Goal: Information Seeking & Learning: Learn about a topic

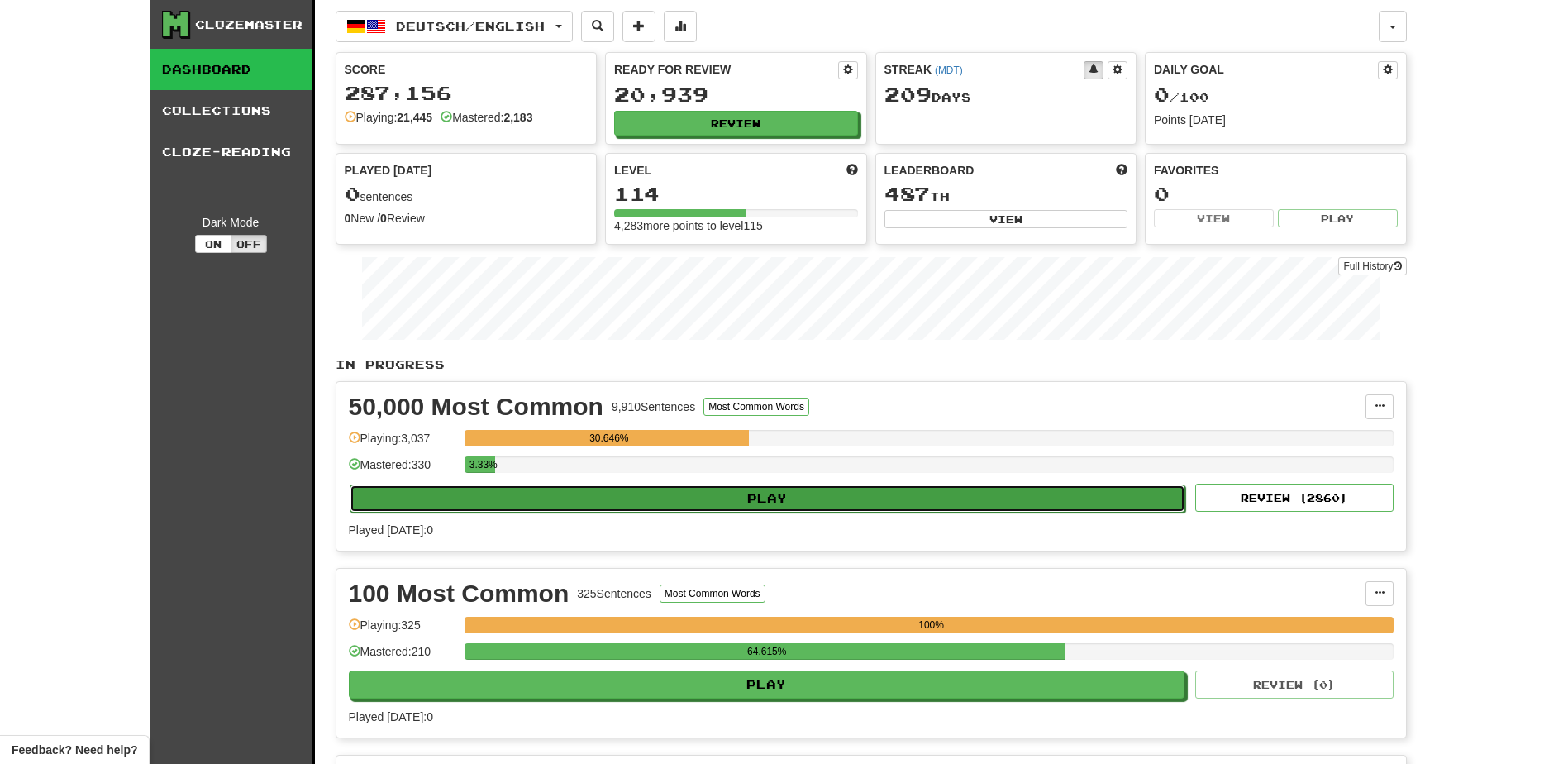
click at [740, 498] on button "Play" at bounding box center [768, 498] width 837 height 28
select select "**"
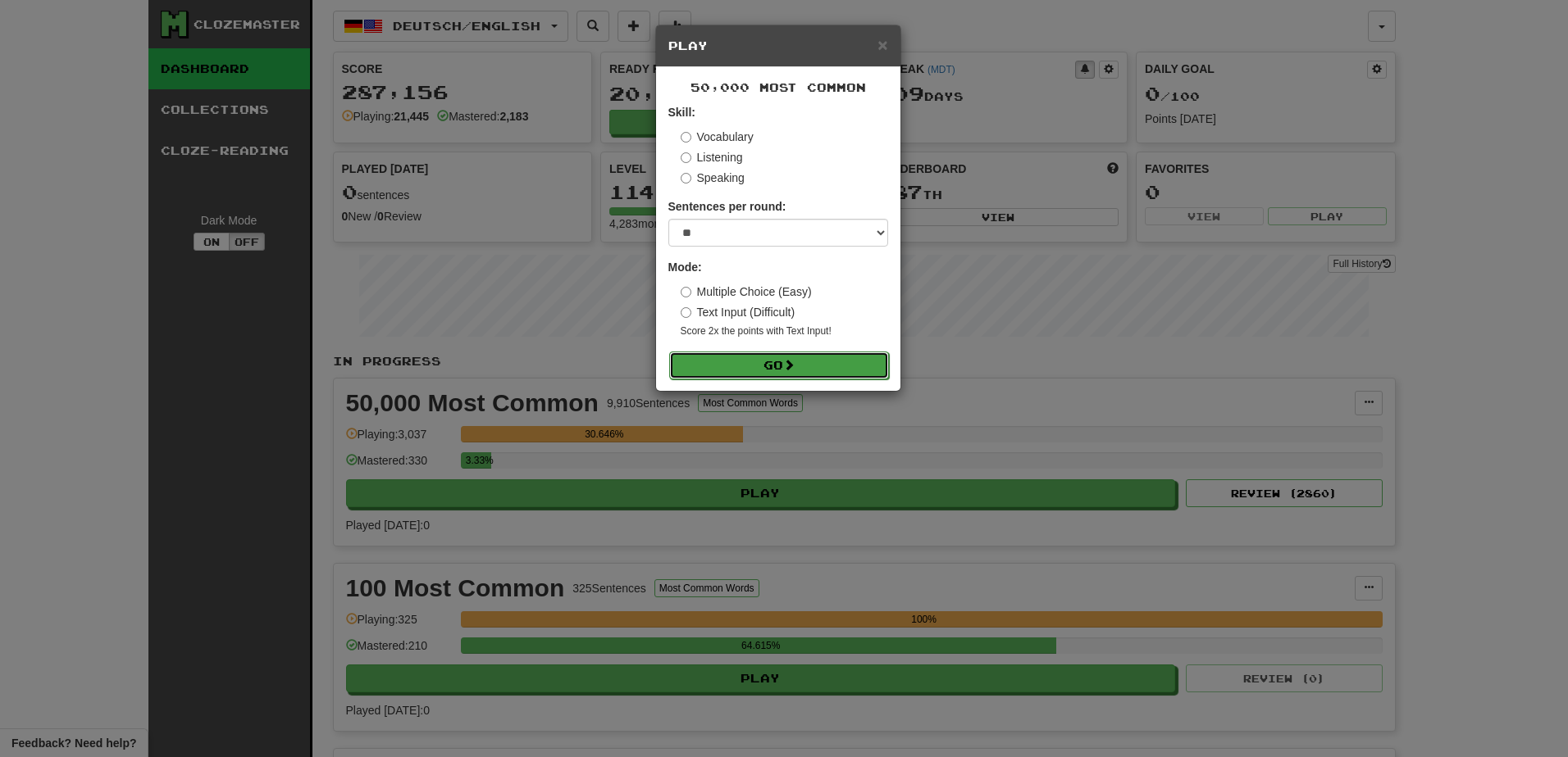
click at [777, 368] on button "Go" at bounding box center [779, 365] width 220 height 28
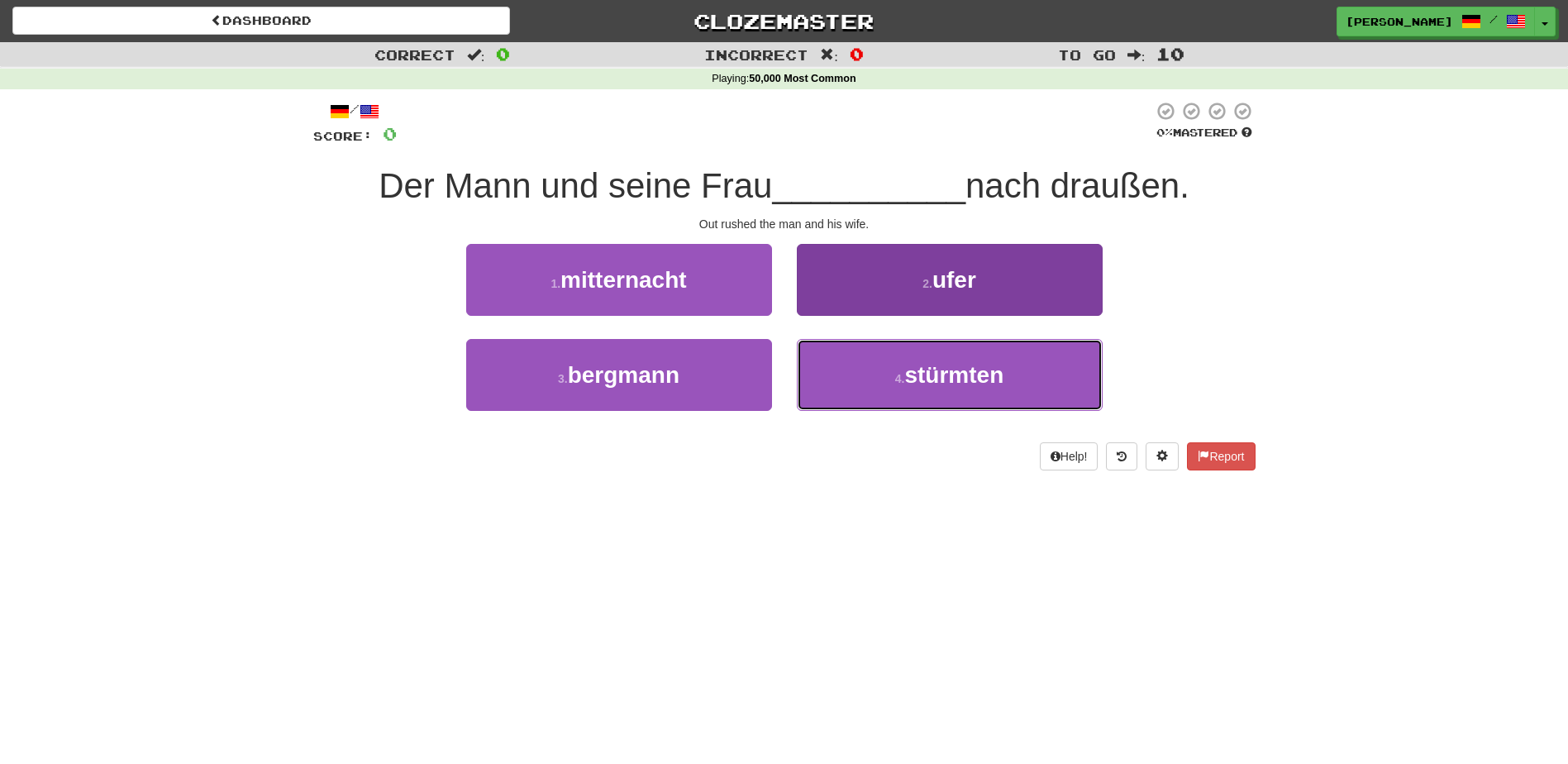
click at [867, 373] on button "4 . stürmten" at bounding box center [950, 375] width 306 height 72
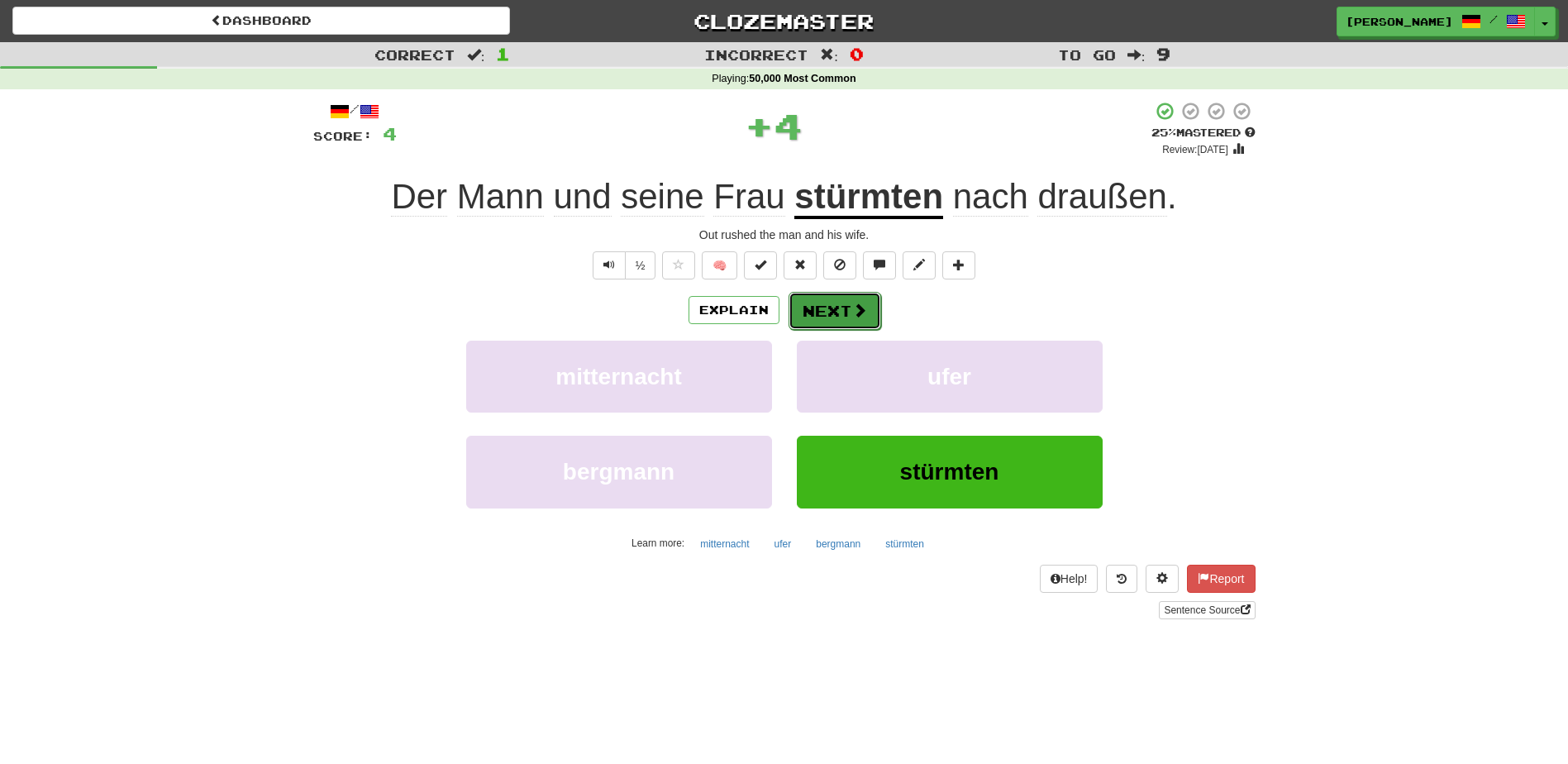
click at [828, 313] on button "Next" at bounding box center [834, 311] width 93 height 38
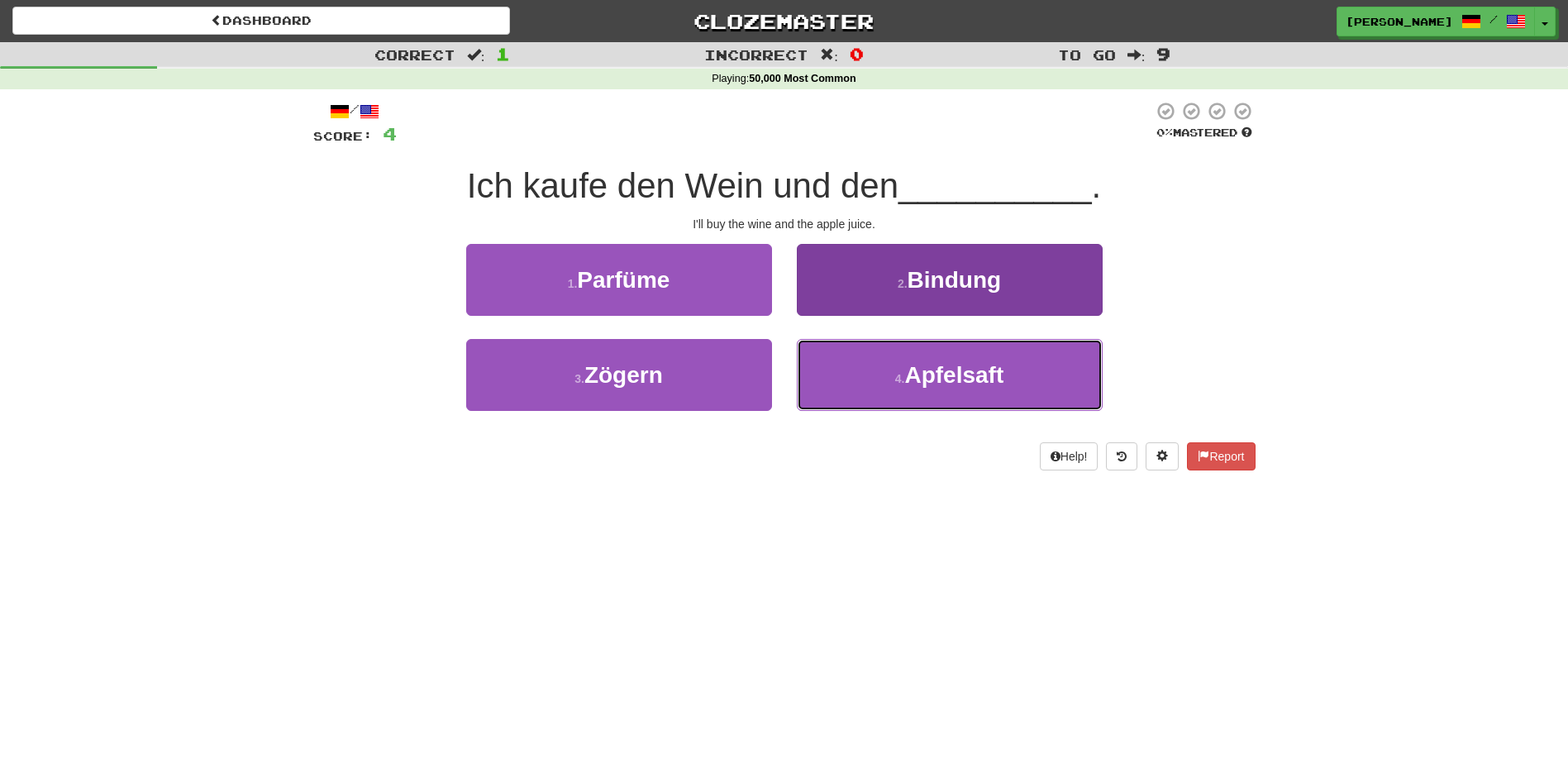
click at [844, 374] on button "4 . Apfelsaft" at bounding box center [950, 375] width 306 height 72
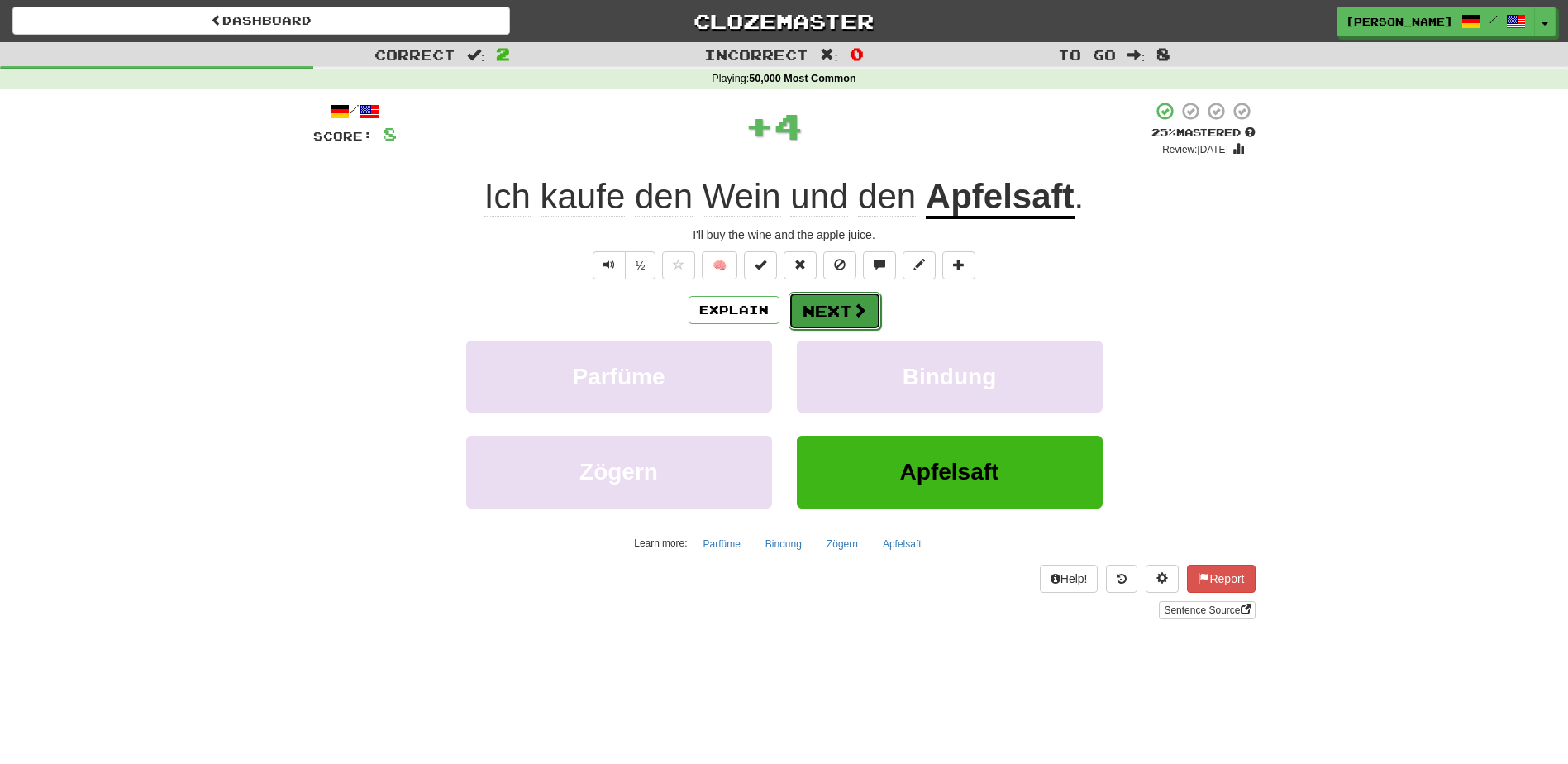
click at [828, 314] on button "Next" at bounding box center [834, 311] width 93 height 38
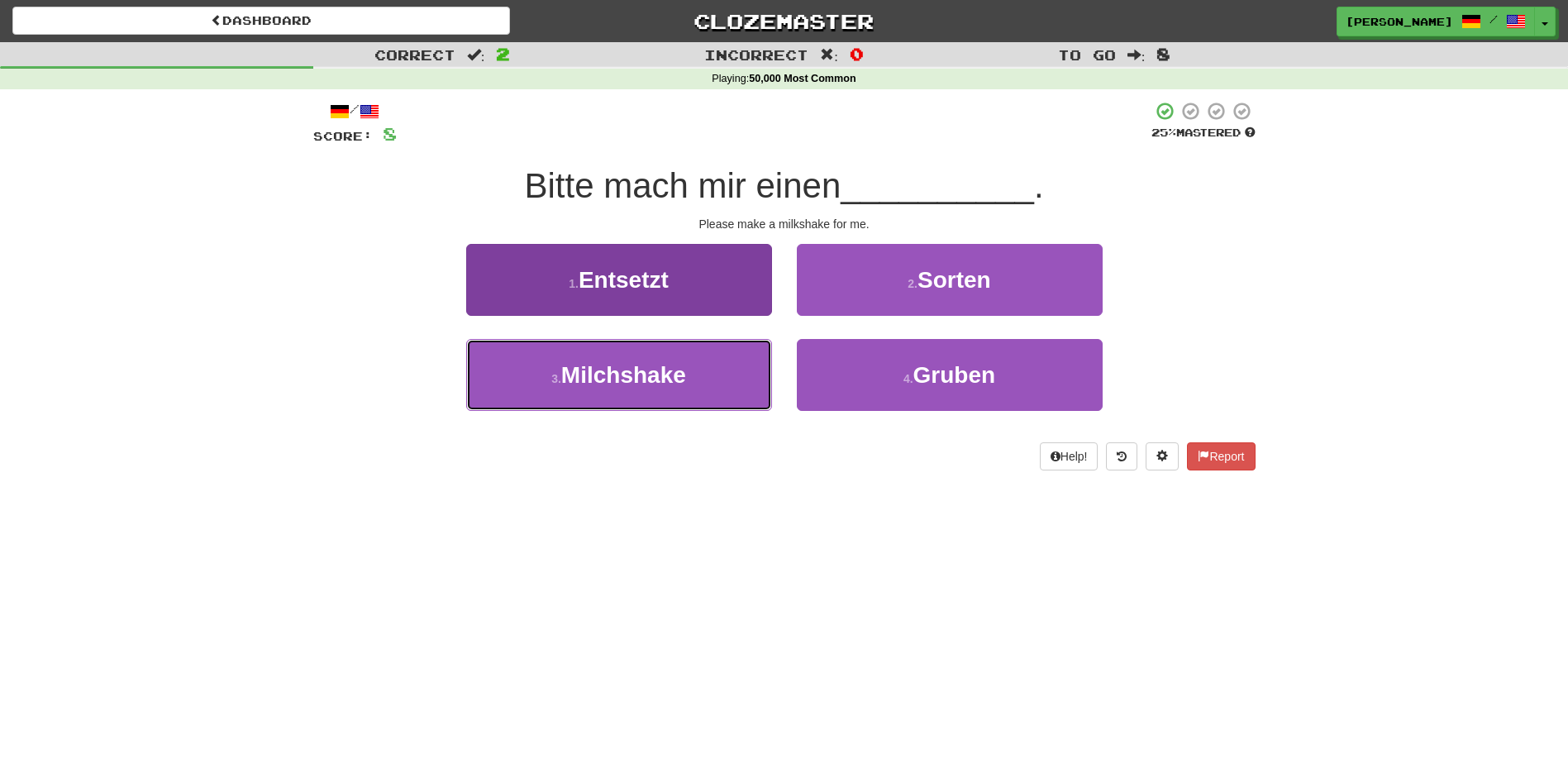
drag, startPoint x: 731, startPoint y: 384, endPoint x: 740, endPoint y: 374, distance: 13.5
click at [733, 382] on button "3 . Milchshake" at bounding box center [619, 375] width 306 height 72
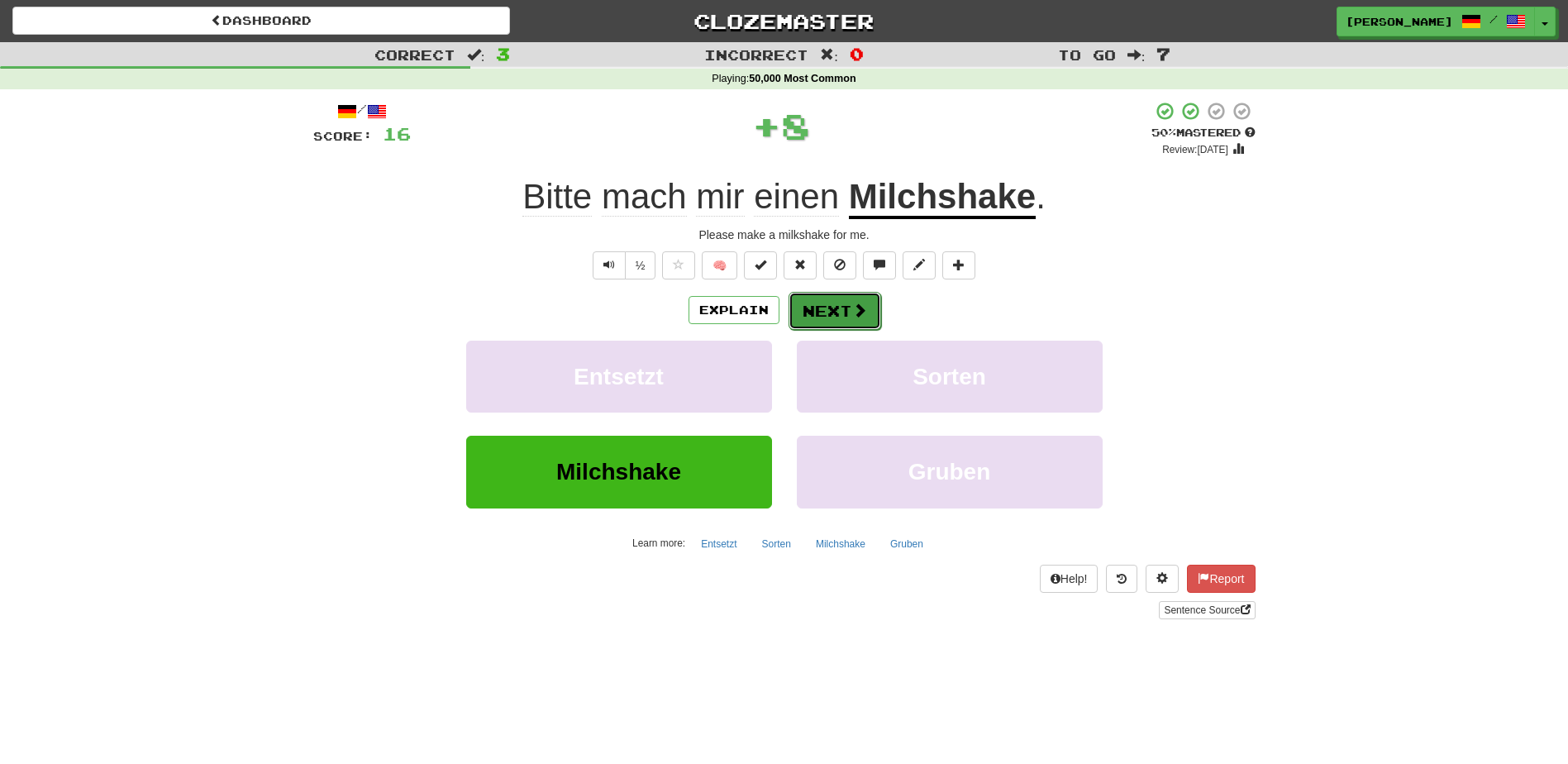
click at [817, 309] on button "Next" at bounding box center [834, 311] width 93 height 38
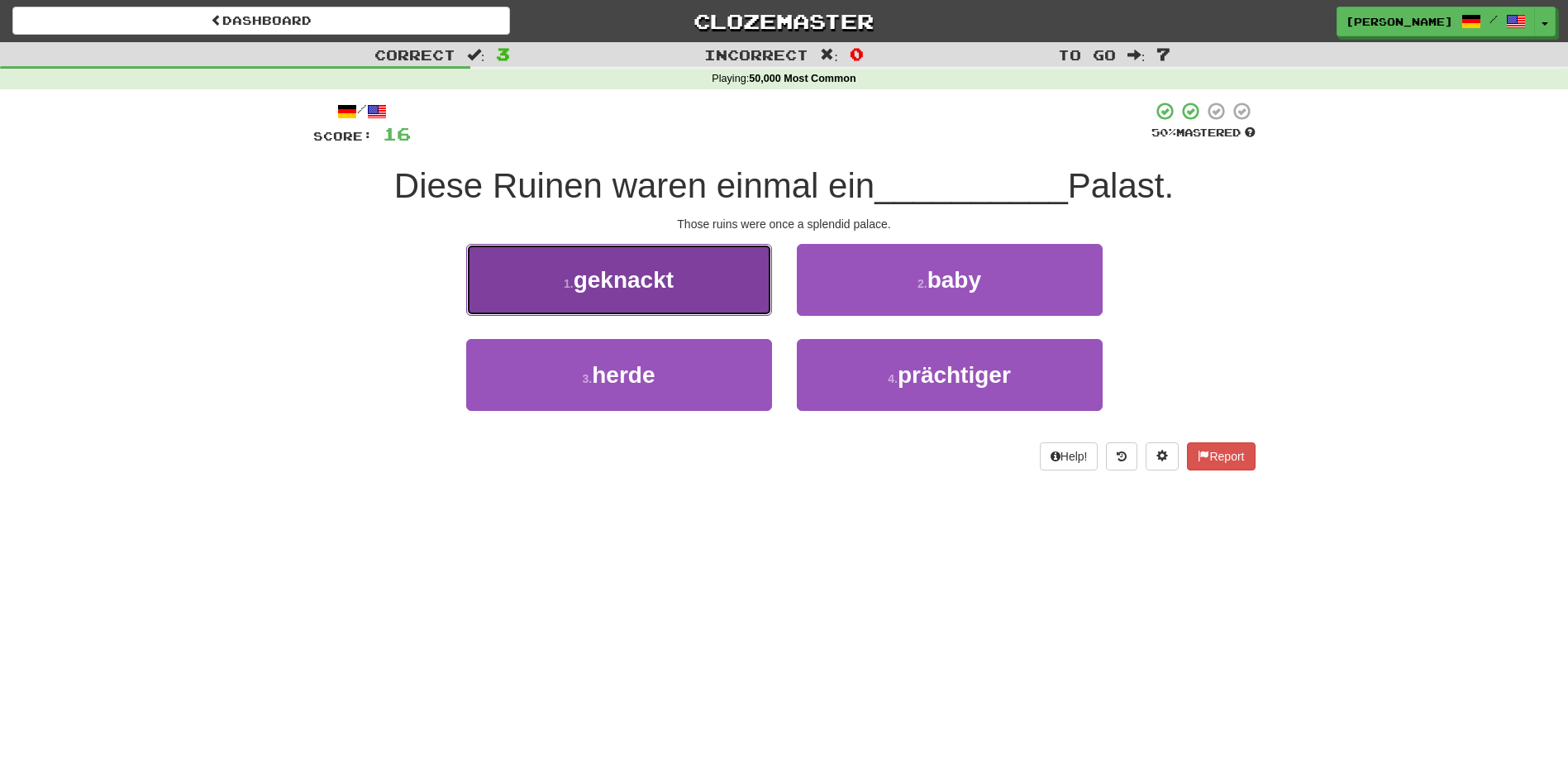
click at [723, 286] on button "1 . geknackt" at bounding box center [619, 280] width 306 height 72
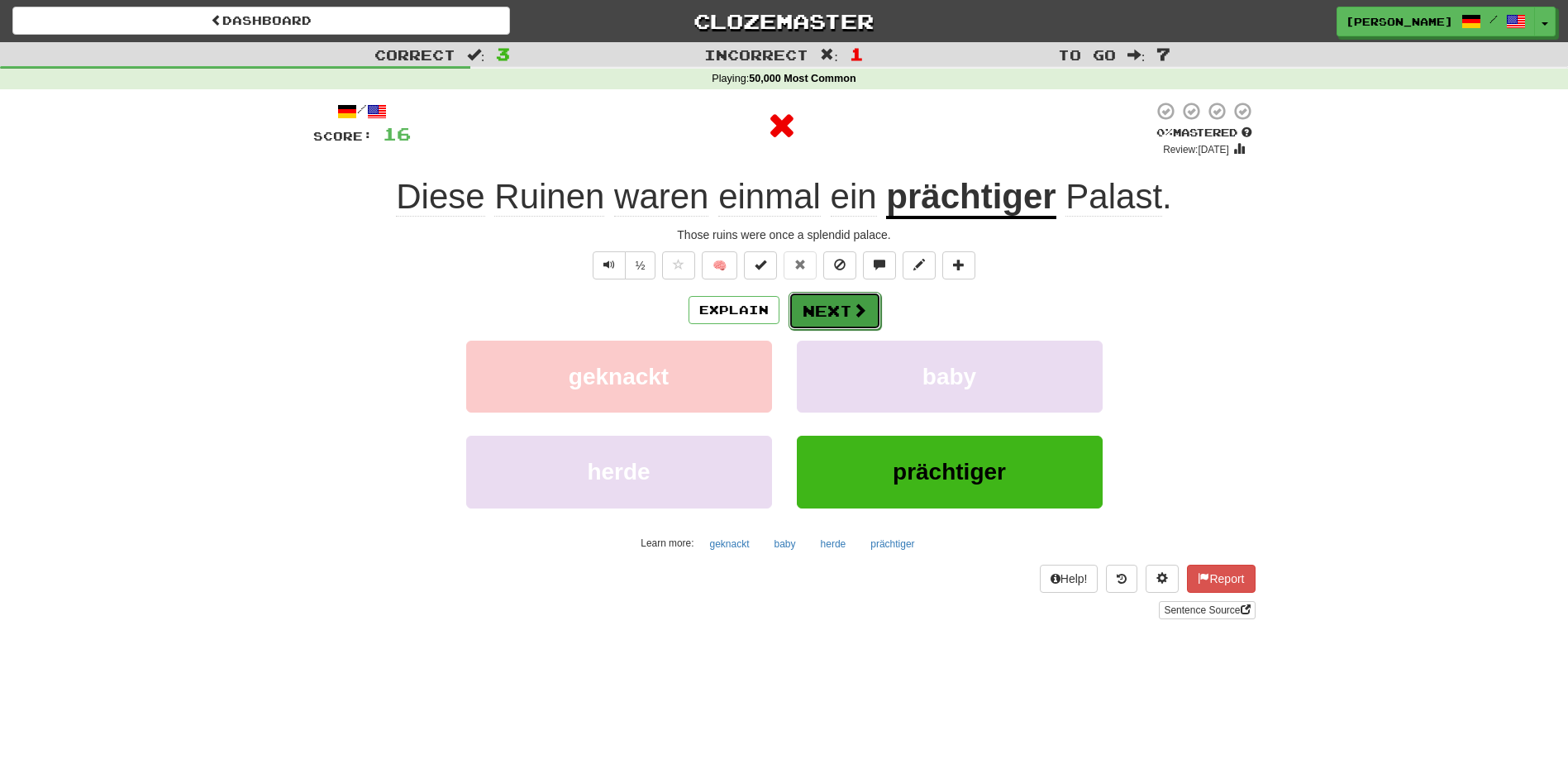
click at [817, 303] on button "Next" at bounding box center [834, 311] width 93 height 38
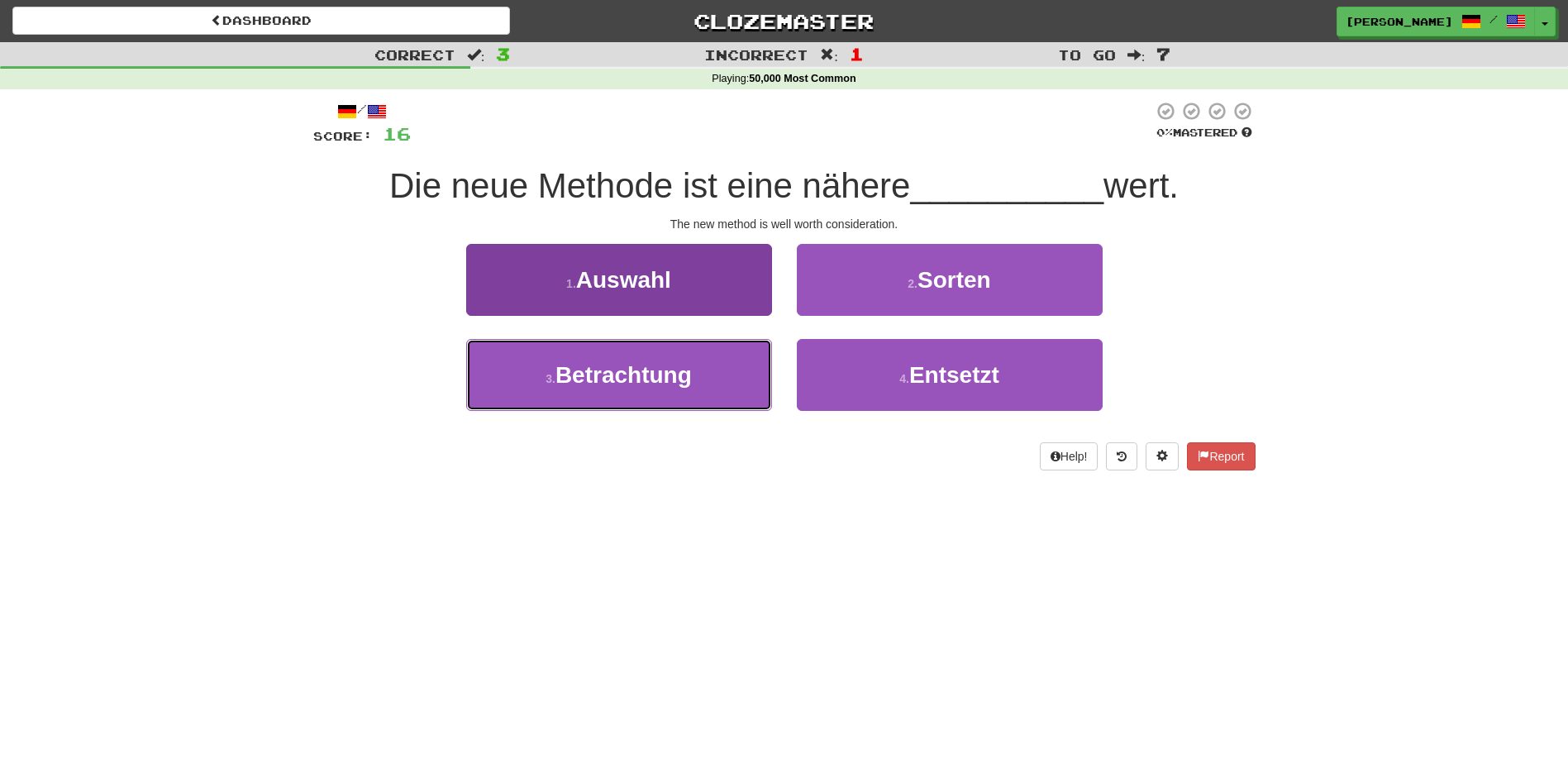
click at [722, 359] on button "3 . Betrachtung" at bounding box center [619, 375] width 306 height 72
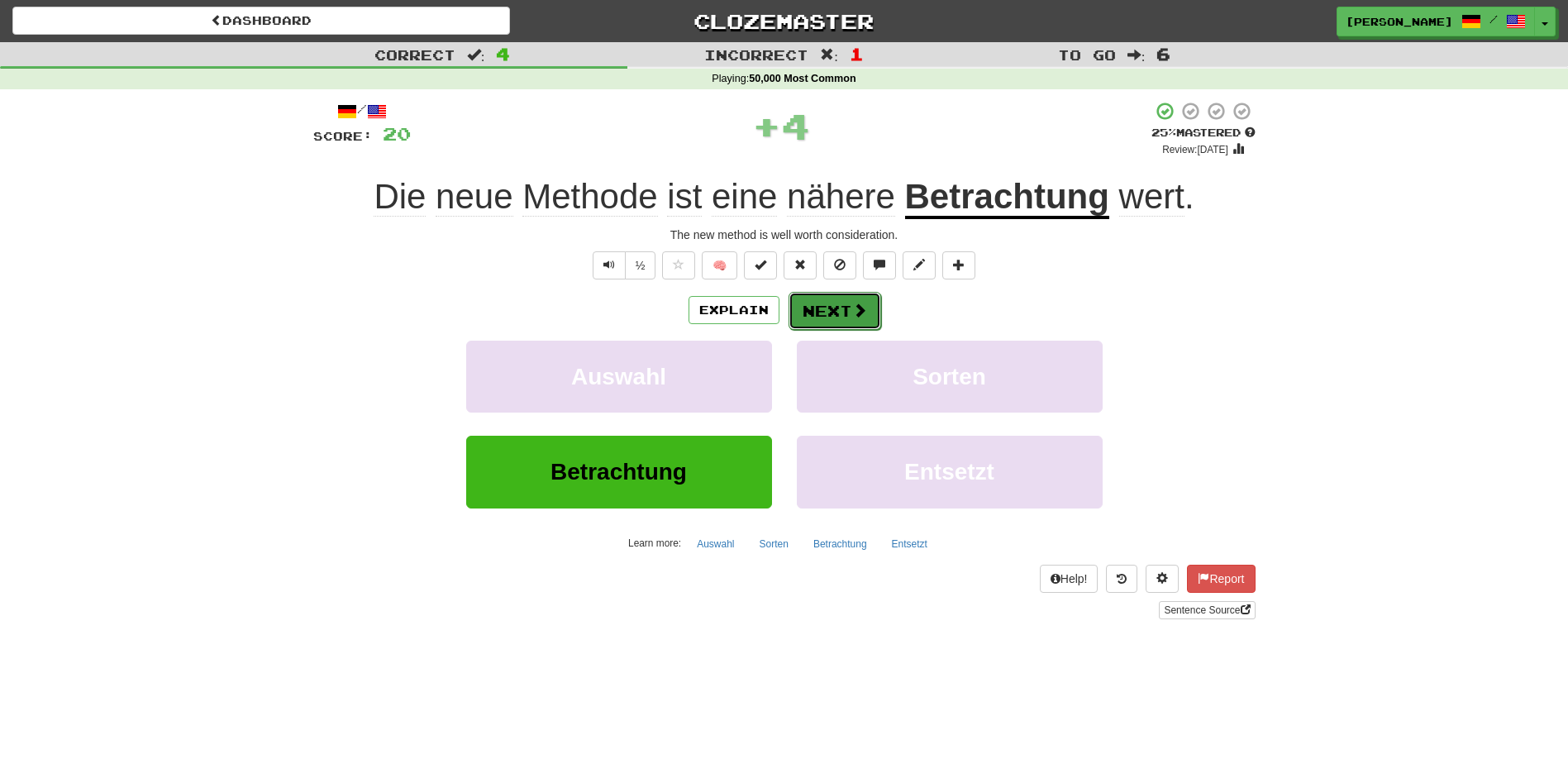
click at [815, 303] on button "Next" at bounding box center [834, 311] width 93 height 38
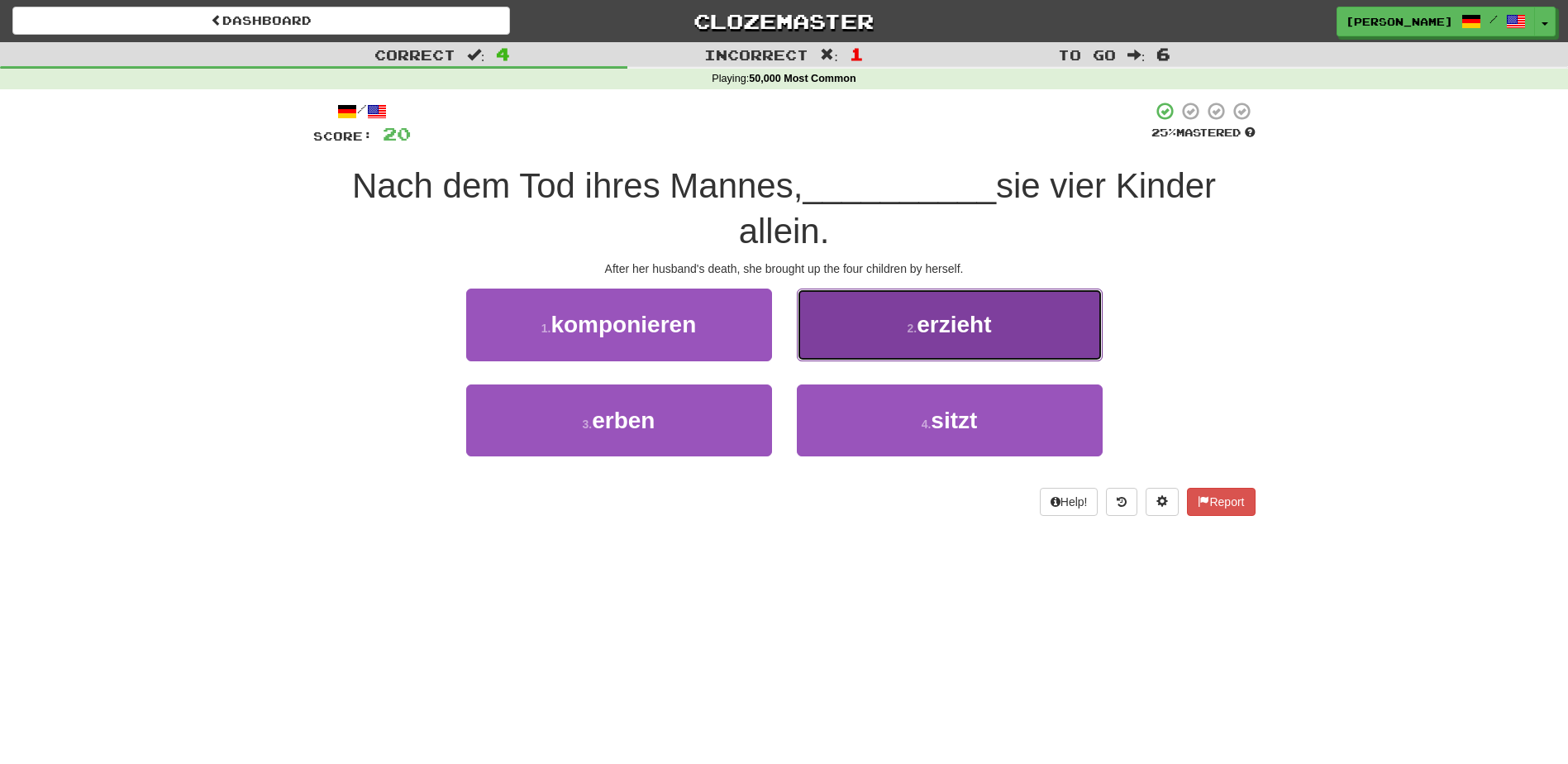
click at [833, 331] on button "2 . erzieht" at bounding box center [950, 325] width 306 height 72
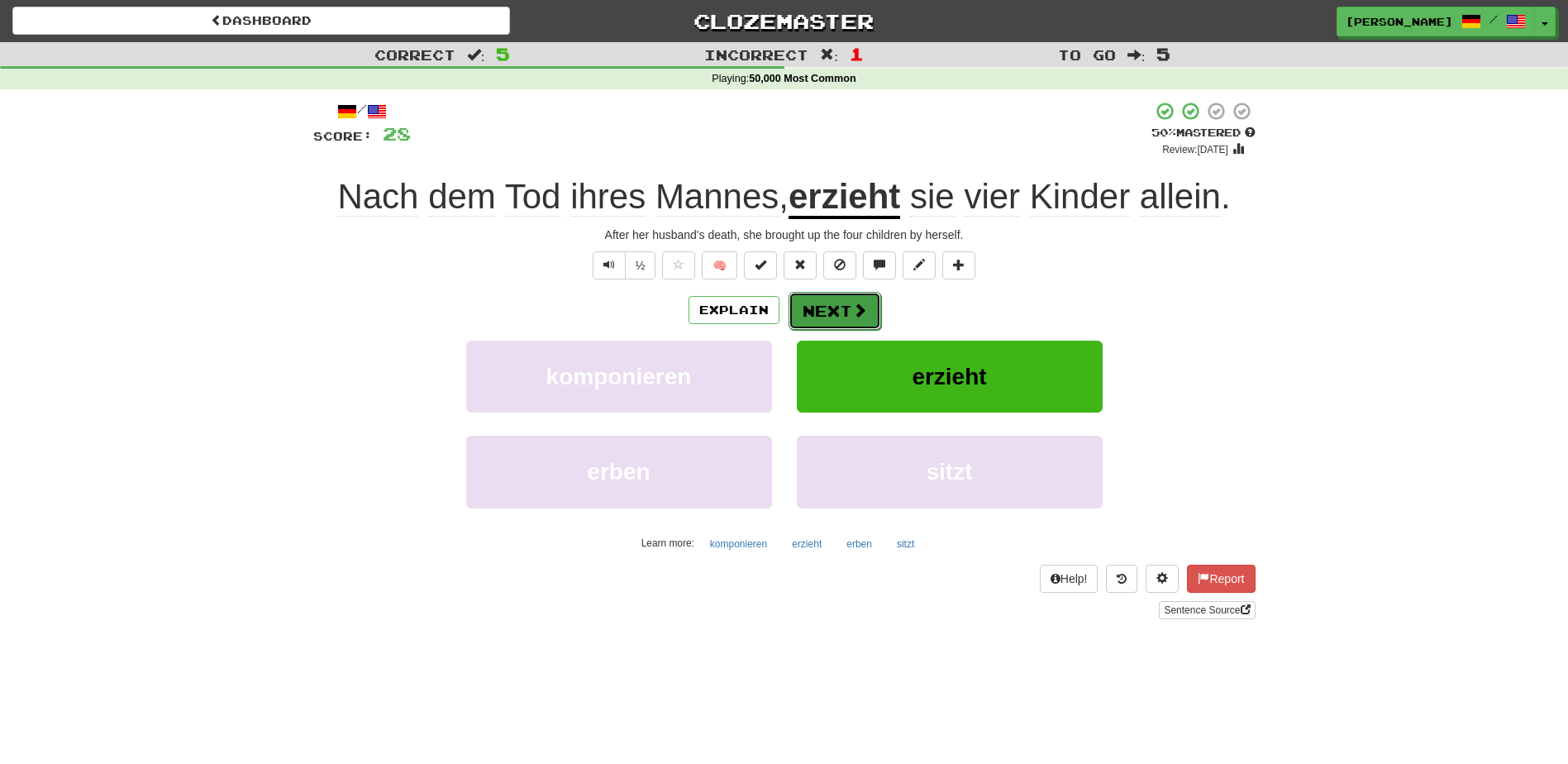
click at [830, 314] on button "Next" at bounding box center [834, 311] width 93 height 38
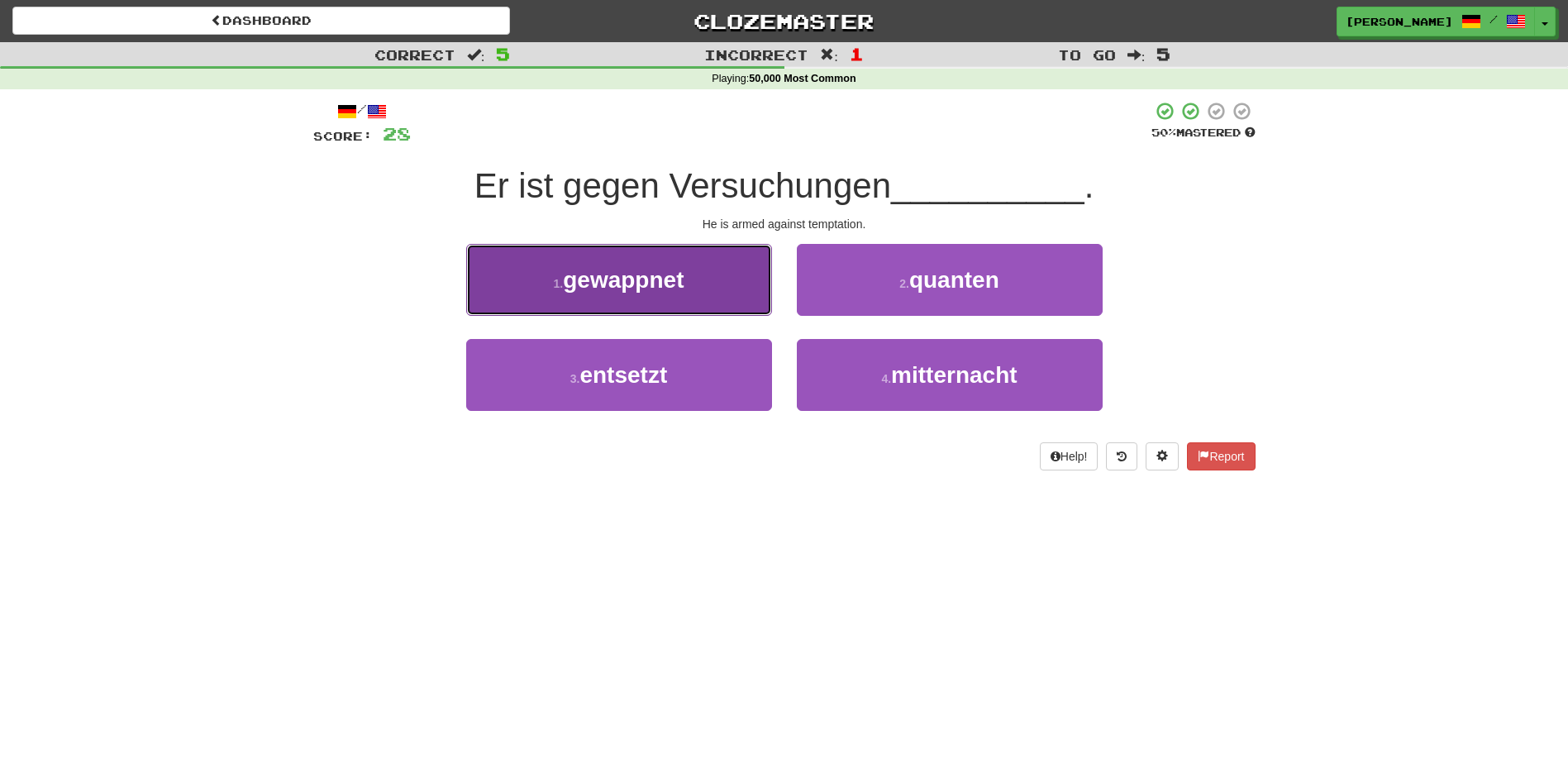
click at [720, 302] on button "1 . gewappnet" at bounding box center [619, 280] width 306 height 72
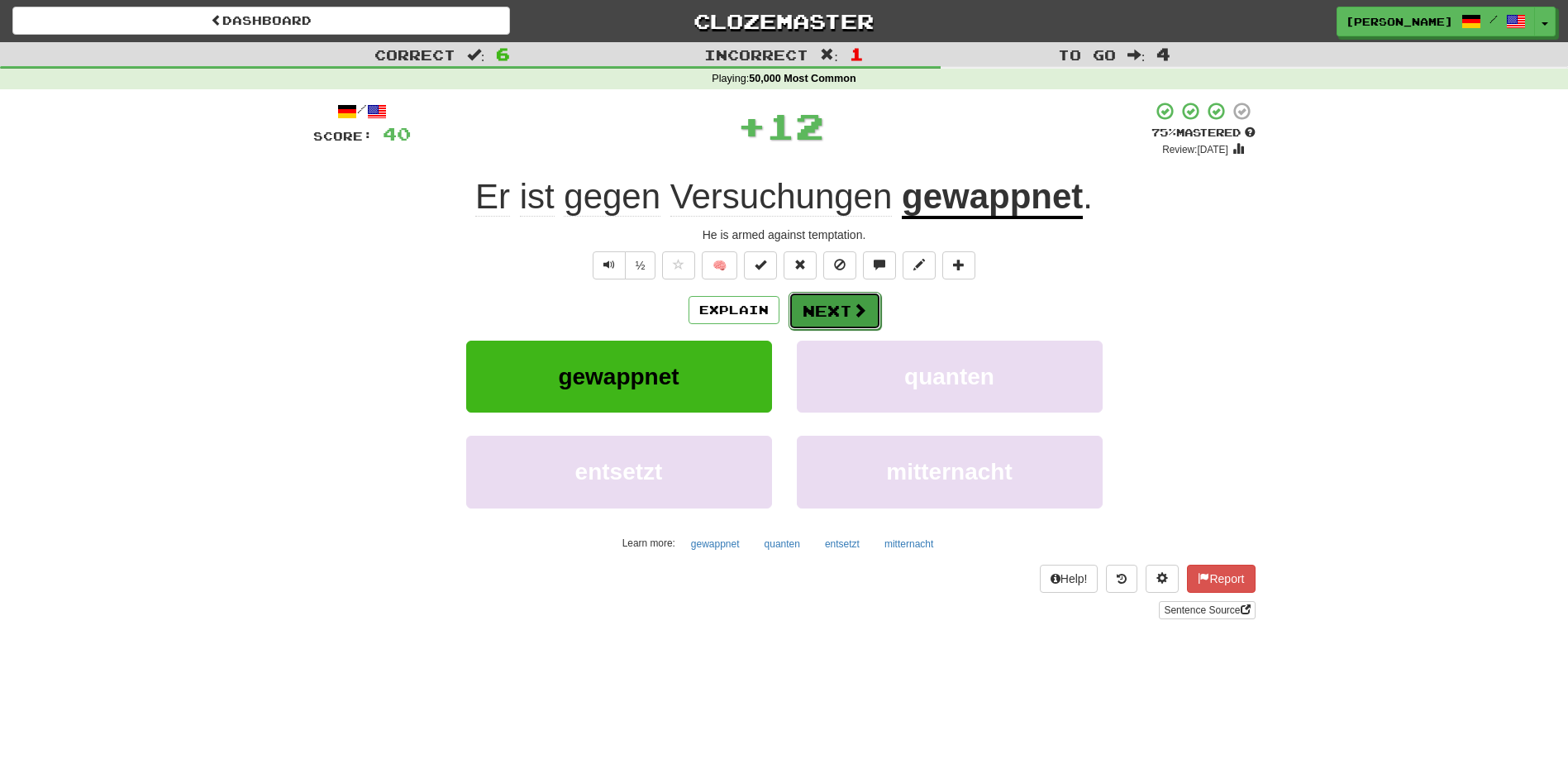
click at [825, 302] on button "Next" at bounding box center [834, 311] width 93 height 38
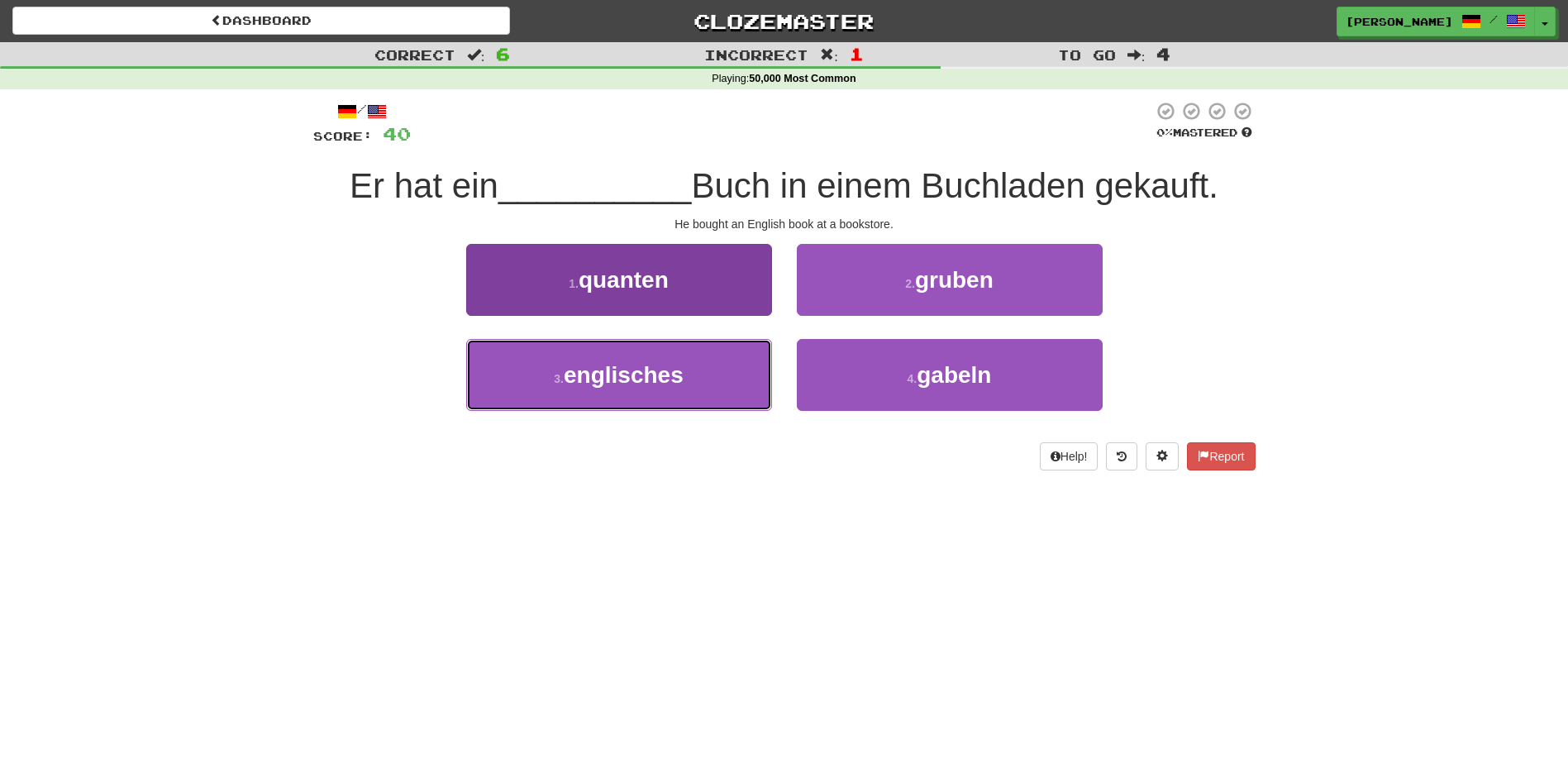
click at [725, 366] on button "3 . englisches" at bounding box center [619, 375] width 306 height 72
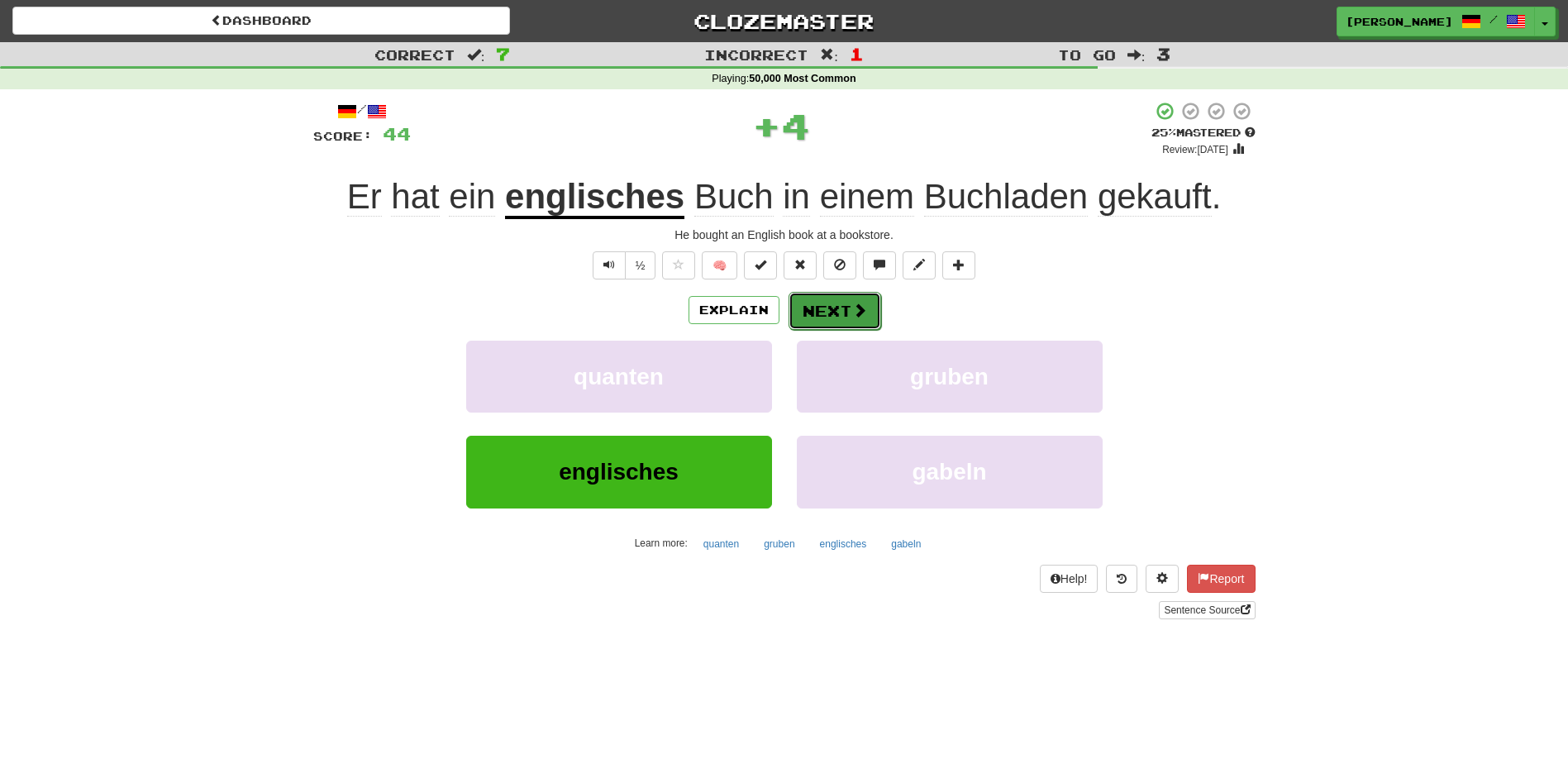
click at [815, 306] on button "Next" at bounding box center [834, 311] width 93 height 38
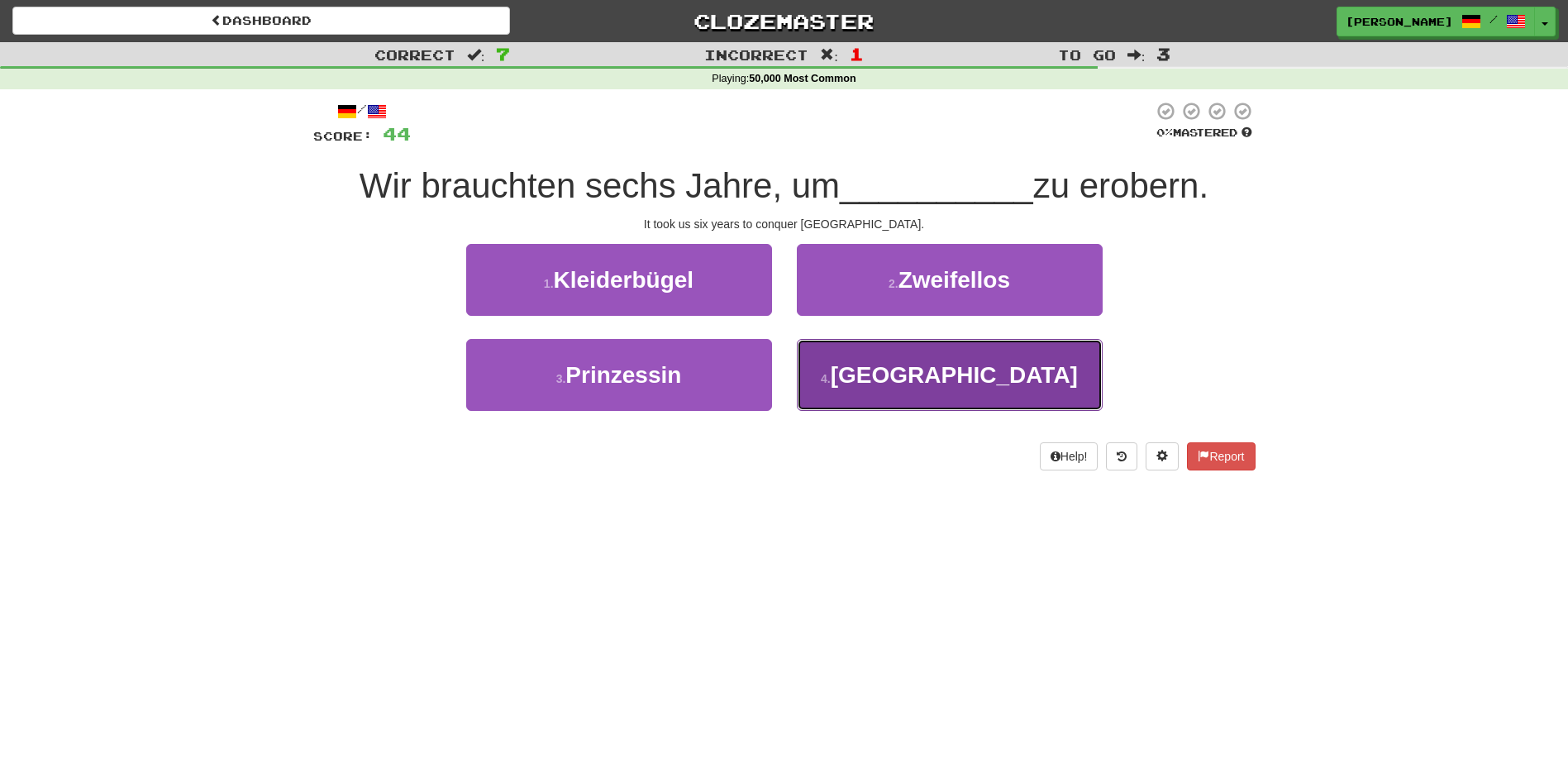
click at [833, 377] on button "4 . Konstantinopel" at bounding box center [950, 375] width 306 height 72
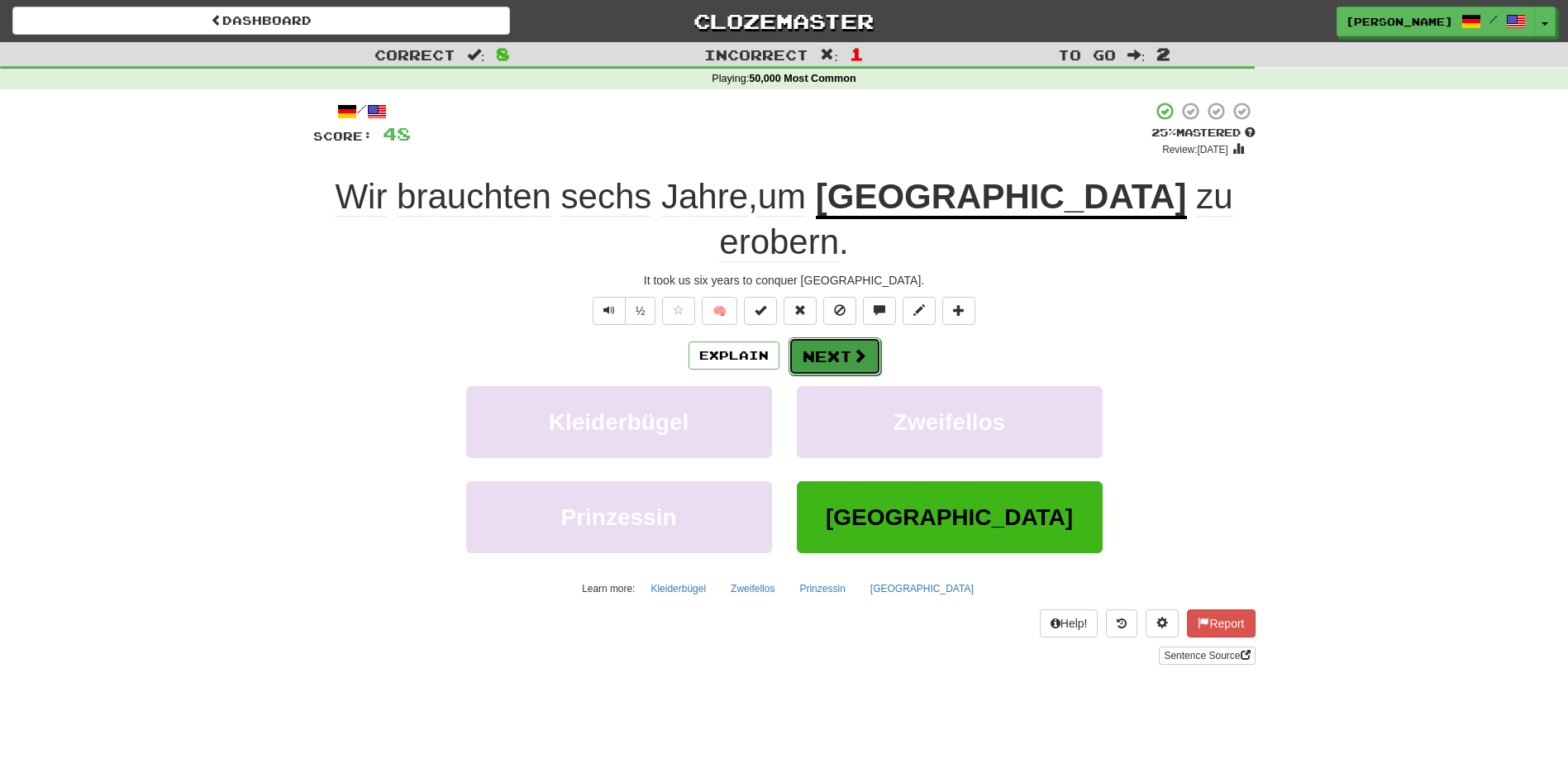
click at [855, 348] on span at bounding box center [860, 356] width 15 height 15
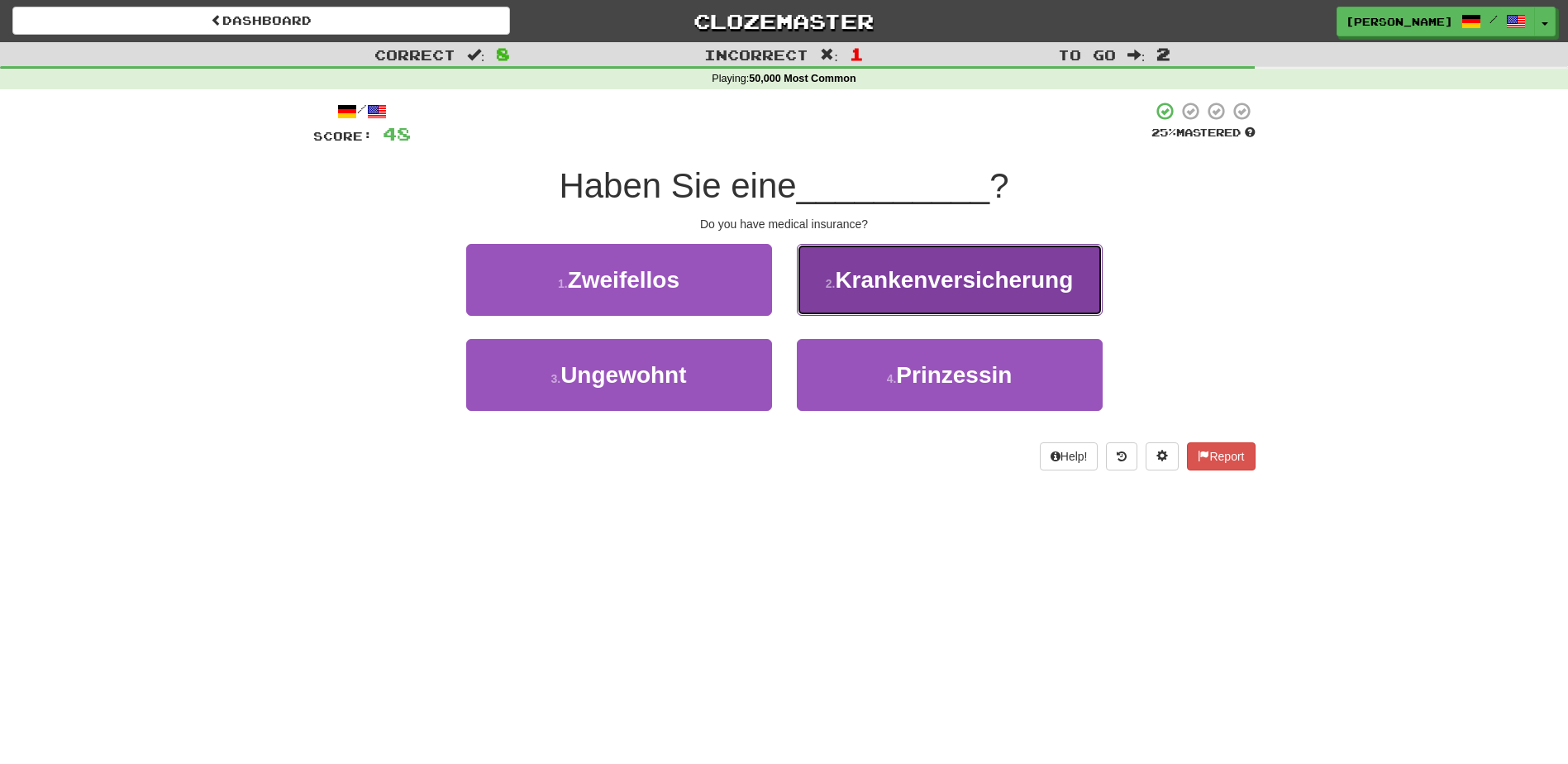
click at [884, 302] on button "2 . Krankenversicherung" at bounding box center [950, 280] width 306 height 72
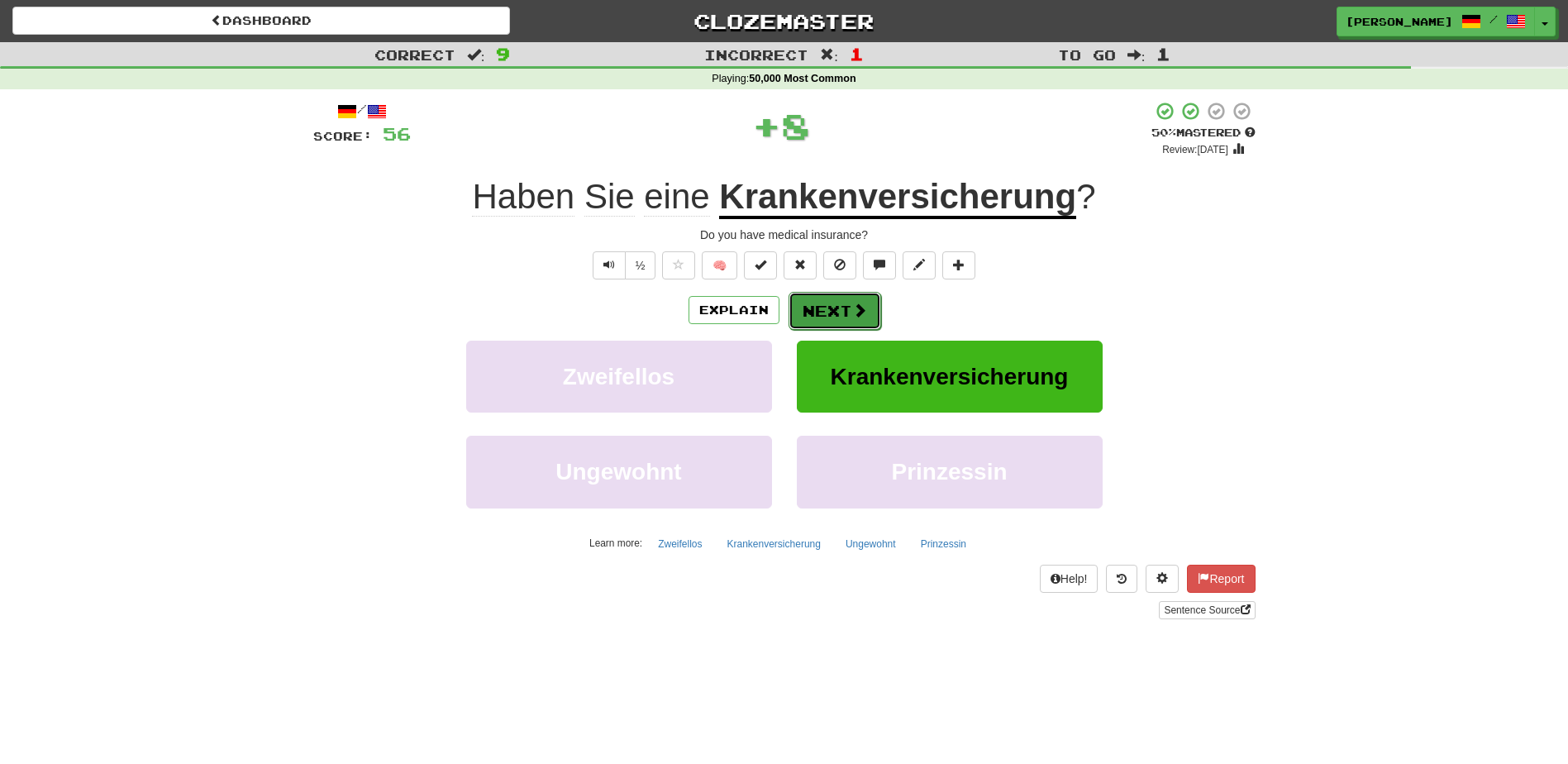
click at [853, 308] on span at bounding box center [860, 310] width 15 height 15
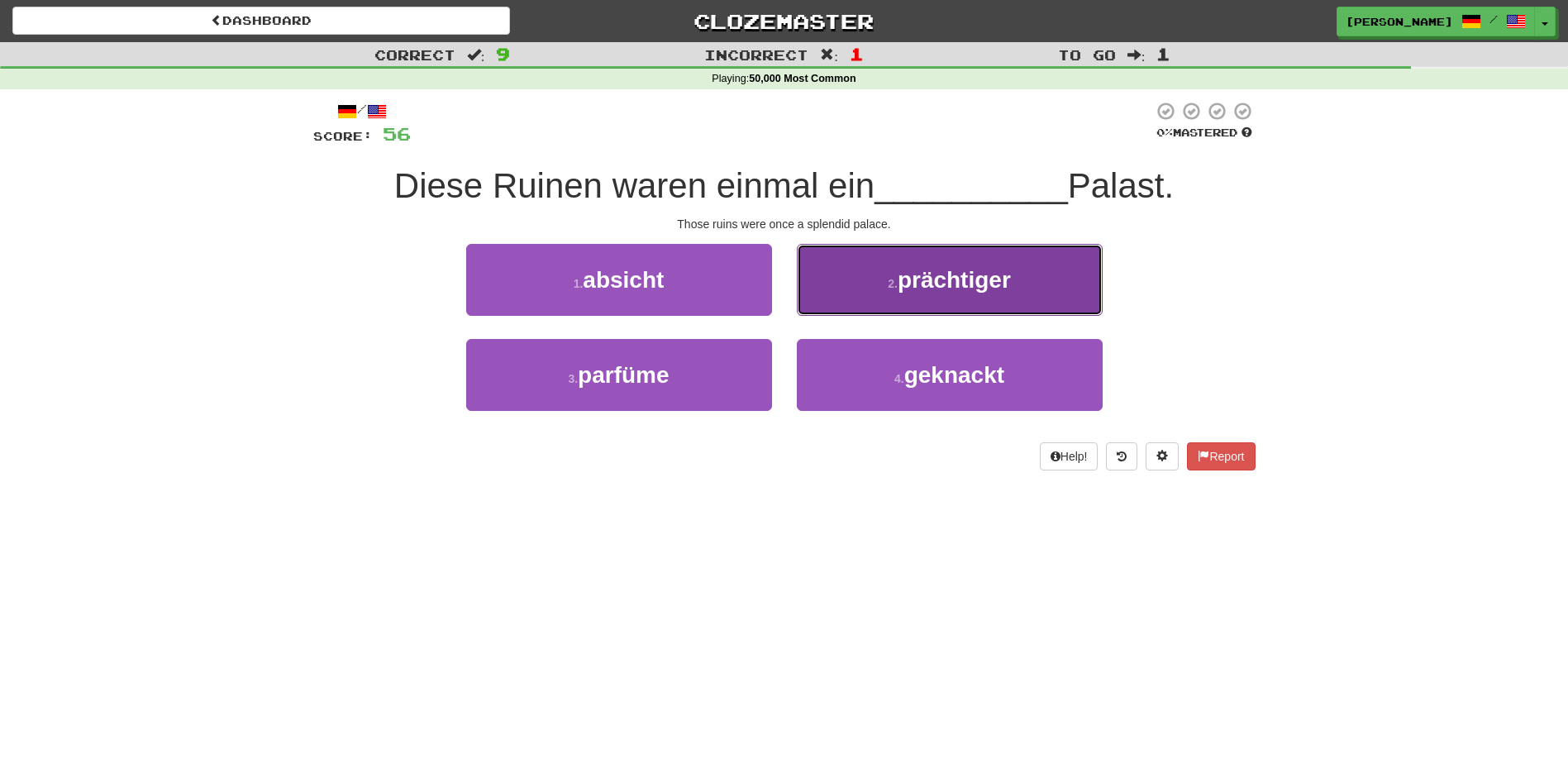
click at [899, 290] on span "prächtiger" at bounding box center [954, 280] width 113 height 25
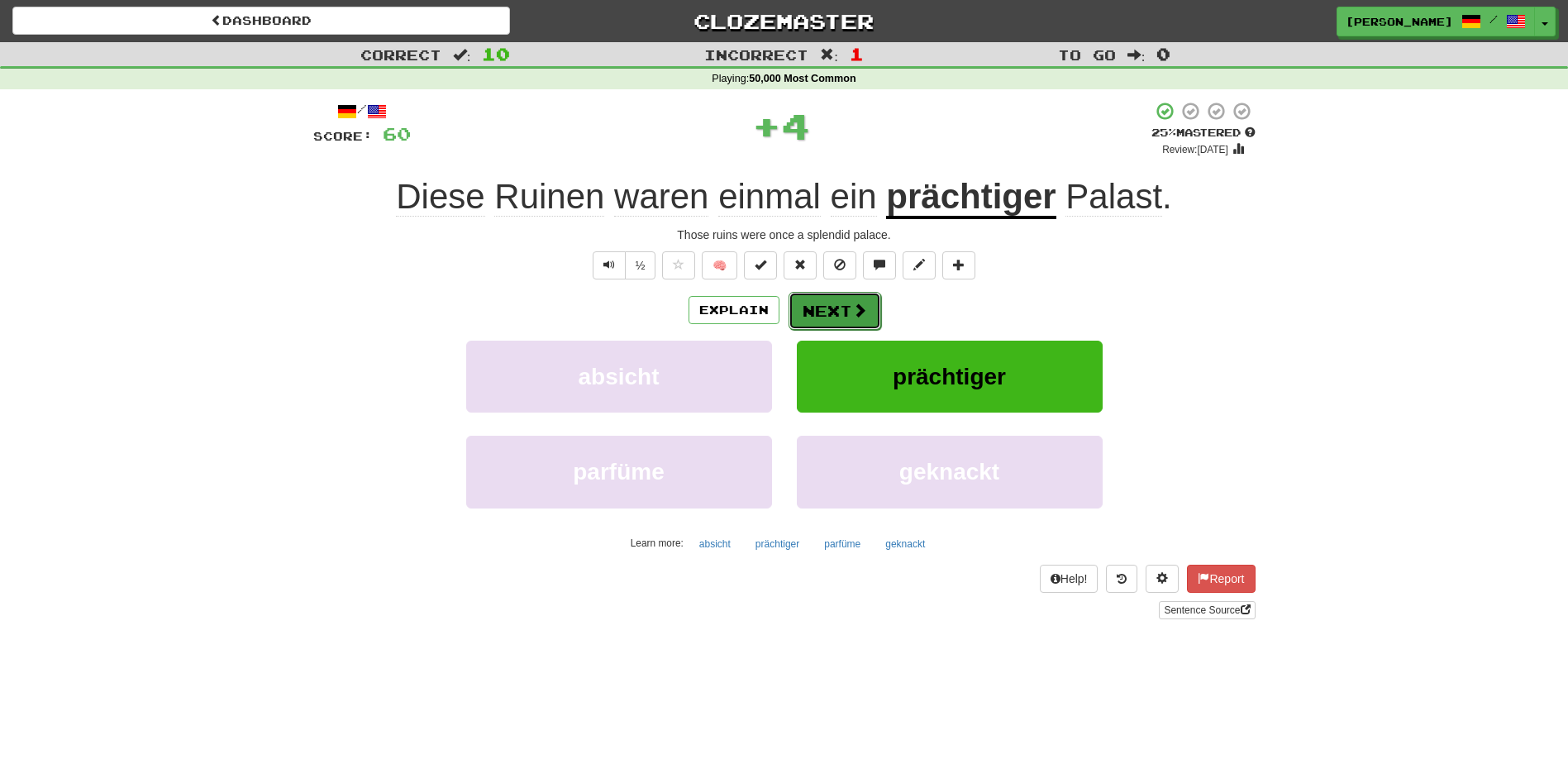
click at [842, 308] on button "Next" at bounding box center [834, 311] width 93 height 38
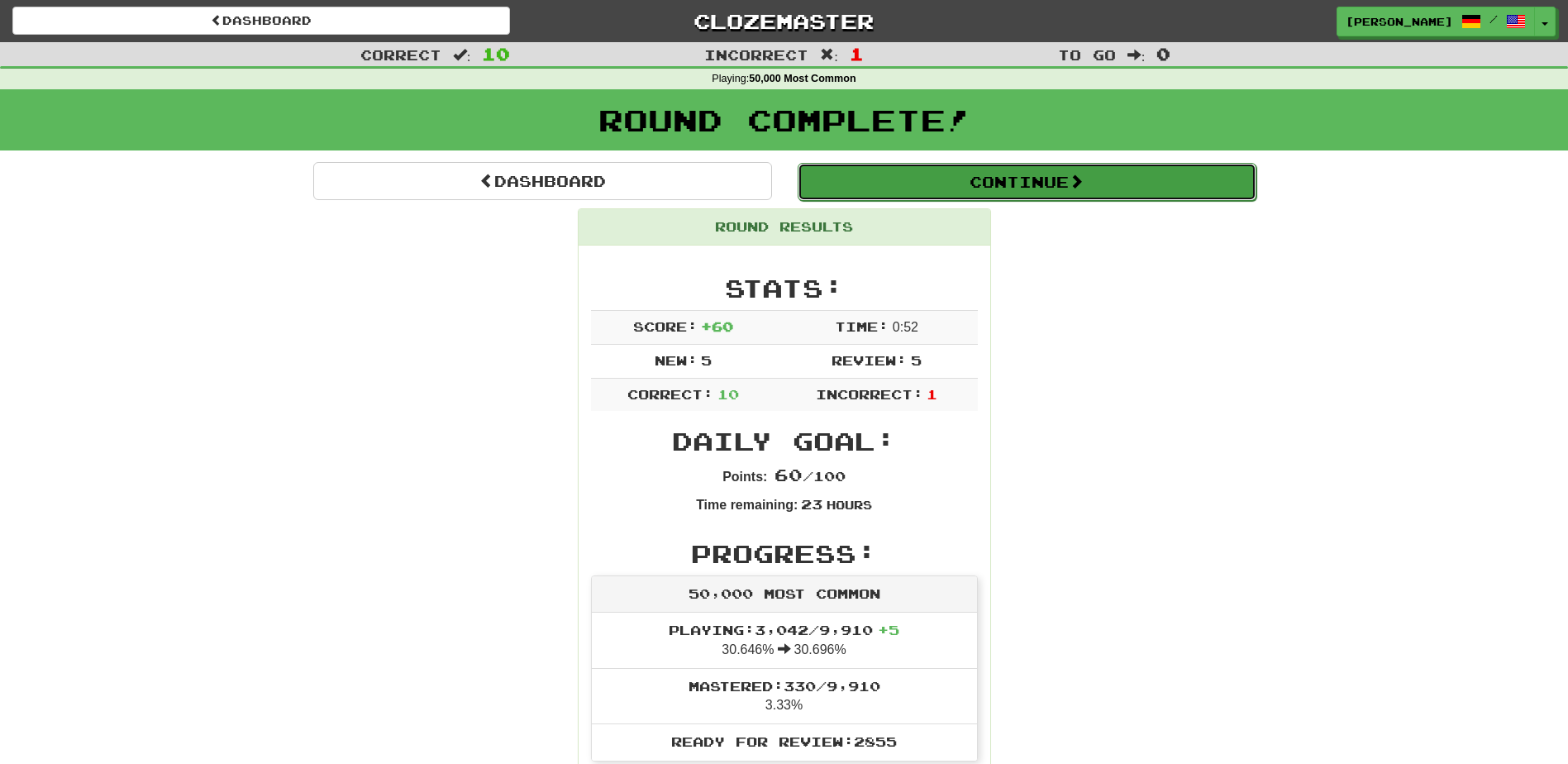
click at [1015, 190] on button "Continue" at bounding box center [1027, 182] width 459 height 38
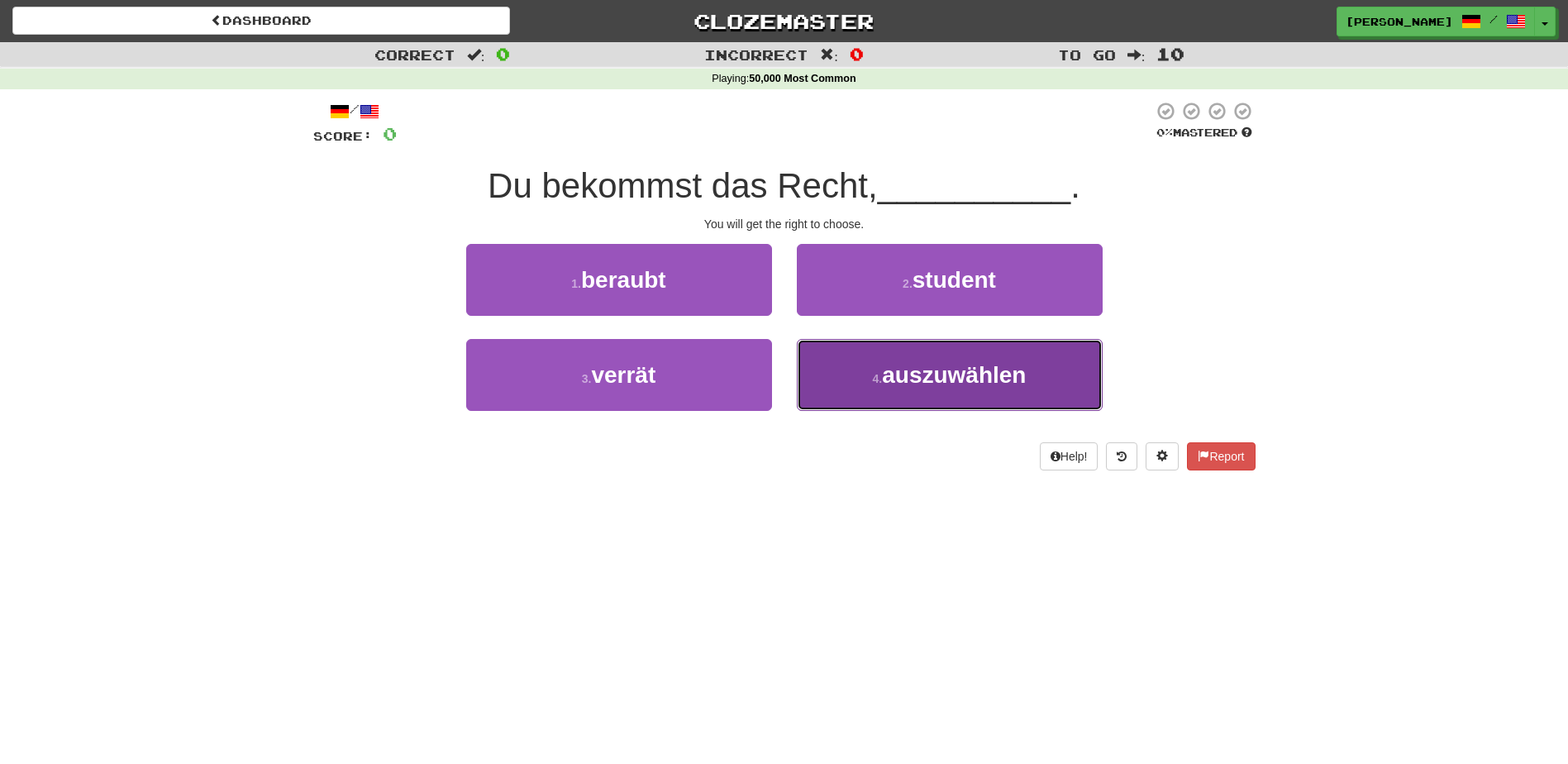
click at [848, 373] on button "4 . auszuwählen" at bounding box center [950, 375] width 306 height 72
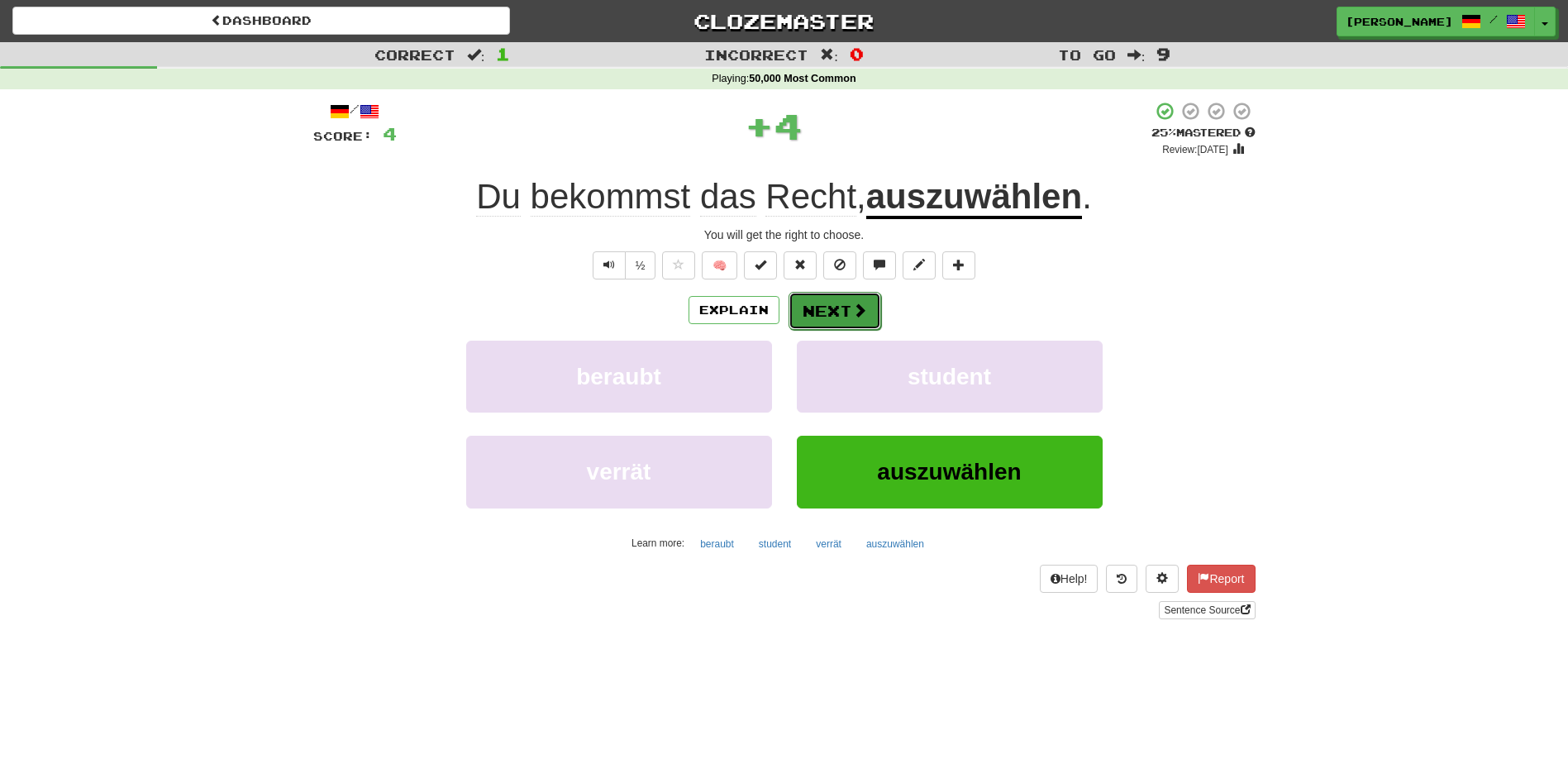
click at [818, 311] on button "Next" at bounding box center [834, 311] width 93 height 38
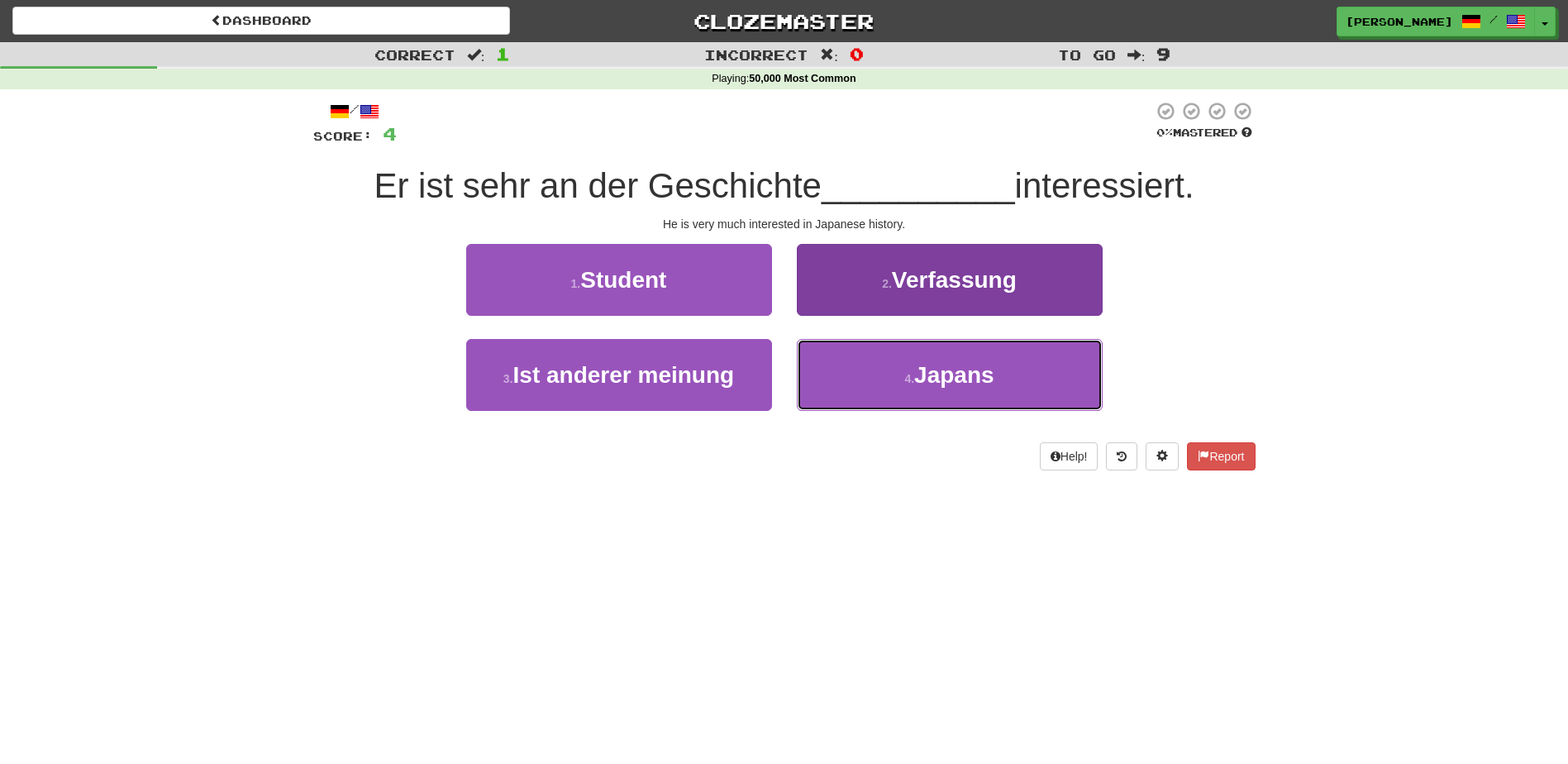
click at [848, 371] on button "4 . Japans" at bounding box center [950, 375] width 306 height 72
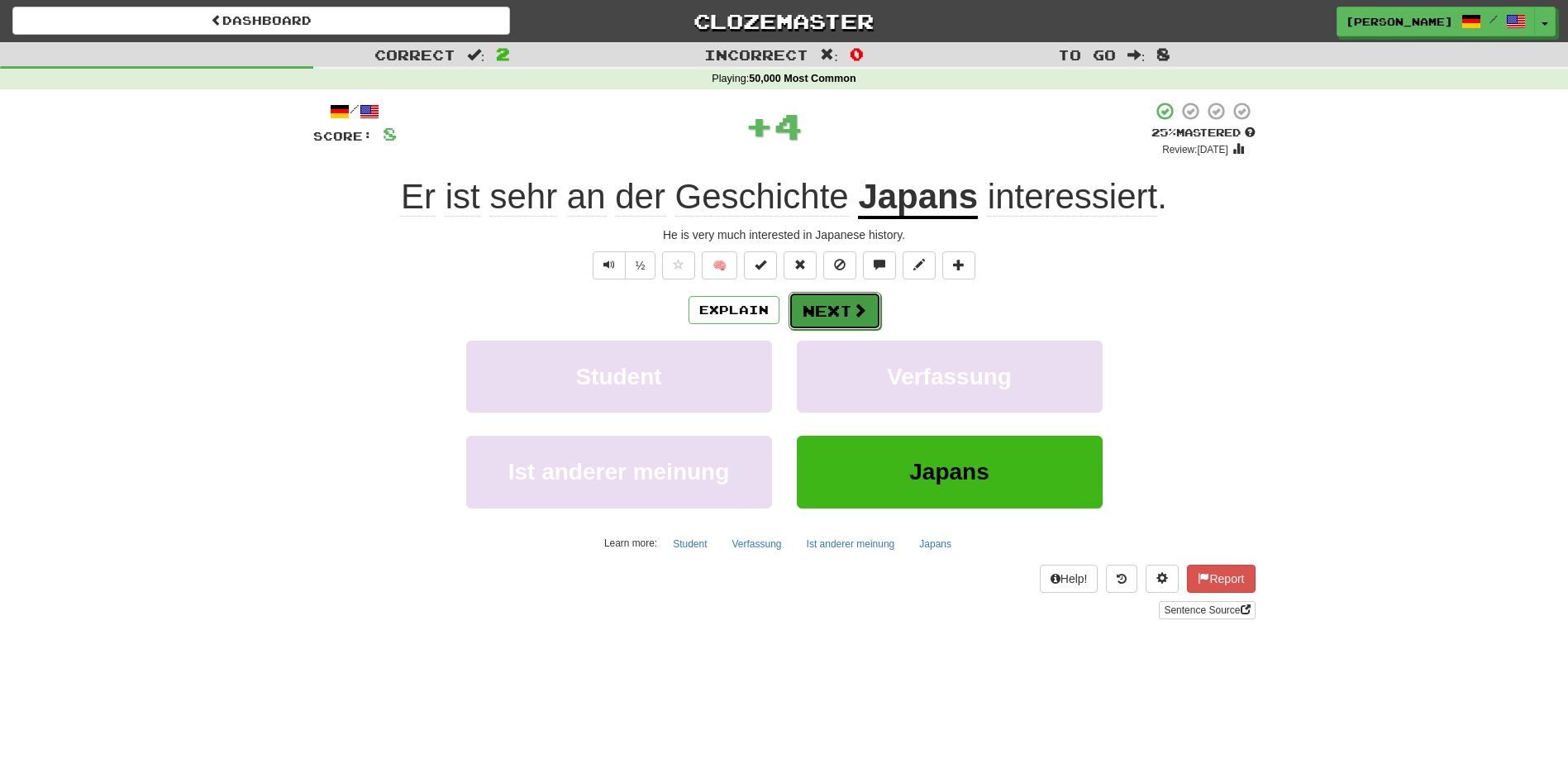
click at [813, 308] on button "Next" at bounding box center [834, 311] width 93 height 38
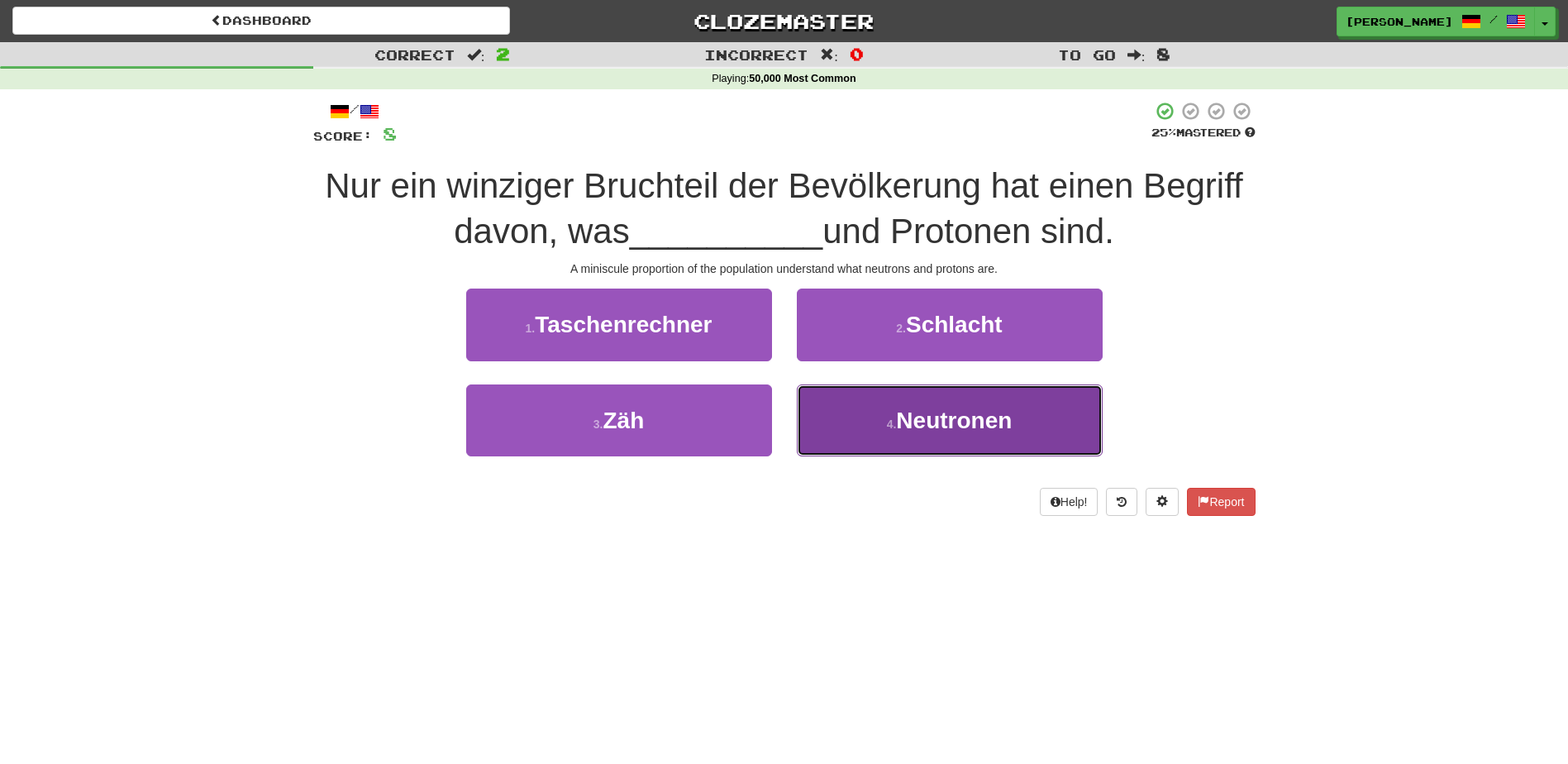
click at [856, 420] on button "4 . Neutronen" at bounding box center [950, 421] width 306 height 72
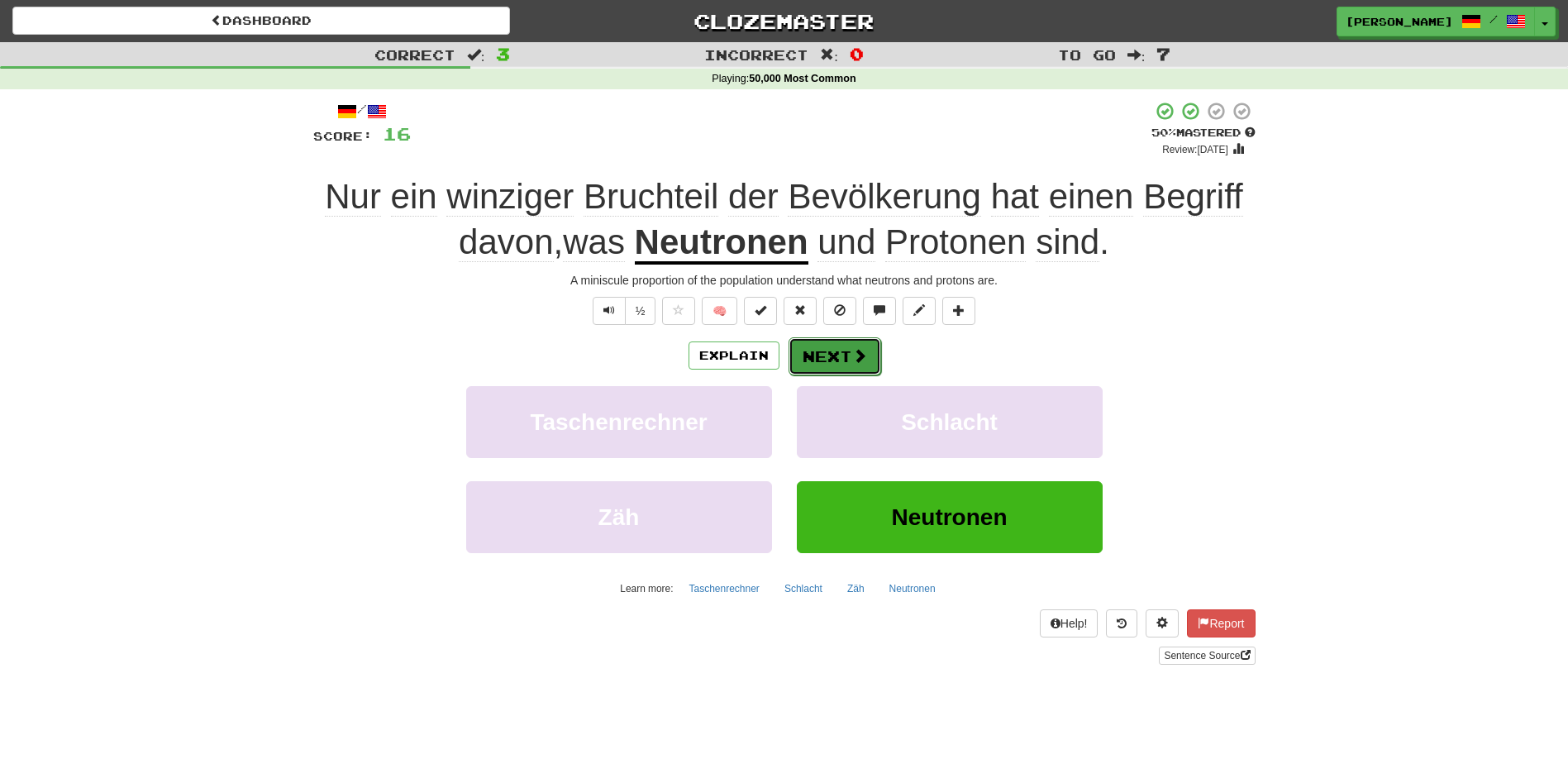
click at [814, 352] on button "Next" at bounding box center [834, 356] width 93 height 38
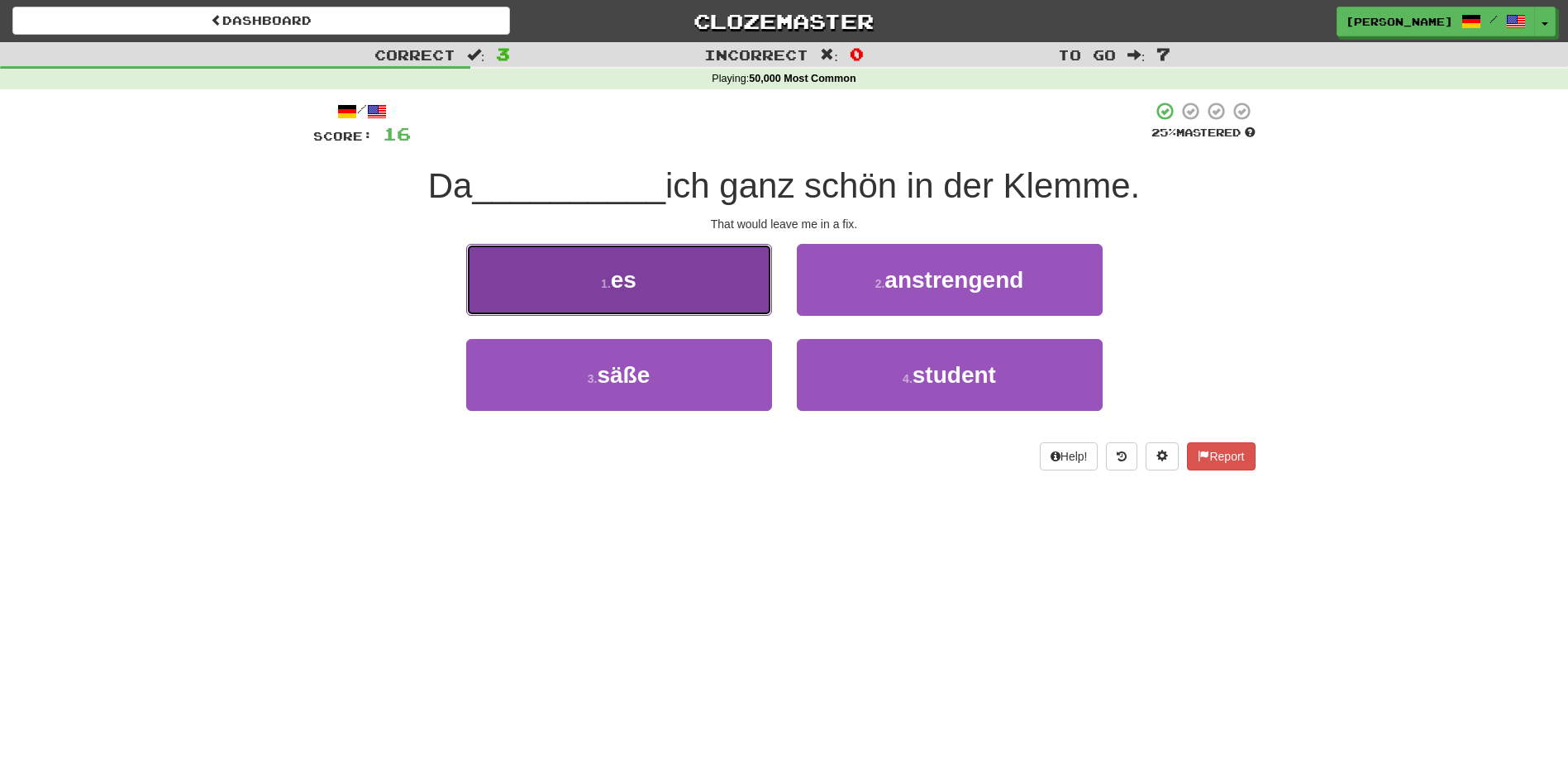
click at [751, 294] on button "1 . es" at bounding box center [619, 280] width 306 height 72
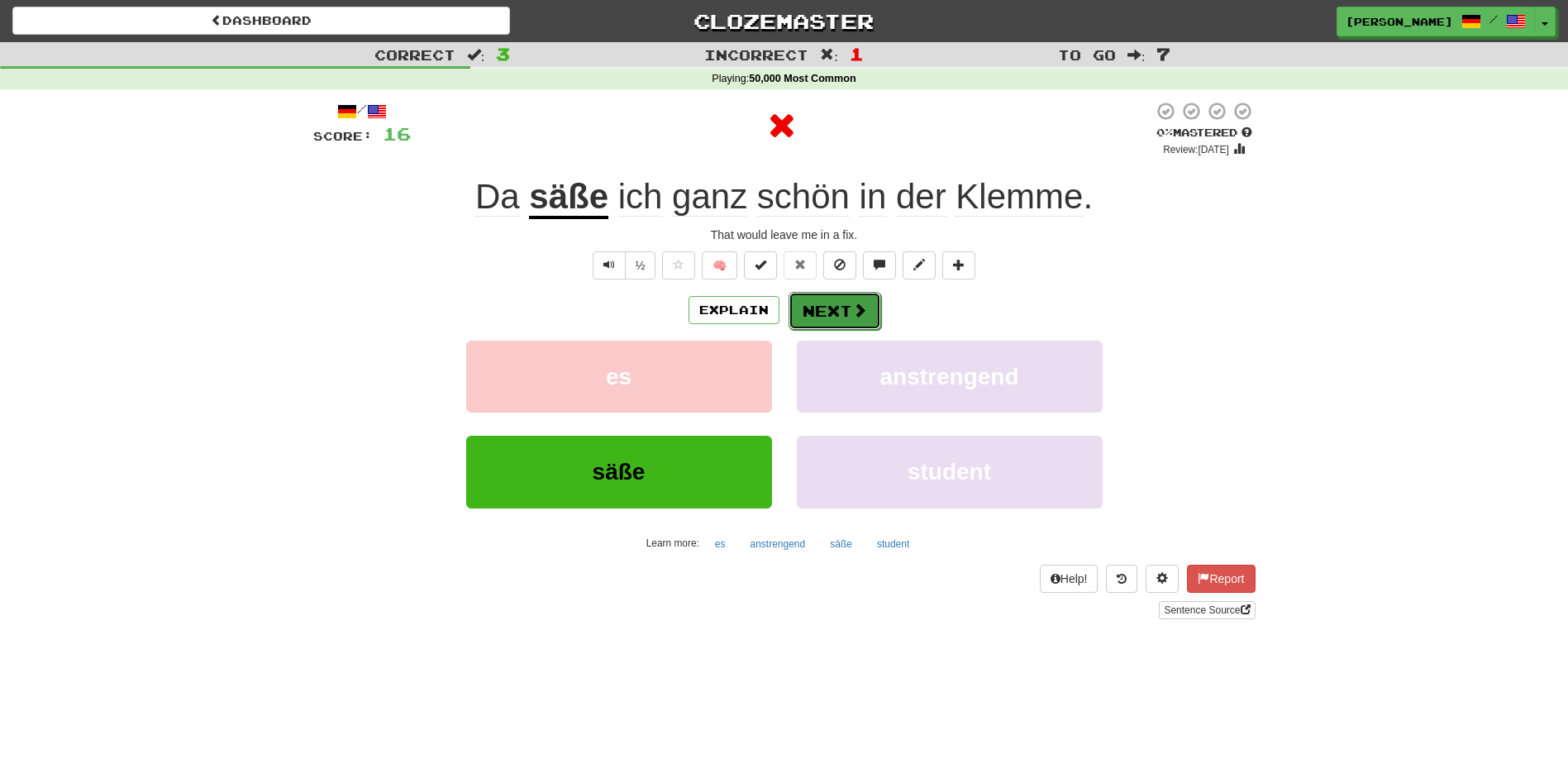
click at [815, 300] on button "Next" at bounding box center [834, 311] width 93 height 38
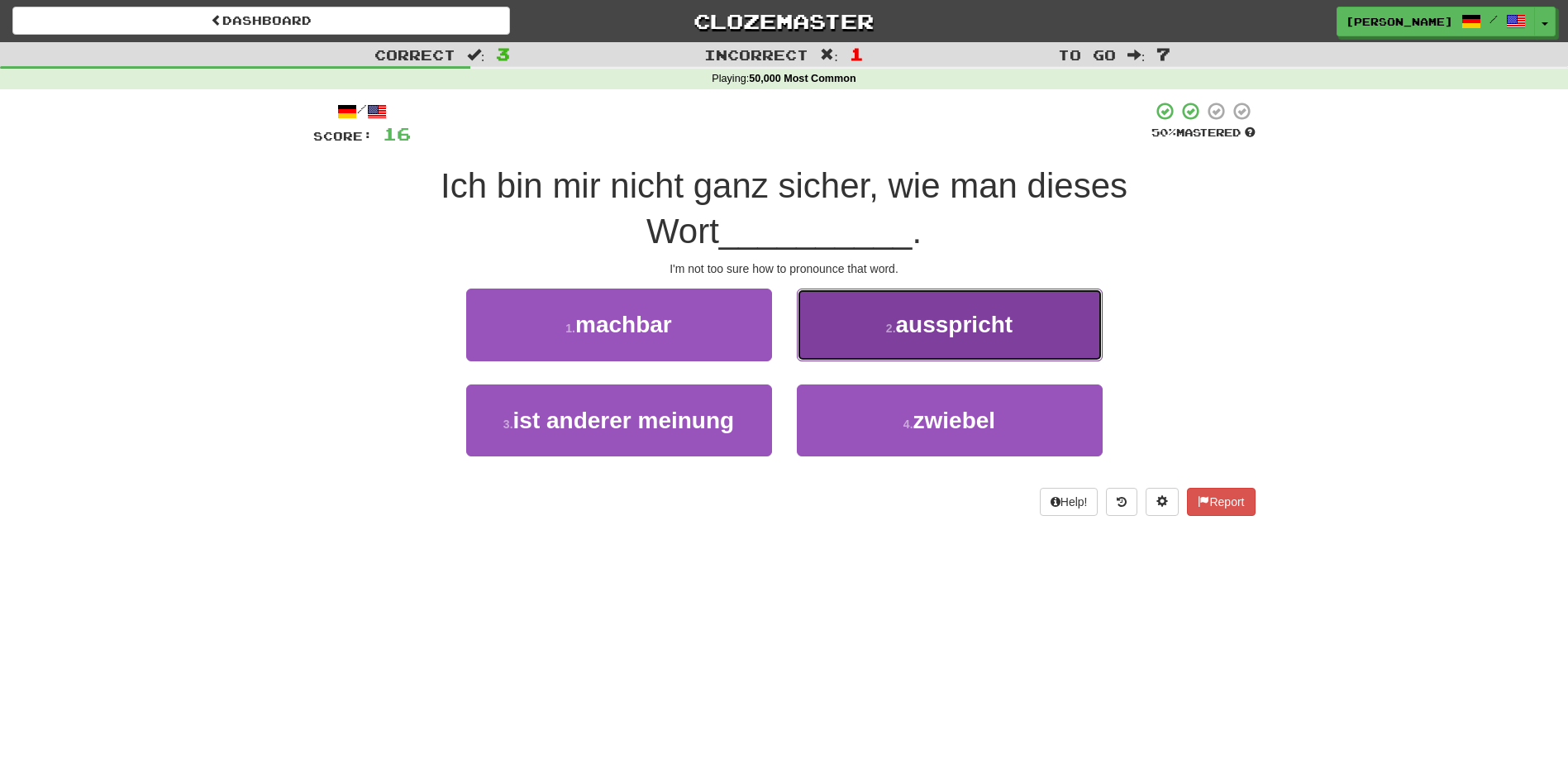
click at [877, 333] on button "2 . ausspricht" at bounding box center [950, 325] width 306 height 72
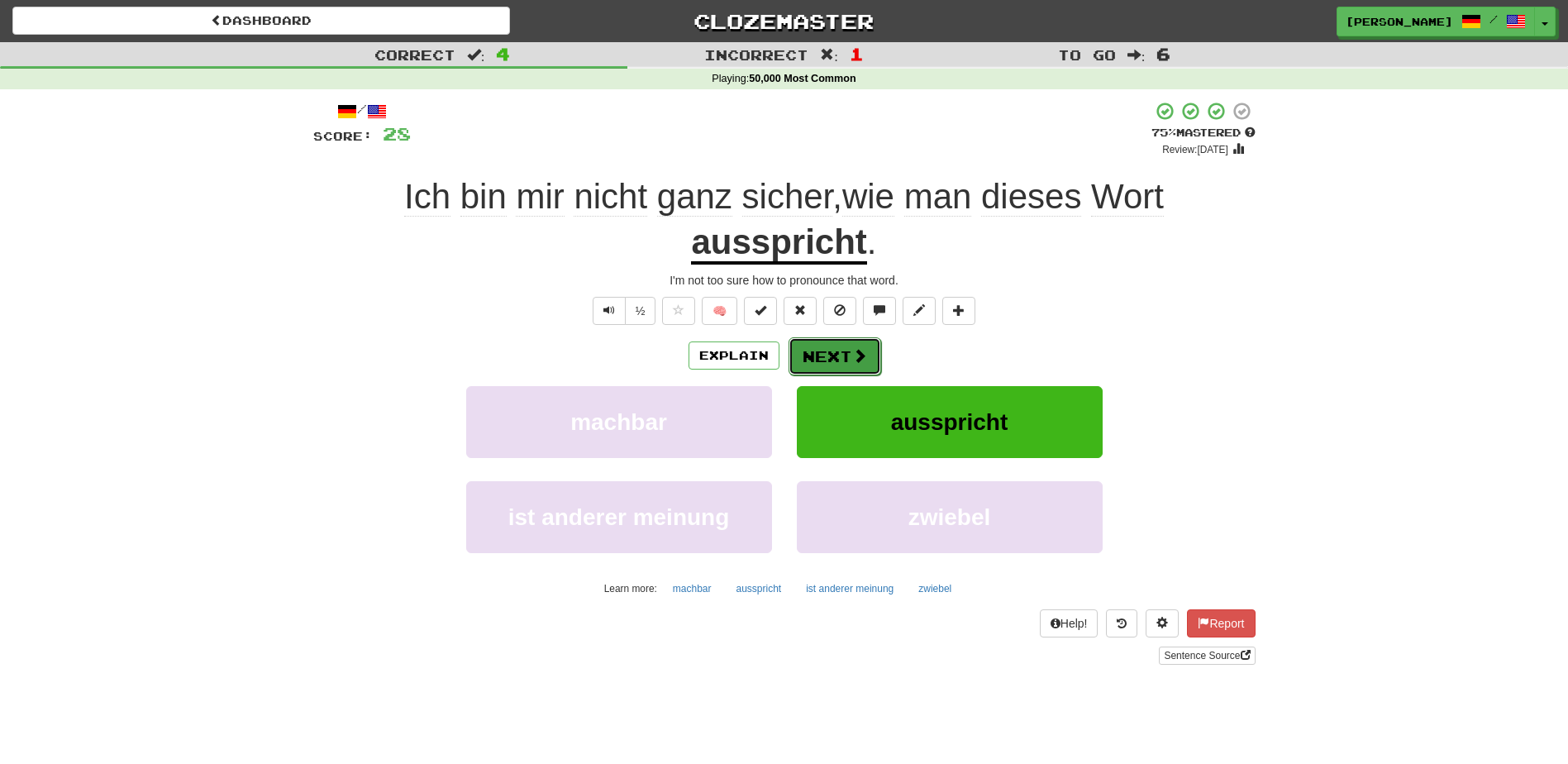
click at [822, 354] on button "Next" at bounding box center [834, 356] width 93 height 38
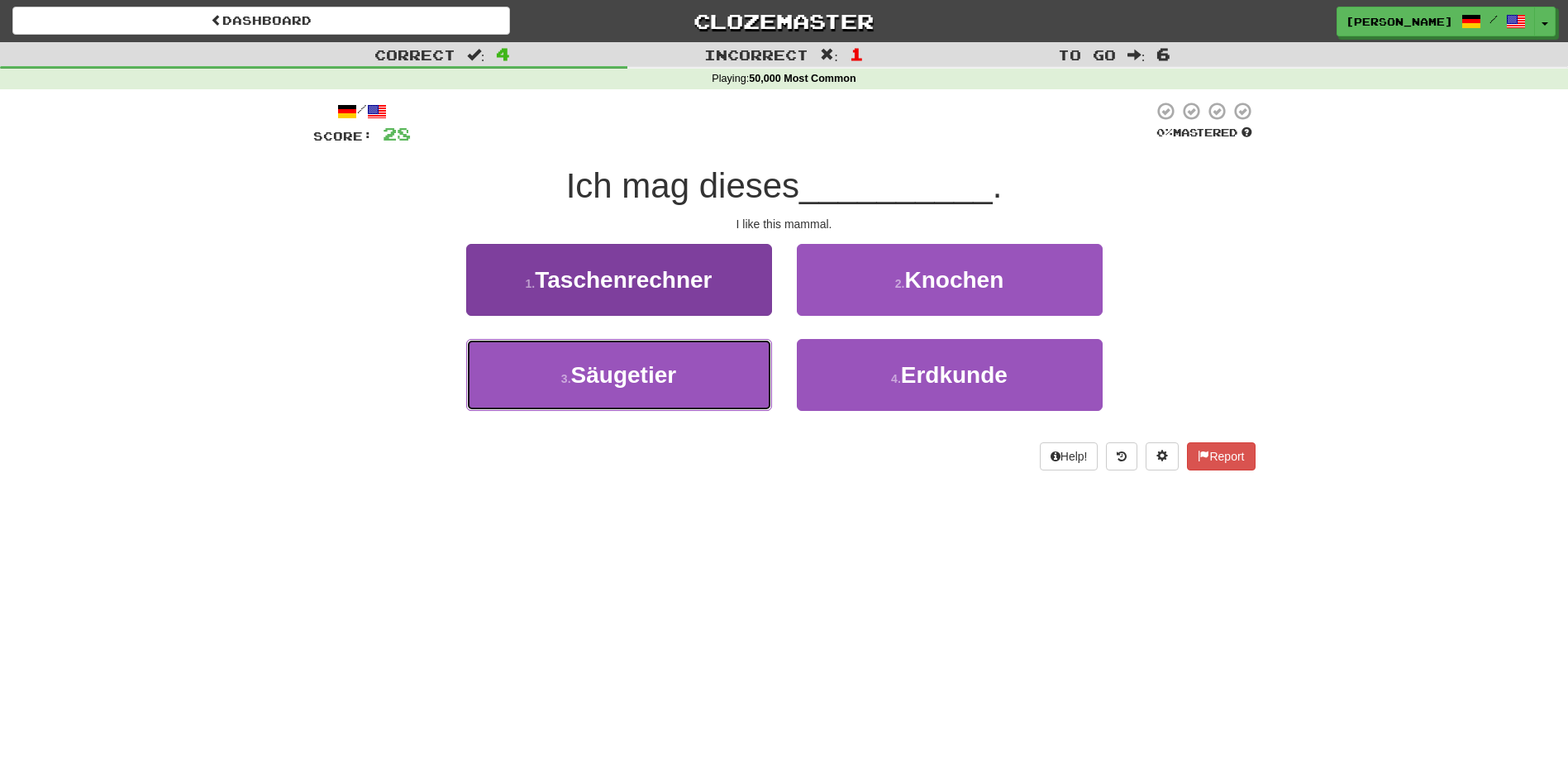
click at [751, 363] on button "3 . Säugetier" at bounding box center [619, 375] width 306 height 72
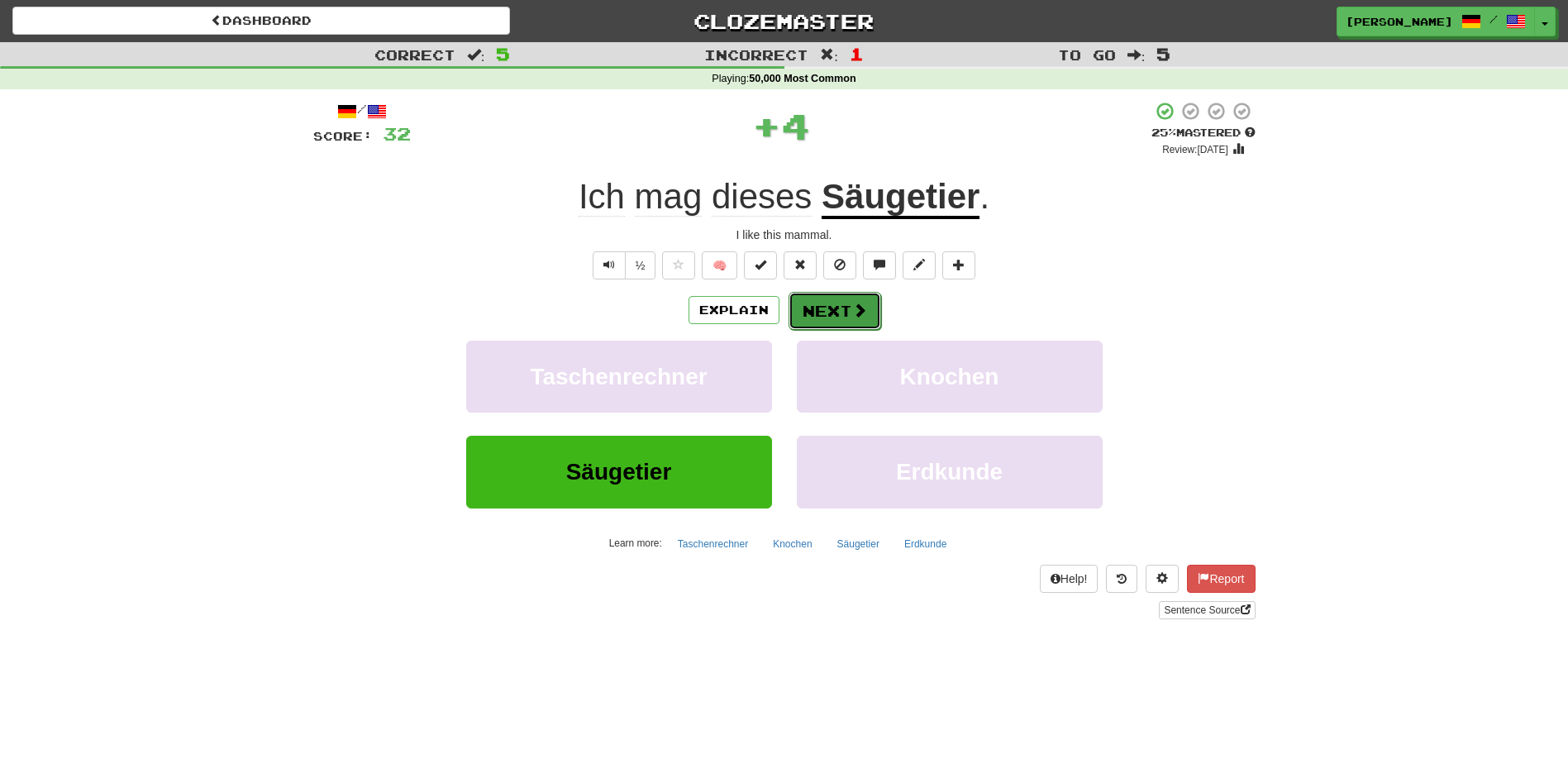
click at [818, 306] on button "Next" at bounding box center [834, 311] width 93 height 38
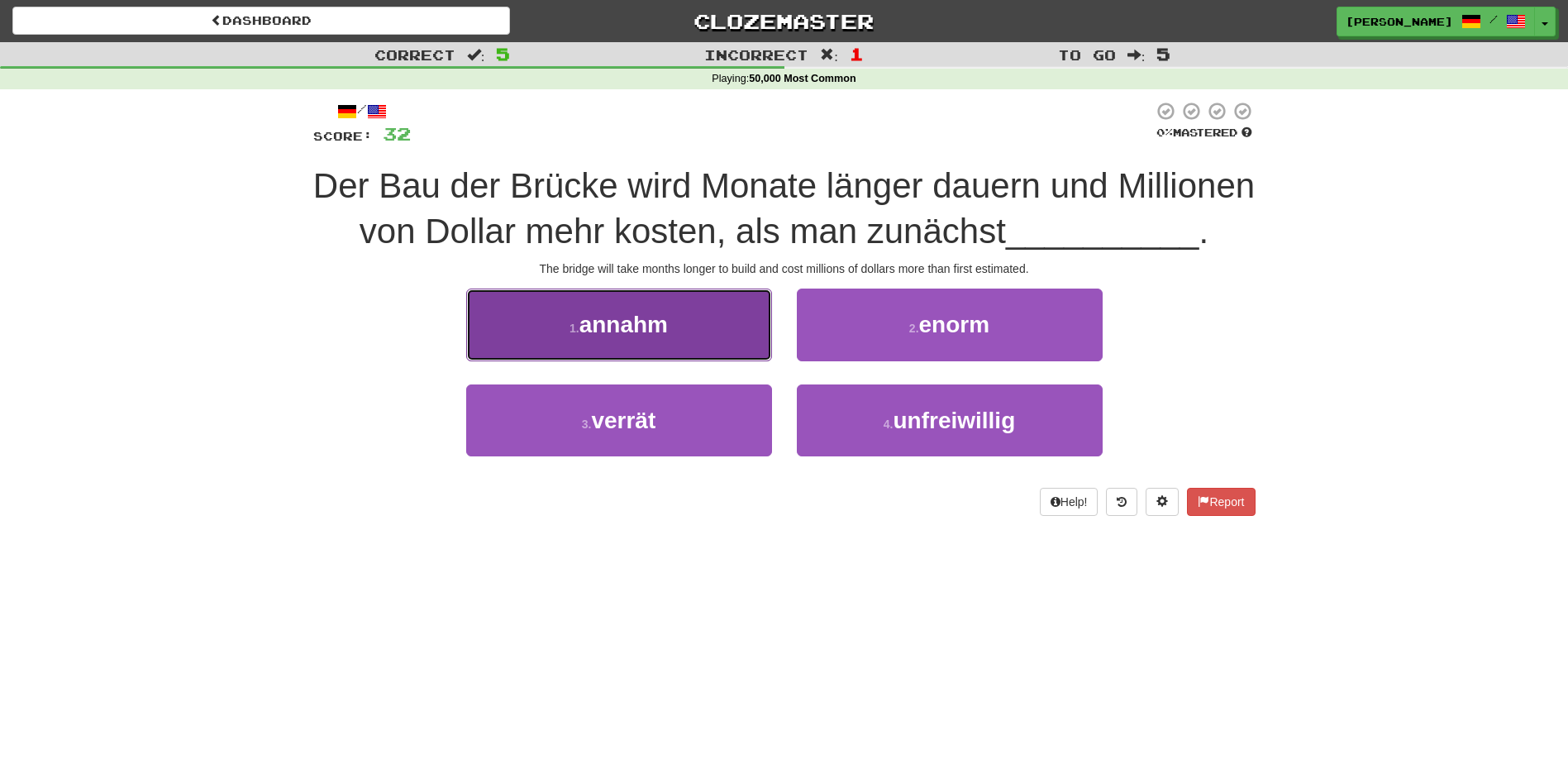
click at [737, 342] on button "1 . annahm" at bounding box center [619, 325] width 306 height 72
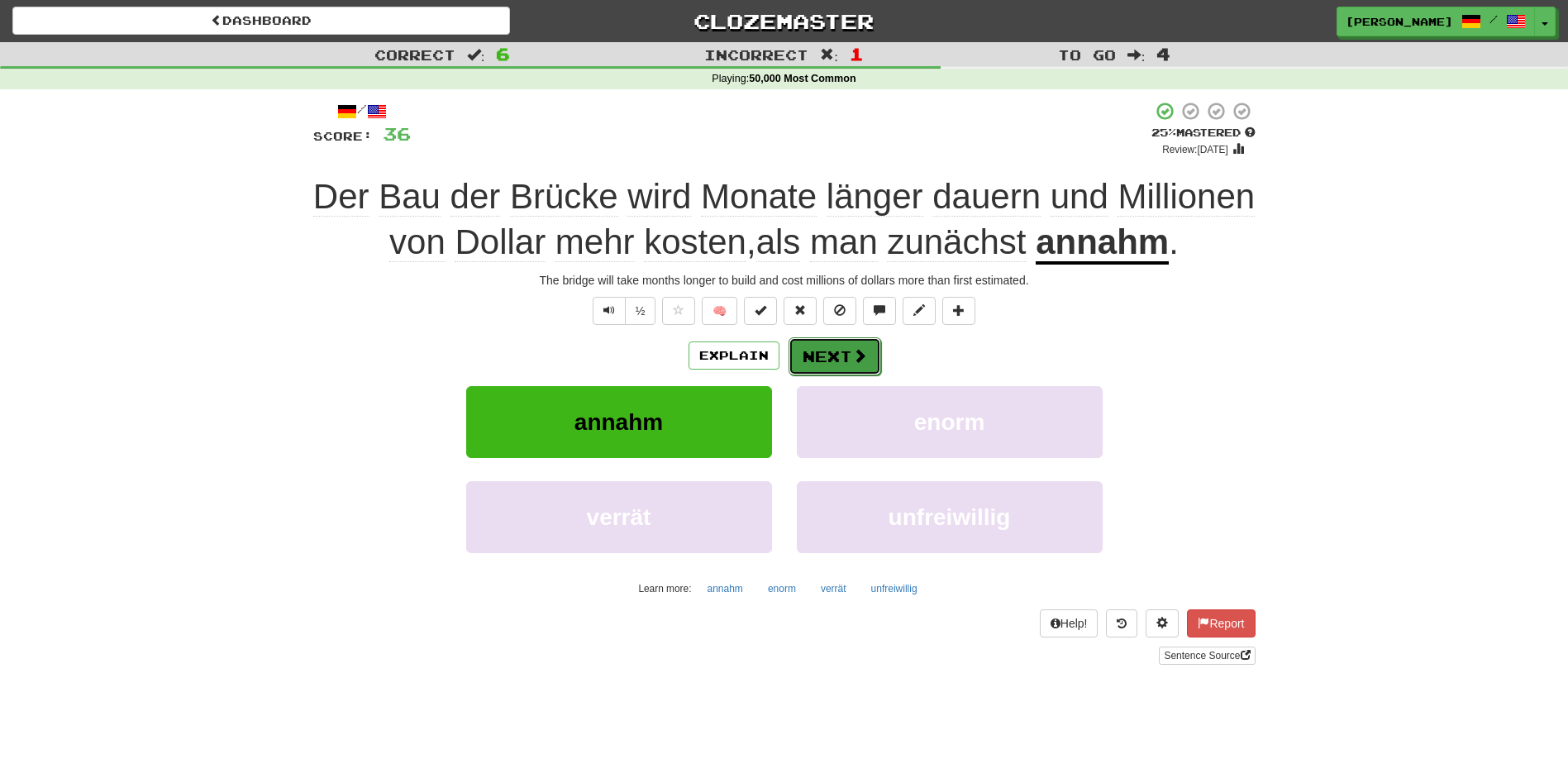
click at [843, 351] on button "Next" at bounding box center [834, 356] width 93 height 38
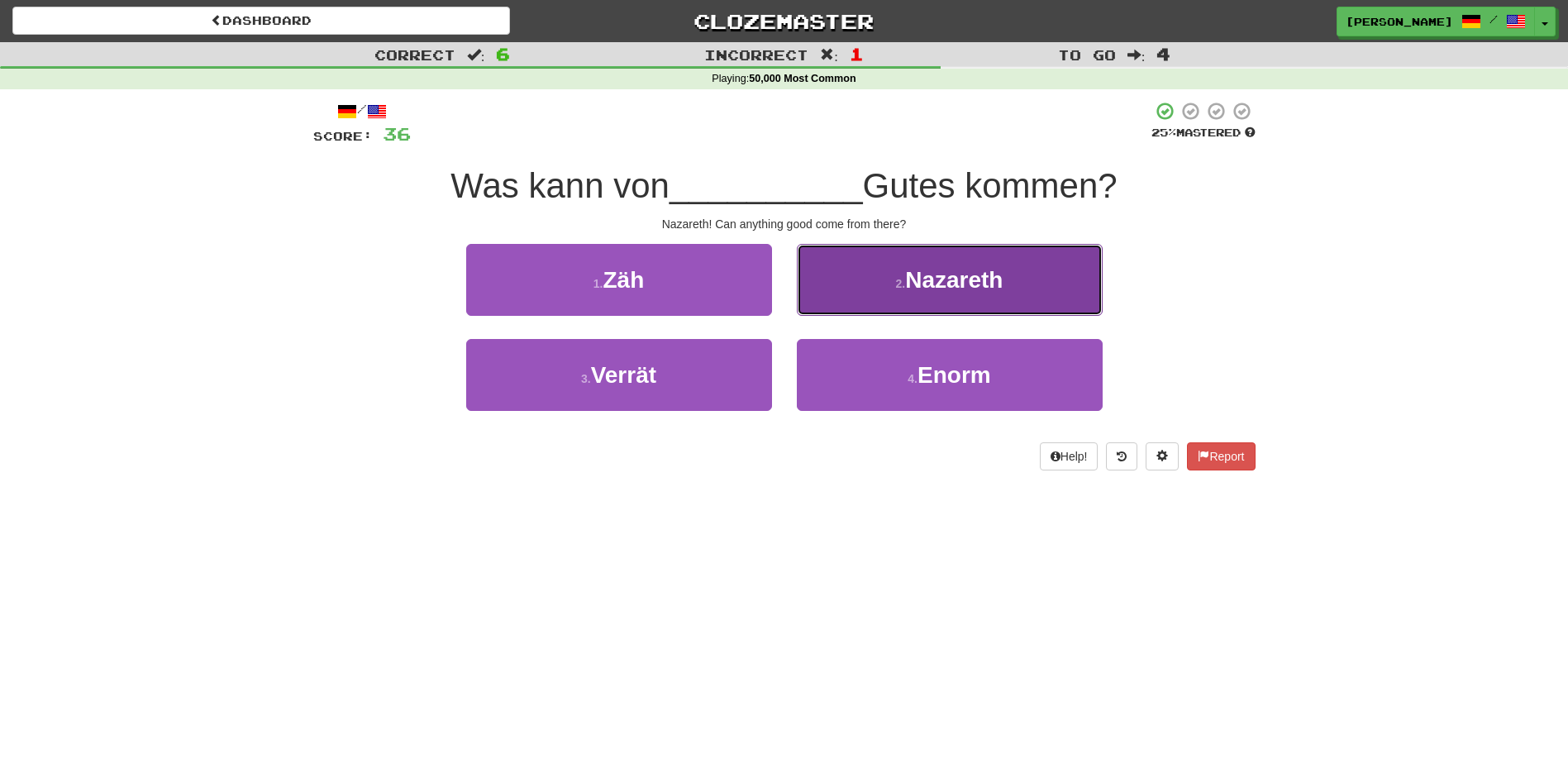
click at [877, 299] on button "2 . Nazareth" at bounding box center [950, 280] width 306 height 72
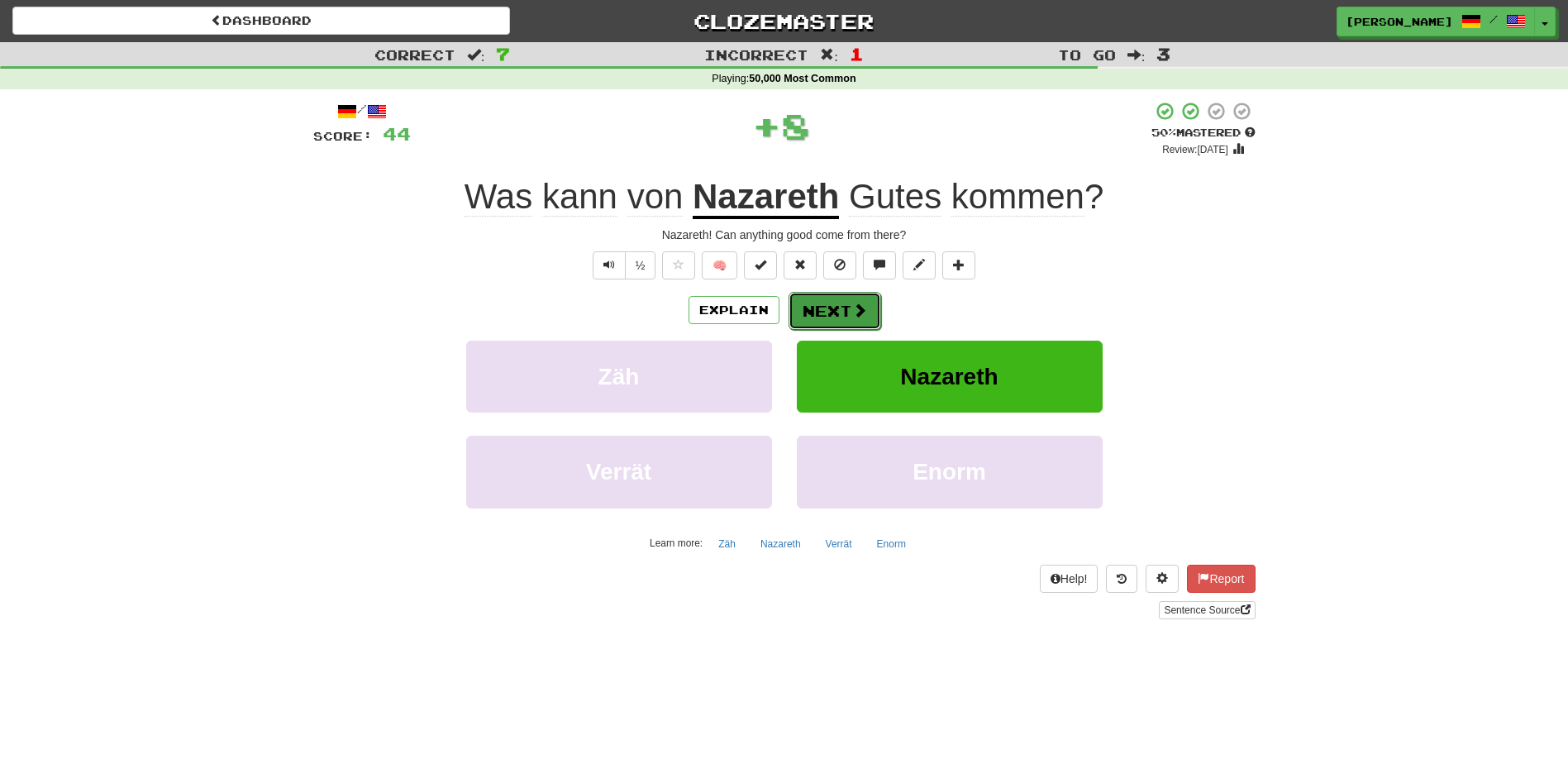
click at [855, 316] on span at bounding box center [860, 310] width 15 height 15
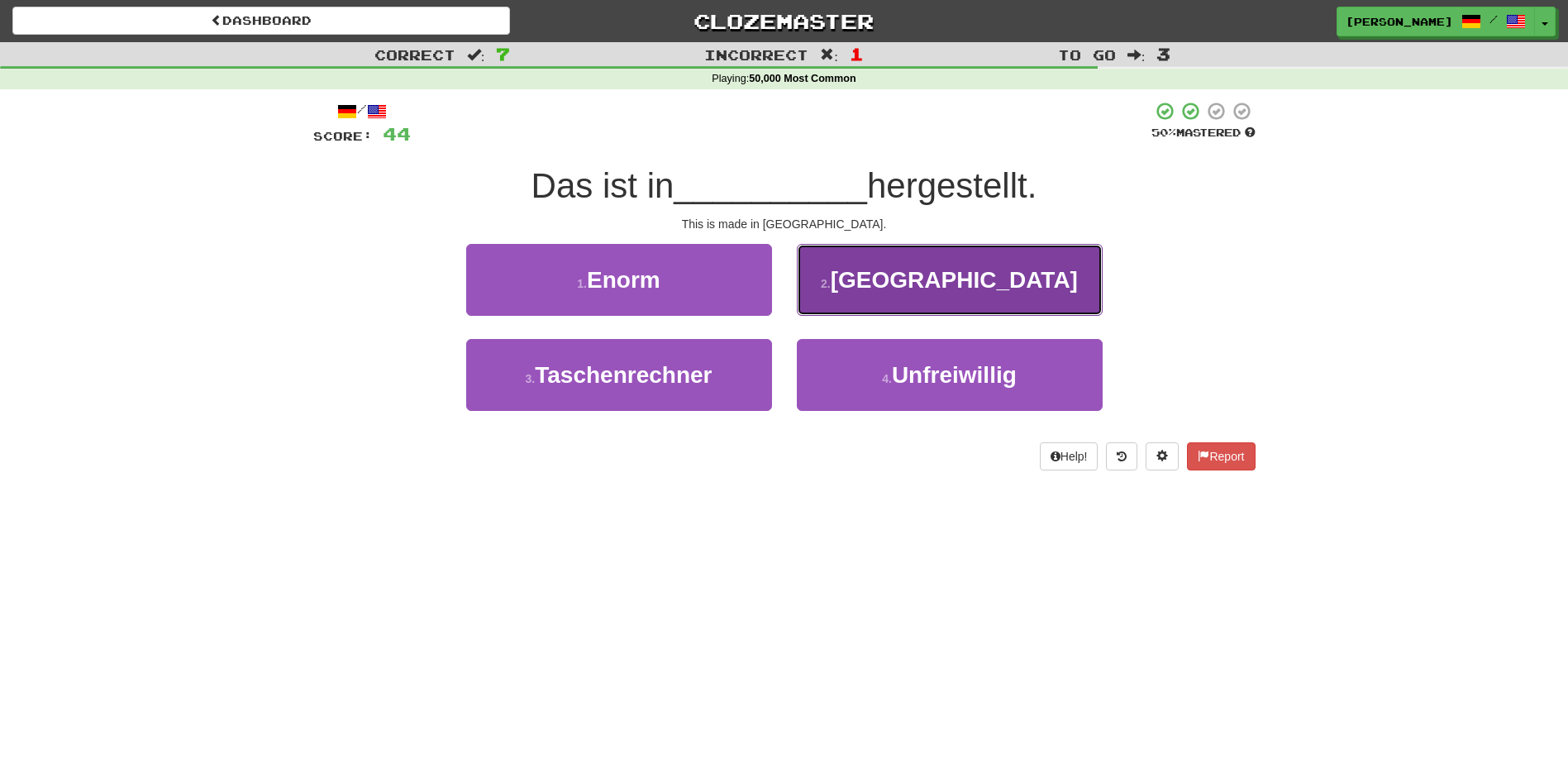
click at [859, 305] on button "2 . Kasachstan" at bounding box center [950, 280] width 306 height 72
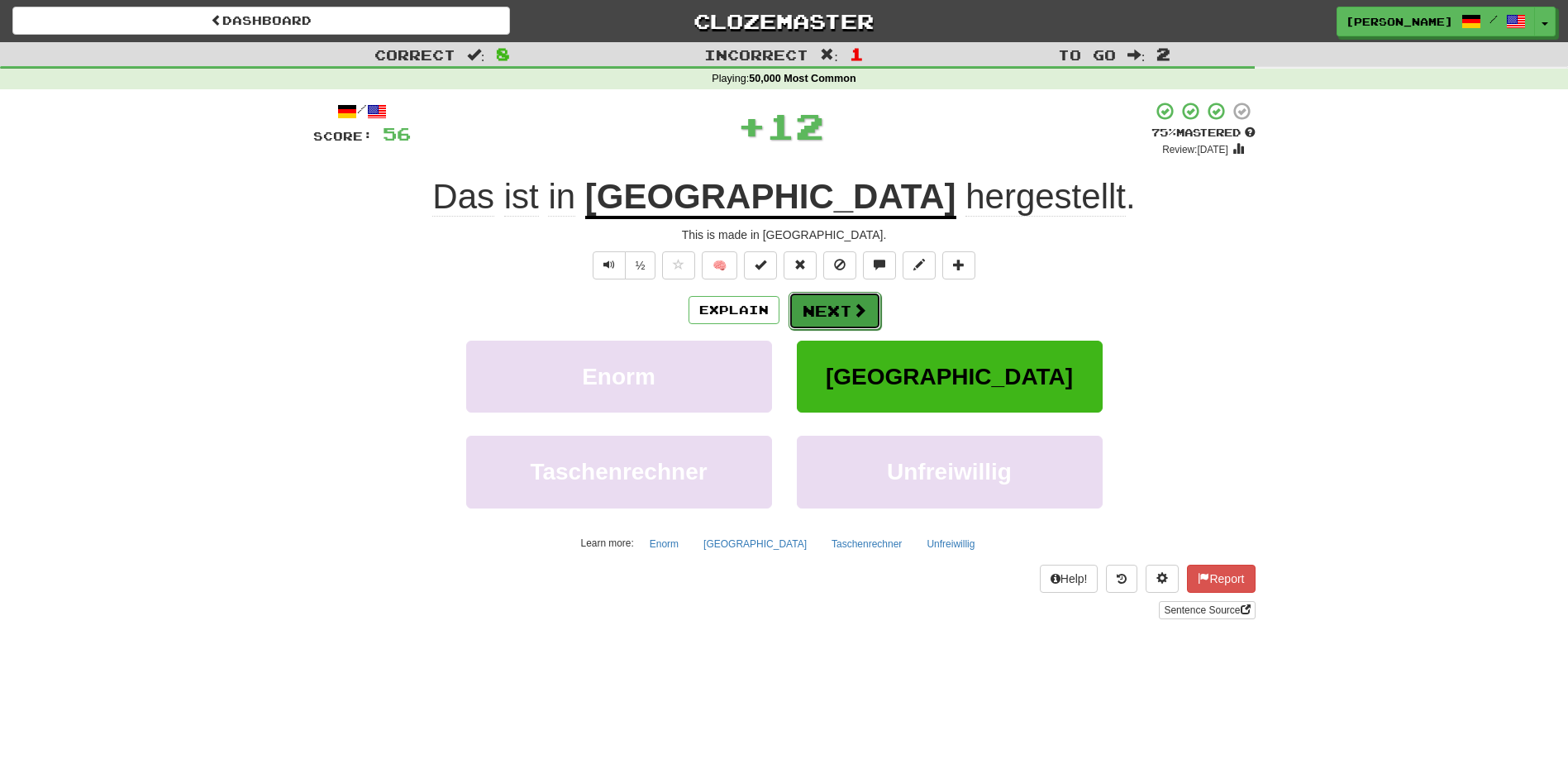
click at [848, 311] on button "Next" at bounding box center [834, 311] width 93 height 38
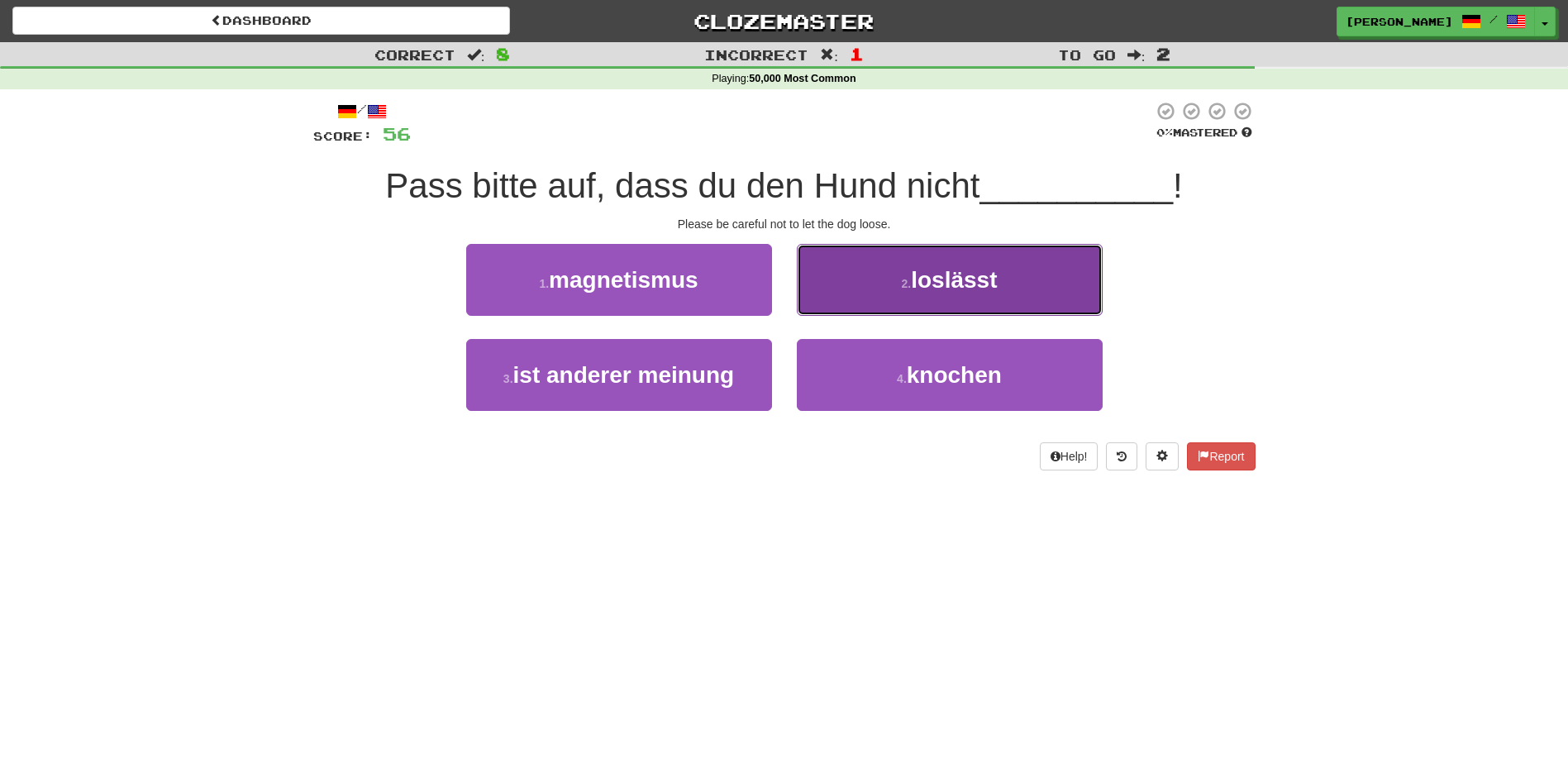
click at [871, 299] on button "2 . loslässt" at bounding box center [950, 280] width 306 height 72
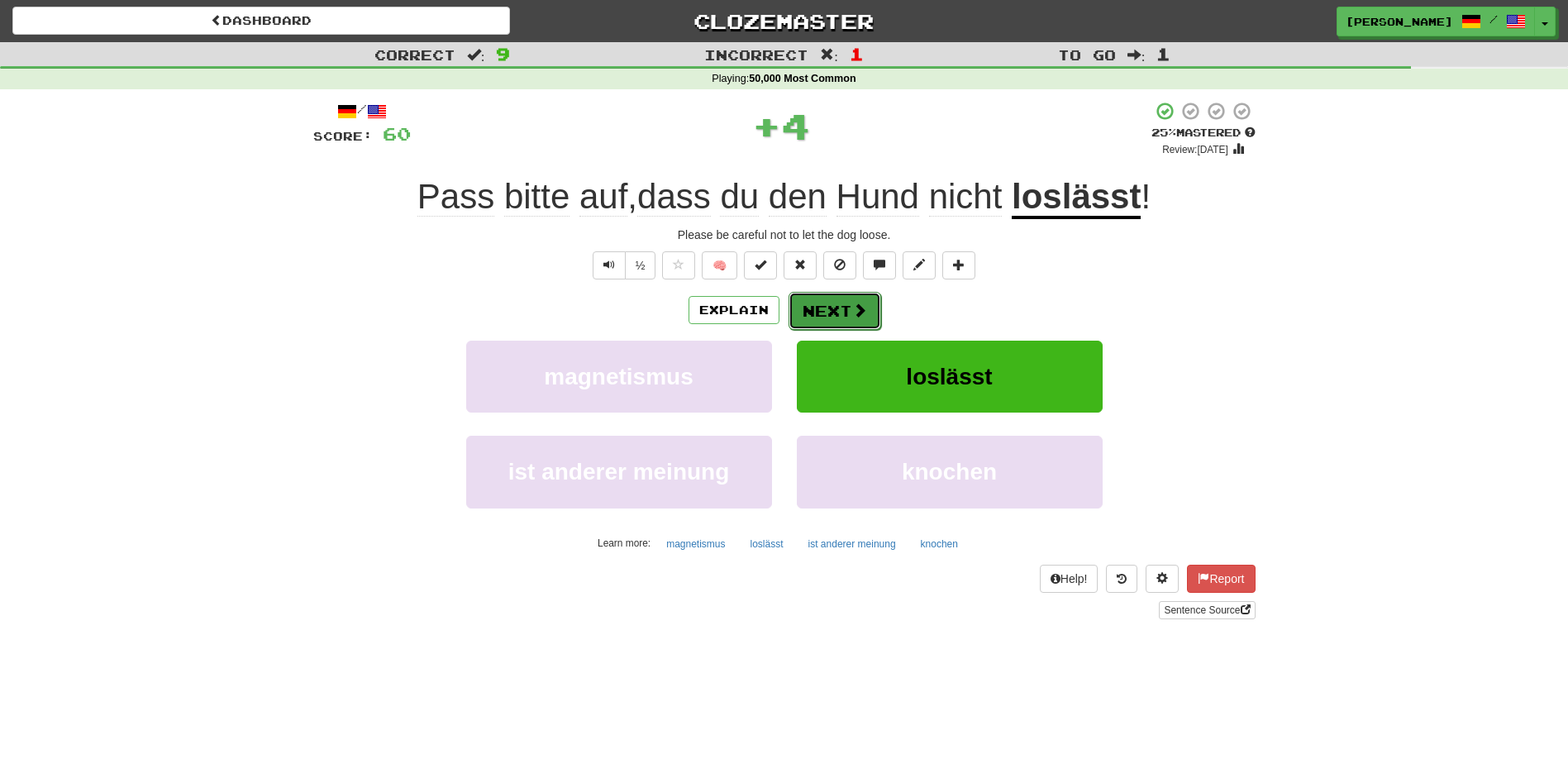
click at [848, 305] on button "Next" at bounding box center [834, 311] width 93 height 38
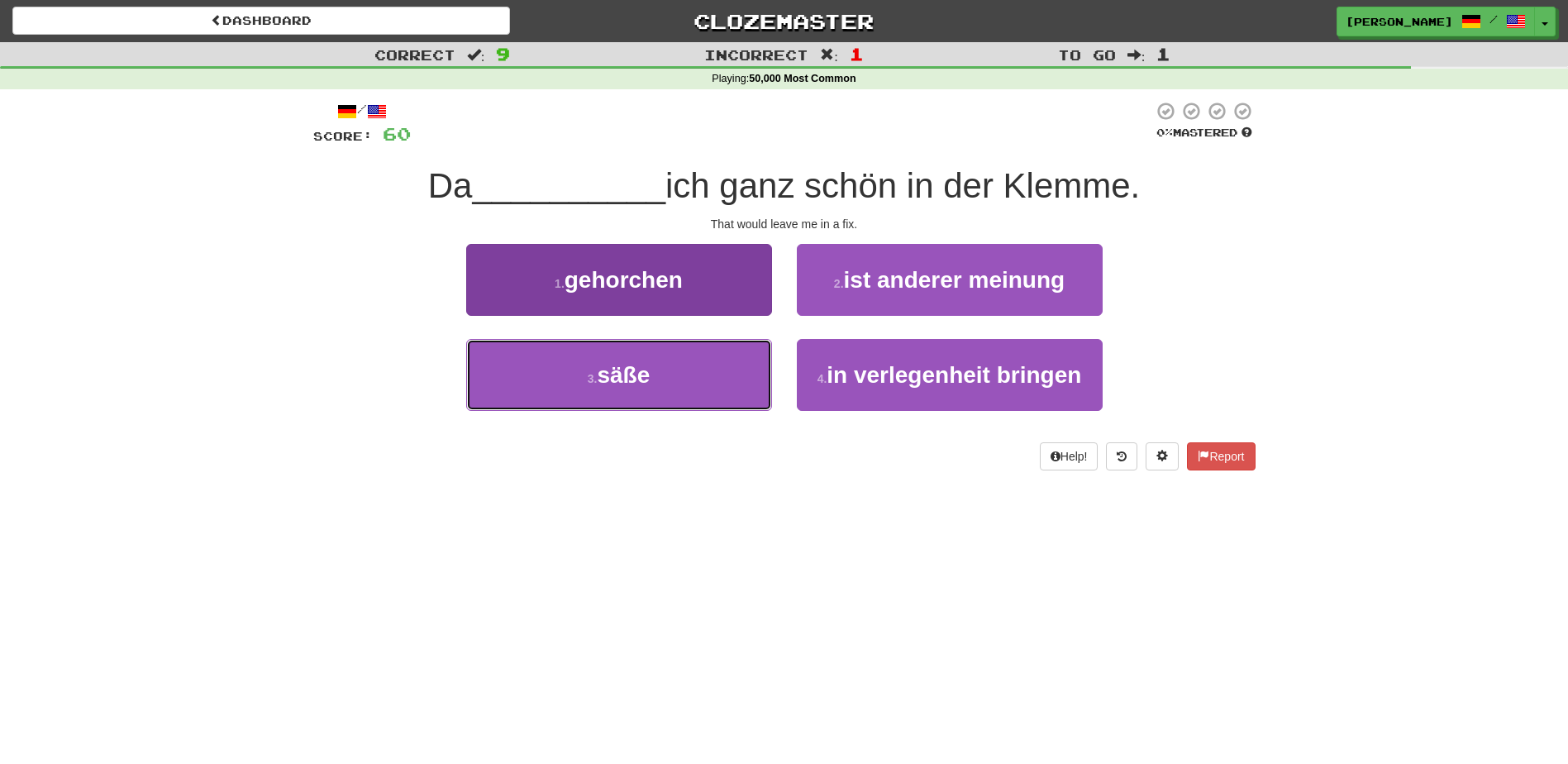
click at [663, 362] on button "3 . säße" at bounding box center [619, 375] width 306 height 72
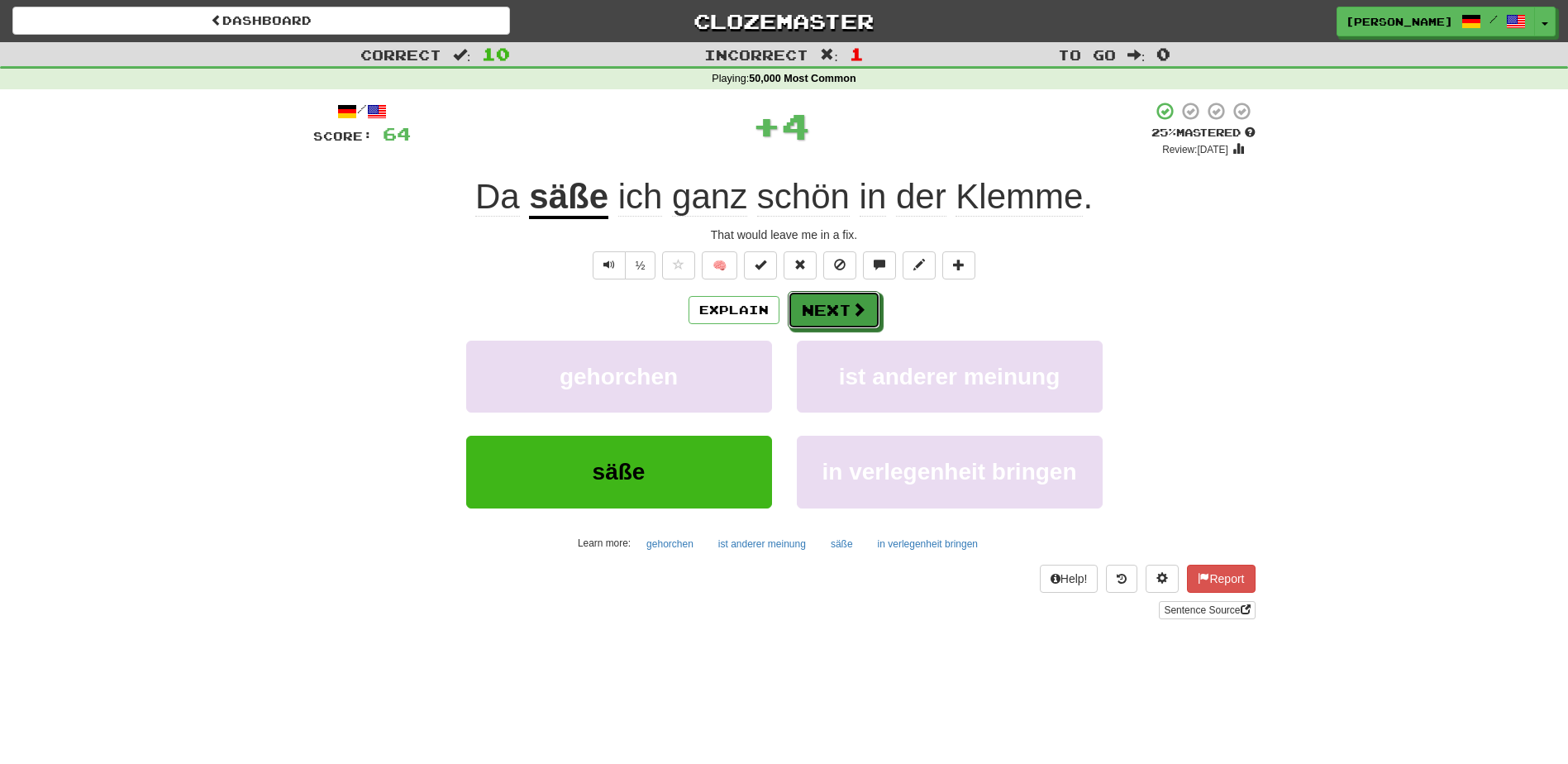
click at [804, 302] on button "Next" at bounding box center [833, 310] width 93 height 38
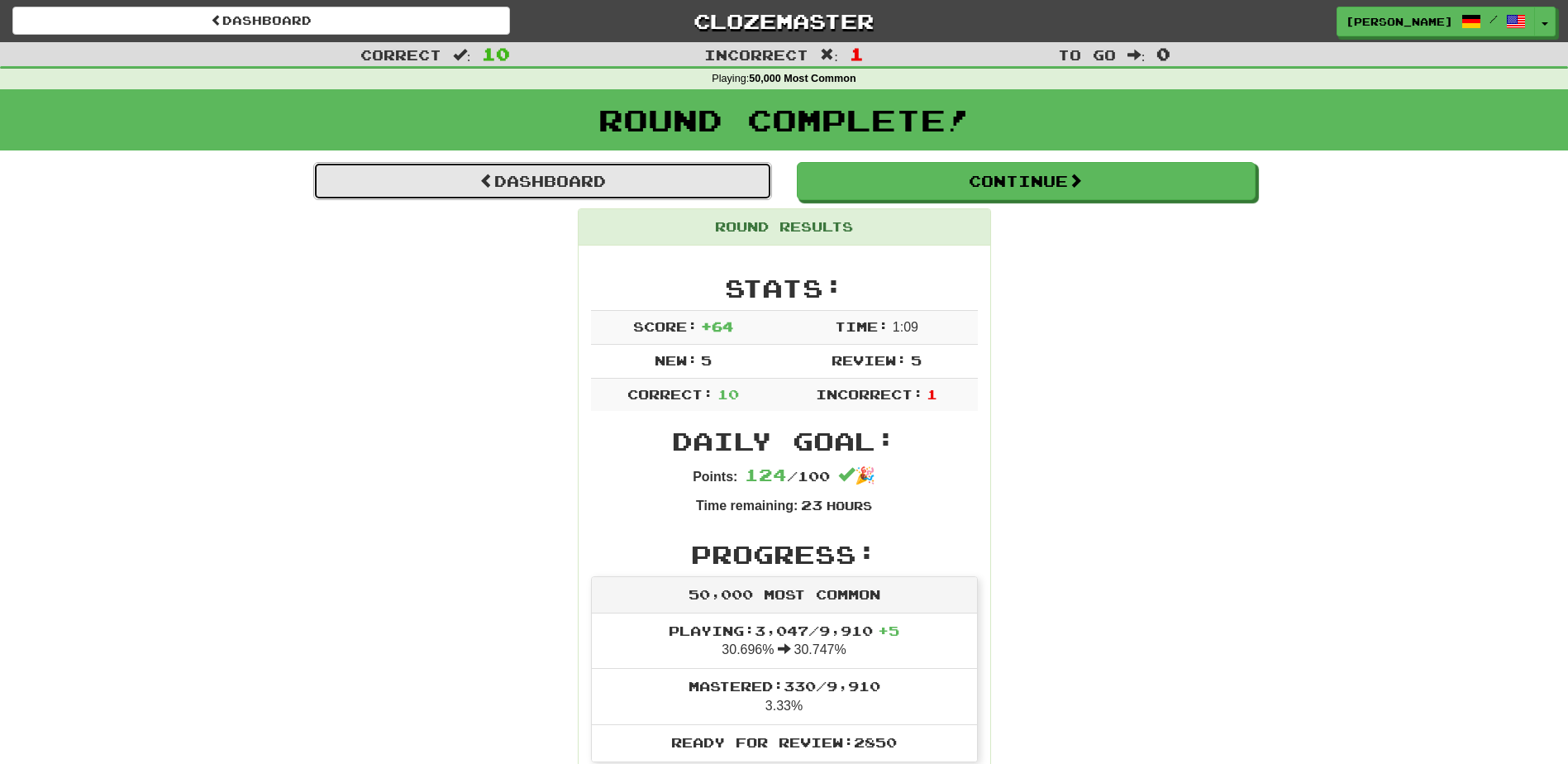
click at [580, 177] on link "Dashboard" at bounding box center [543, 181] width 459 height 38
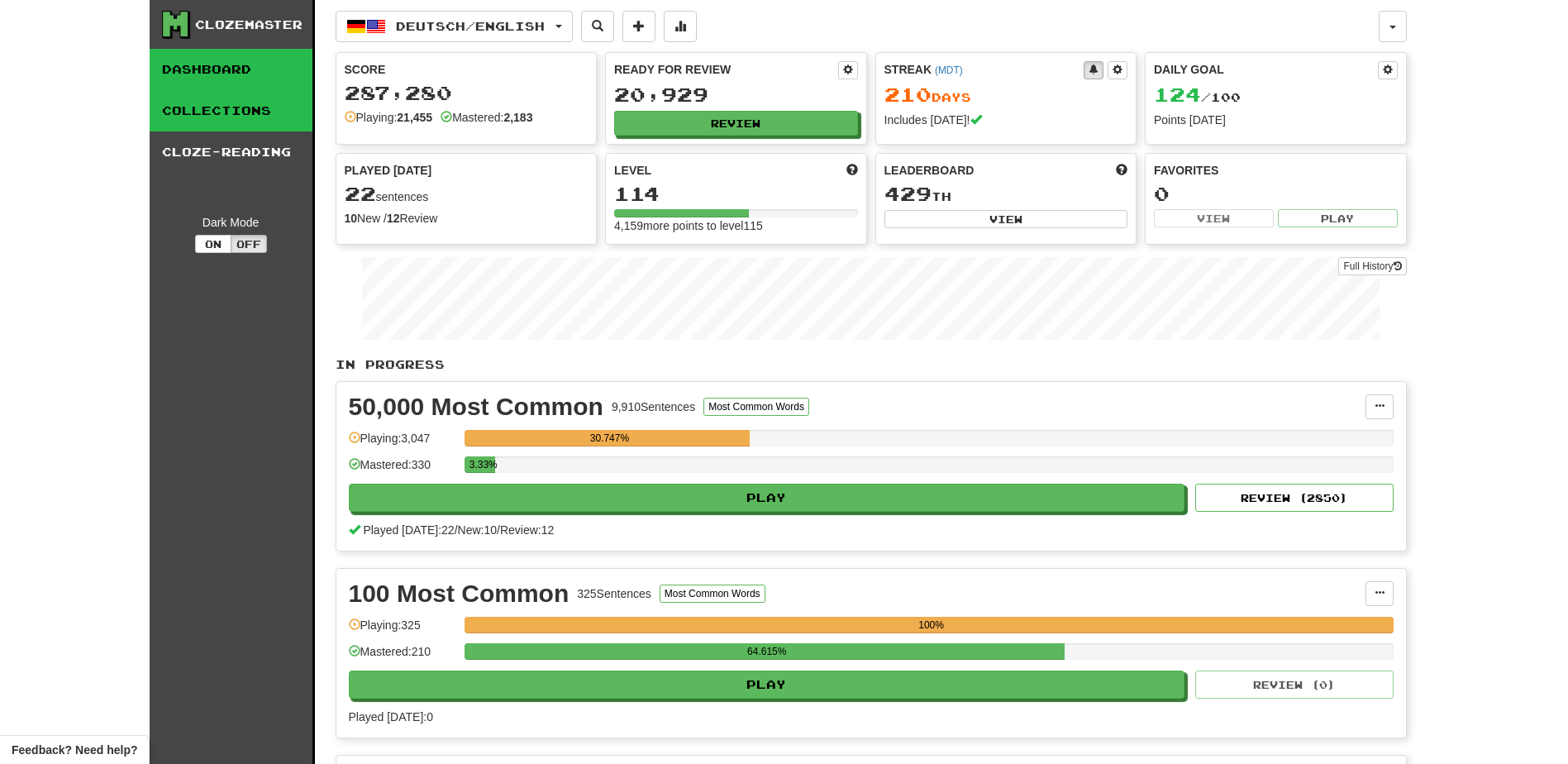
click at [247, 116] on link "Collections" at bounding box center [231, 110] width 163 height 42
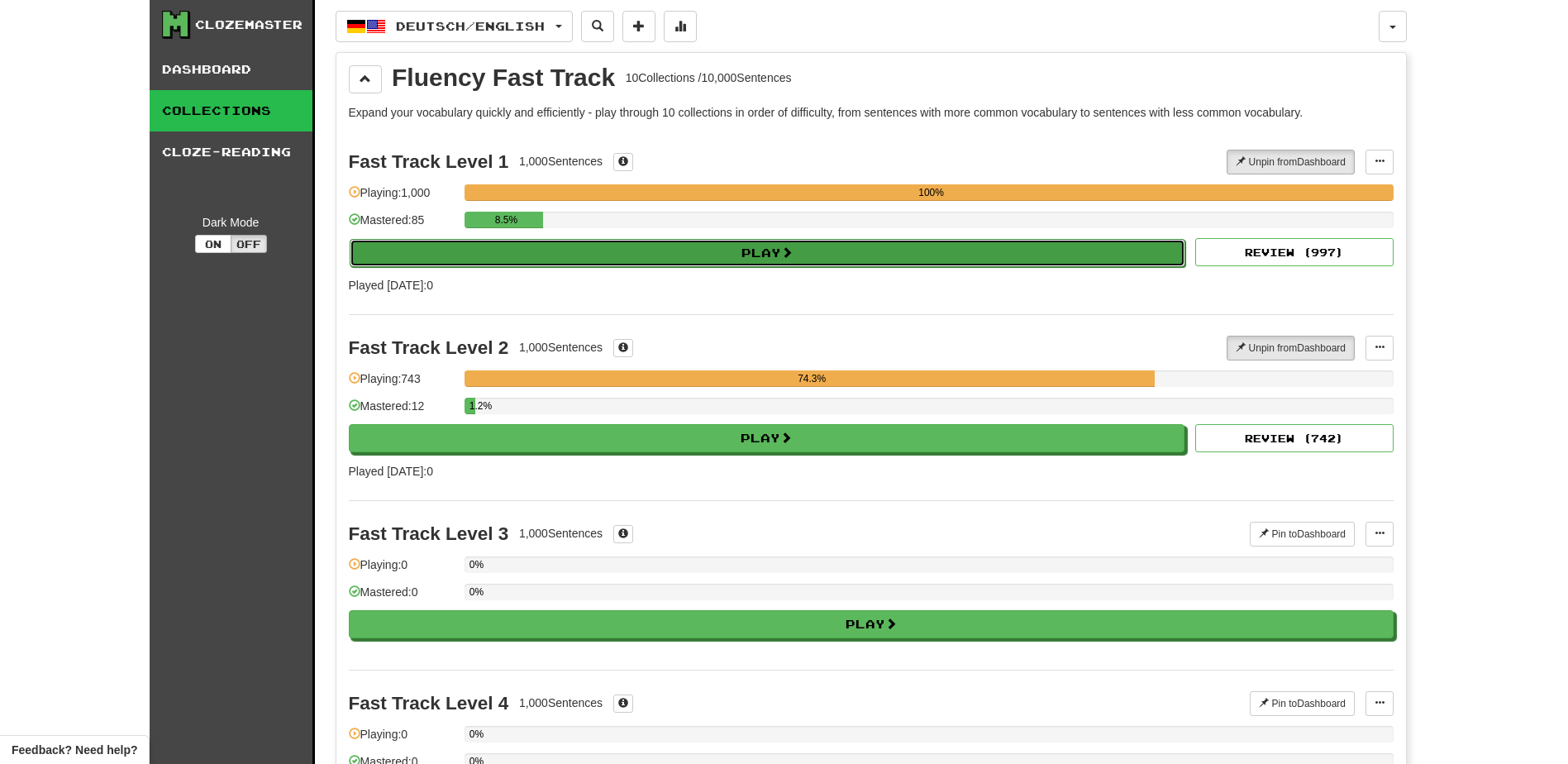
click at [702, 242] on button "Play" at bounding box center [768, 252] width 837 height 28
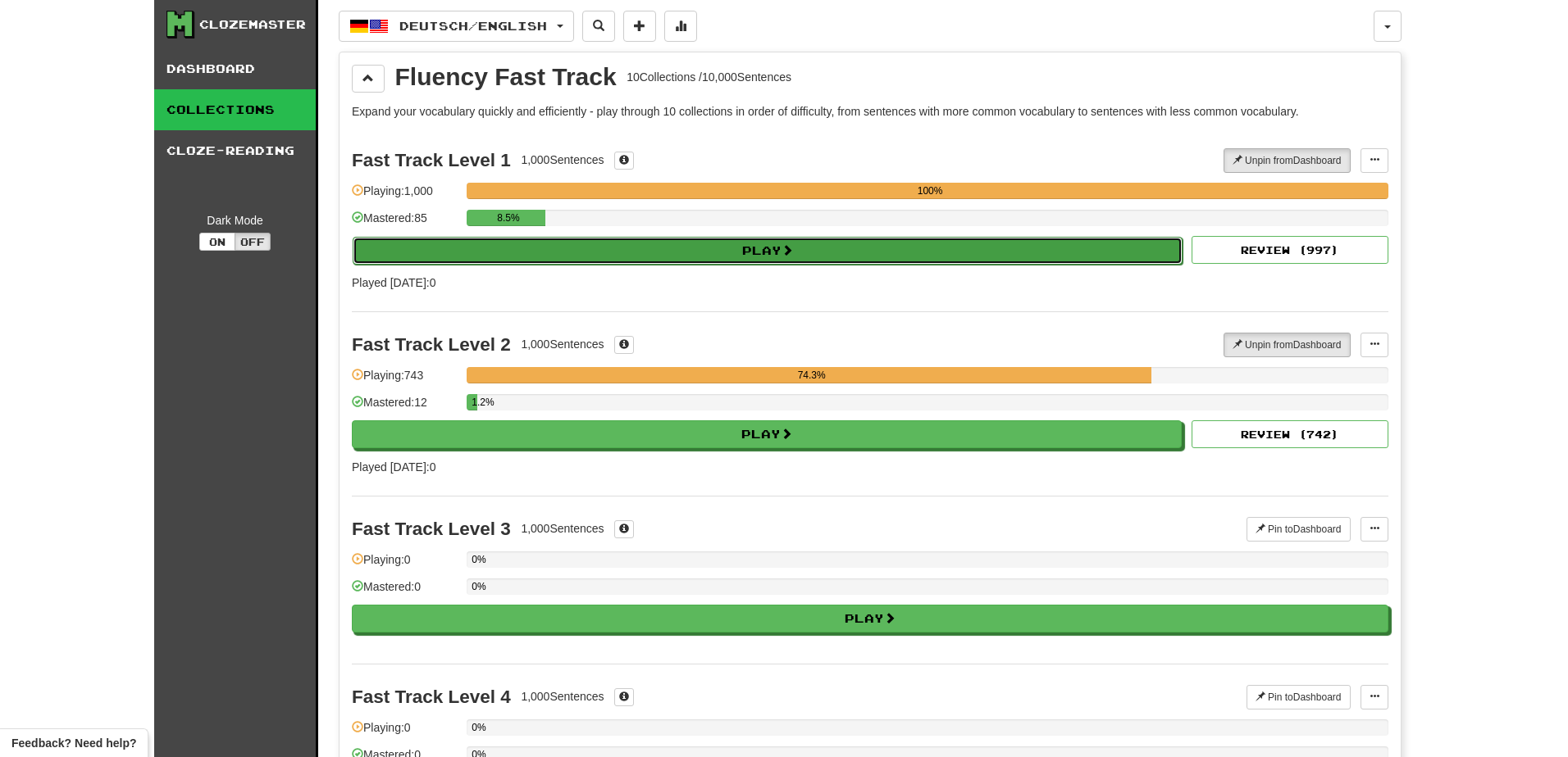
select select "**"
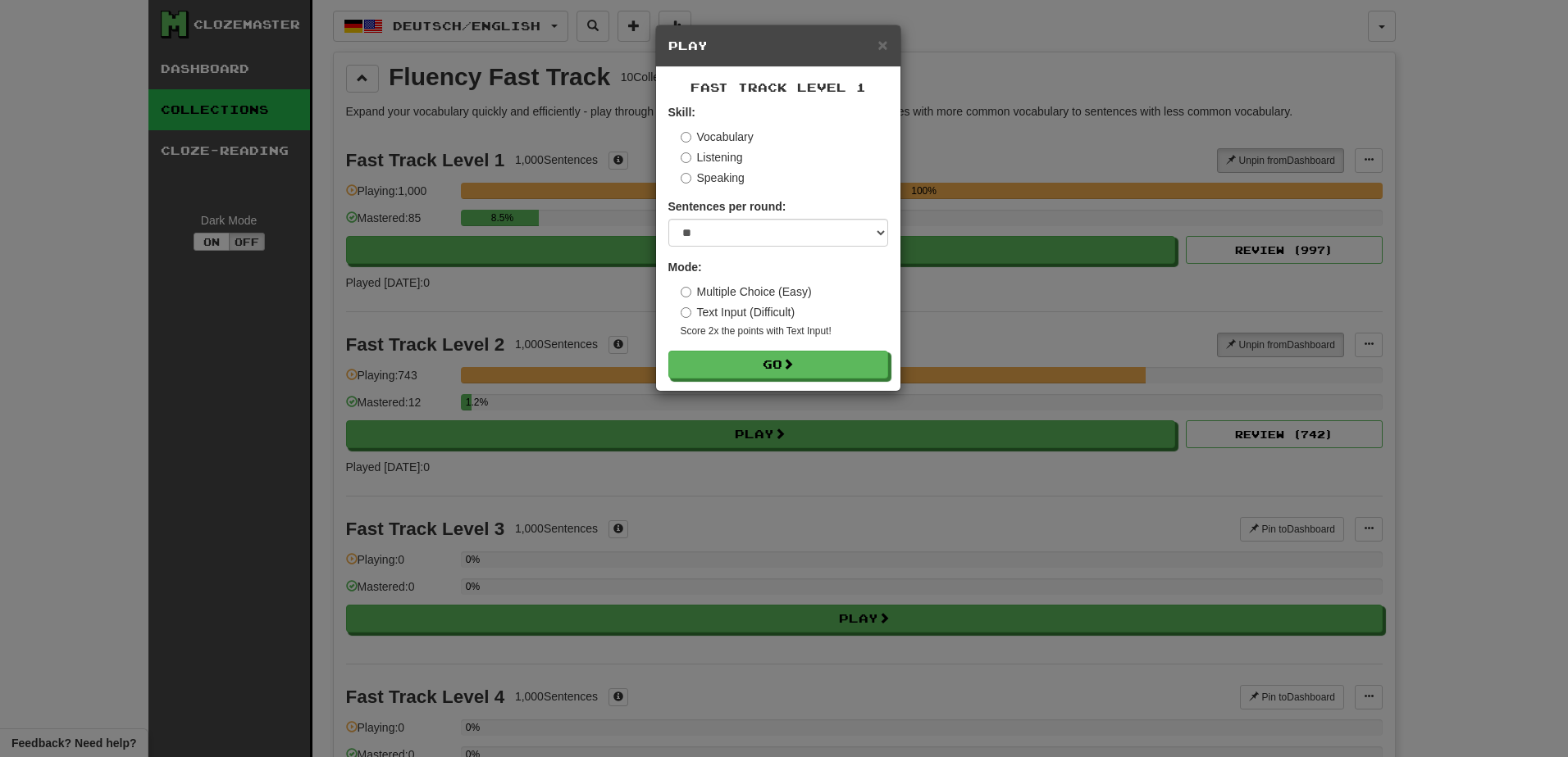
drag, startPoint x: 696, startPoint y: 240, endPoint x: 683, endPoint y: 242, distance: 13.2
click at [683, 242] on form "Skill: Vocabulary Listening Speaking Sentences per round: * ** ** ** ** ** *** …" at bounding box center [778, 242] width 220 height 275
click at [1501, 496] on div "× Play Fast Track Level 1 Skill: Vocabulary Listening Speaking Sentences per ro…" at bounding box center [784, 378] width 1568 height 757
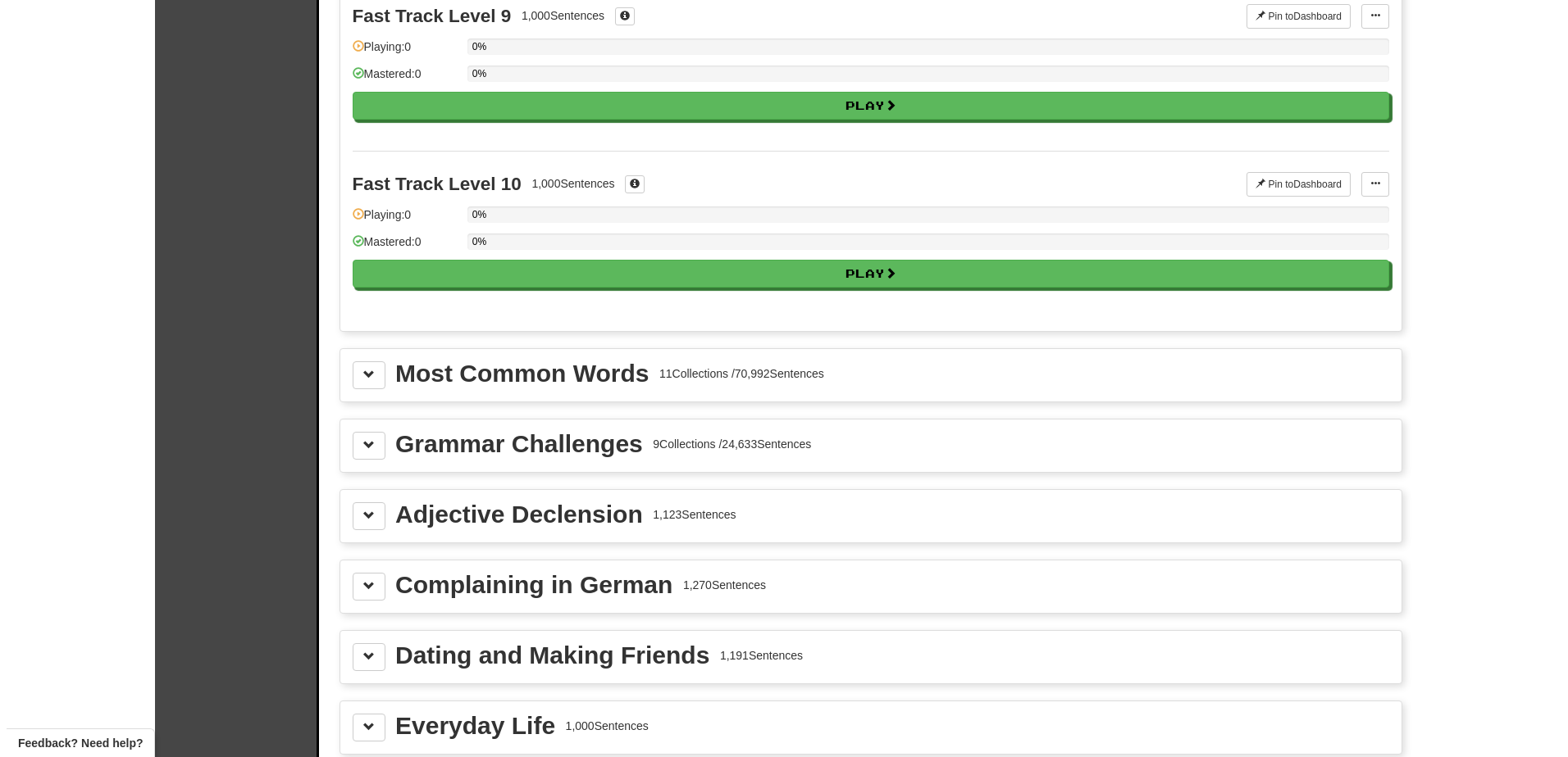
scroll to position [1550, 0]
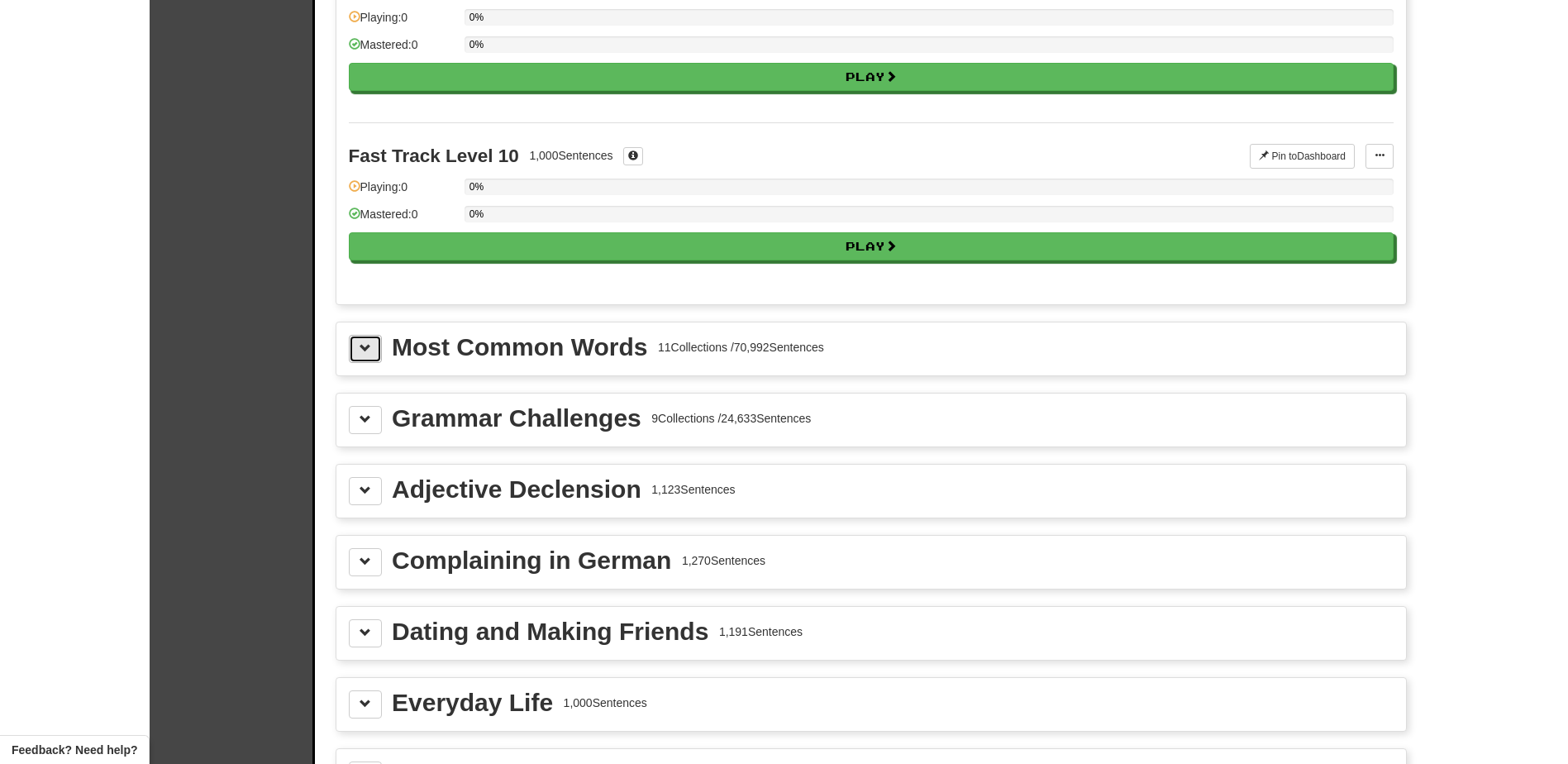
click at [356, 347] on button at bounding box center [365, 348] width 33 height 28
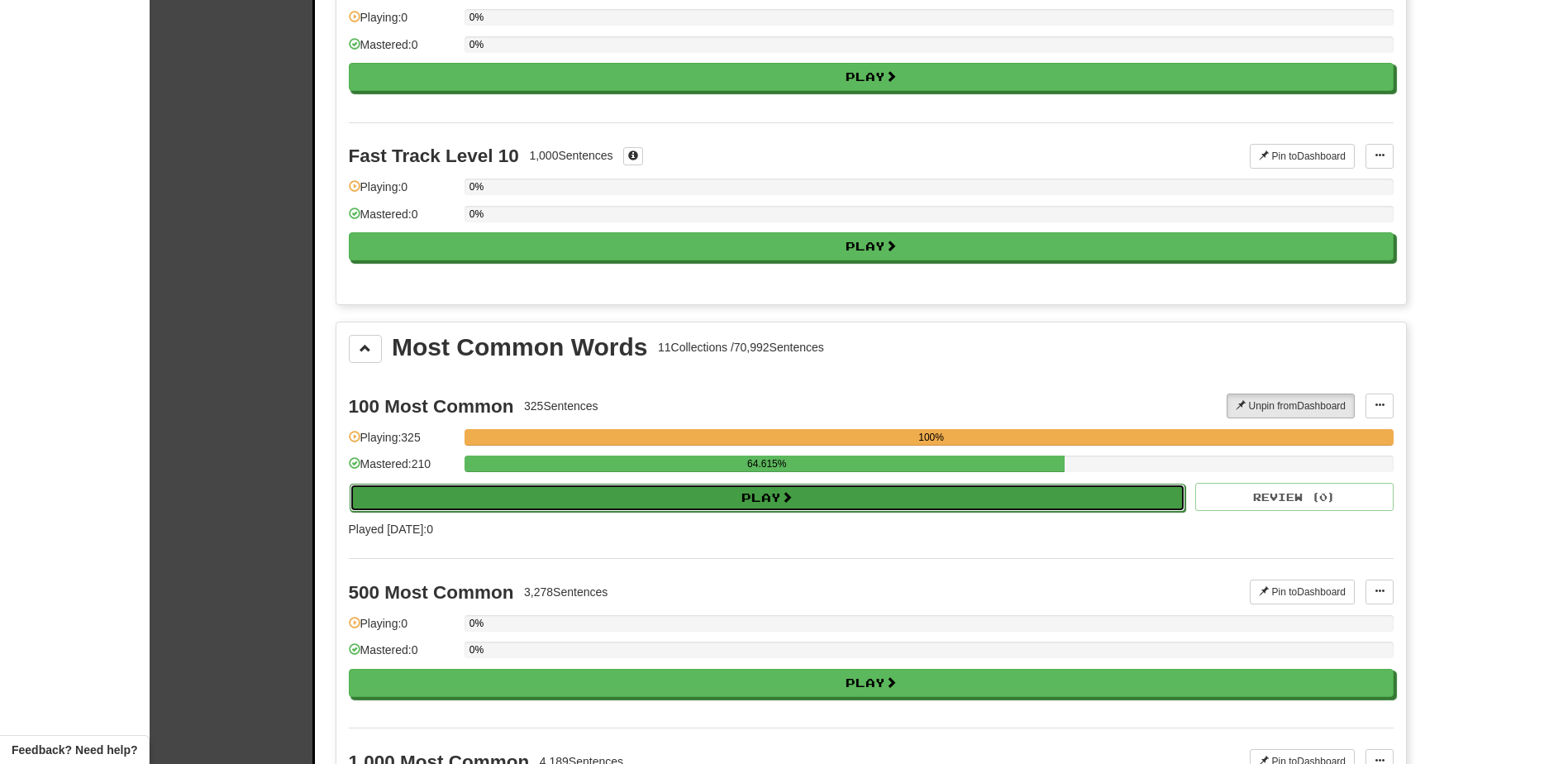
click at [570, 501] on button "Play" at bounding box center [768, 497] width 837 height 28
select select "**"
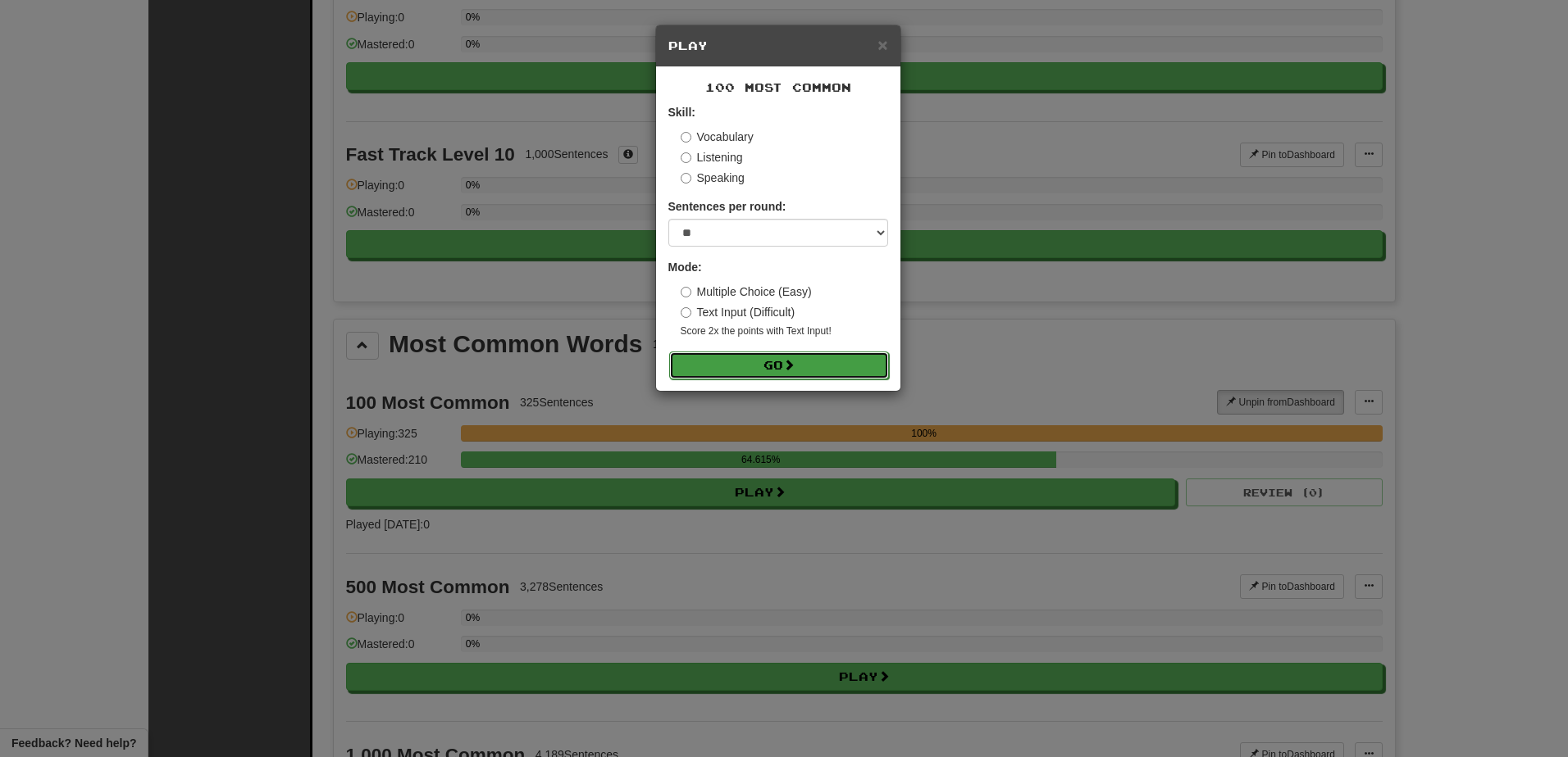
click at [725, 364] on button "Go" at bounding box center [779, 365] width 220 height 28
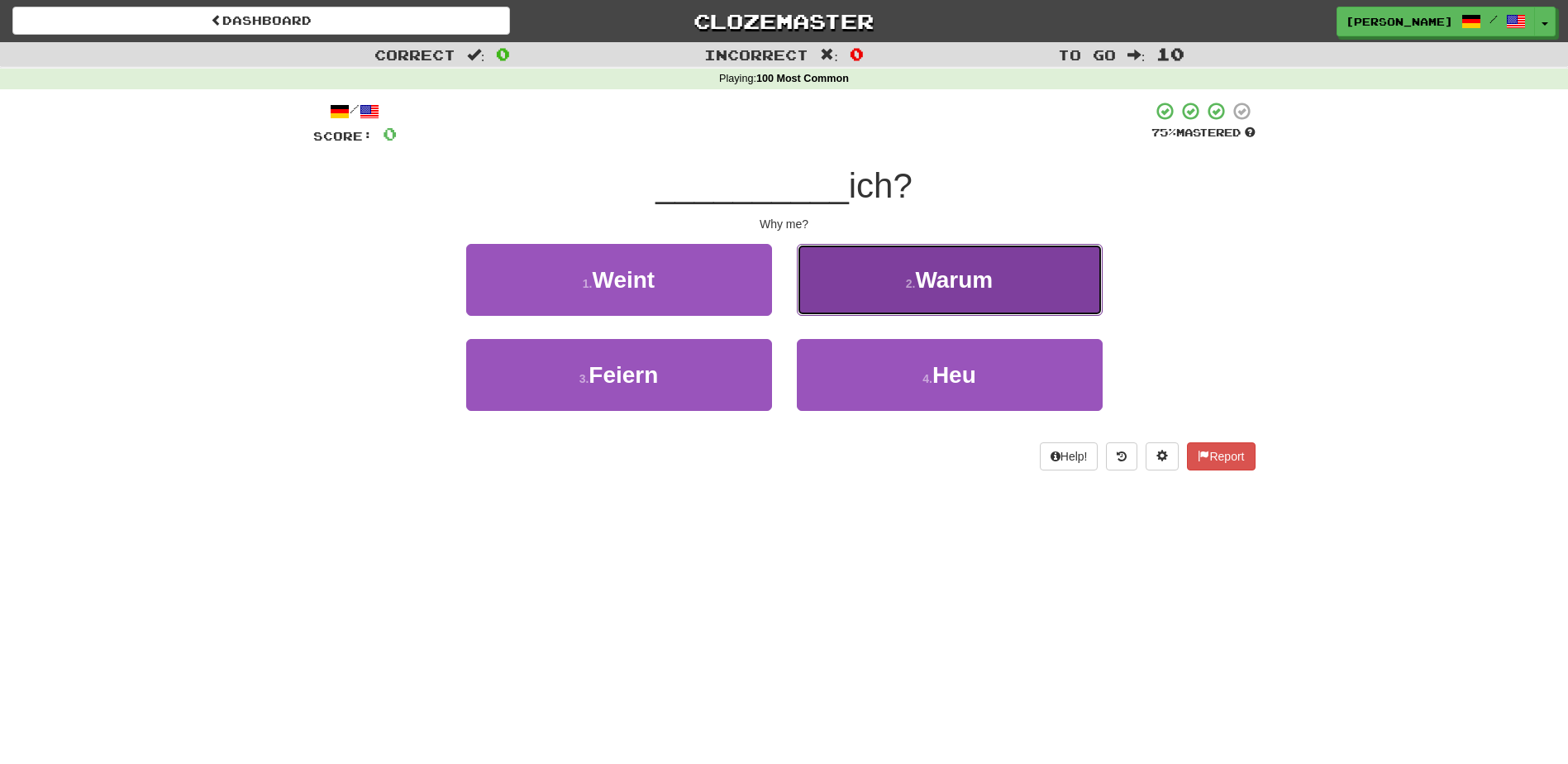
click at [826, 307] on button "2 . Warum" at bounding box center [950, 280] width 306 height 72
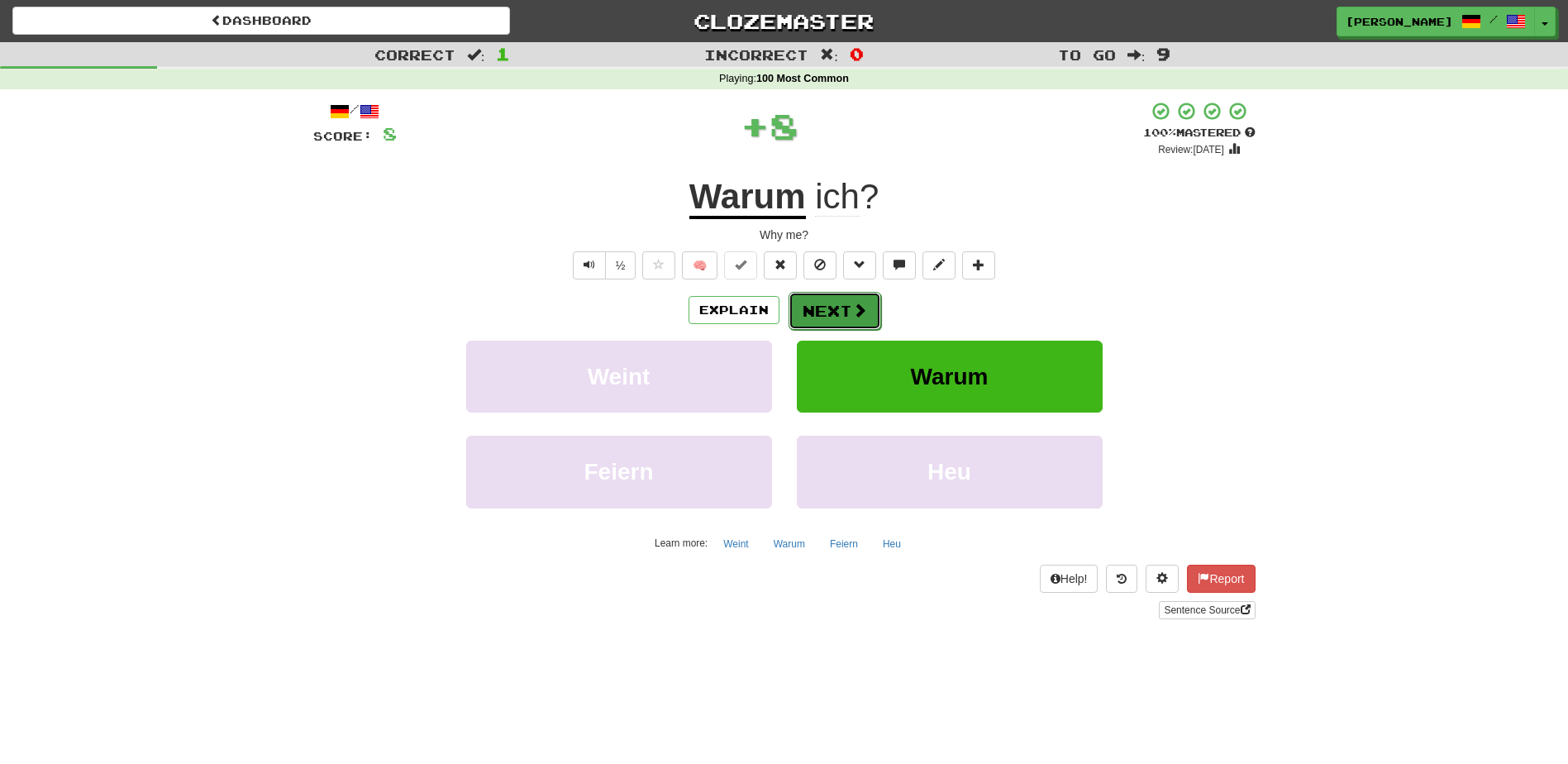
click at [821, 305] on button "Next" at bounding box center [834, 311] width 93 height 38
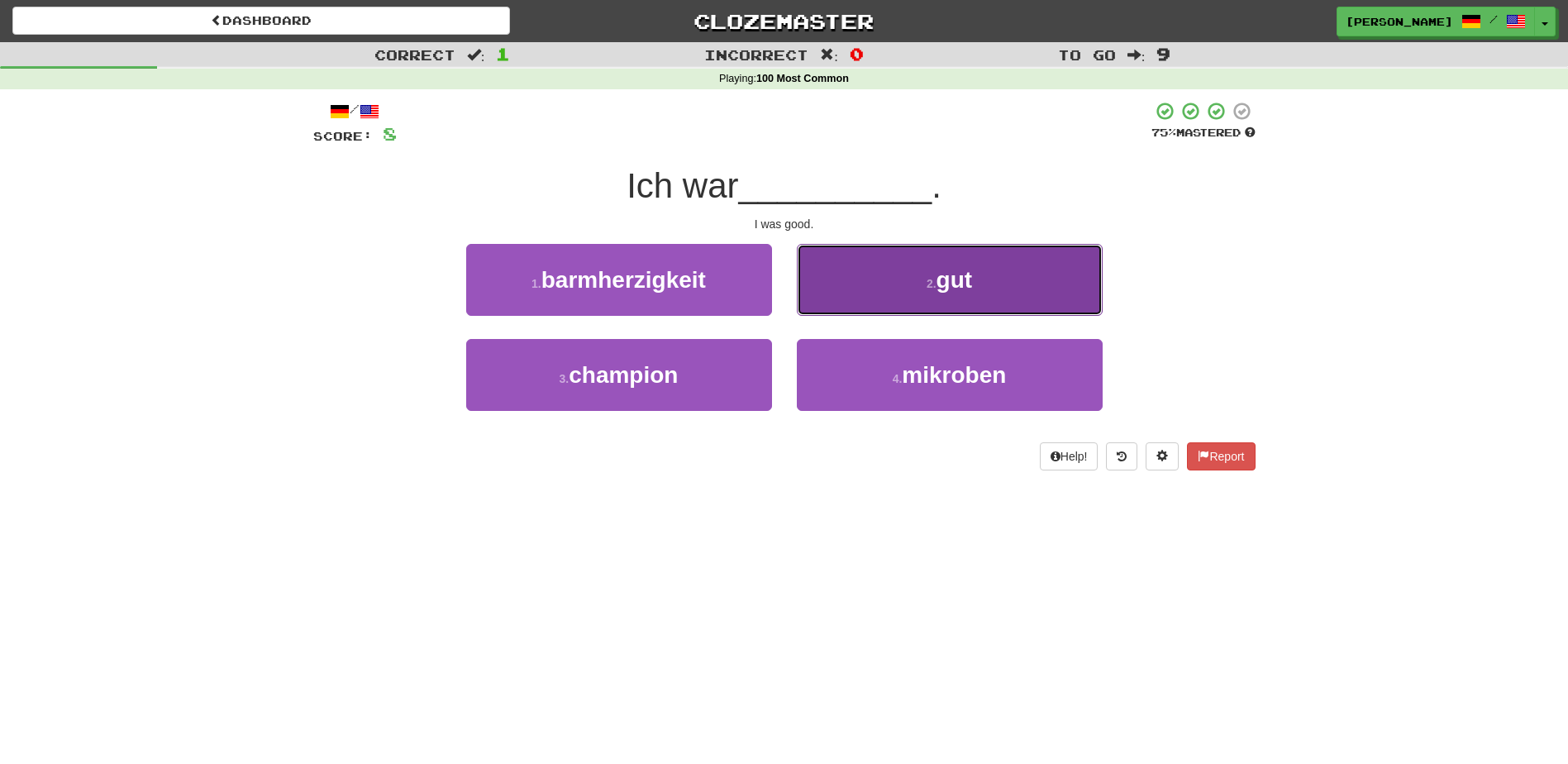
click at [820, 307] on button "2 . gut" at bounding box center [950, 280] width 306 height 72
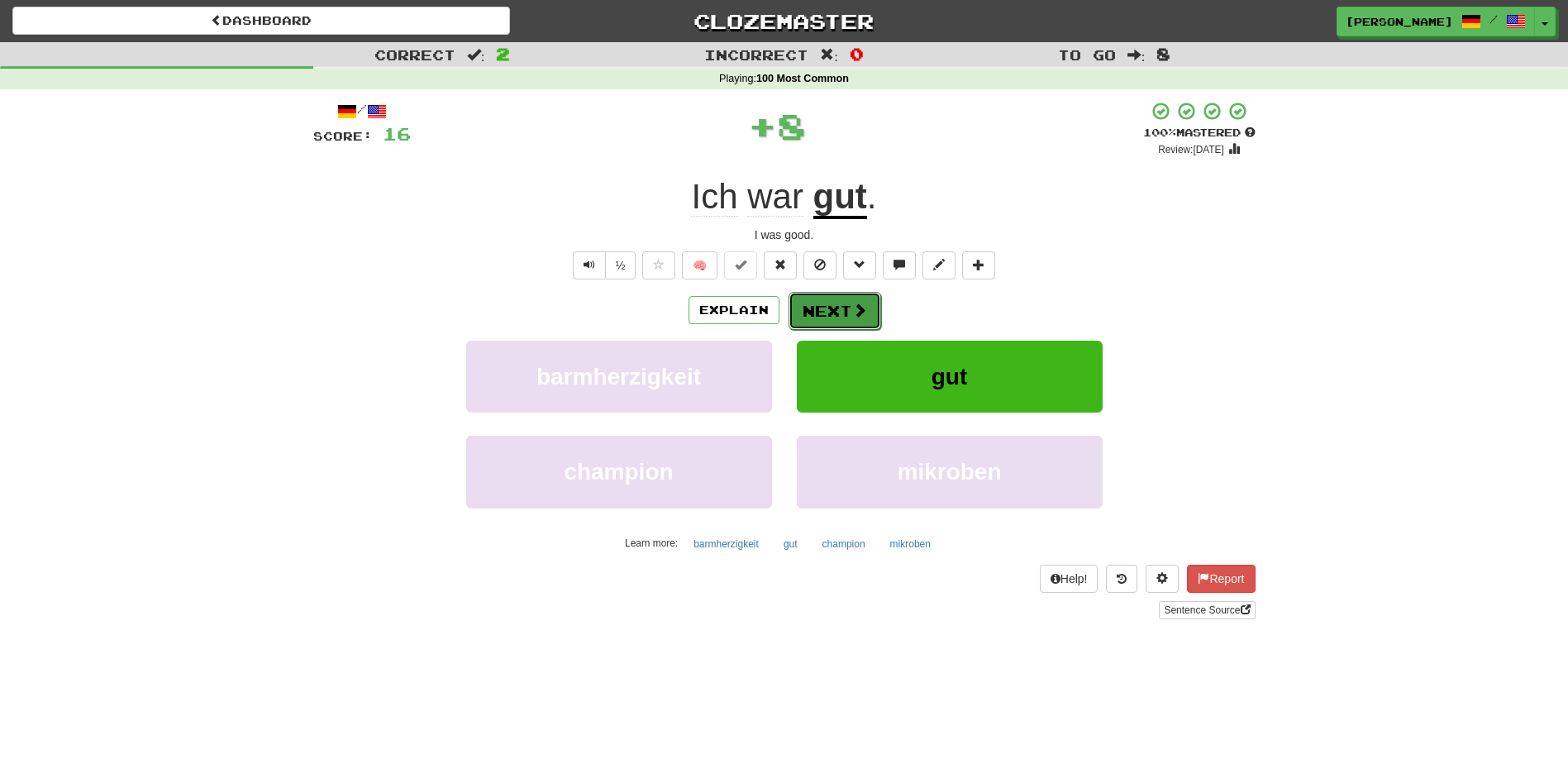
click at [819, 308] on button "Next" at bounding box center [834, 311] width 93 height 38
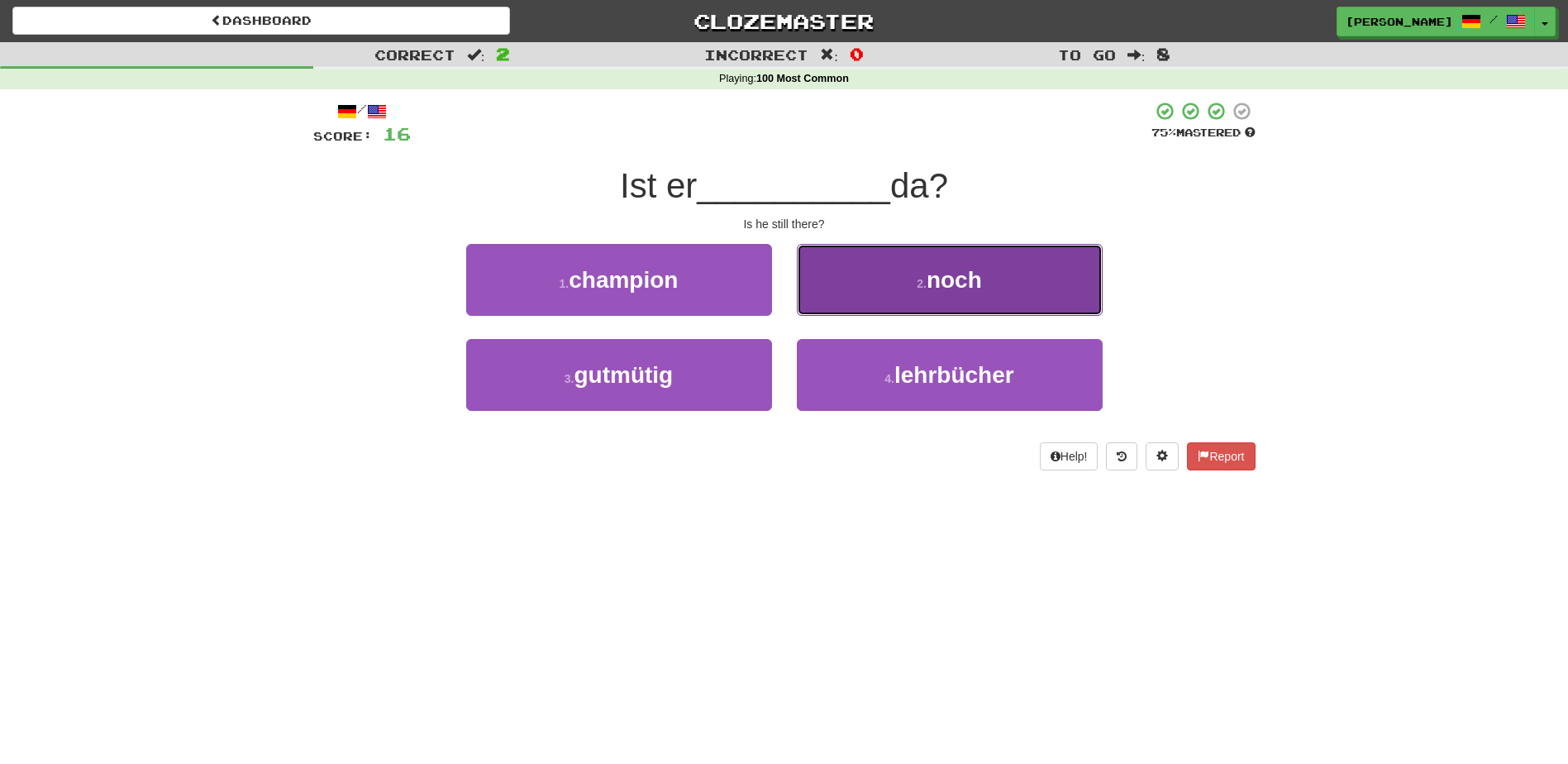
click at [841, 305] on button "2 . noch" at bounding box center [950, 280] width 306 height 72
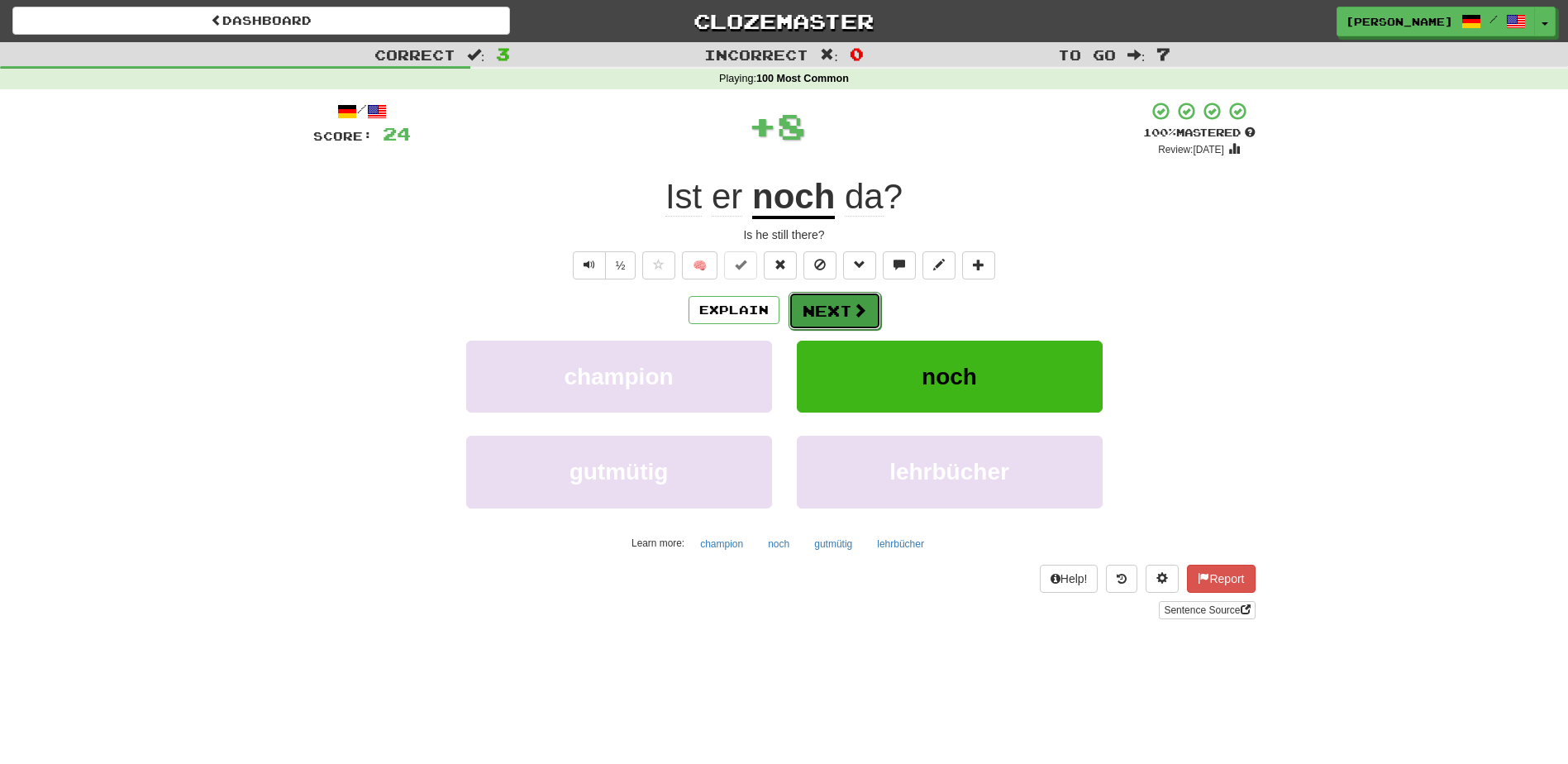
click at [830, 310] on button "Next" at bounding box center [834, 311] width 93 height 38
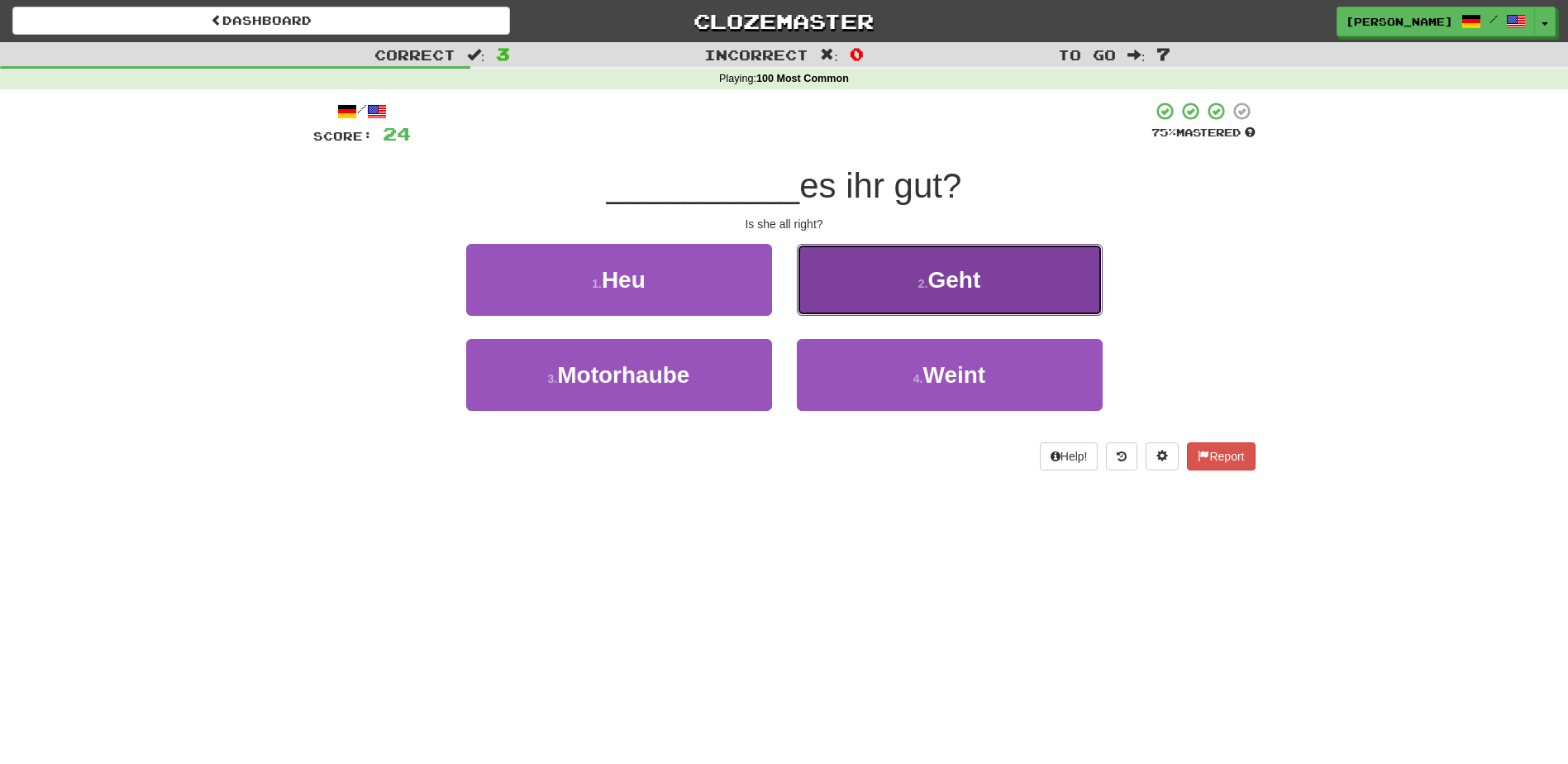
click at [828, 306] on button "2 . Geht" at bounding box center [950, 280] width 306 height 72
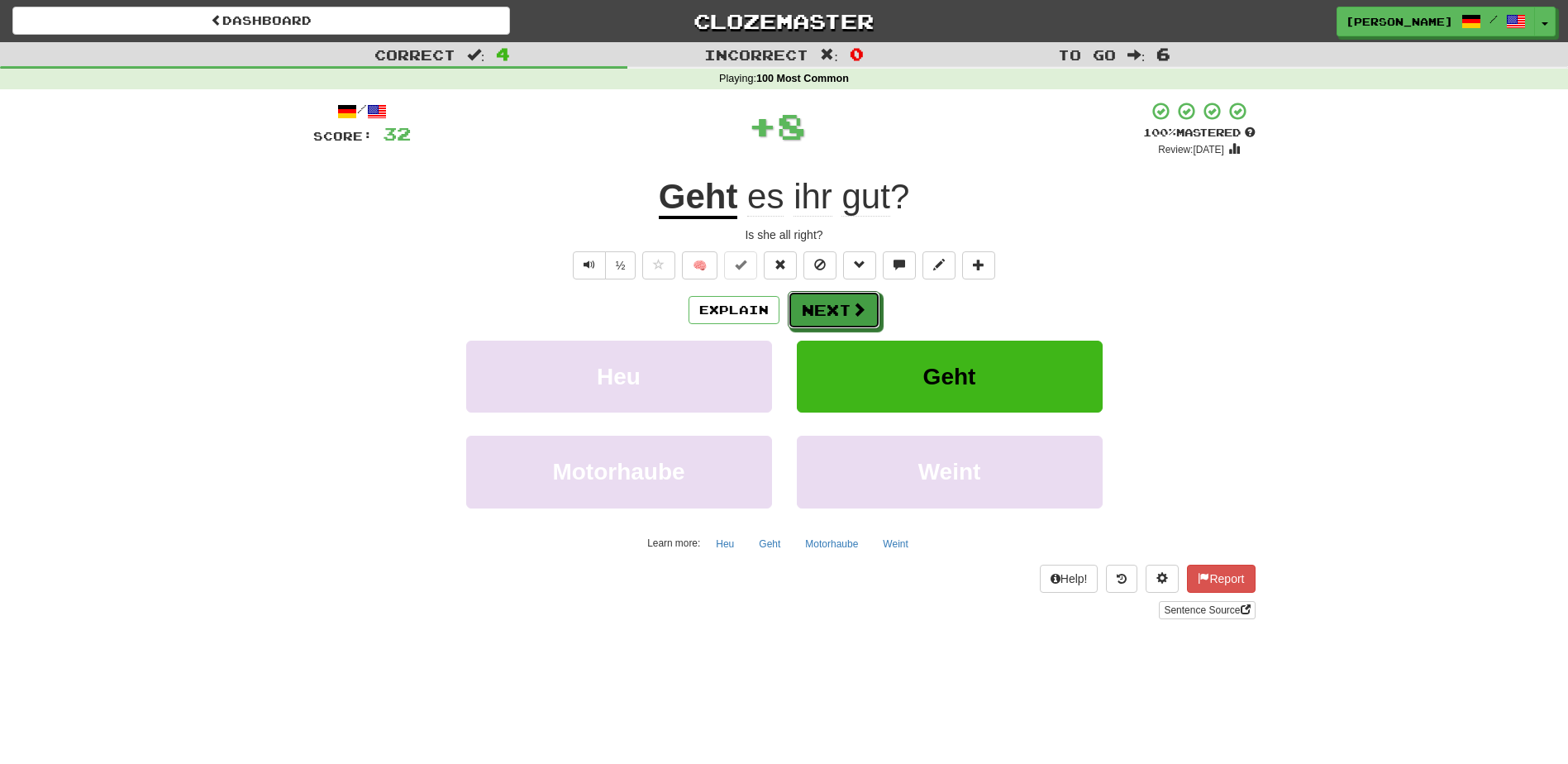
click at [828, 306] on button "Next" at bounding box center [833, 310] width 93 height 38
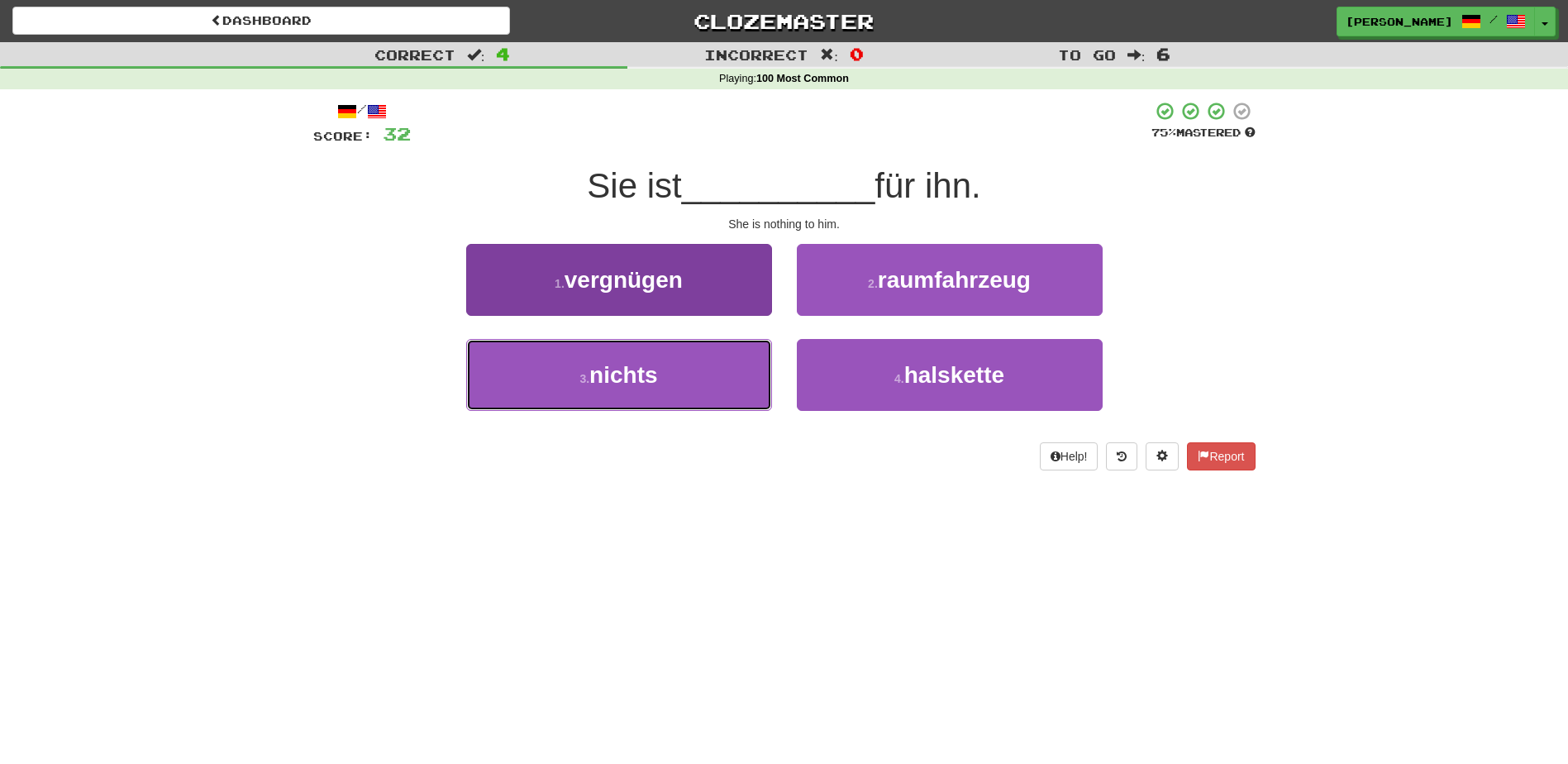
drag, startPoint x: 713, startPoint y: 371, endPoint x: 741, endPoint y: 348, distance: 36.2
click at [713, 370] on button "3 . nichts" at bounding box center [619, 375] width 306 height 72
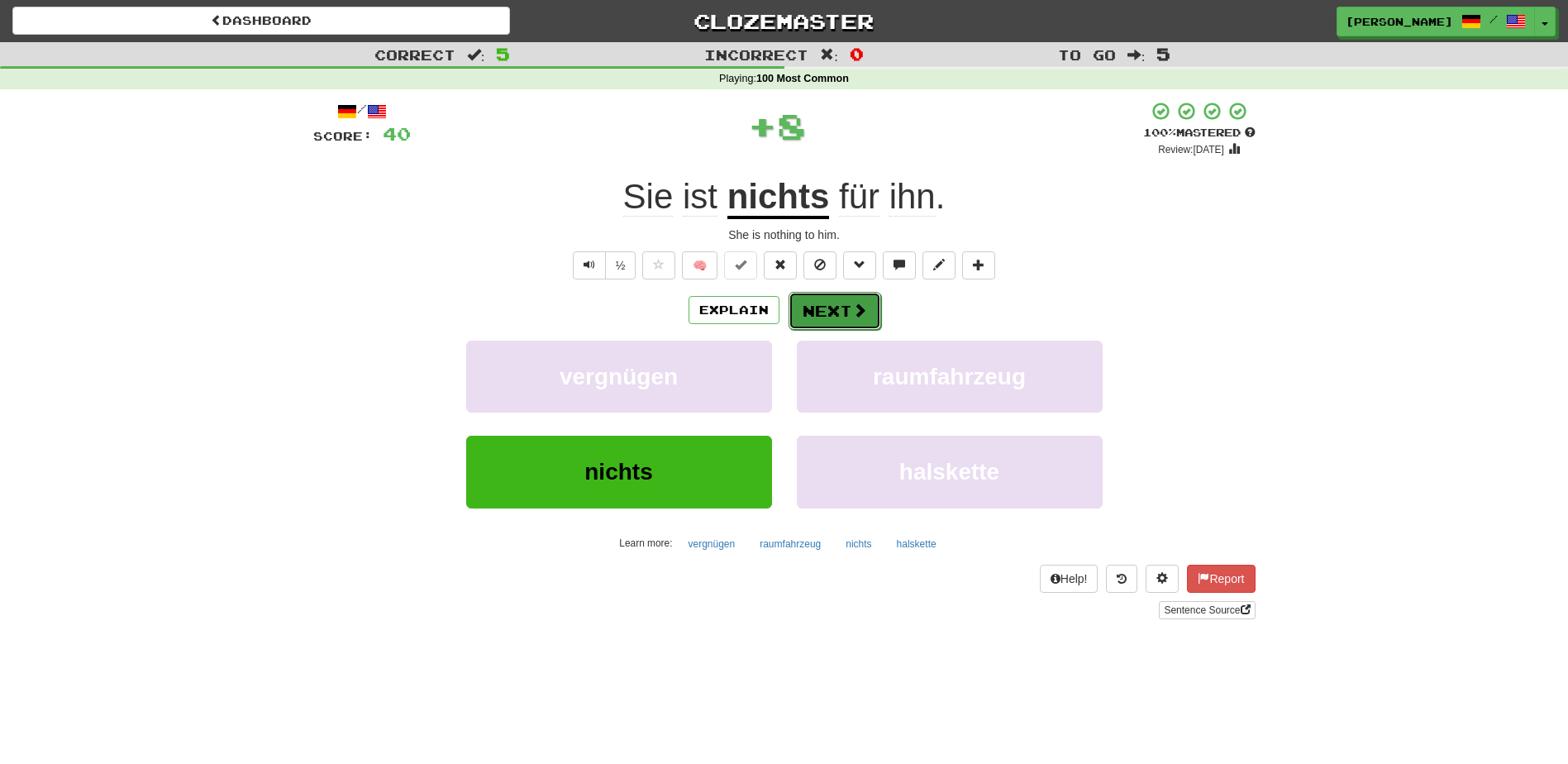
click at [809, 308] on button "Next" at bounding box center [834, 311] width 93 height 38
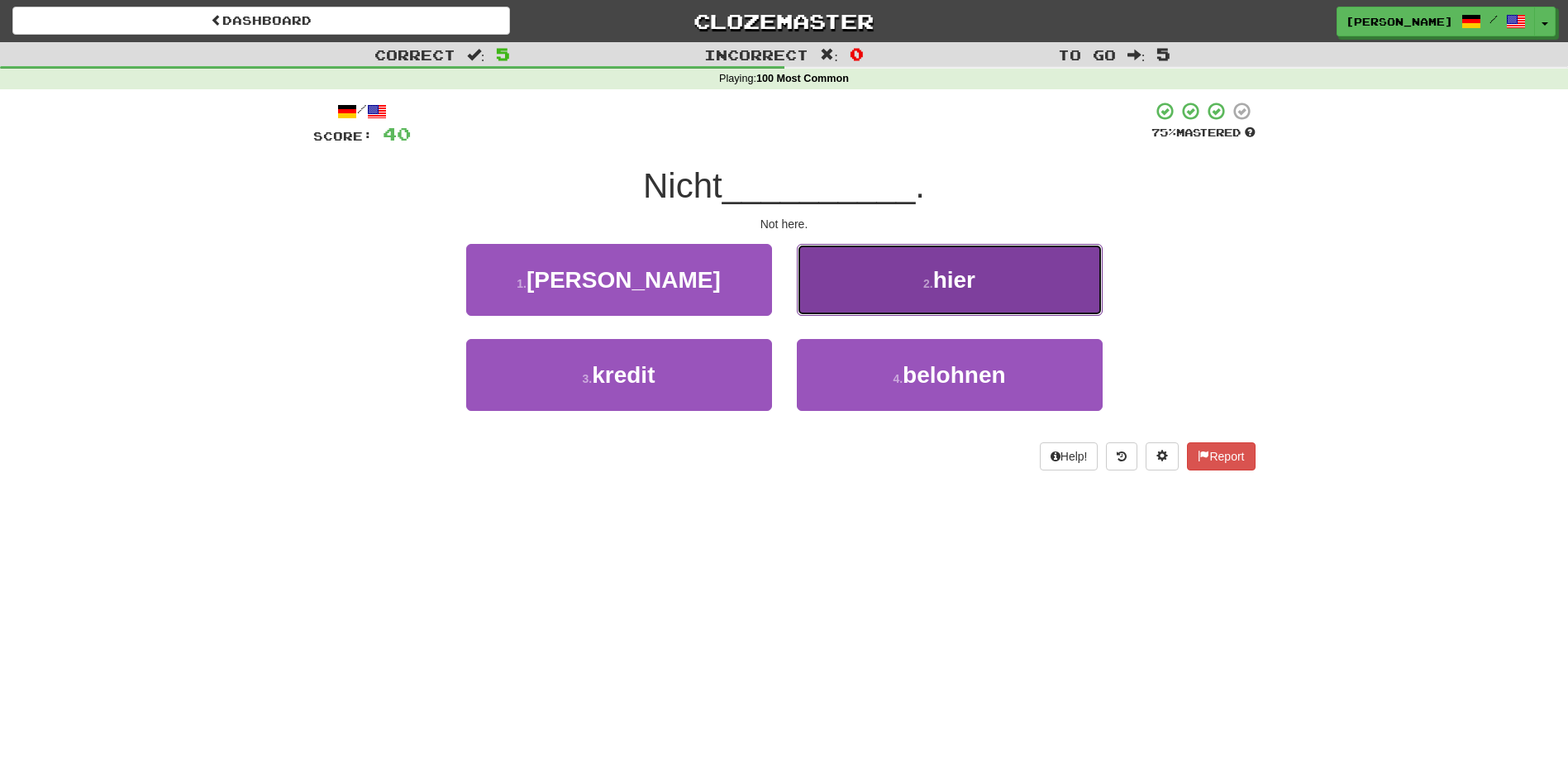
click at [823, 305] on button "2 . hier" at bounding box center [950, 280] width 306 height 72
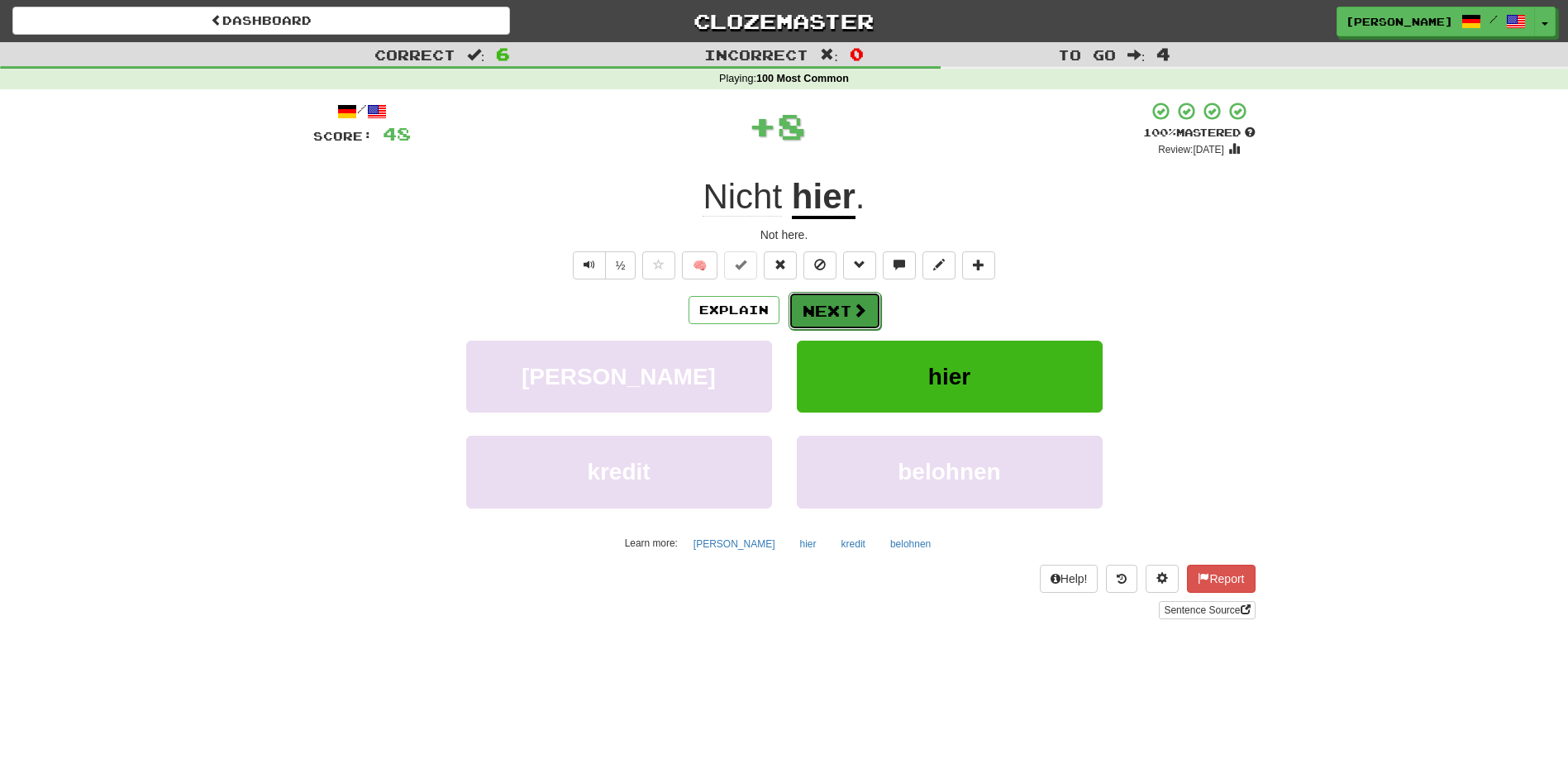
click at [817, 308] on button "Next" at bounding box center [834, 311] width 93 height 38
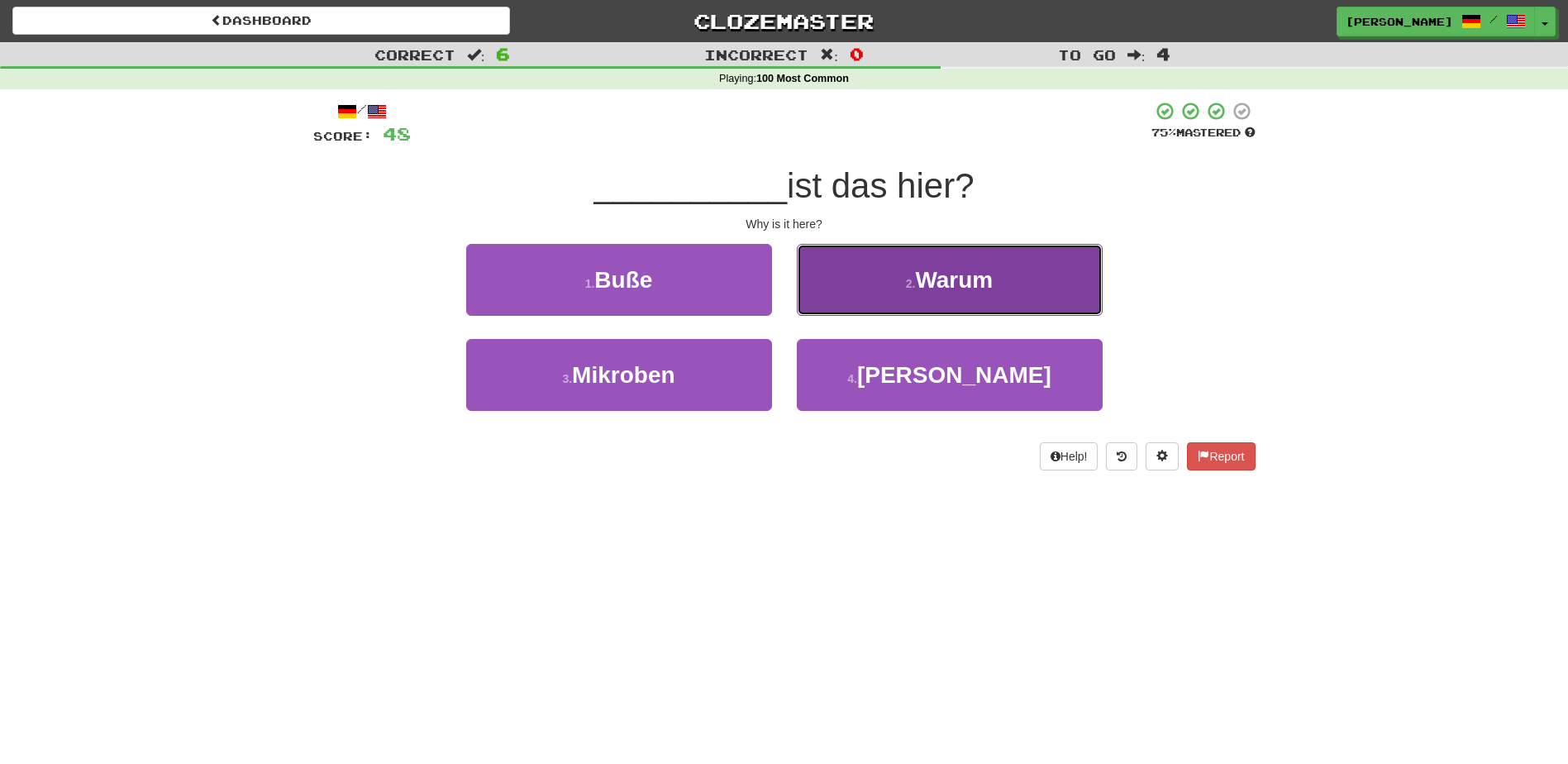
click at [828, 303] on button "2 . Warum" at bounding box center [950, 280] width 306 height 72
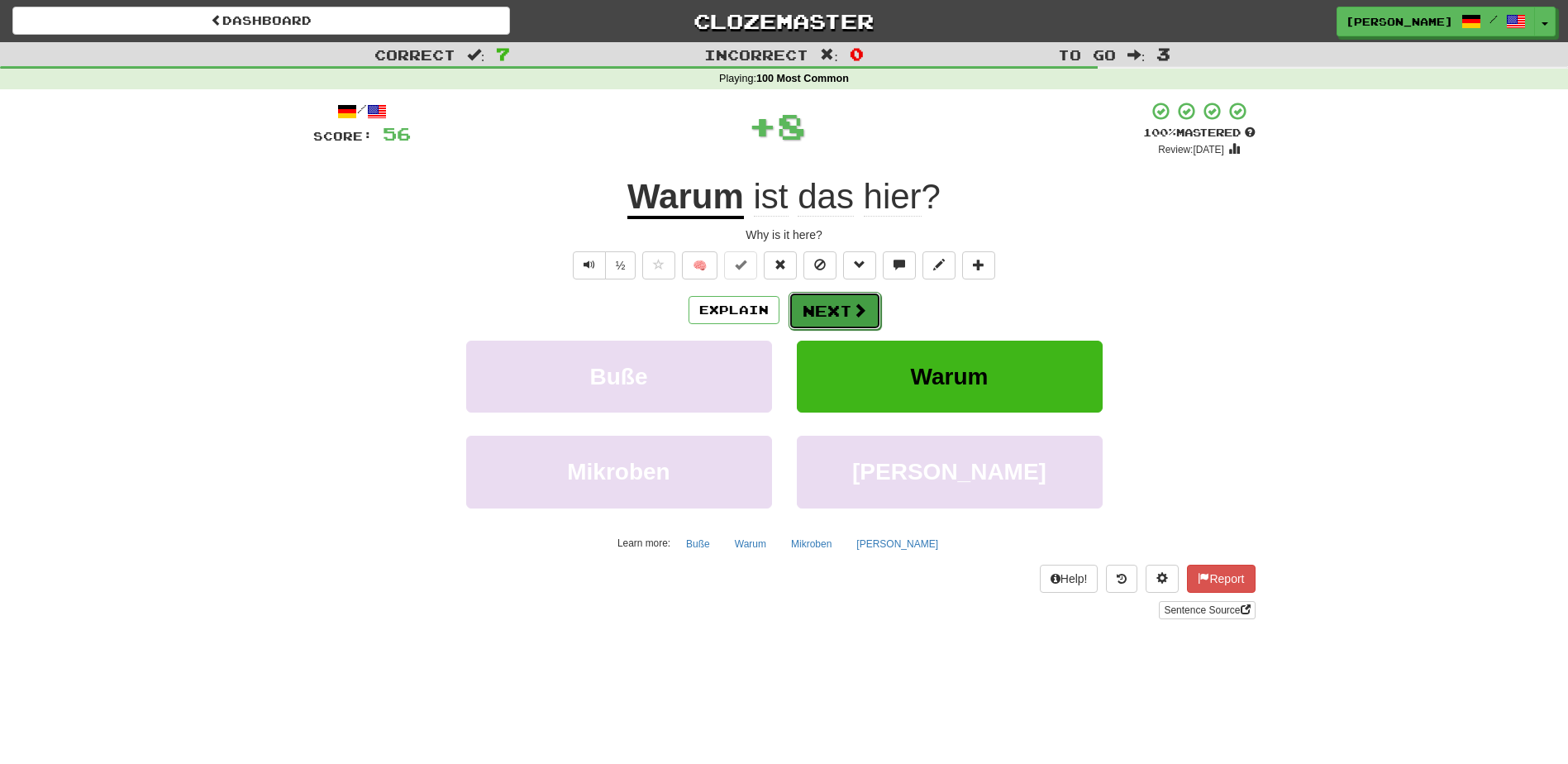
click at [819, 308] on button "Next" at bounding box center [834, 311] width 93 height 38
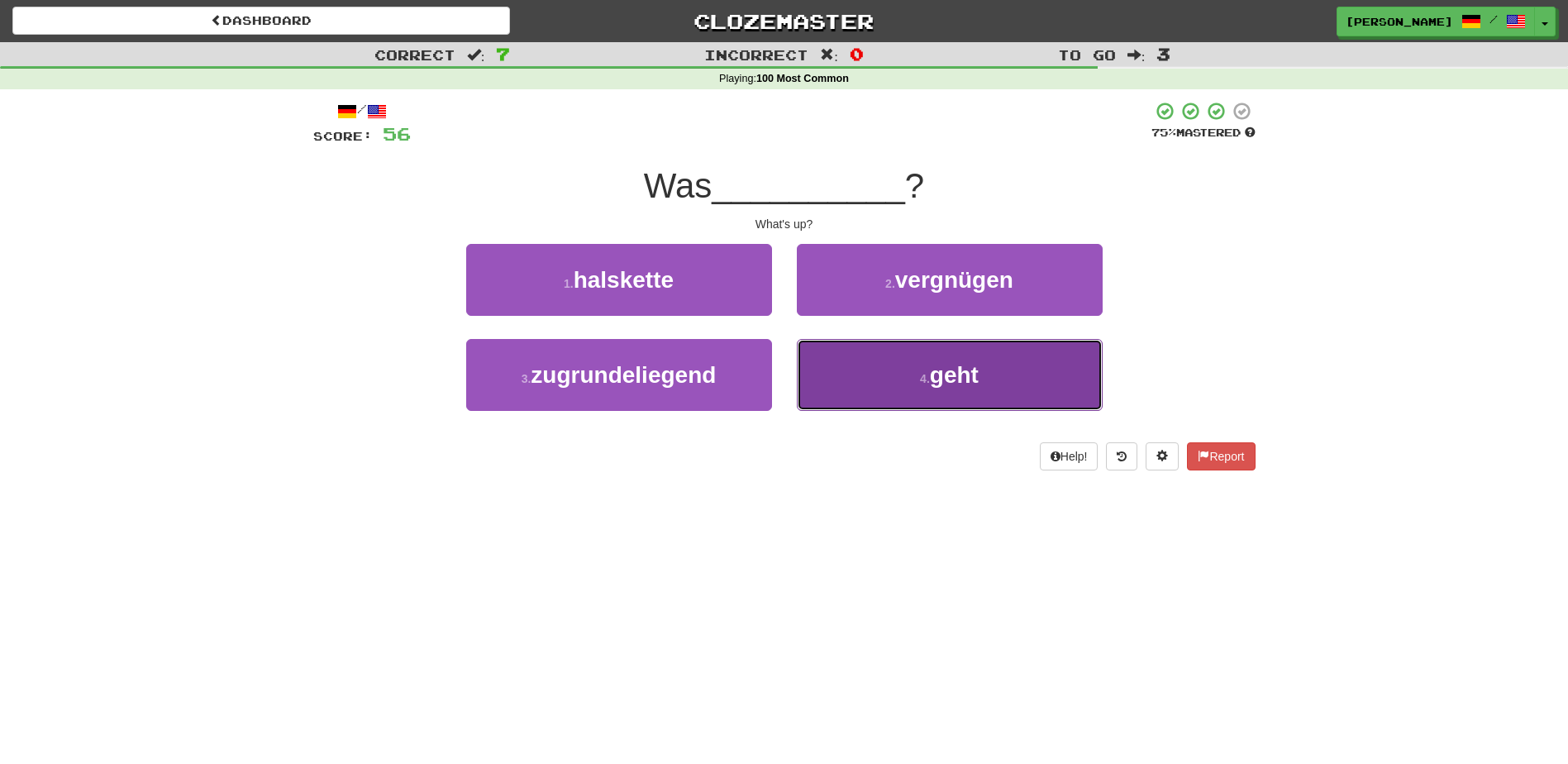
click at [814, 367] on button "4 . geht" at bounding box center [950, 375] width 306 height 72
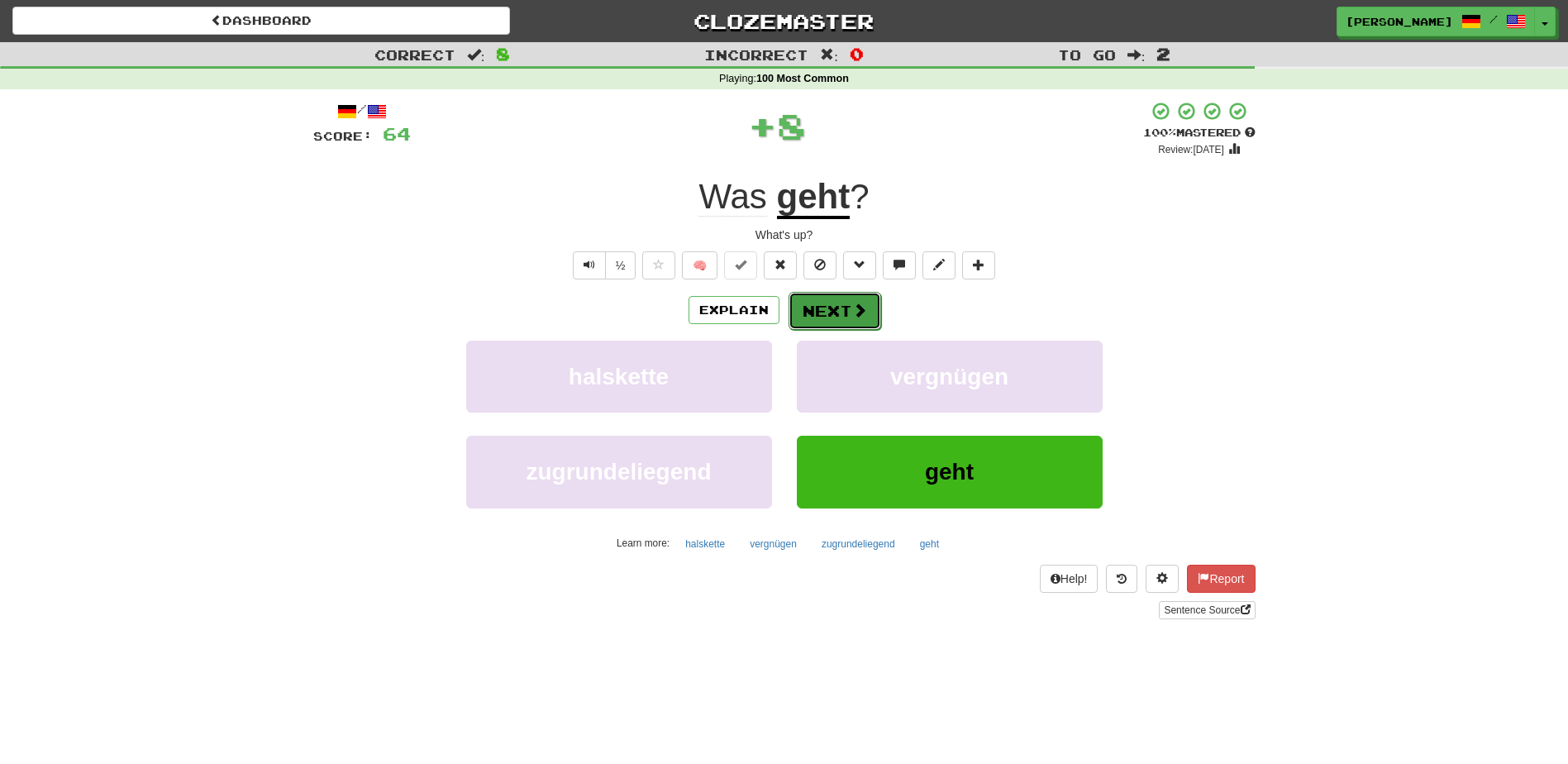
click at [810, 295] on button "Next" at bounding box center [834, 311] width 93 height 38
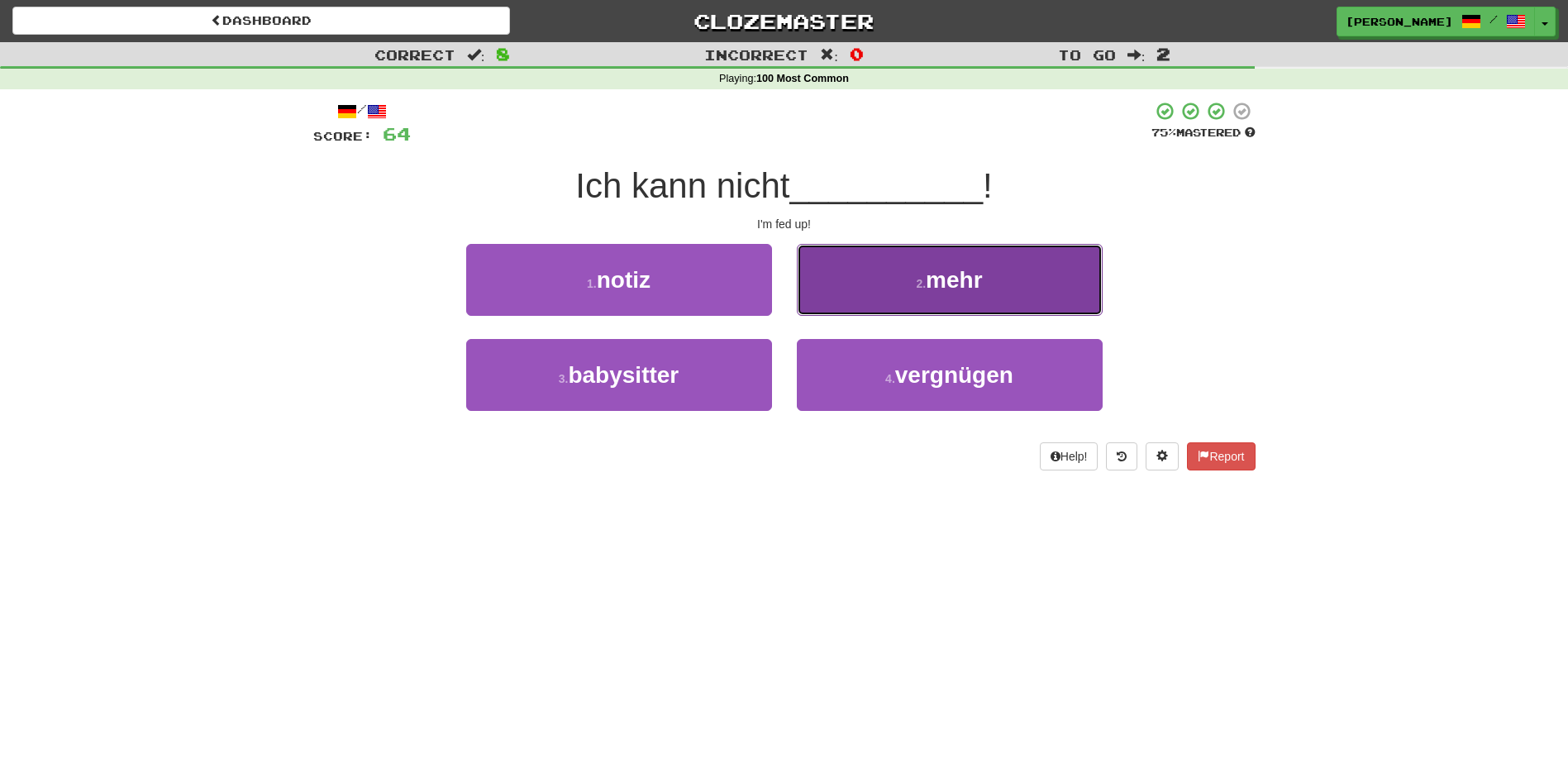
click at [821, 283] on button "2 . mehr" at bounding box center [950, 280] width 306 height 72
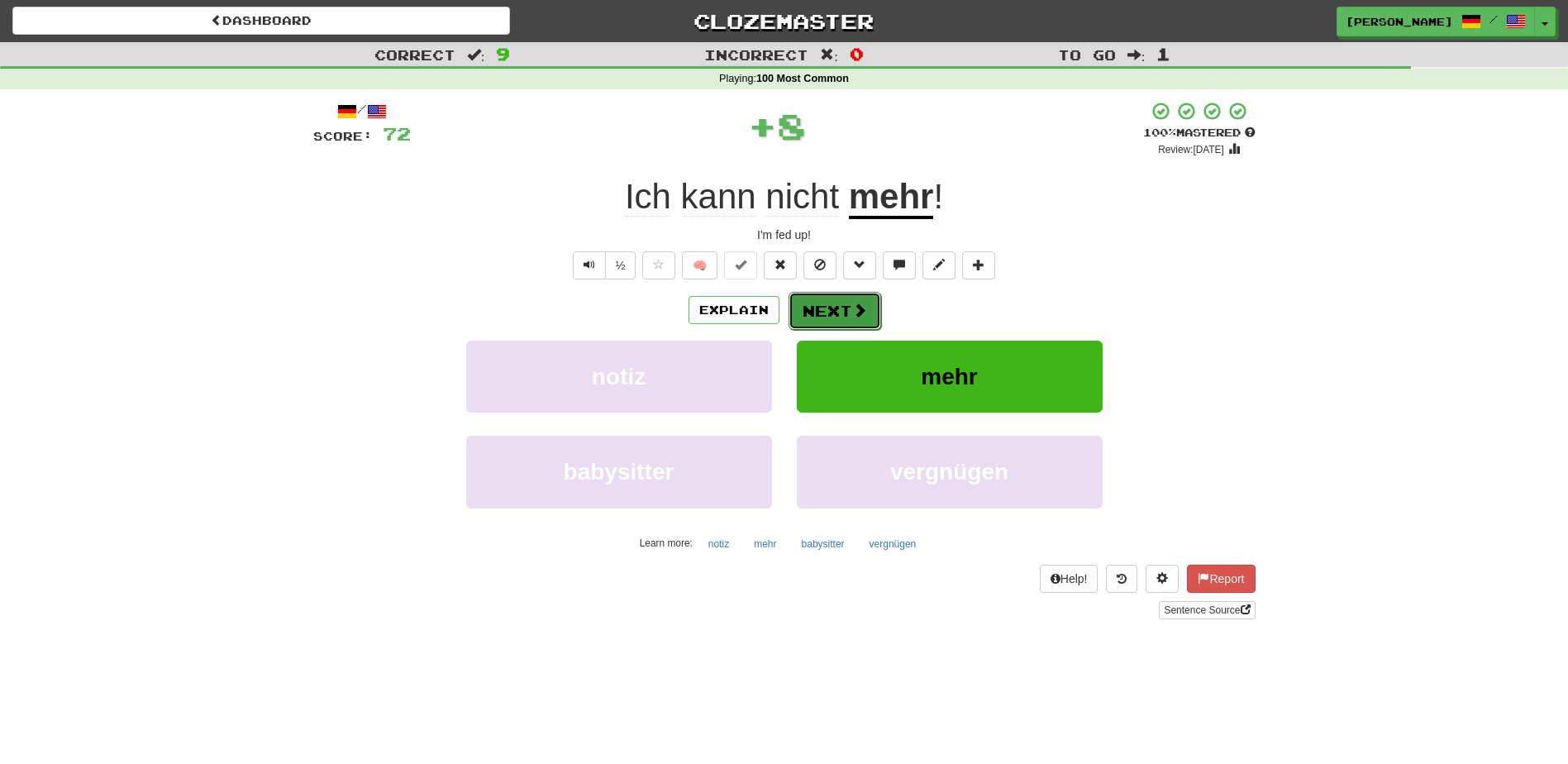
click at [819, 306] on button "Next" at bounding box center [834, 311] width 93 height 38
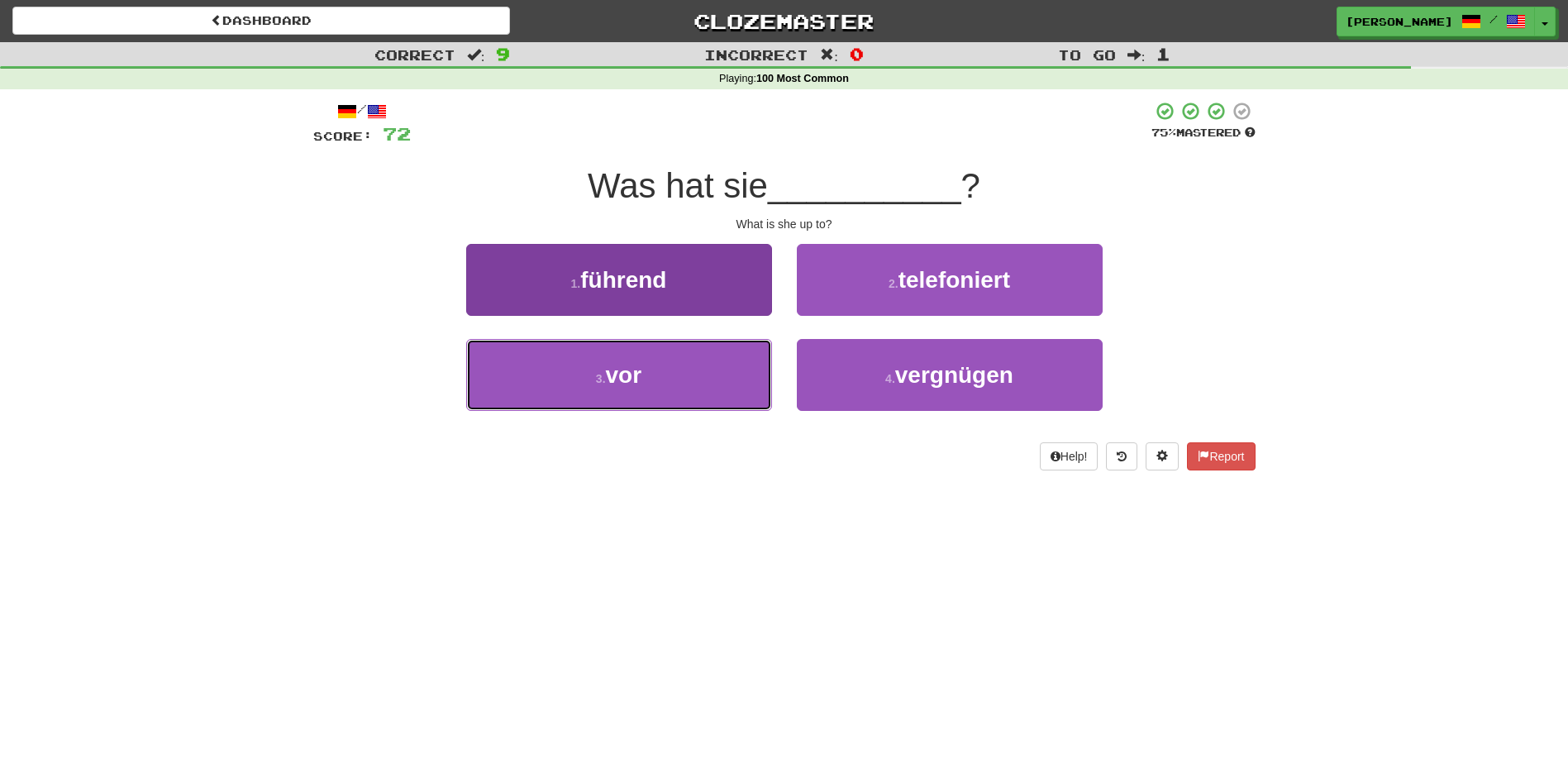
drag, startPoint x: 680, startPoint y: 374, endPoint x: 686, endPoint y: 355, distance: 19.9
click at [683, 368] on button "3 . vor" at bounding box center [619, 375] width 306 height 72
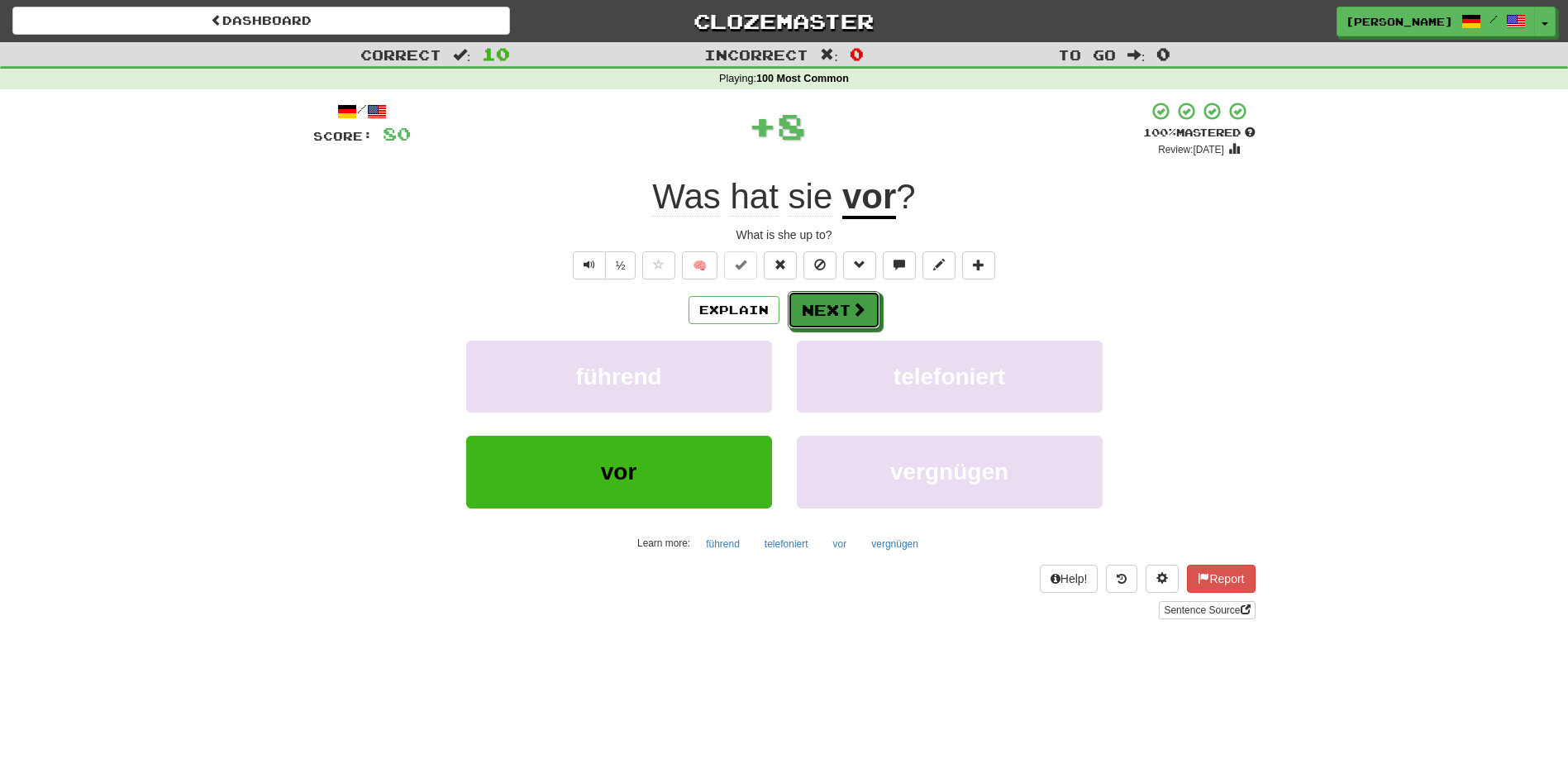
click at [802, 308] on button "Next" at bounding box center [833, 310] width 93 height 38
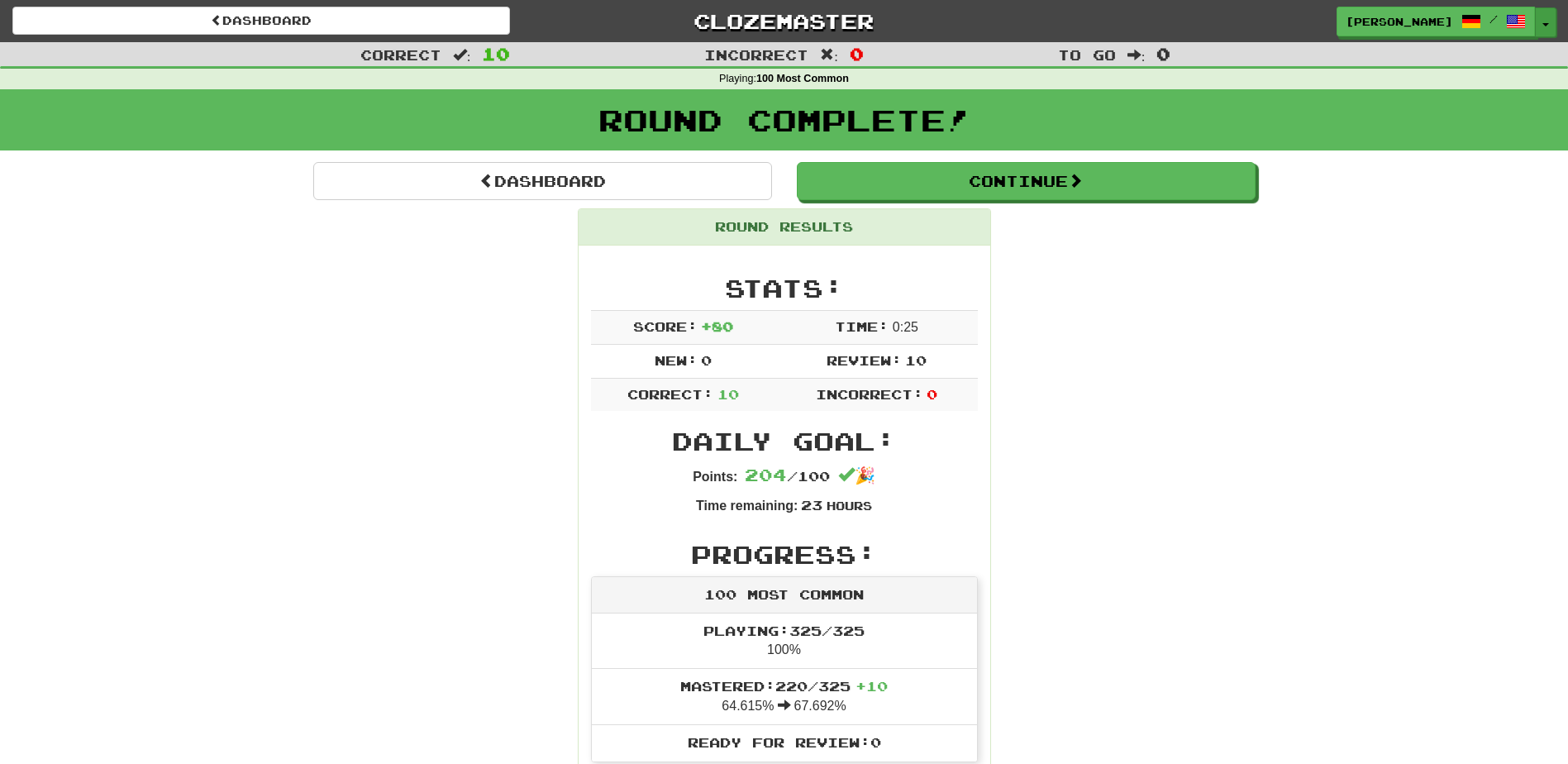
click at [1543, 18] on button "Toggle Dropdown" at bounding box center [1545, 22] width 21 height 30
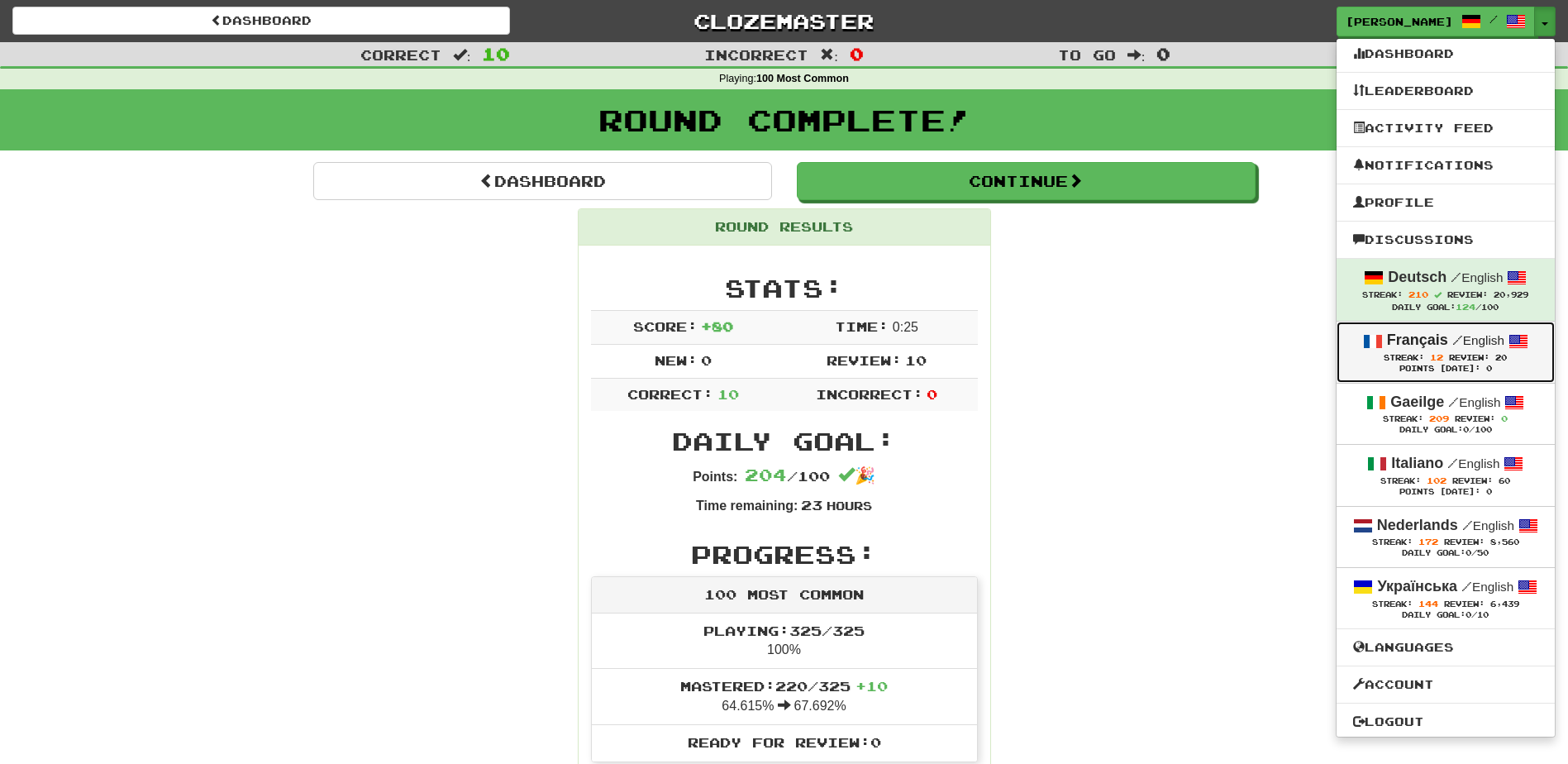
click at [1396, 338] on strong "Français" at bounding box center [1418, 339] width 61 height 16
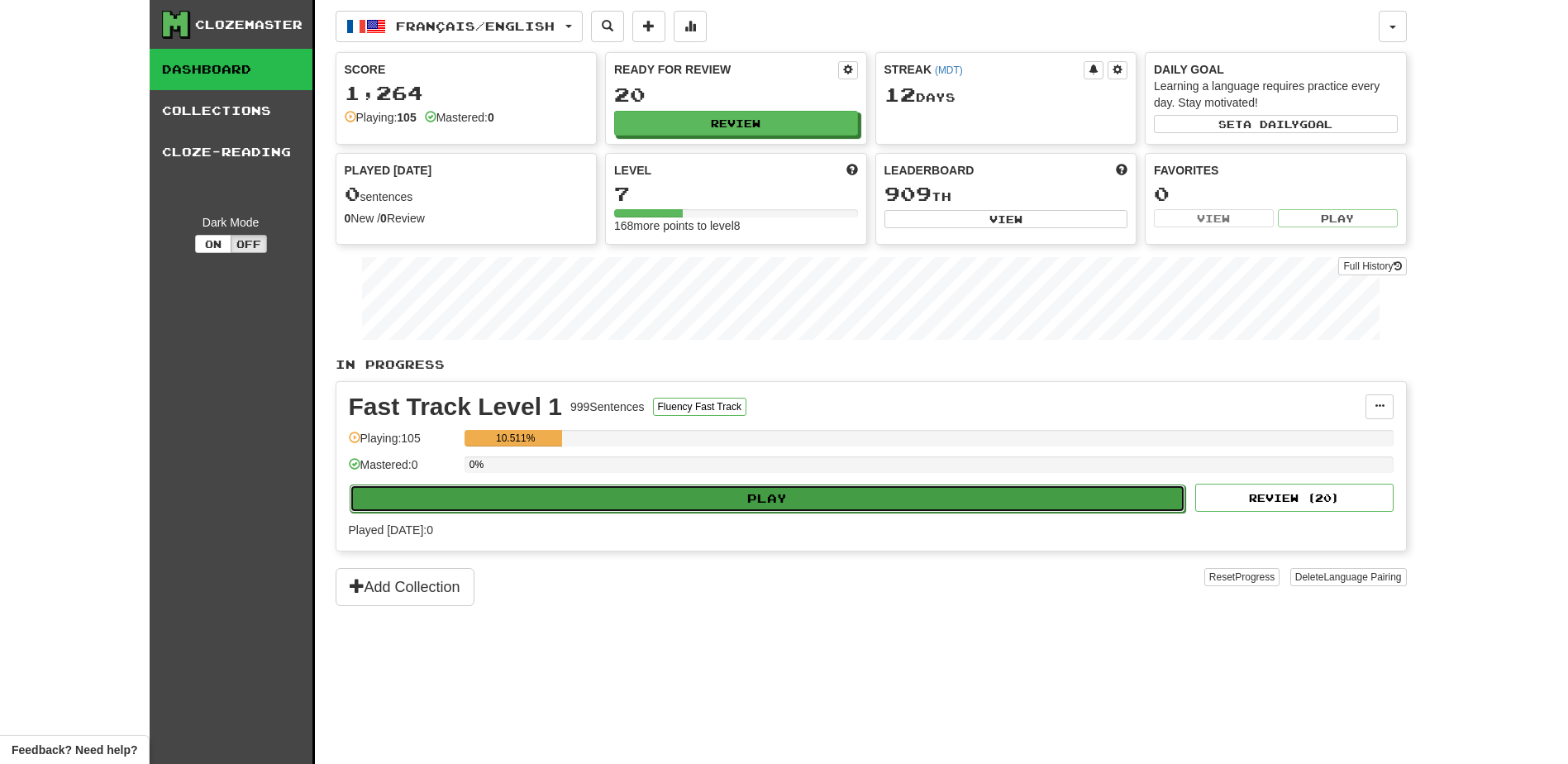
click at [631, 495] on button "Play" at bounding box center [768, 498] width 837 height 28
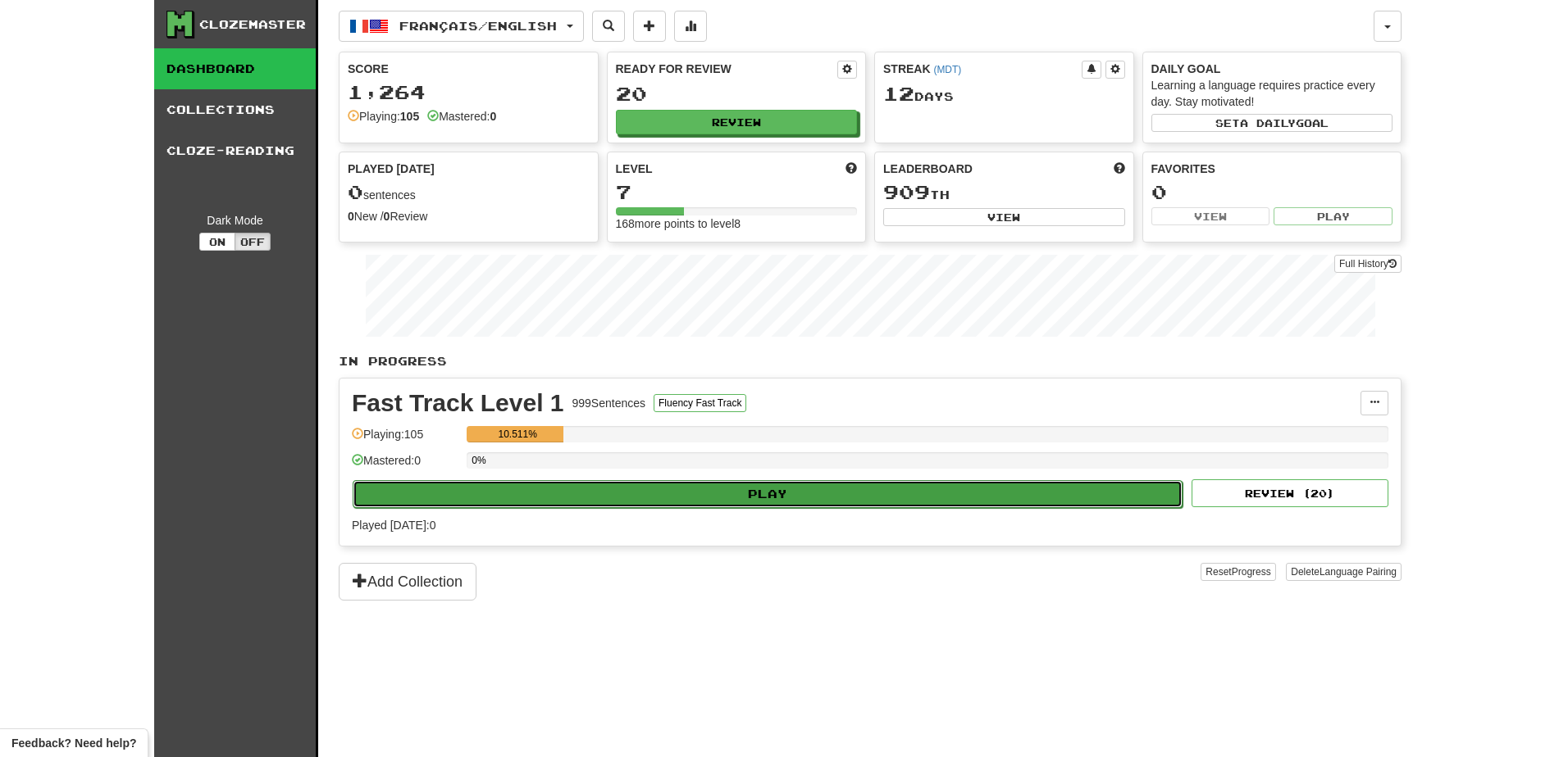
select select "**"
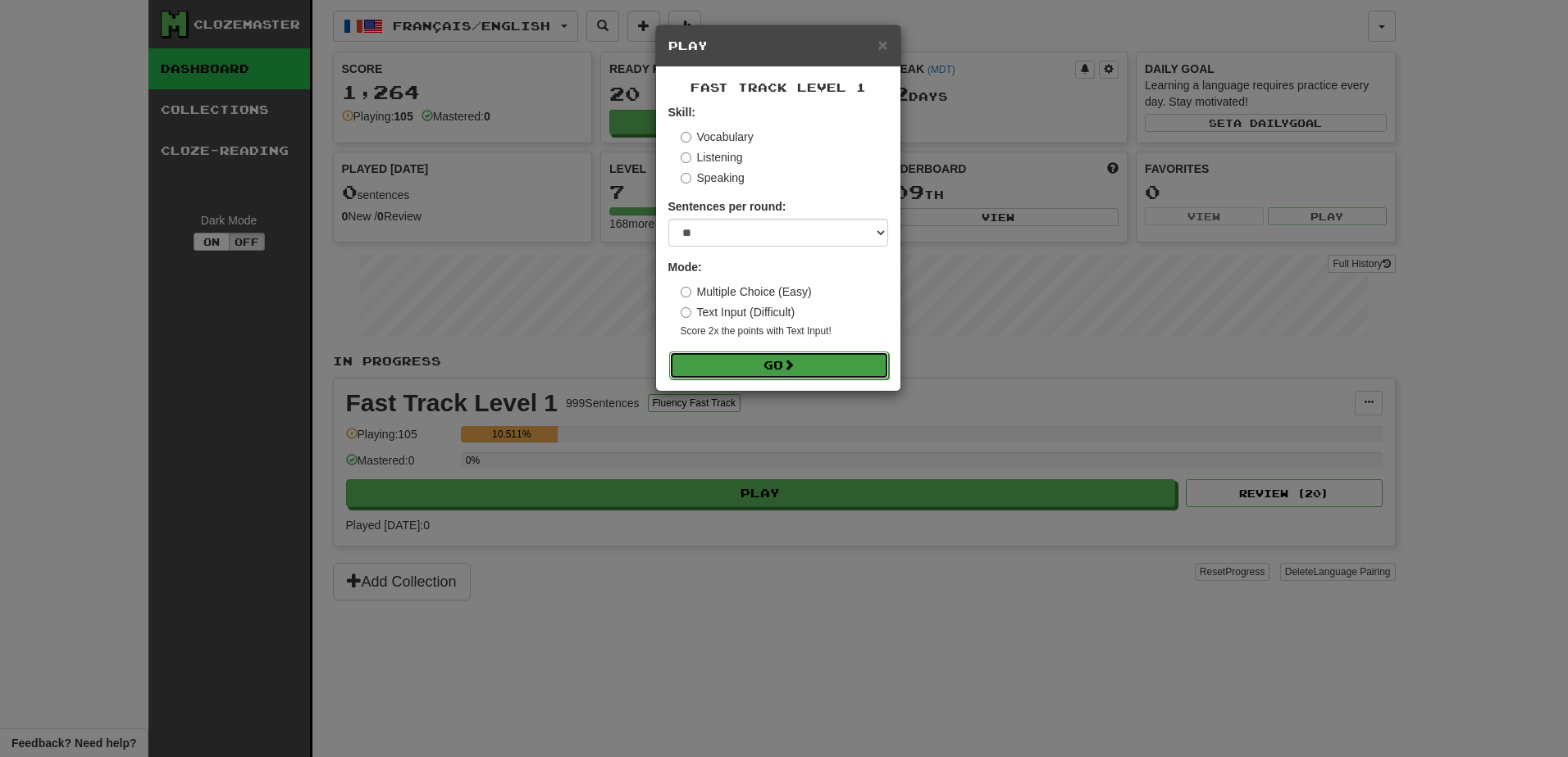
click at [716, 362] on button "Go" at bounding box center [779, 365] width 220 height 28
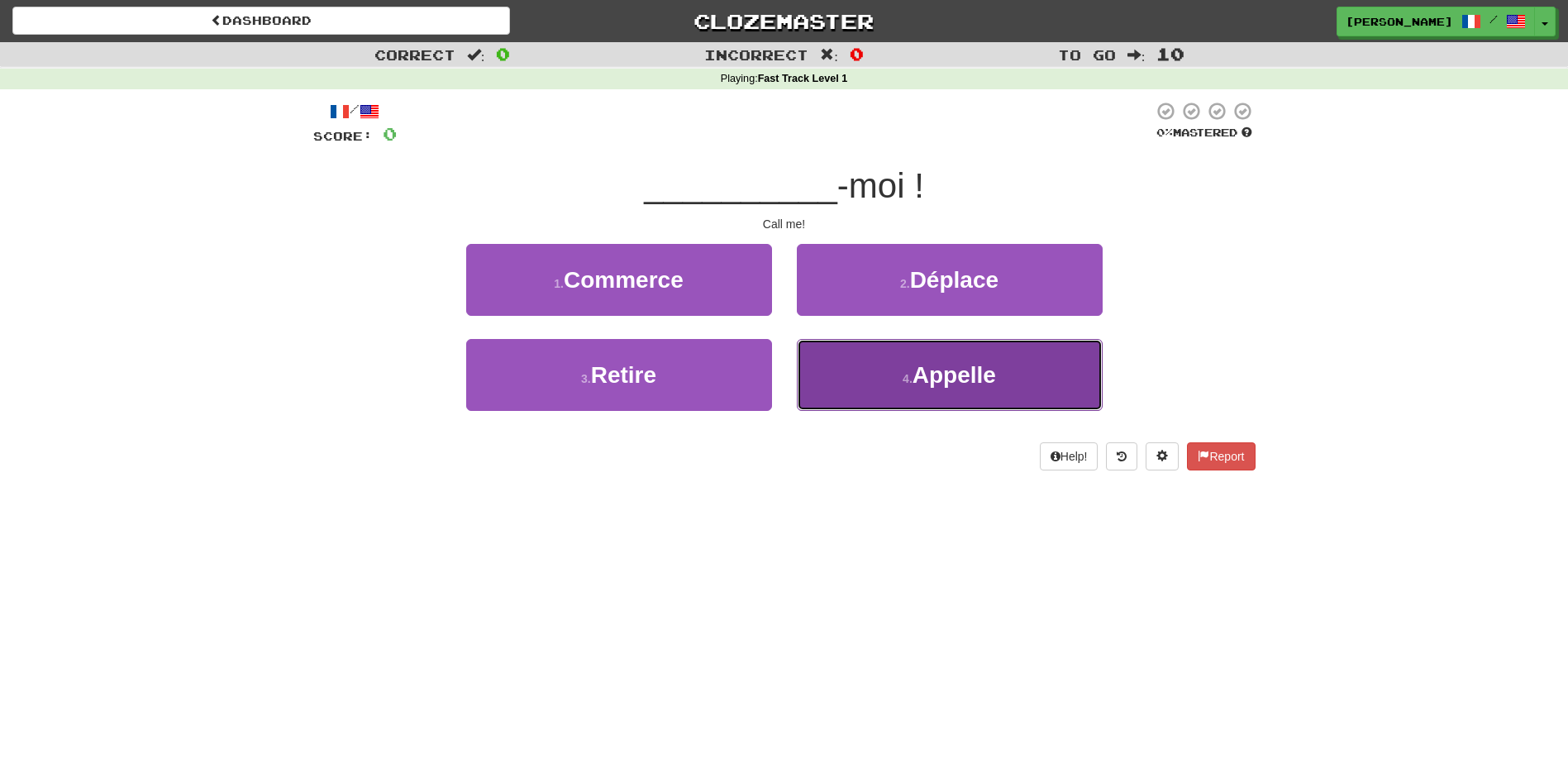
click at [983, 399] on button "4 . Appelle" at bounding box center [950, 375] width 306 height 72
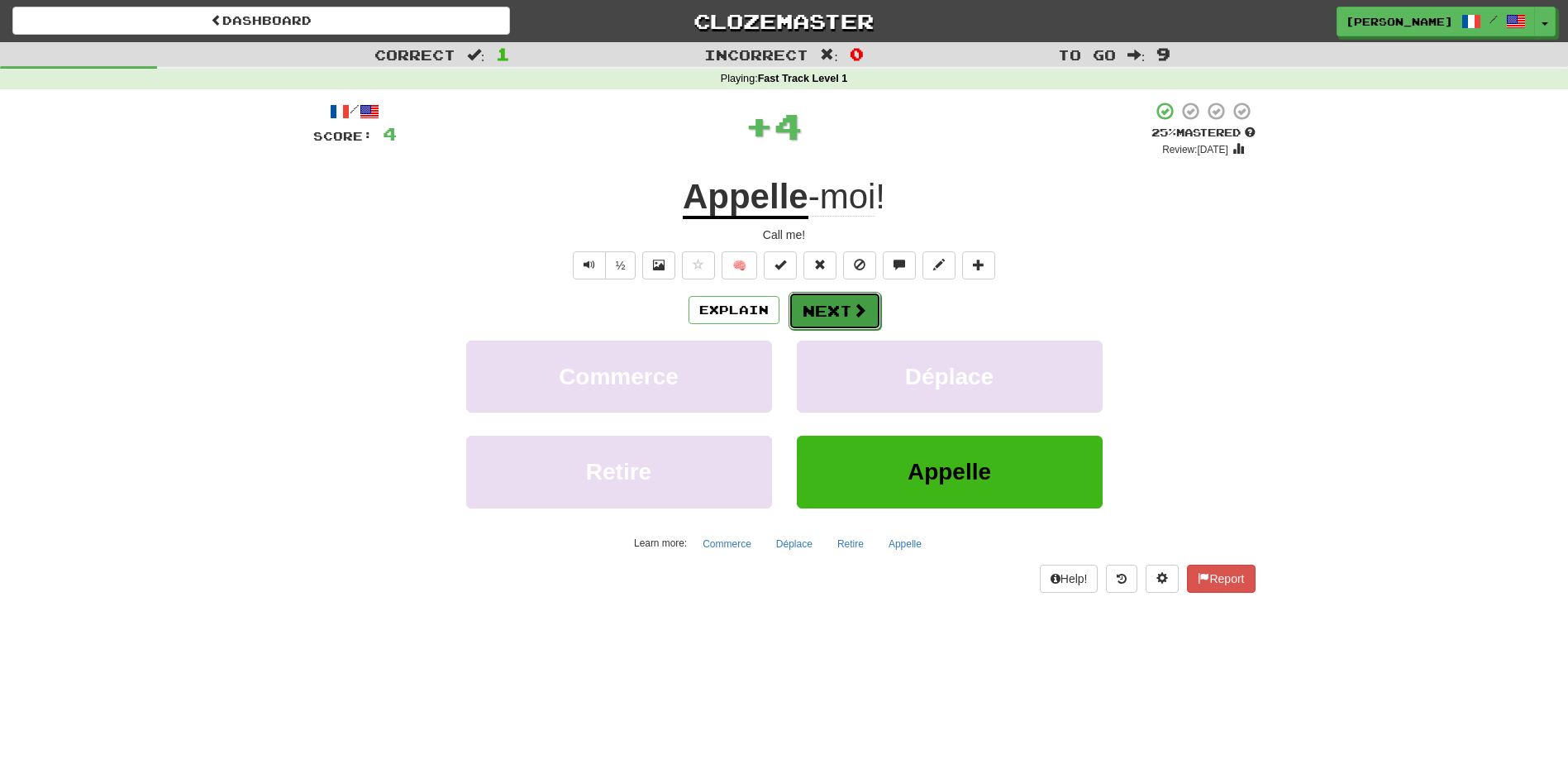
click at [823, 306] on button "Next" at bounding box center [834, 311] width 93 height 38
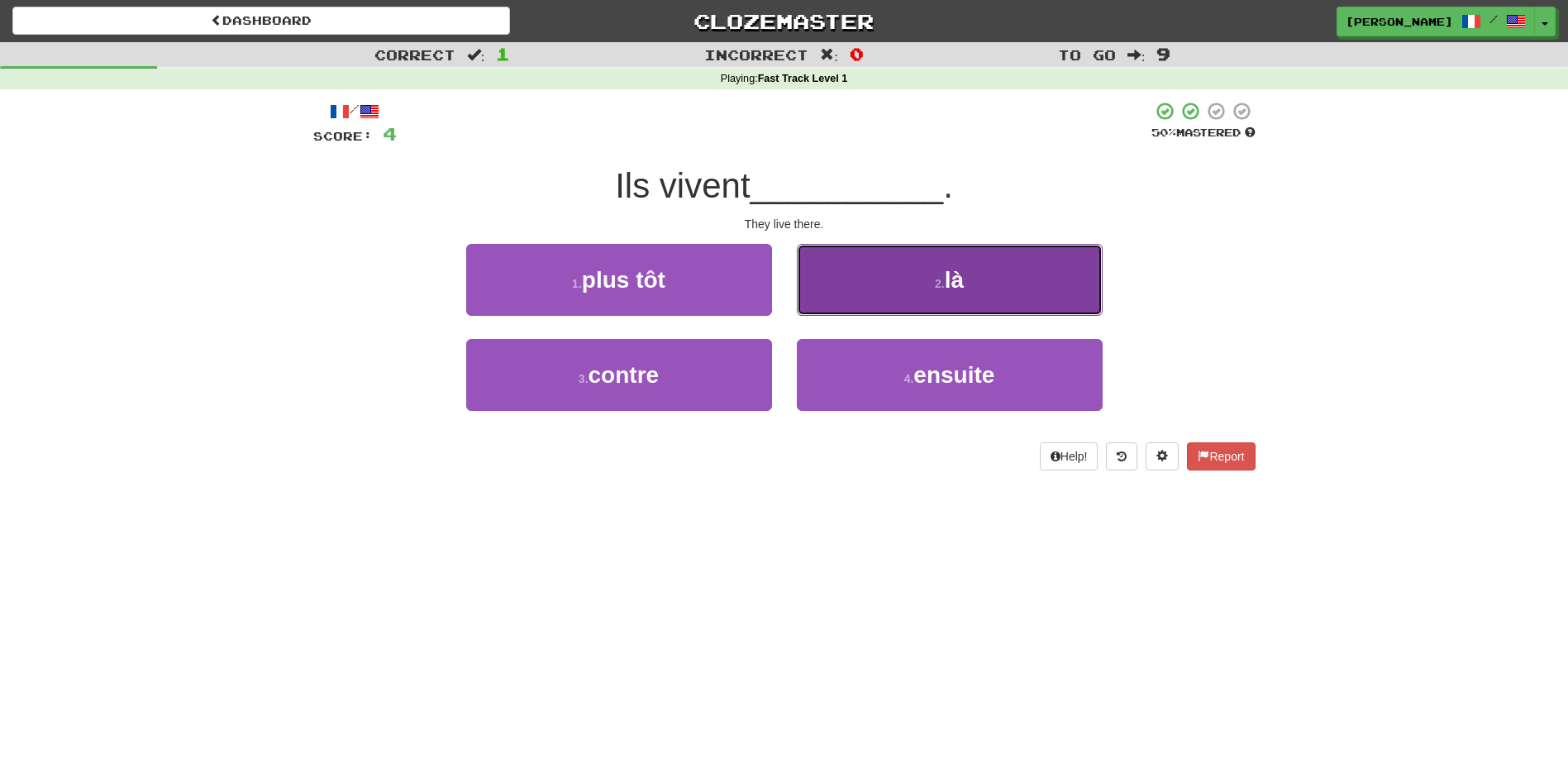
click at [840, 302] on button "2 . là" at bounding box center [950, 280] width 306 height 72
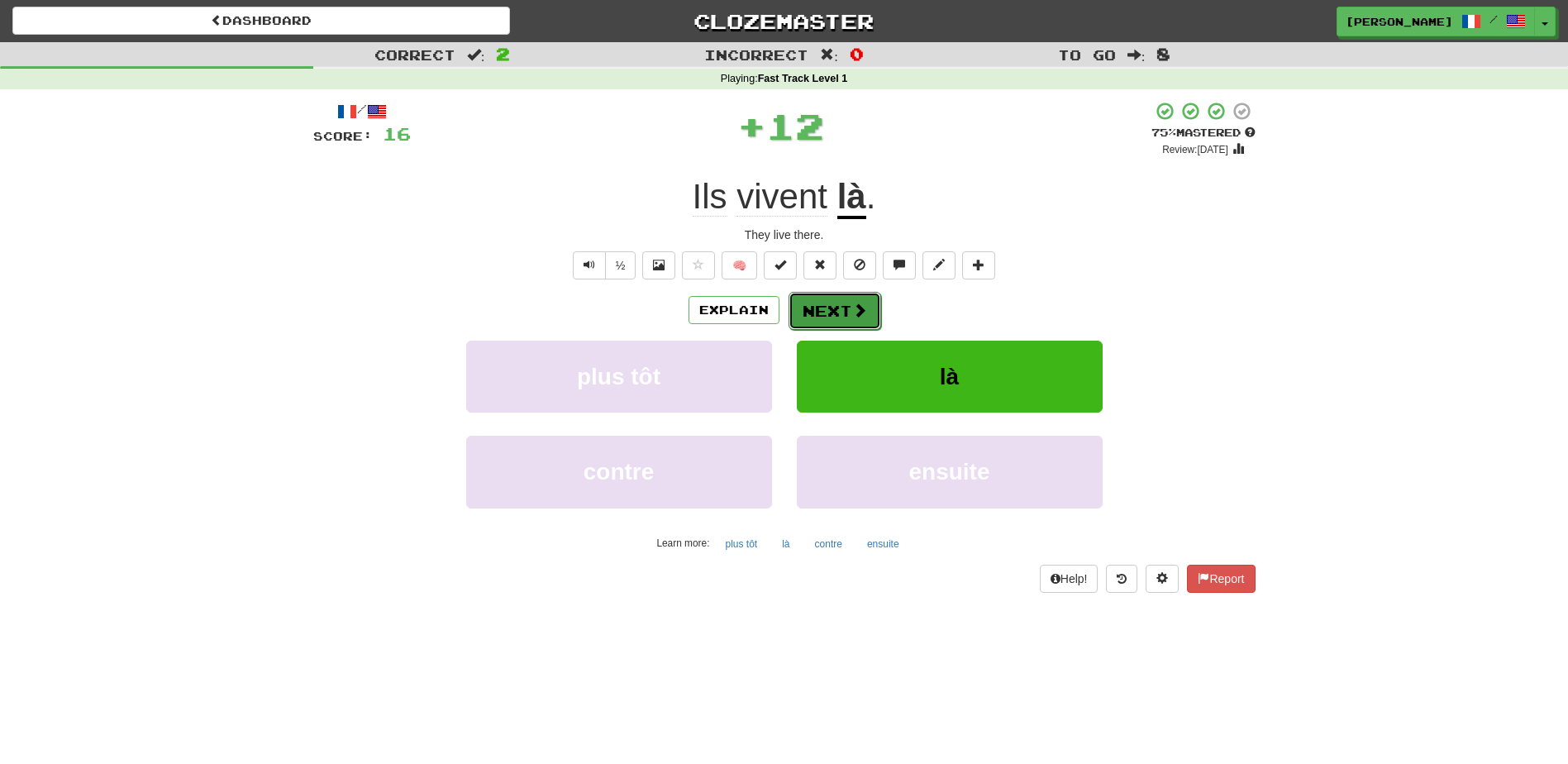
click at [834, 304] on button "Next" at bounding box center [834, 311] width 93 height 38
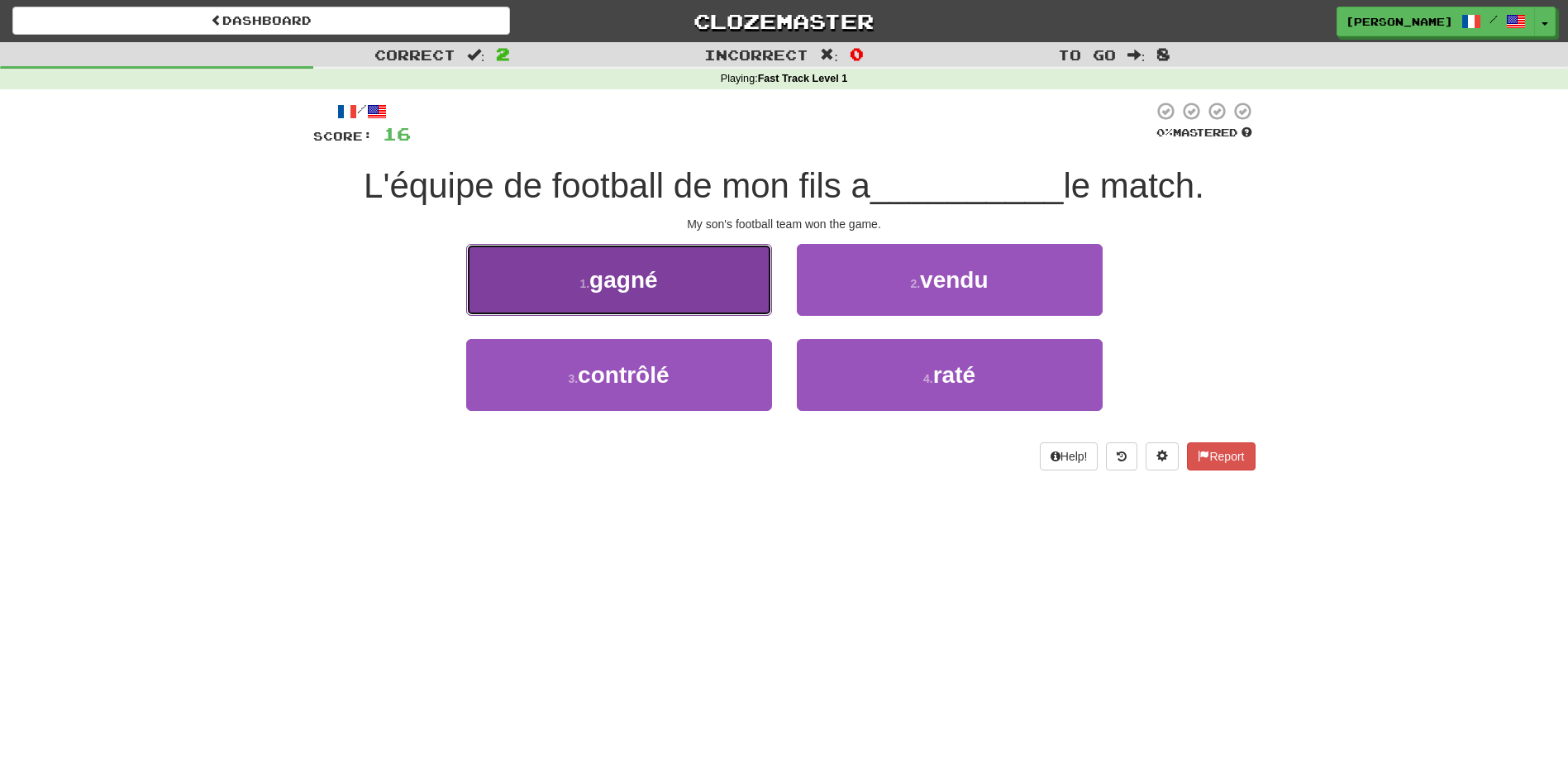
click at [722, 277] on button "1 . gagné" at bounding box center [619, 280] width 306 height 72
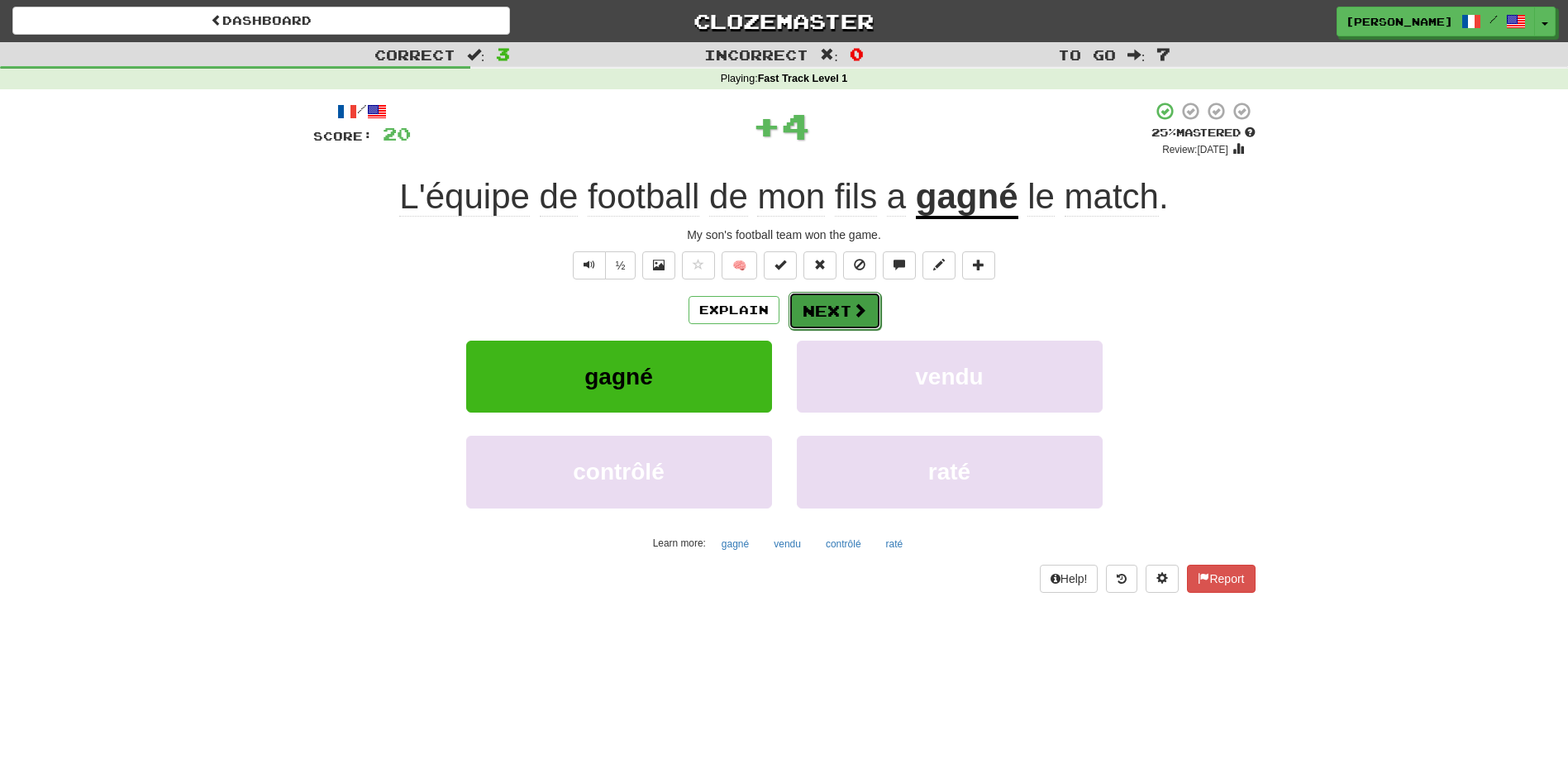
click at [836, 303] on button "Next" at bounding box center [834, 311] width 93 height 38
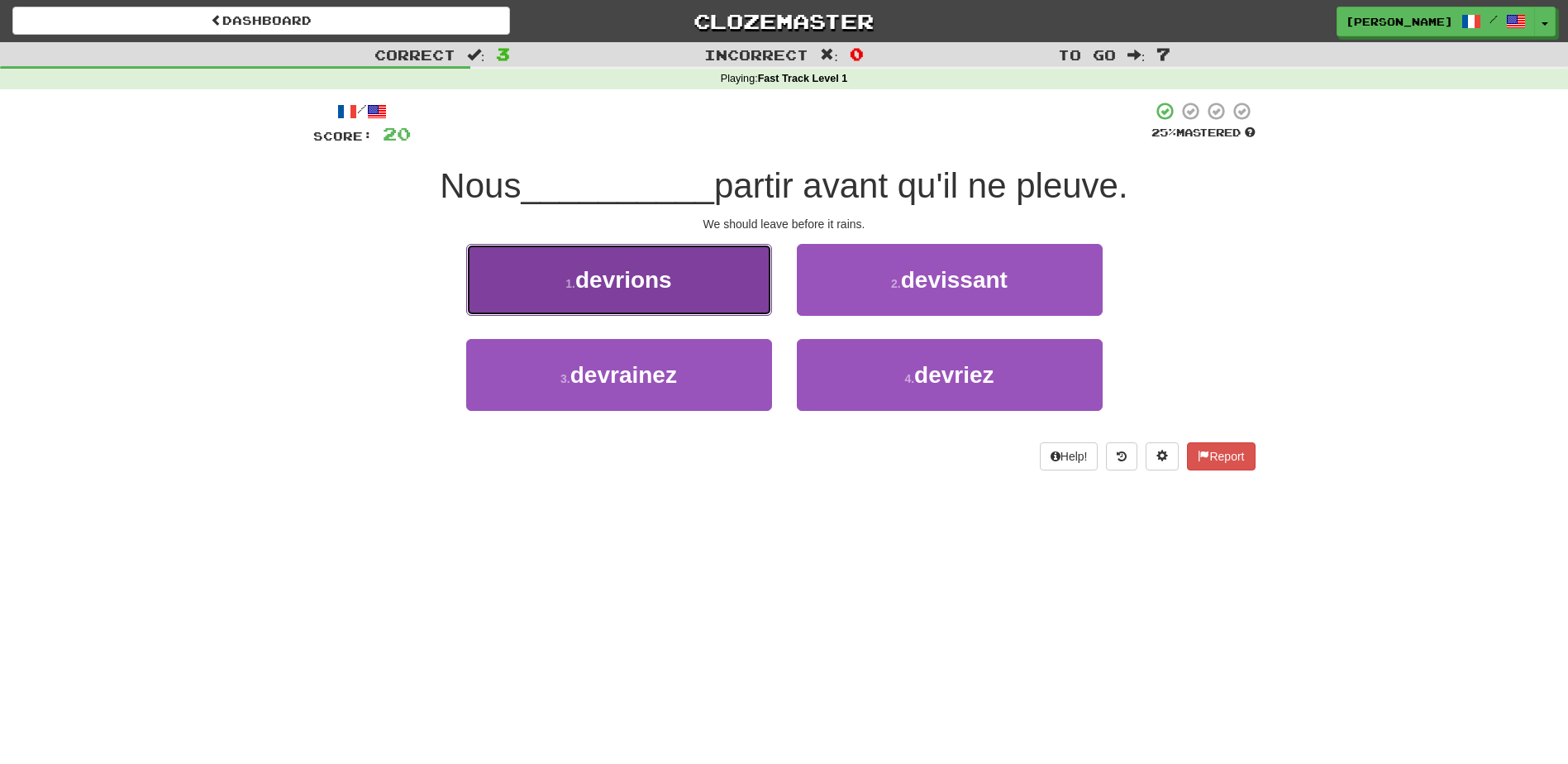
click at [730, 292] on button "1 . devrions" at bounding box center [619, 280] width 306 height 72
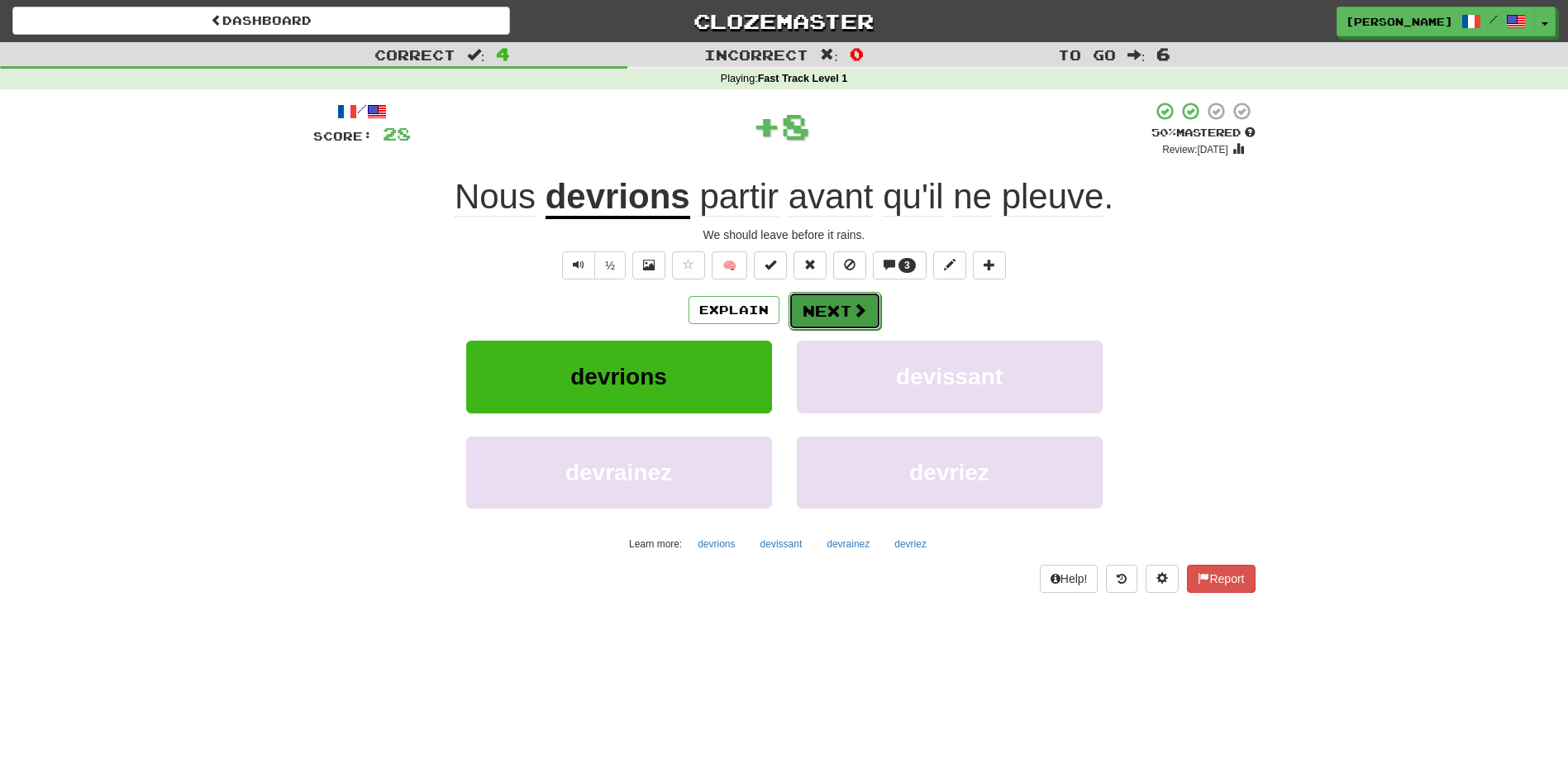
click at [830, 306] on button "Next" at bounding box center [834, 311] width 93 height 38
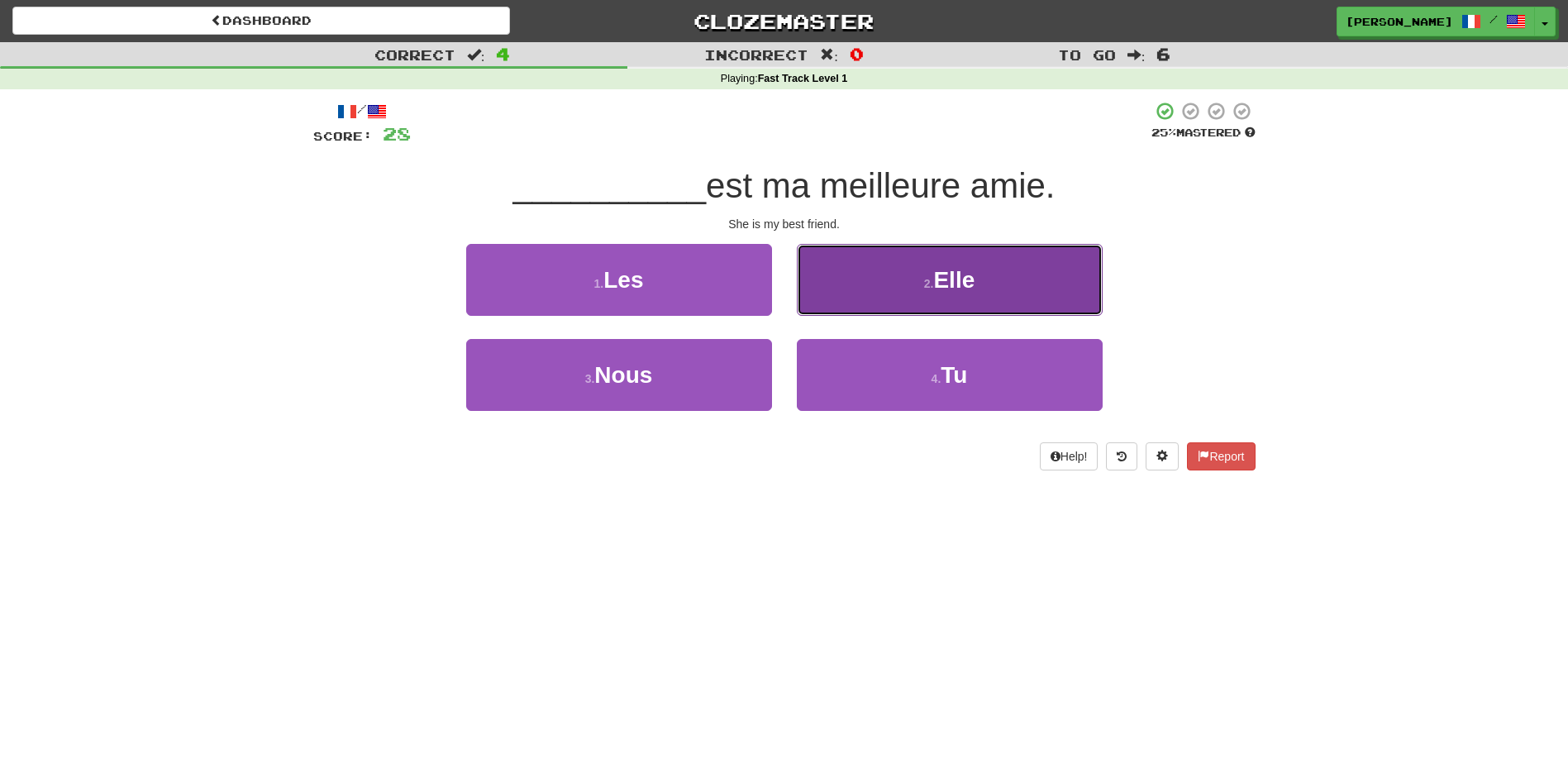
click at [847, 299] on button "2 . Elle" at bounding box center [950, 280] width 306 height 72
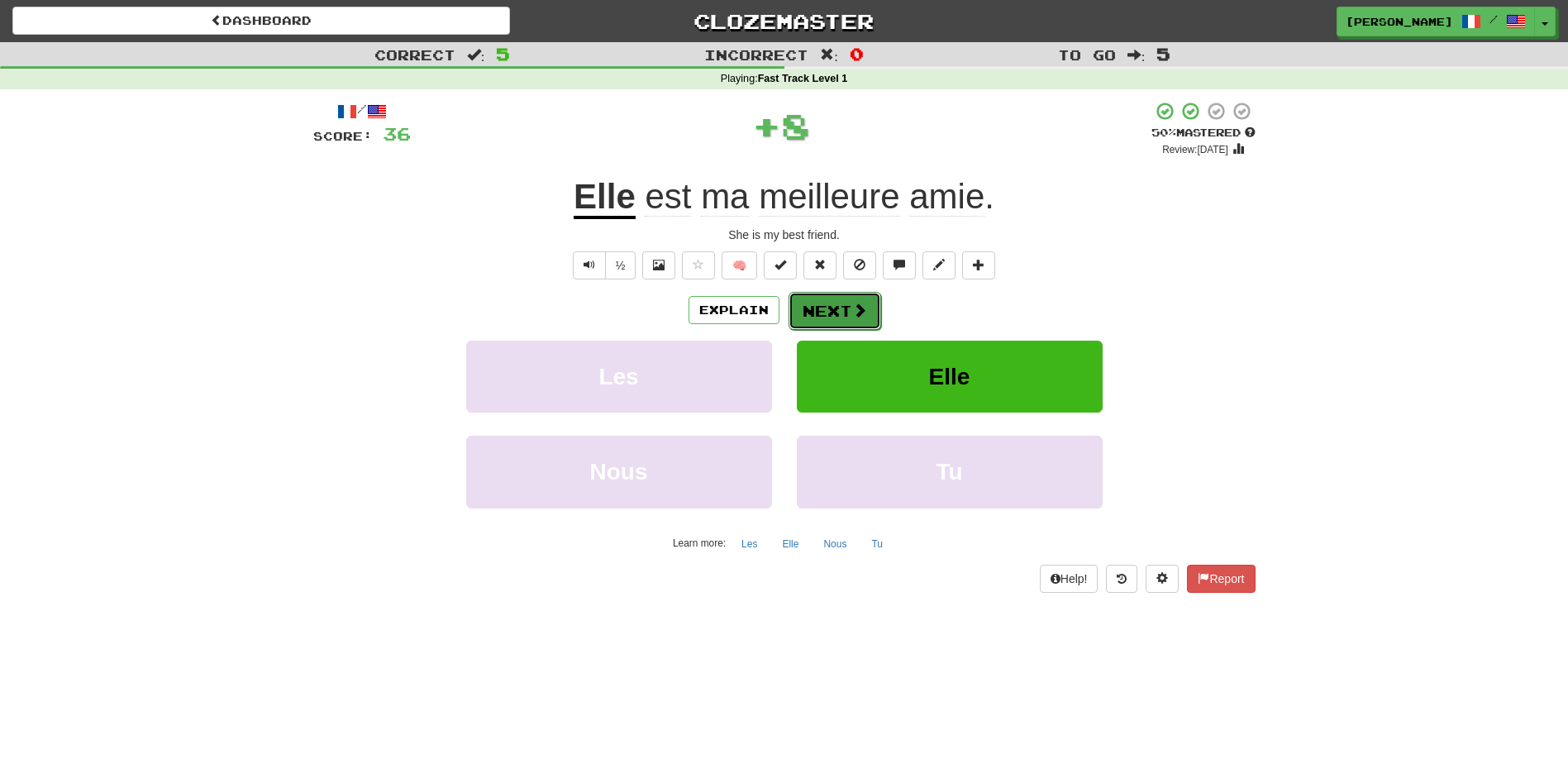
click at [840, 306] on button "Next" at bounding box center [834, 311] width 93 height 38
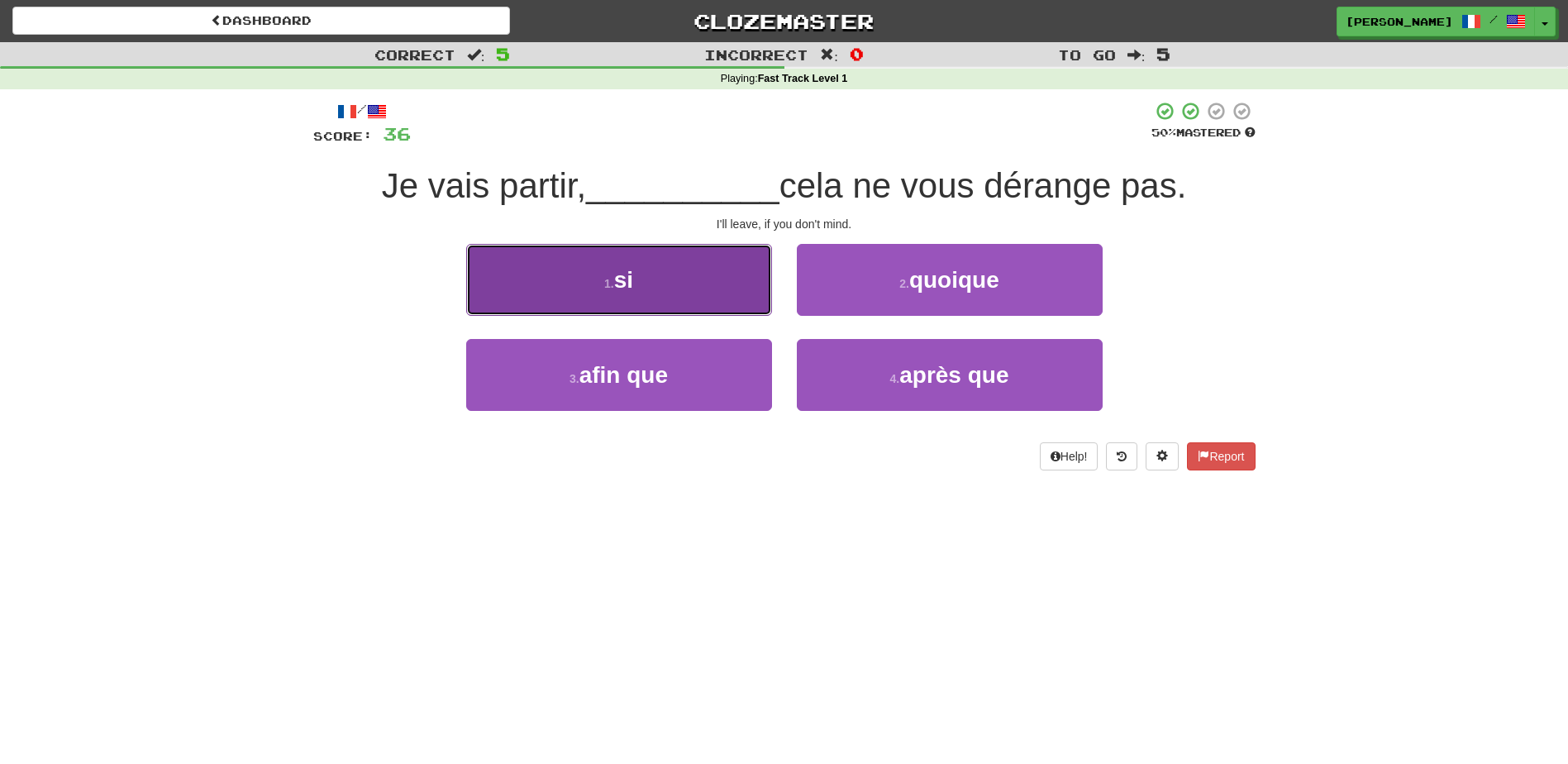
click at [718, 281] on button "1 . si" at bounding box center [619, 280] width 306 height 72
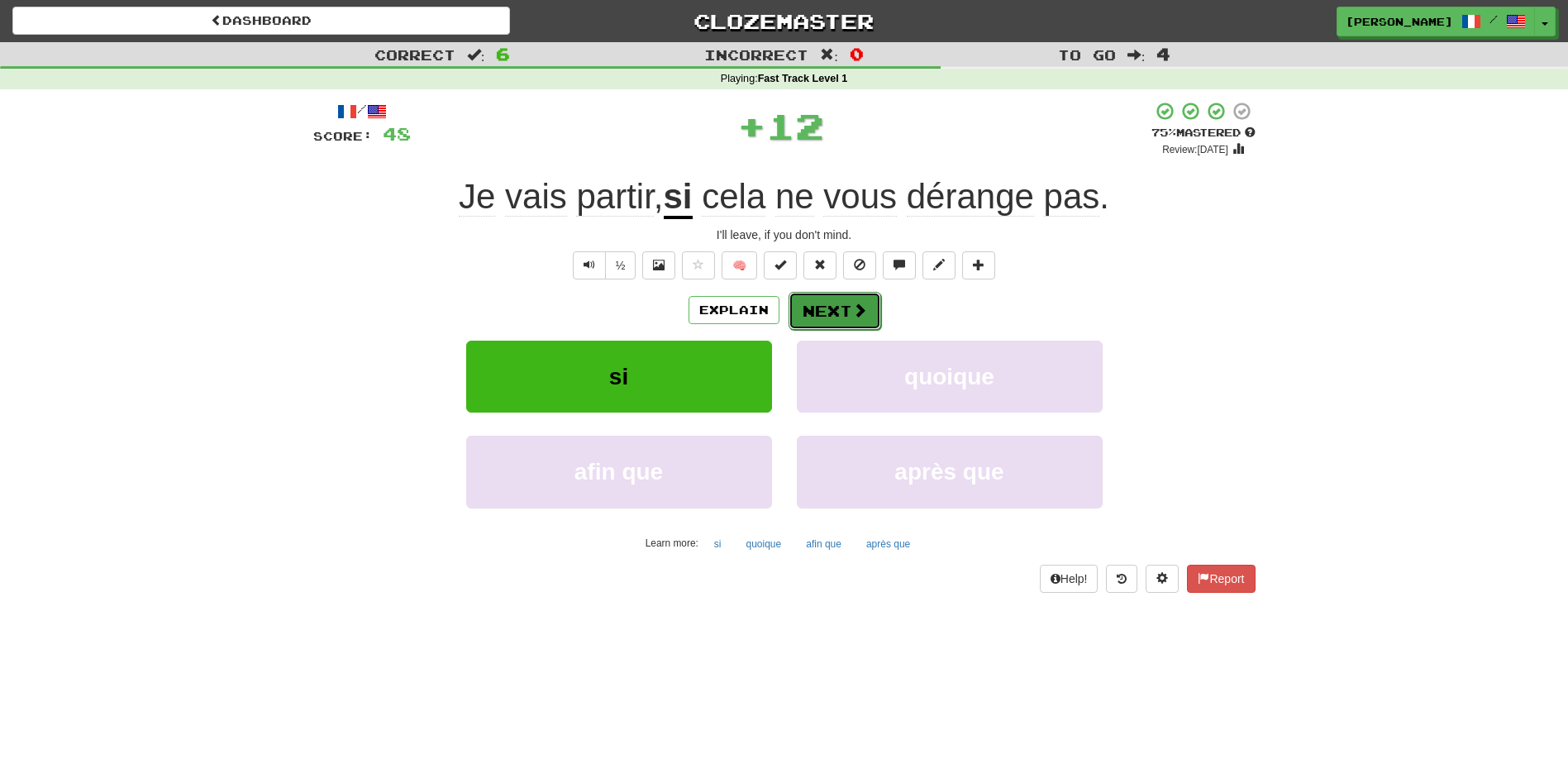
click at [806, 306] on button "Next" at bounding box center [834, 311] width 93 height 38
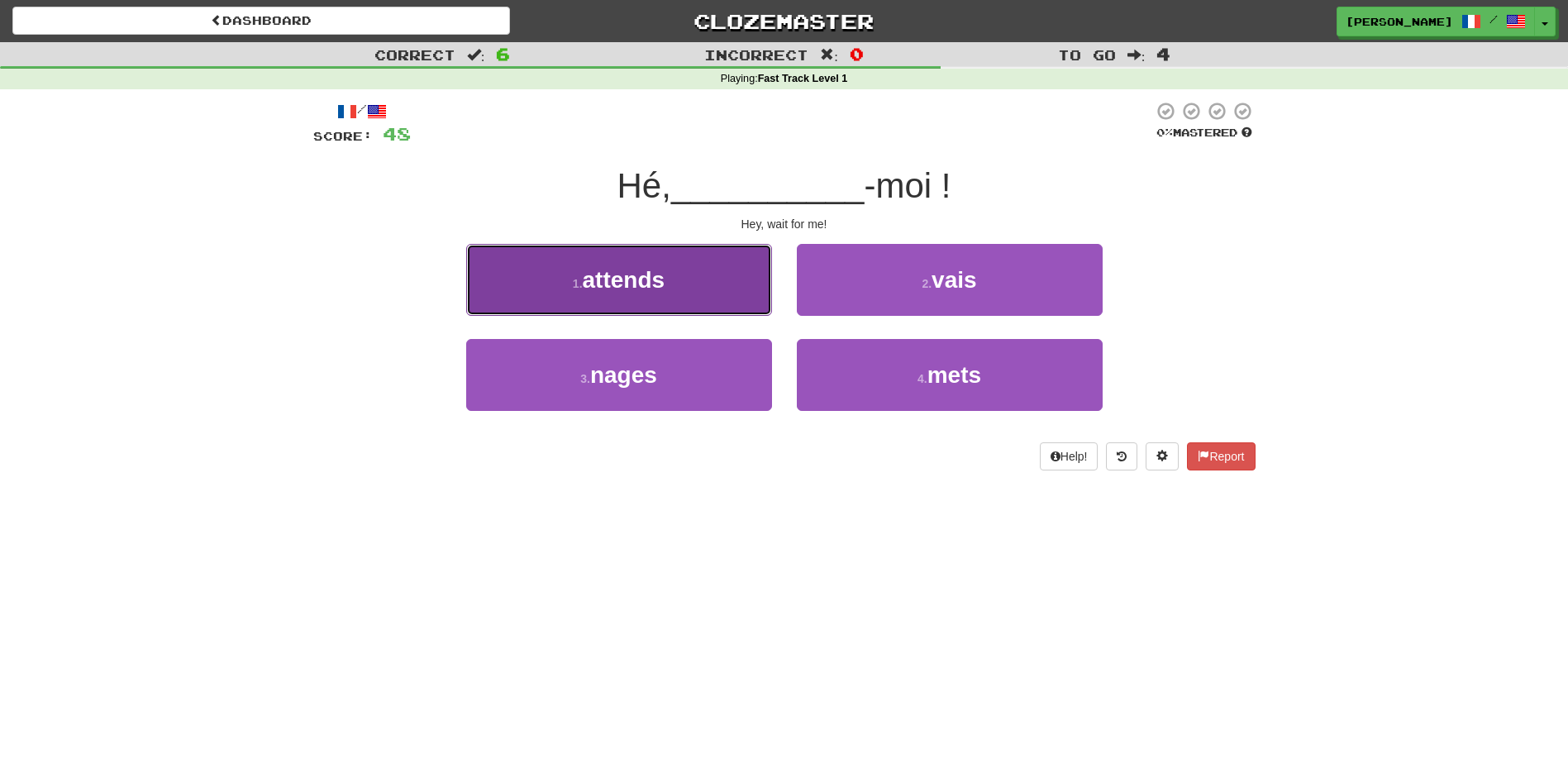
click at [713, 291] on button "1 . attends" at bounding box center [619, 280] width 306 height 72
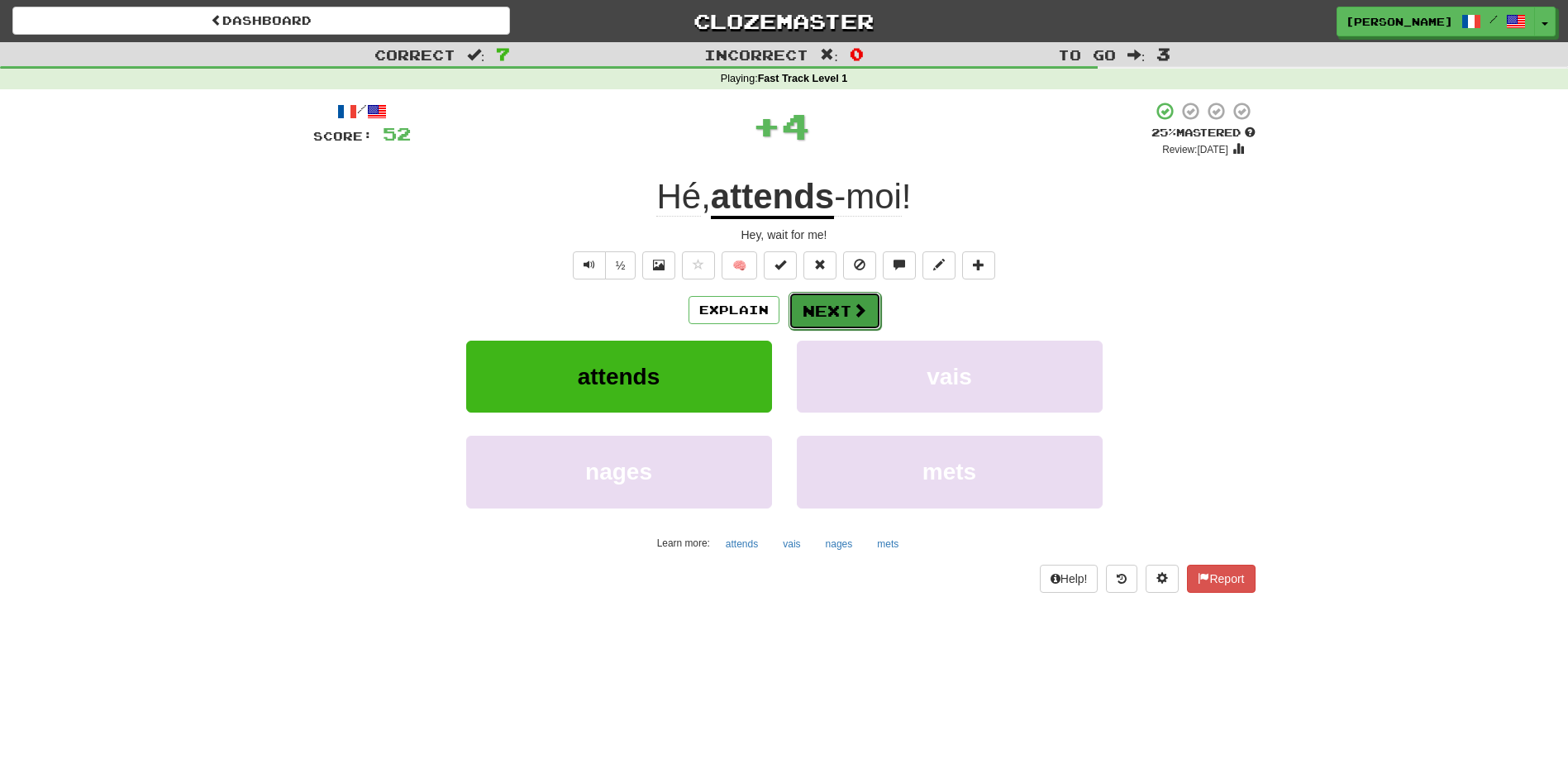
click at [834, 304] on button "Next" at bounding box center [834, 311] width 93 height 38
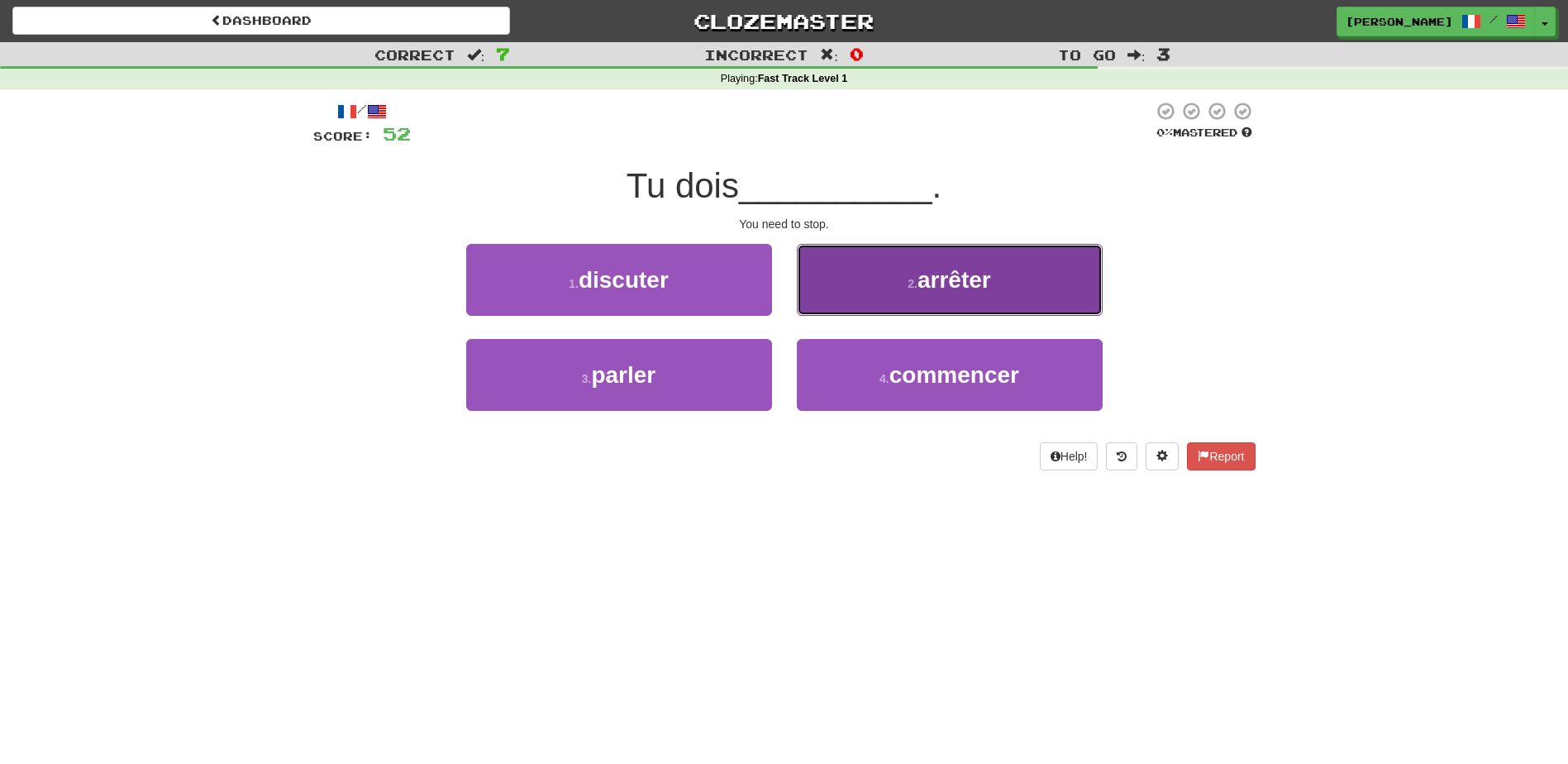
click at [890, 293] on button "2 . arrêter" at bounding box center [950, 280] width 306 height 72
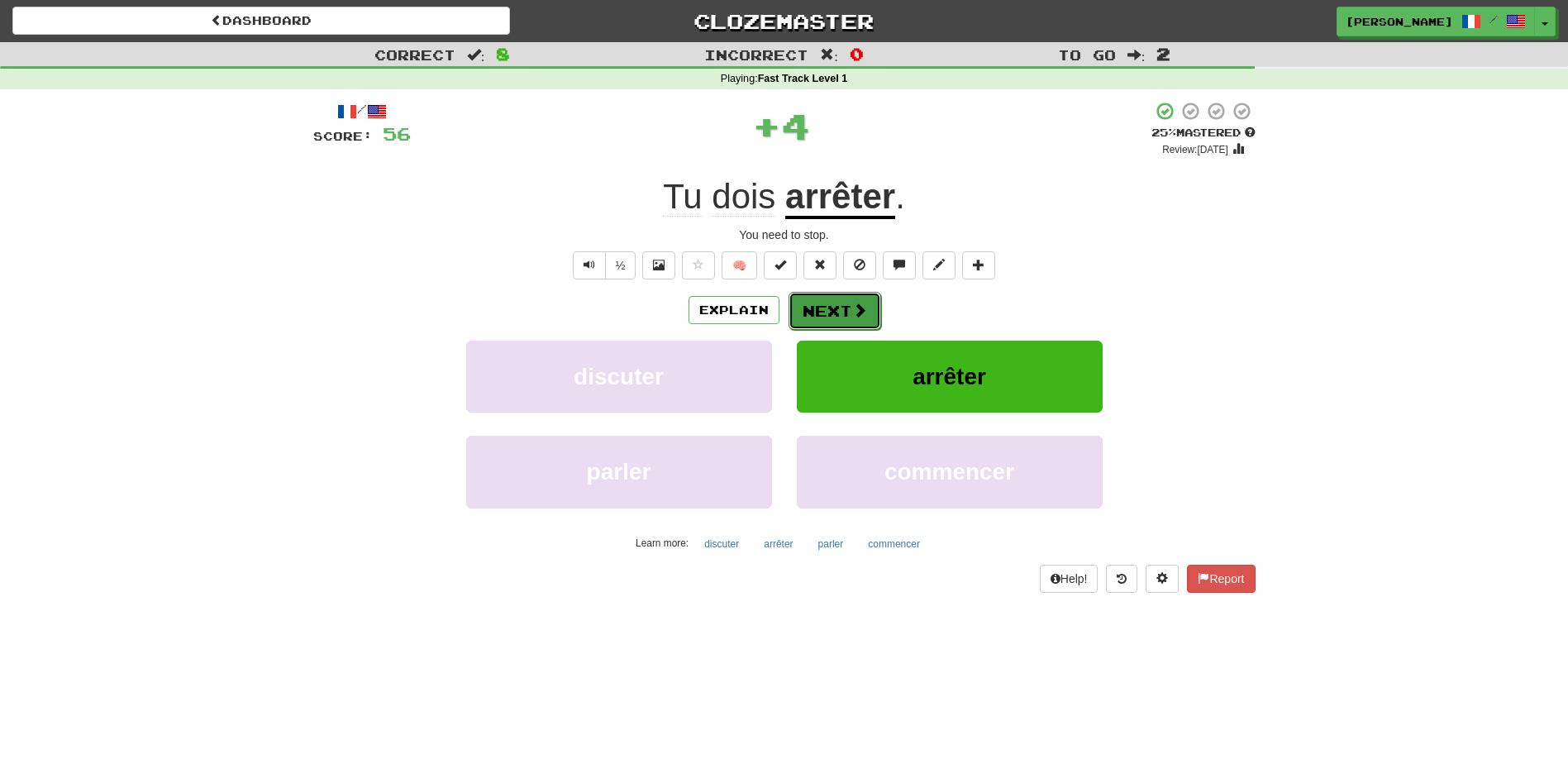
click at [798, 317] on button "Next" at bounding box center [834, 311] width 93 height 38
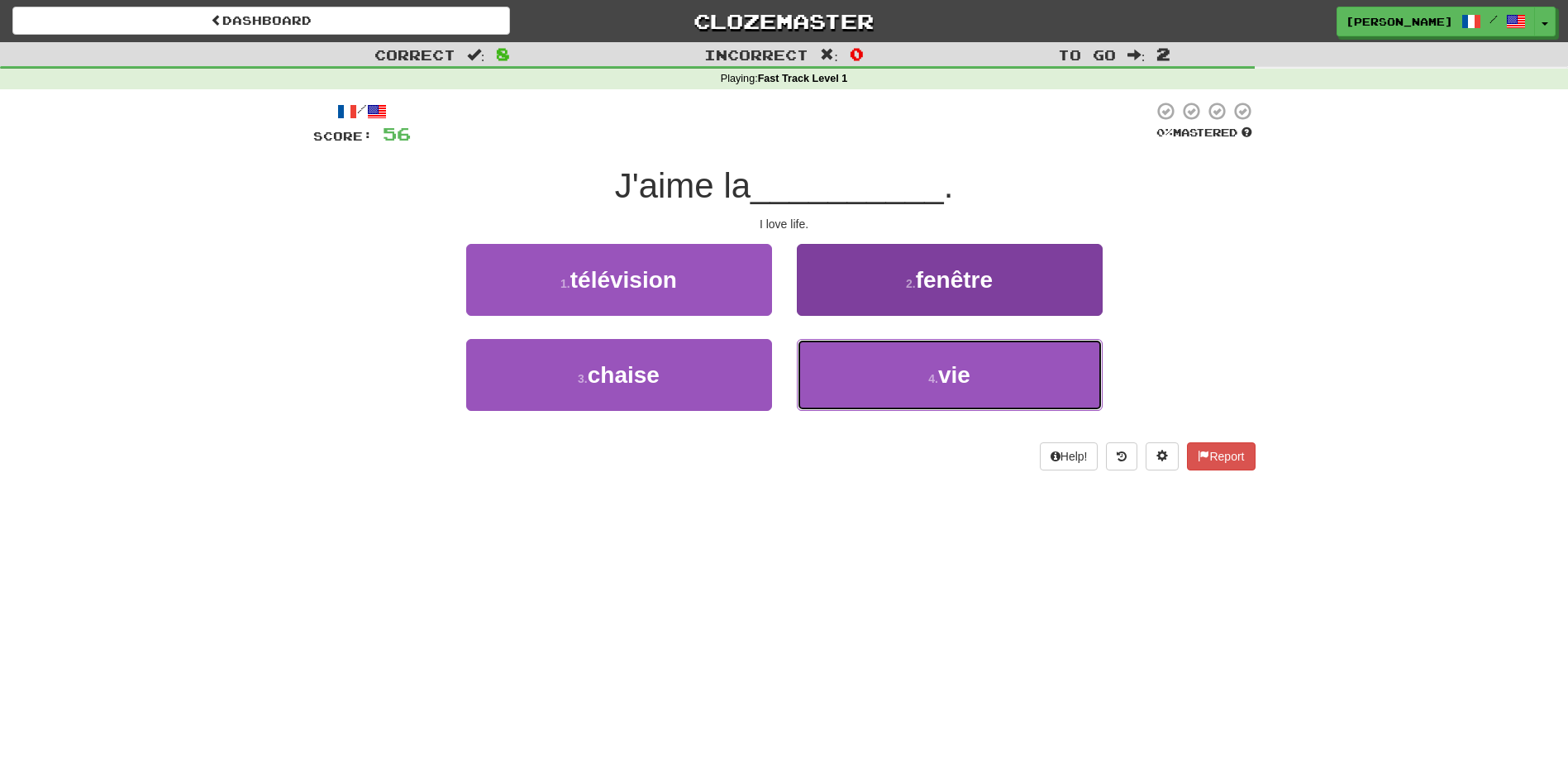
click at [913, 367] on button "4 . vie" at bounding box center [950, 375] width 306 height 72
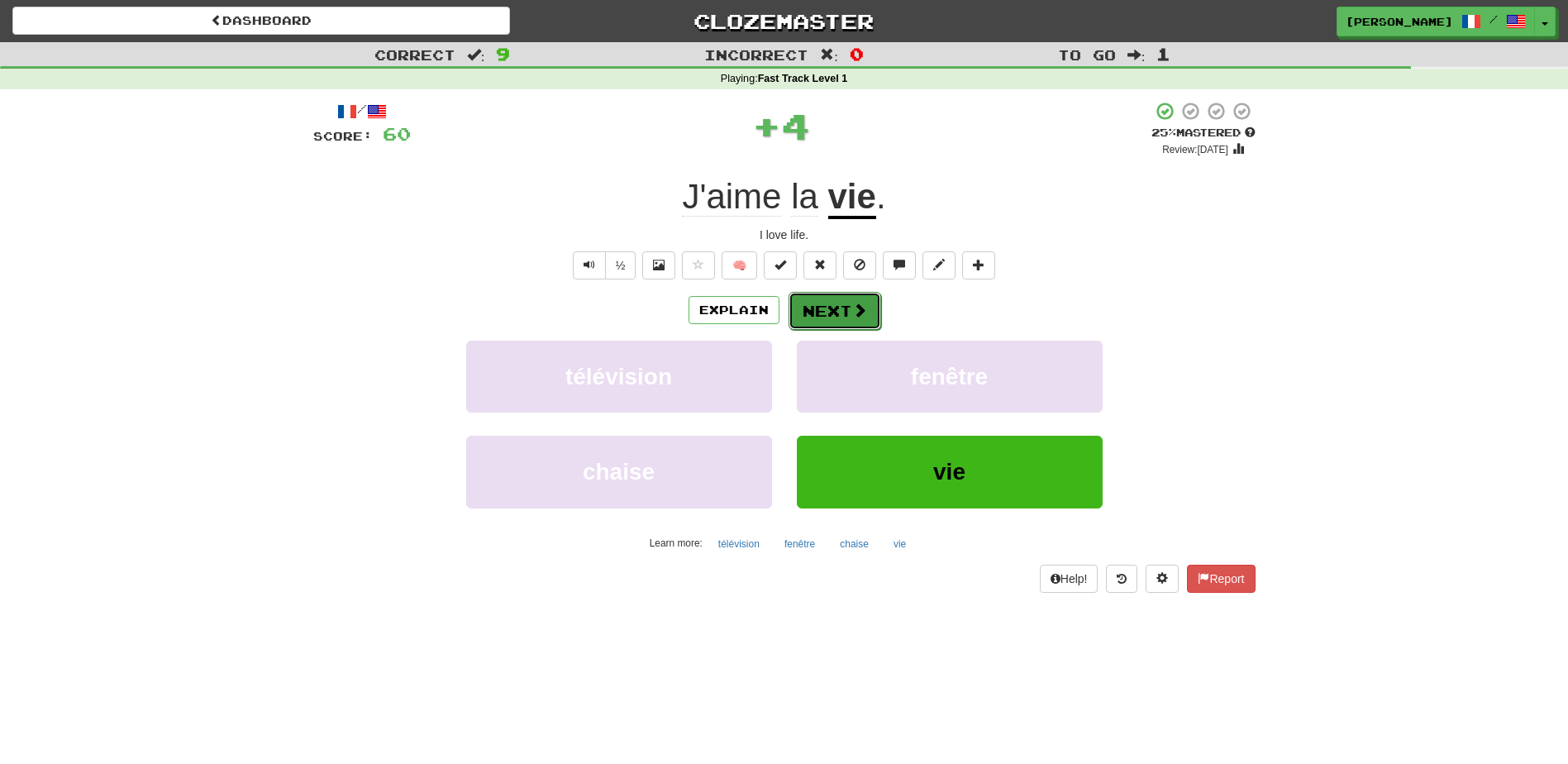
click at [865, 304] on span at bounding box center [860, 310] width 15 height 15
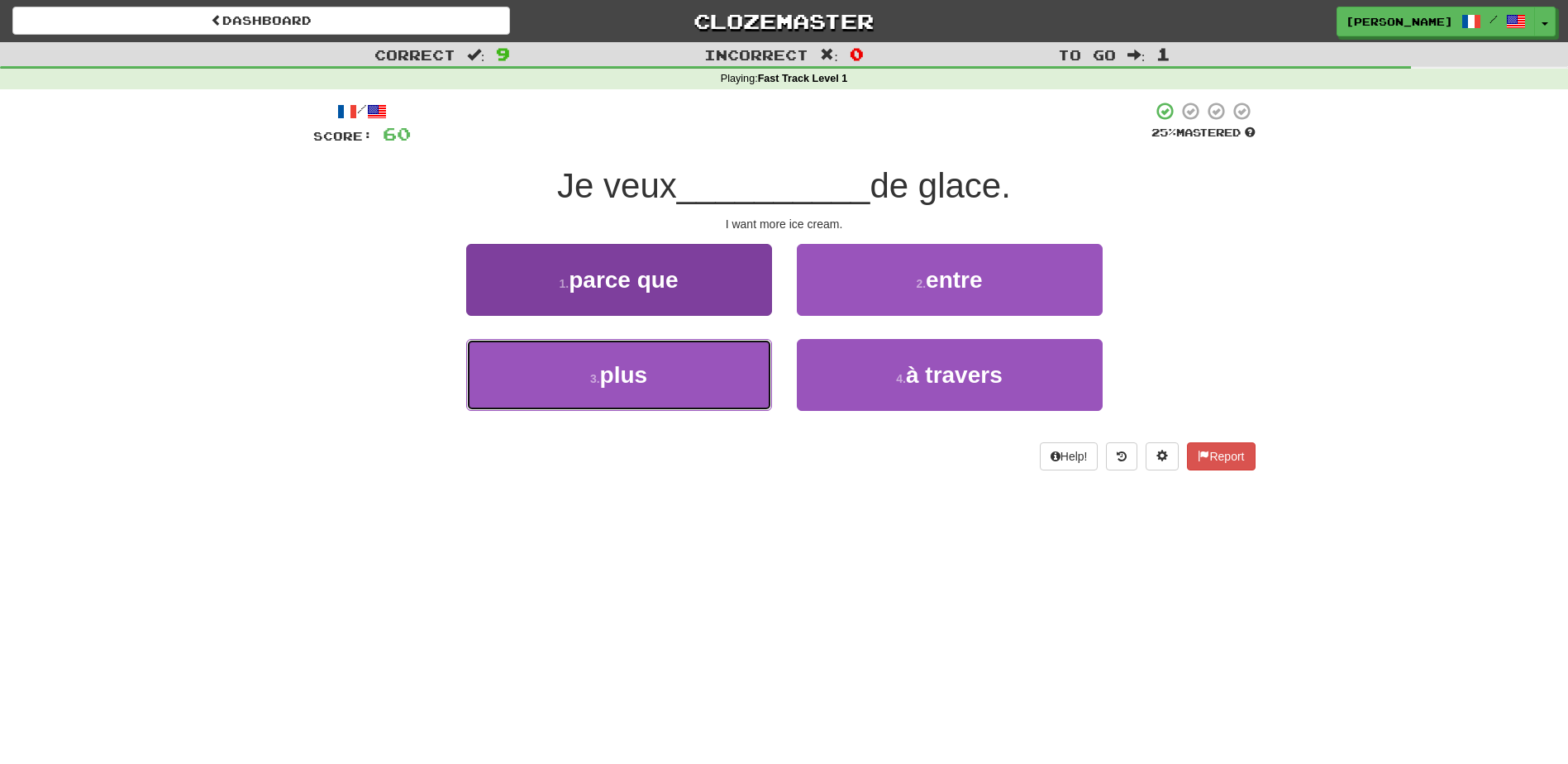
click at [694, 363] on button "3 . plus" at bounding box center [619, 375] width 306 height 72
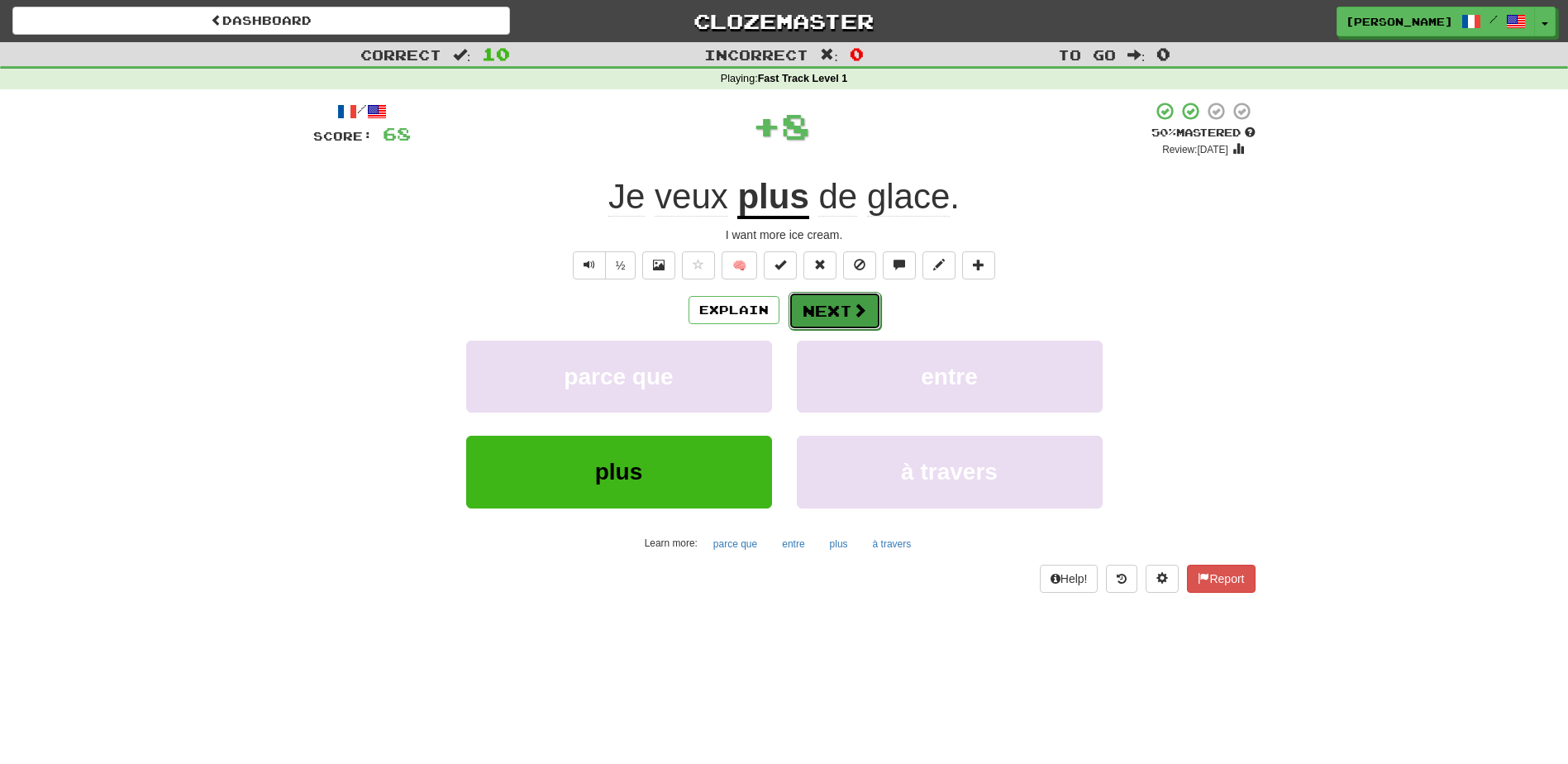
click at [833, 313] on button "Next" at bounding box center [834, 311] width 93 height 38
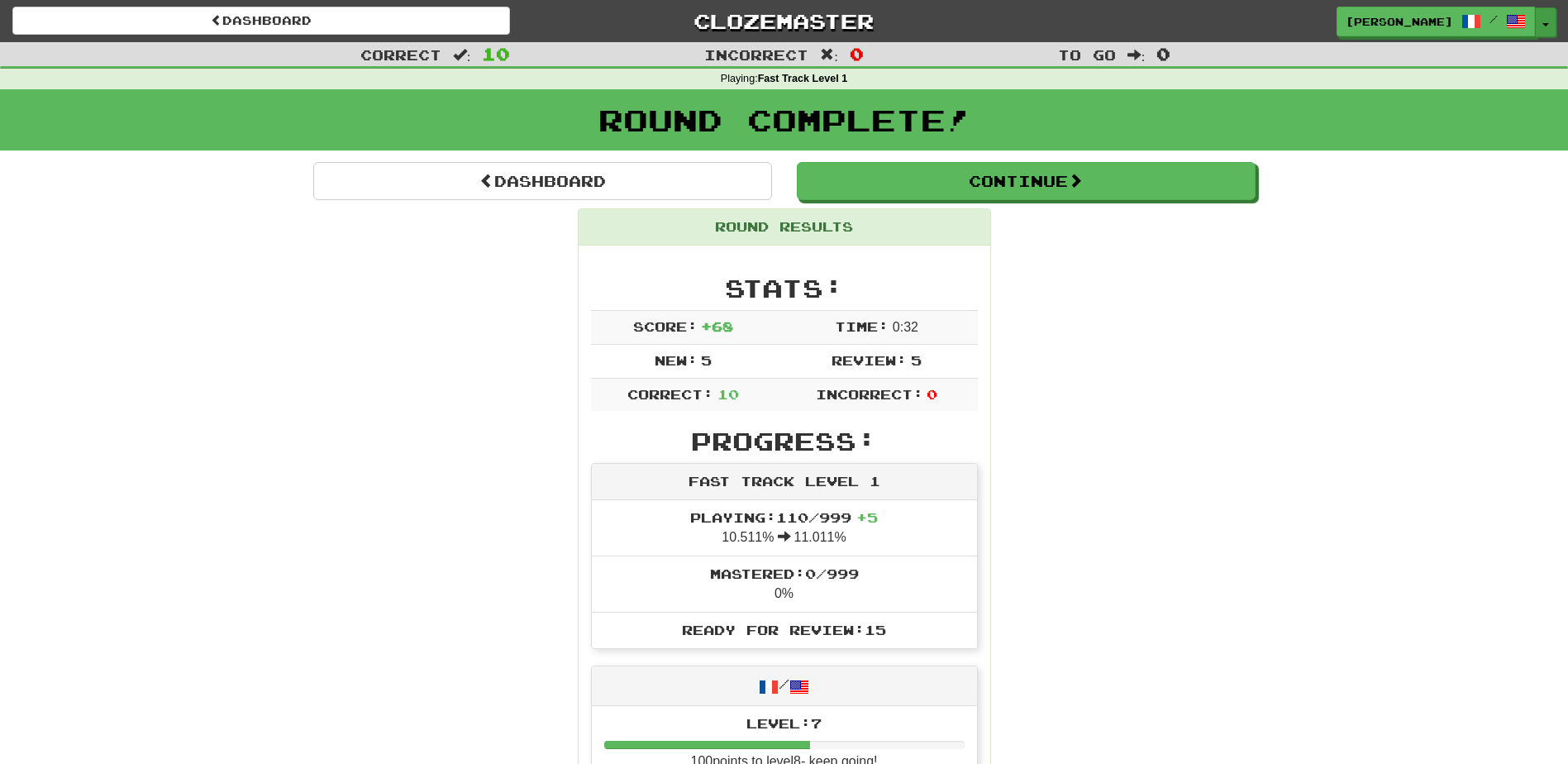
click at [1548, 17] on button "Toggle Dropdown" at bounding box center [1545, 22] width 21 height 30
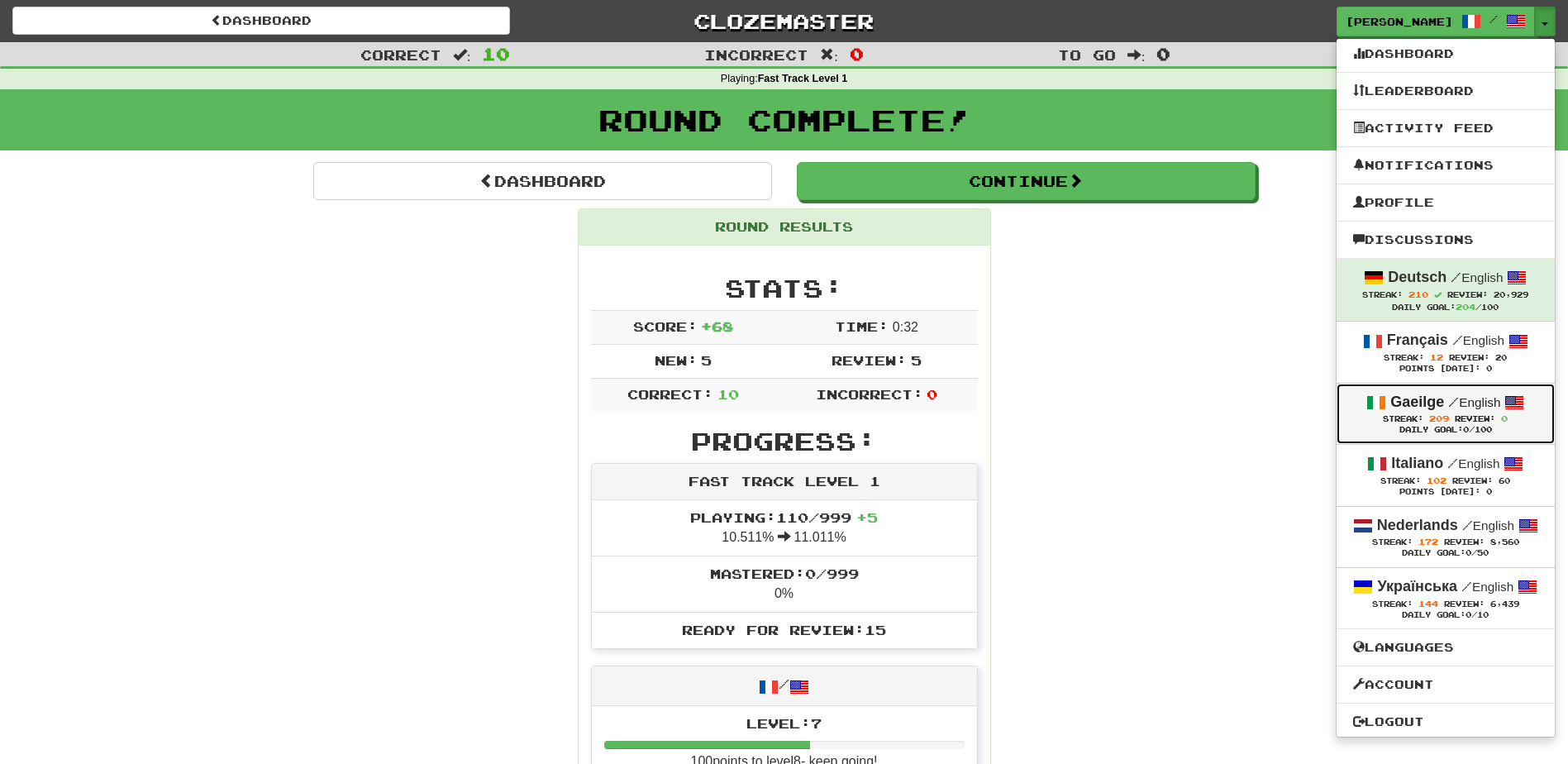
click at [1399, 392] on div "Gaeilge / English" at bounding box center [1446, 402] width 185 height 21
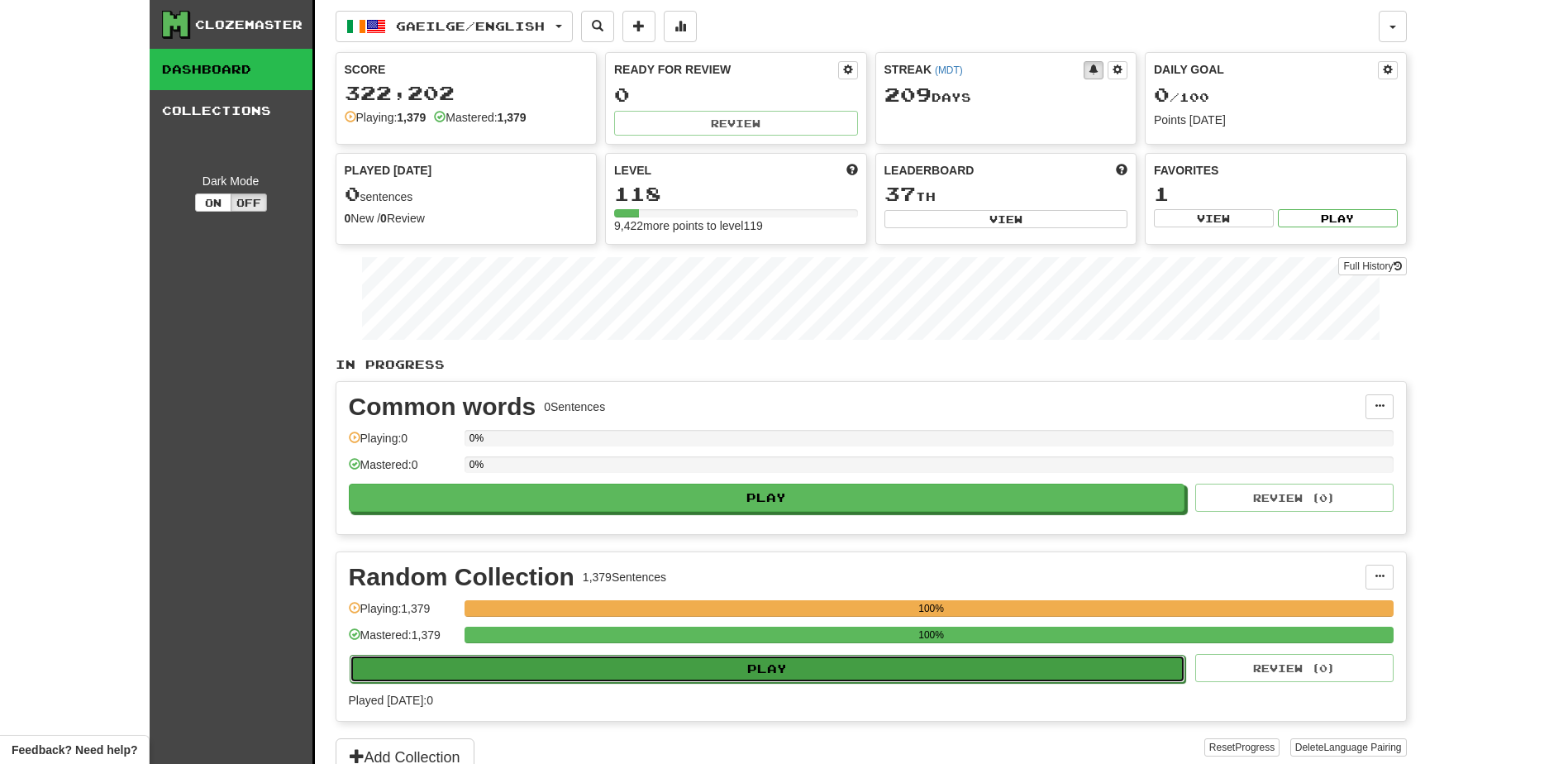
click at [678, 676] on button "Play" at bounding box center [768, 669] width 837 height 28
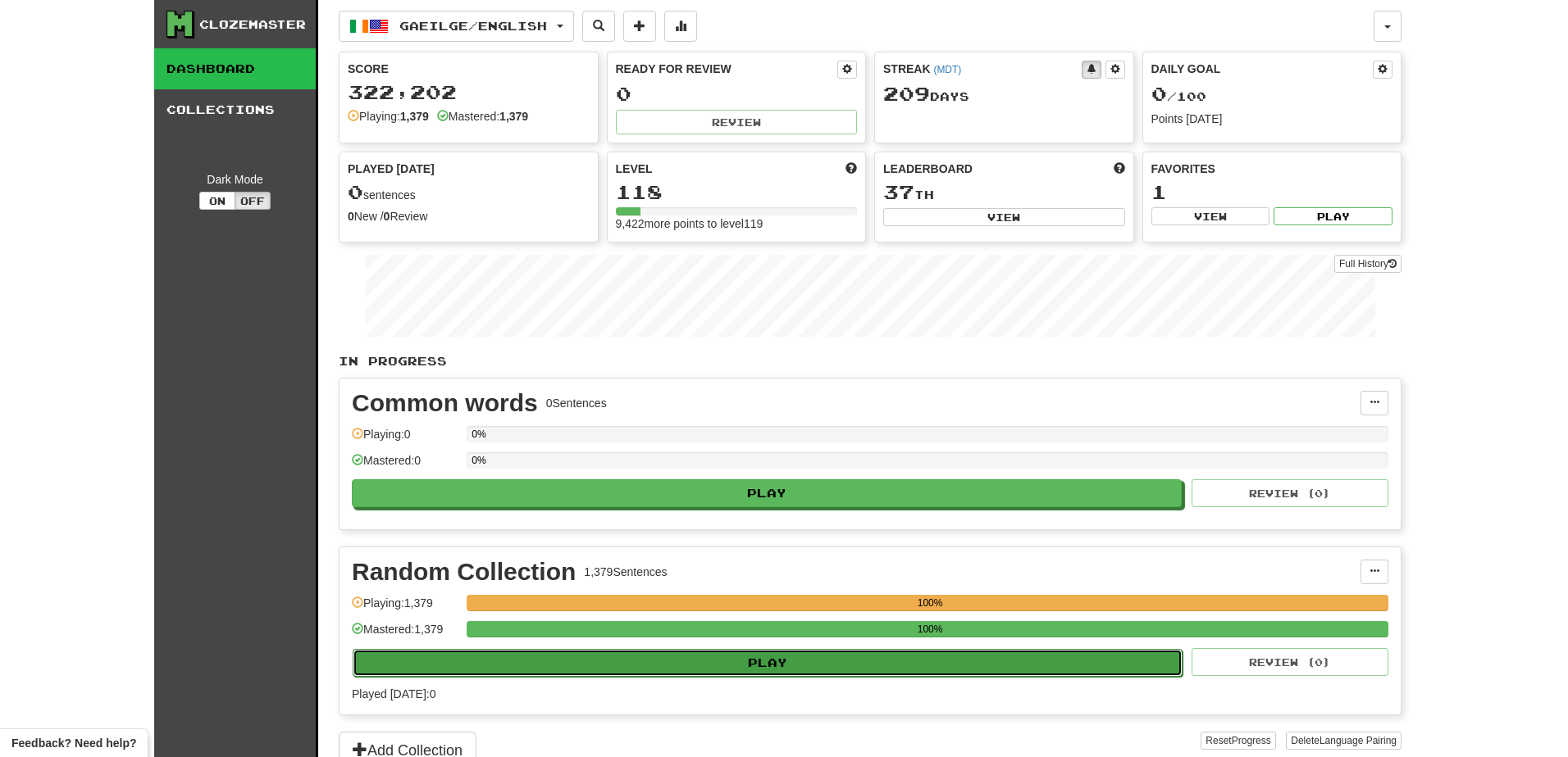
select select "**"
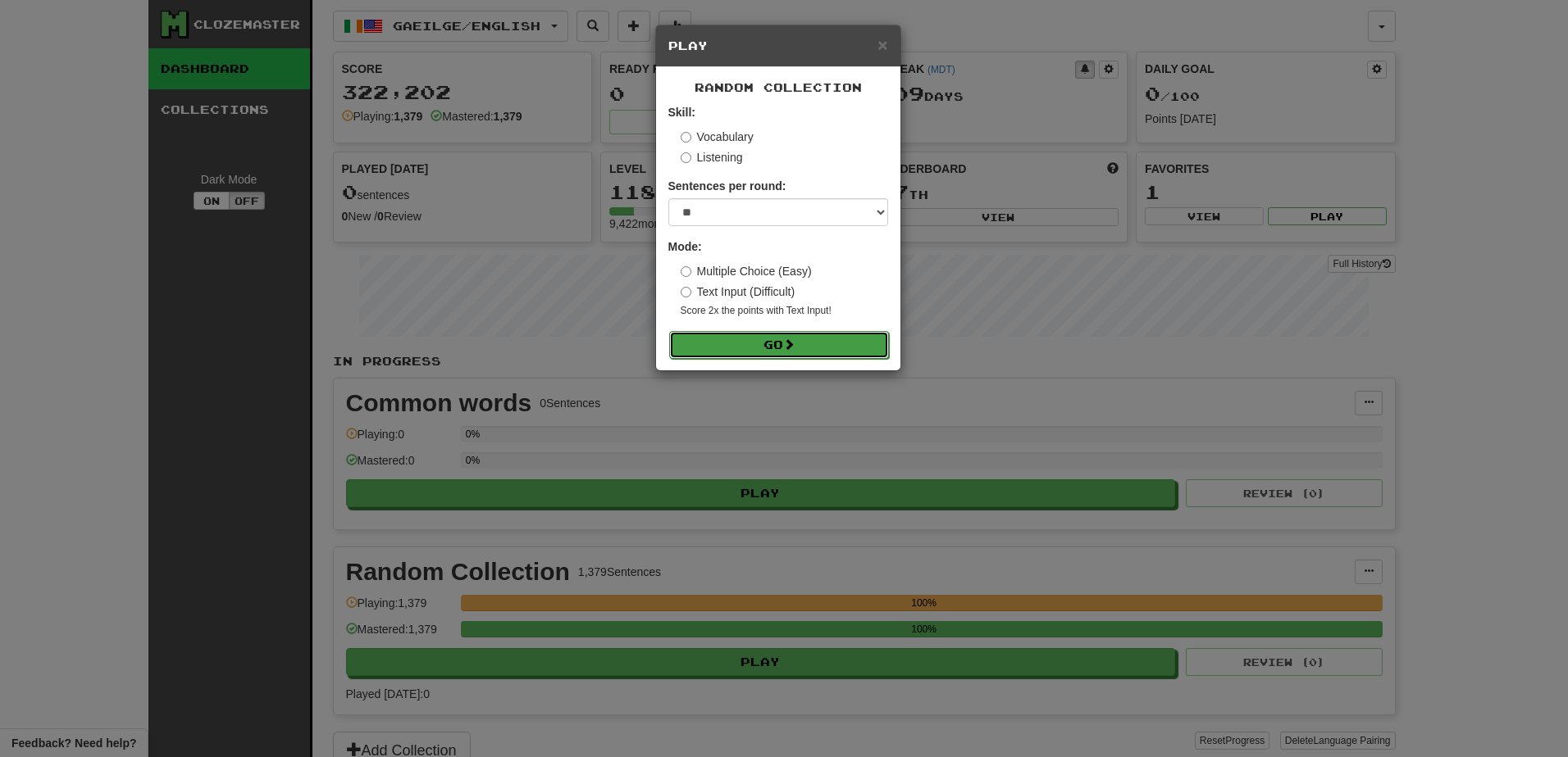
click at [777, 343] on button "Go" at bounding box center [779, 344] width 220 height 28
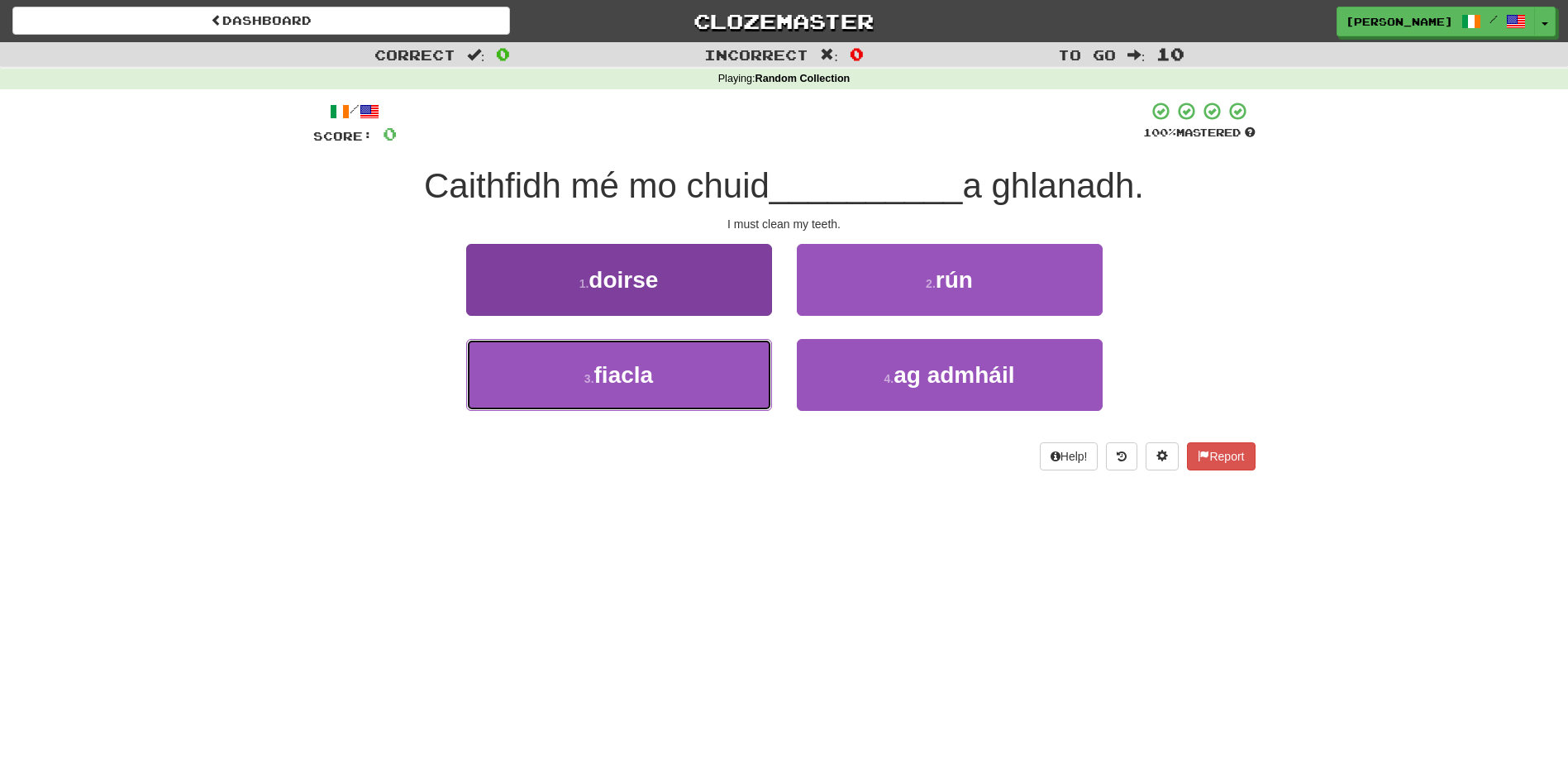
click at [697, 374] on button "3 . fiacla" at bounding box center [619, 375] width 306 height 72
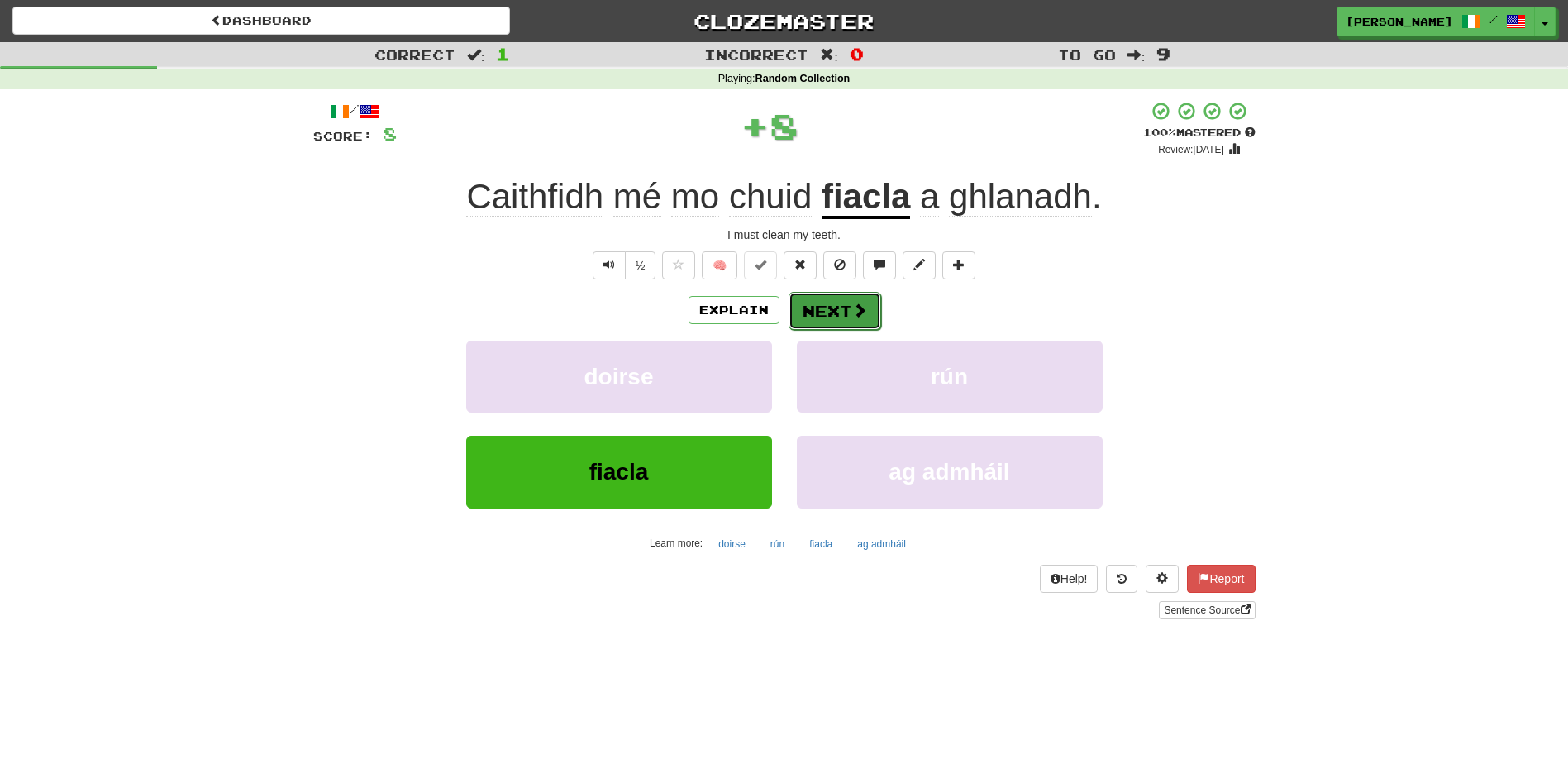
click at [827, 298] on button "Next" at bounding box center [834, 311] width 93 height 38
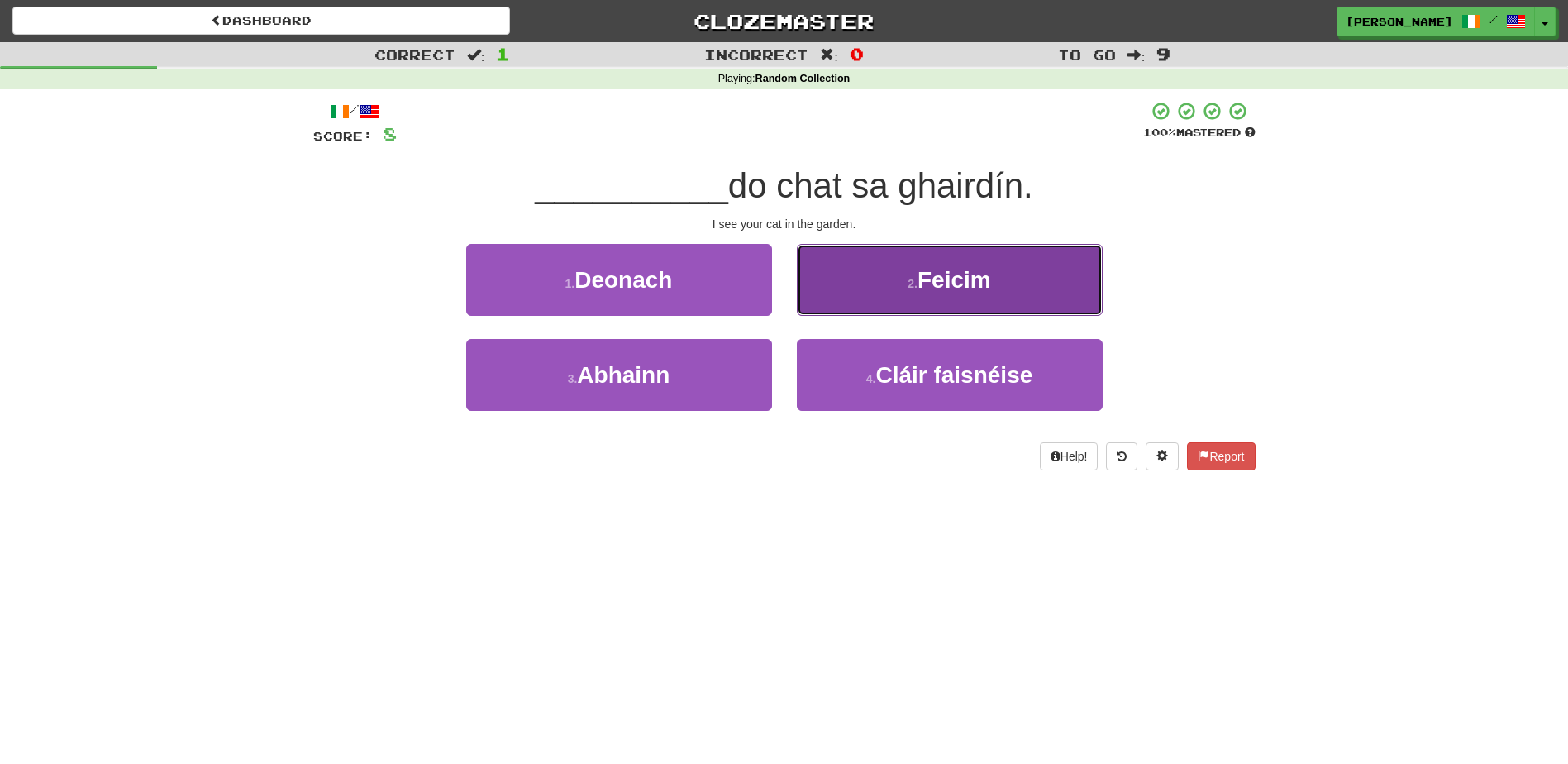
click at [859, 280] on button "2 . Feicim" at bounding box center [950, 280] width 306 height 72
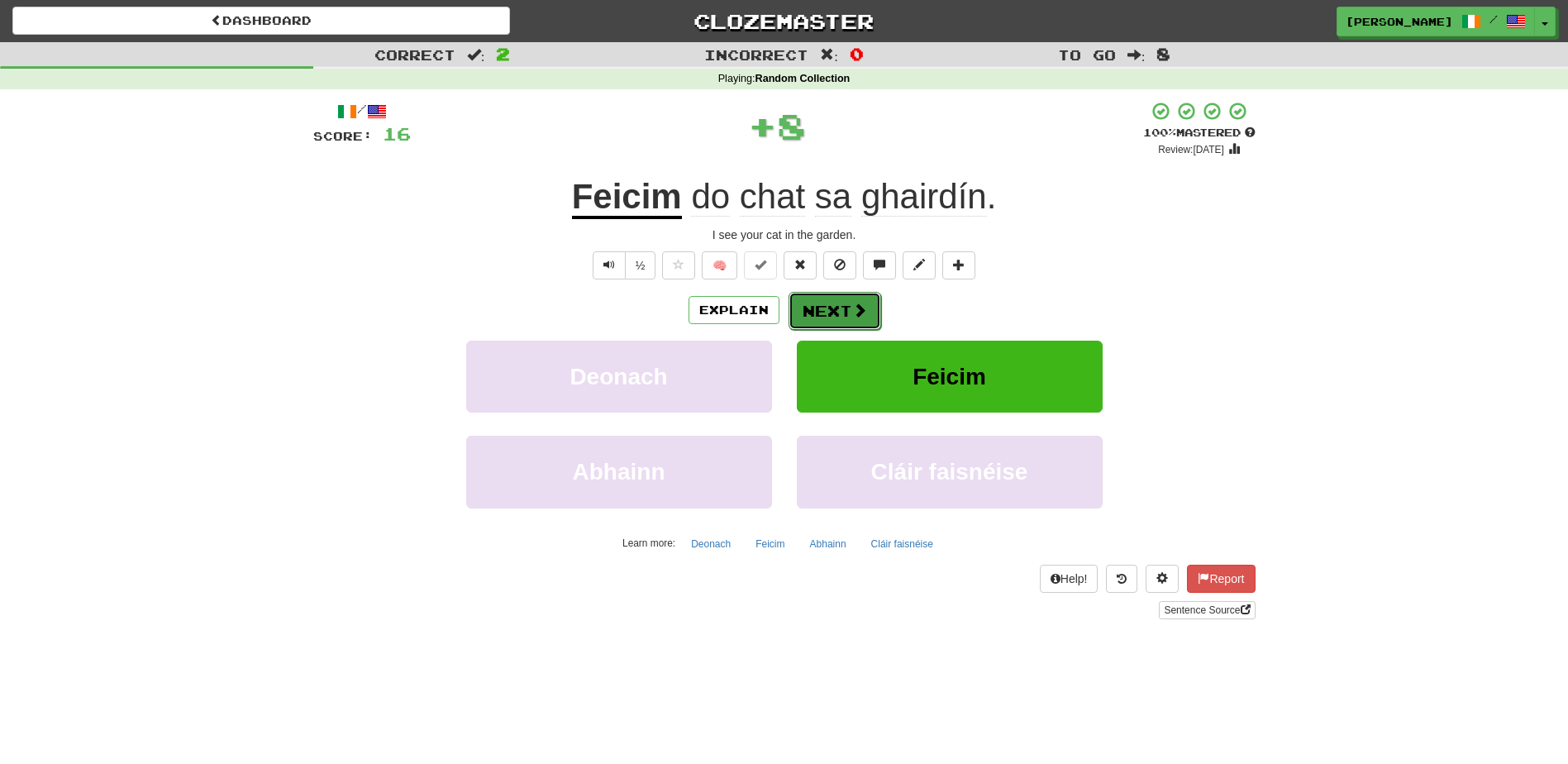
click at [815, 308] on button "Next" at bounding box center [834, 311] width 93 height 38
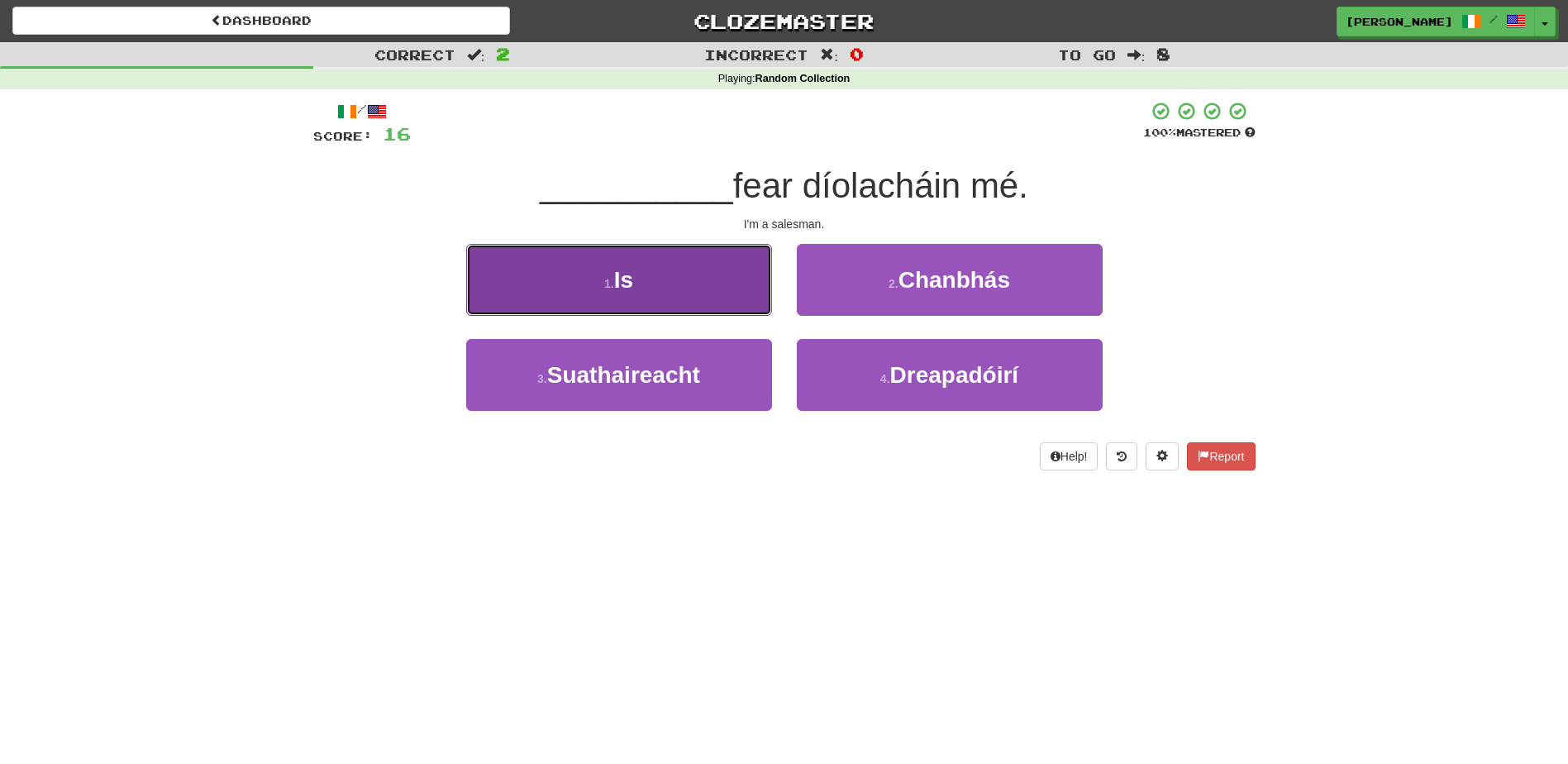
click at [729, 300] on button "1 . Is" at bounding box center [619, 280] width 306 height 72
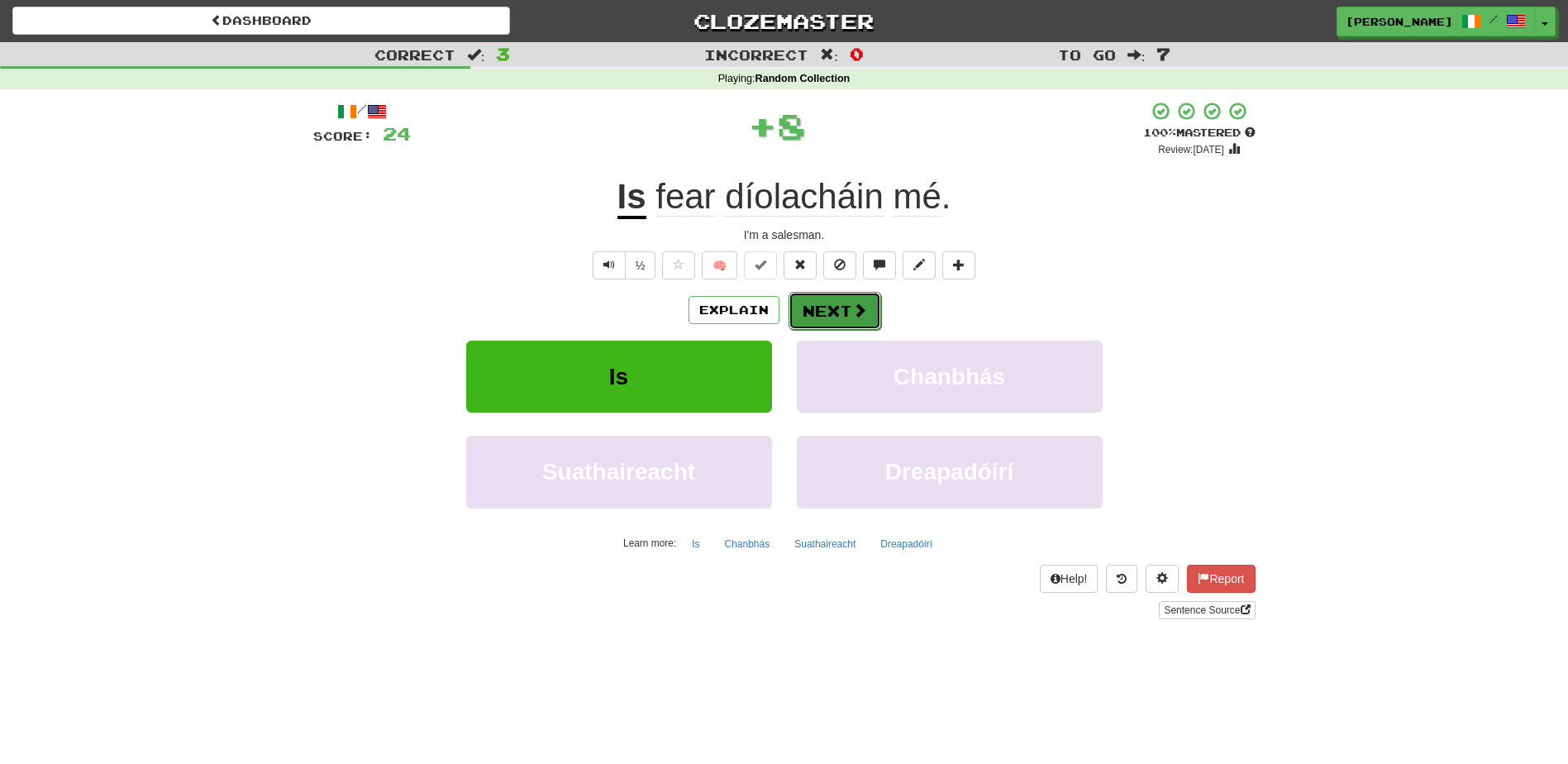
click at [817, 303] on button "Next" at bounding box center [834, 311] width 93 height 38
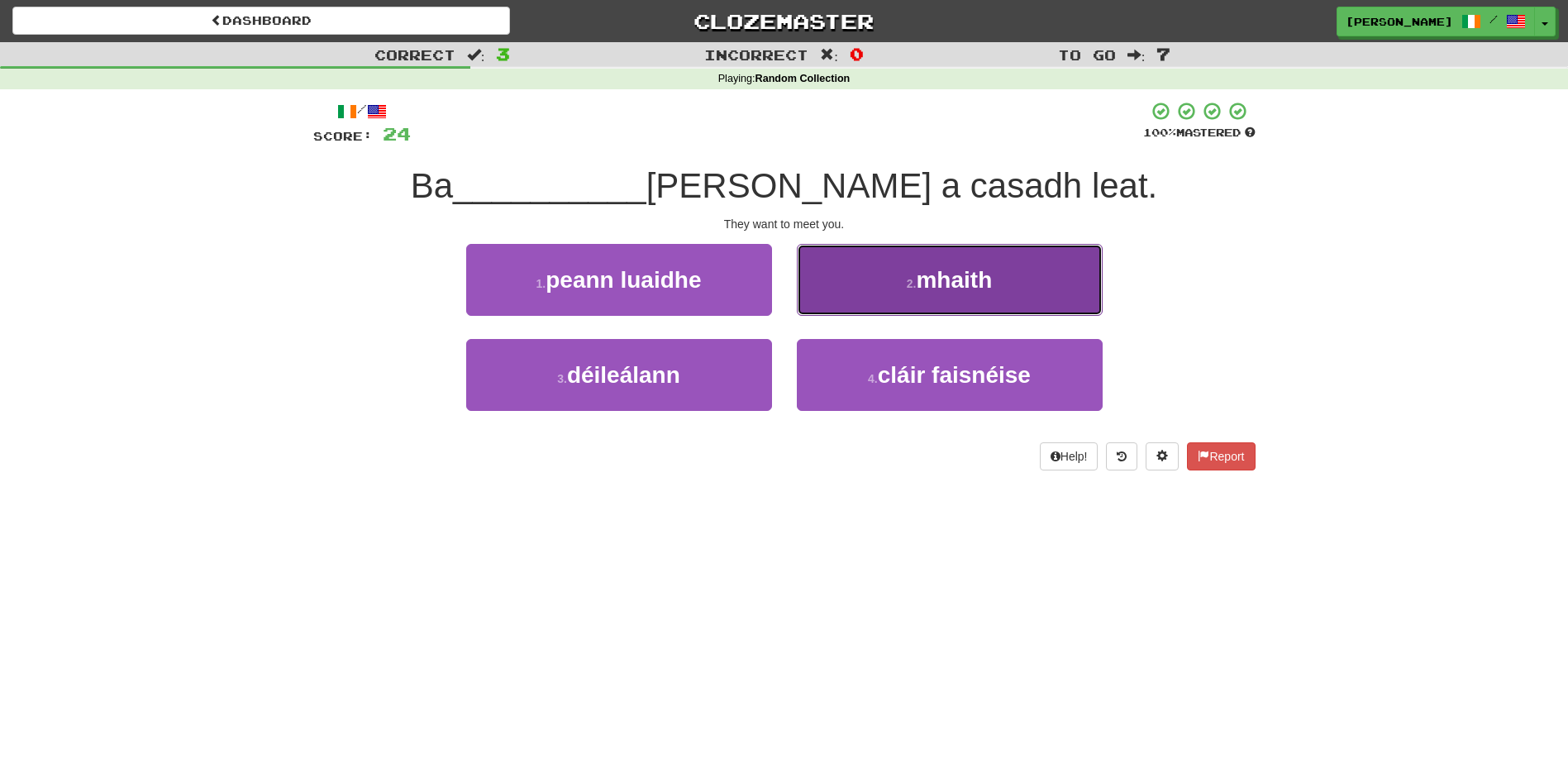
click at [879, 291] on button "2 . mhaith" at bounding box center [950, 280] width 306 height 72
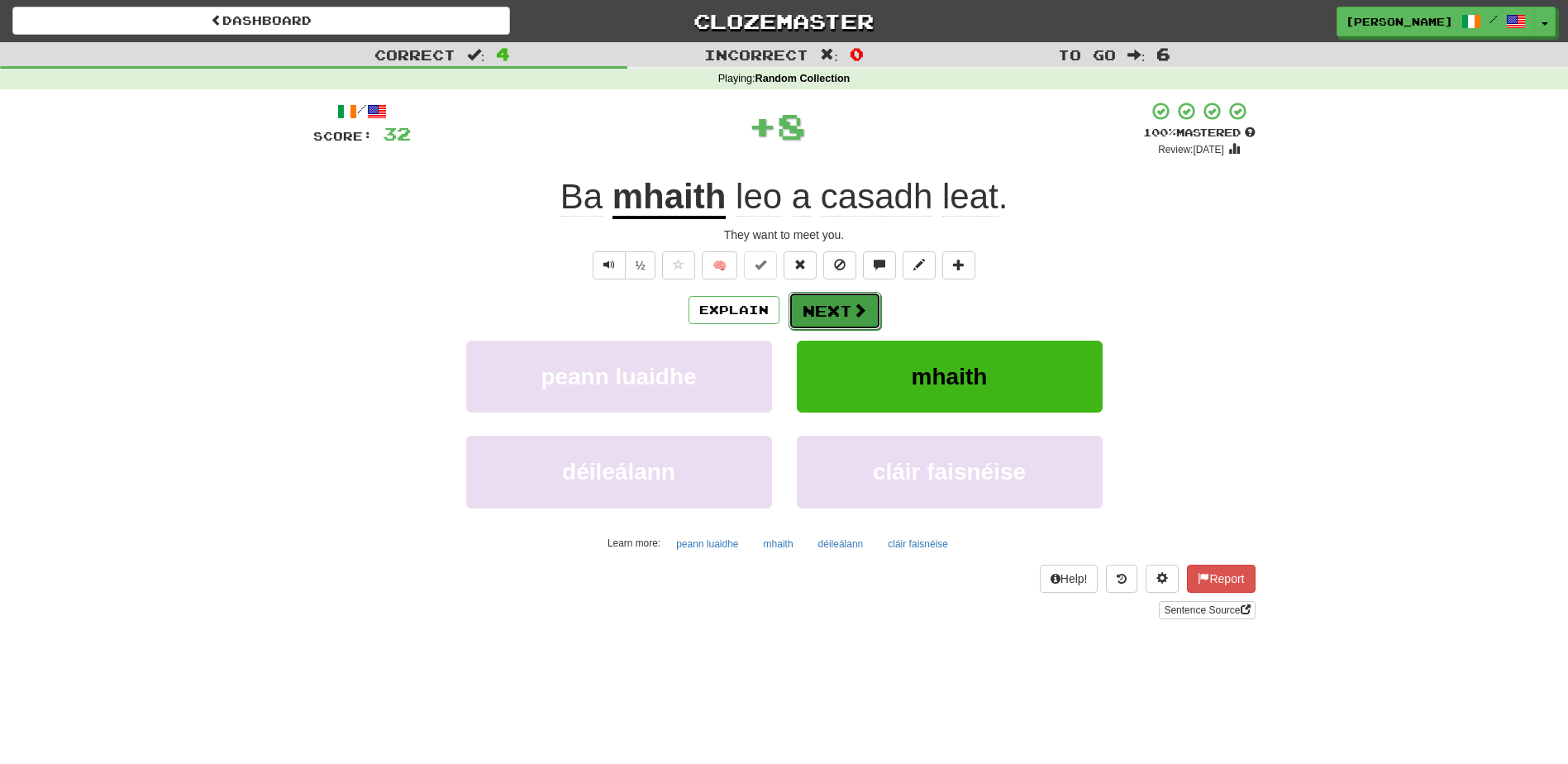
click at [836, 301] on button "Next" at bounding box center [834, 311] width 93 height 38
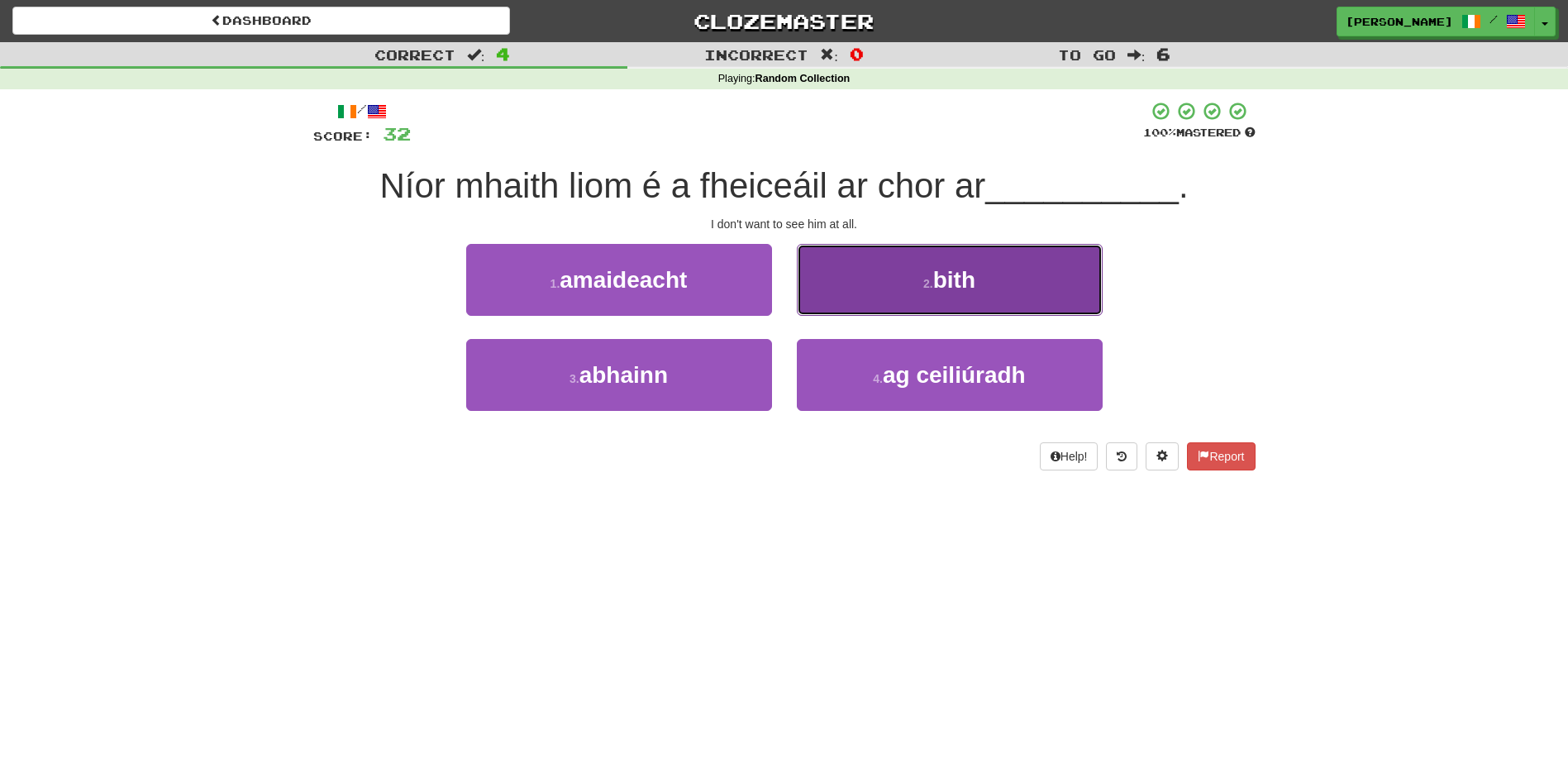
click at [846, 295] on button "2 . bith" at bounding box center [950, 280] width 306 height 72
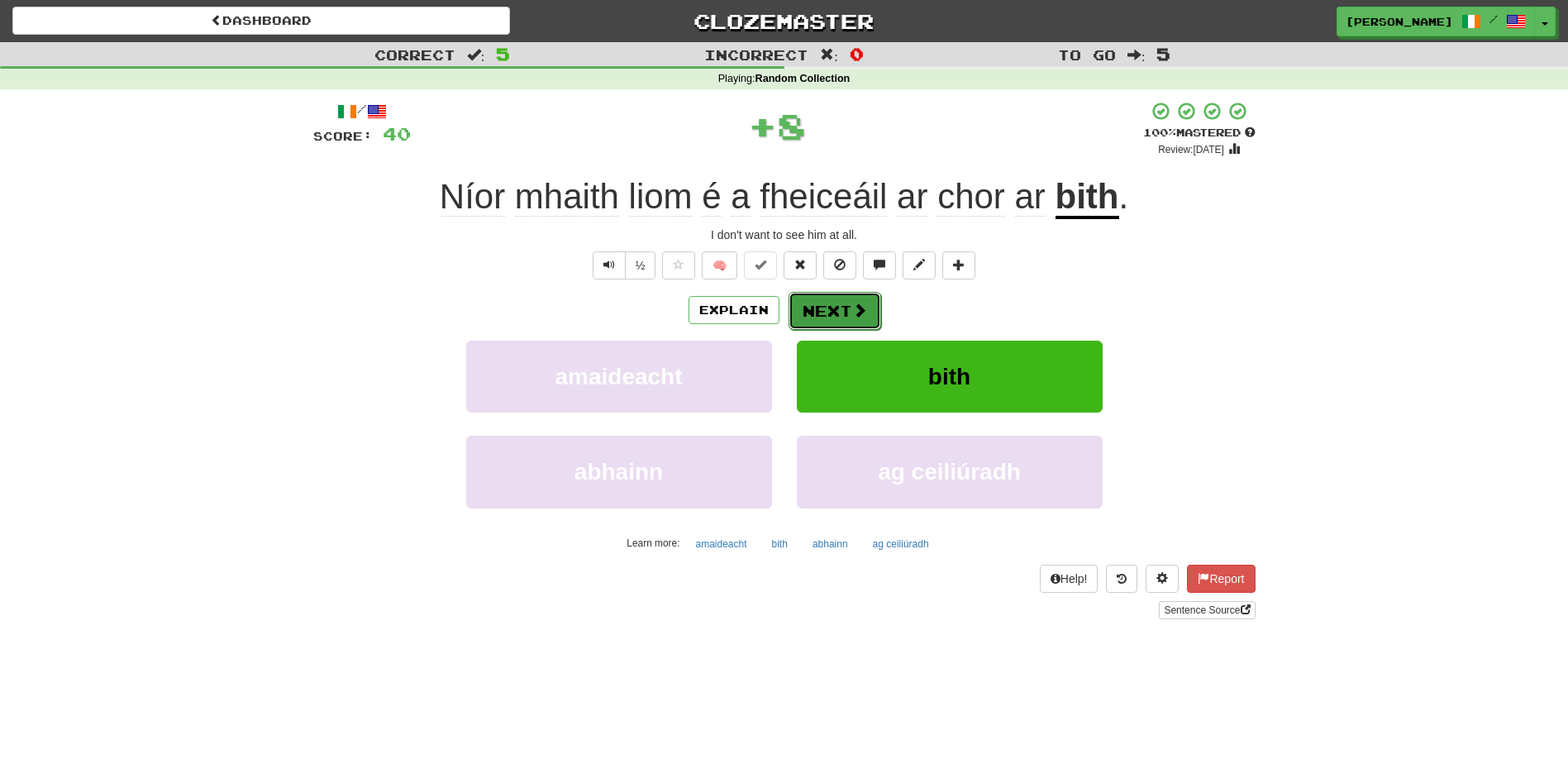
click at [830, 311] on button "Next" at bounding box center [834, 311] width 93 height 38
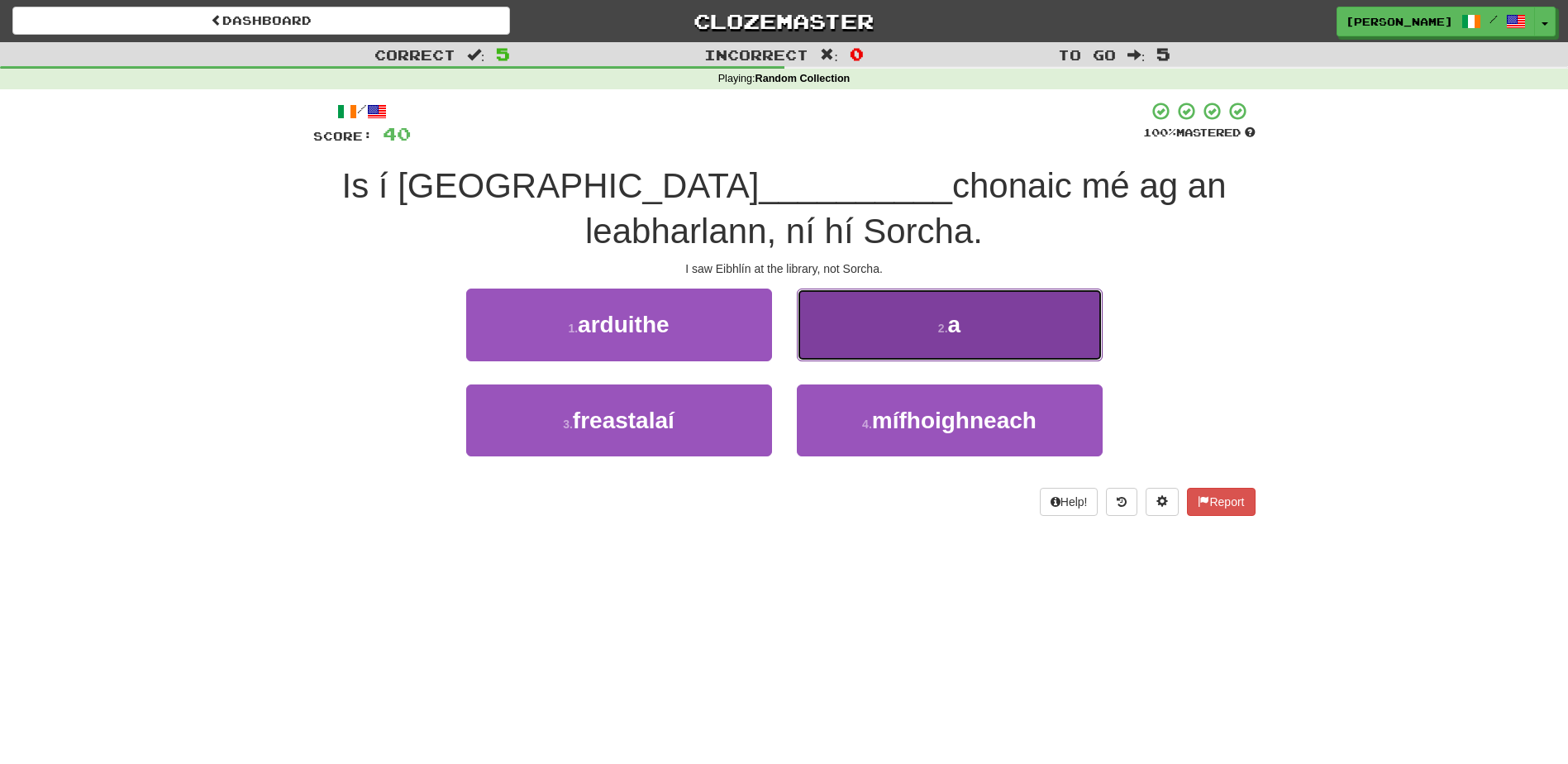
click at [879, 333] on button "2 . a" at bounding box center [950, 325] width 306 height 72
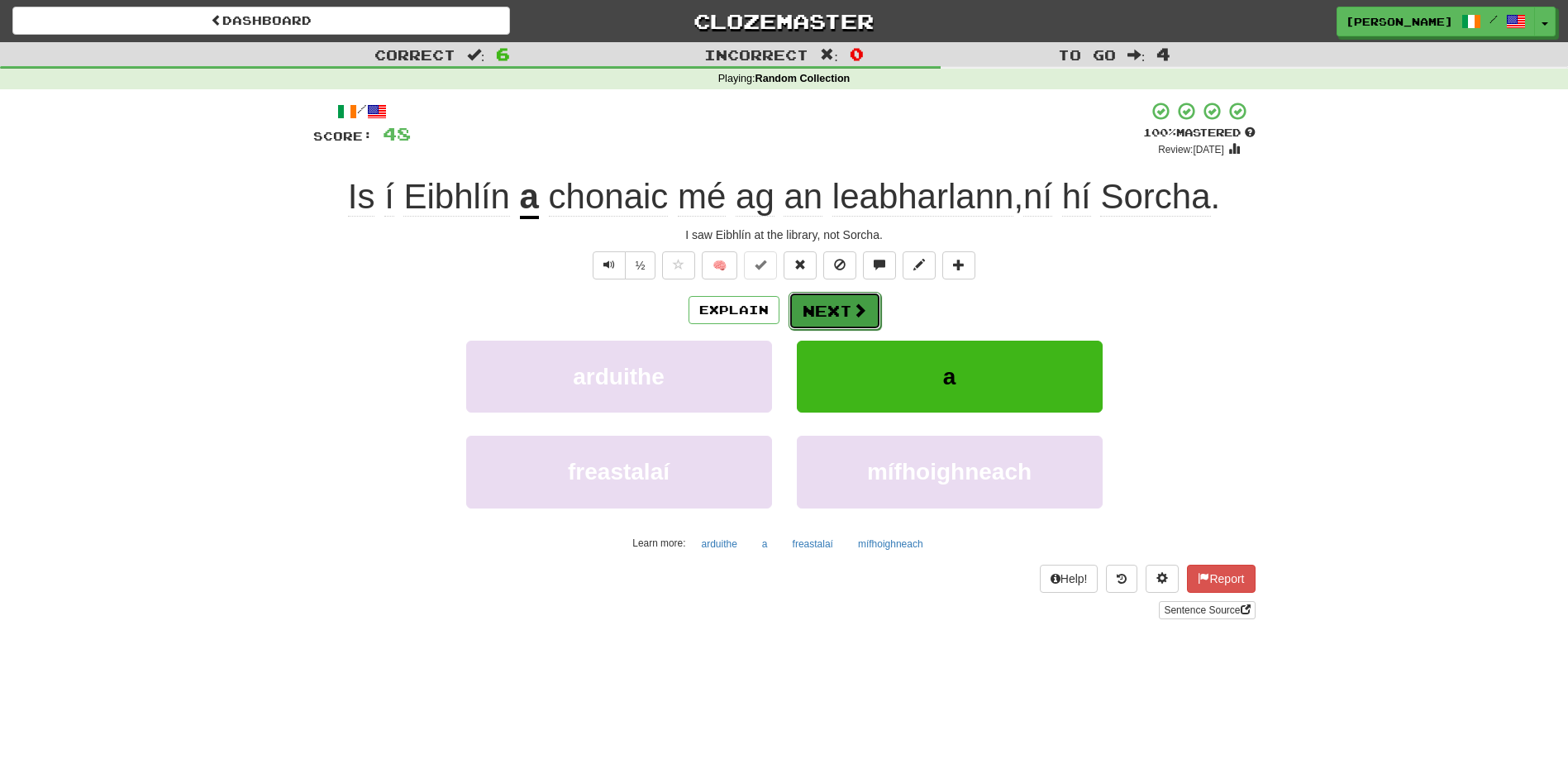
click at [825, 311] on button "Next" at bounding box center [834, 311] width 93 height 38
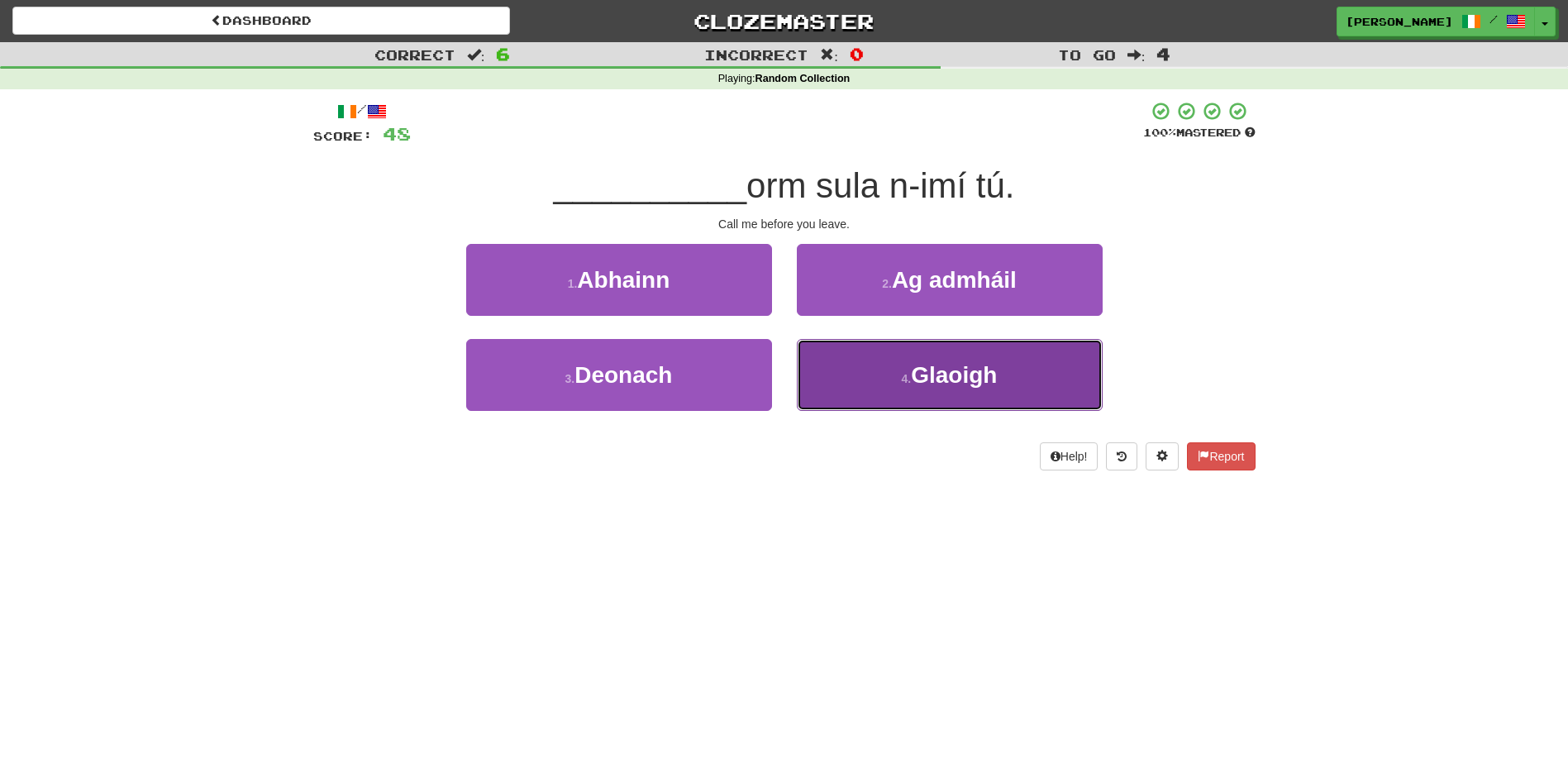
click at [818, 370] on button "4 . Glaoigh" at bounding box center [950, 375] width 306 height 72
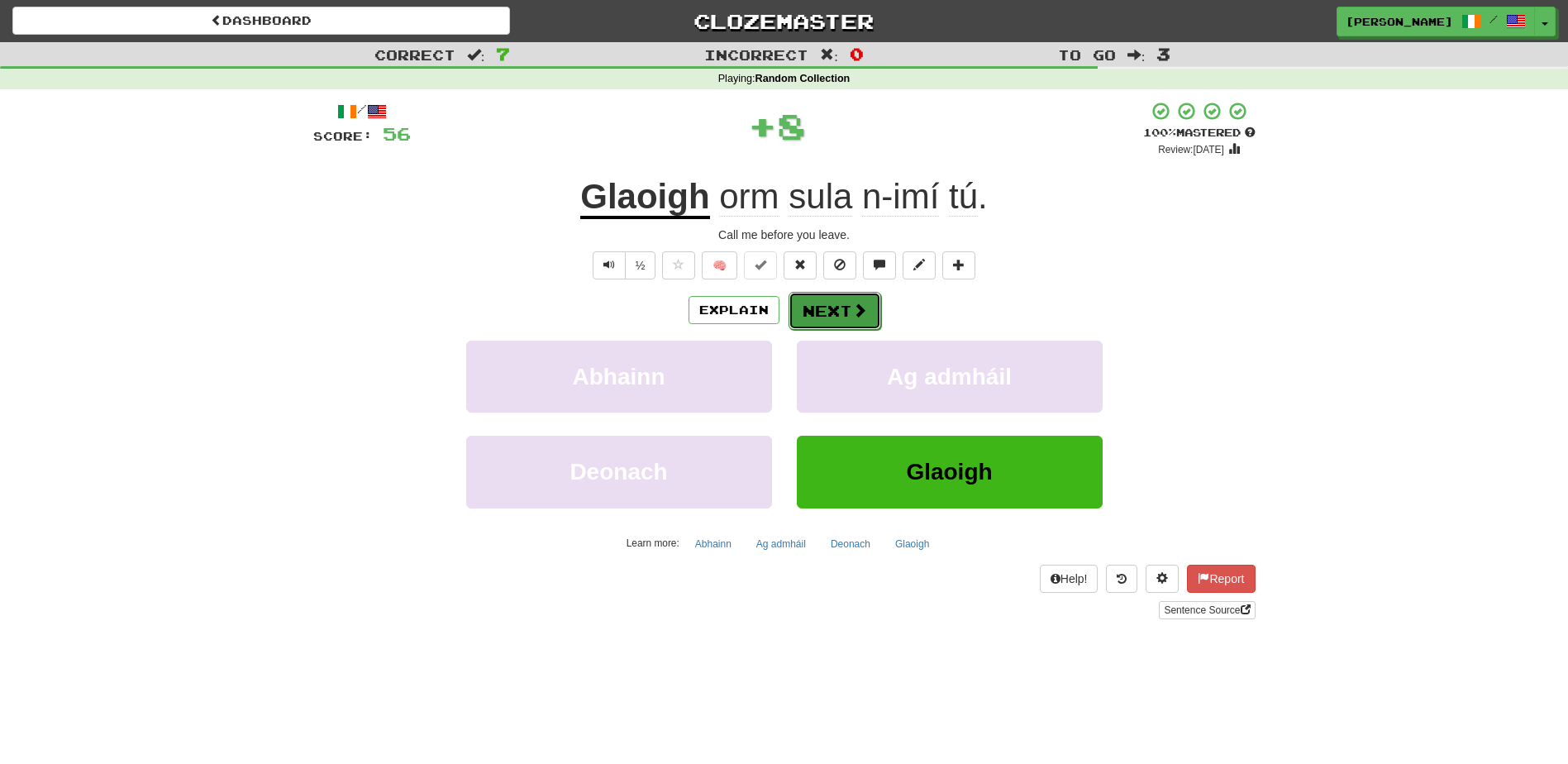
click at [823, 297] on button "Next" at bounding box center [834, 311] width 93 height 38
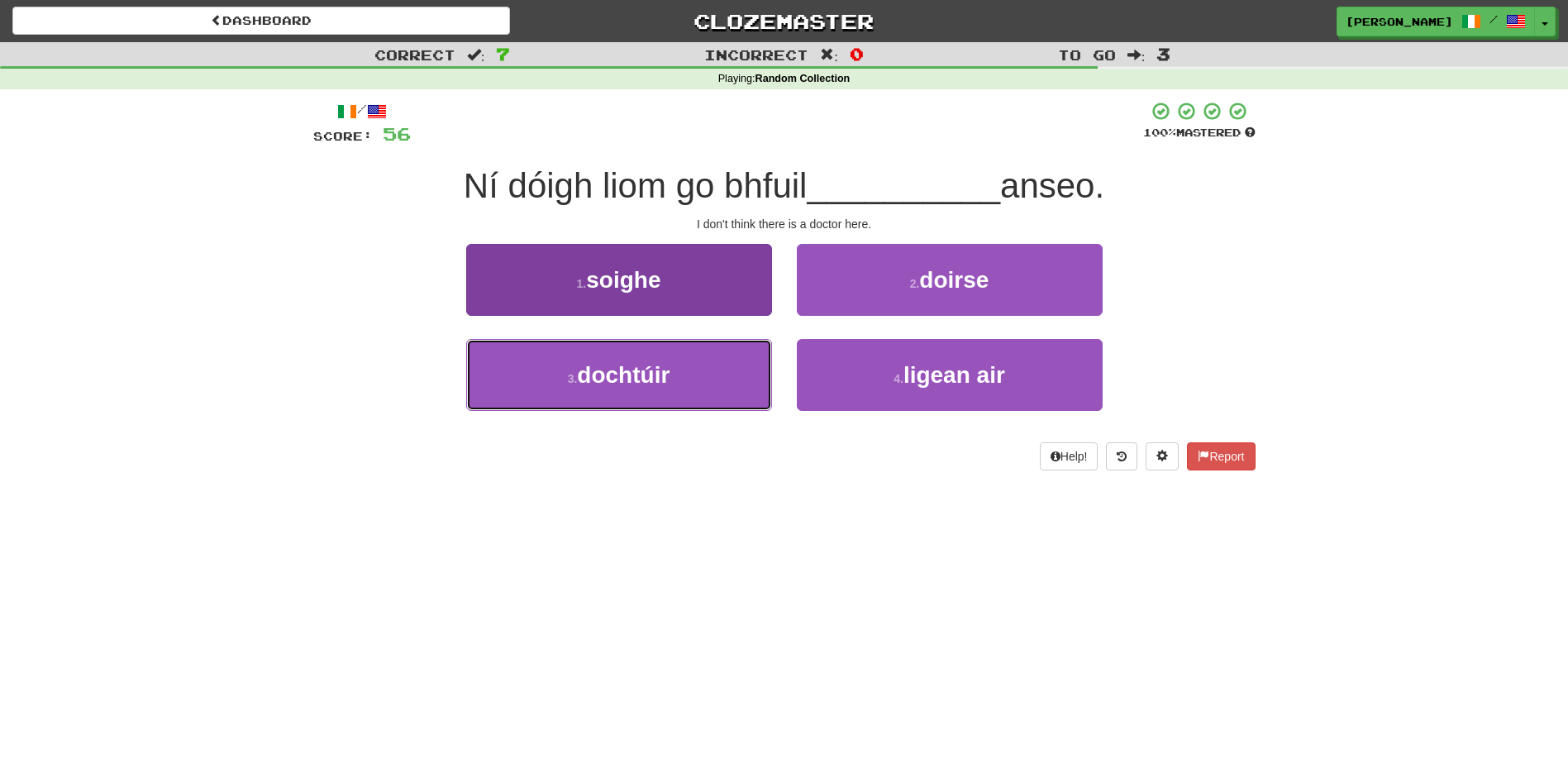
click at [641, 374] on span "dochtúir" at bounding box center [623, 375] width 93 height 25
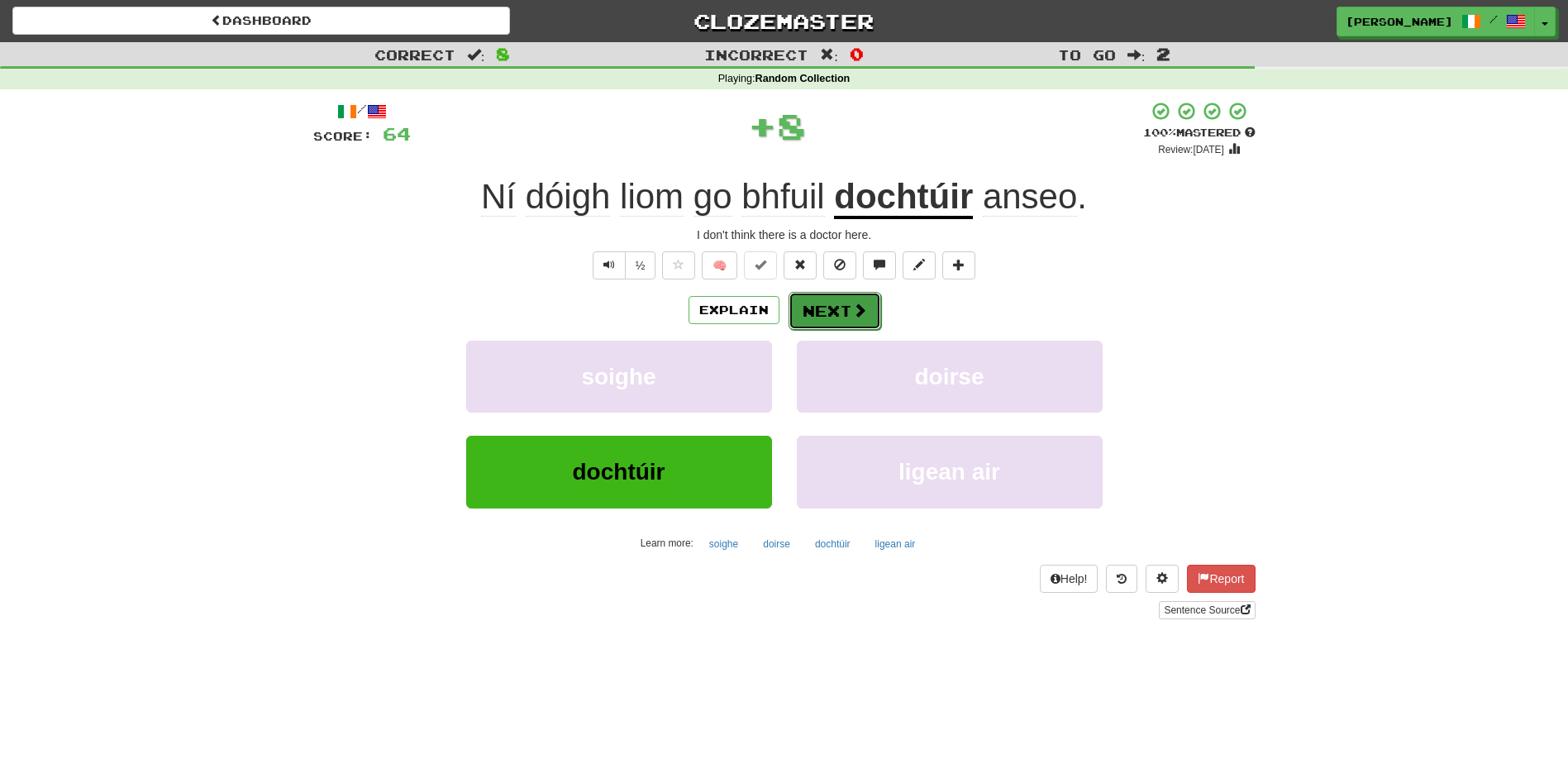
click at [812, 305] on button "Next" at bounding box center [834, 311] width 93 height 38
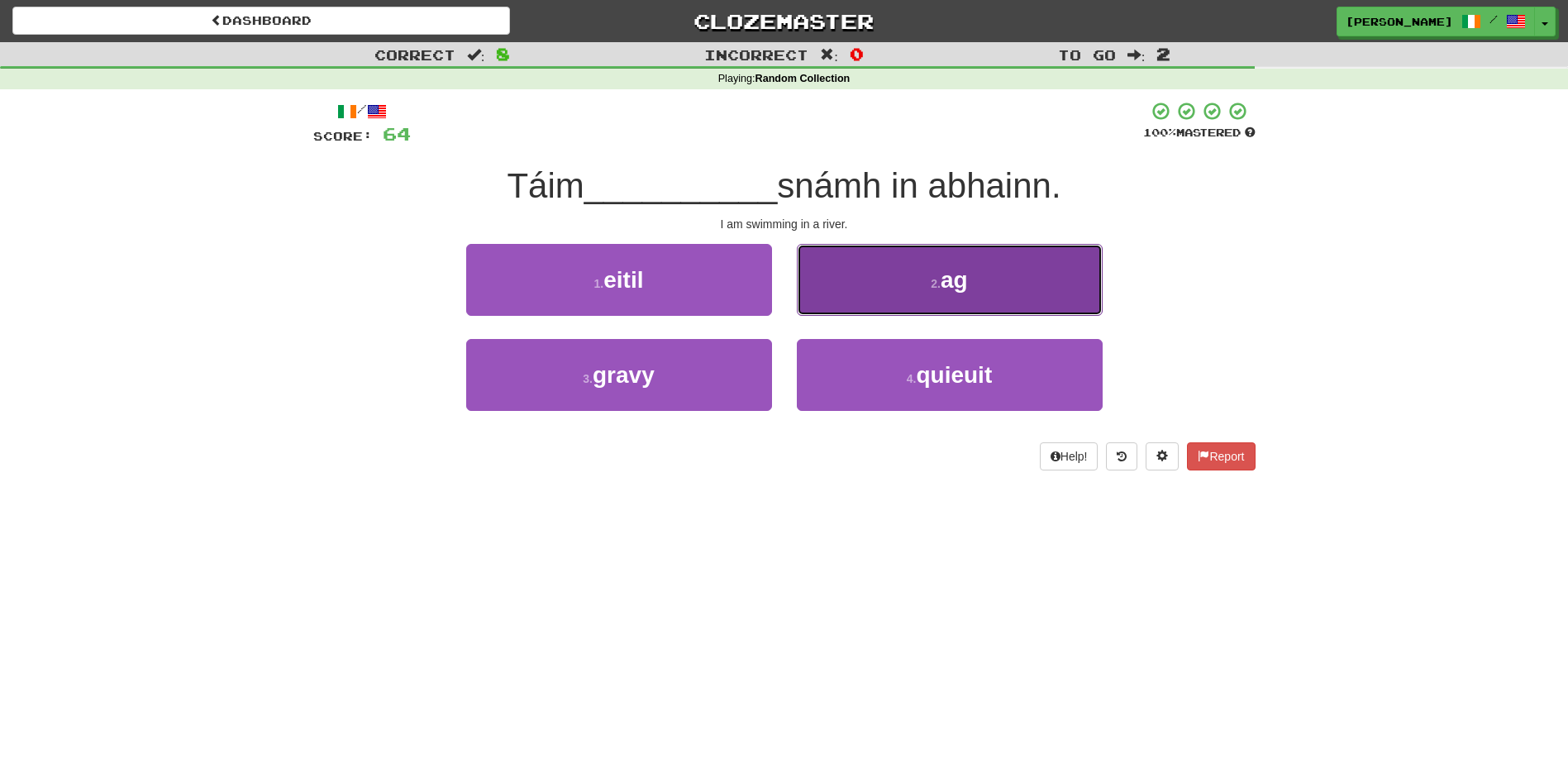
click at [867, 303] on button "2 . ag" at bounding box center [950, 280] width 306 height 72
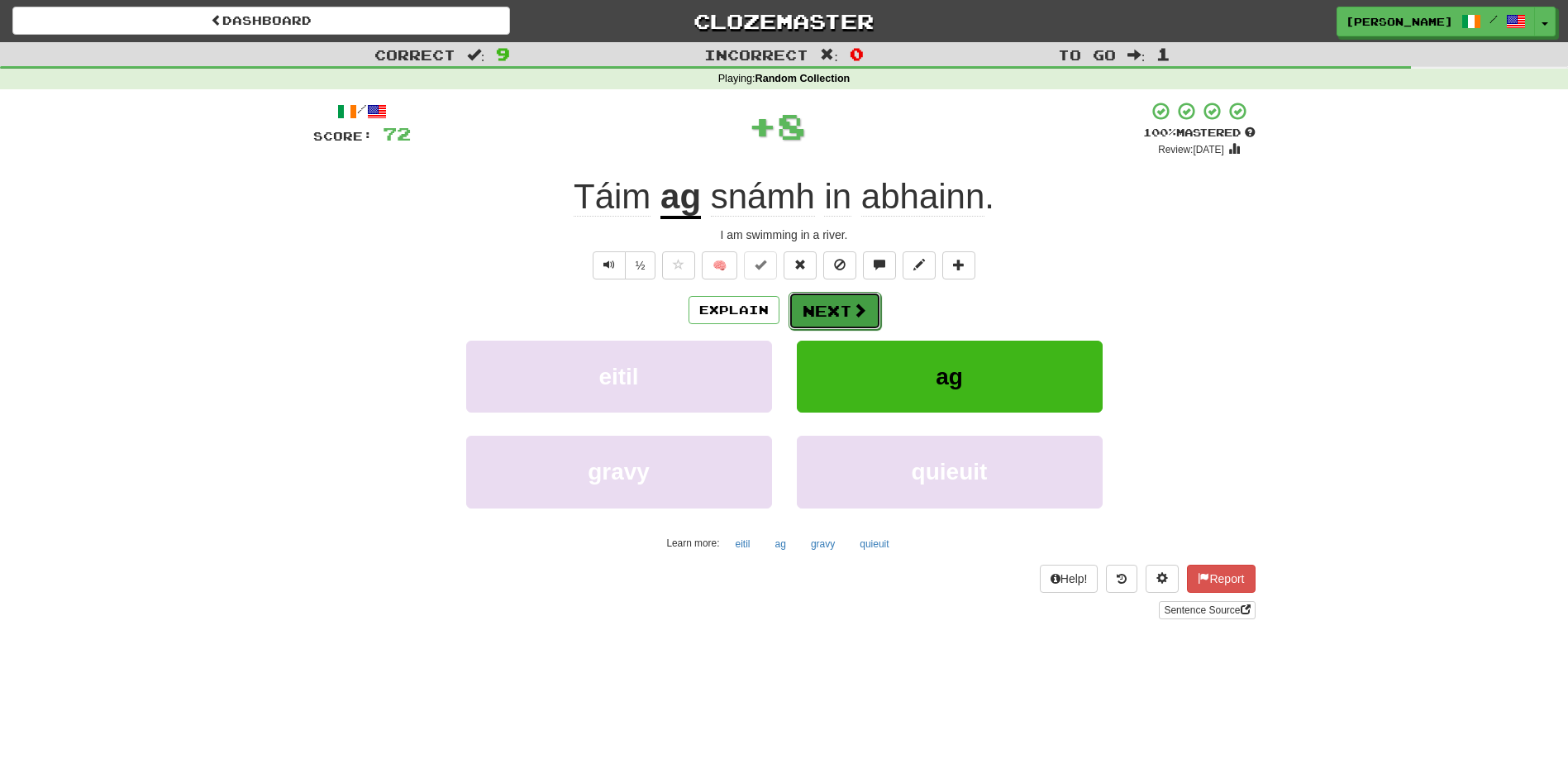
click at [834, 305] on button "Next" at bounding box center [834, 311] width 93 height 38
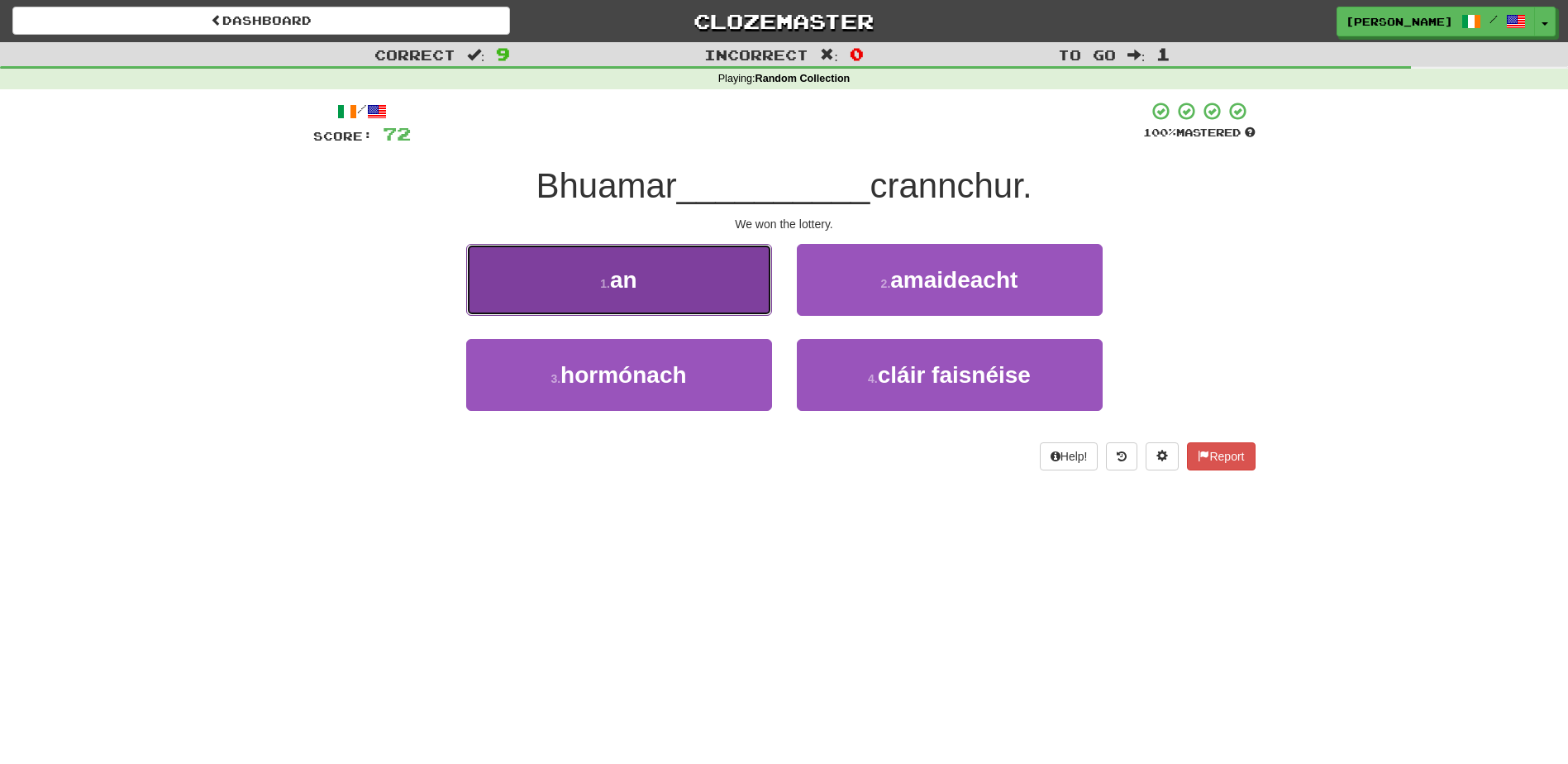
click at [736, 297] on button "1 . an" at bounding box center [619, 280] width 306 height 72
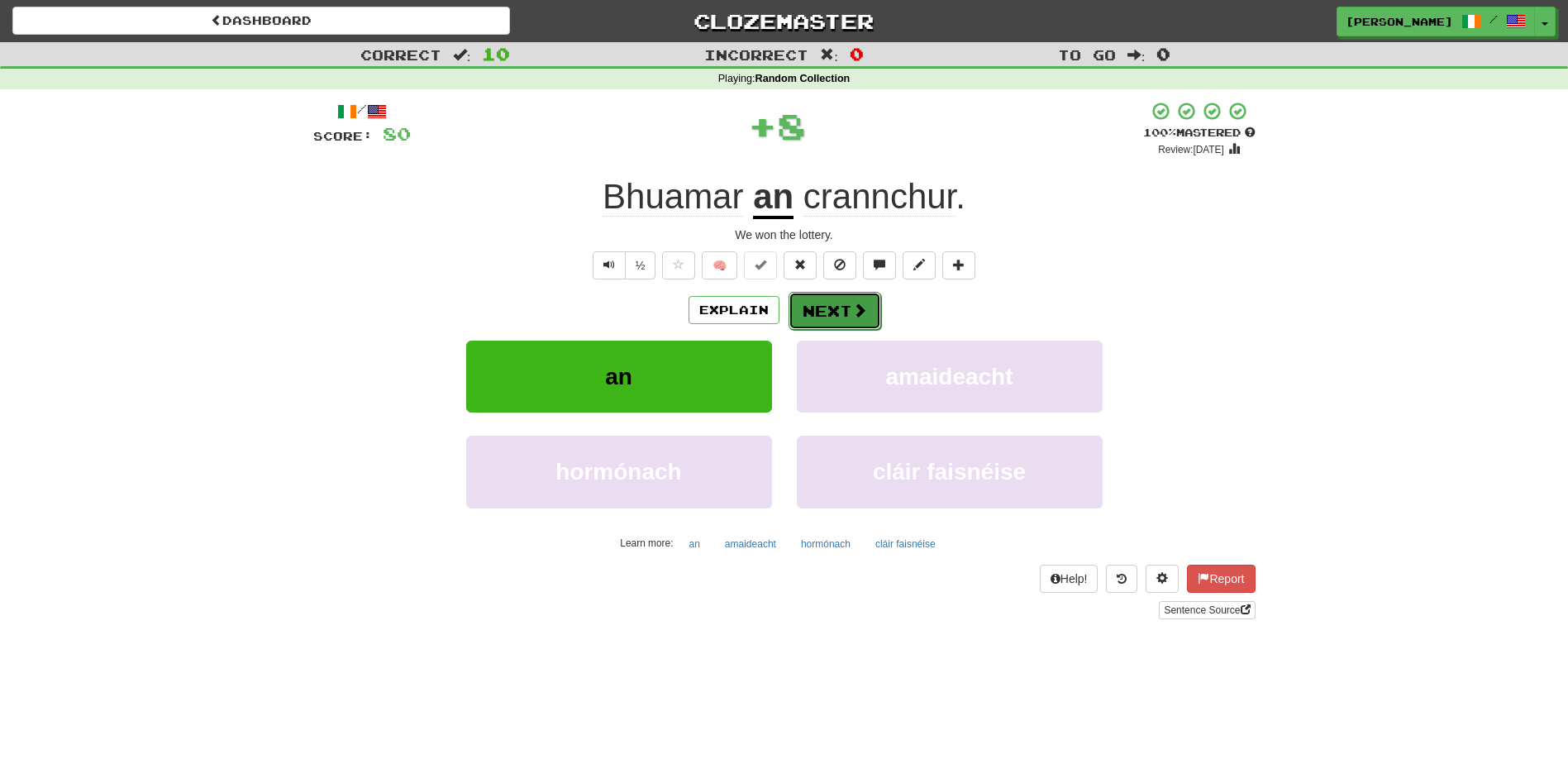
click at [831, 310] on button "Next" at bounding box center [834, 311] width 93 height 38
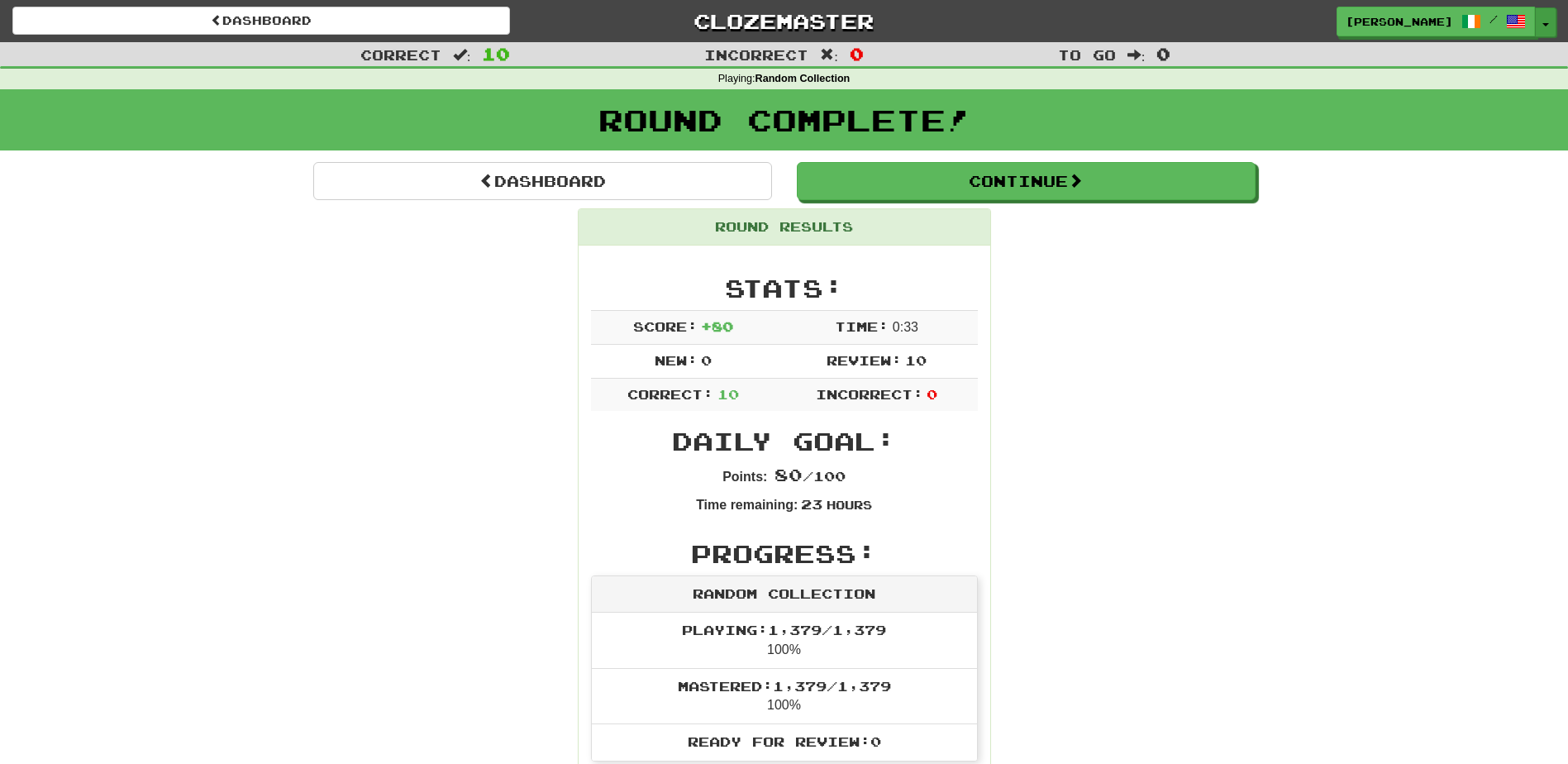
click at [1543, 27] on button "Toggle Dropdown" at bounding box center [1545, 22] width 21 height 30
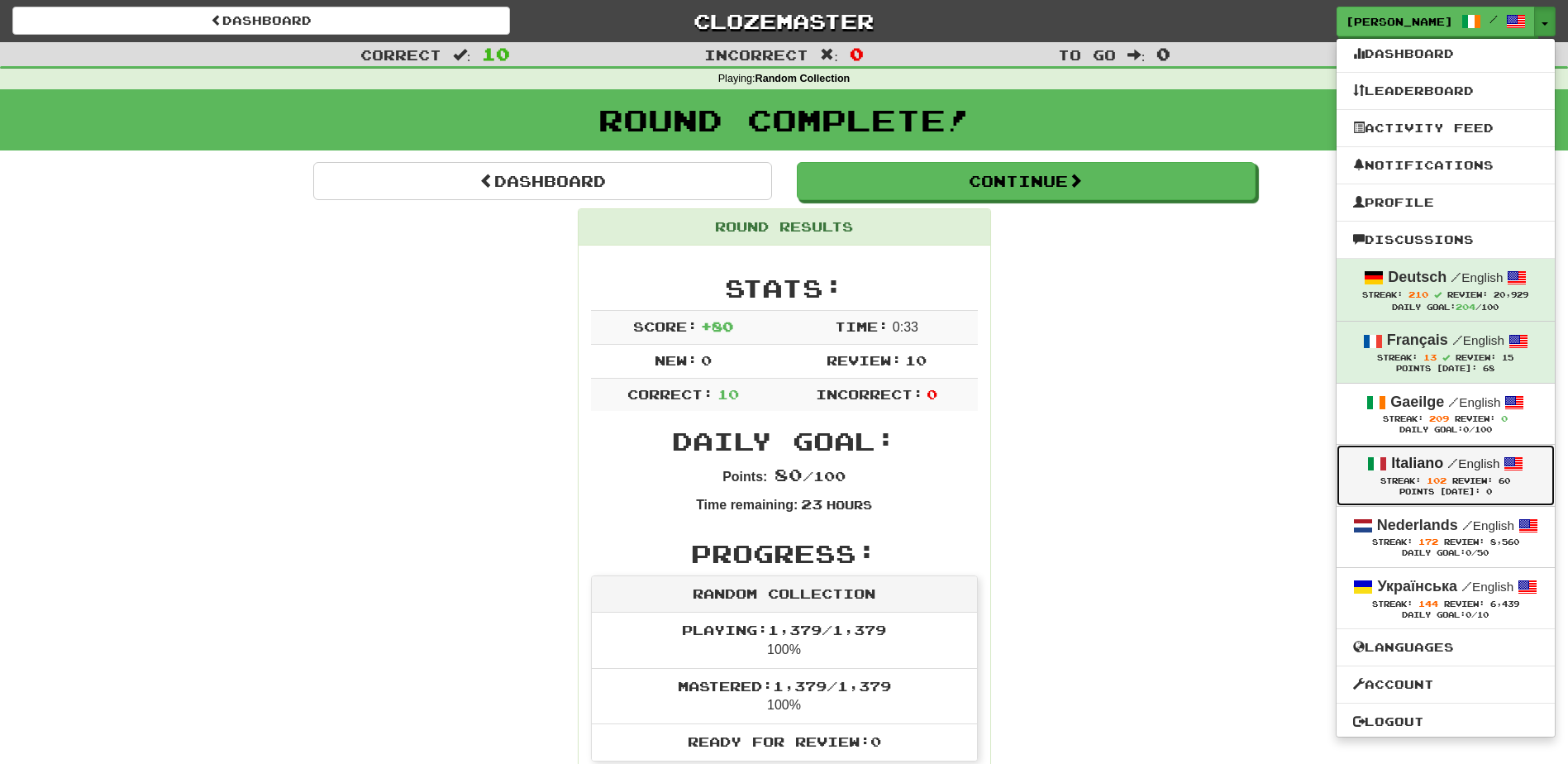
click at [1389, 467] on div "Italiano / English" at bounding box center [1446, 463] width 185 height 21
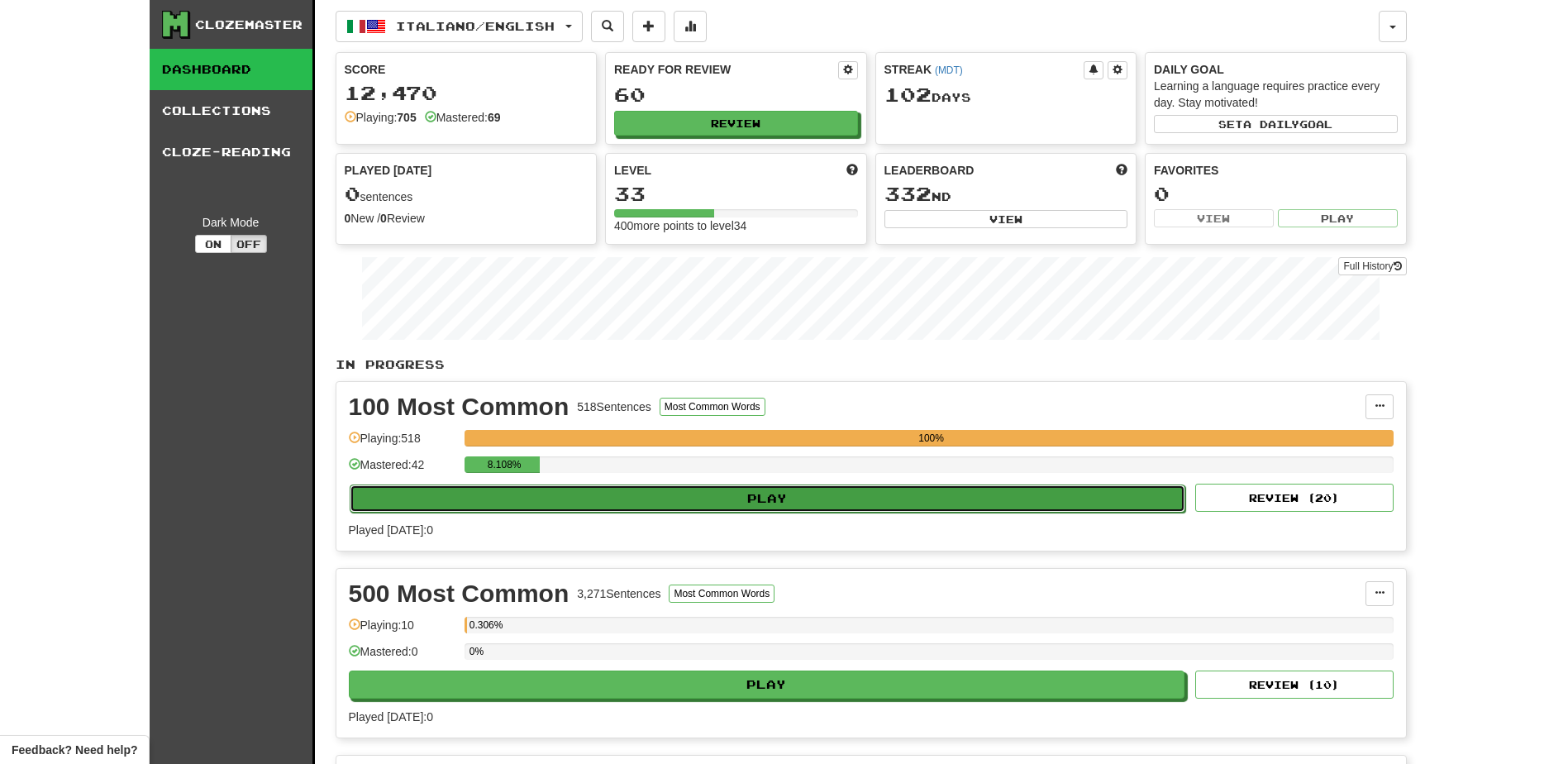
click at [759, 495] on button "Play" at bounding box center [768, 498] width 837 height 28
select select "**"
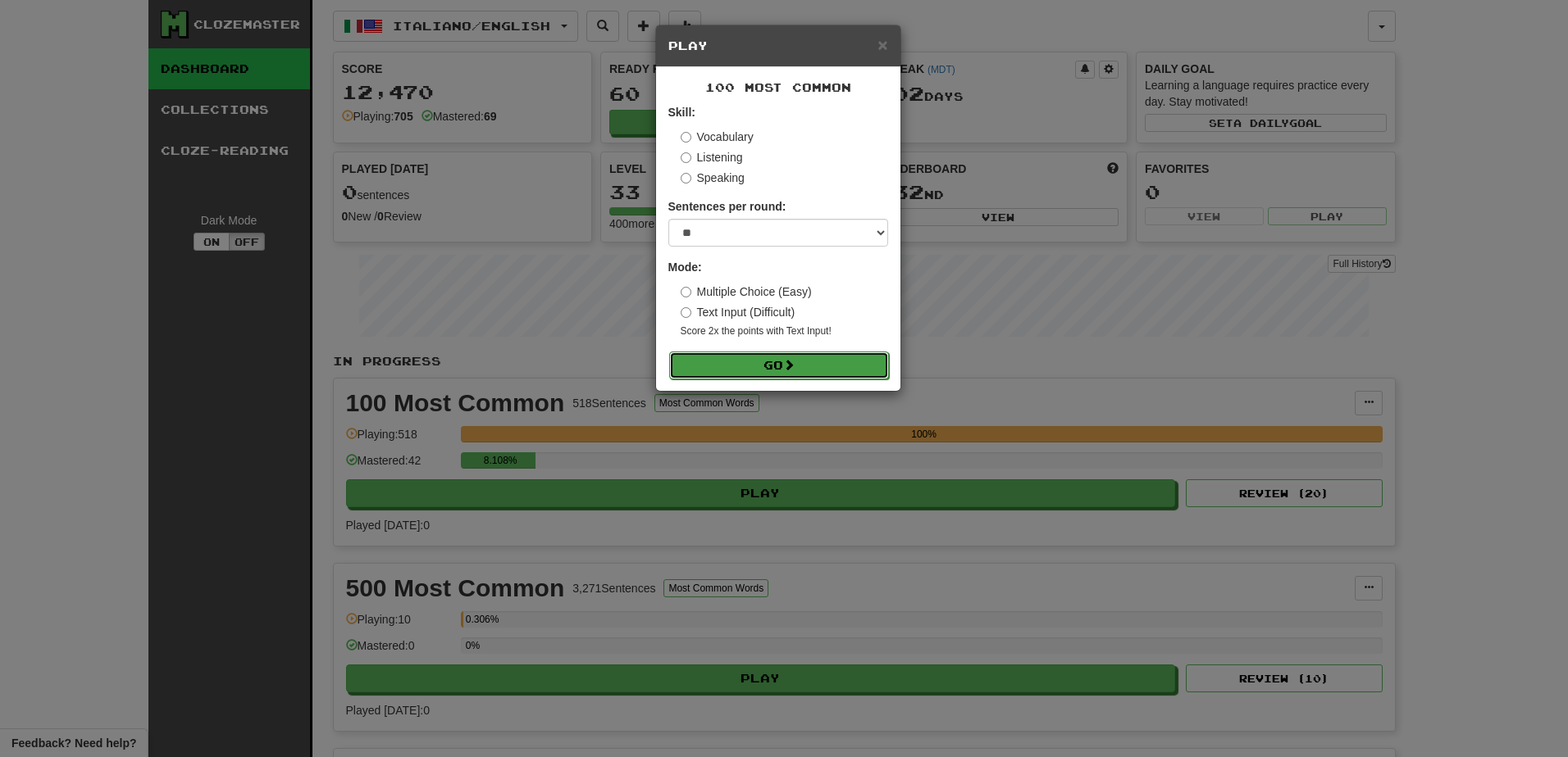
click at [730, 361] on button "Go" at bounding box center [779, 365] width 220 height 28
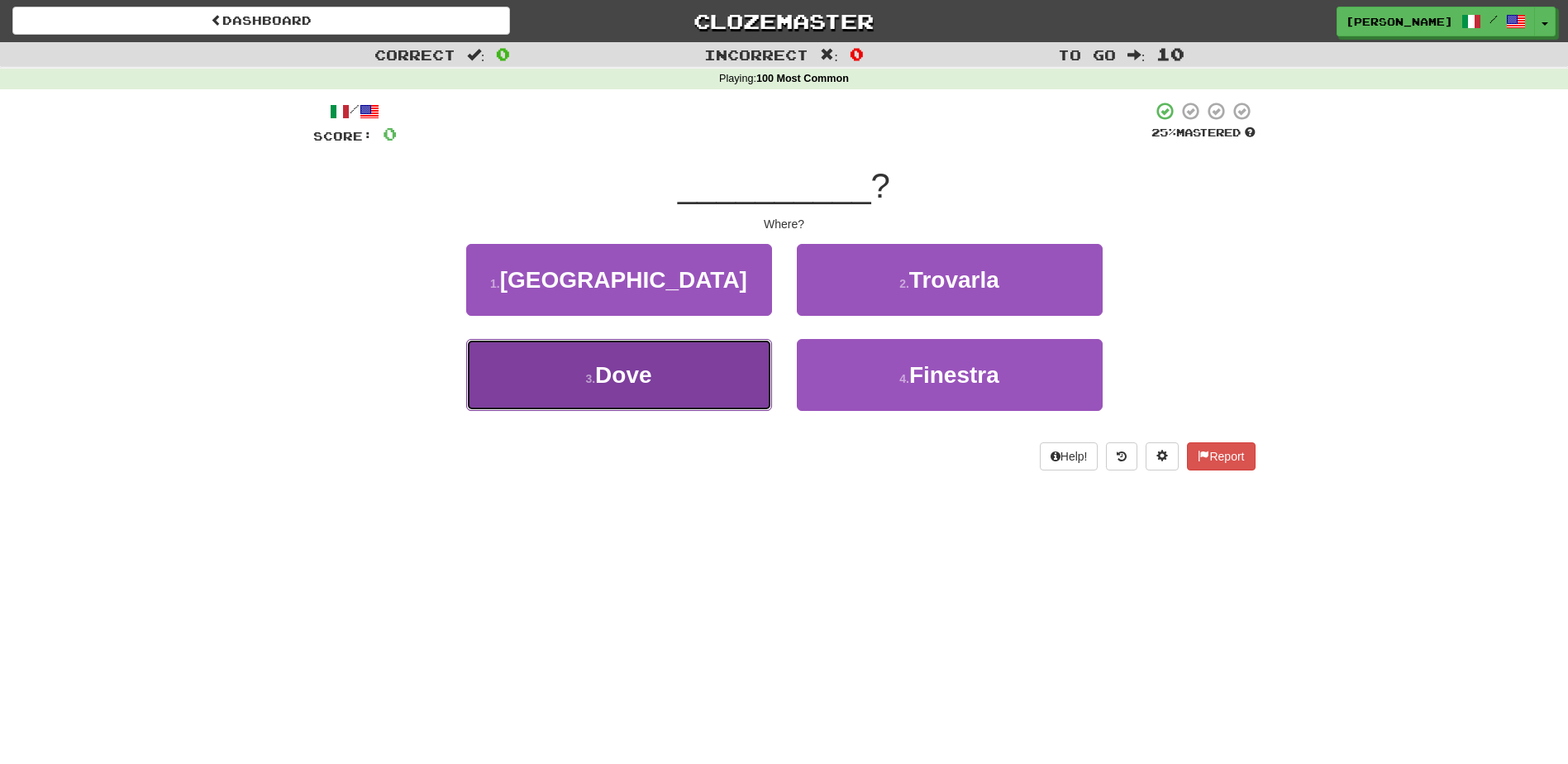
click at [658, 379] on button "3 . Dove" at bounding box center [619, 375] width 306 height 72
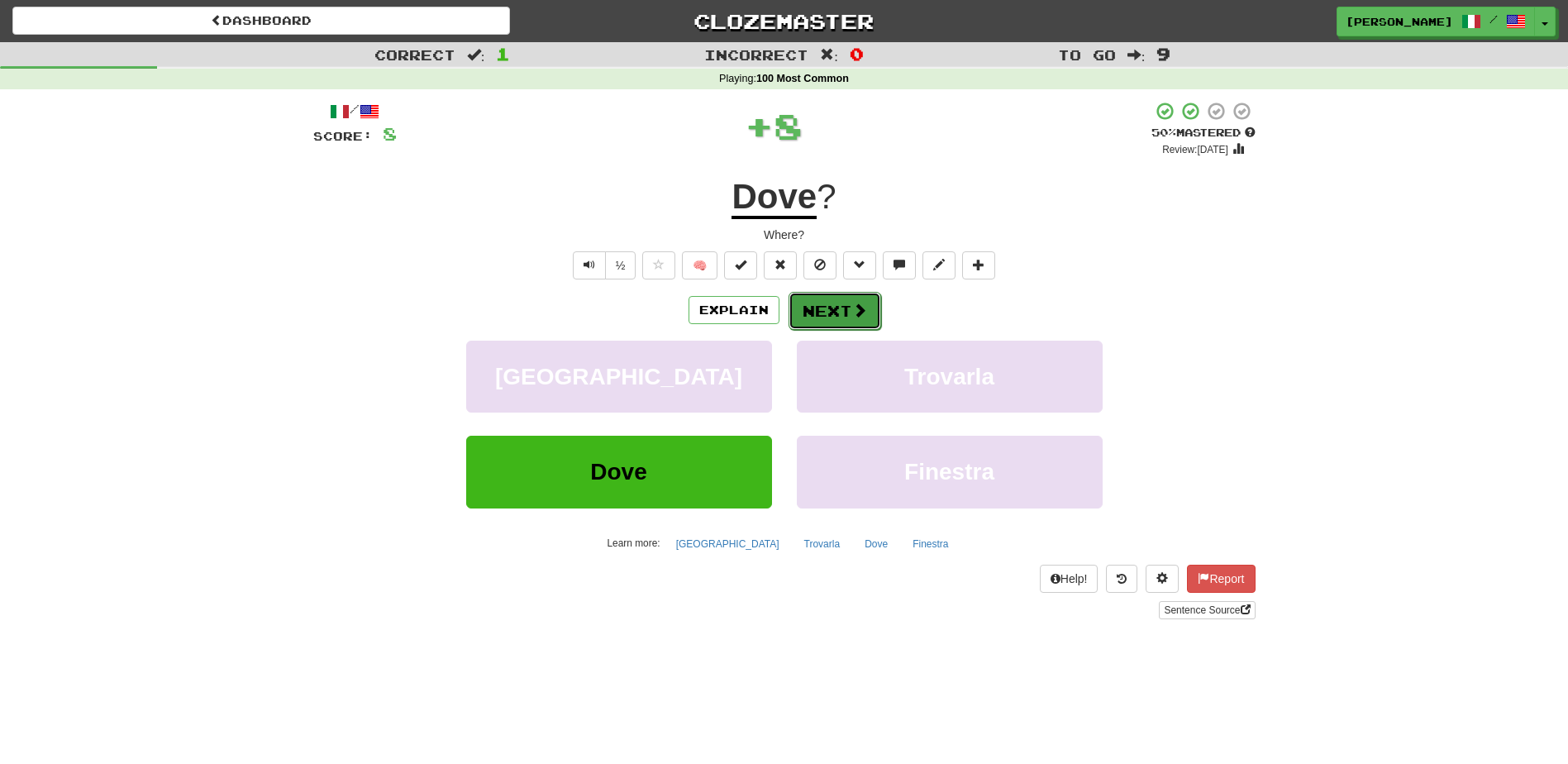
click at [818, 308] on button "Next" at bounding box center [834, 311] width 93 height 38
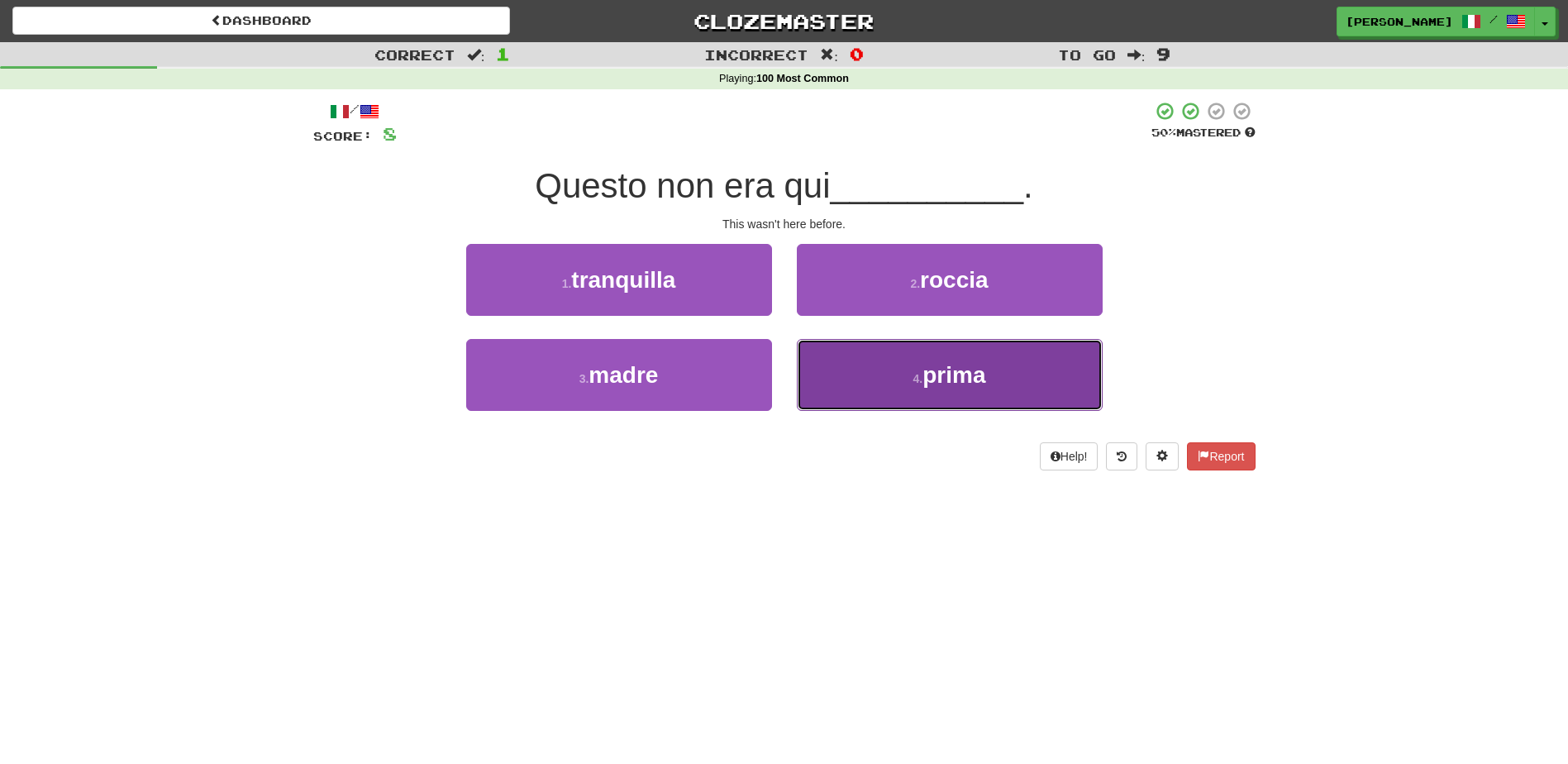
click at [901, 376] on button "4 . prima" at bounding box center [950, 375] width 306 height 72
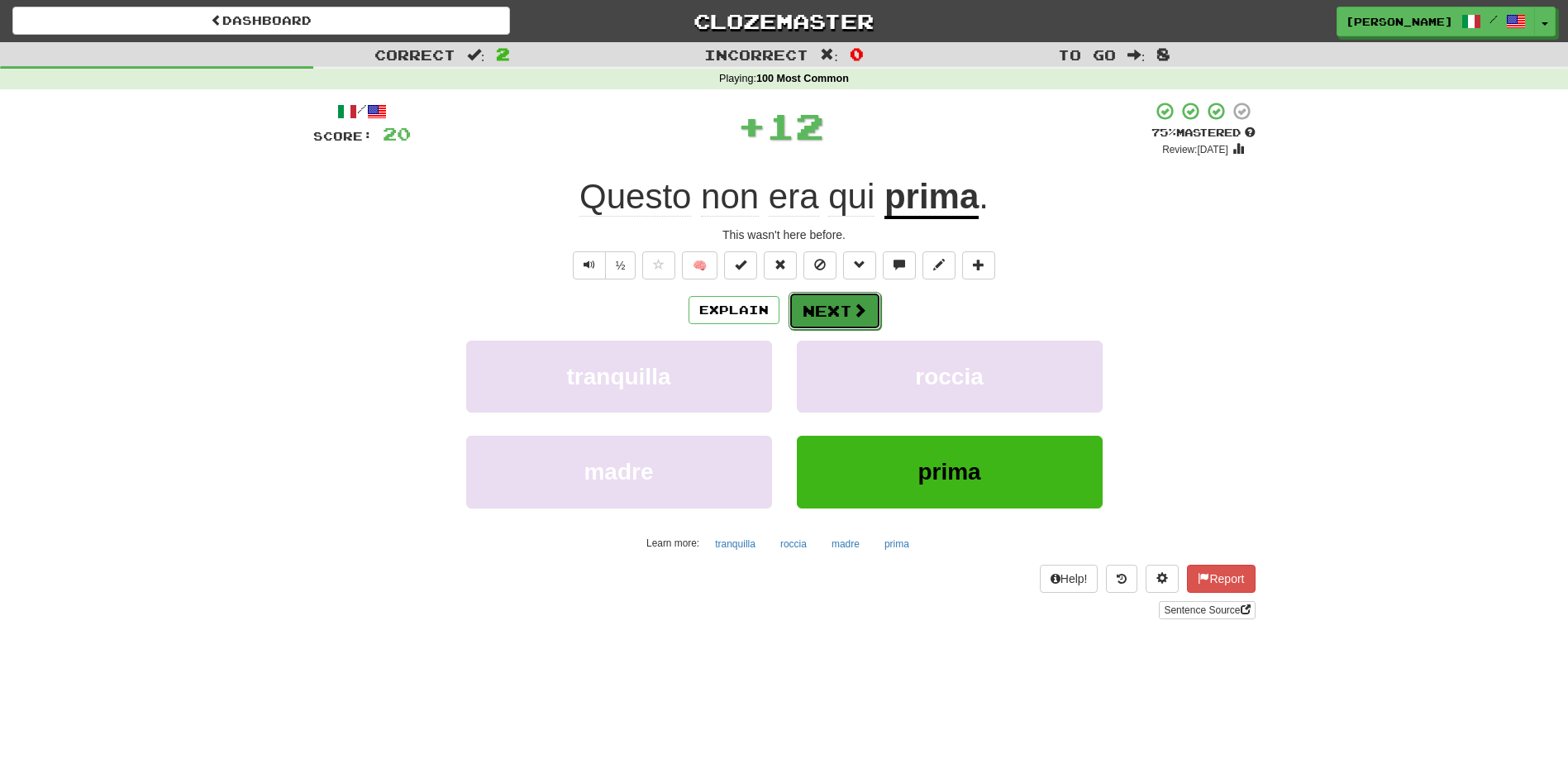
click at [825, 302] on button "Next" at bounding box center [834, 311] width 93 height 38
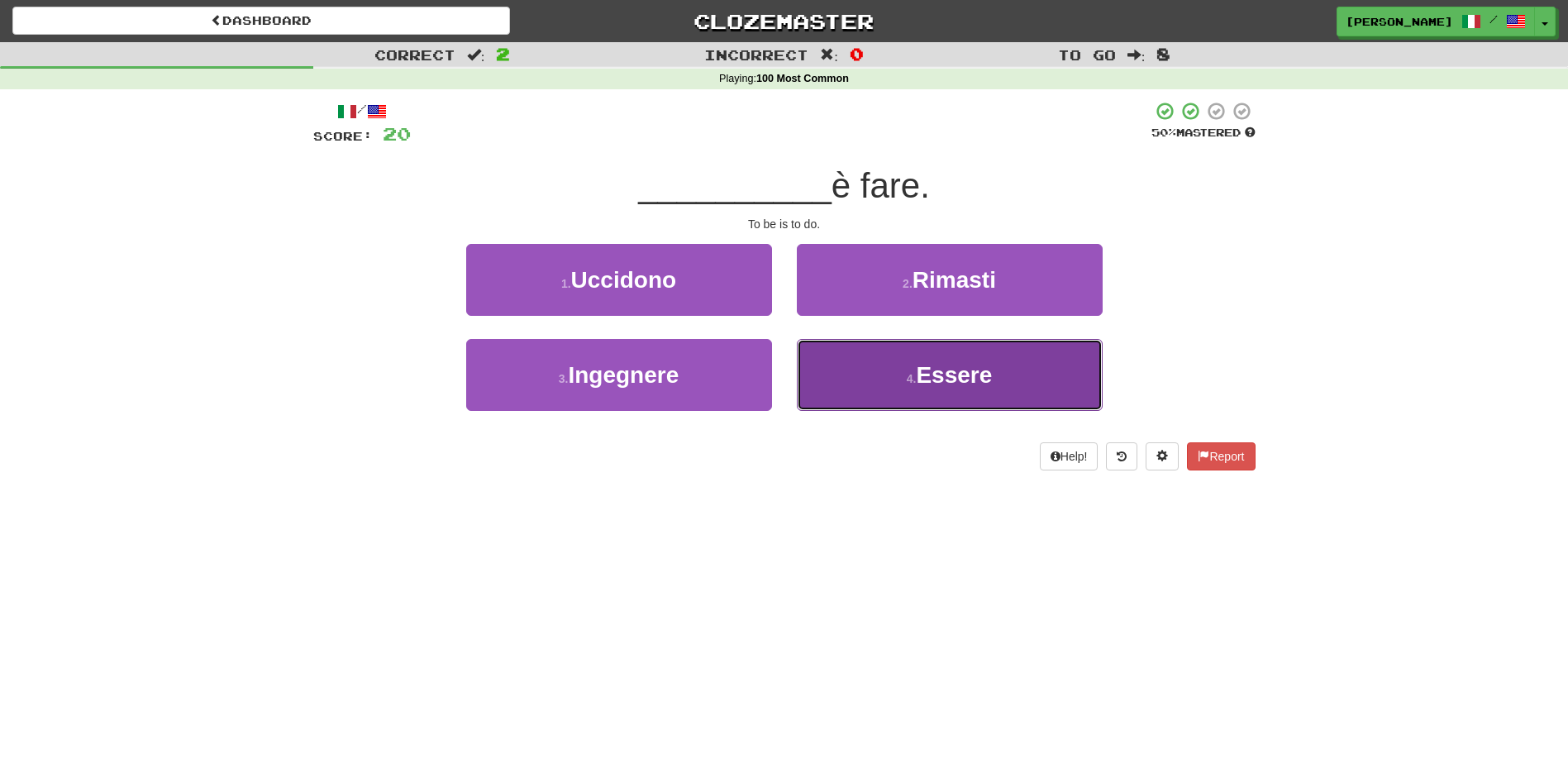
click at [877, 390] on button "4 . [GEOGRAPHIC_DATA]" at bounding box center [950, 375] width 306 height 72
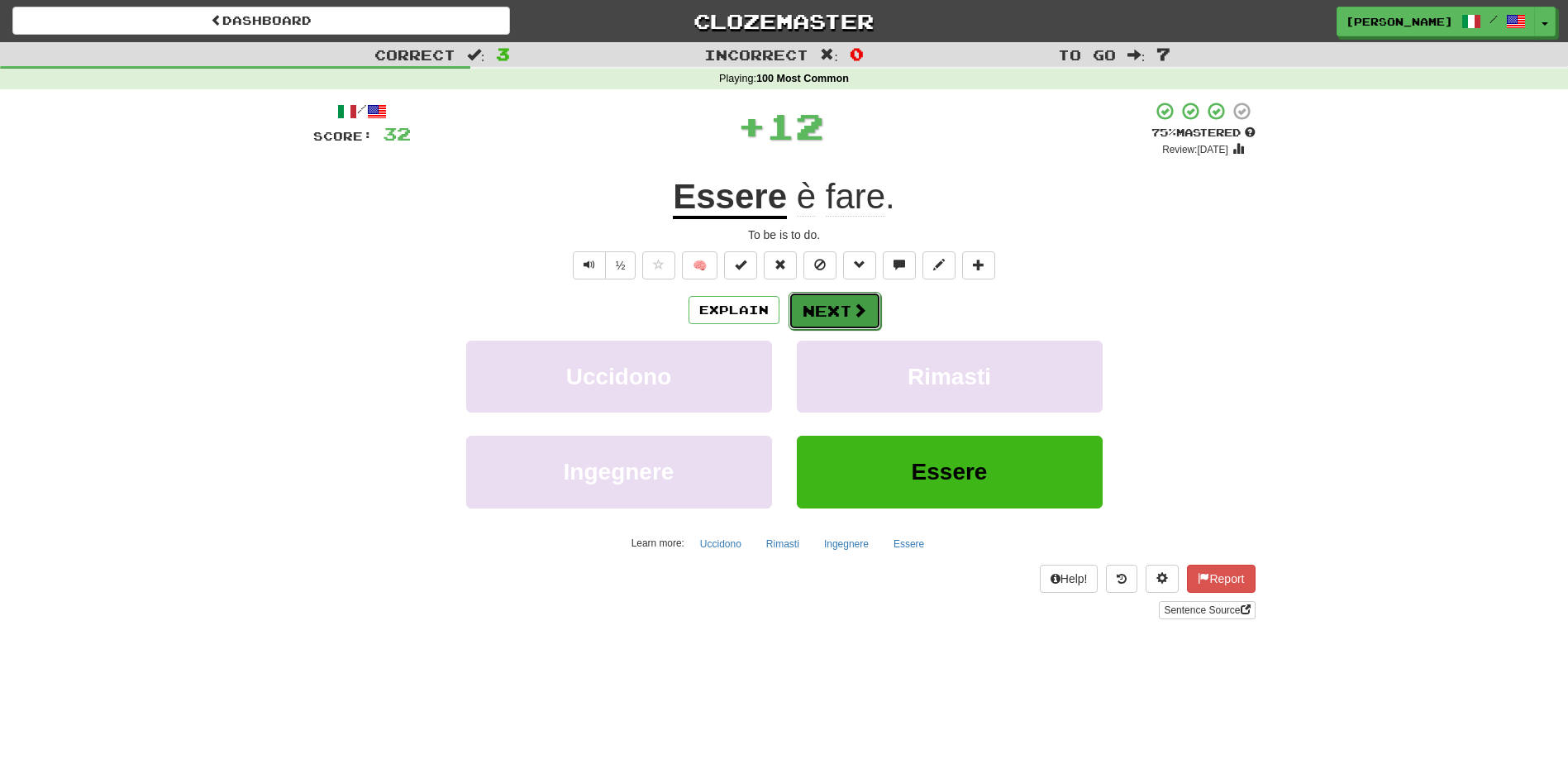
click at [821, 306] on button "Next" at bounding box center [834, 311] width 93 height 38
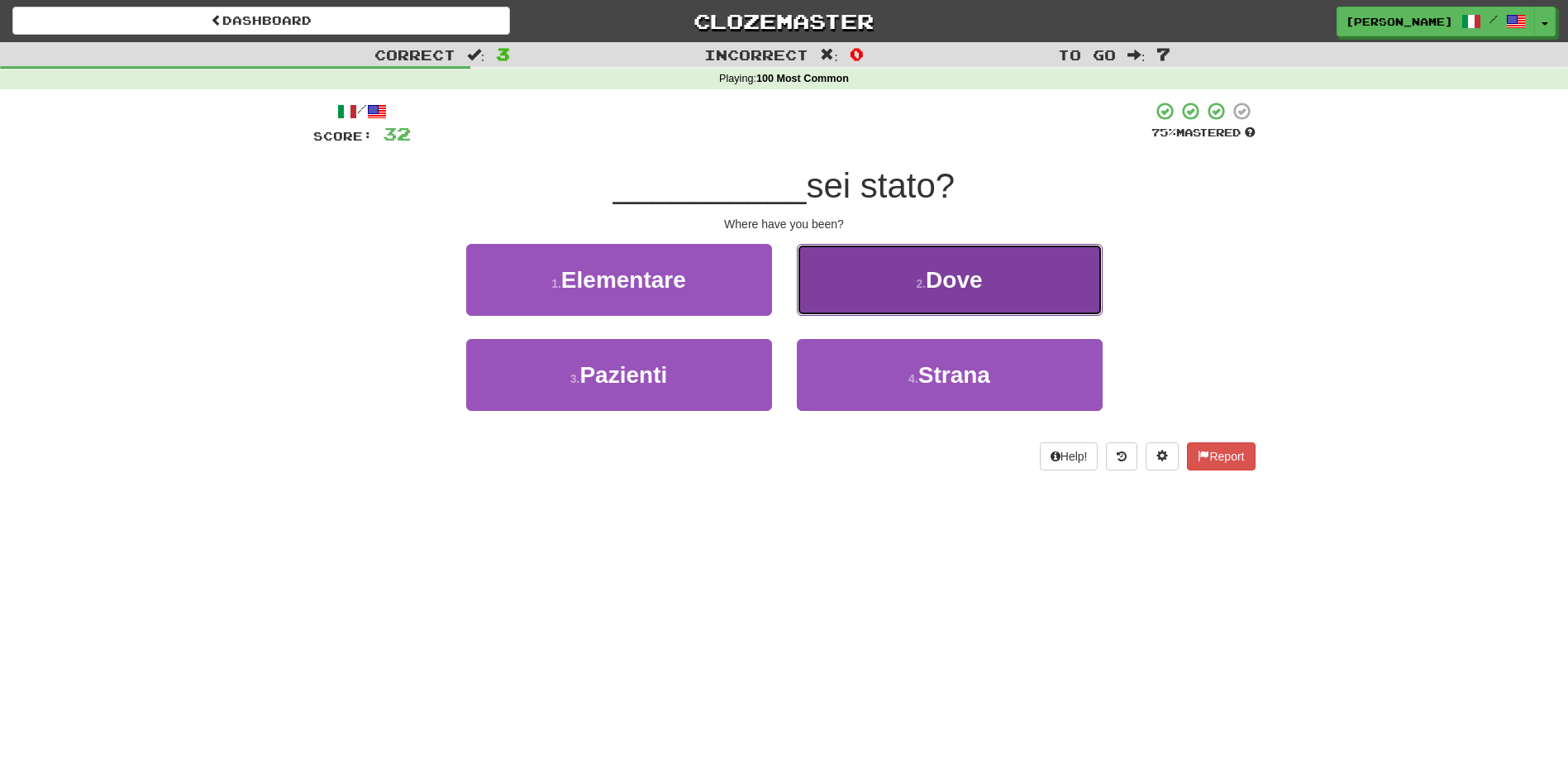
click at [839, 298] on button "2 . Dove" at bounding box center [950, 280] width 306 height 72
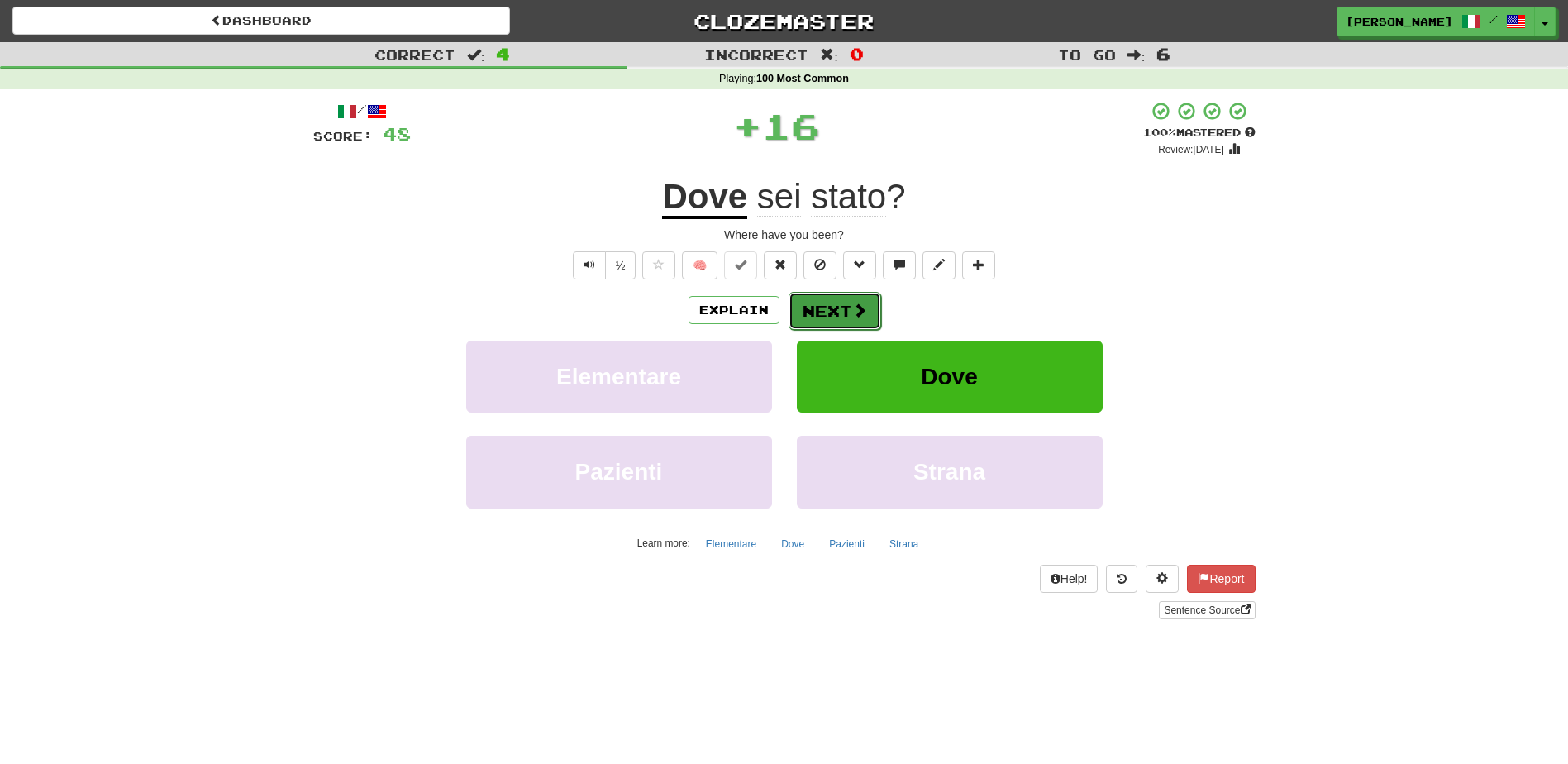
click at [821, 303] on button "Next" at bounding box center [834, 311] width 93 height 38
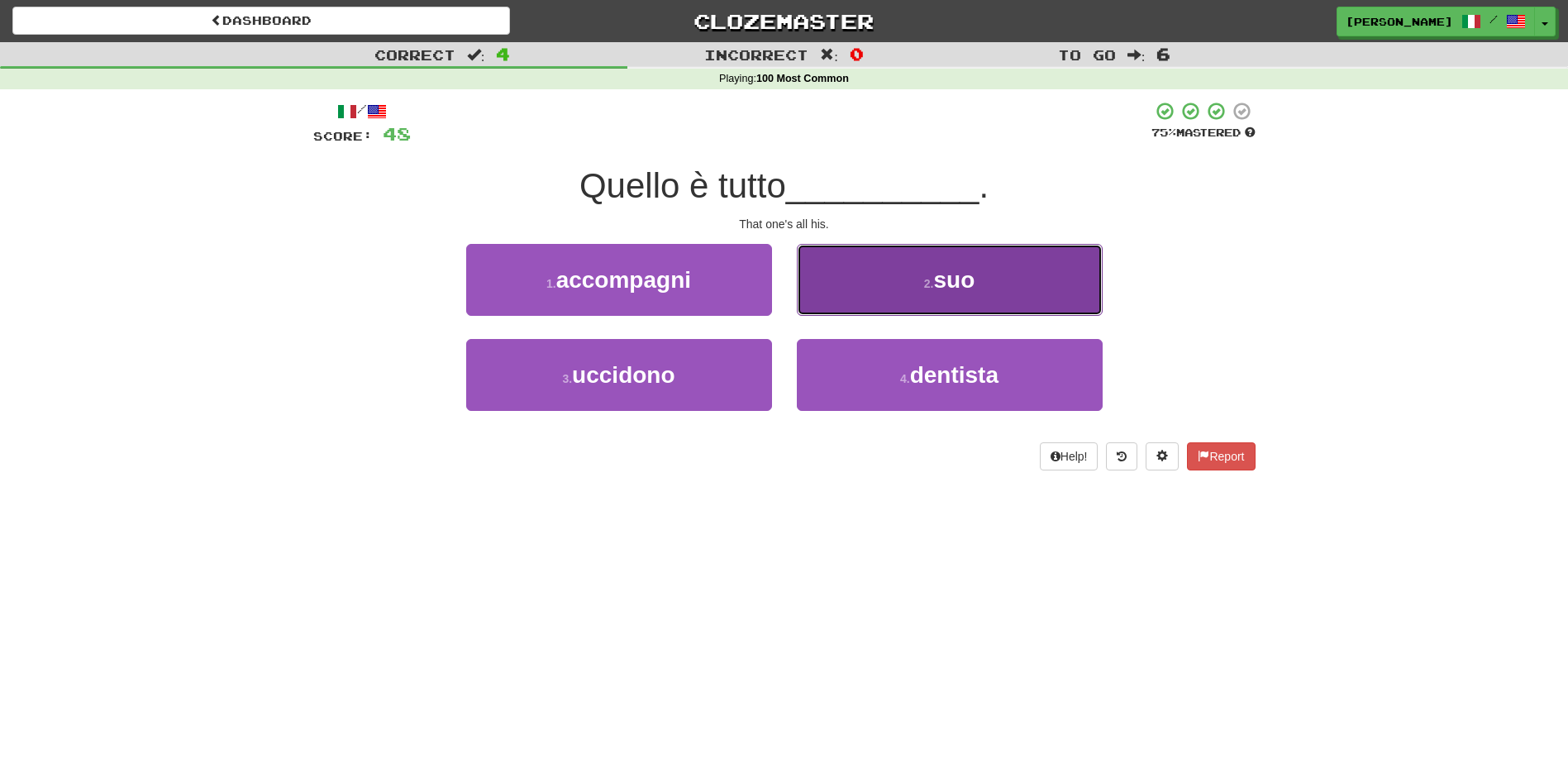
click at [813, 279] on button "2 . suo" at bounding box center [950, 280] width 306 height 72
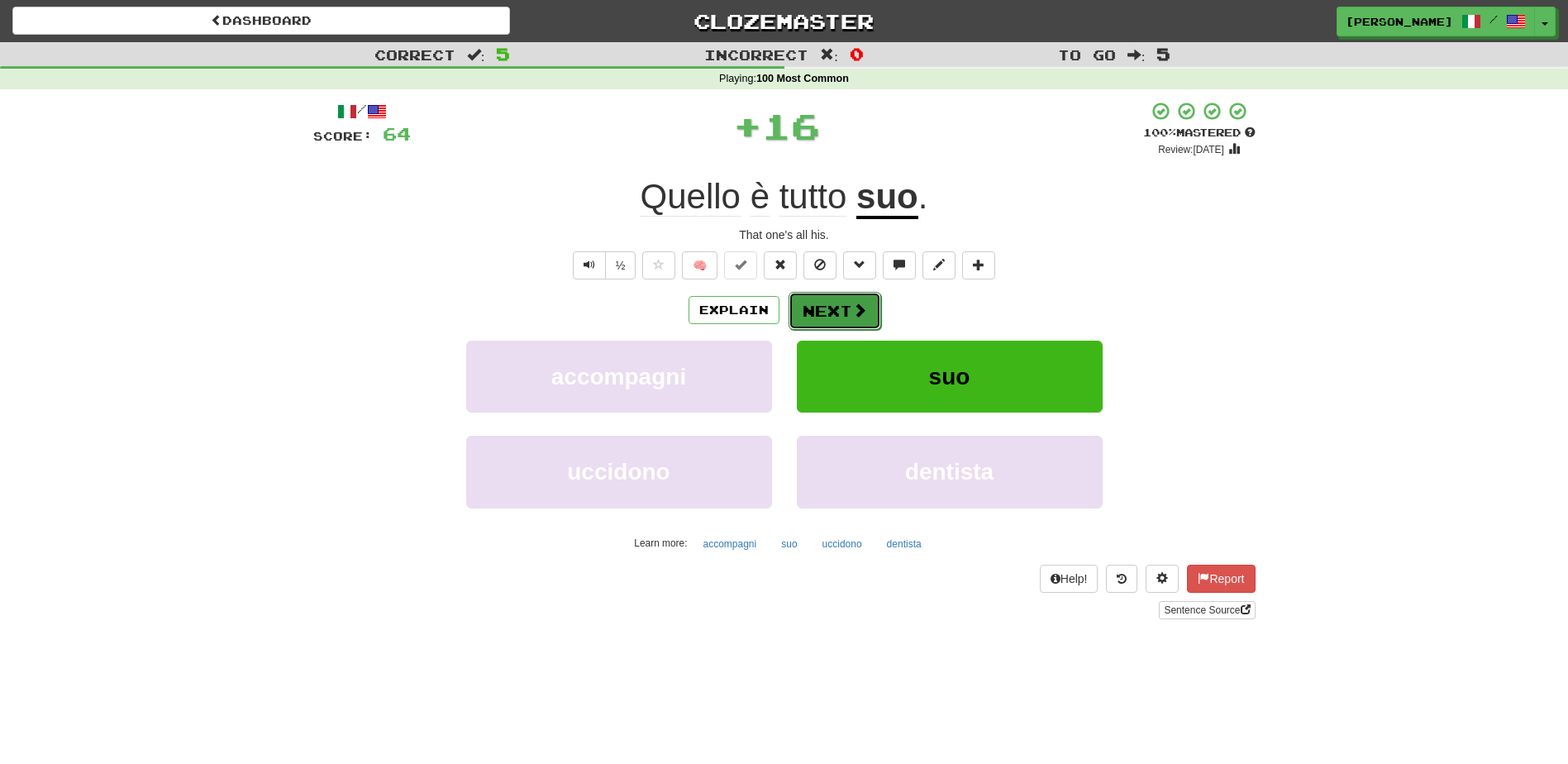
click at [815, 303] on button "Next" at bounding box center [834, 311] width 93 height 38
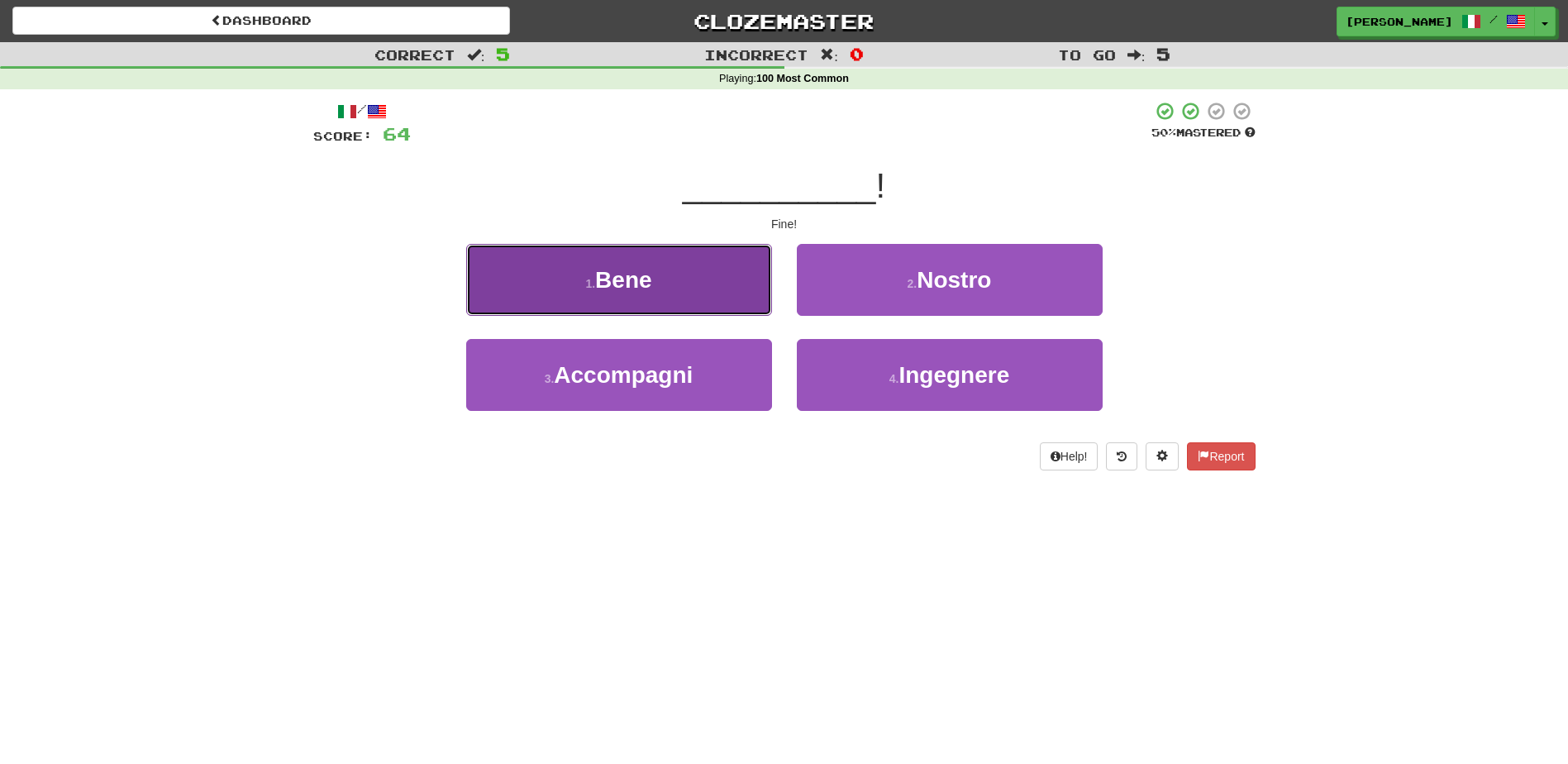
click at [740, 286] on button "1 . Bene" at bounding box center [619, 280] width 306 height 72
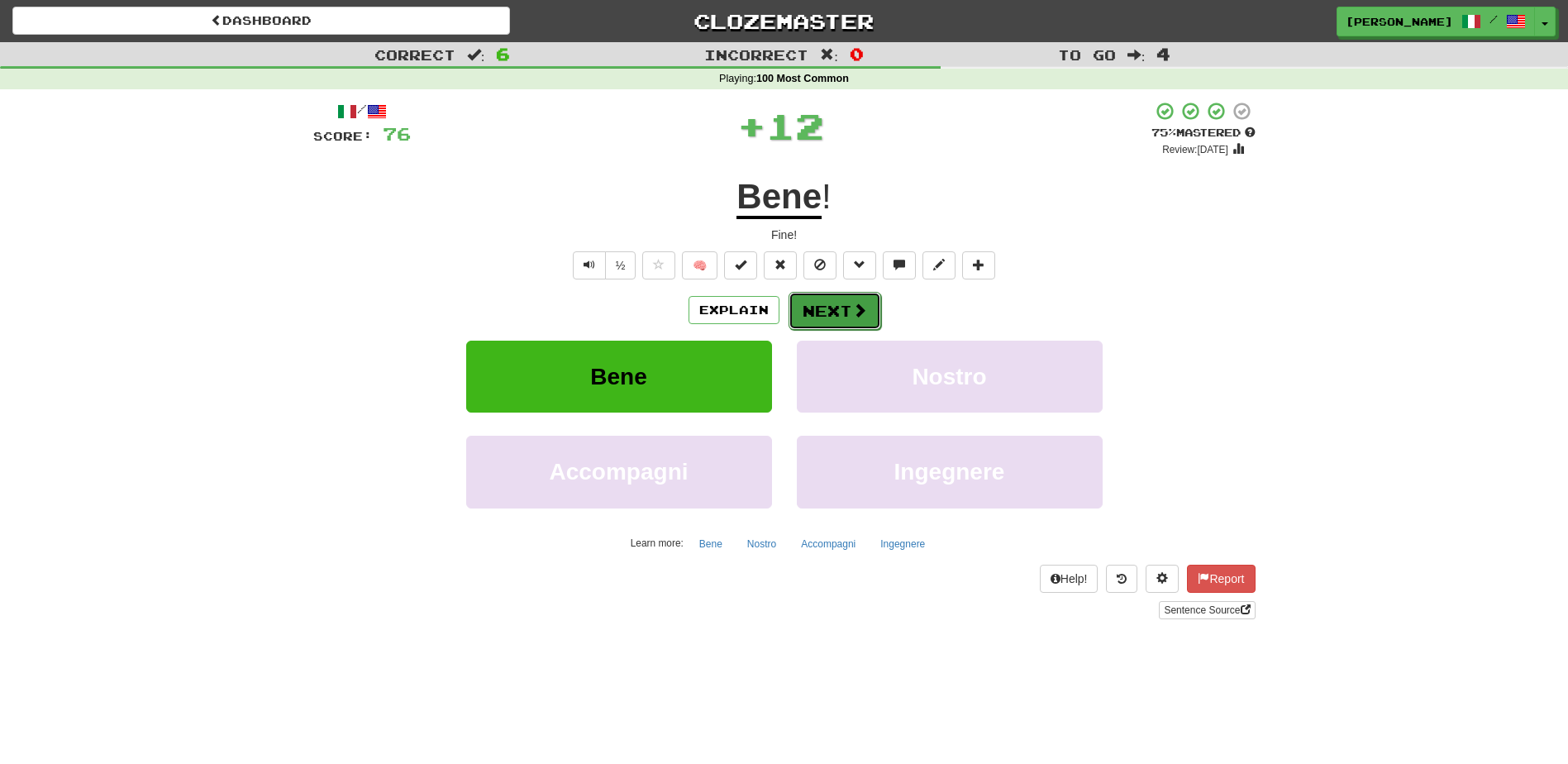
click at [855, 298] on button "Next" at bounding box center [834, 311] width 93 height 38
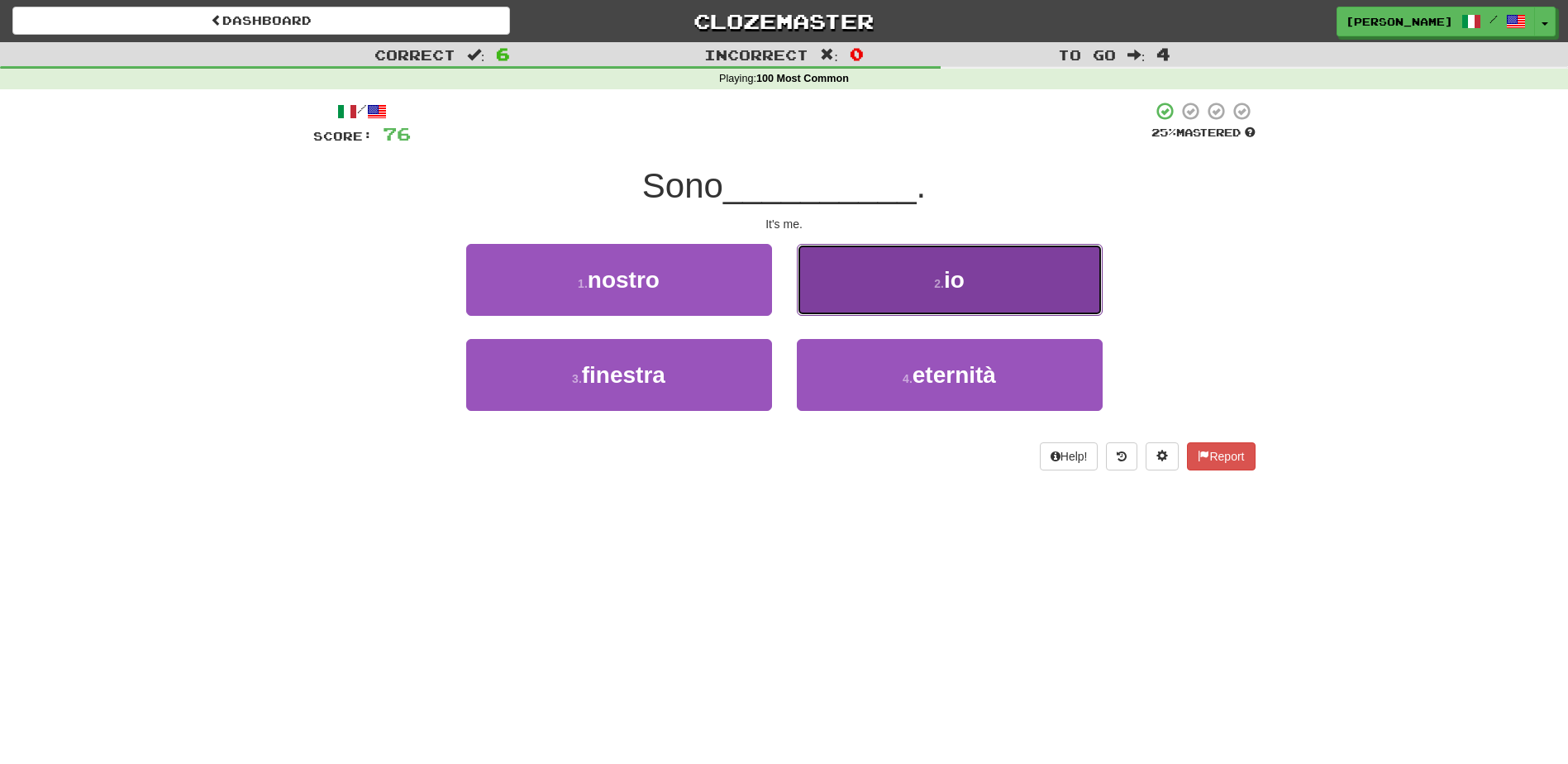
click at [852, 297] on button "2 . io" at bounding box center [950, 280] width 306 height 72
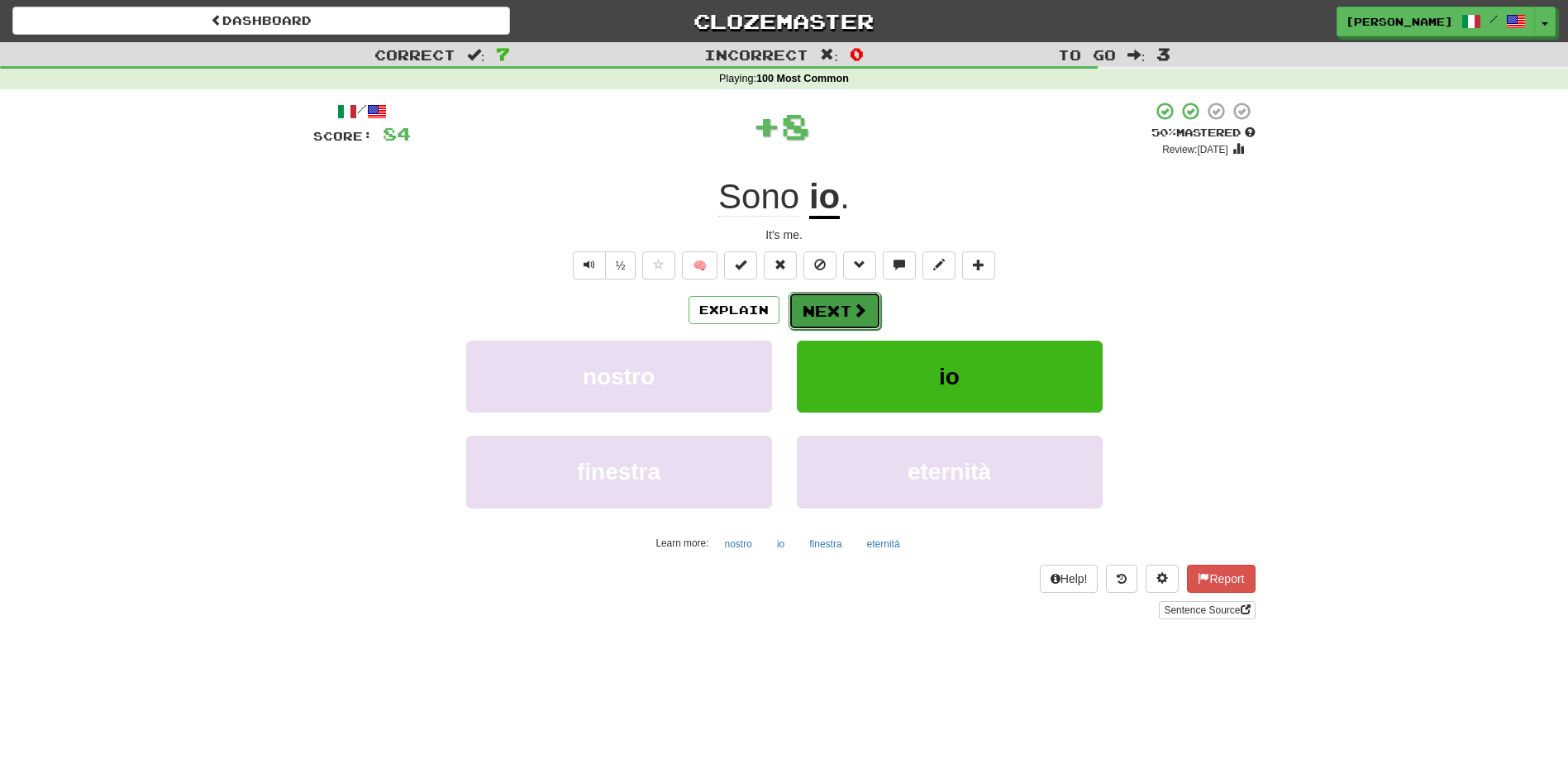
click at [838, 307] on button "Next" at bounding box center [834, 311] width 93 height 38
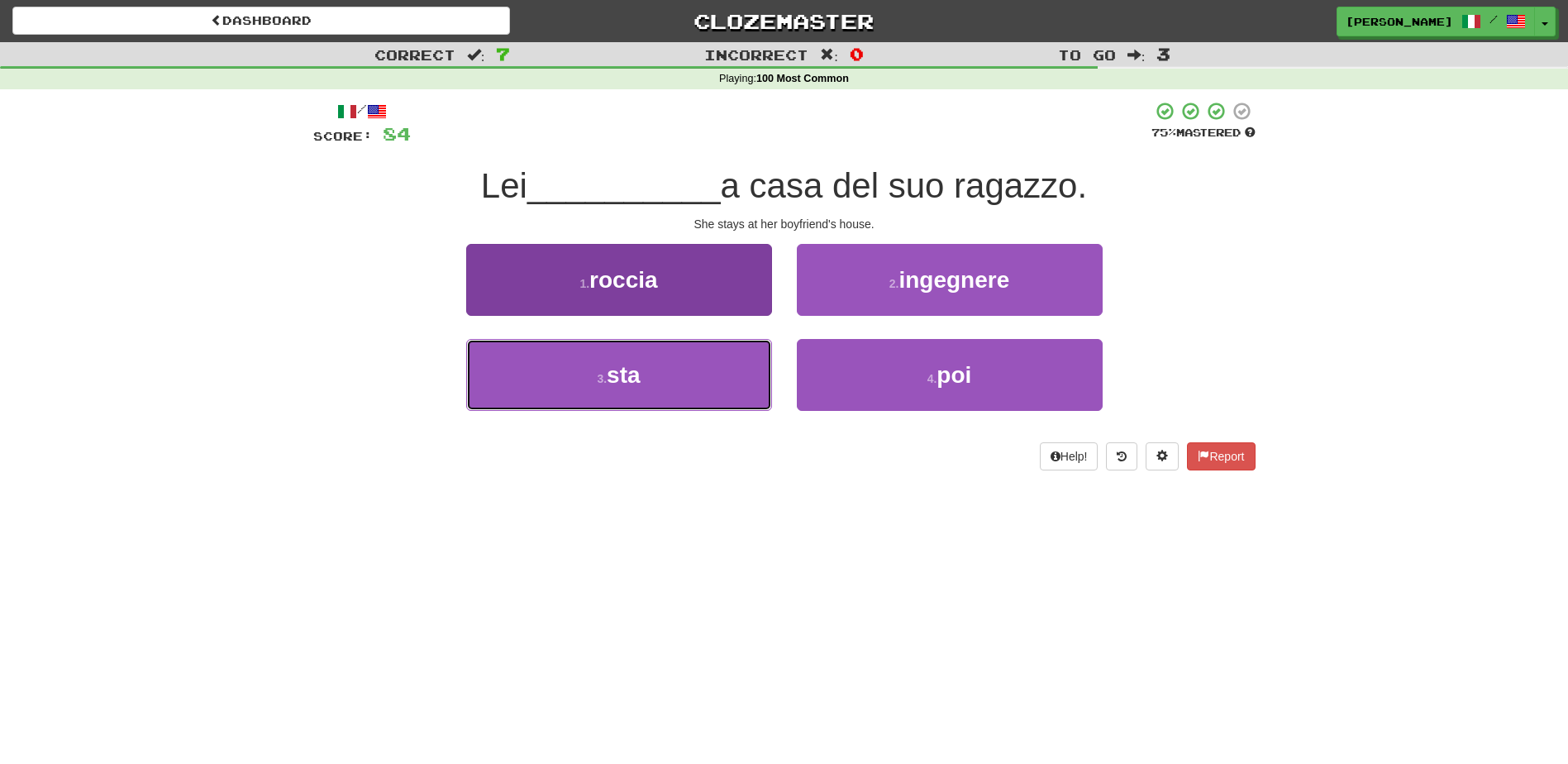
click at [734, 359] on button "3 . sta" at bounding box center [619, 375] width 306 height 72
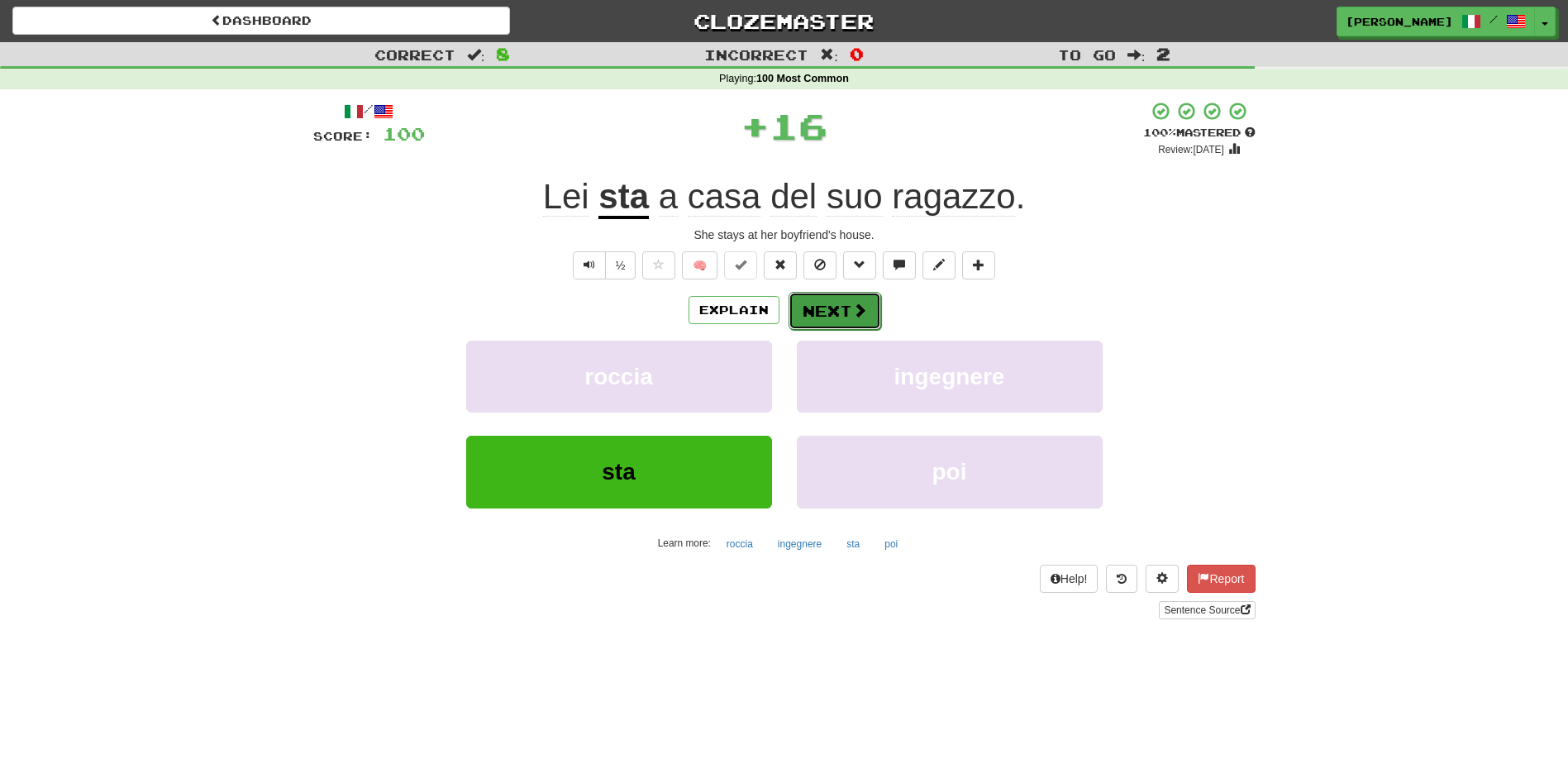
click at [823, 297] on button "Next" at bounding box center [834, 311] width 93 height 38
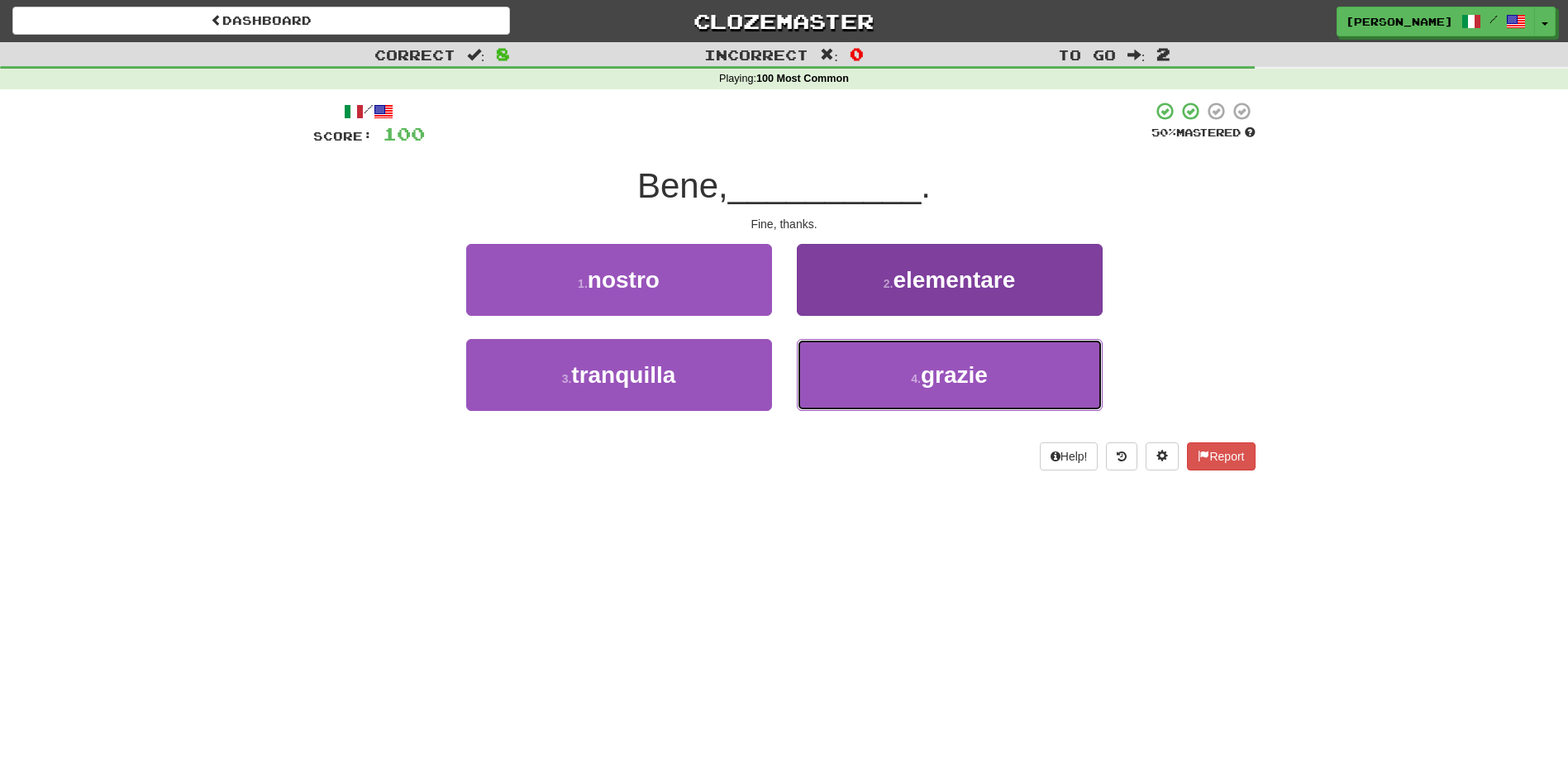
drag, startPoint x: 878, startPoint y: 380, endPoint x: 876, endPoint y: 364, distance: 16.1
click at [881, 378] on button "4 . grazie" at bounding box center [950, 375] width 306 height 72
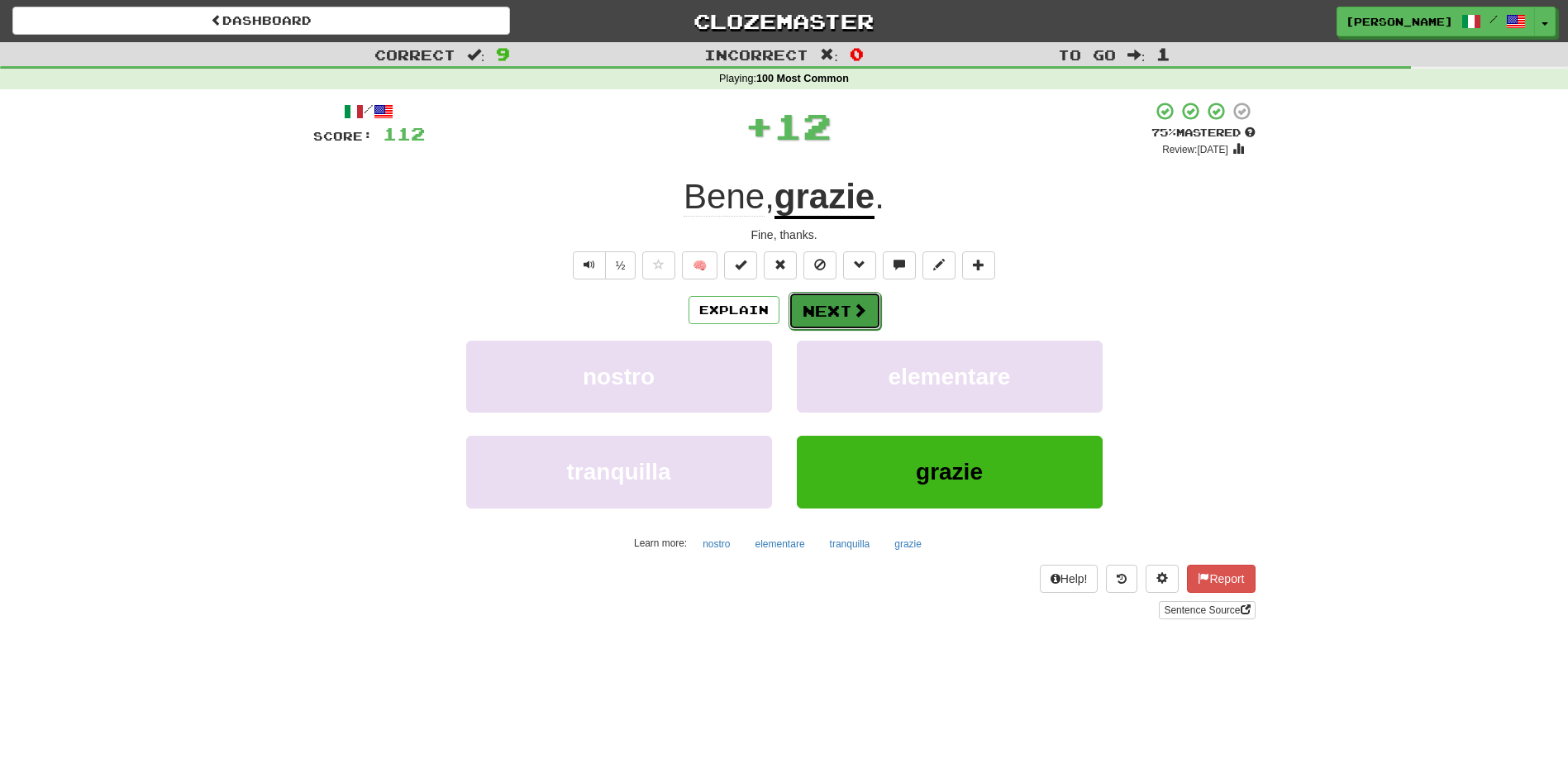
click at [807, 303] on button "Next" at bounding box center [834, 311] width 93 height 38
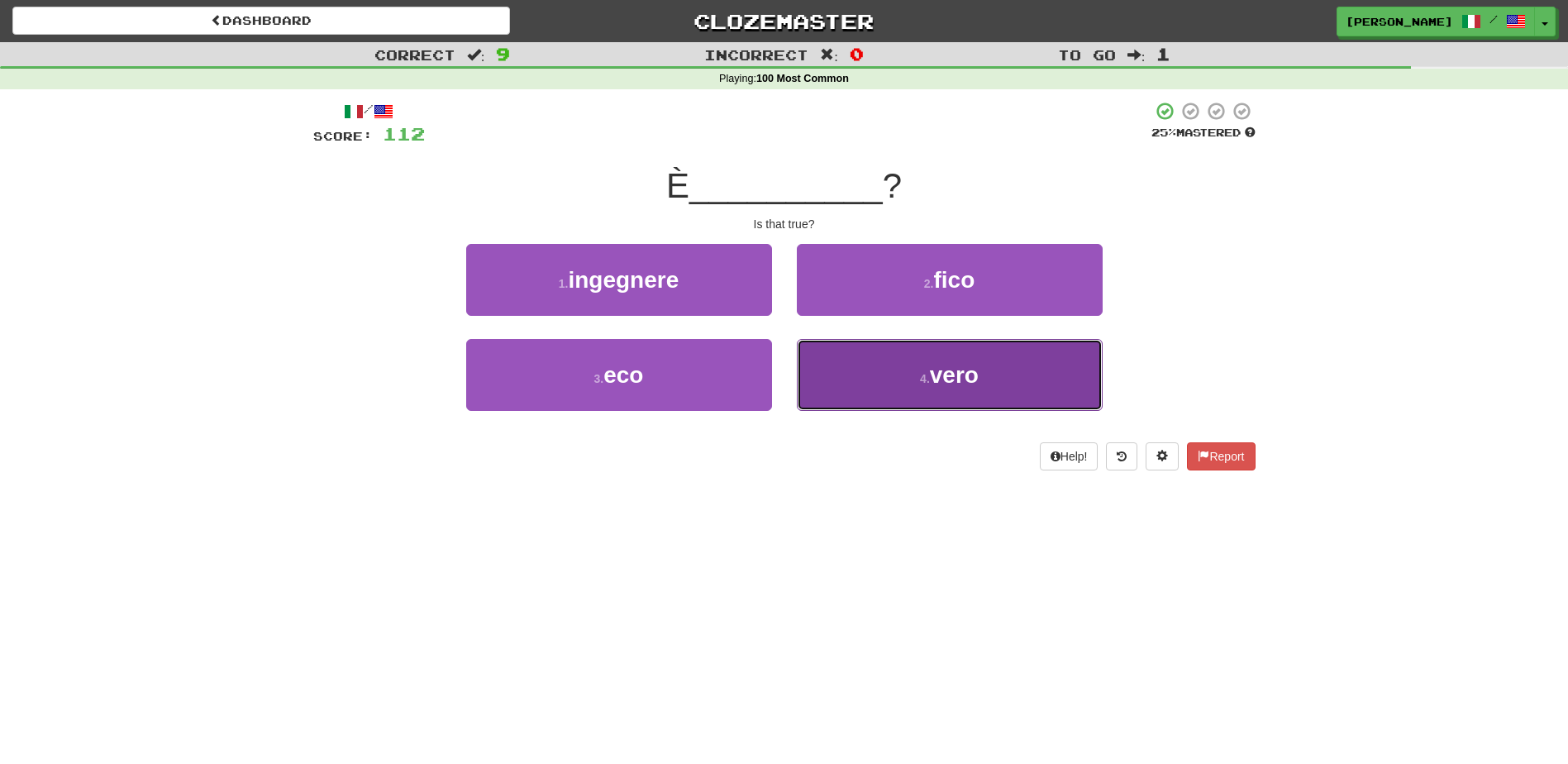
click at [843, 367] on button "4 . vero" at bounding box center [950, 375] width 306 height 72
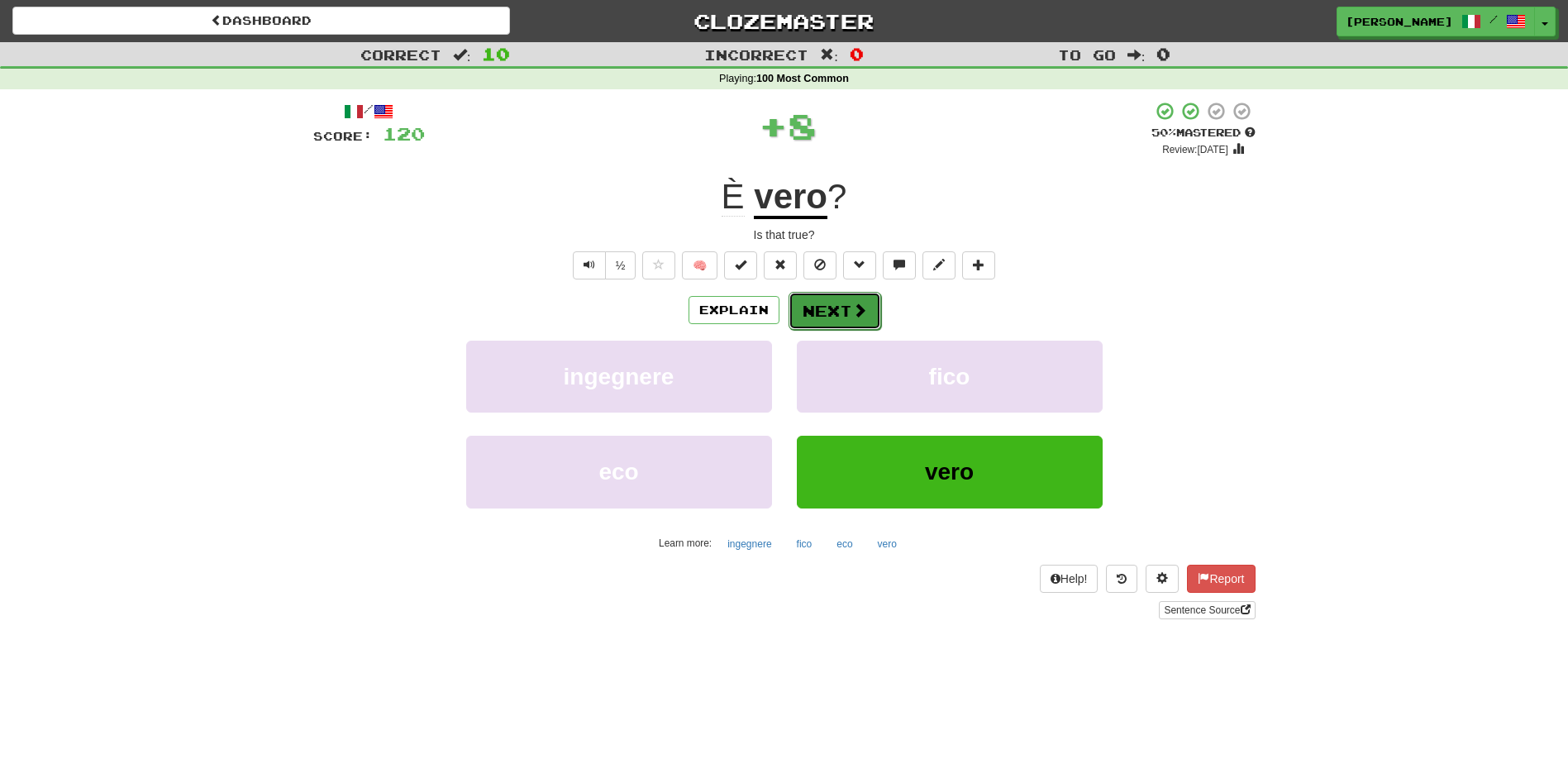
click at [798, 302] on button "Next" at bounding box center [834, 311] width 93 height 38
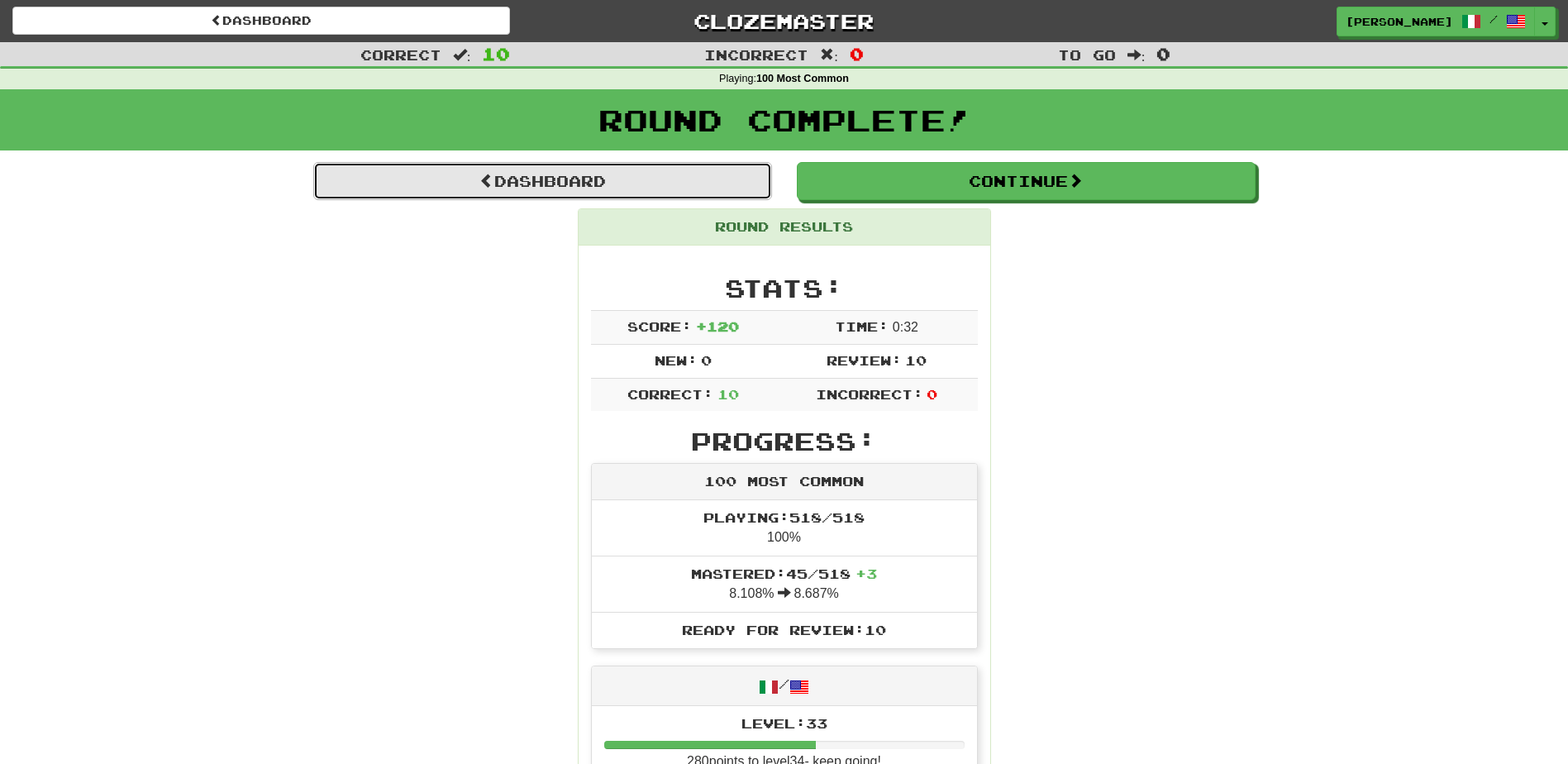
click at [623, 176] on link "Dashboard" at bounding box center [543, 181] width 459 height 38
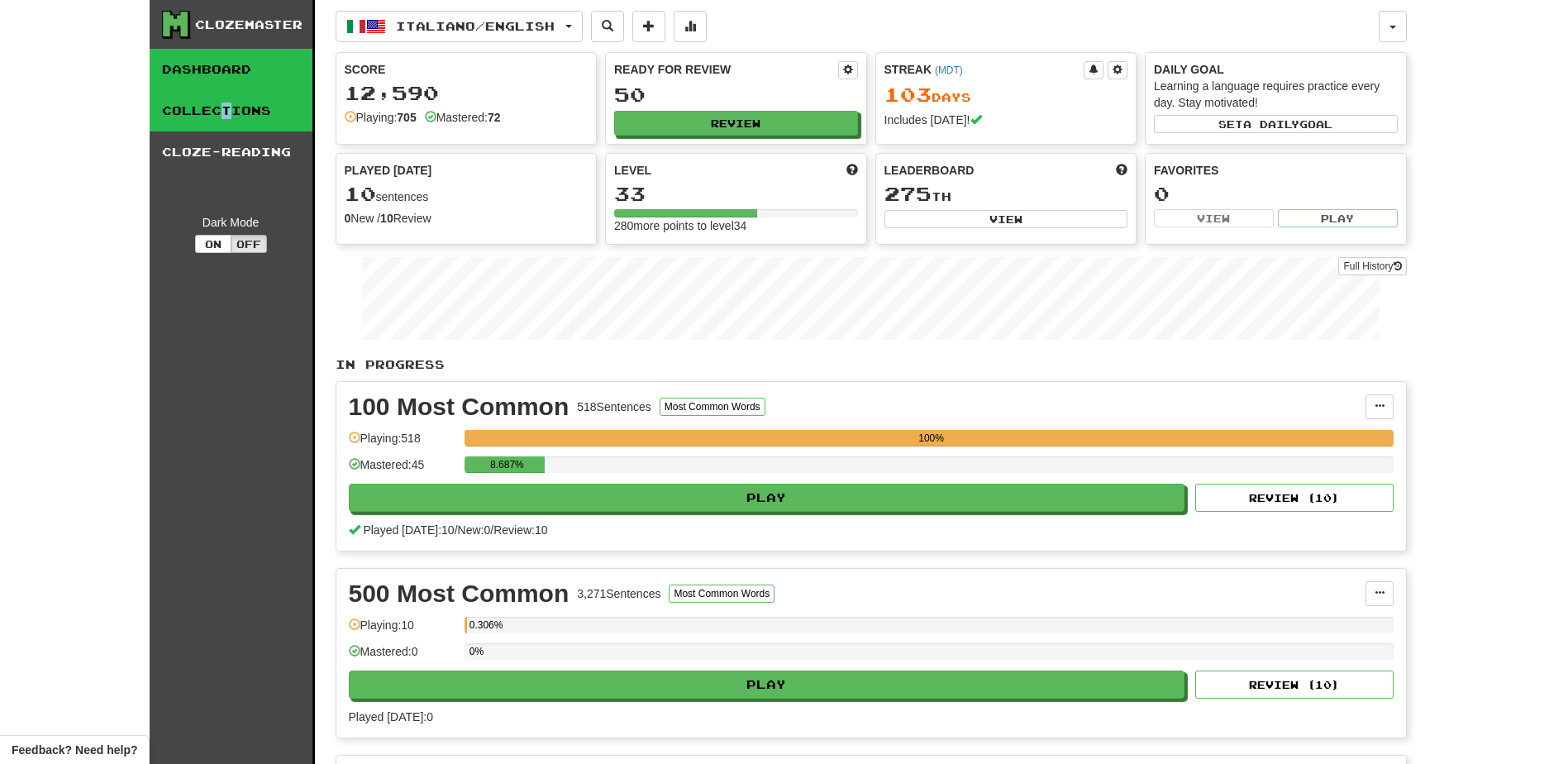
click at [224, 105] on link "Collections" at bounding box center [231, 110] width 163 height 42
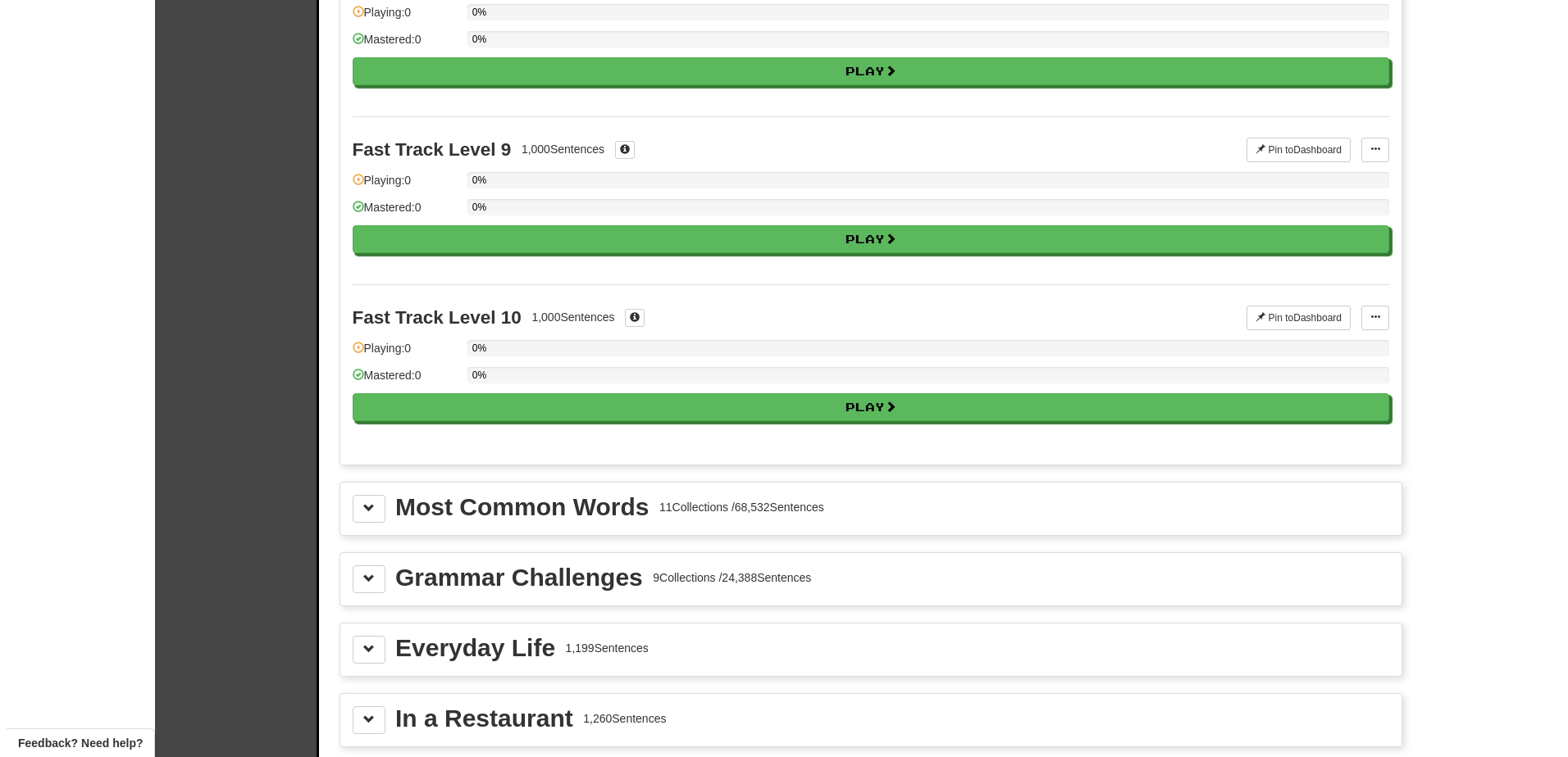
scroll to position [1357, 0]
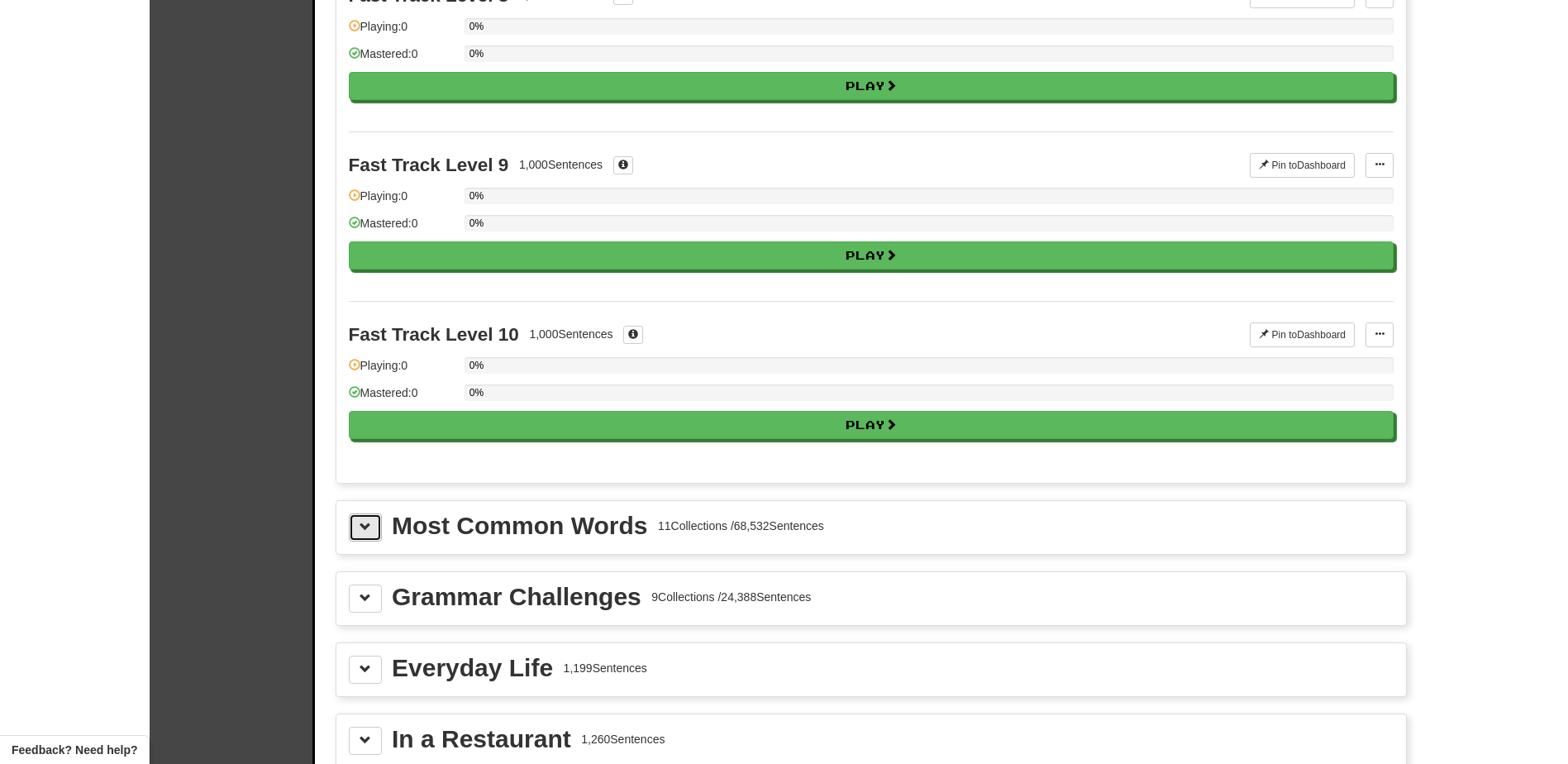
click at [371, 535] on button at bounding box center [365, 527] width 33 height 28
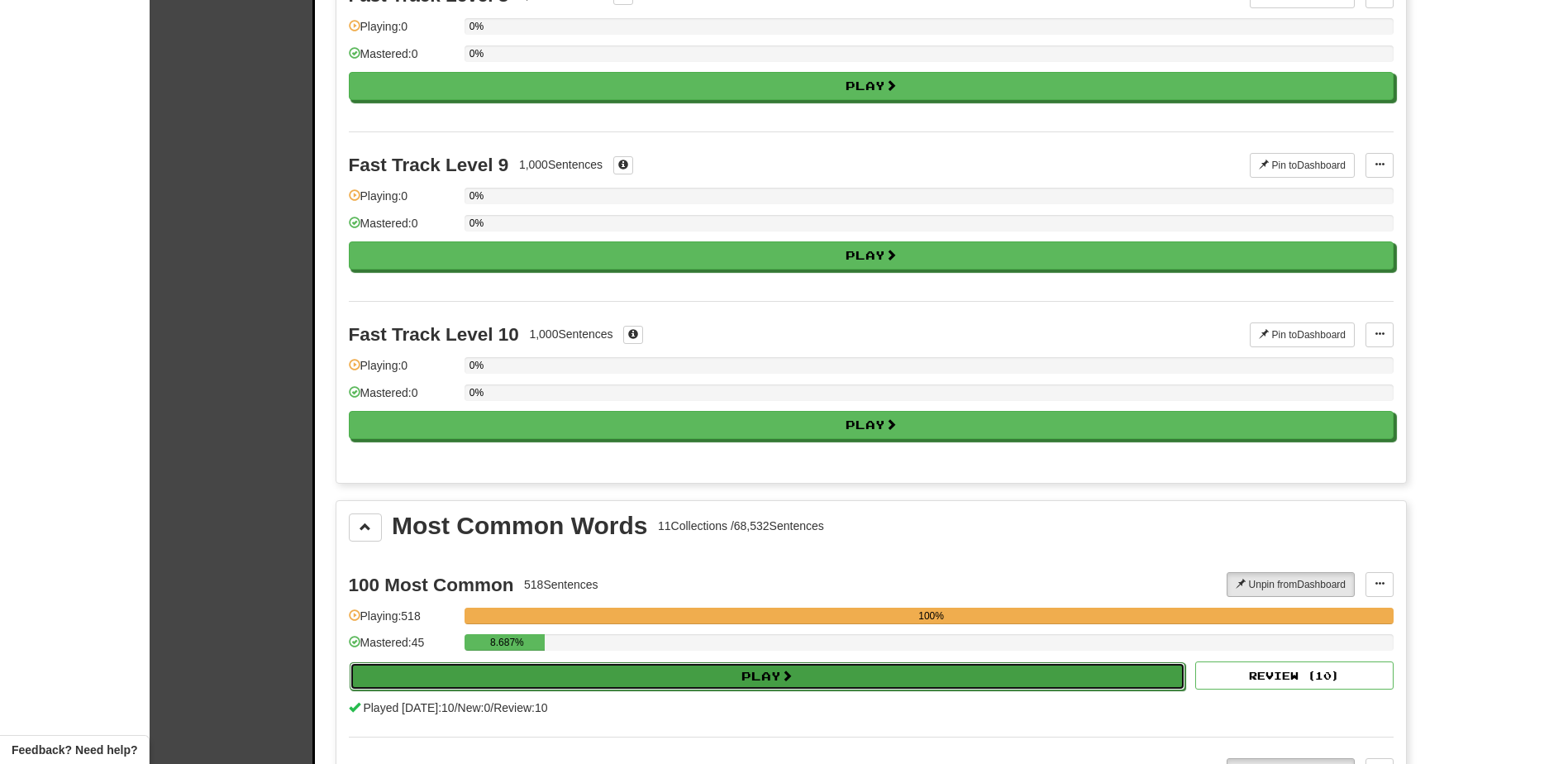
click at [548, 683] on button "Play" at bounding box center [768, 676] width 837 height 28
select select "**"
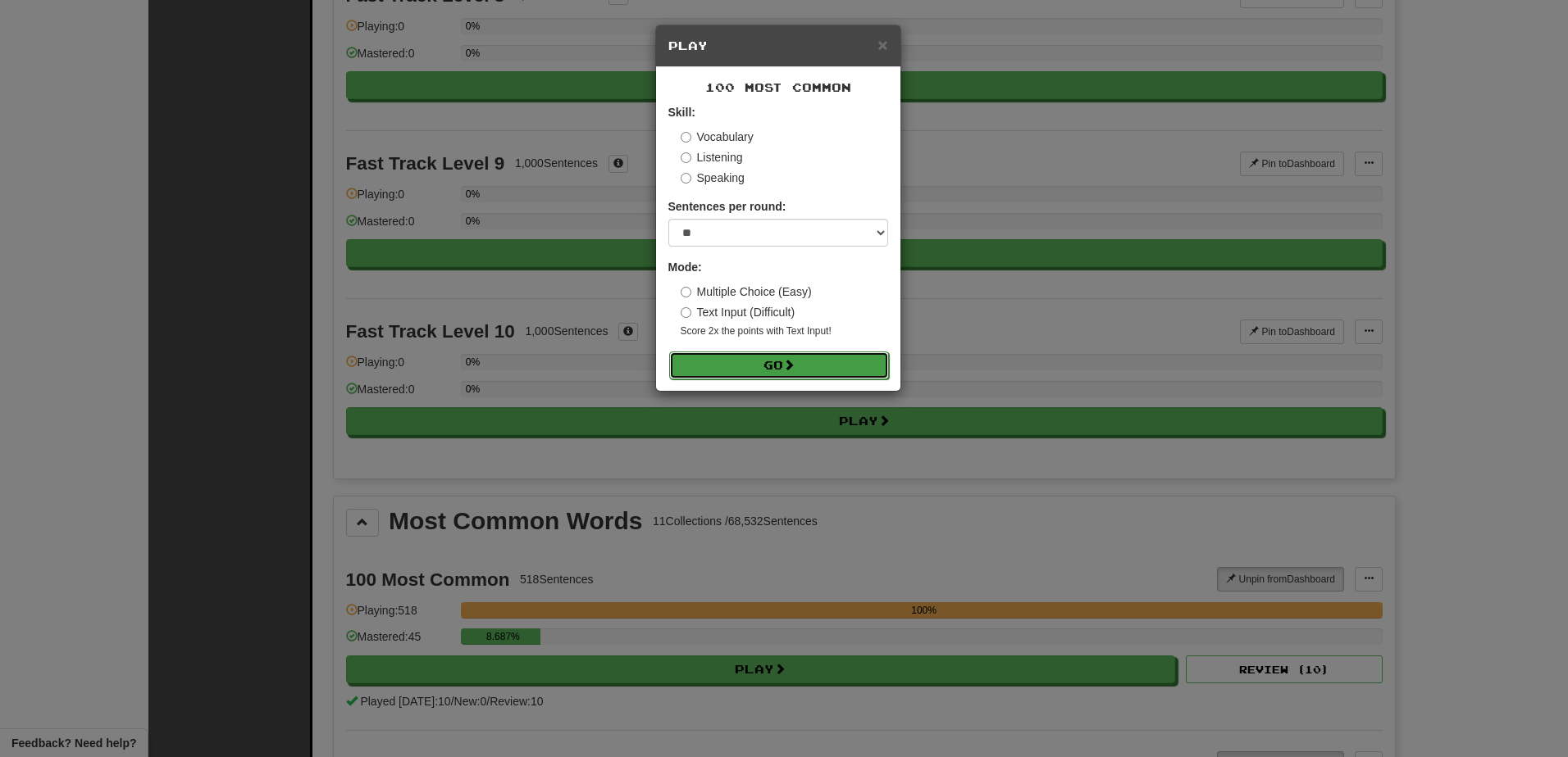
click at [762, 352] on button "Go" at bounding box center [779, 365] width 220 height 28
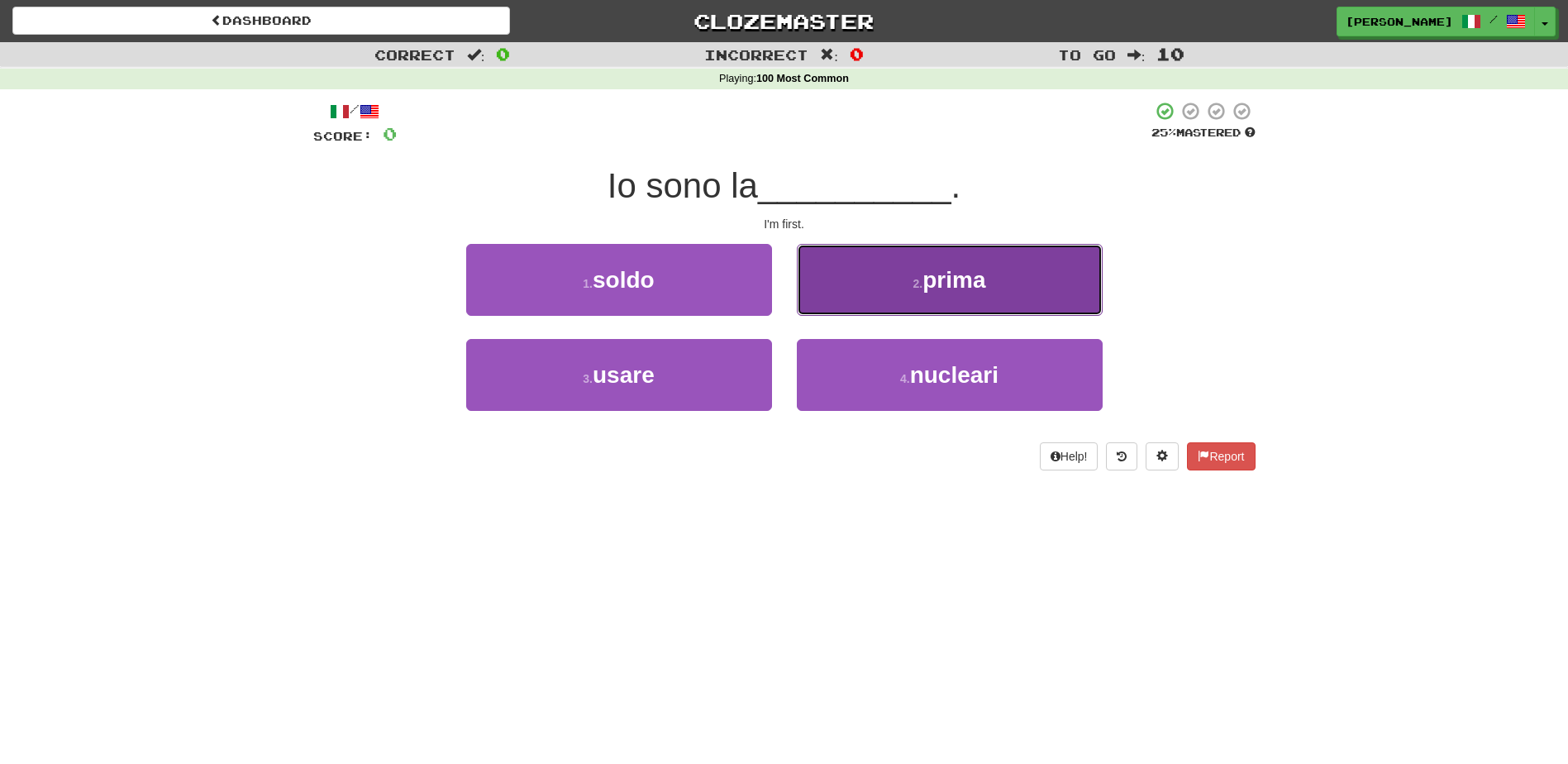
click at [859, 284] on button "2 . prima" at bounding box center [950, 280] width 306 height 72
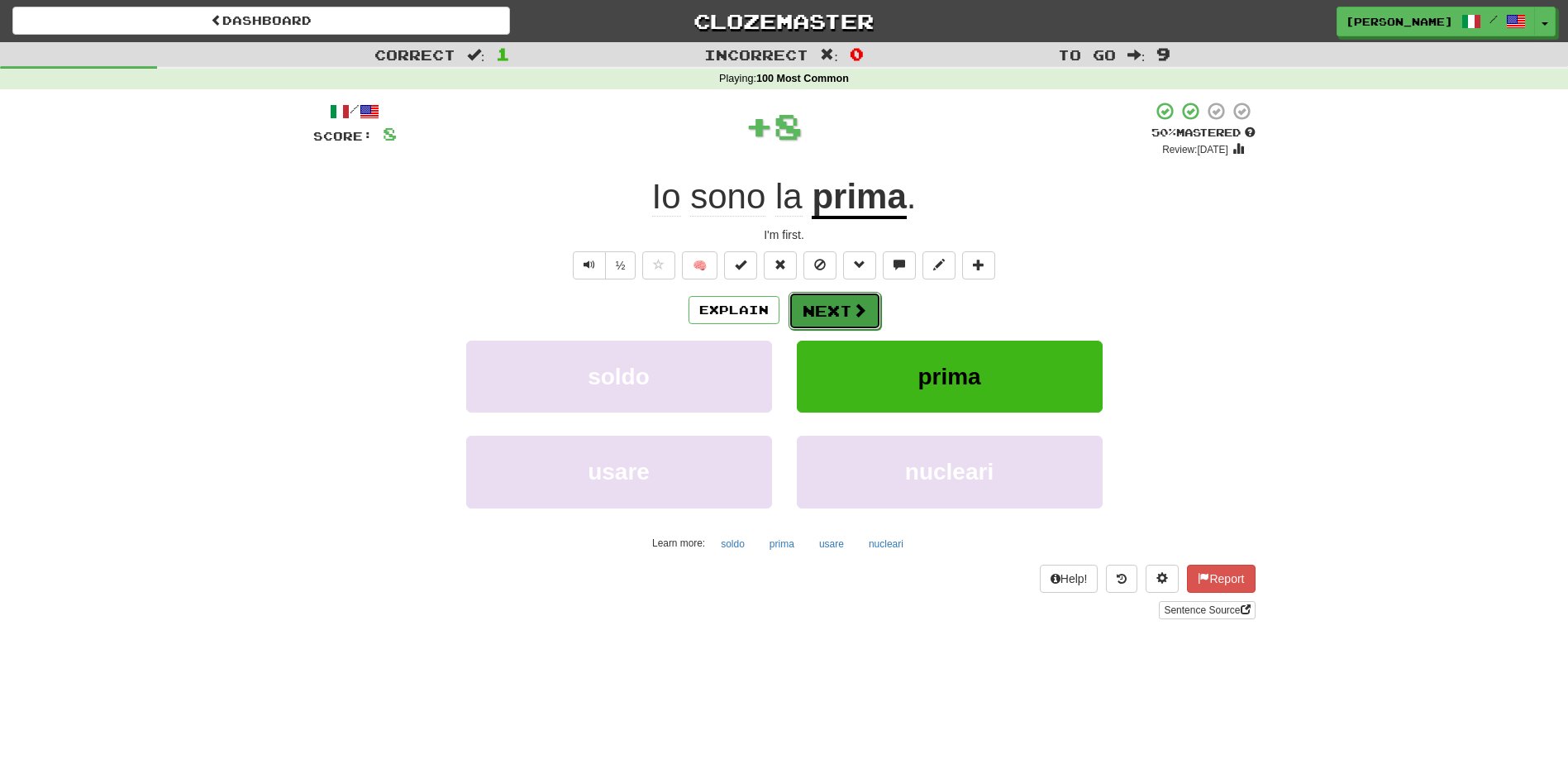
click at [818, 314] on button "Next" at bounding box center [834, 311] width 93 height 38
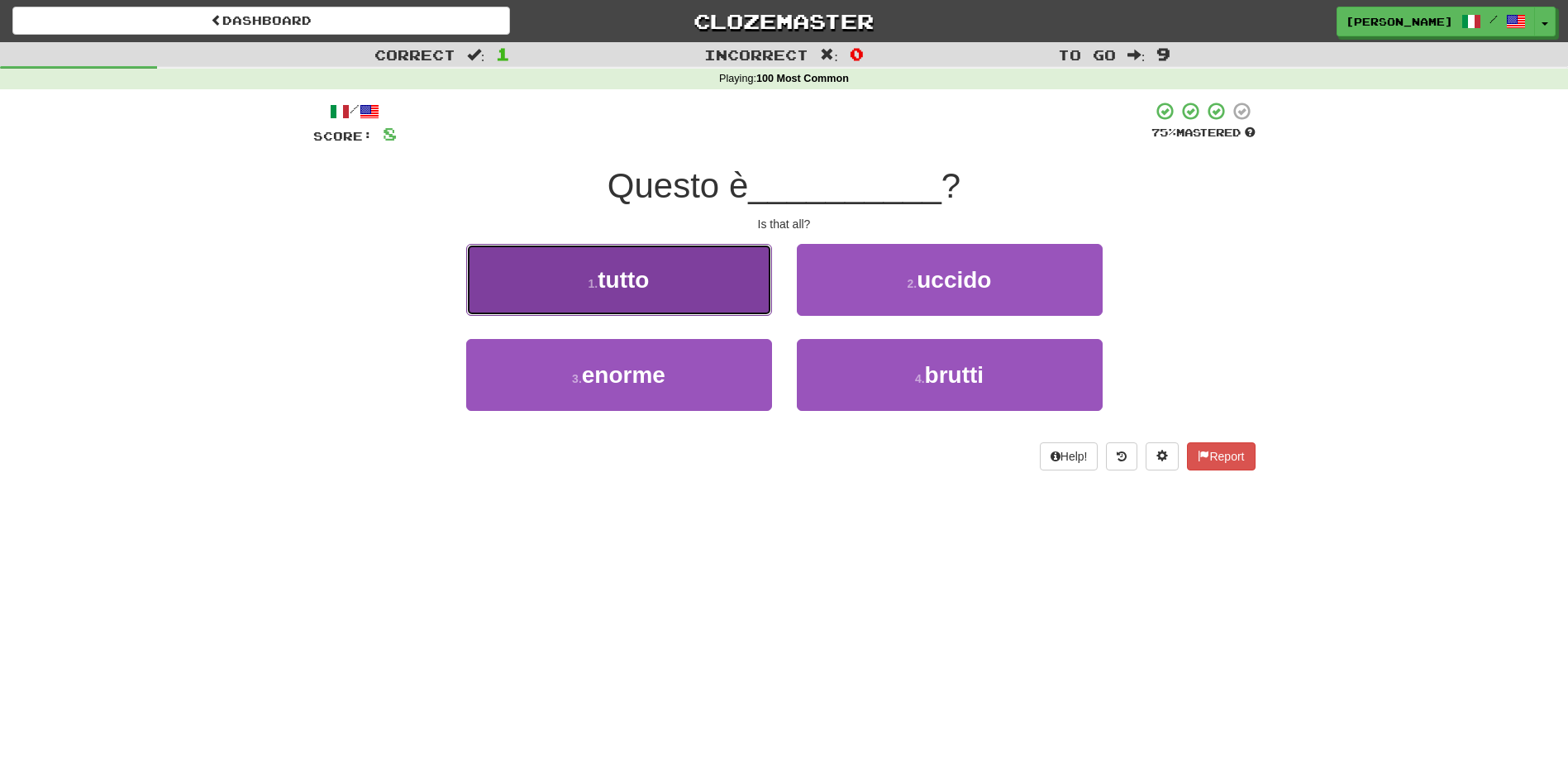
click at [712, 283] on button "1 . tutto" at bounding box center [619, 280] width 306 height 72
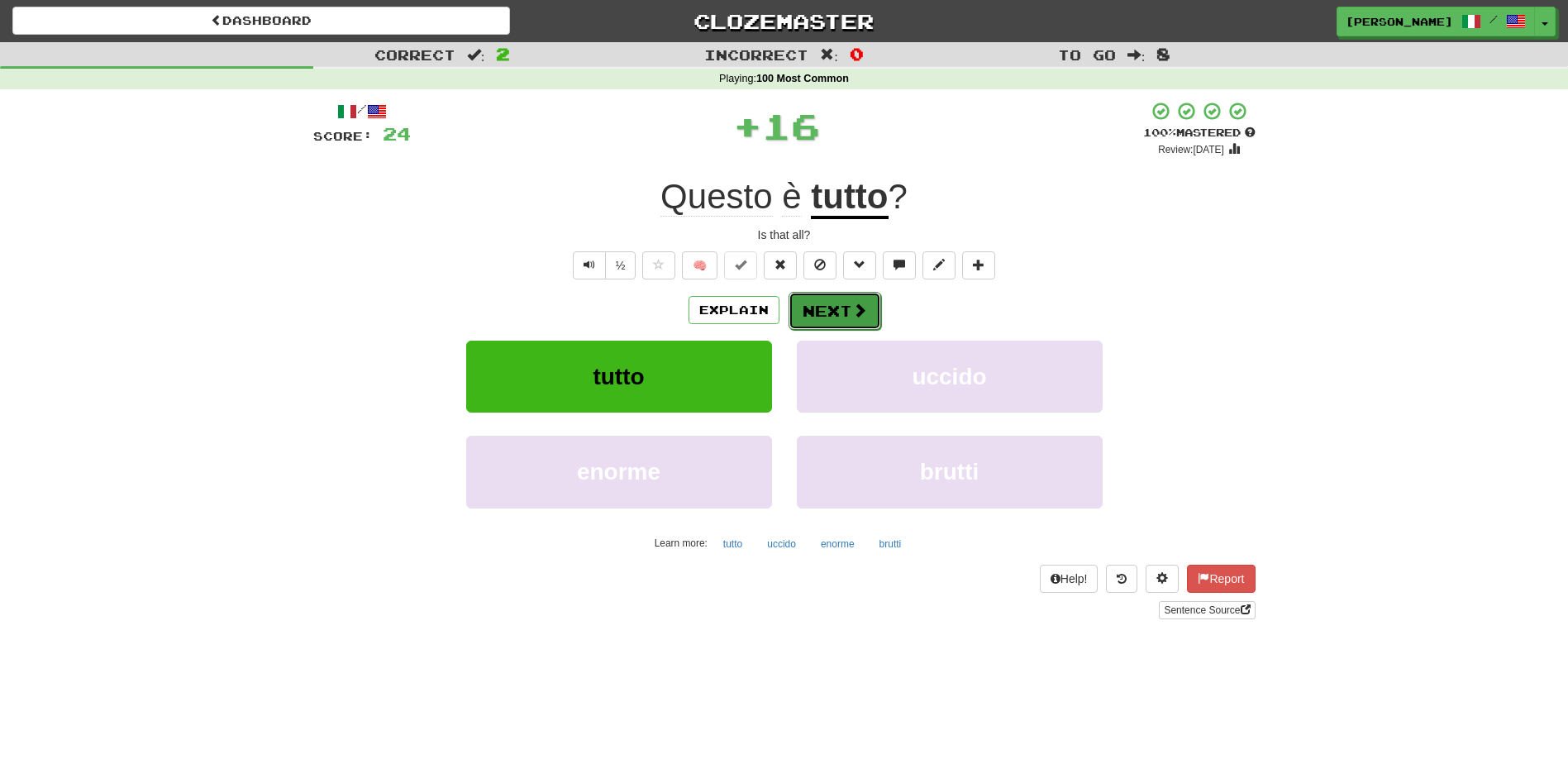
click at [828, 306] on button "Next" at bounding box center [834, 311] width 93 height 38
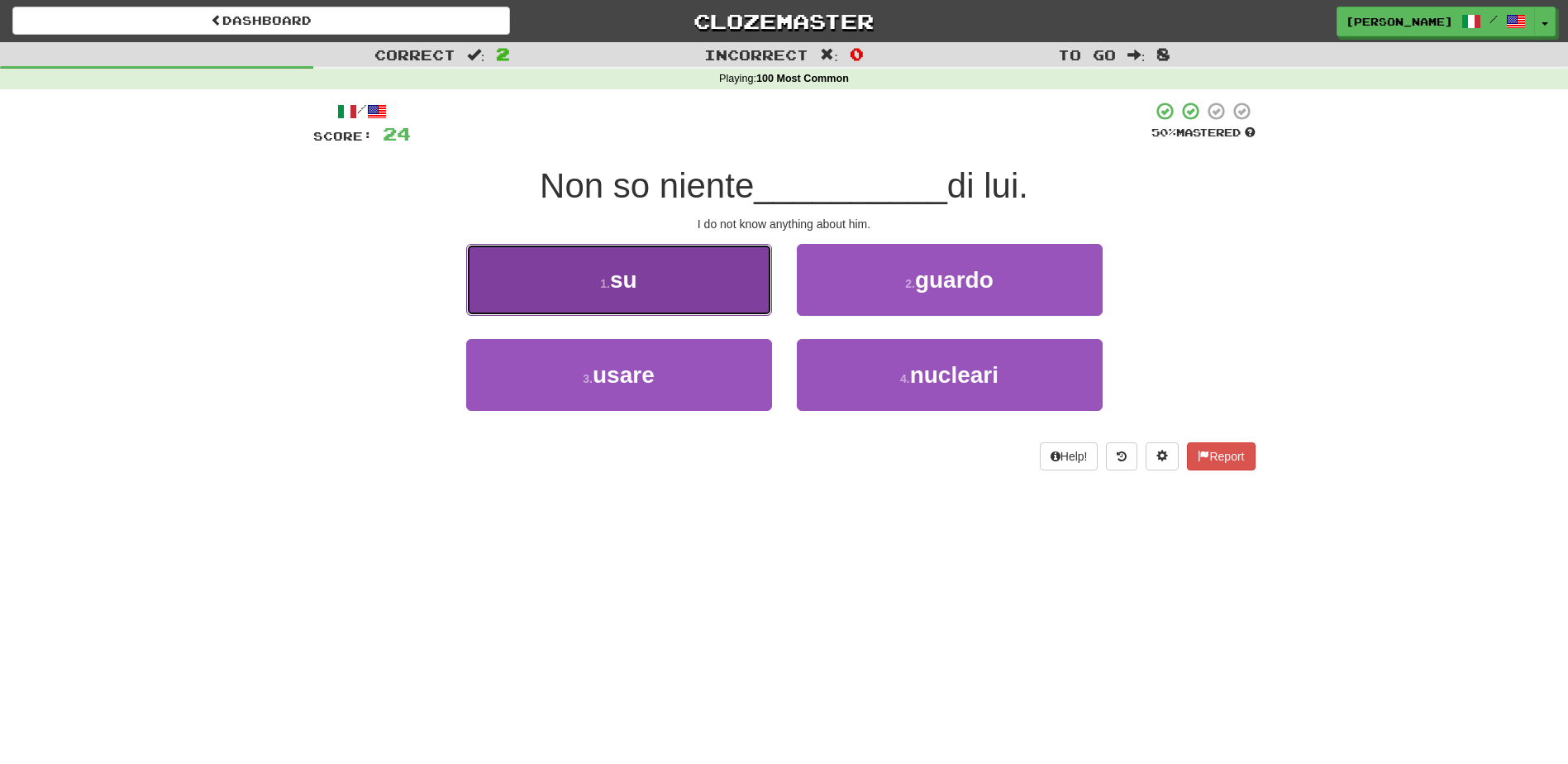
click at [716, 303] on button "1 . su" at bounding box center [619, 280] width 306 height 72
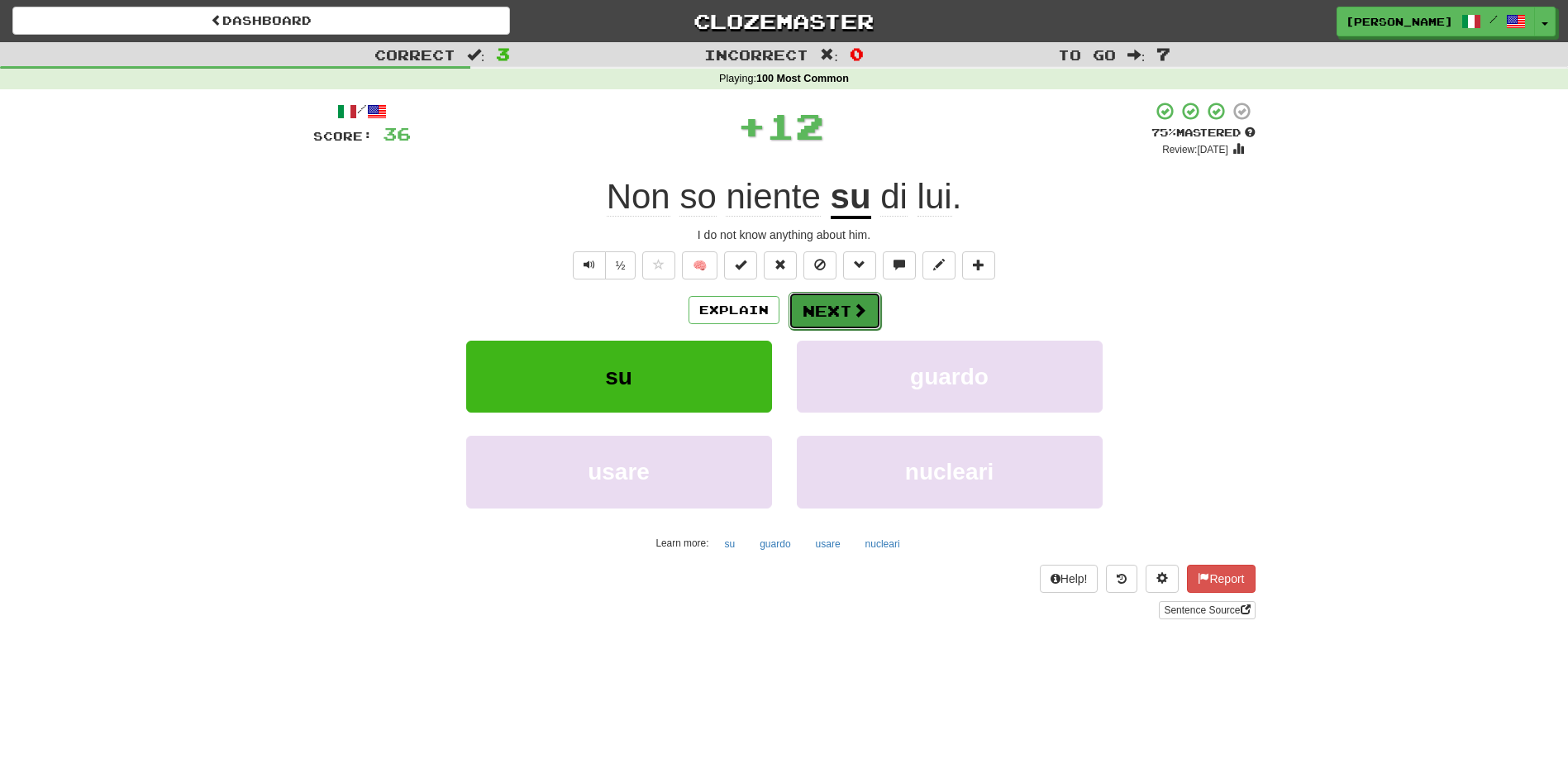
click at [822, 307] on button "Next" at bounding box center [834, 311] width 93 height 38
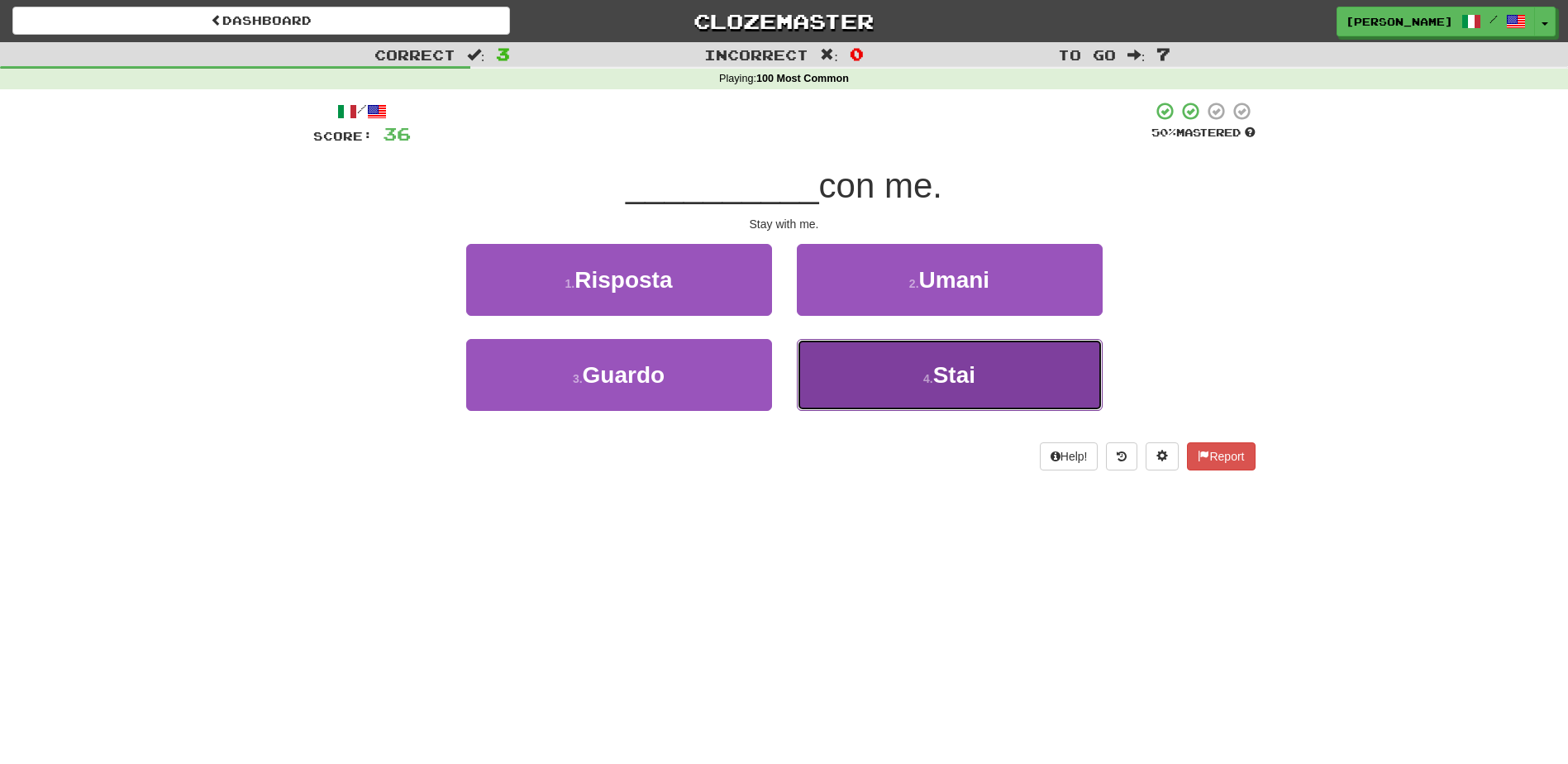
click at [849, 371] on button "4 . Stai" at bounding box center [950, 375] width 306 height 72
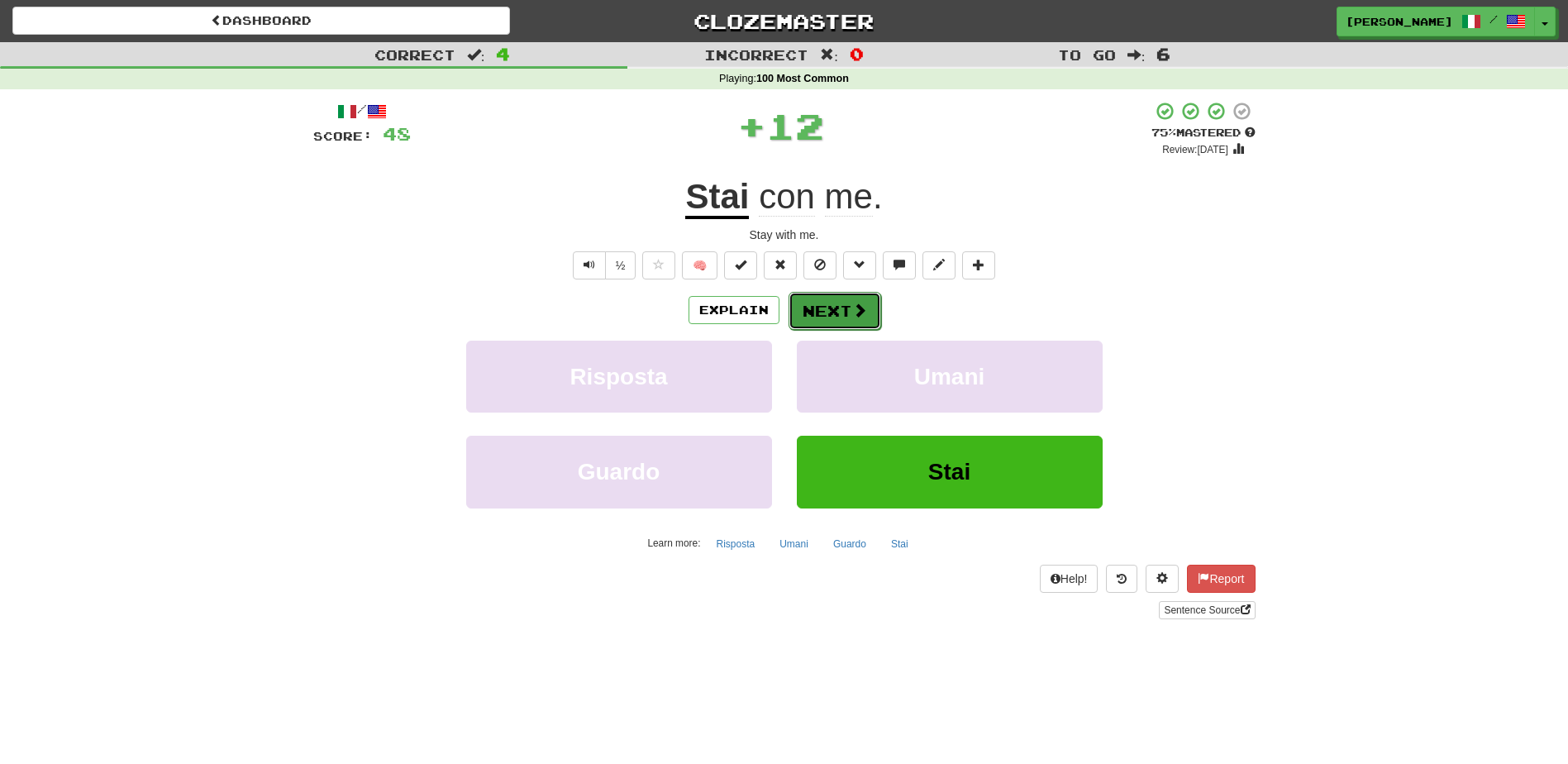
click at [818, 301] on button "Next" at bounding box center [834, 311] width 93 height 38
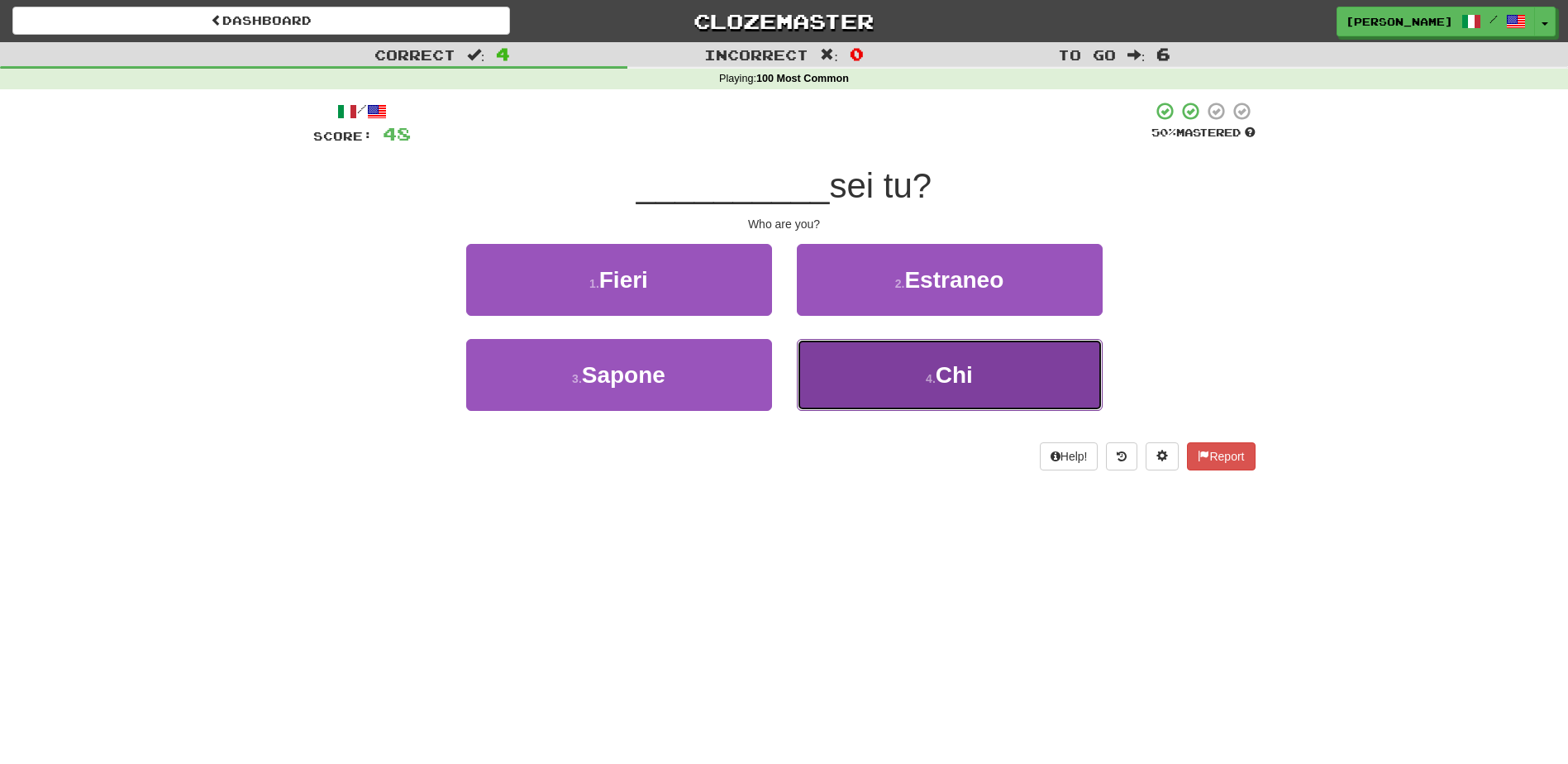
click at [849, 367] on button "4 . Chi" at bounding box center [950, 375] width 306 height 72
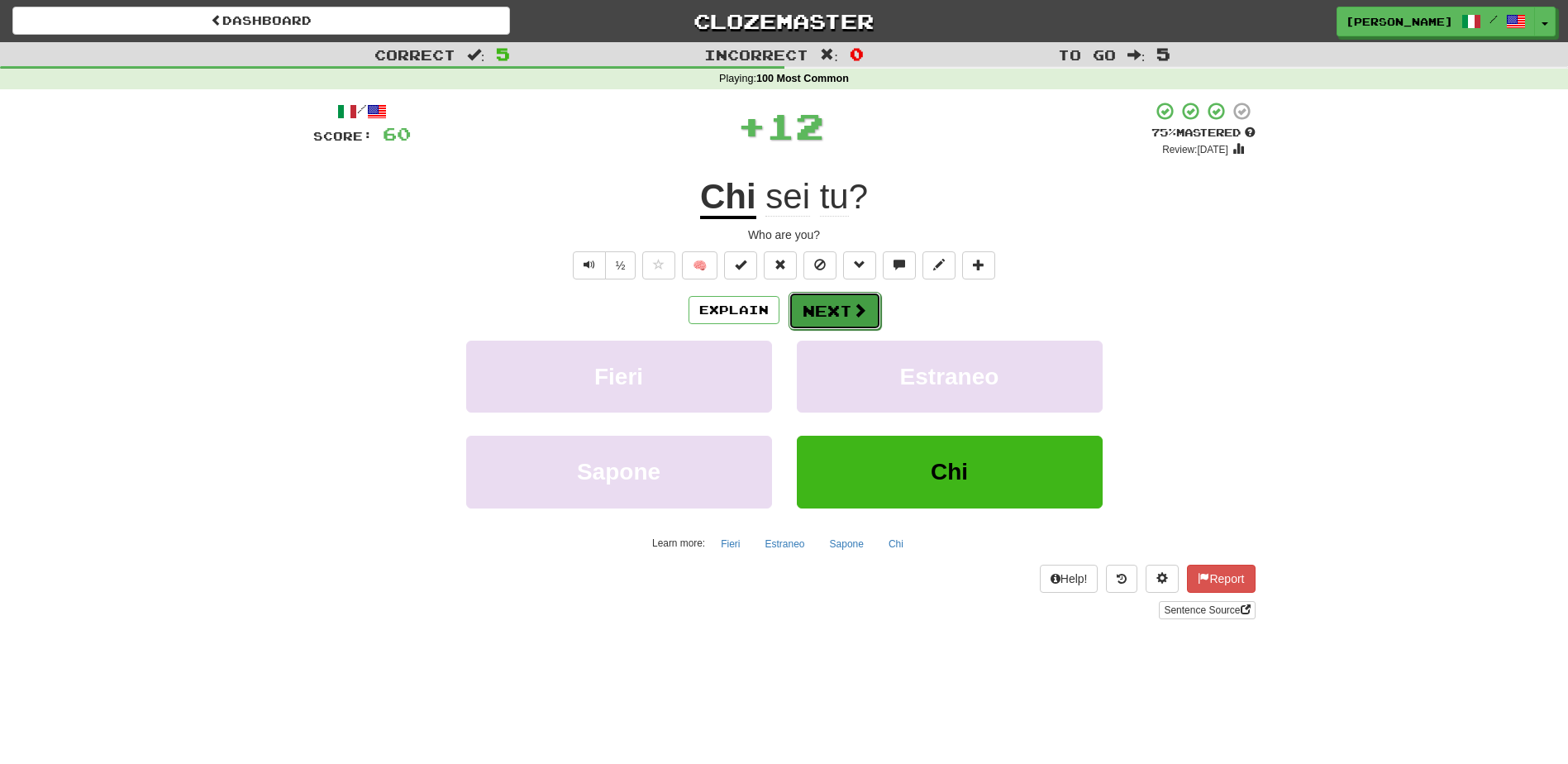
click at [828, 304] on button "Next" at bounding box center [834, 311] width 93 height 38
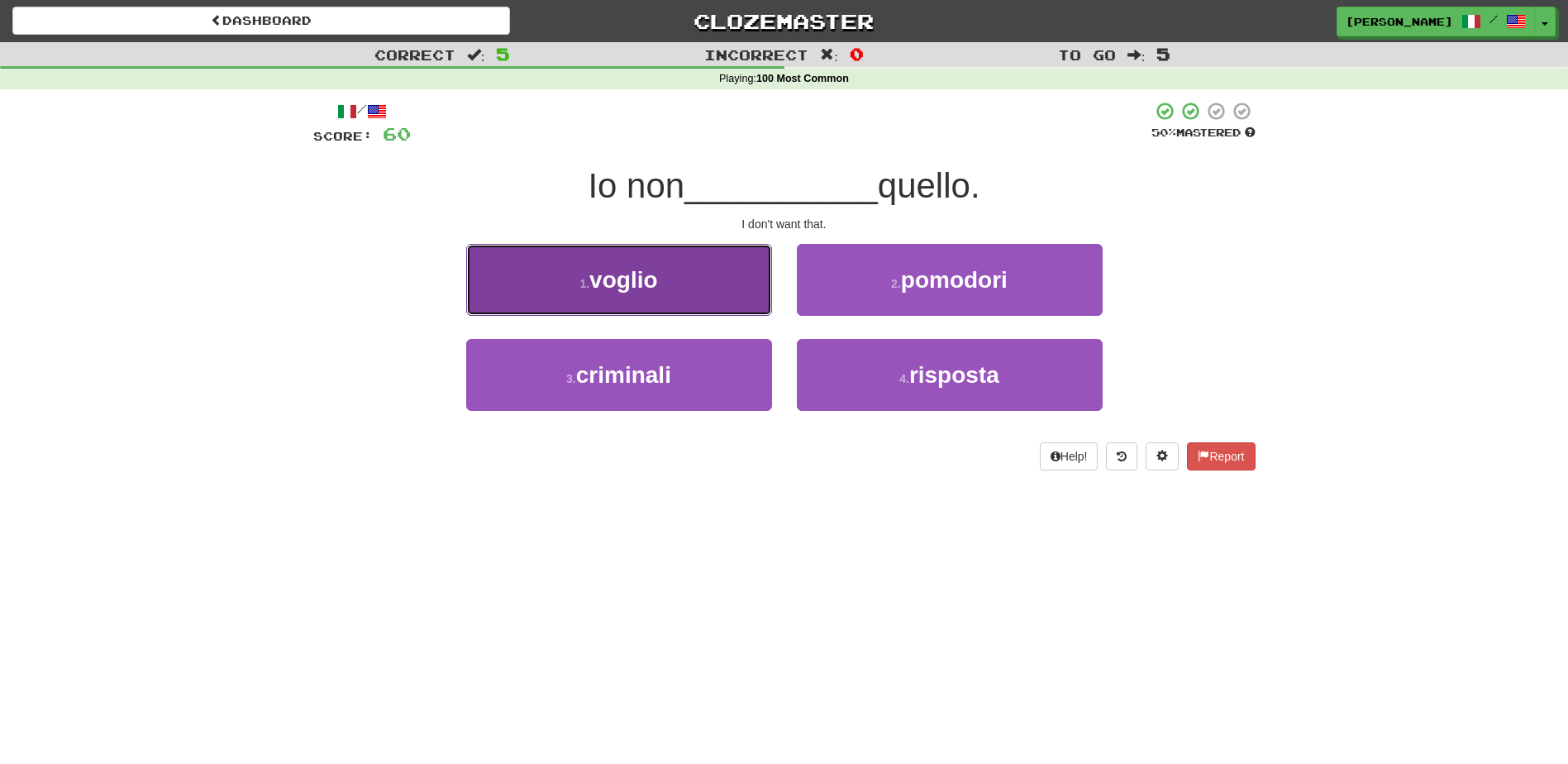
click at [674, 298] on button "1 . voglio" at bounding box center [619, 280] width 306 height 72
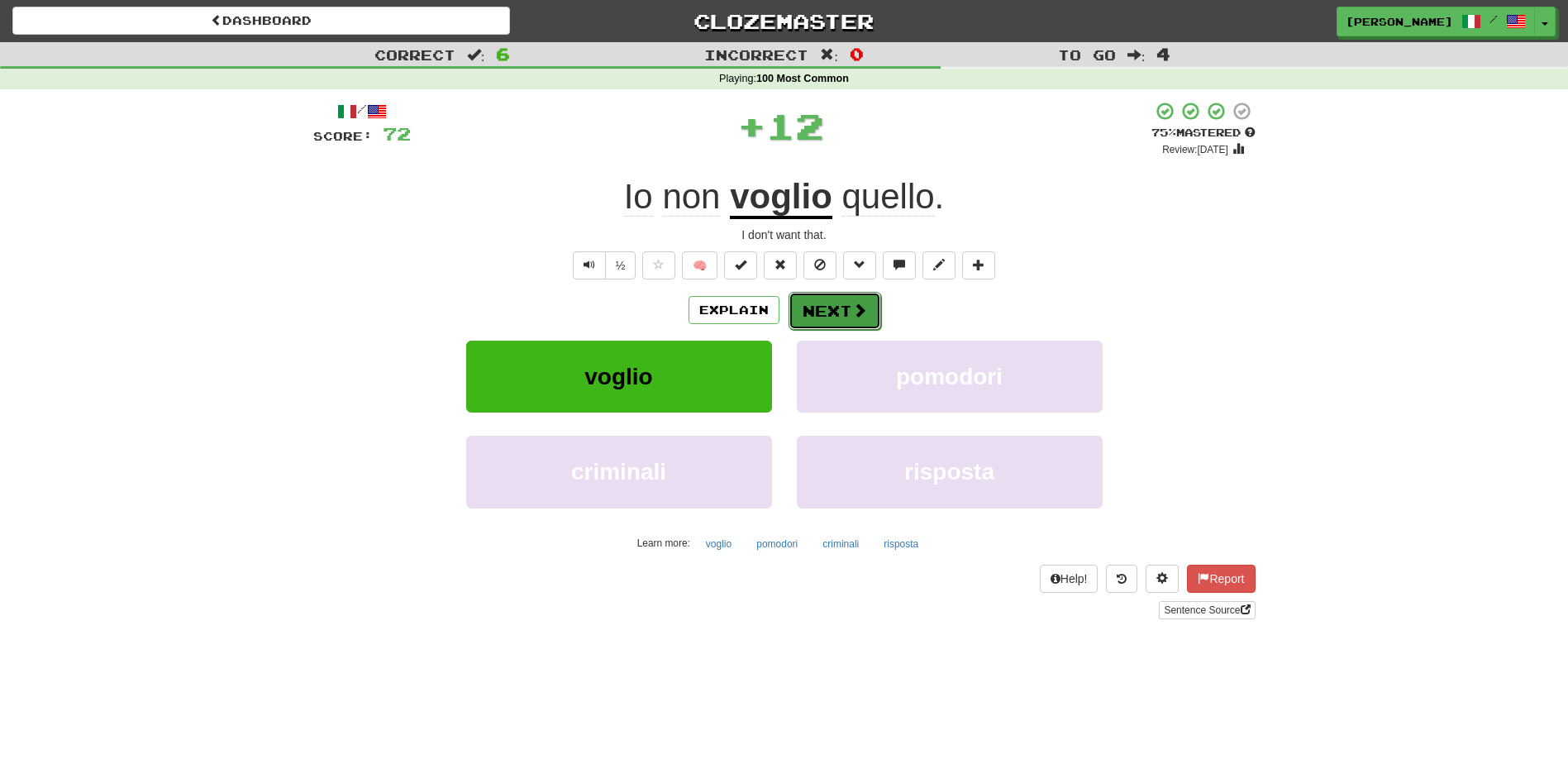
click at [835, 314] on button "Next" at bounding box center [834, 311] width 93 height 38
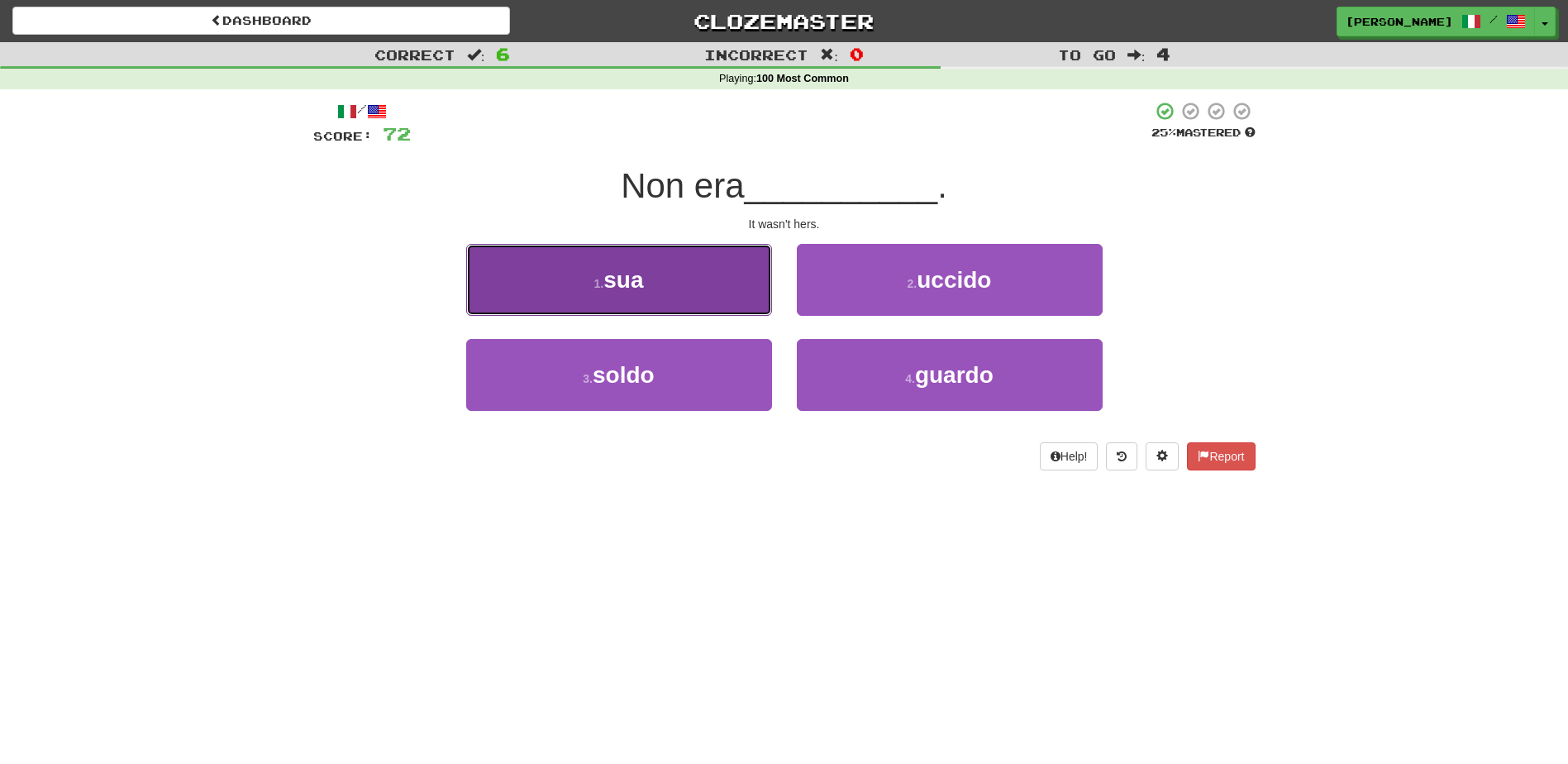
click at [725, 290] on button "1 . sua" at bounding box center [619, 280] width 306 height 72
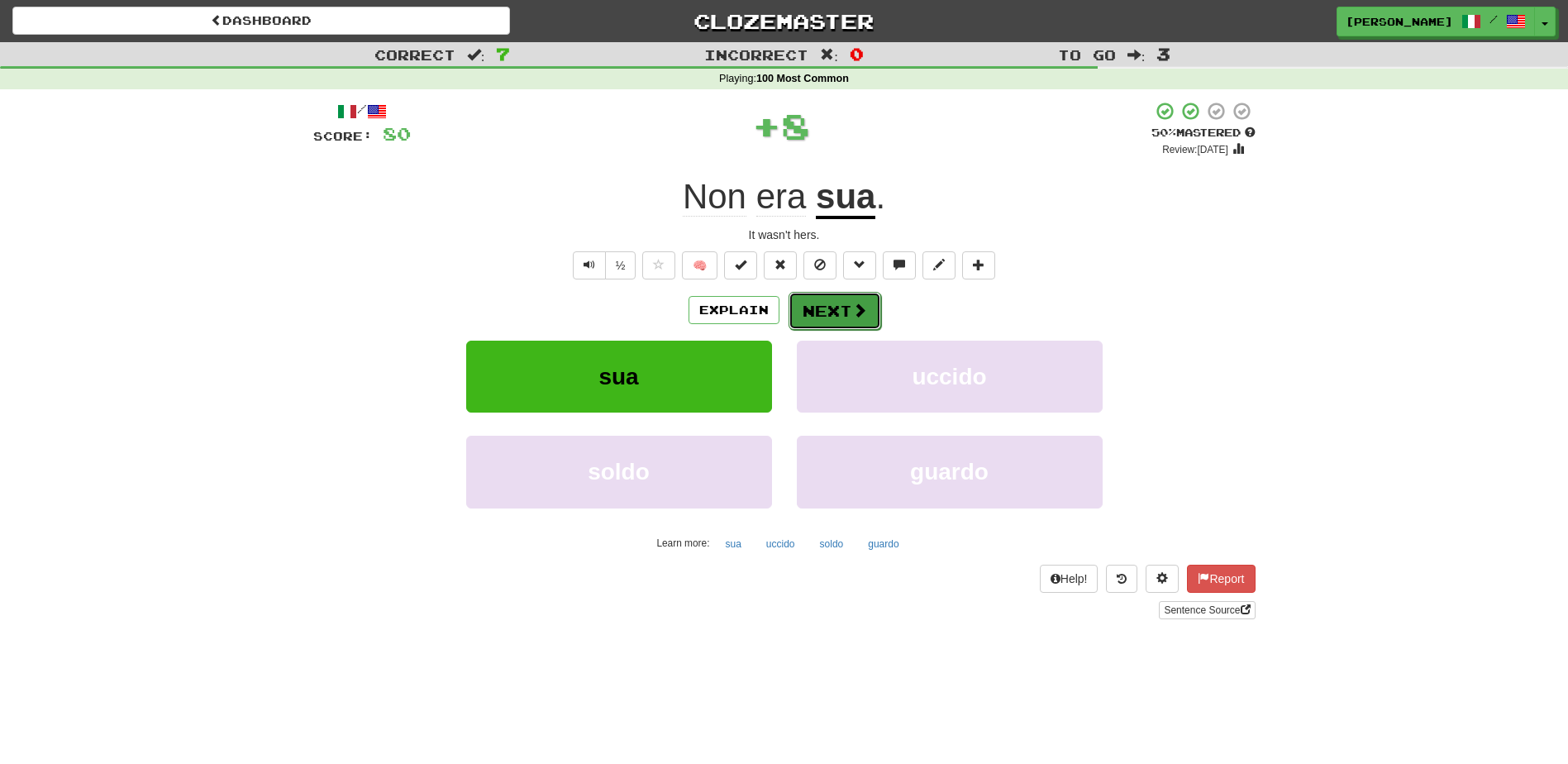
click at [826, 305] on button "Next" at bounding box center [834, 311] width 93 height 38
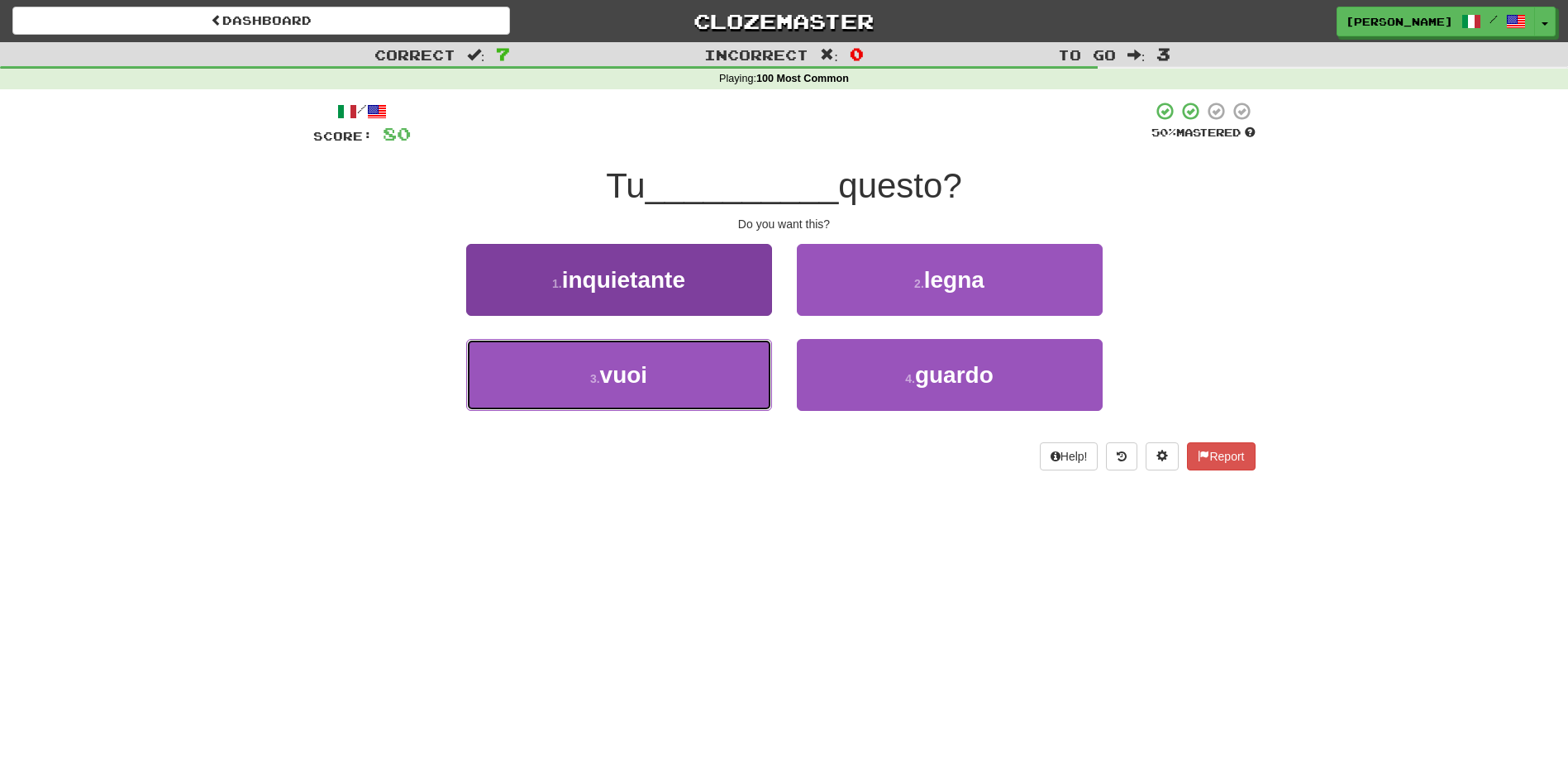
click at [734, 364] on button "3 . vuoi" at bounding box center [619, 375] width 306 height 72
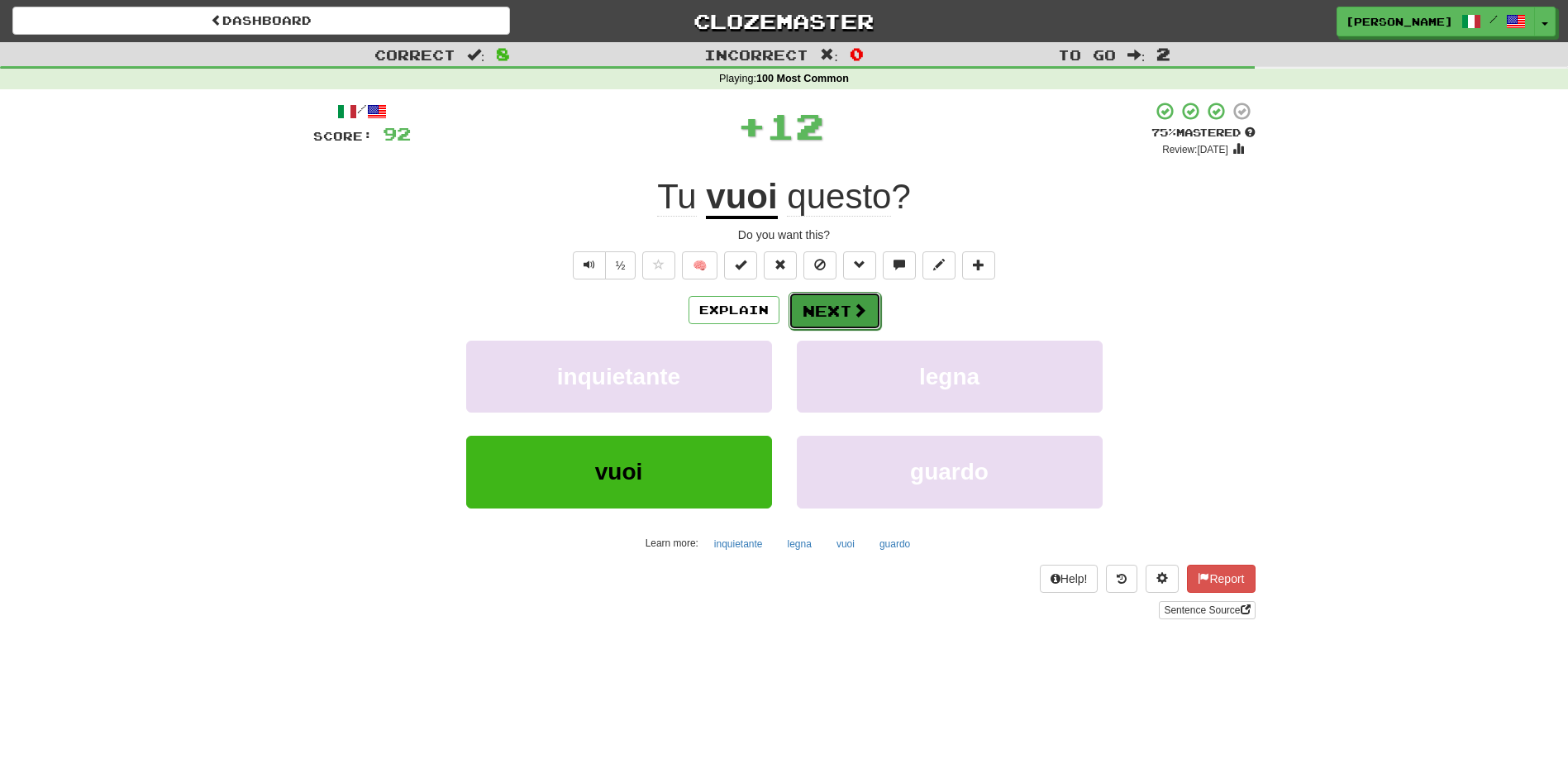
click at [806, 308] on button "Next" at bounding box center [834, 311] width 93 height 38
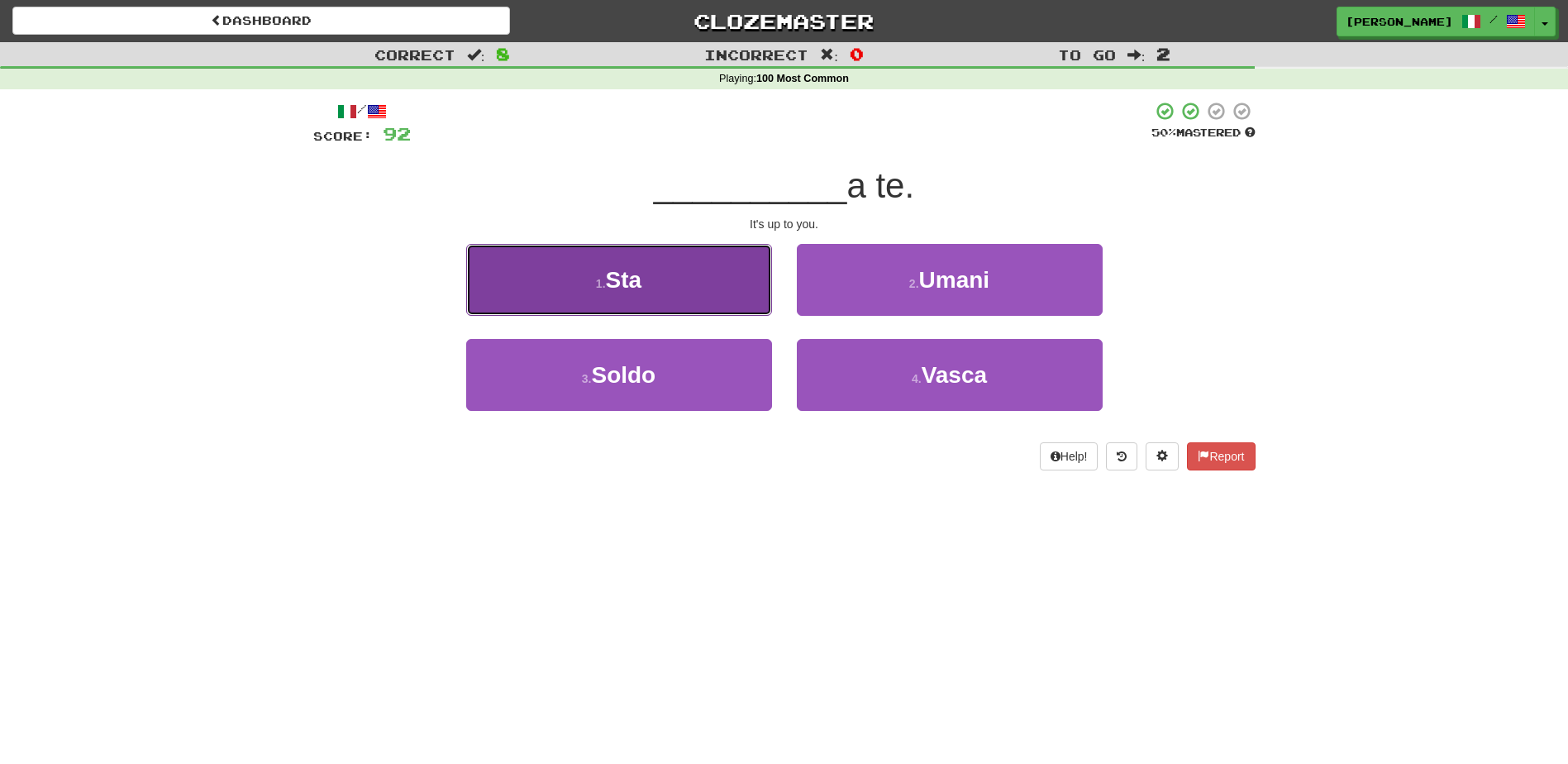
click at [719, 295] on button "1 . Sta" at bounding box center [619, 280] width 306 height 72
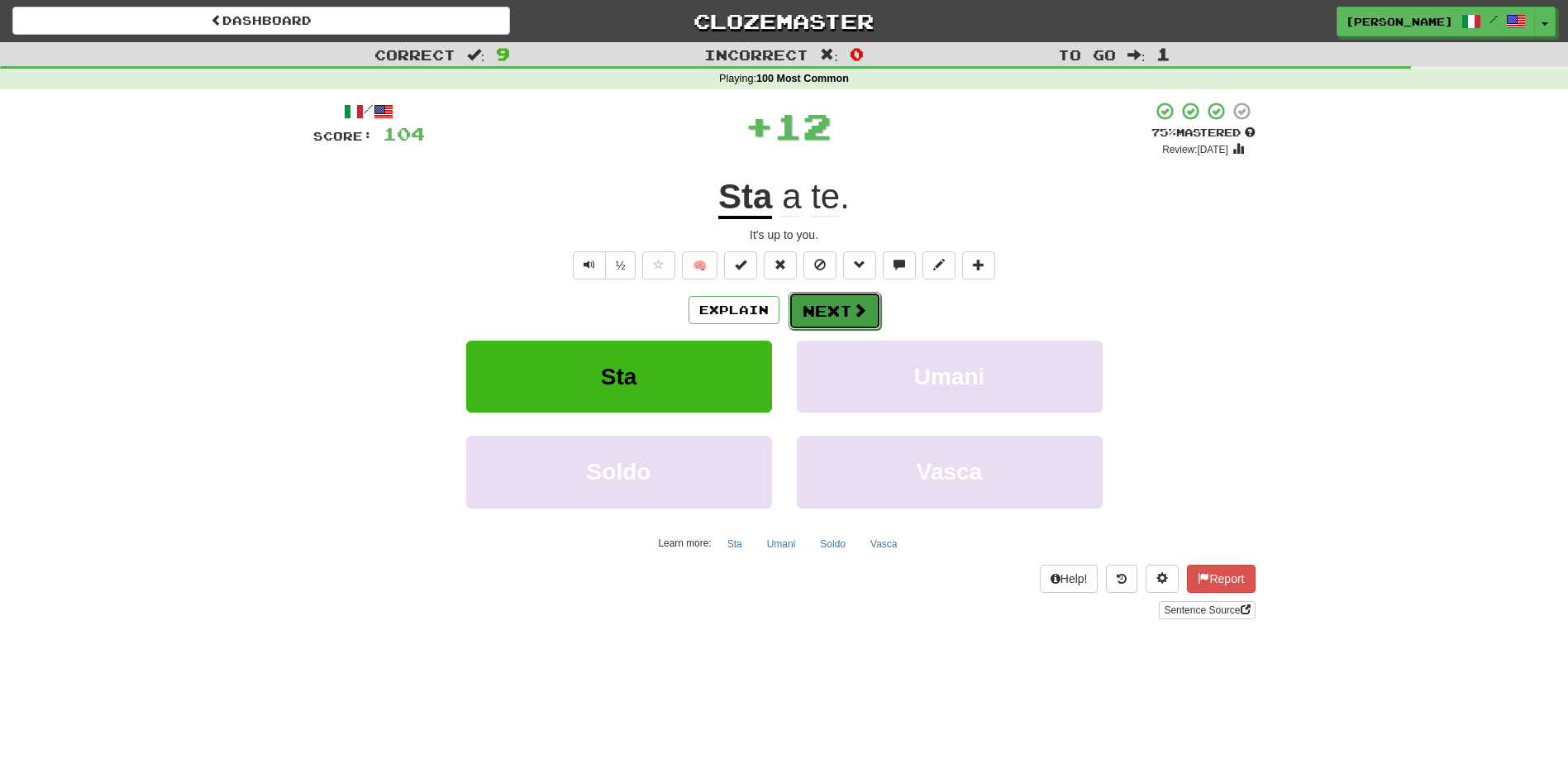
click at [815, 309] on button "Next" at bounding box center [834, 311] width 93 height 38
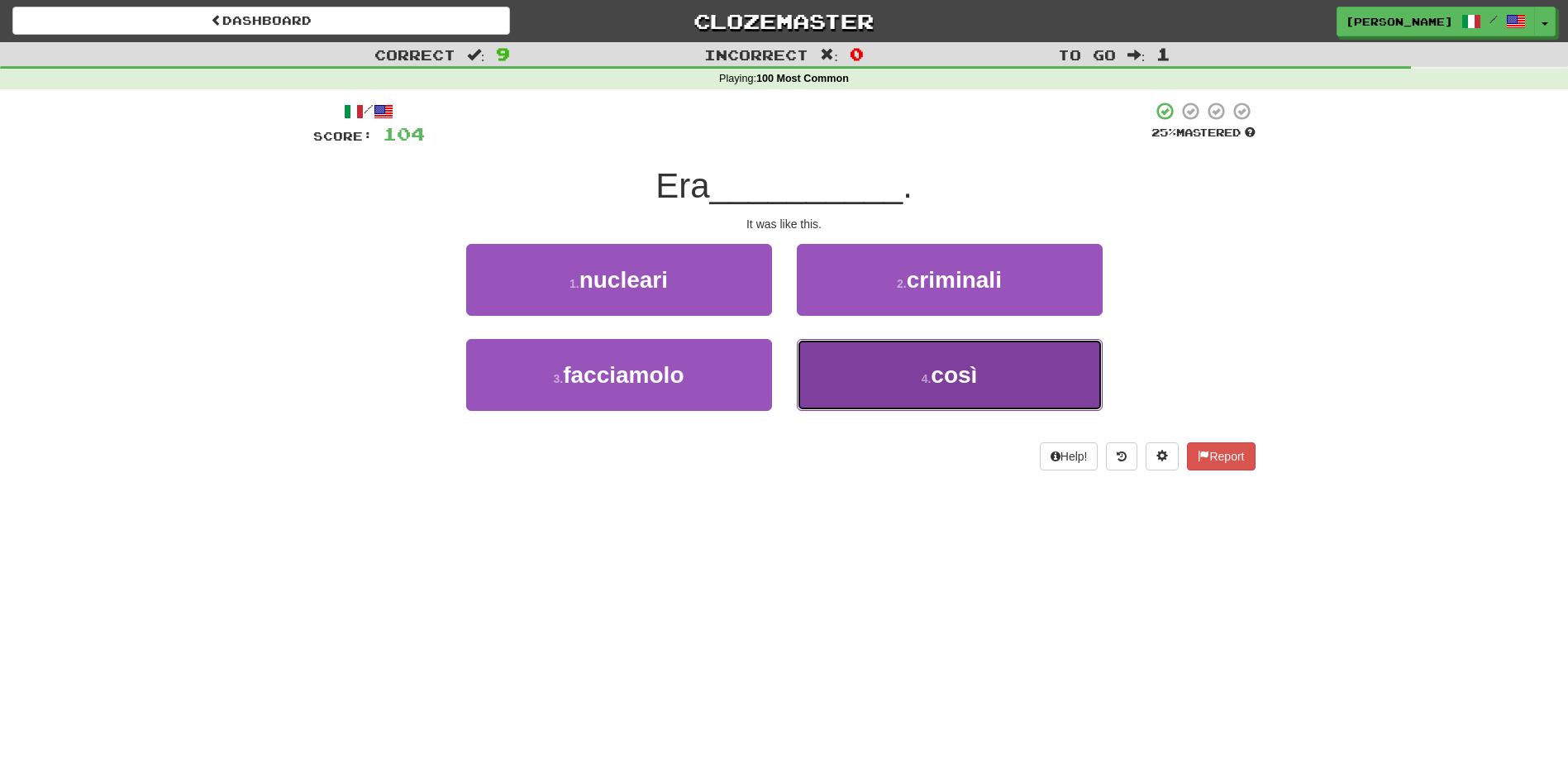
click at [873, 370] on button "4 . così" at bounding box center [950, 375] width 306 height 72
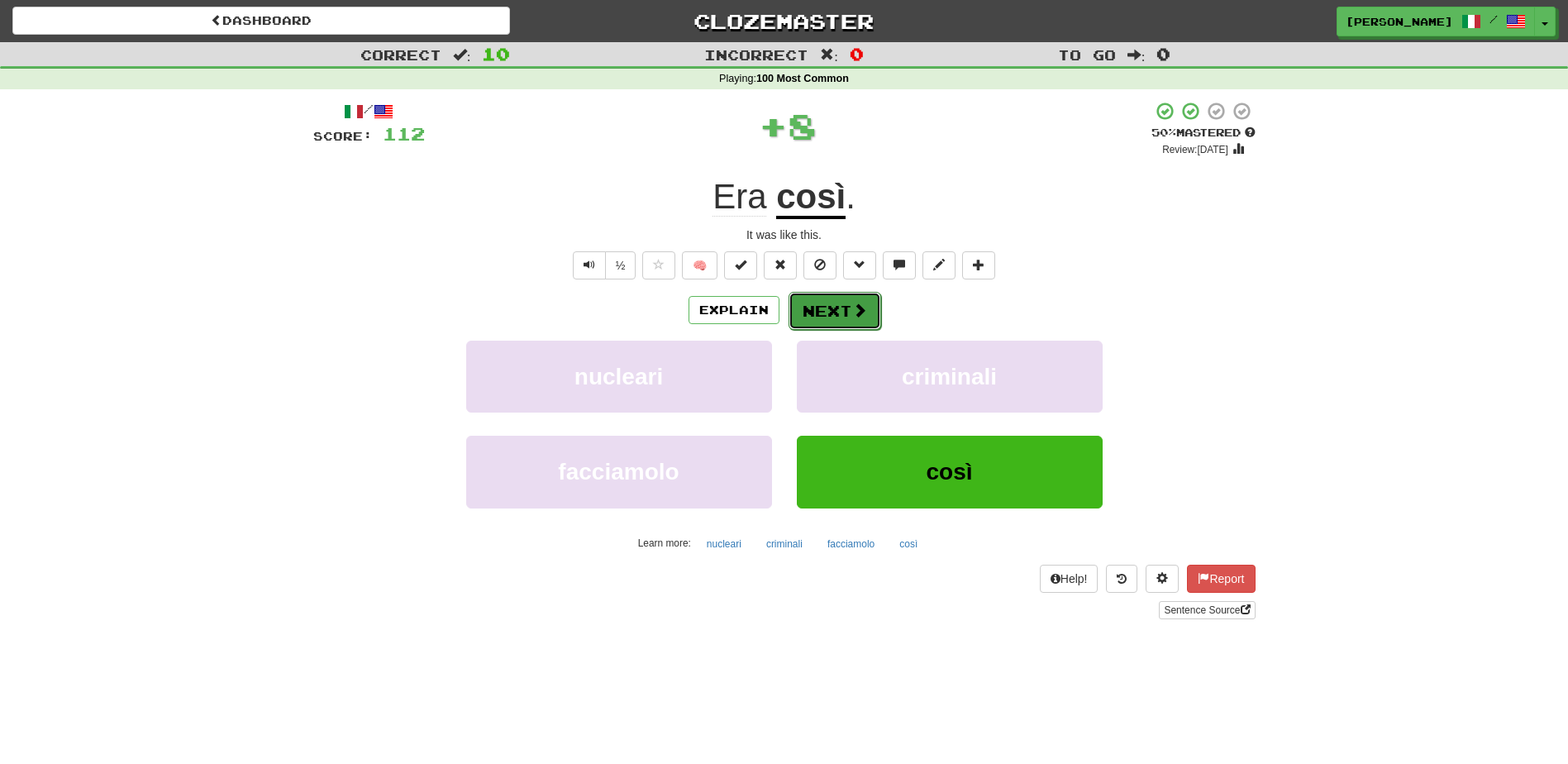
click at [815, 306] on button "Next" at bounding box center [834, 311] width 93 height 38
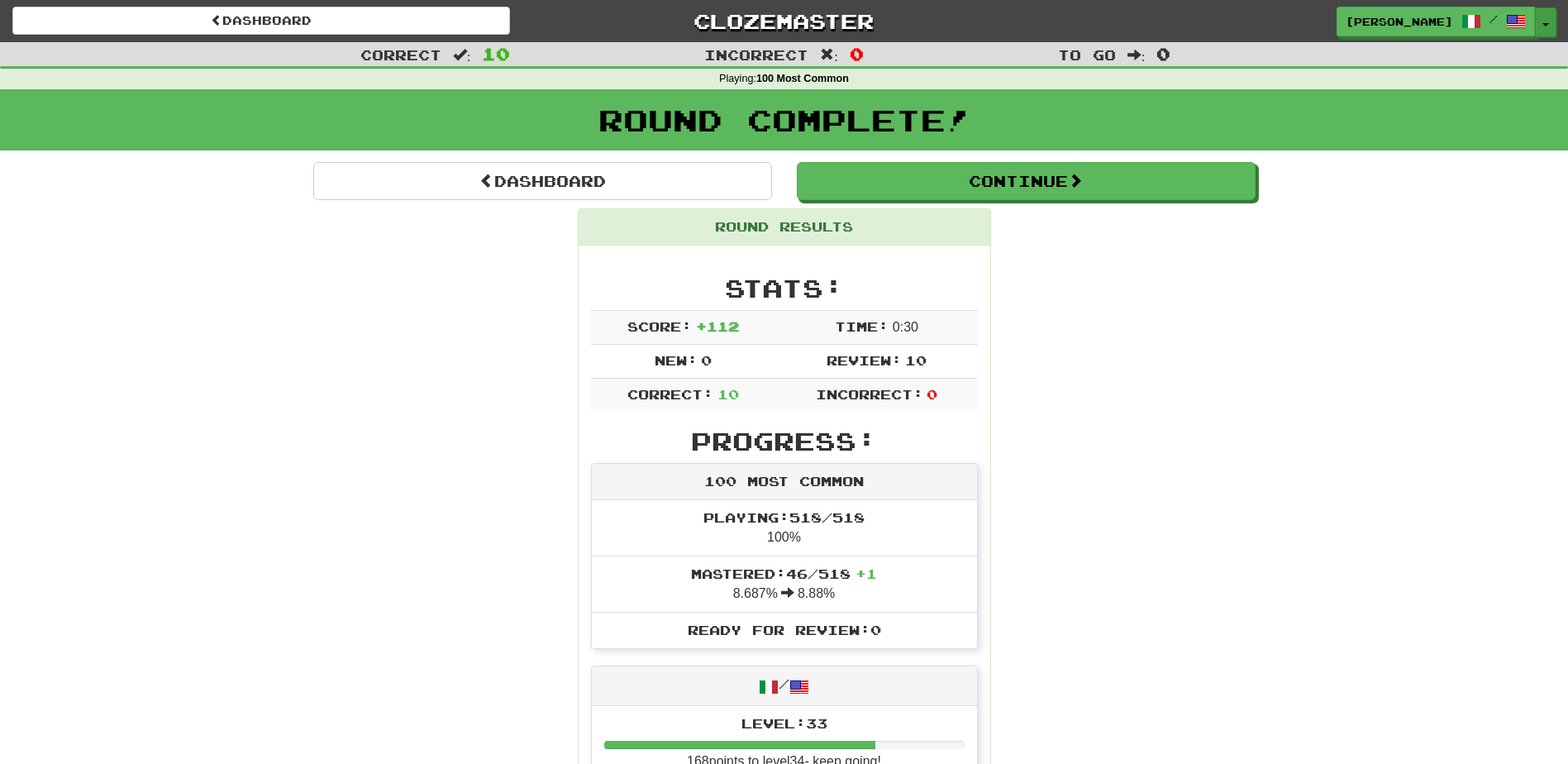
click at [1544, 29] on button "Toggle Dropdown" at bounding box center [1545, 22] width 21 height 30
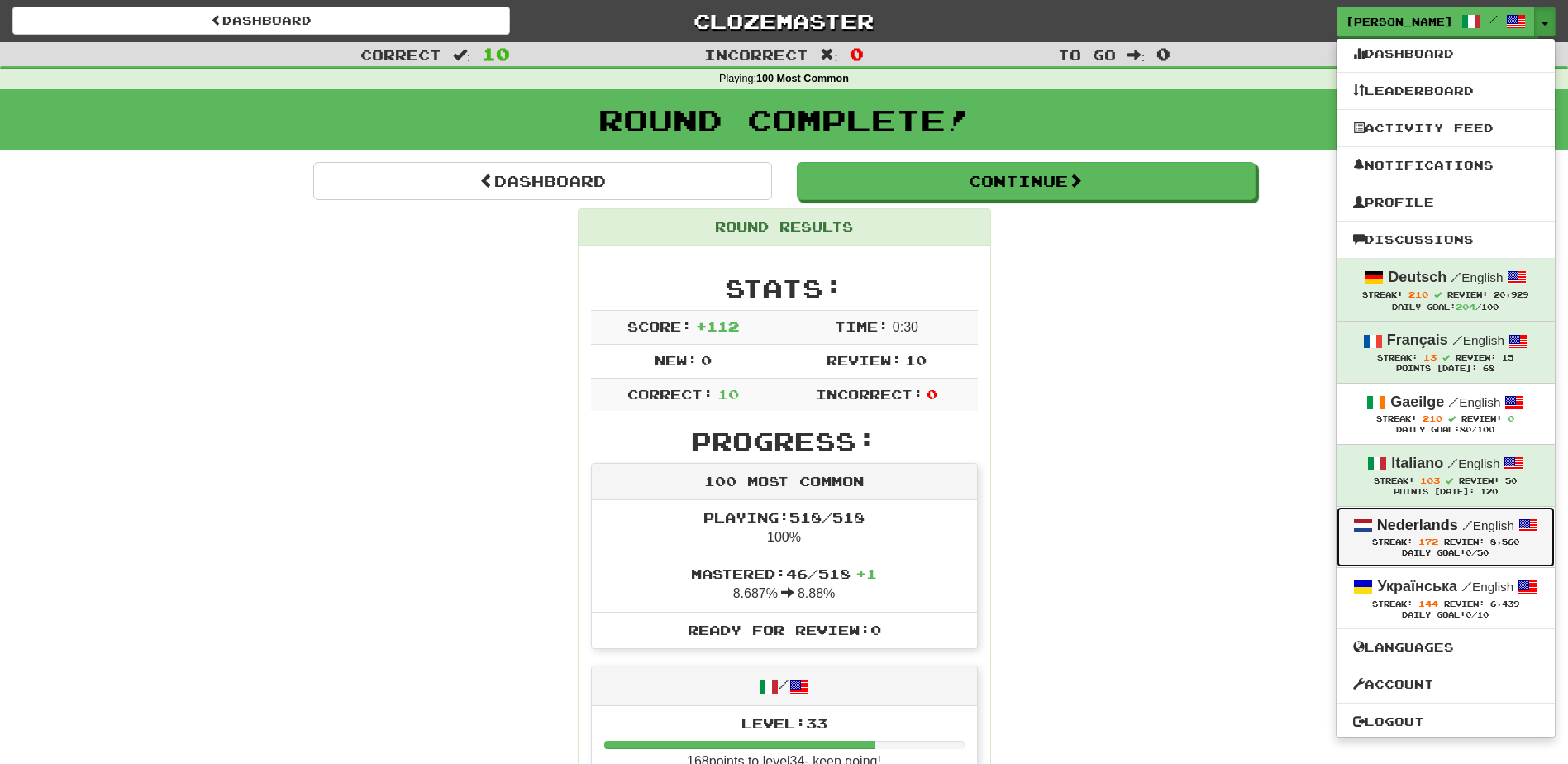
click at [1390, 529] on strong "Nederlands" at bounding box center [1417, 524] width 81 height 16
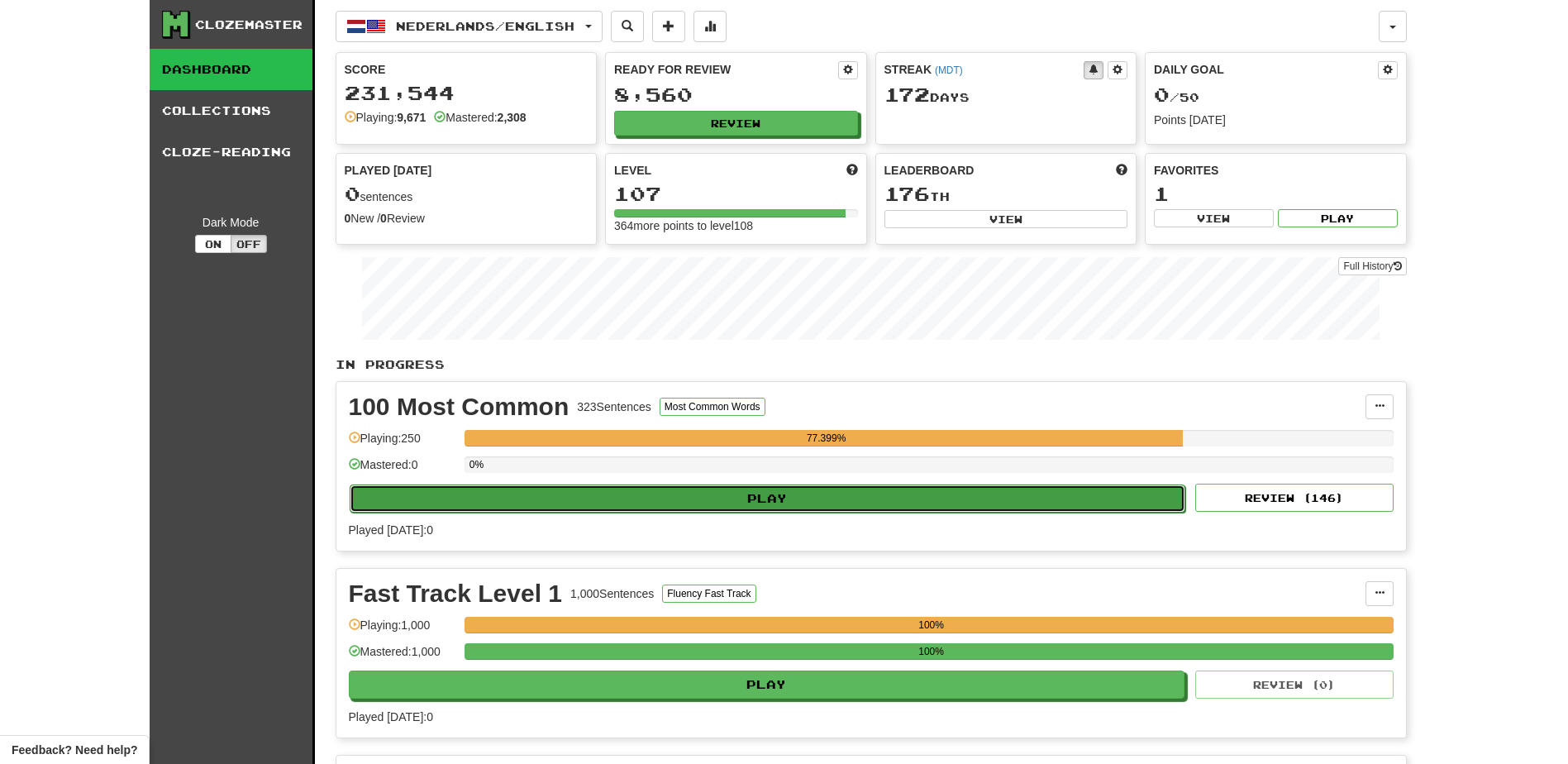
click at [668, 501] on button "Play" at bounding box center [768, 498] width 837 height 28
select select "**"
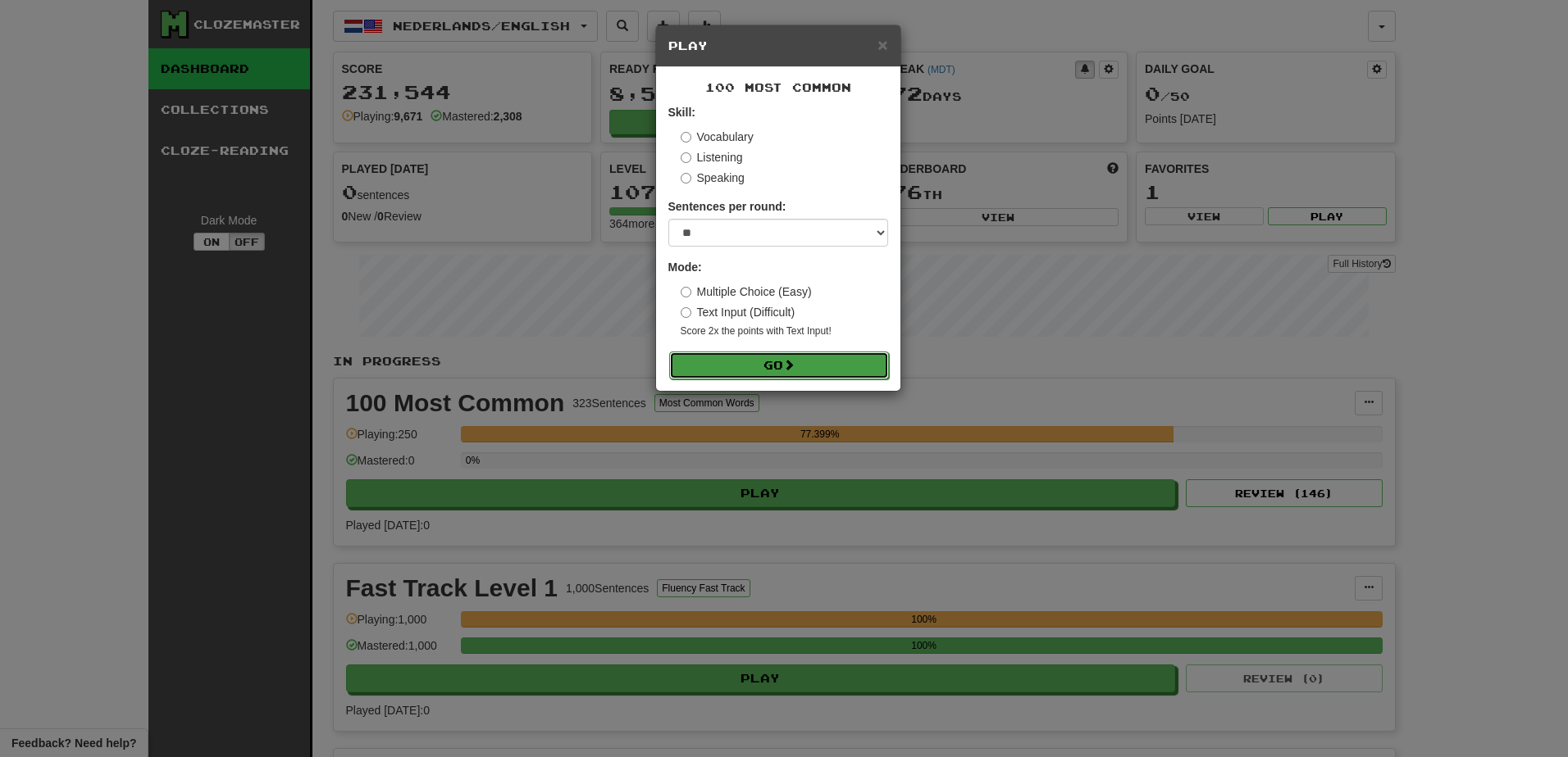
click at [747, 370] on button "Go" at bounding box center [779, 365] width 220 height 28
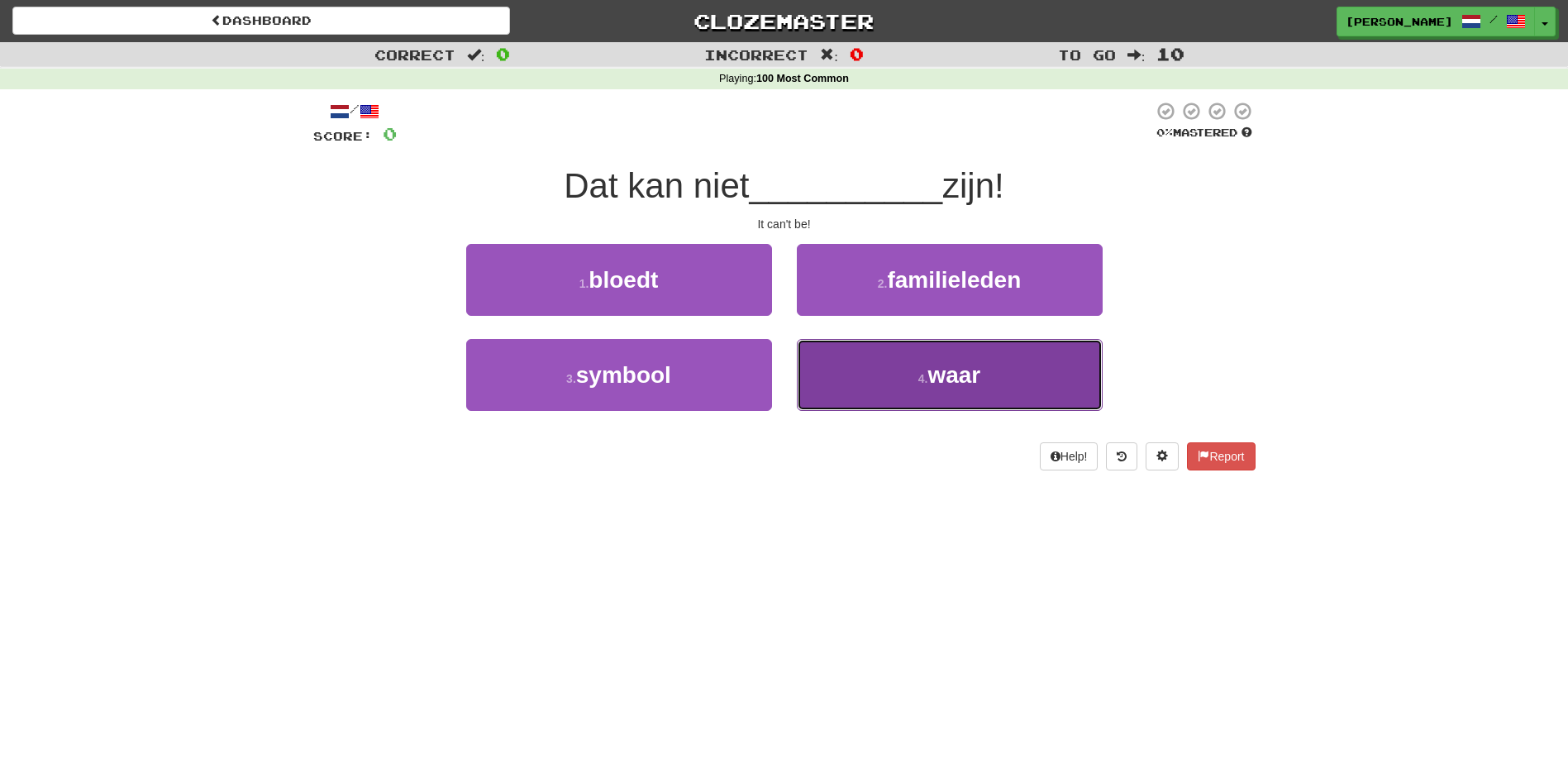
click at [855, 387] on button "4 . waar" at bounding box center [950, 375] width 306 height 72
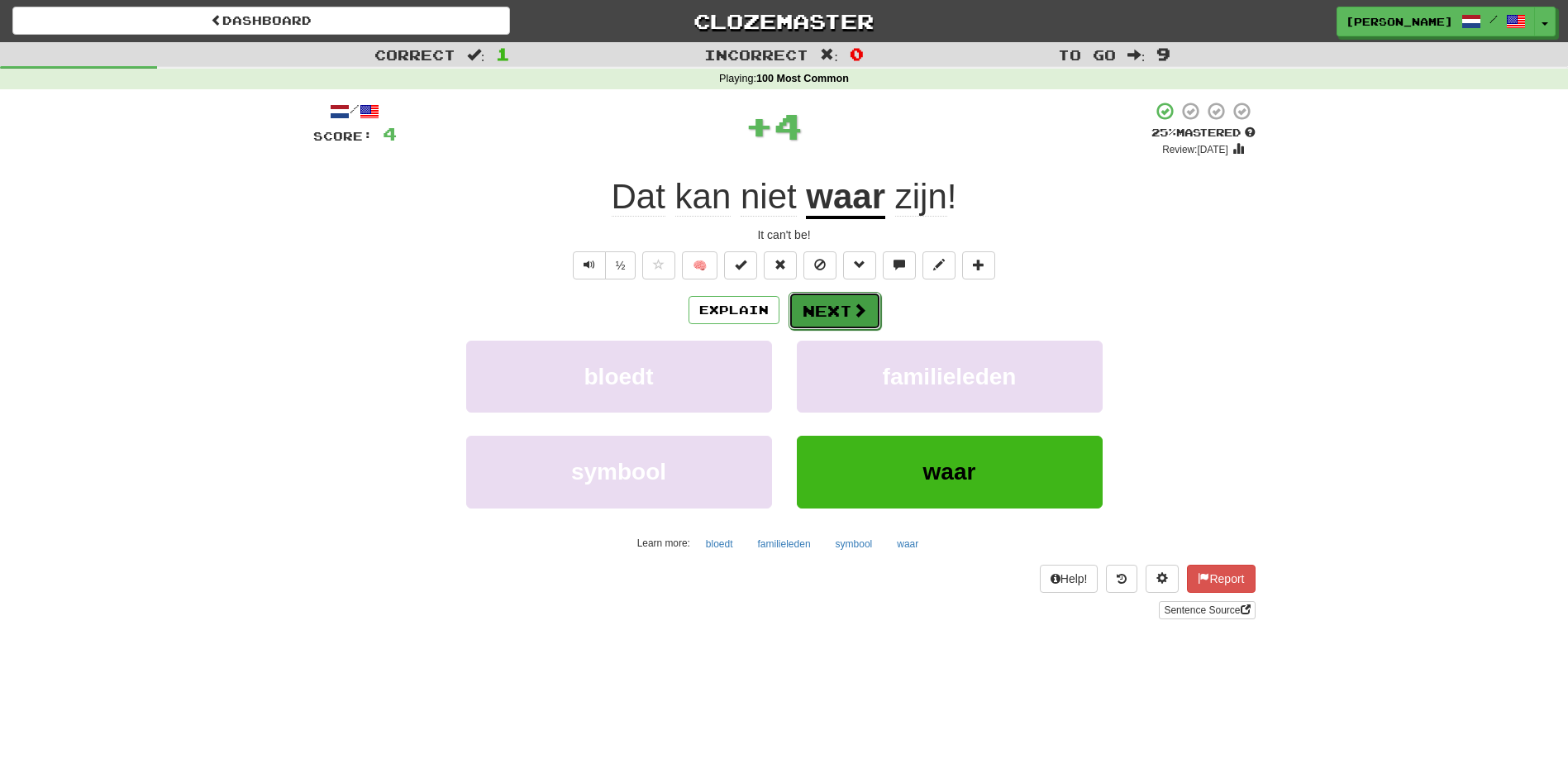
click at [818, 303] on button "Next" at bounding box center [834, 311] width 93 height 38
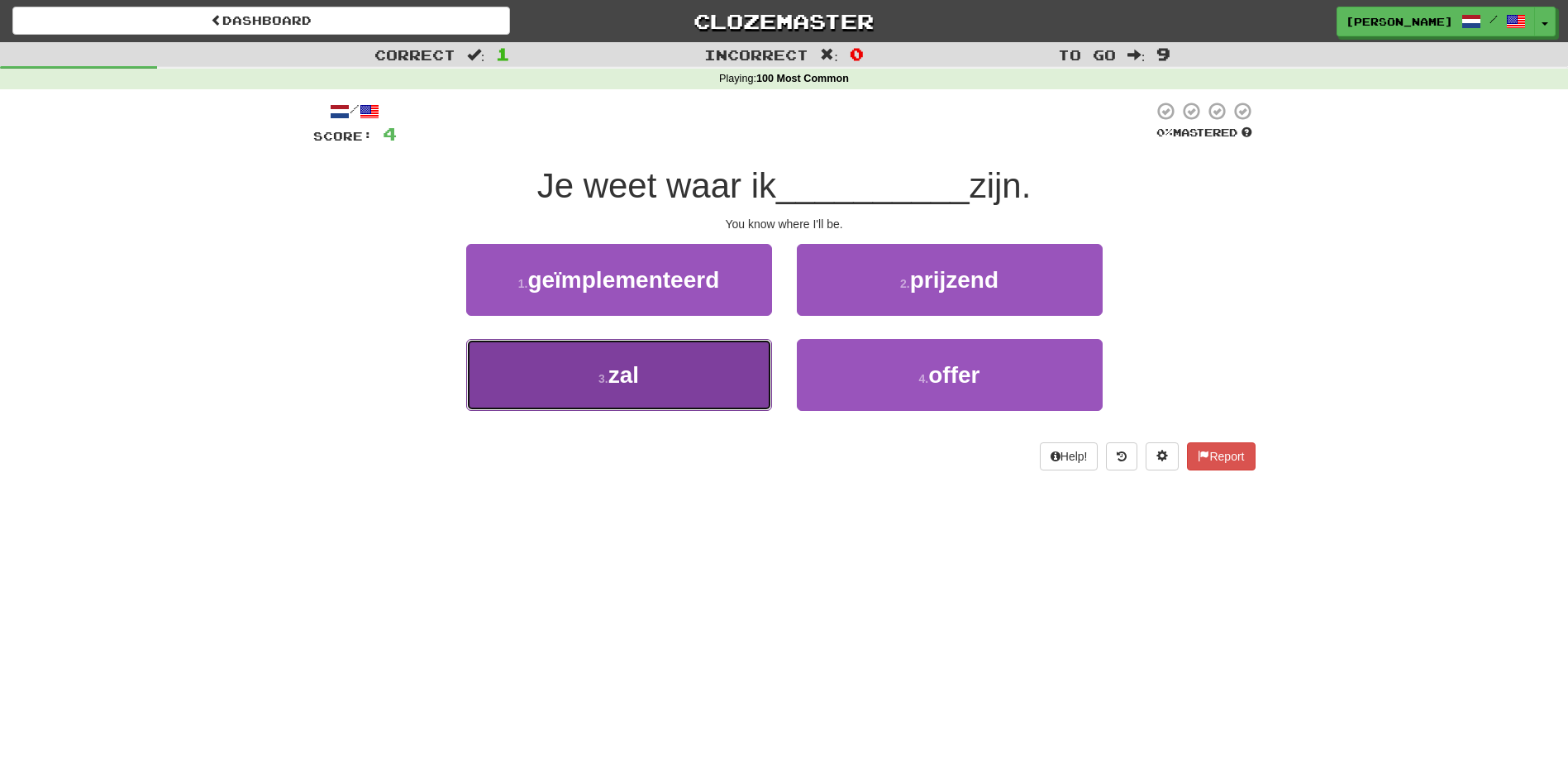
click at [695, 374] on button "3 . zal" at bounding box center [619, 375] width 306 height 72
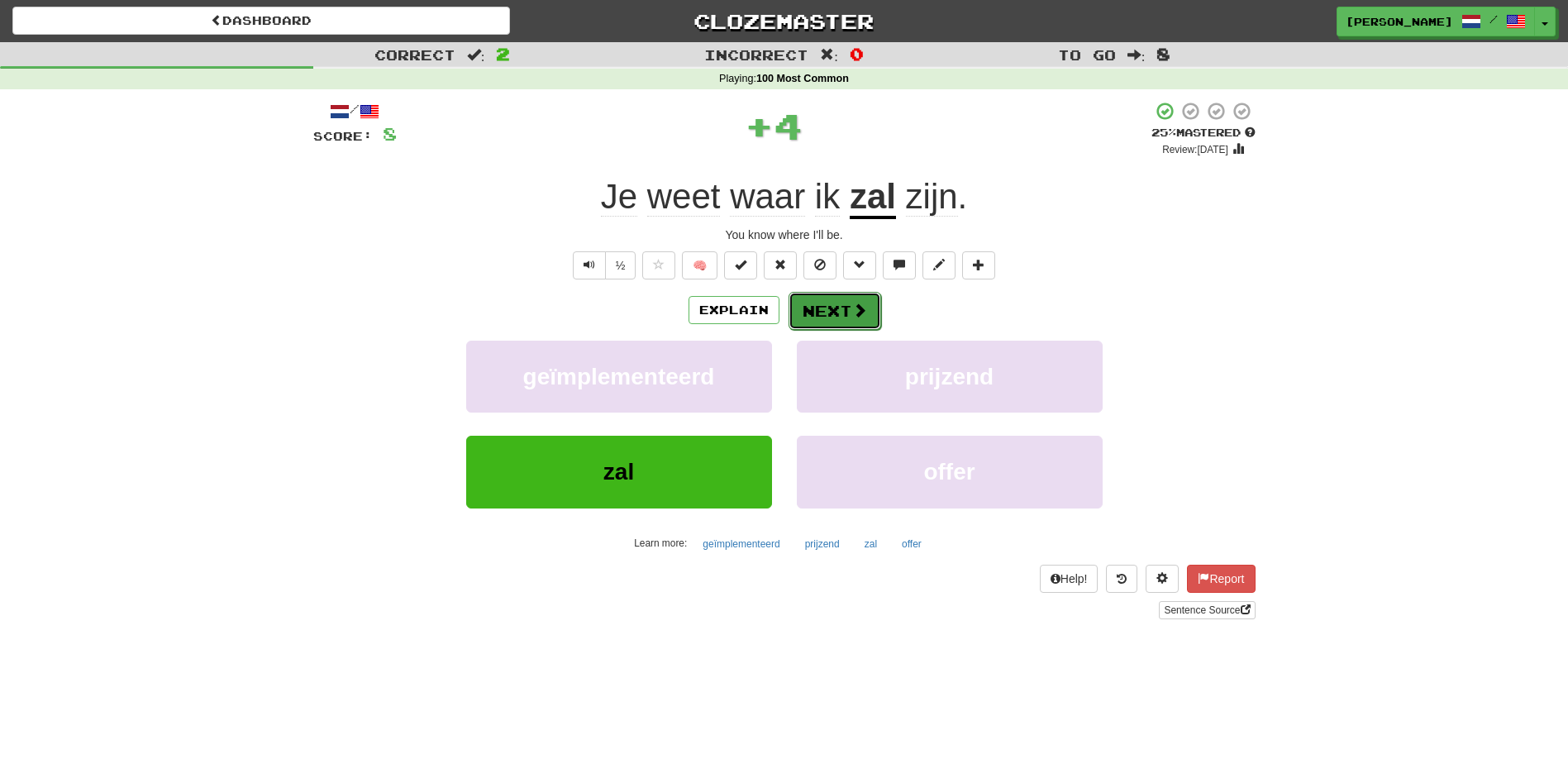
click at [824, 301] on button "Next" at bounding box center [834, 311] width 93 height 38
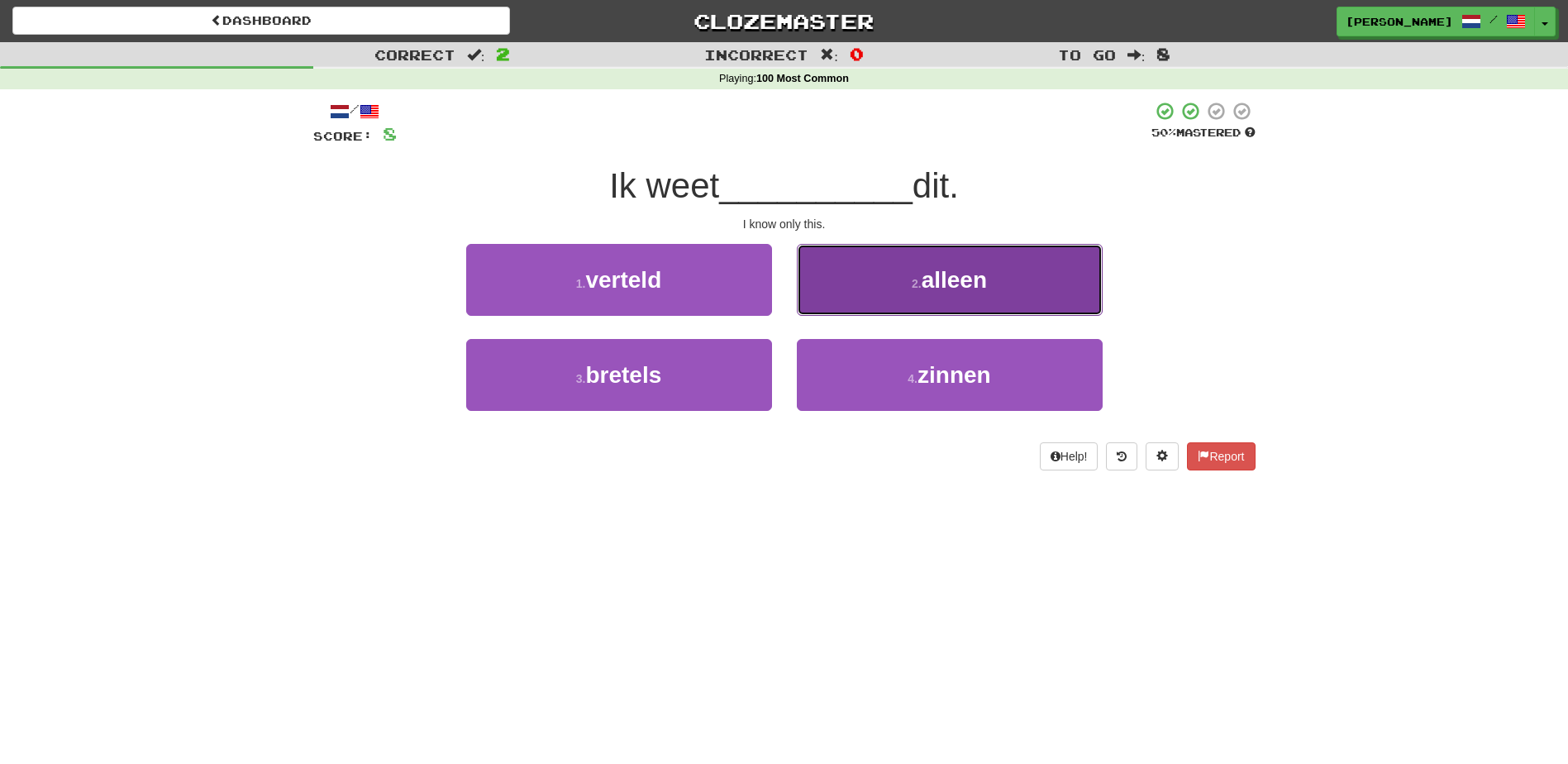
click at [847, 293] on button "2 . alleen" at bounding box center [950, 280] width 306 height 72
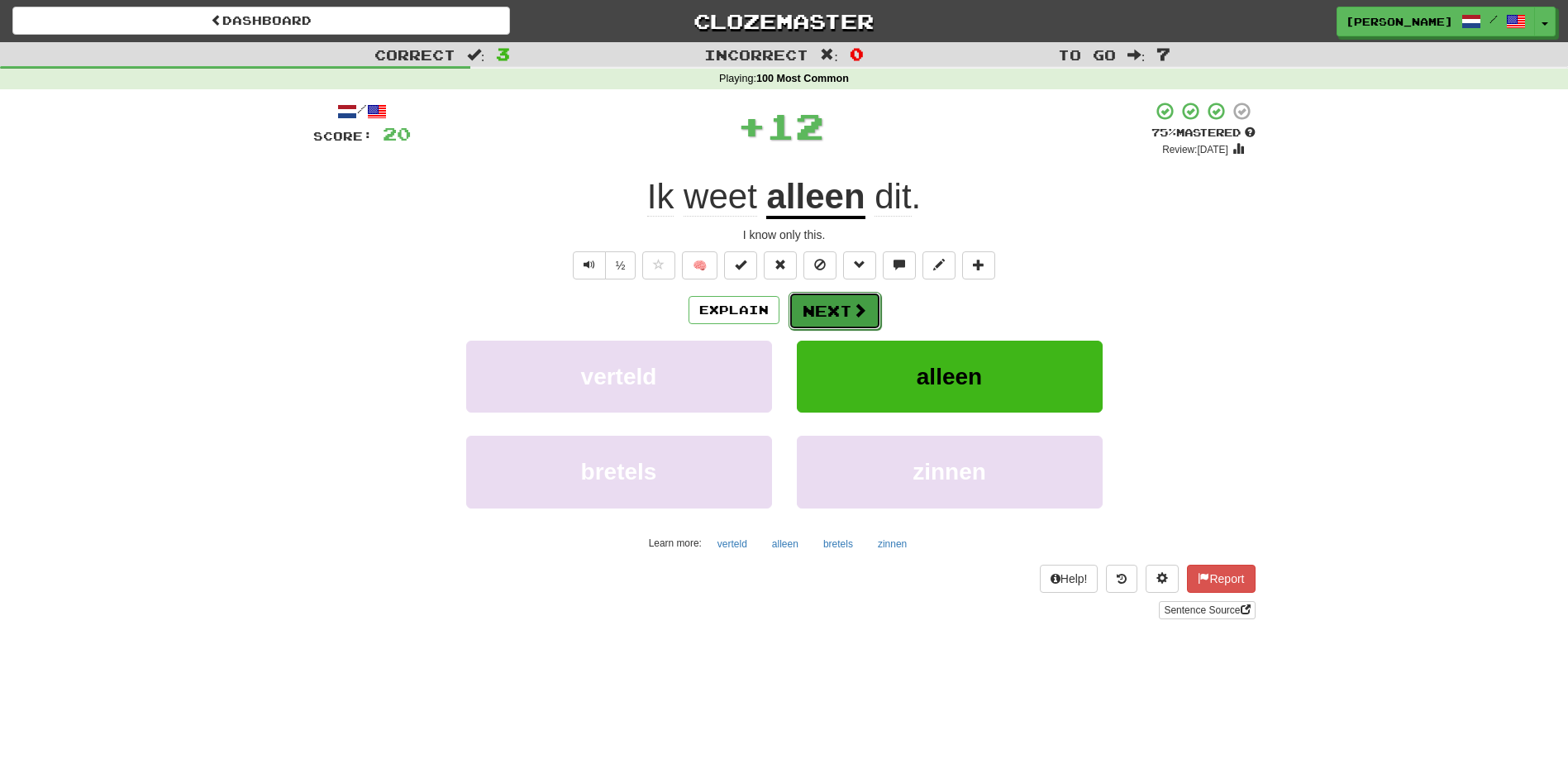
click at [823, 314] on button "Next" at bounding box center [834, 311] width 93 height 38
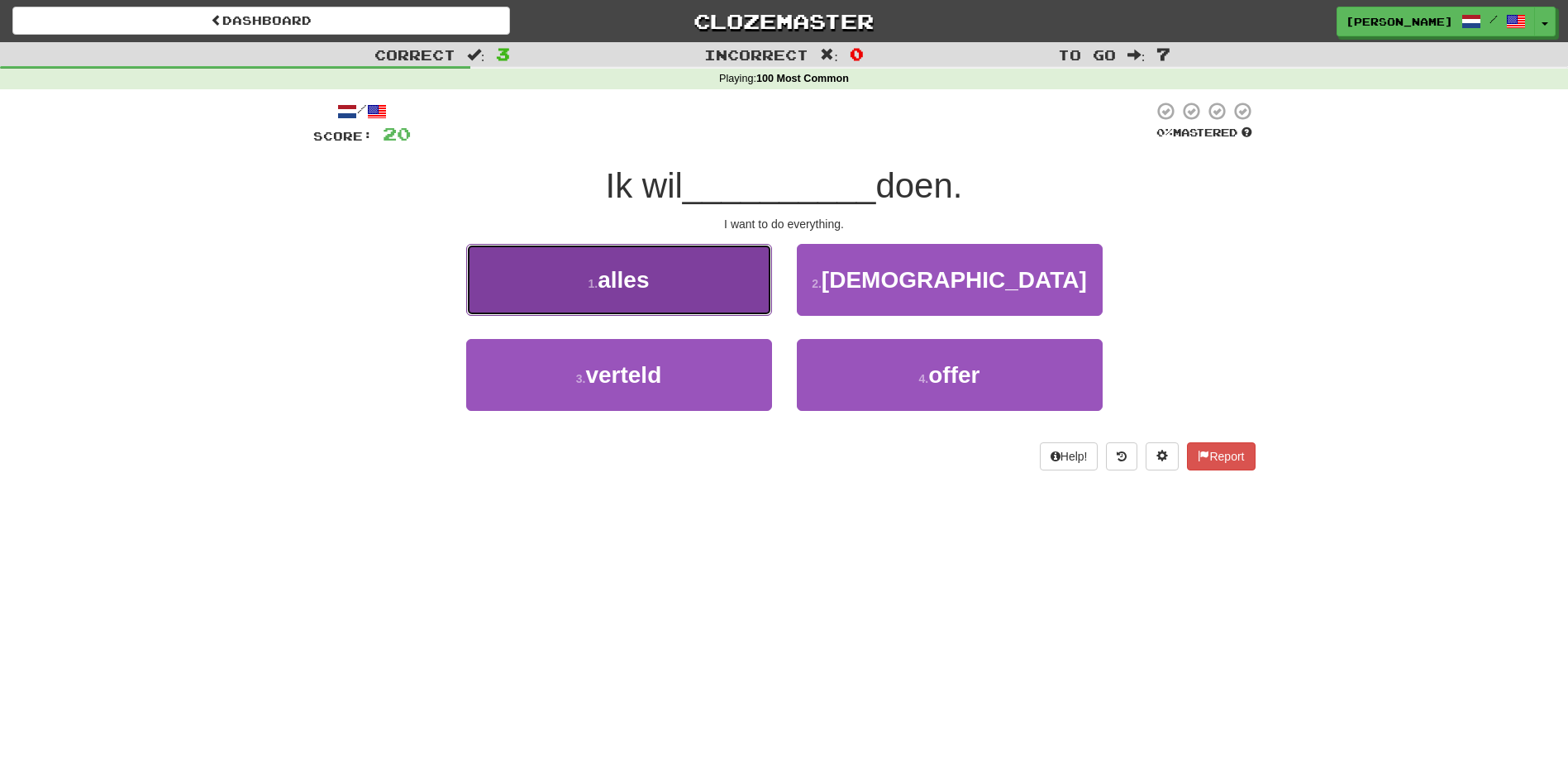
click at [706, 291] on button "1 . alles" at bounding box center [619, 280] width 306 height 72
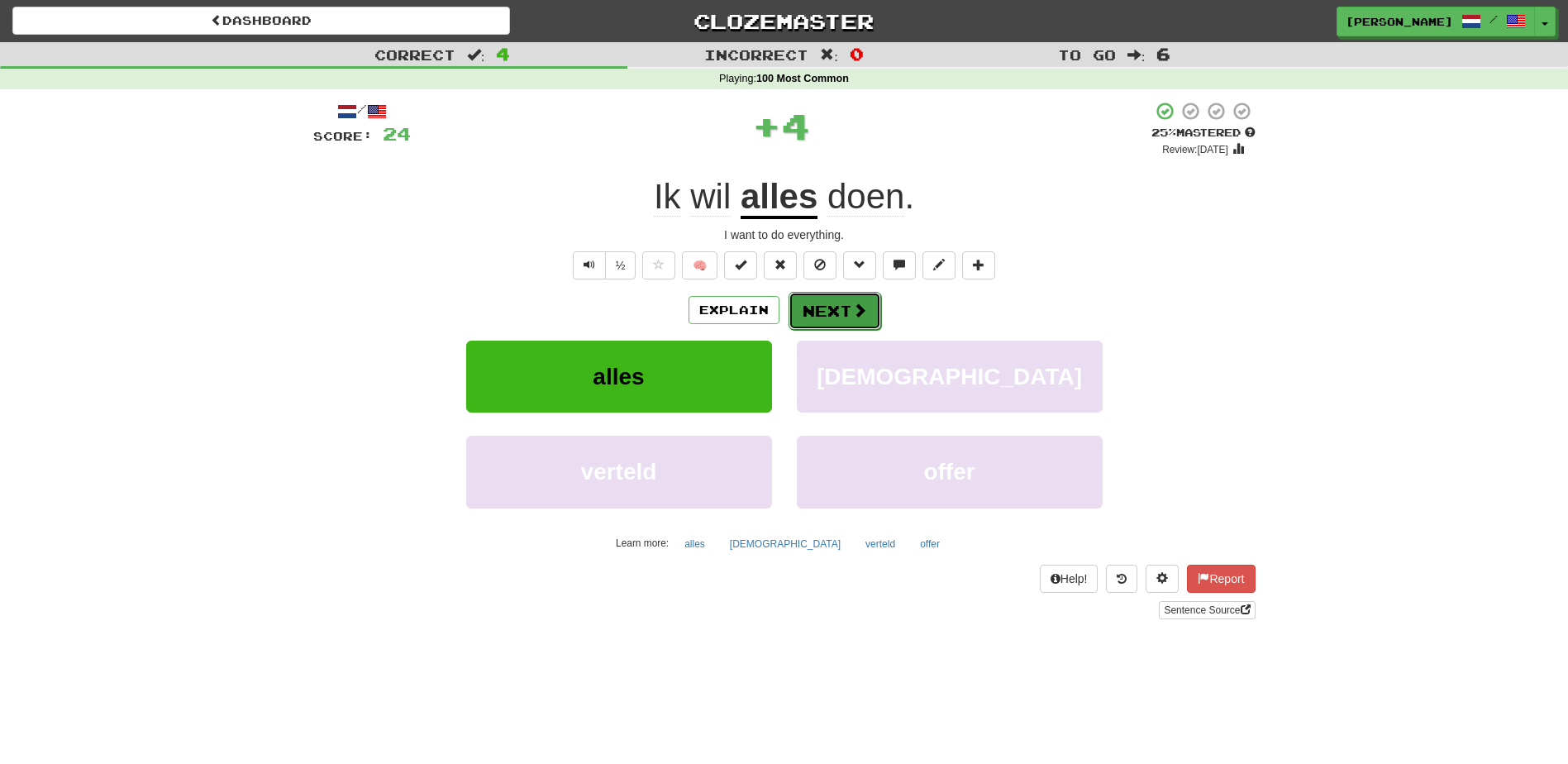
click at [814, 311] on button "Next" at bounding box center [834, 311] width 93 height 38
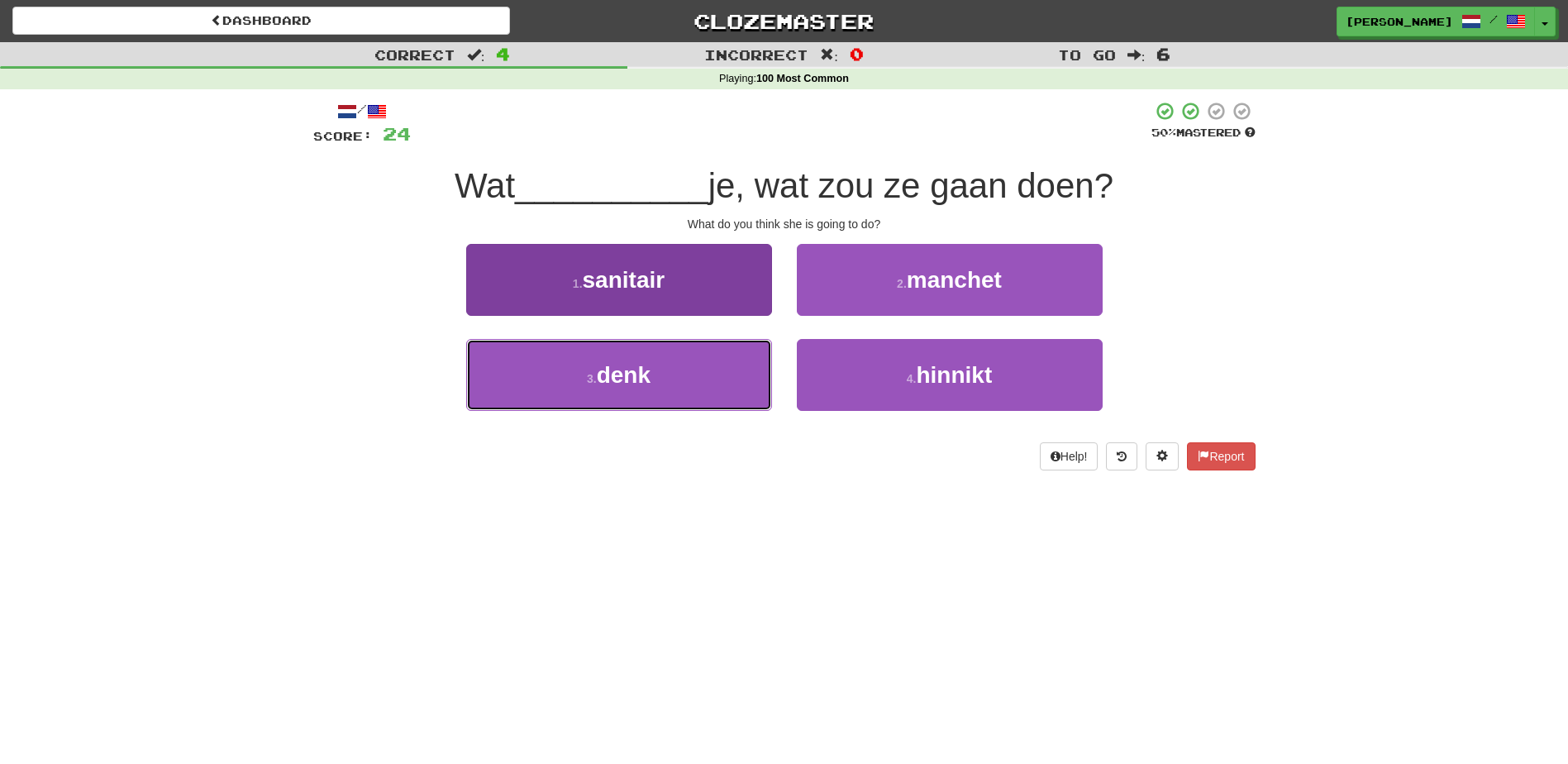
click at [692, 382] on button "3 . denk" at bounding box center [619, 375] width 306 height 72
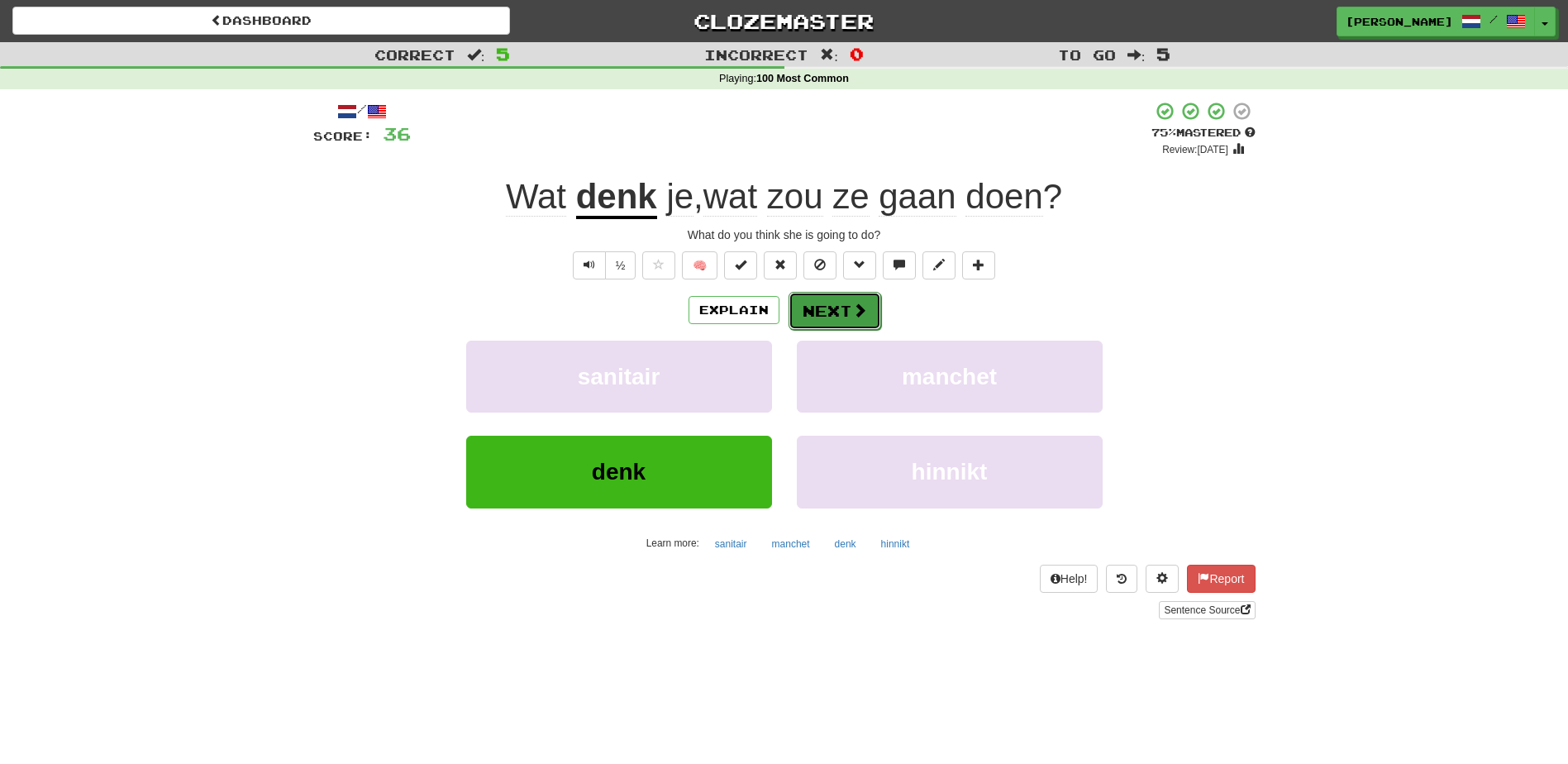
click at [812, 313] on button "Next" at bounding box center [834, 311] width 93 height 38
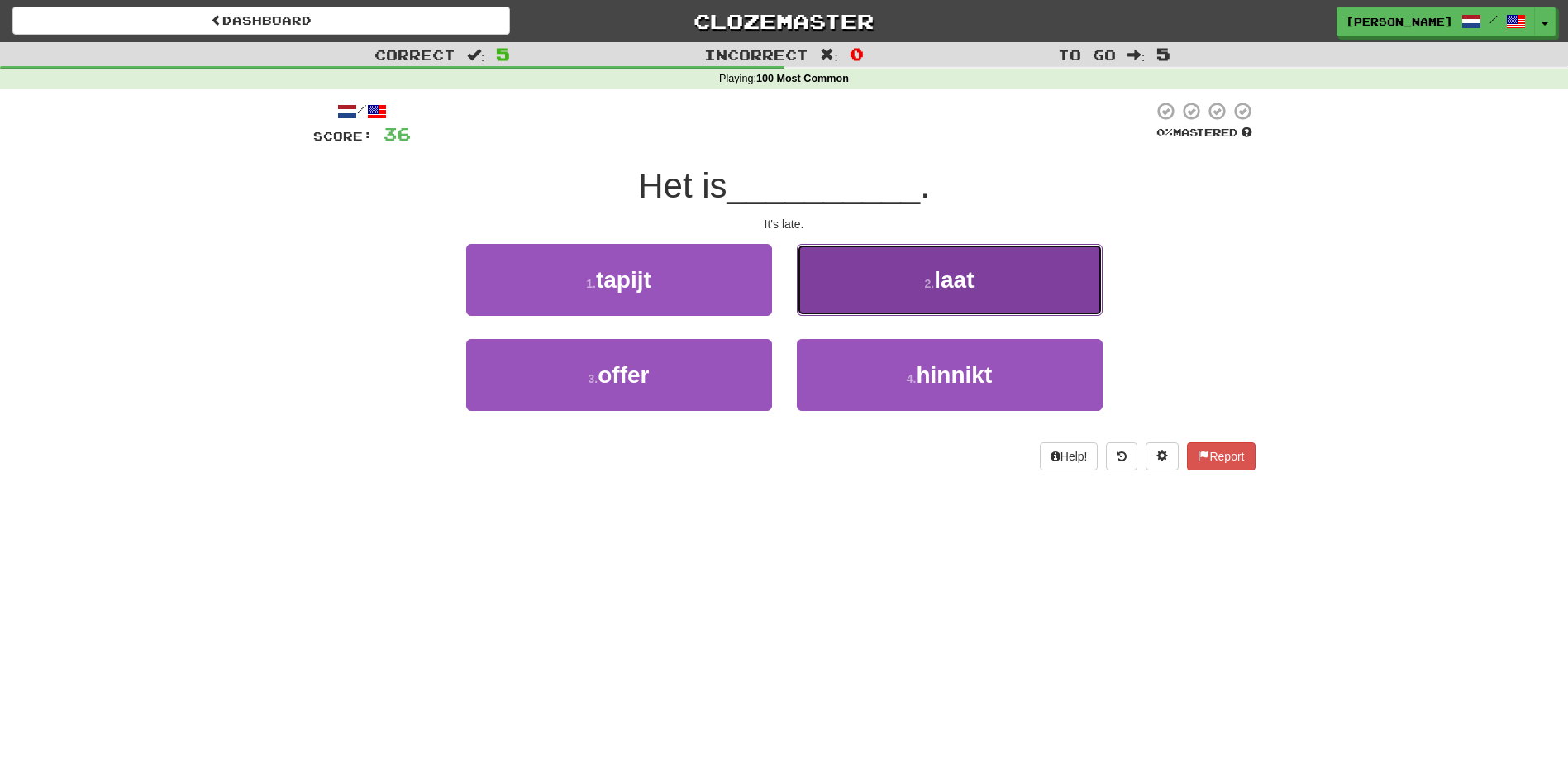
click at [859, 277] on button "2 . laat" at bounding box center [950, 280] width 306 height 72
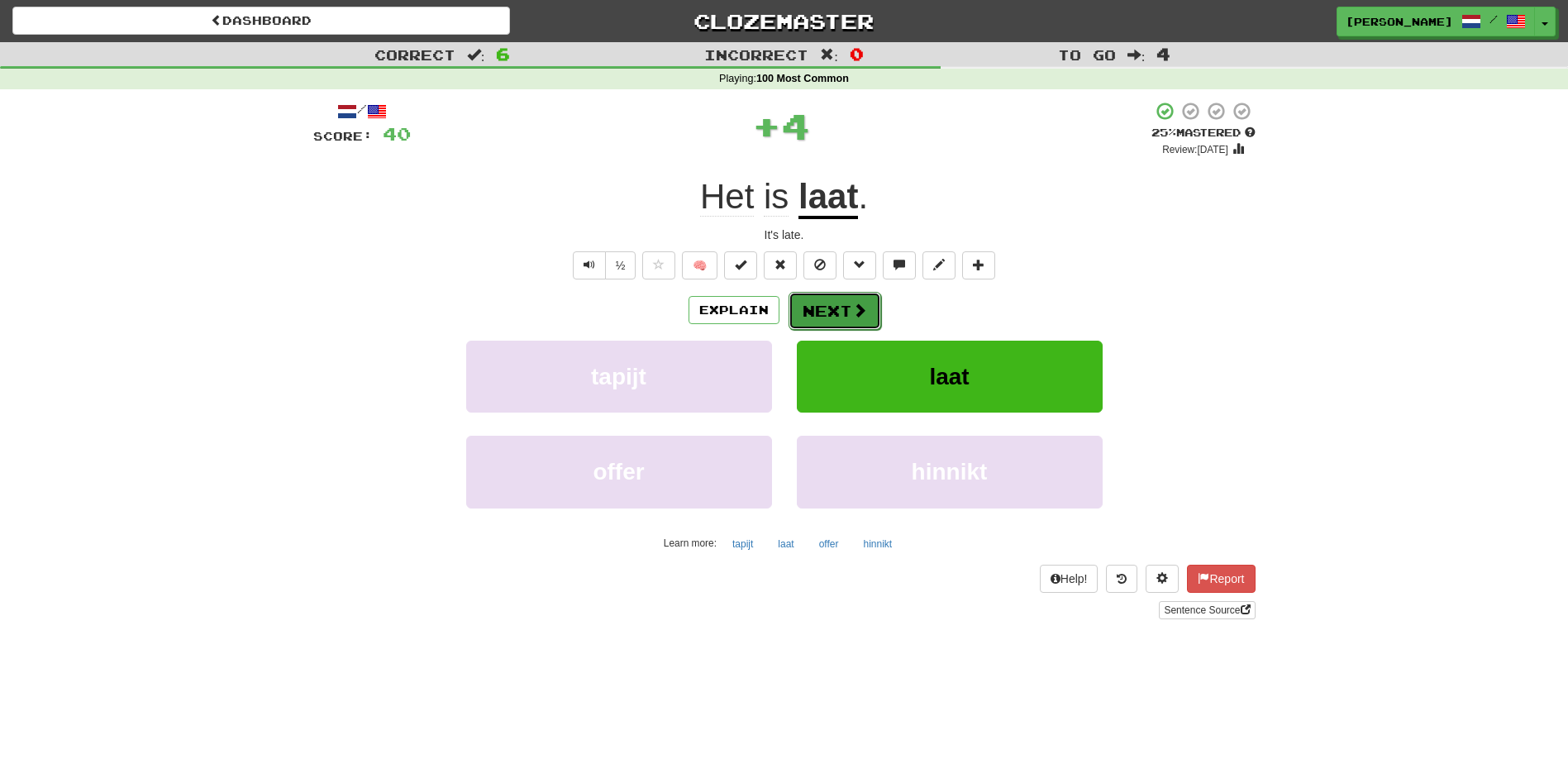
click at [828, 313] on button "Next" at bounding box center [834, 311] width 93 height 38
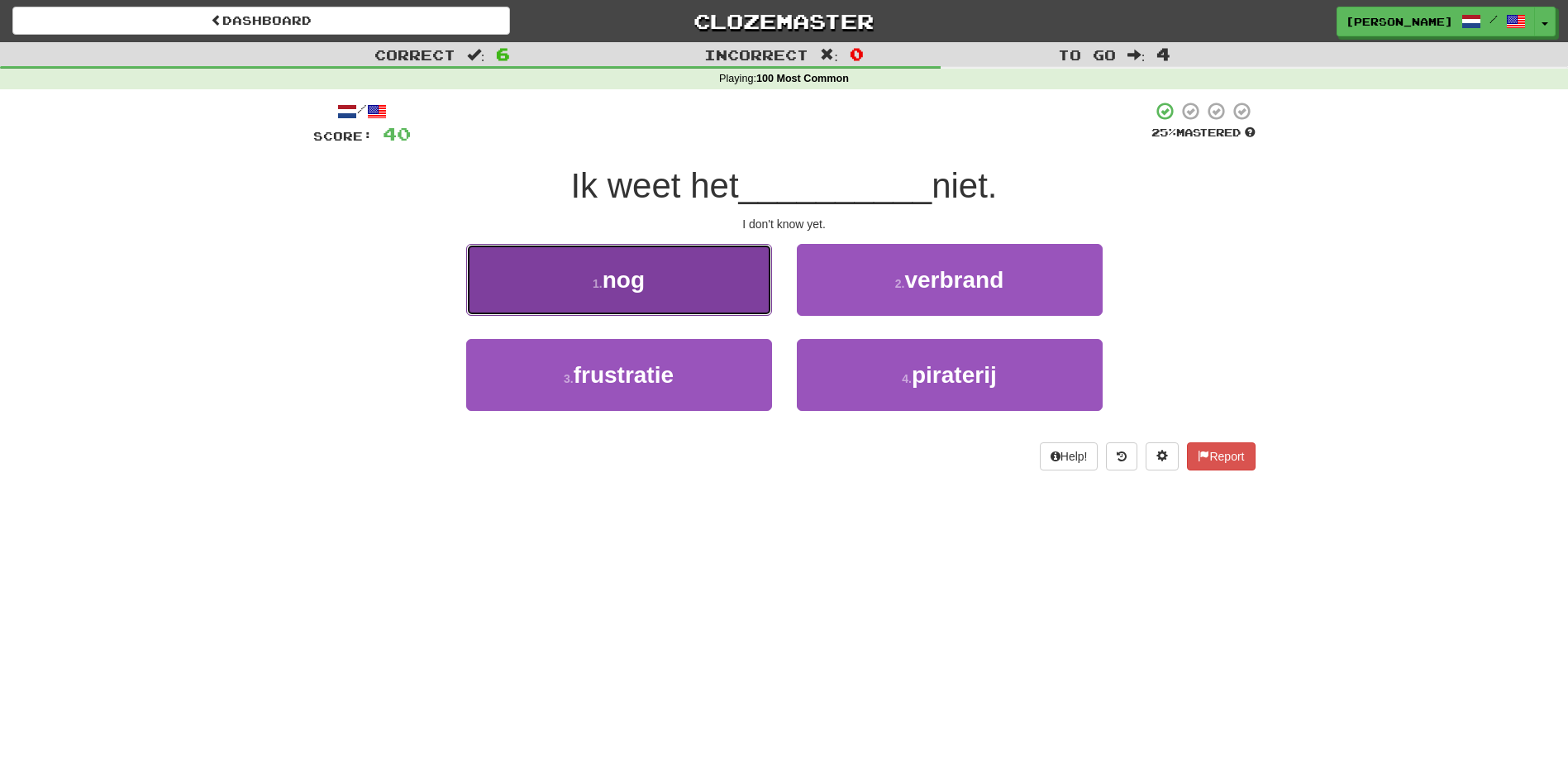
click at [721, 297] on button "1 . nog" at bounding box center [619, 280] width 306 height 72
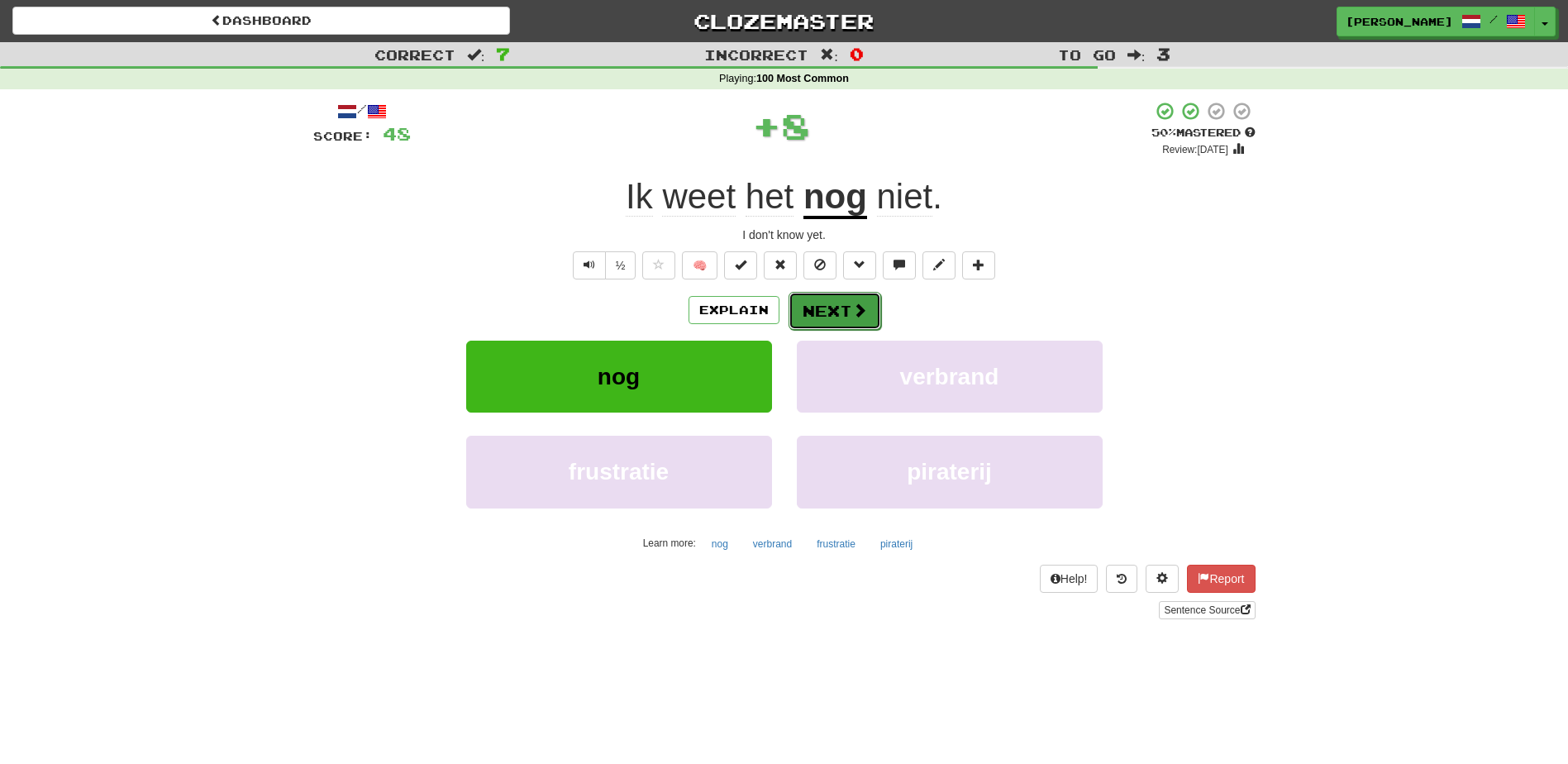
click at [821, 303] on button "Next" at bounding box center [834, 311] width 93 height 38
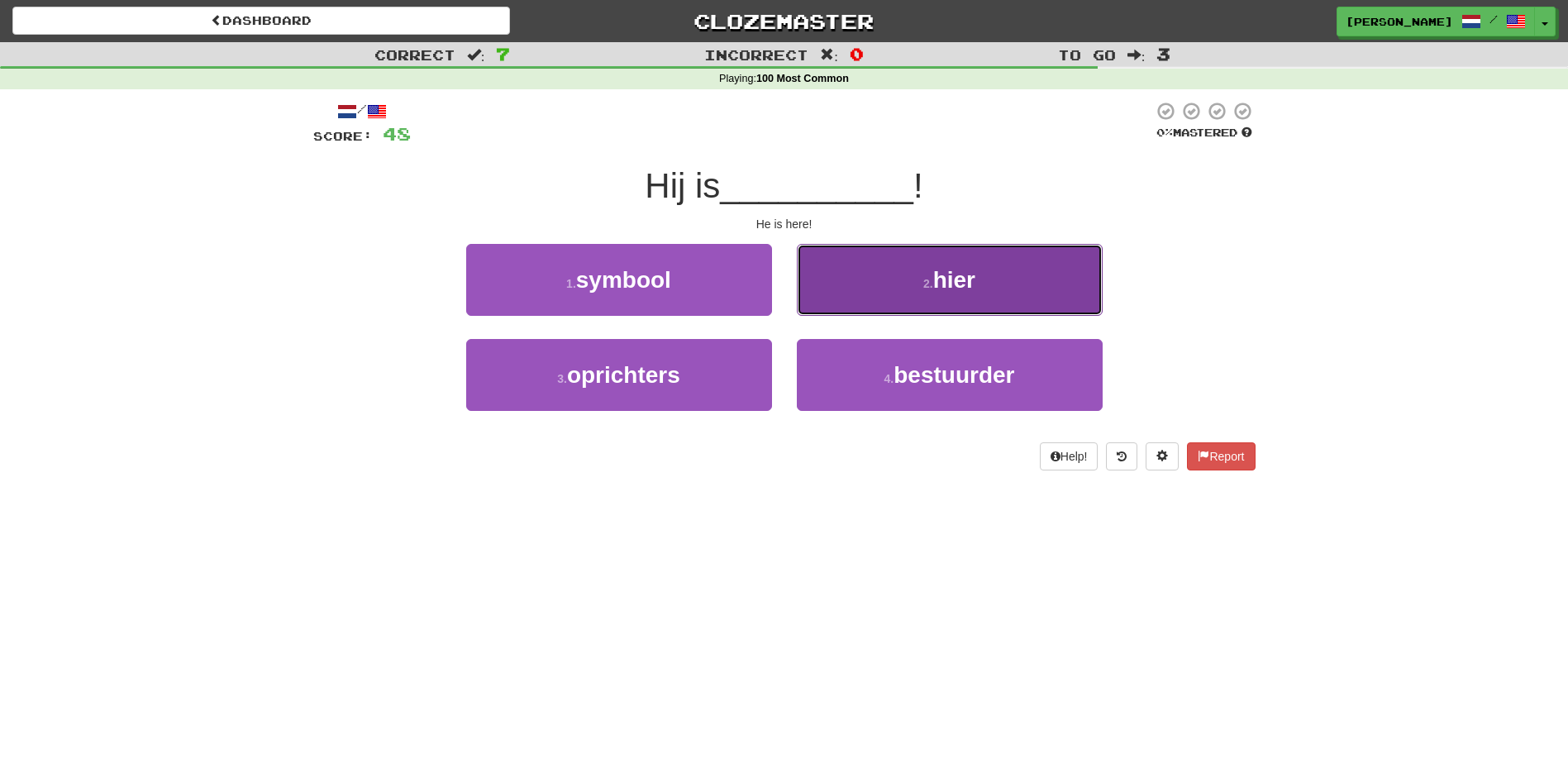
click at [824, 298] on button "2 . hier" at bounding box center [950, 280] width 306 height 72
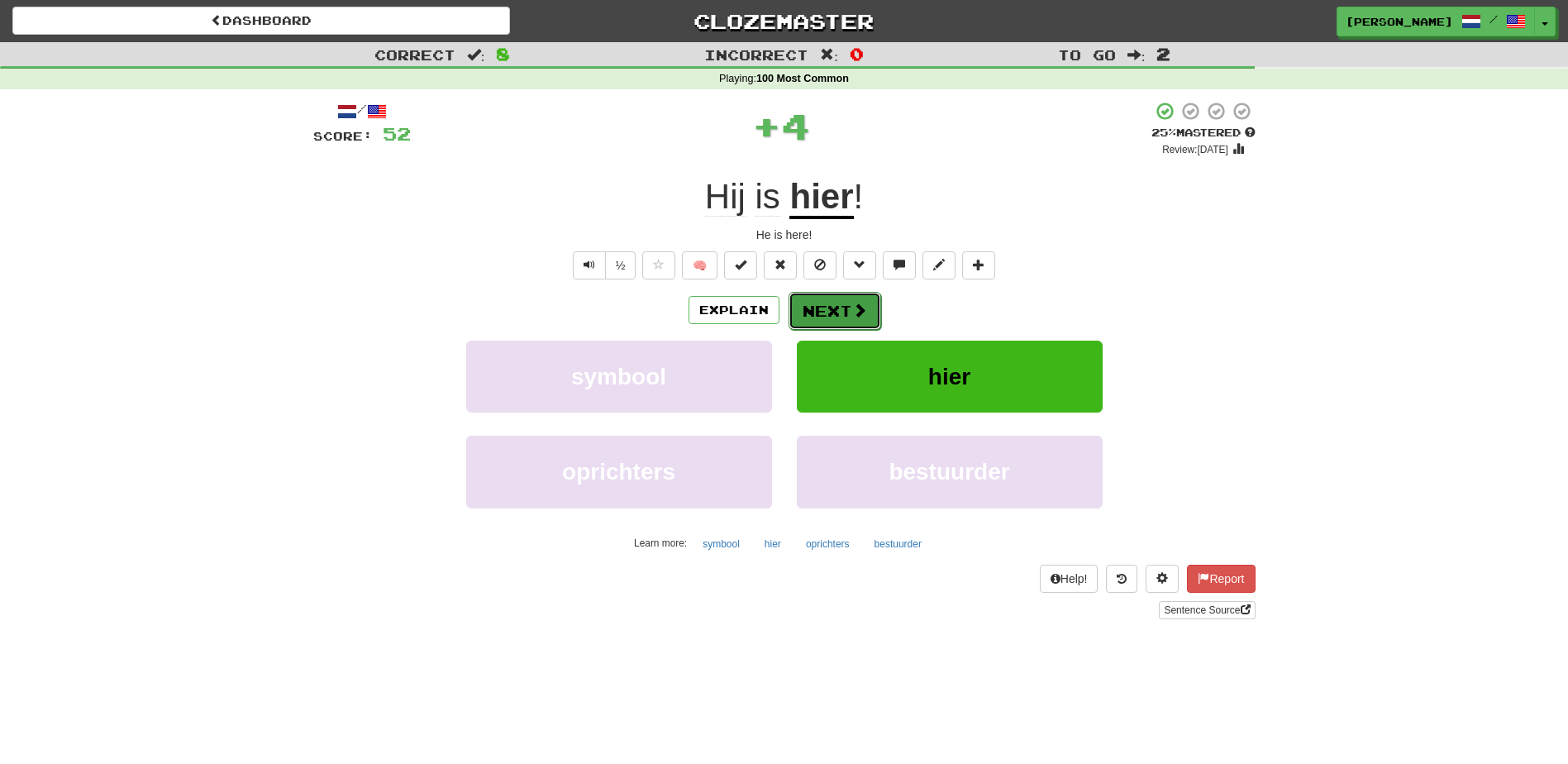
click at [816, 308] on button "Next" at bounding box center [834, 311] width 93 height 38
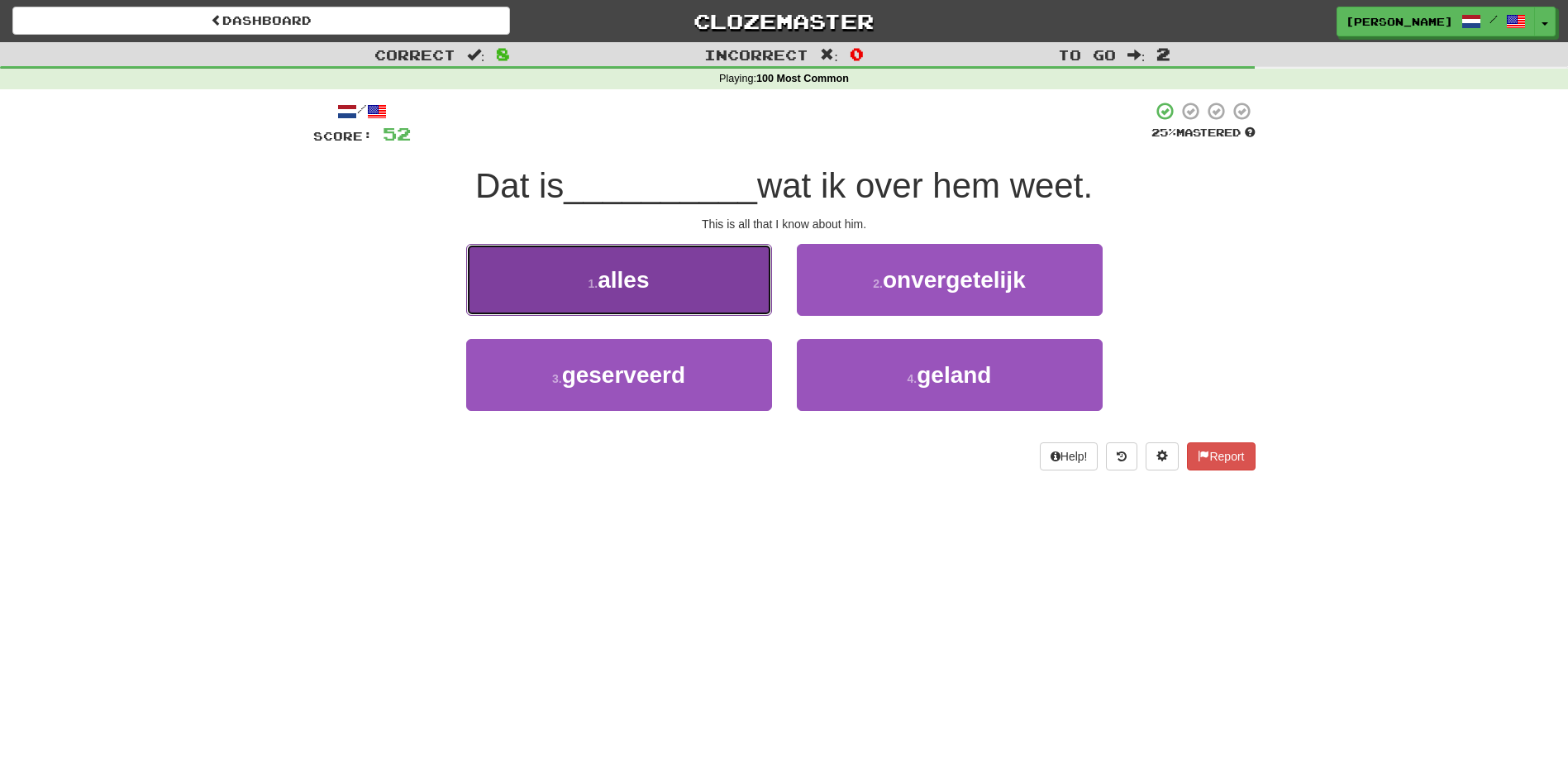
click at [716, 295] on button "1 . alles" at bounding box center [619, 280] width 306 height 72
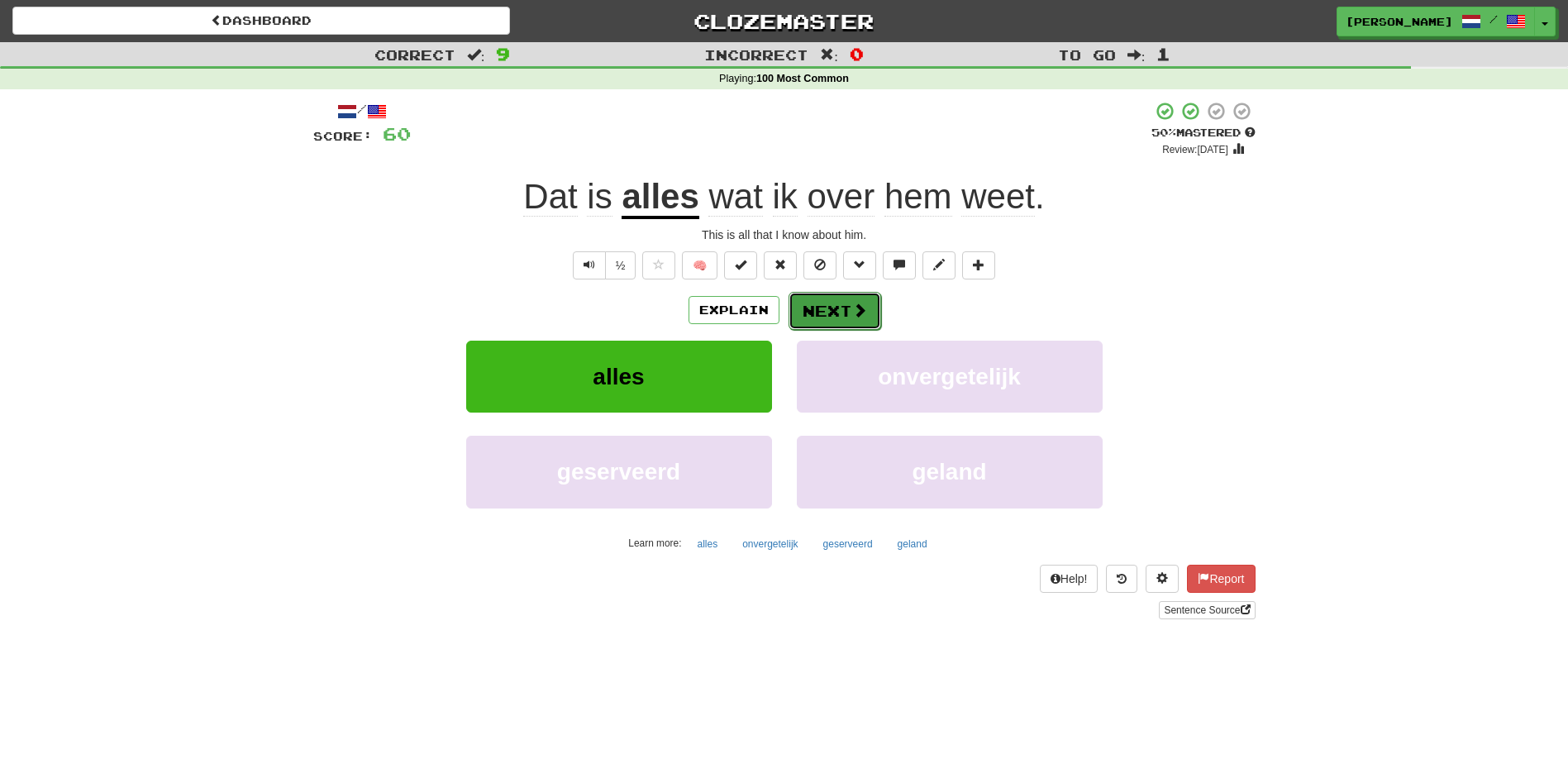
click at [819, 311] on button "Next" at bounding box center [834, 311] width 93 height 38
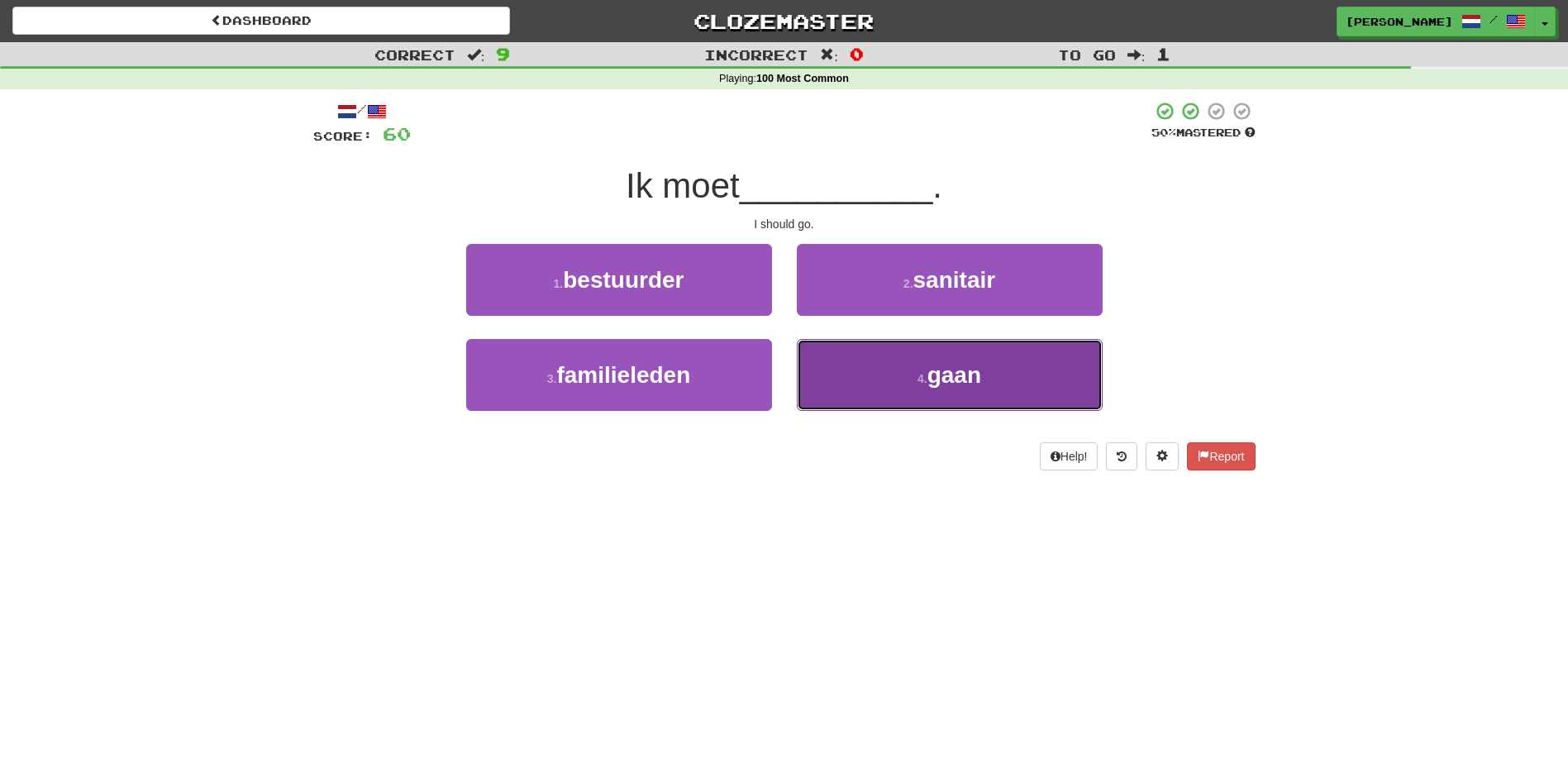
click at [843, 359] on button "4 . gaan" at bounding box center [950, 375] width 306 height 72
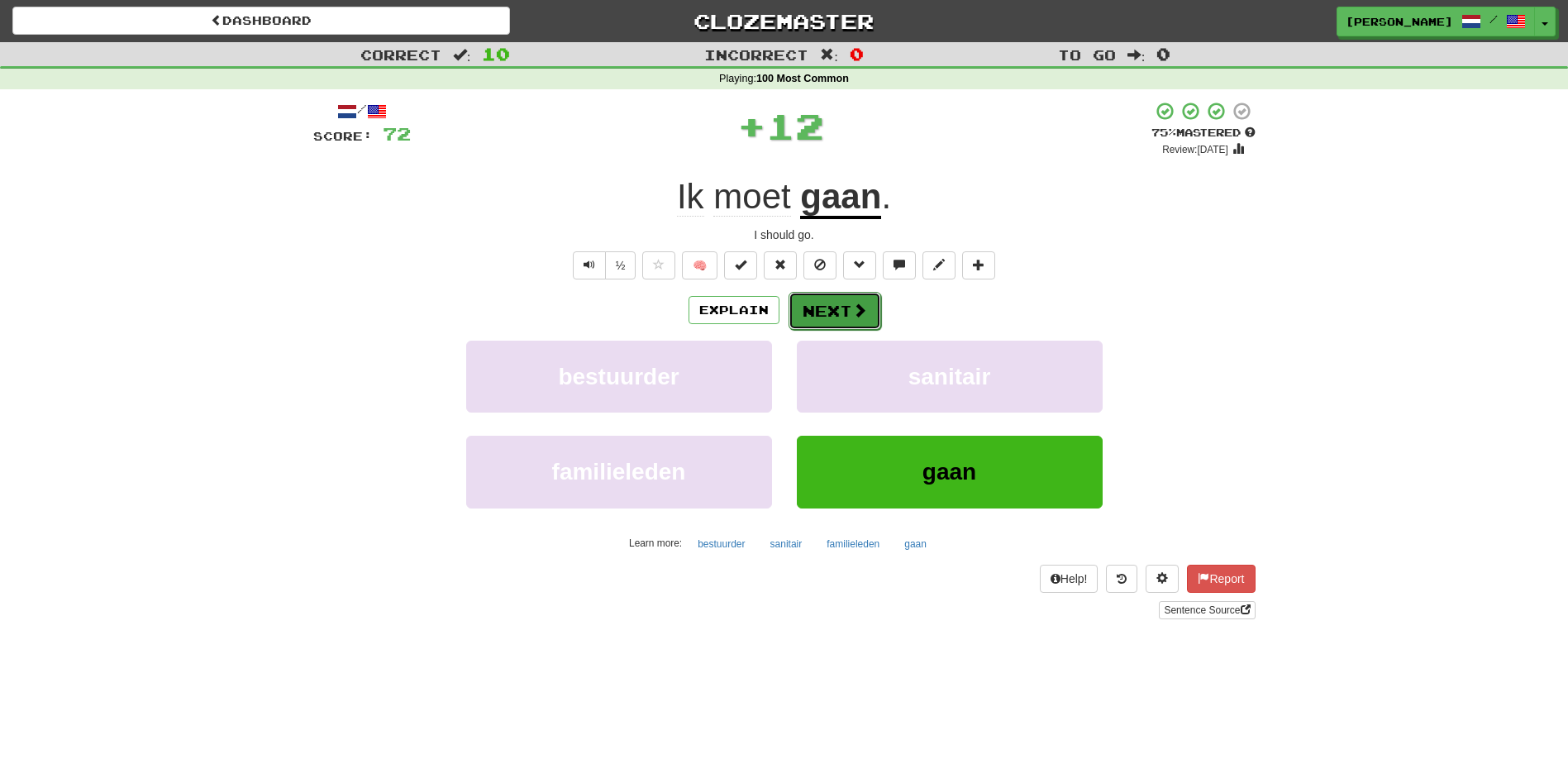
click at [815, 308] on button "Next" at bounding box center [834, 311] width 93 height 38
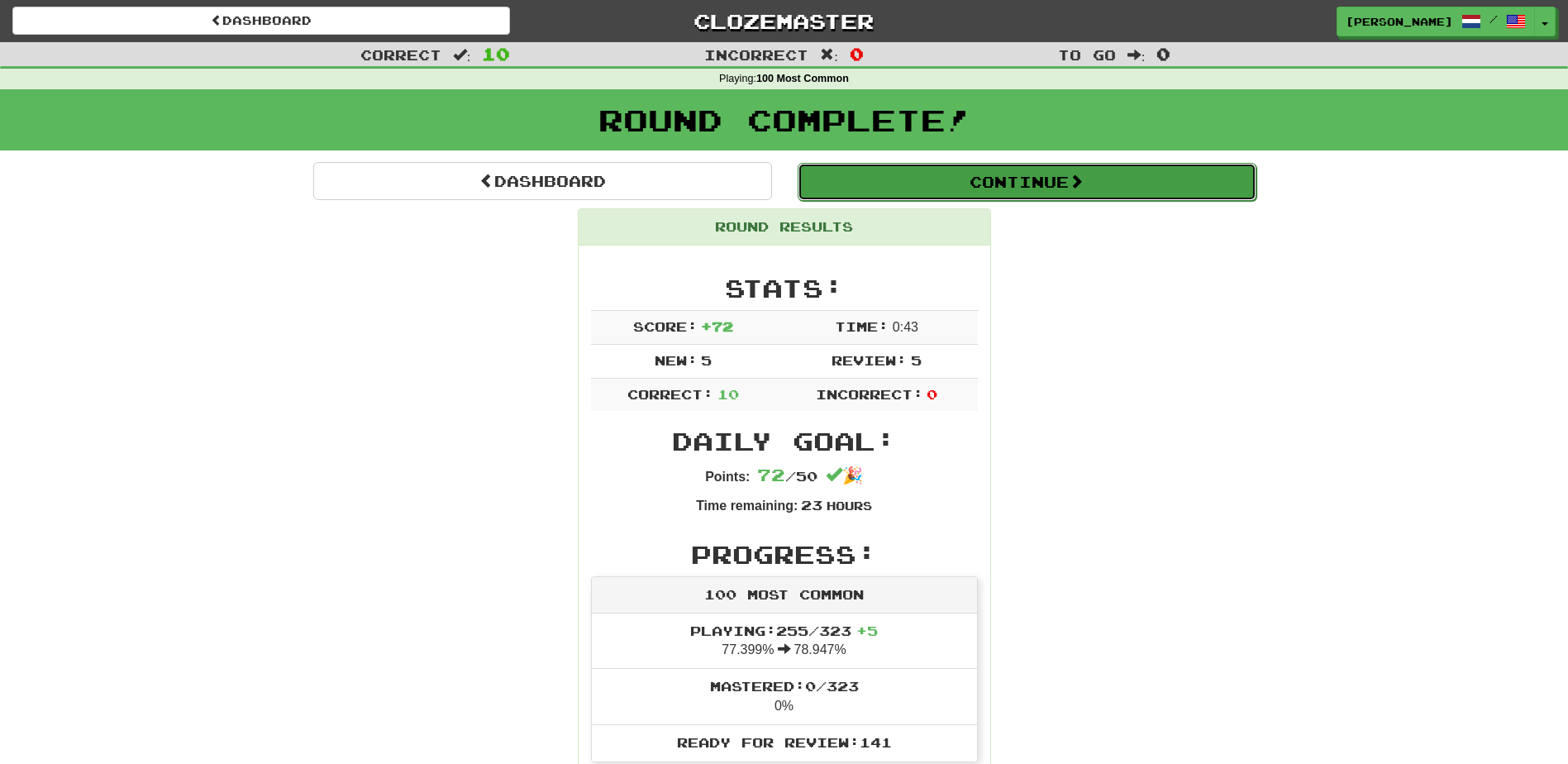
click at [1046, 189] on button "Continue" at bounding box center [1027, 182] width 459 height 38
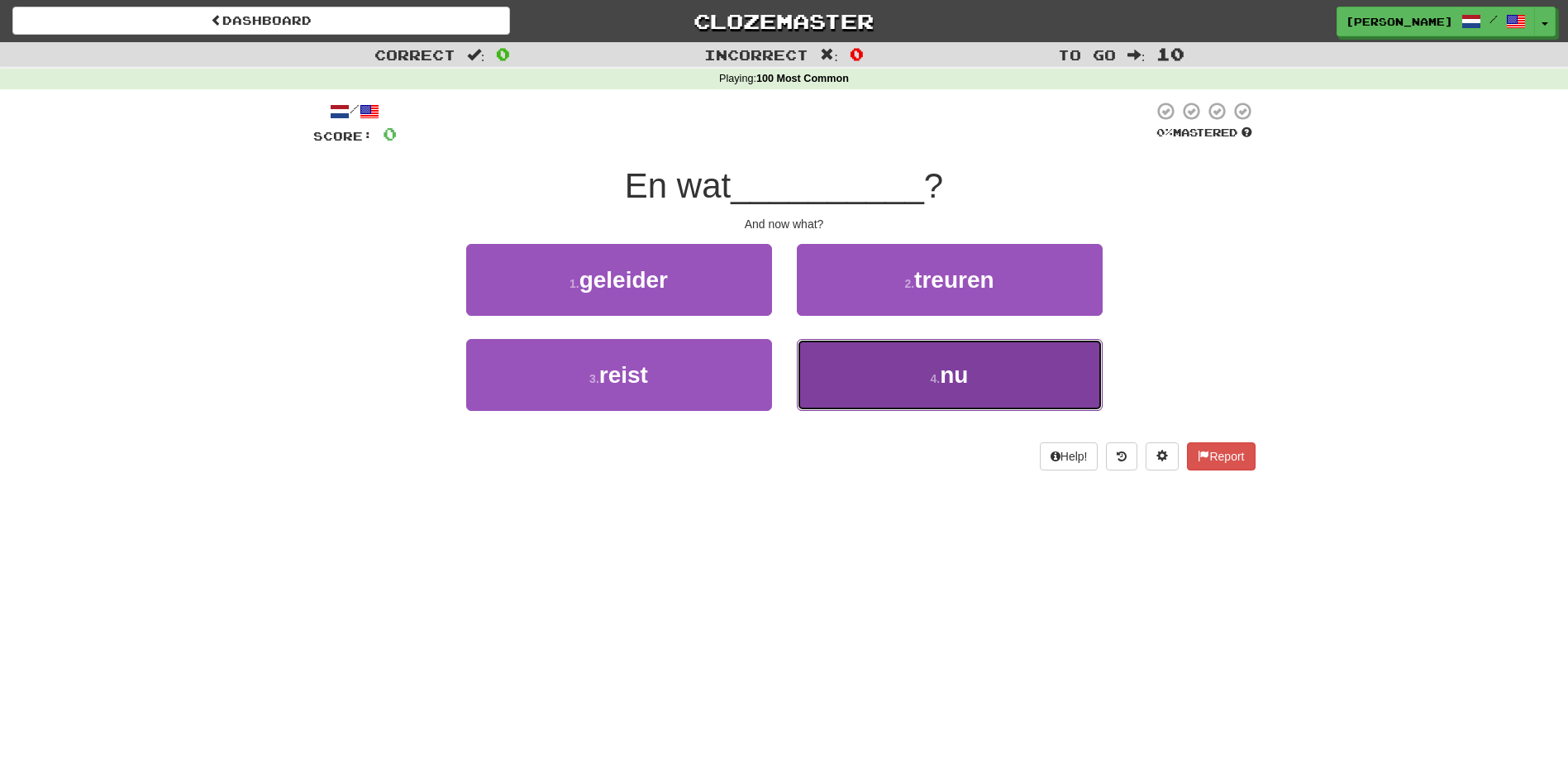
click at [990, 405] on button "4 . nu" at bounding box center [950, 375] width 306 height 72
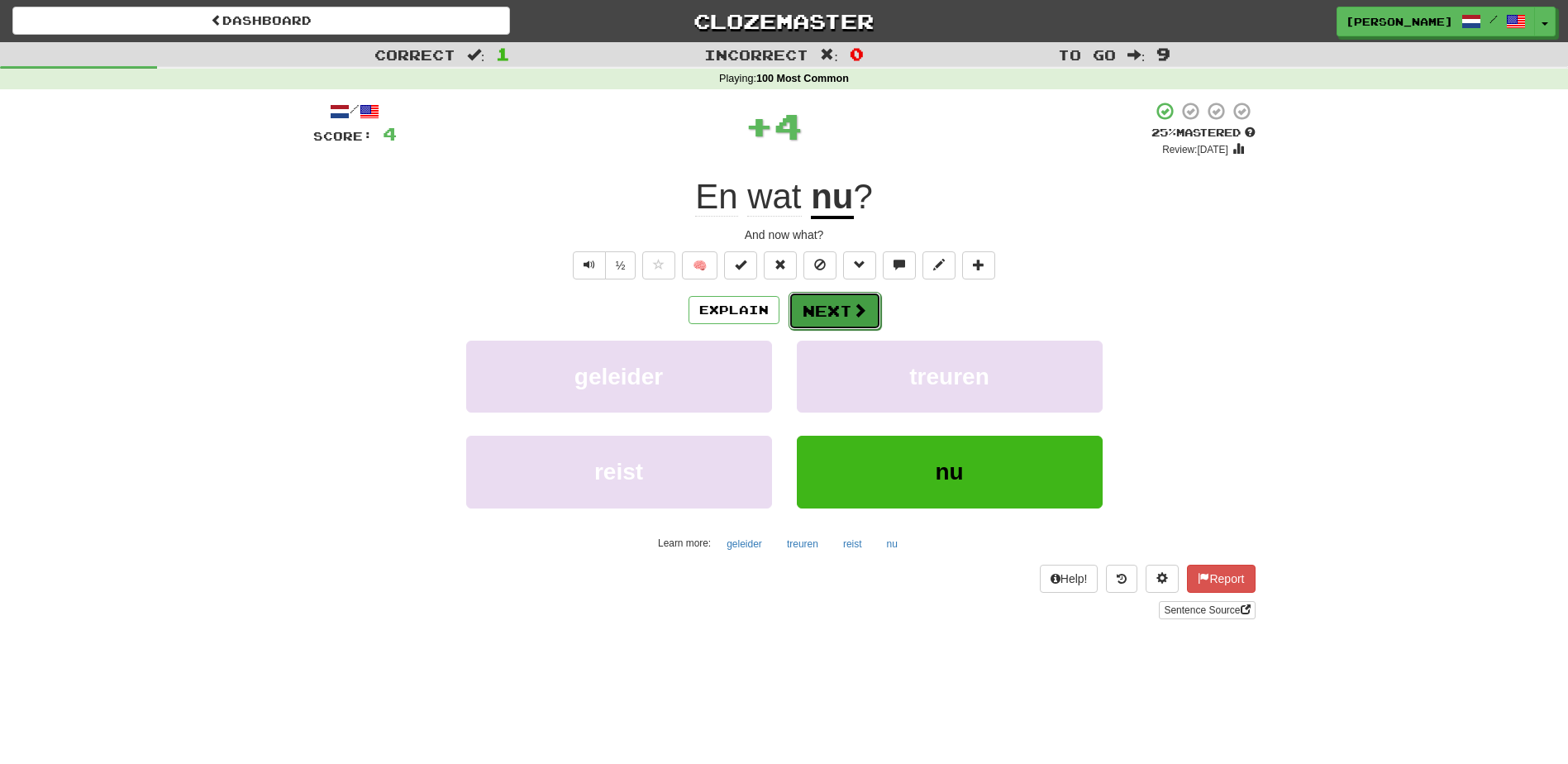
click at [825, 314] on button "Next" at bounding box center [834, 311] width 93 height 38
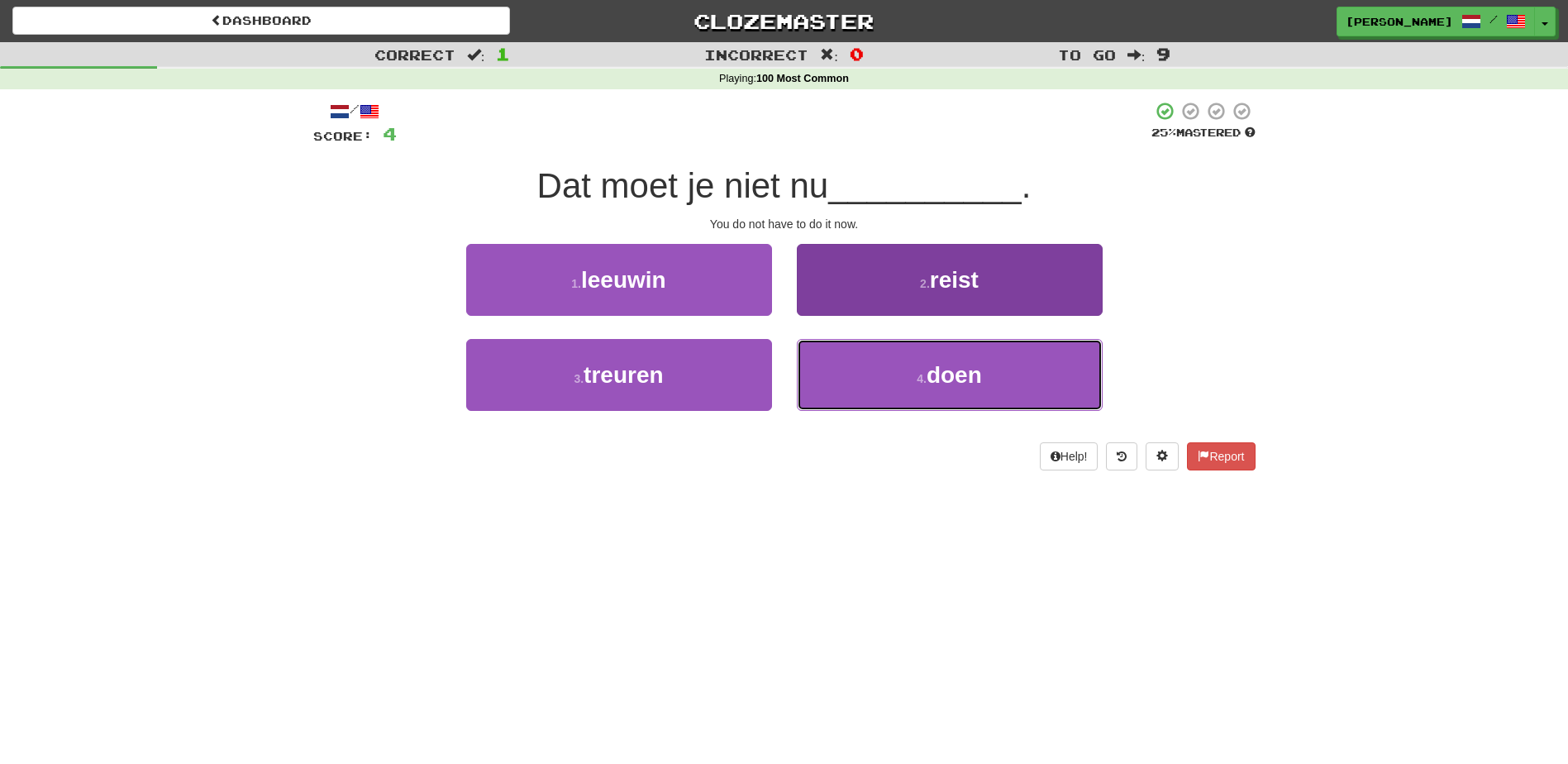
click at [877, 402] on button "4 . doen" at bounding box center [950, 375] width 306 height 72
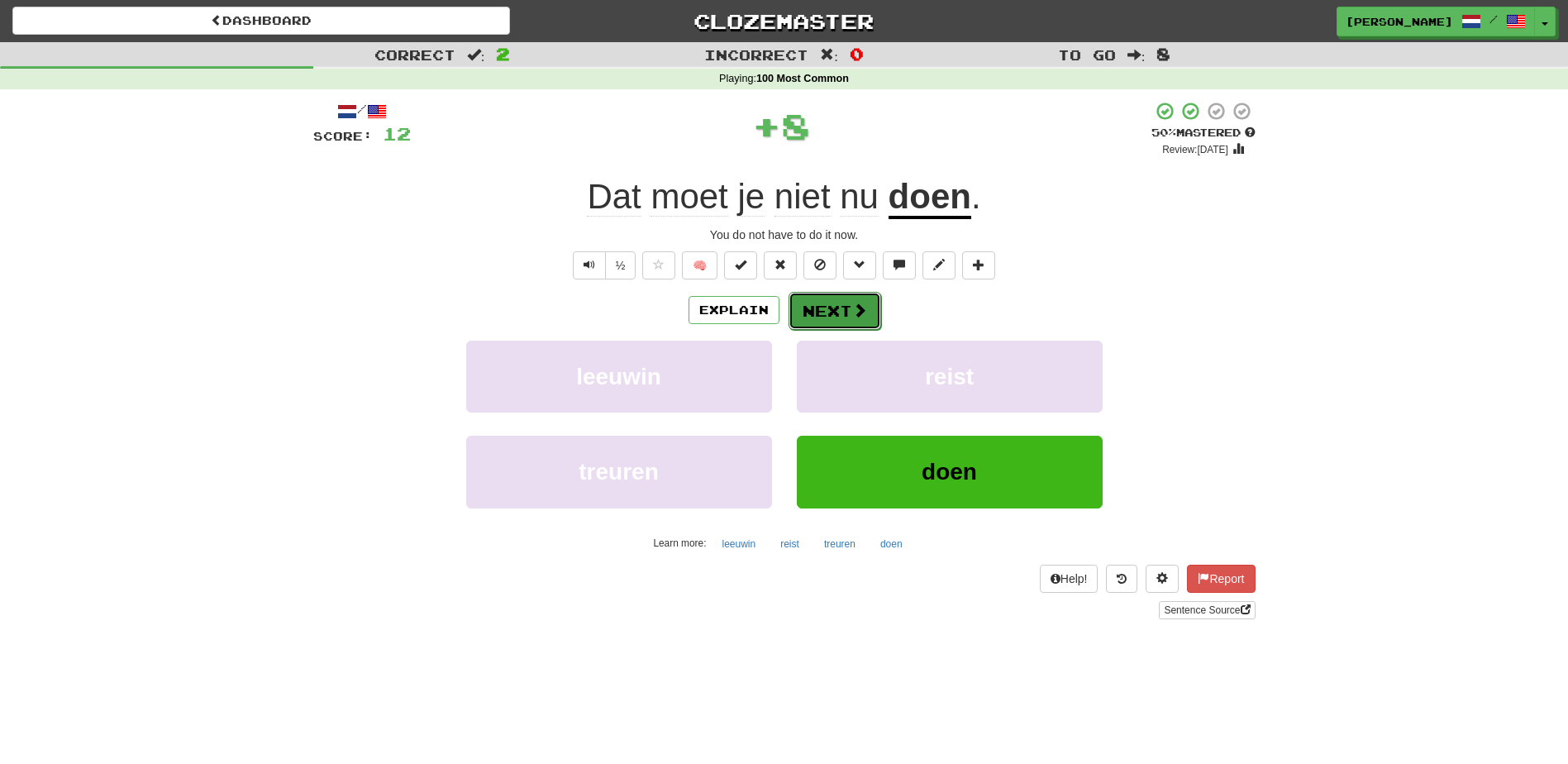
click at [823, 314] on button "Next" at bounding box center [834, 311] width 93 height 38
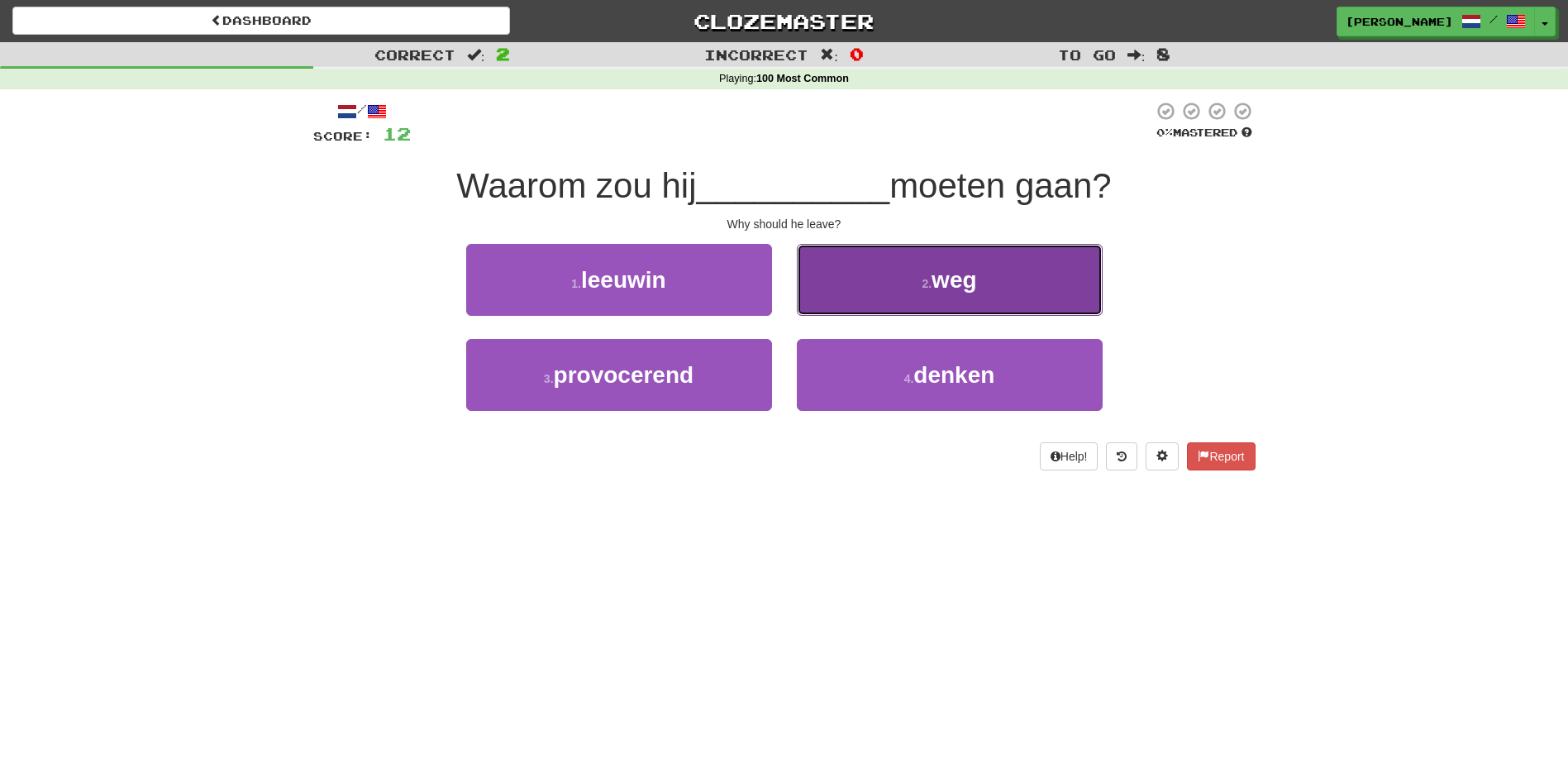
click at [840, 280] on button "2 . weg" at bounding box center [950, 280] width 306 height 72
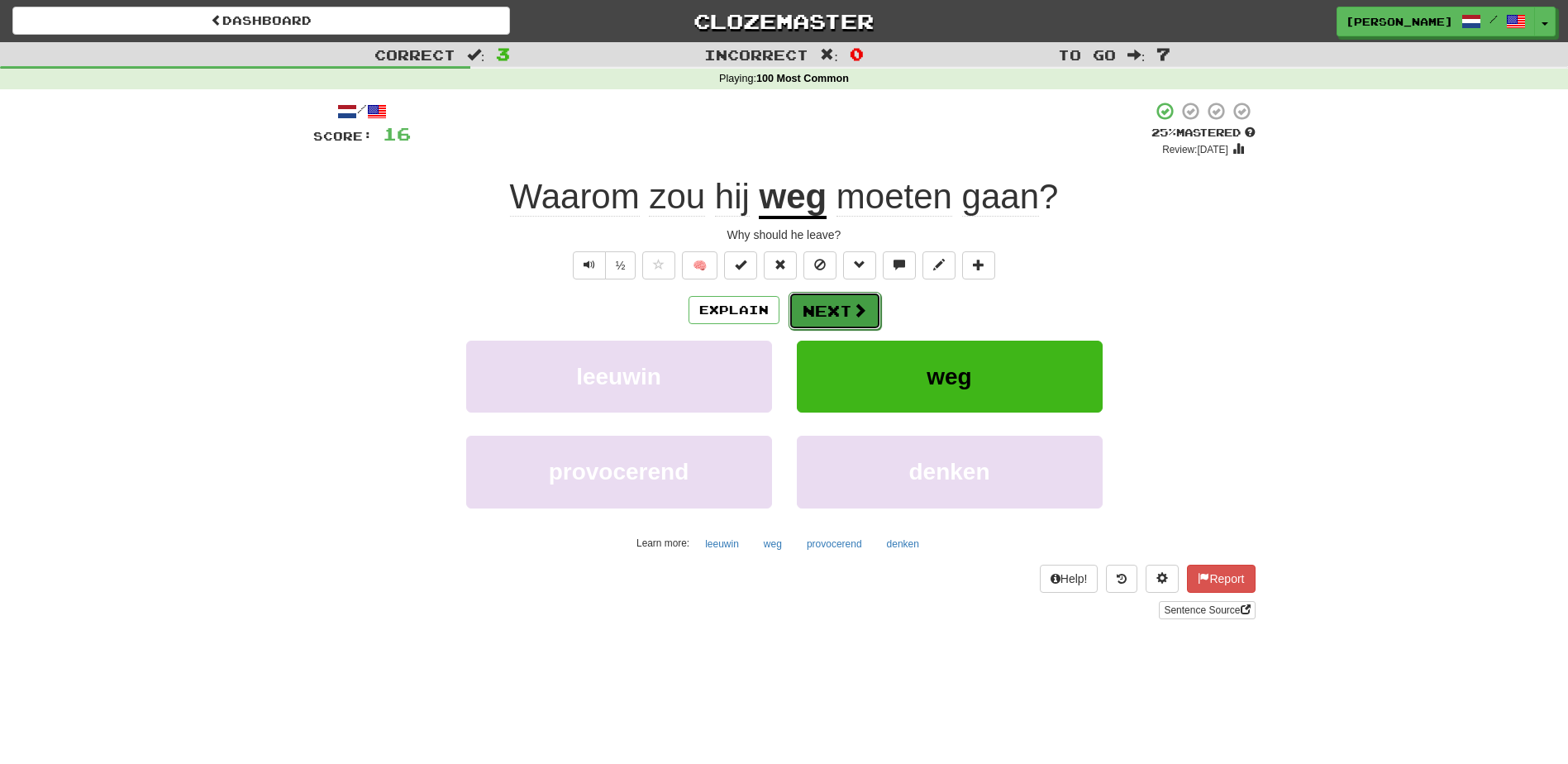
click at [825, 309] on button "Next" at bounding box center [834, 311] width 93 height 38
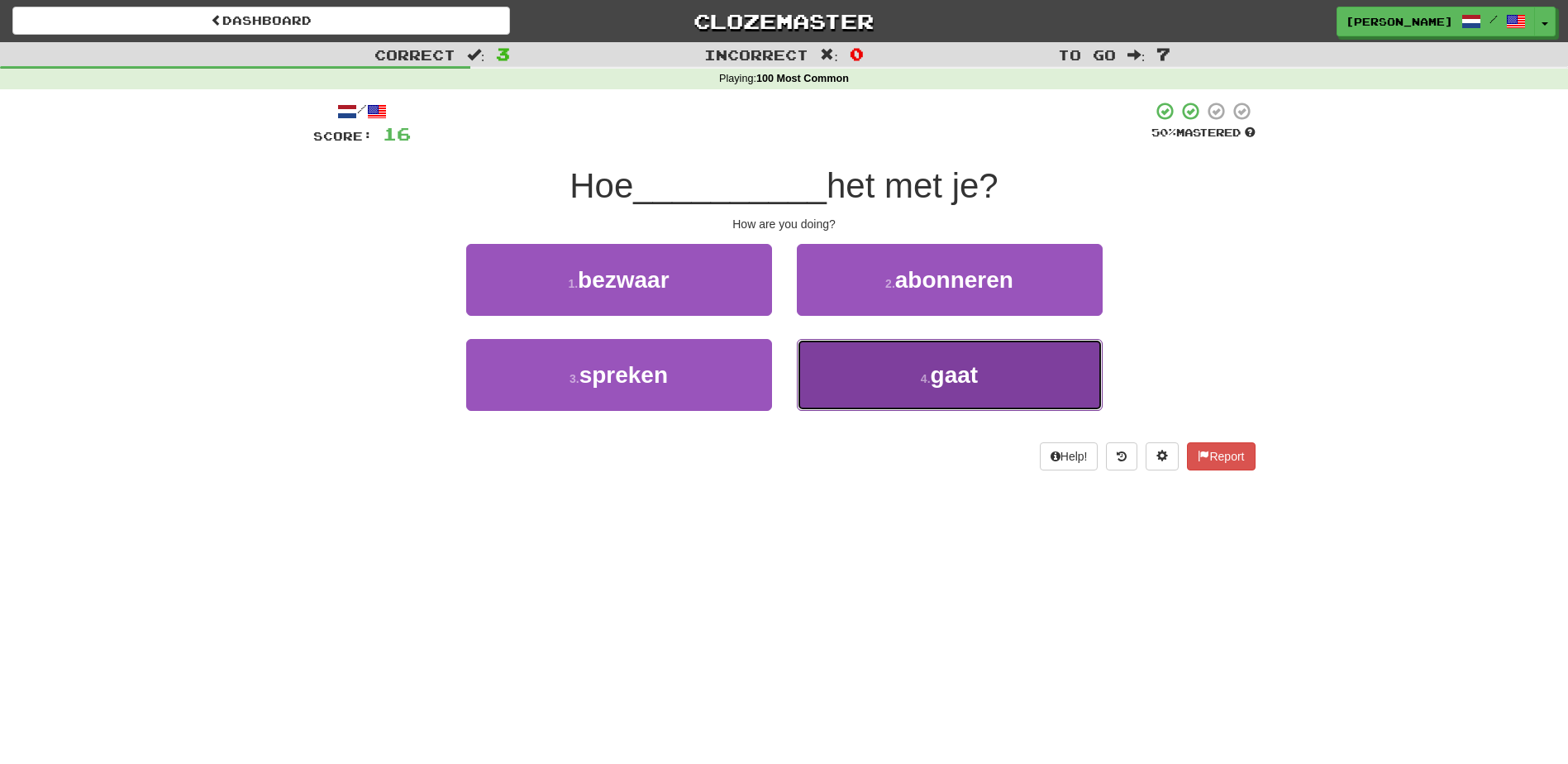
click at [867, 368] on button "4 . gaat" at bounding box center [950, 375] width 306 height 72
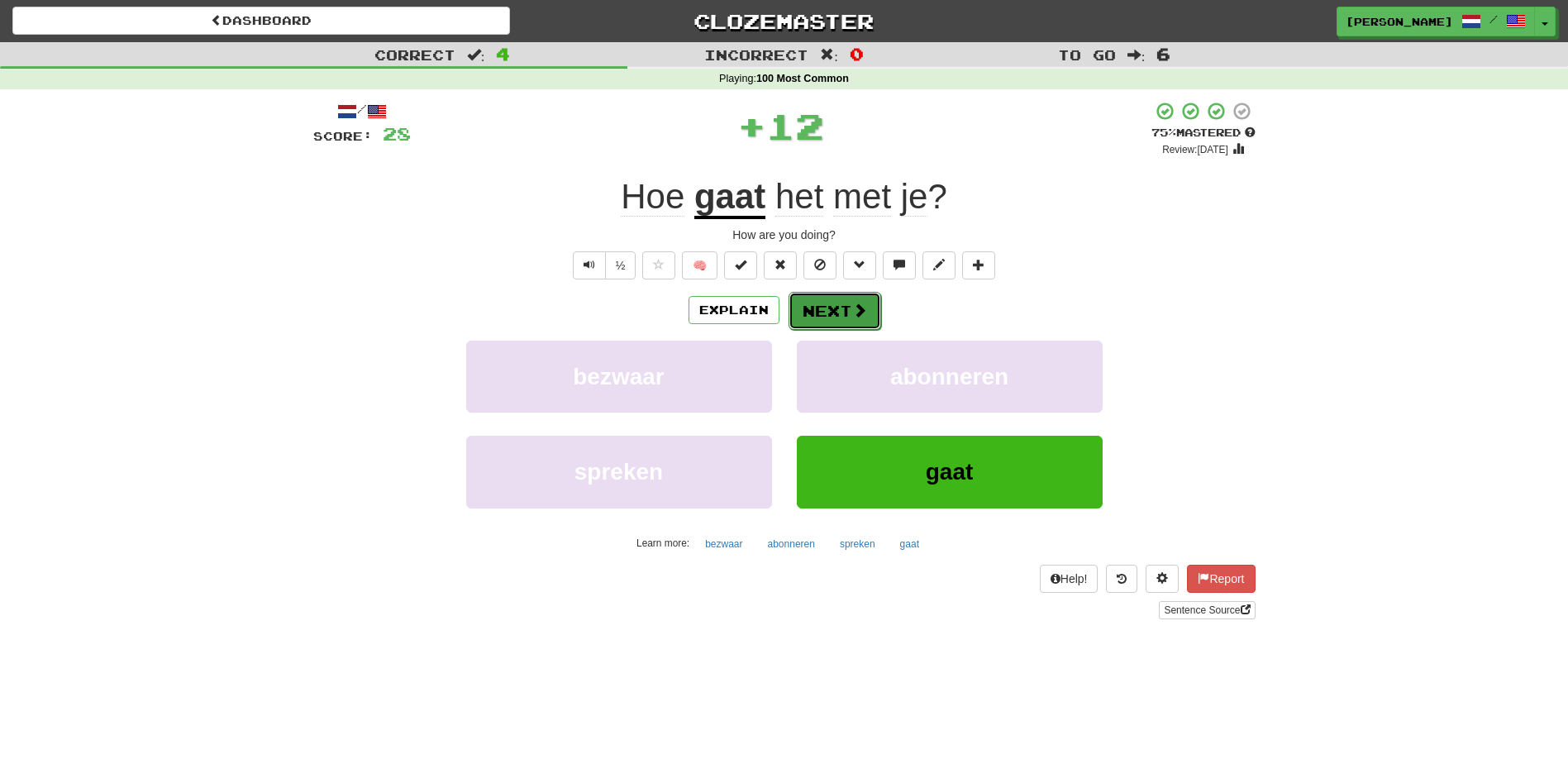
click at [834, 303] on button "Next" at bounding box center [834, 311] width 93 height 38
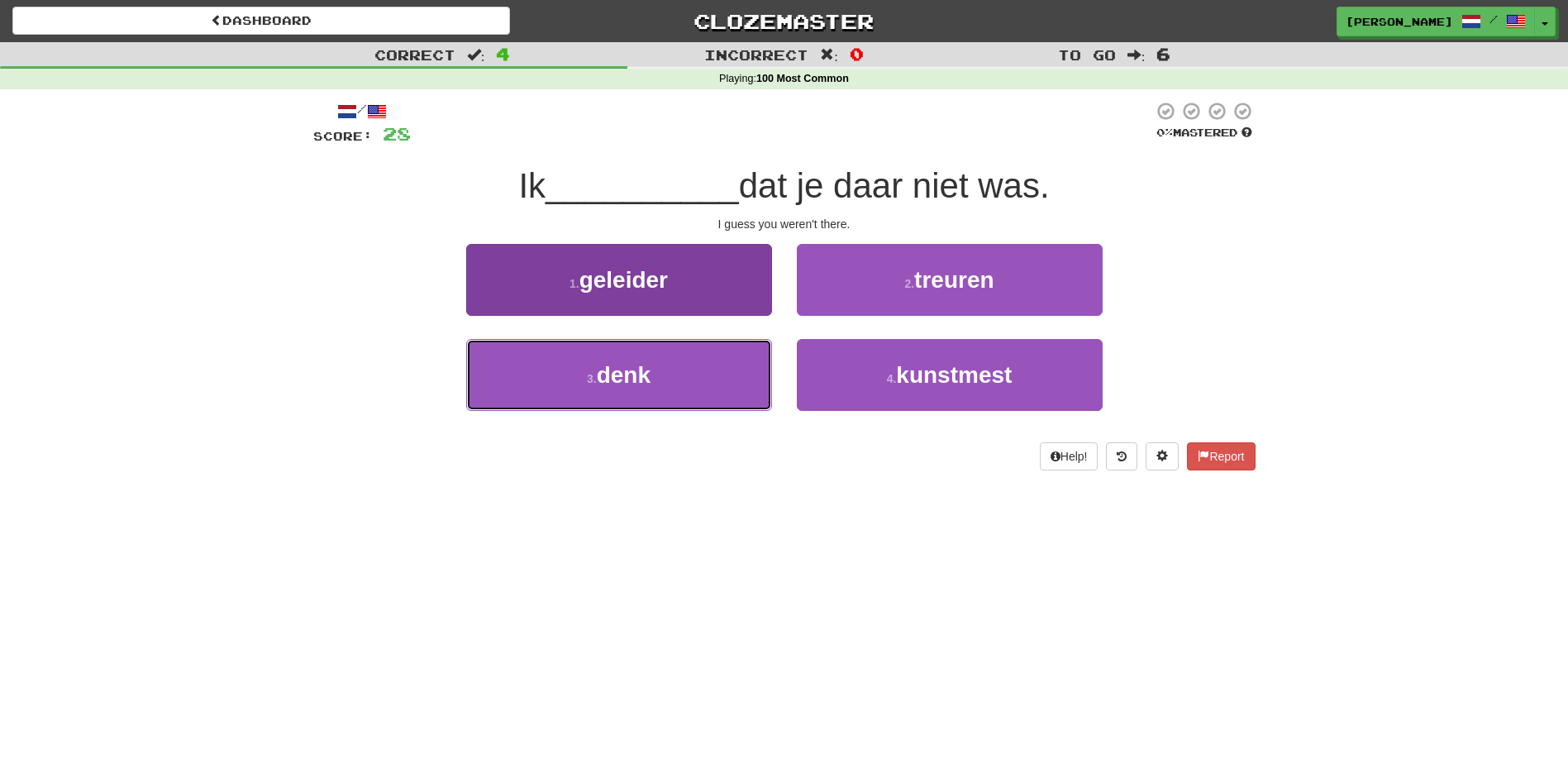
drag, startPoint x: 713, startPoint y: 376, endPoint x: 713, endPoint y: 365, distance: 11.0
click at [714, 375] on button "3 . denk" at bounding box center [619, 375] width 306 height 72
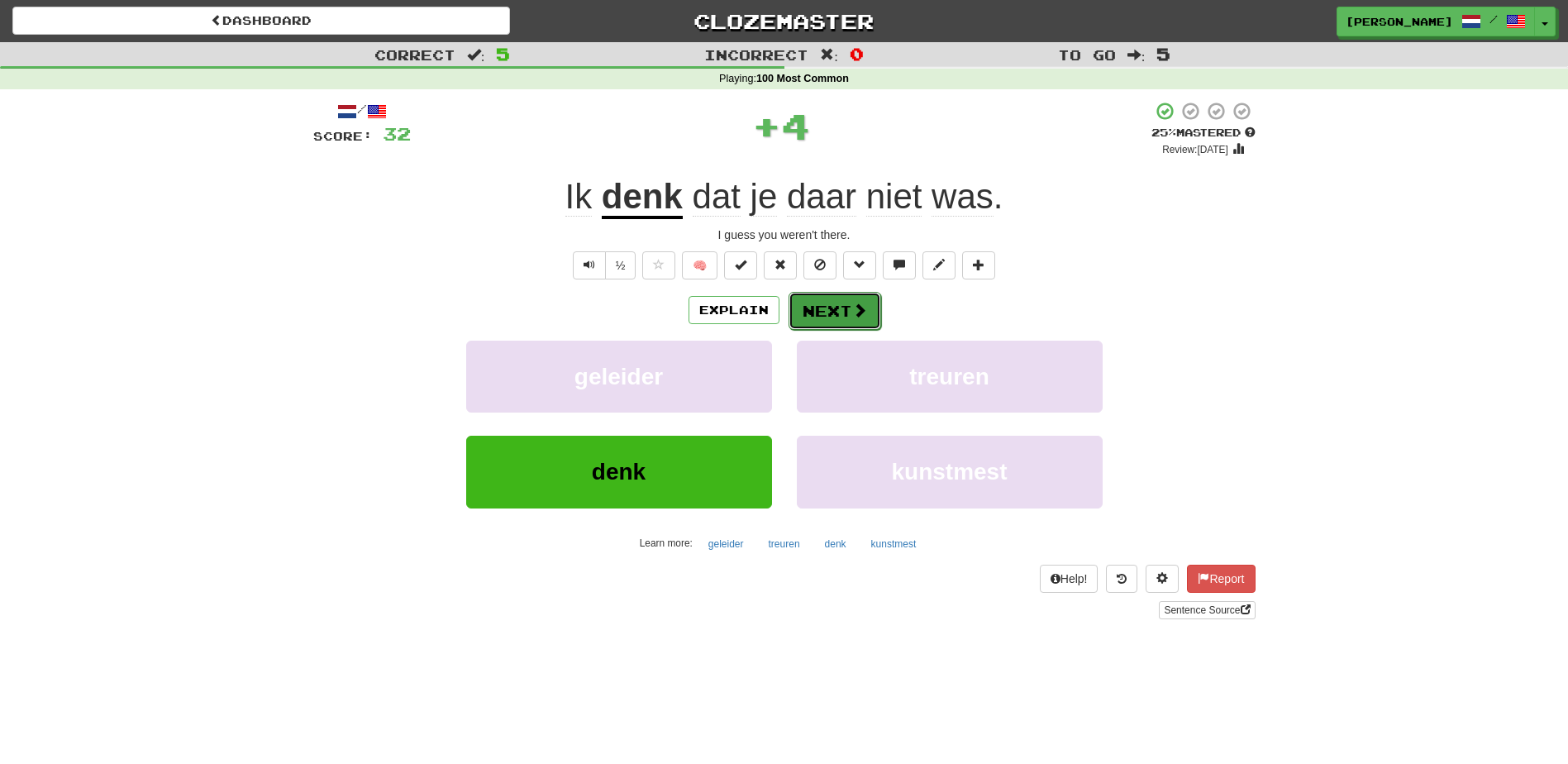
click at [821, 317] on button "Next" at bounding box center [834, 311] width 93 height 38
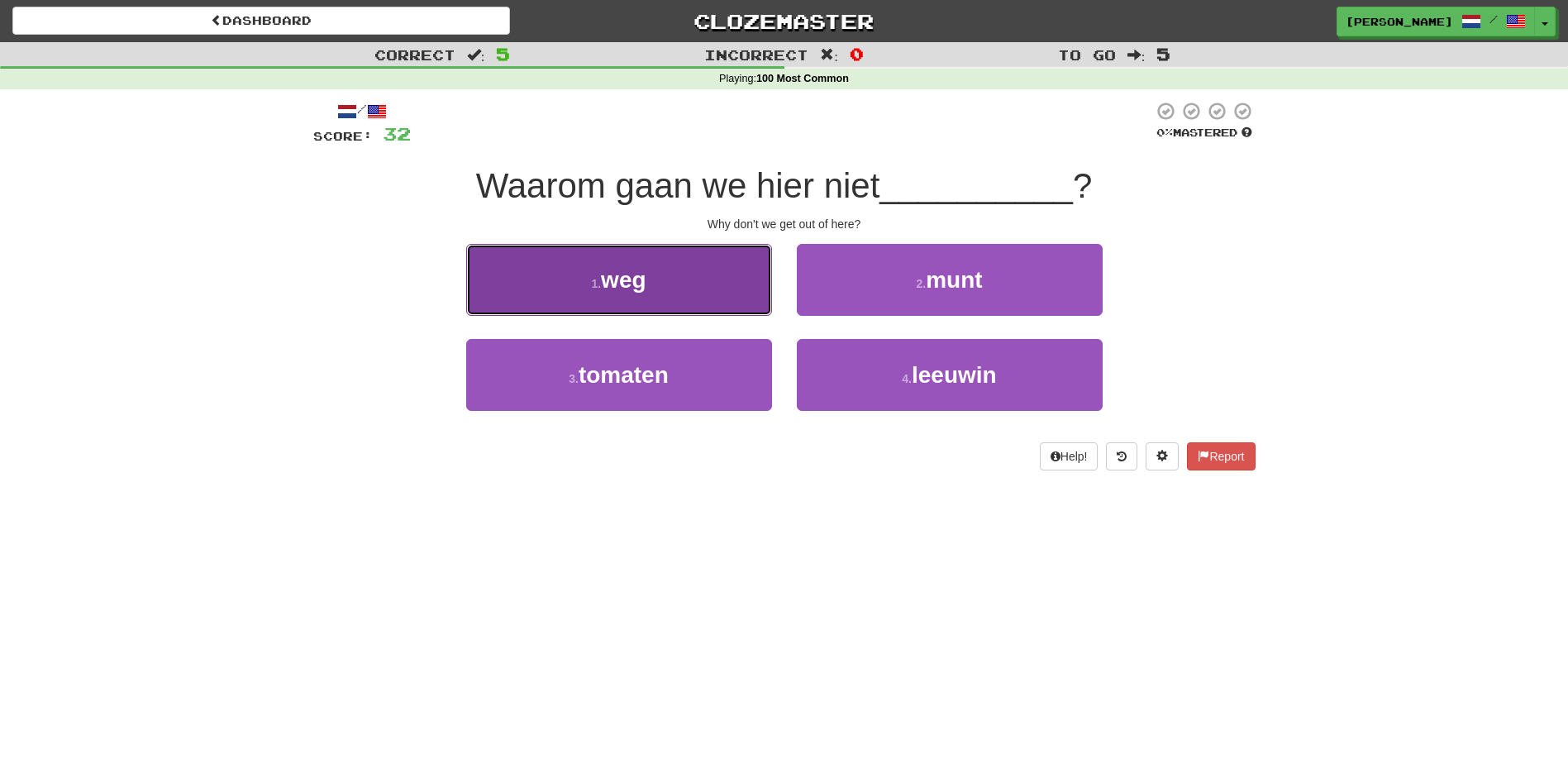
click at [741, 296] on button "1 . weg" at bounding box center [619, 280] width 306 height 72
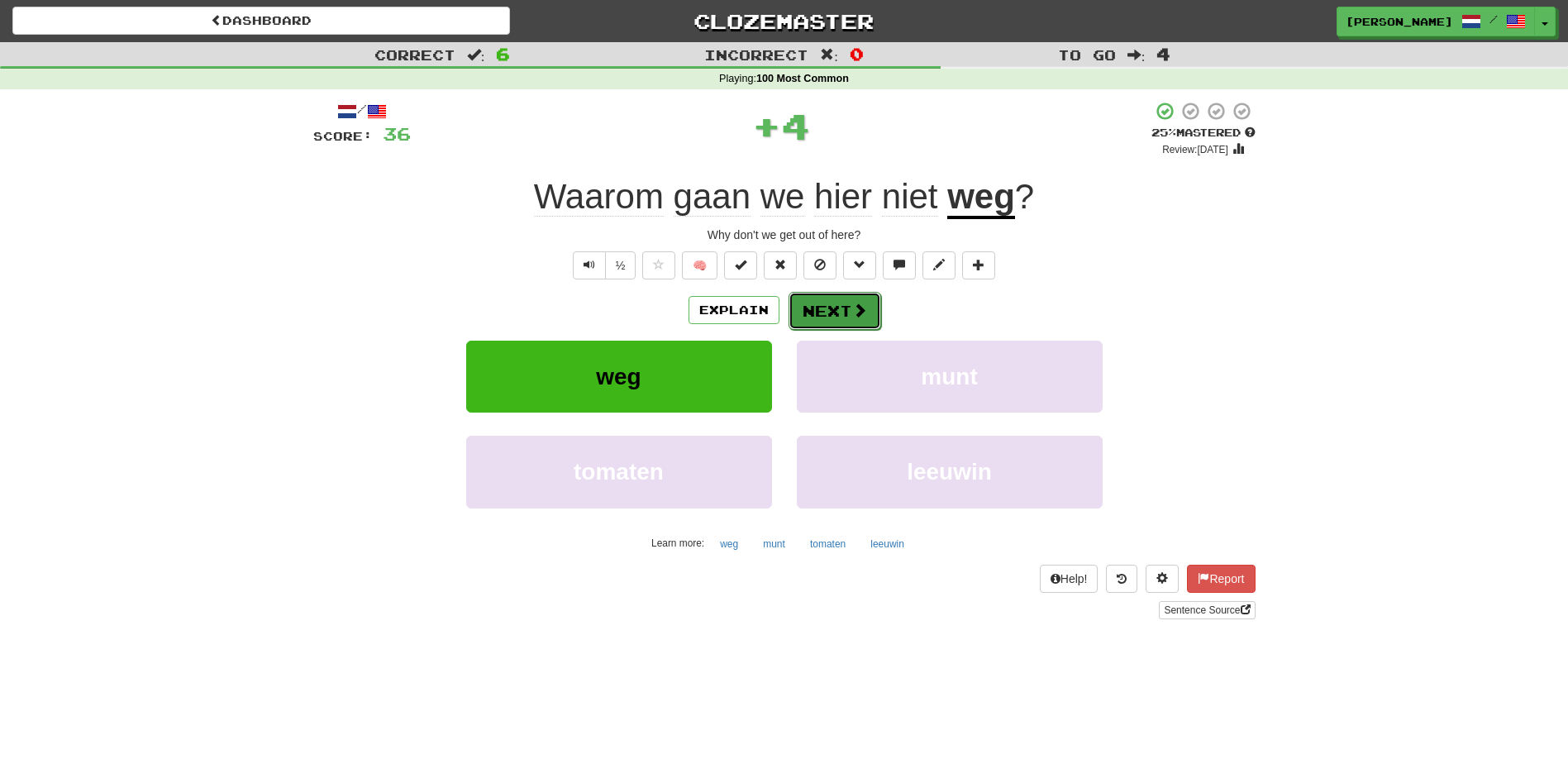
click at [815, 305] on button "Next" at bounding box center [834, 311] width 93 height 38
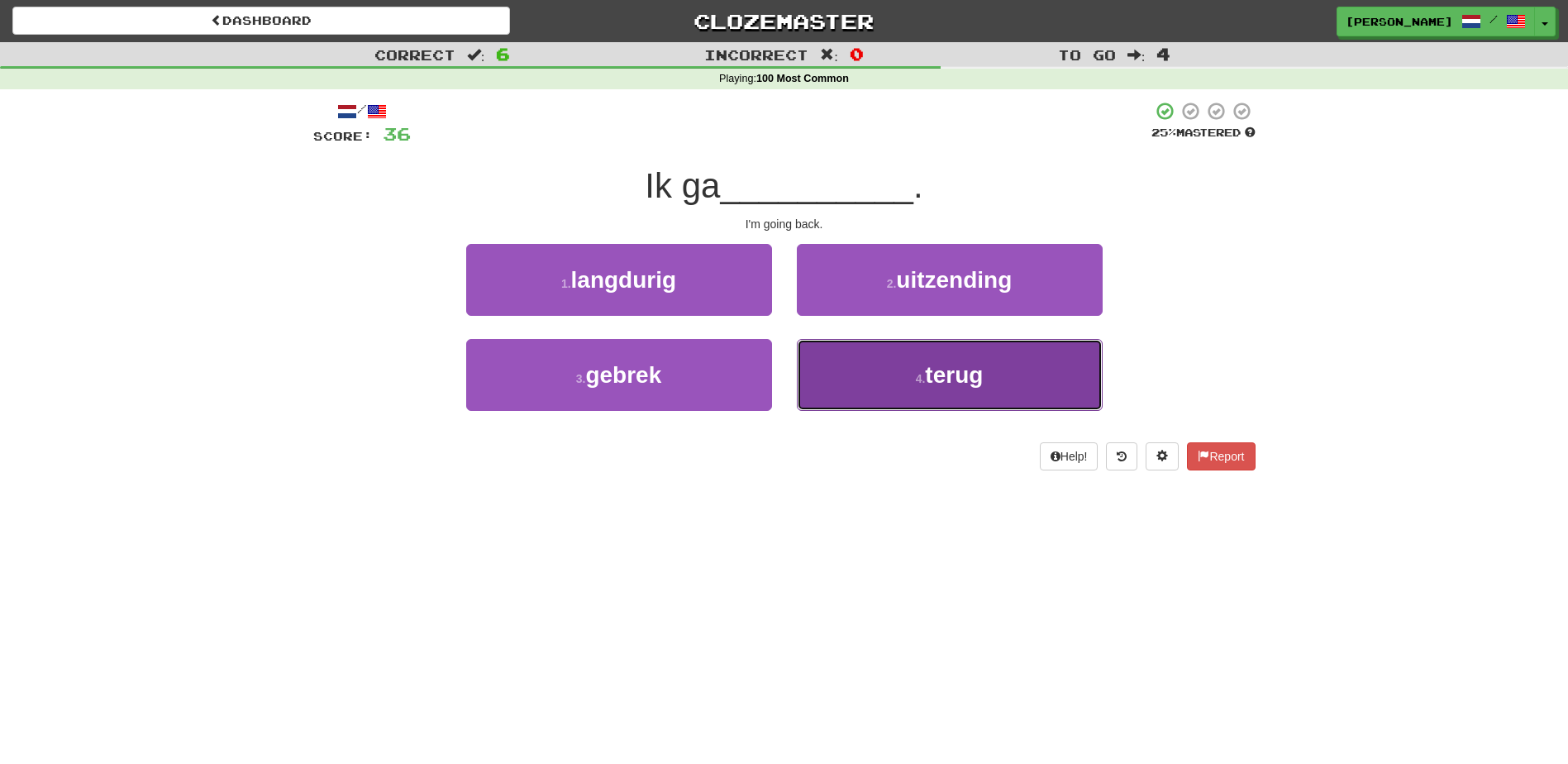
click at [858, 363] on button "4 . terug" at bounding box center [950, 375] width 306 height 72
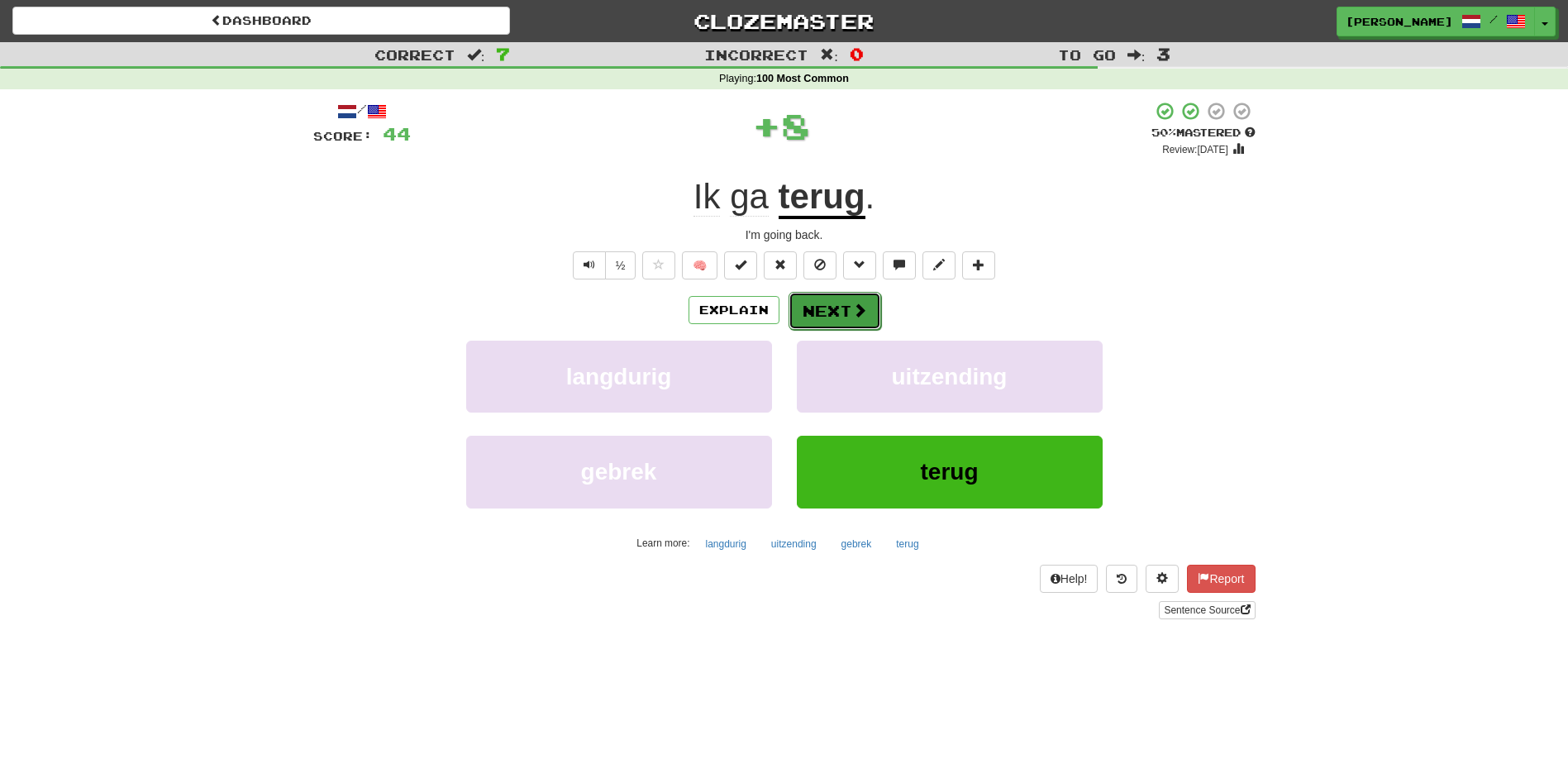
click at [836, 306] on button "Next" at bounding box center [834, 311] width 93 height 38
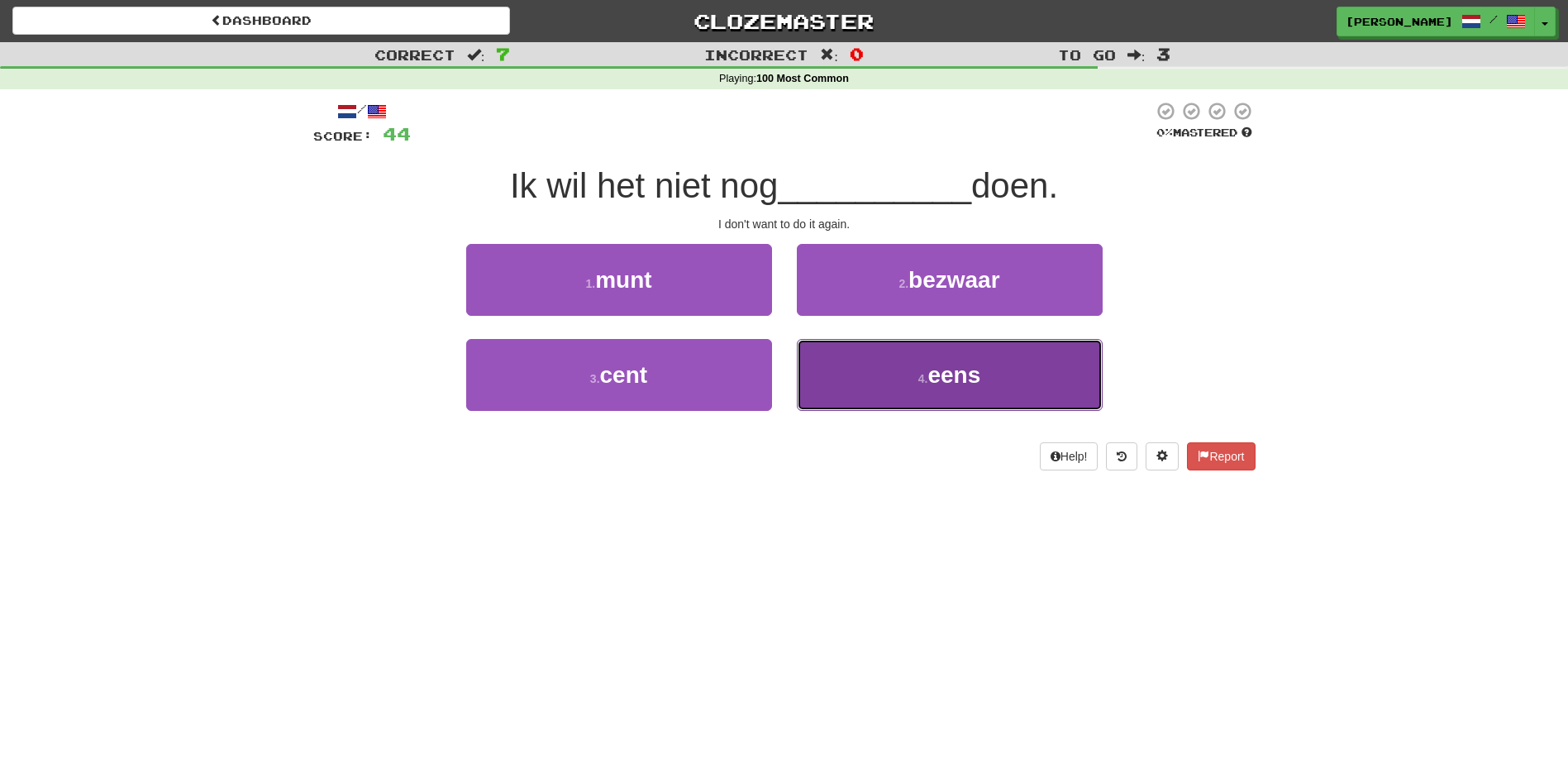
click at [853, 385] on button "4 . eens" at bounding box center [950, 375] width 306 height 72
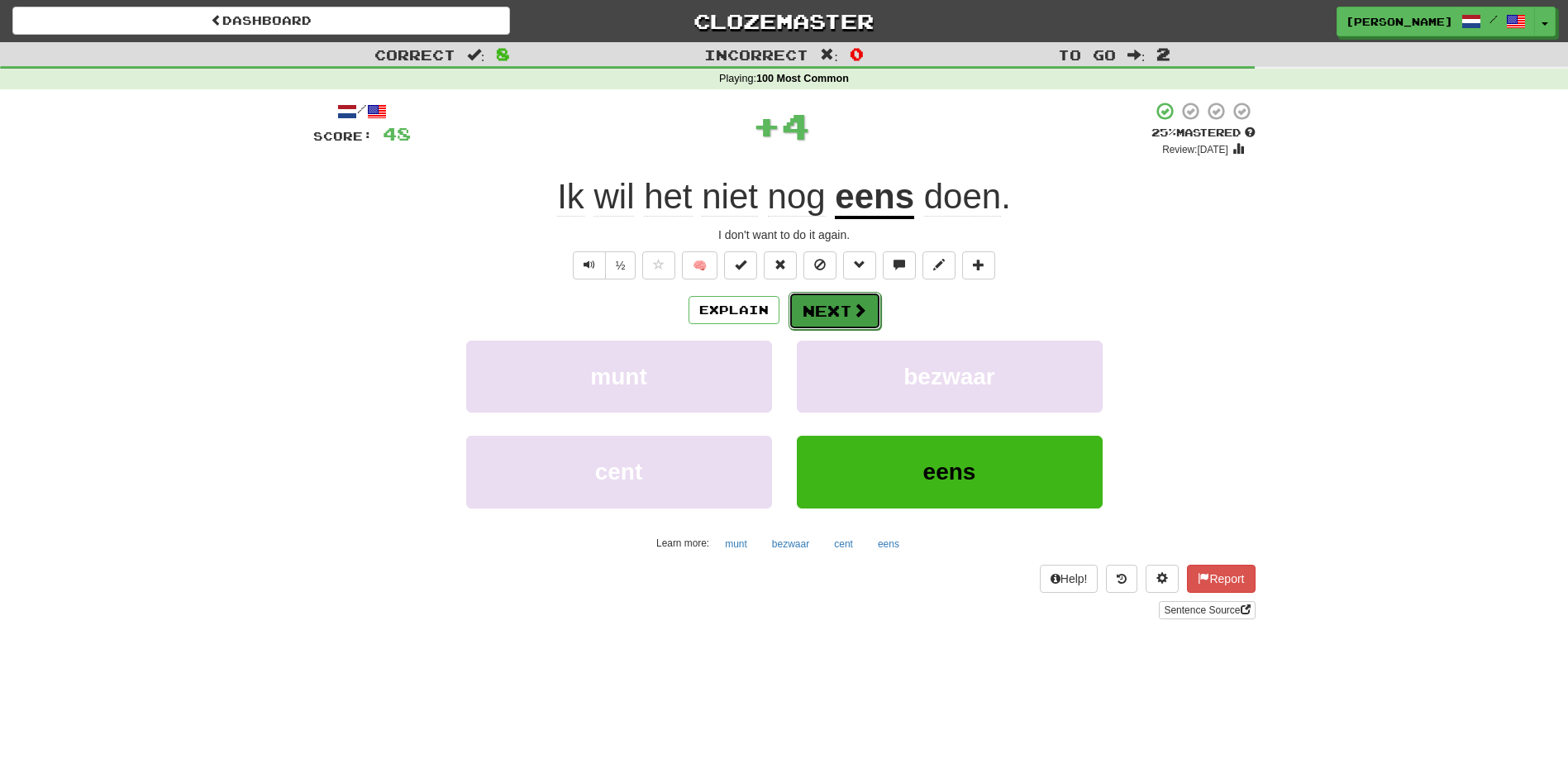
click at [831, 314] on button "Next" at bounding box center [834, 311] width 93 height 38
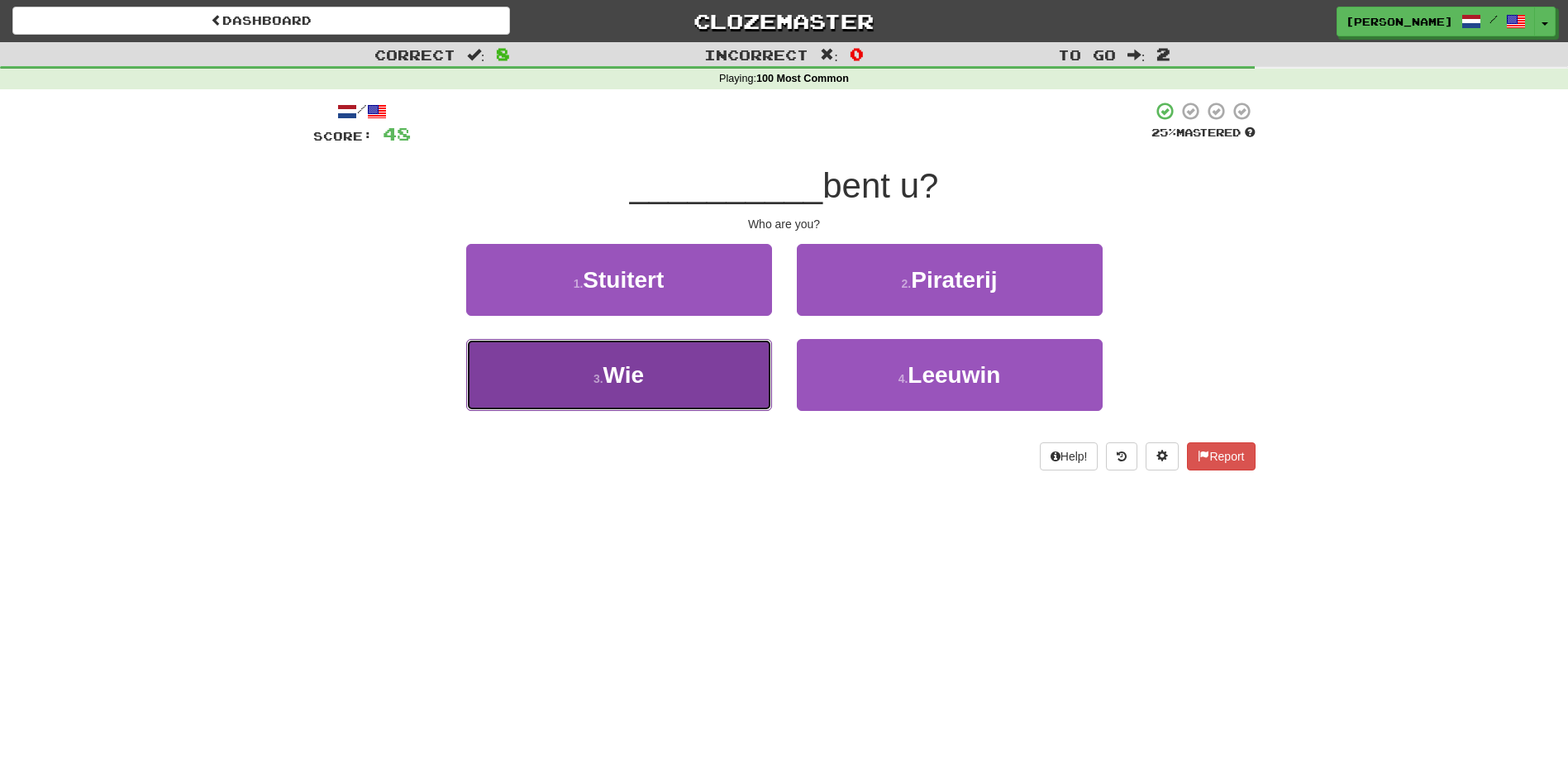
click at [733, 388] on button "3 . Wie" at bounding box center [619, 375] width 306 height 72
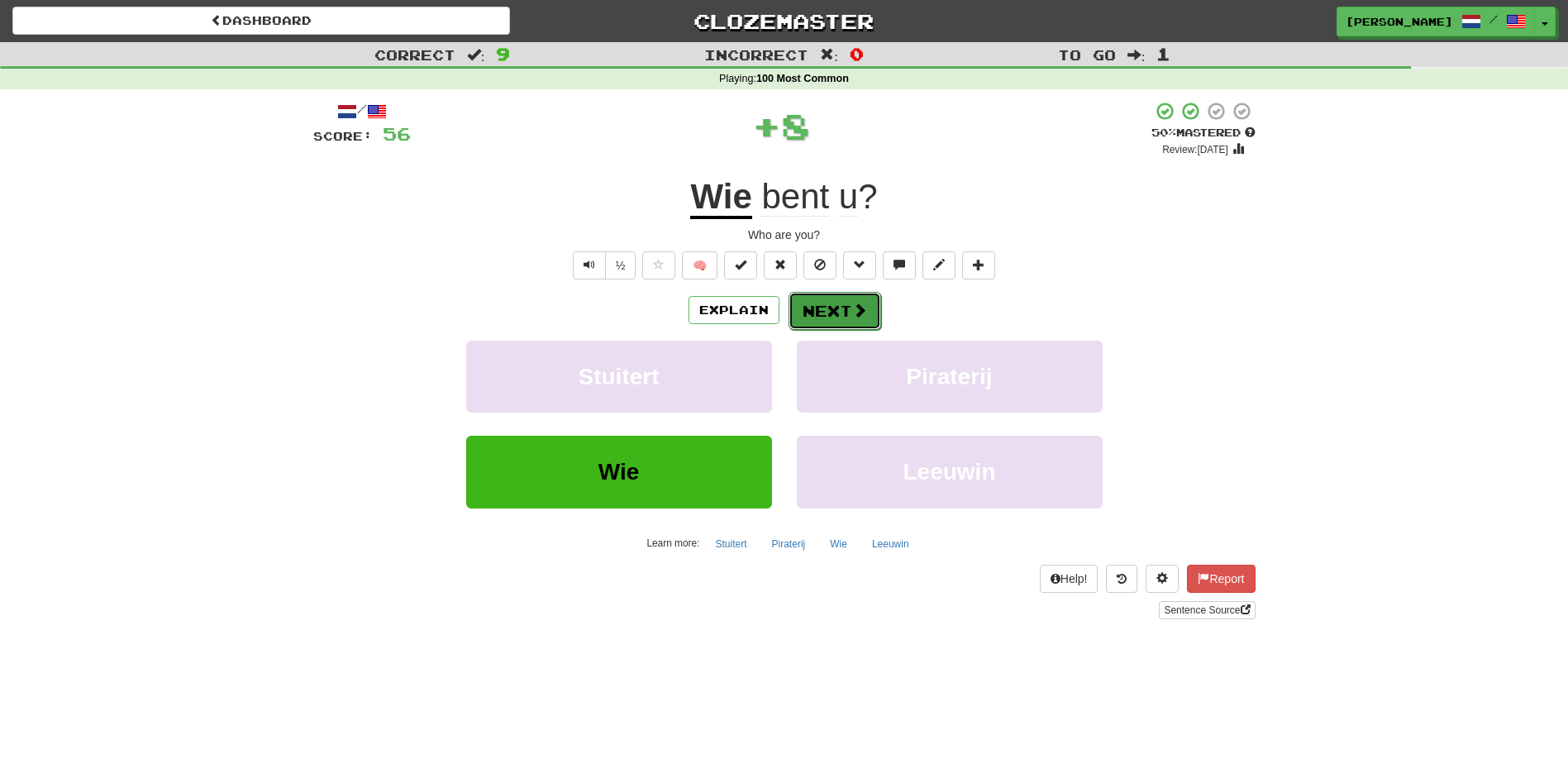
click at [814, 311] on button "Next" at bounding box center [834, 311] width 93 height 38
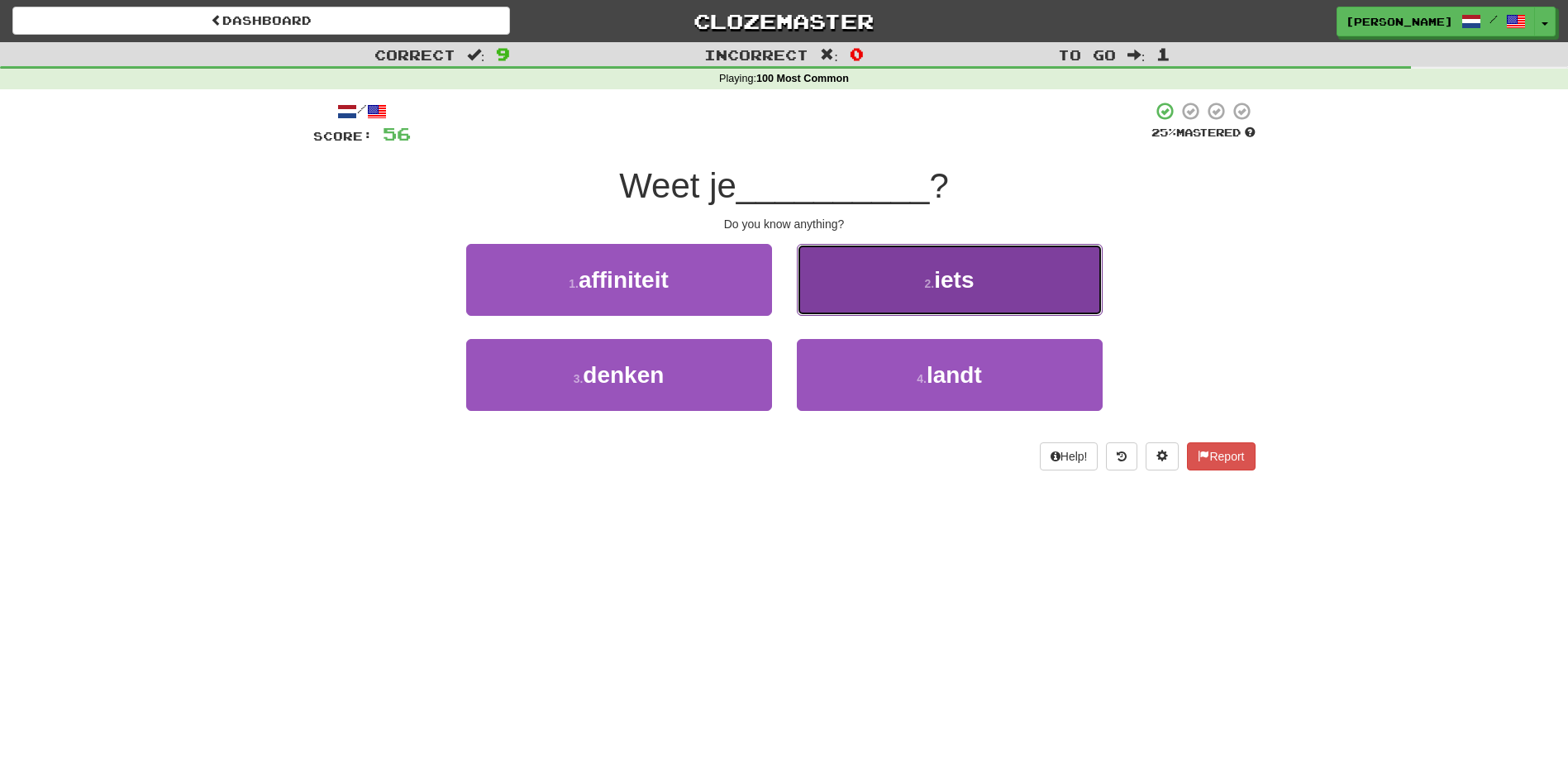
click at [827, 305] on button "2 . iets" at bounding box center [950, 280] width 306 height 72
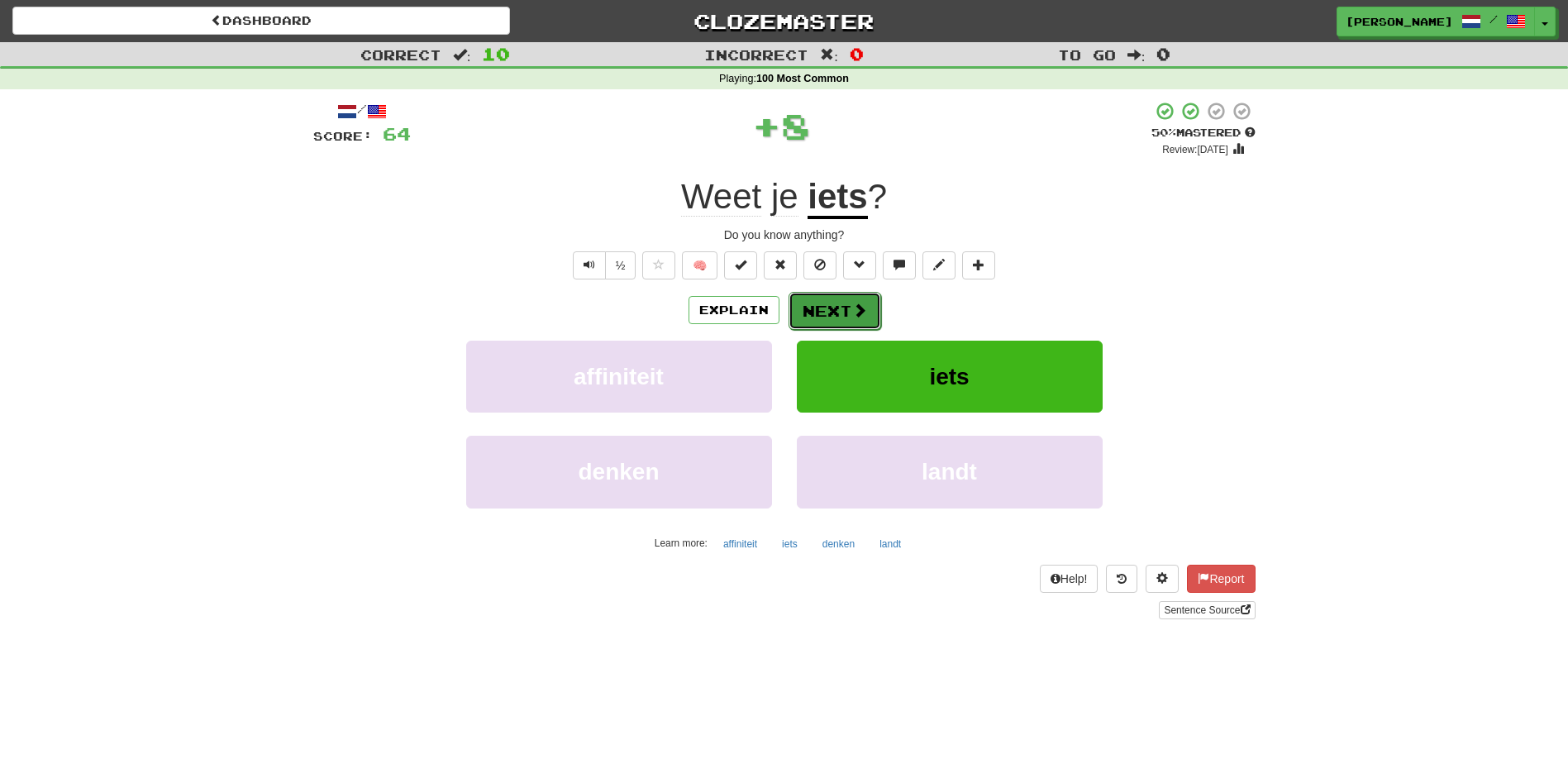
click at [821, 306] on button "Next" at bounding box center [834, 311] width 93 height 38
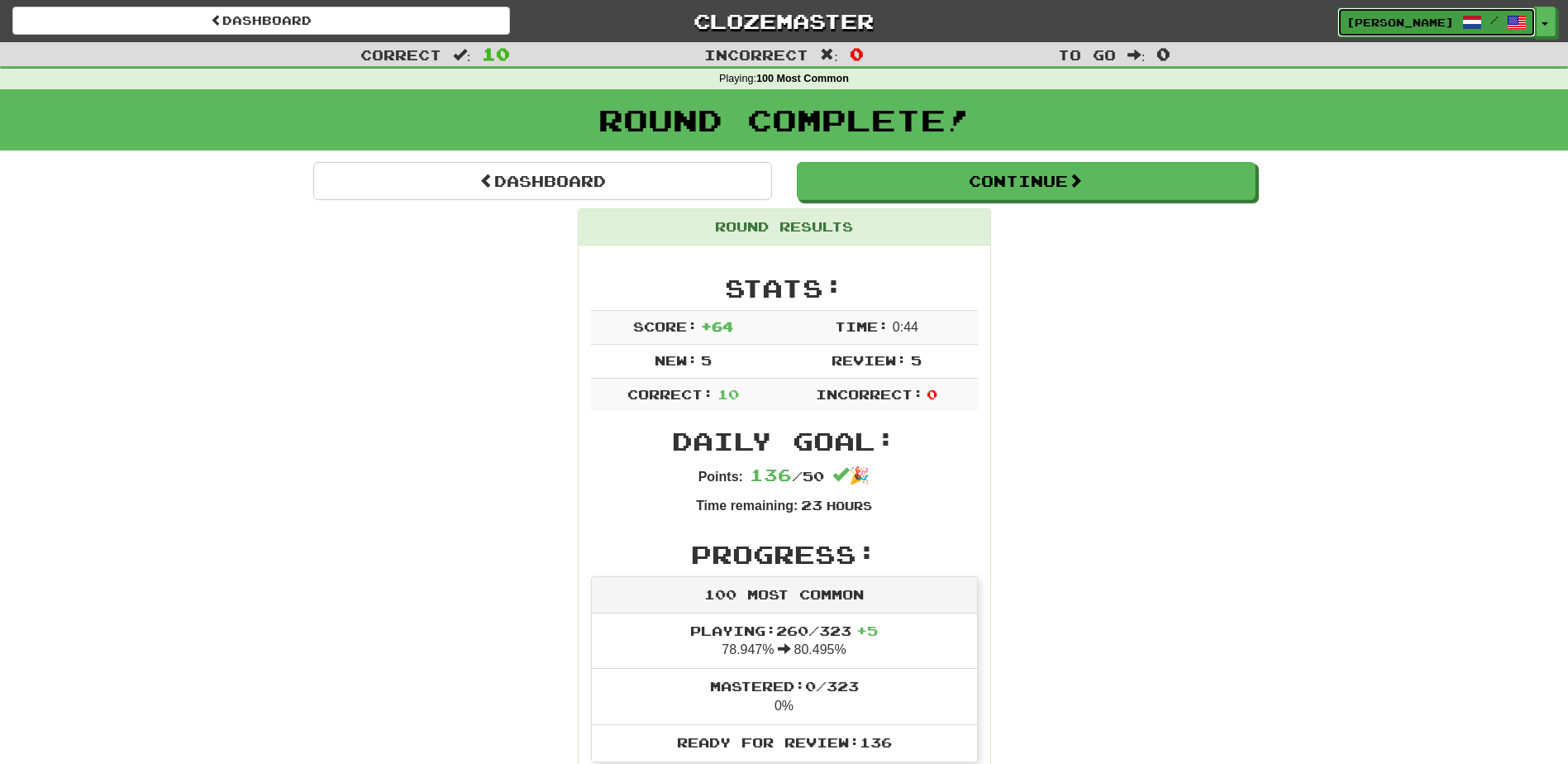
click at [1414, 13] on link "Cheririddell /" at bounding box center [1437, 22] width 199 height 30
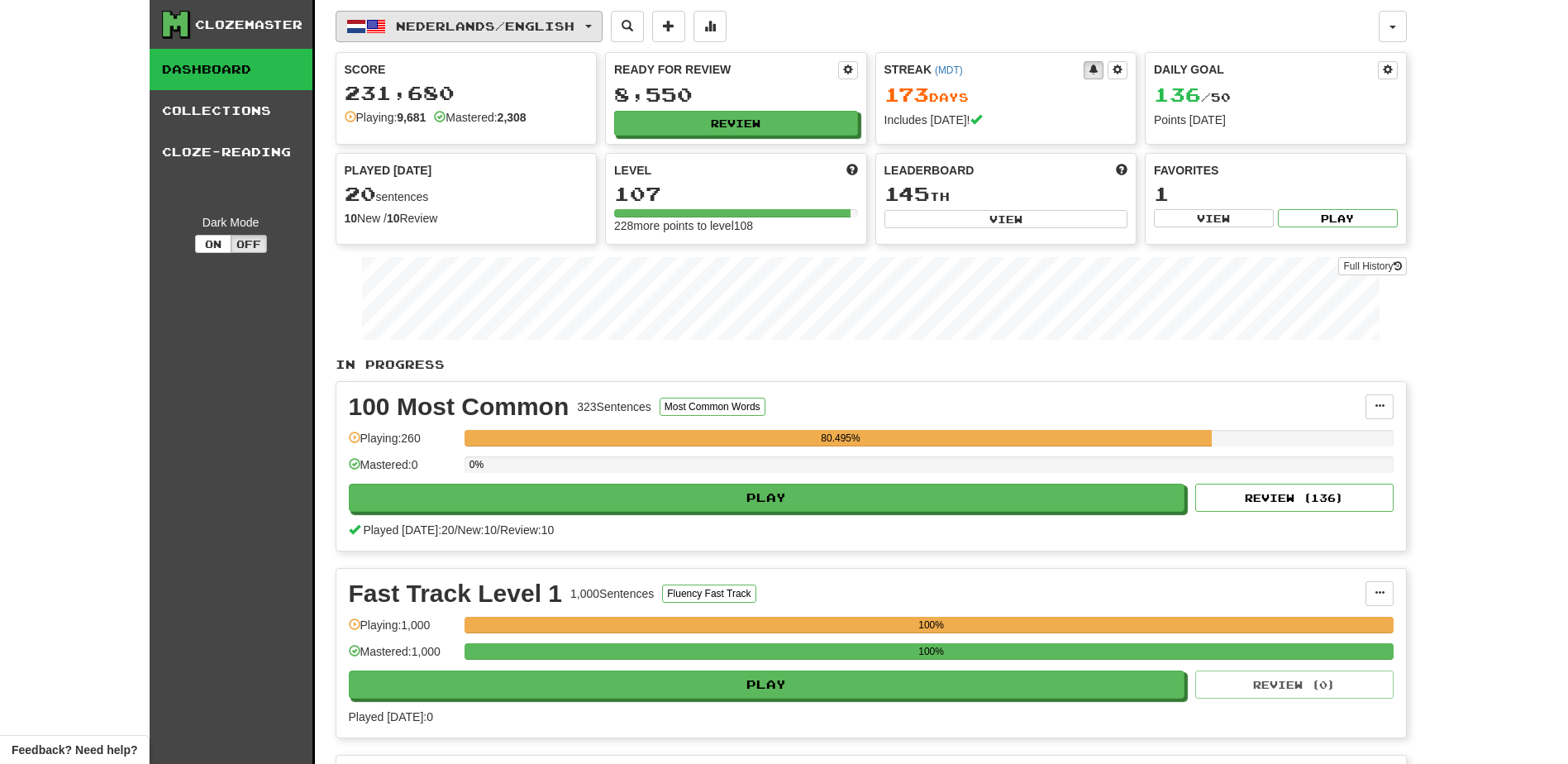
click at [479, 24] on span "Nederlands / English" at bounding box center [485, 25] width 178 height 14
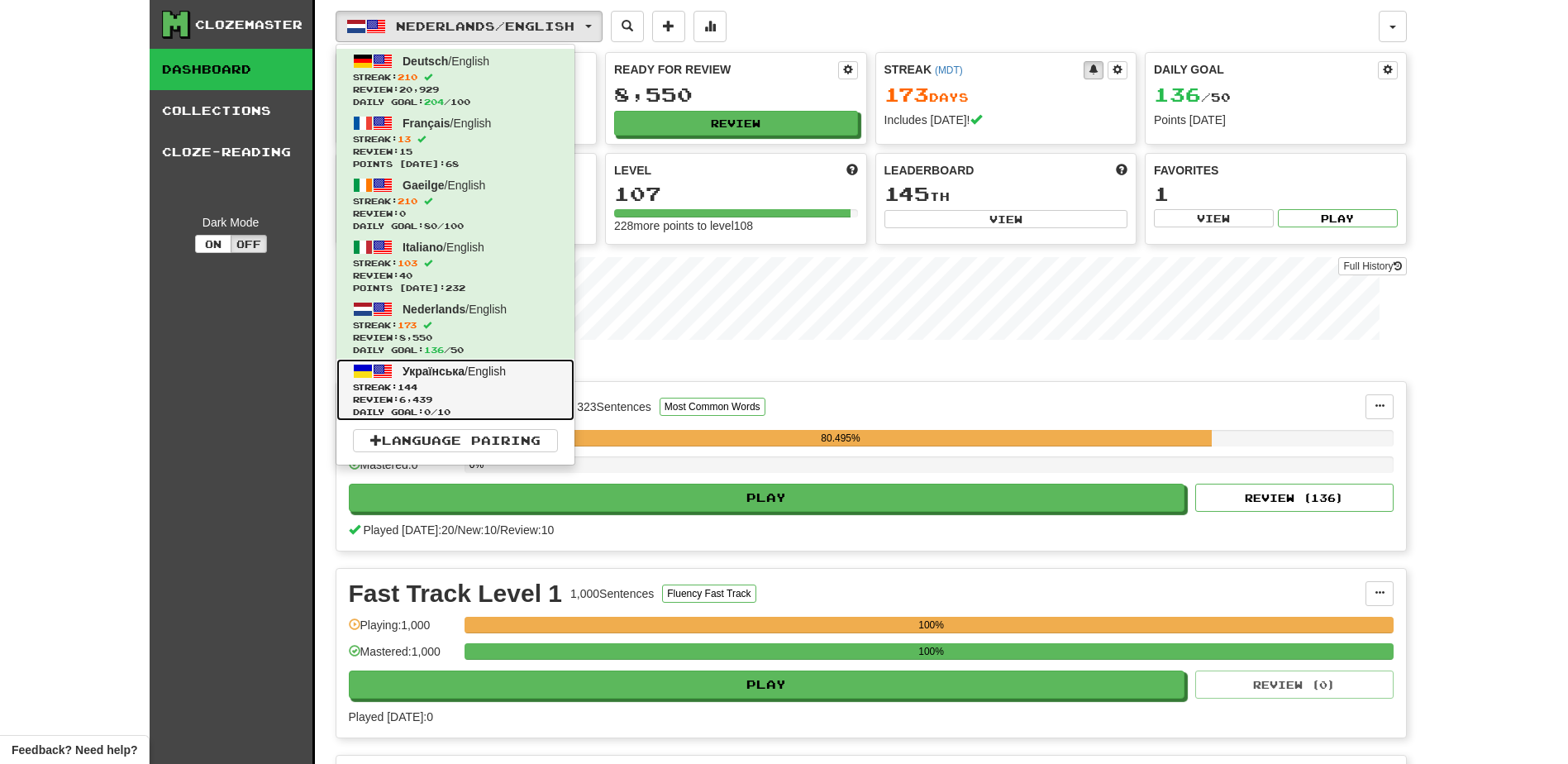
click at [424, 372] on span "Українська" at bounding box center [433, 371] width 62 height 14
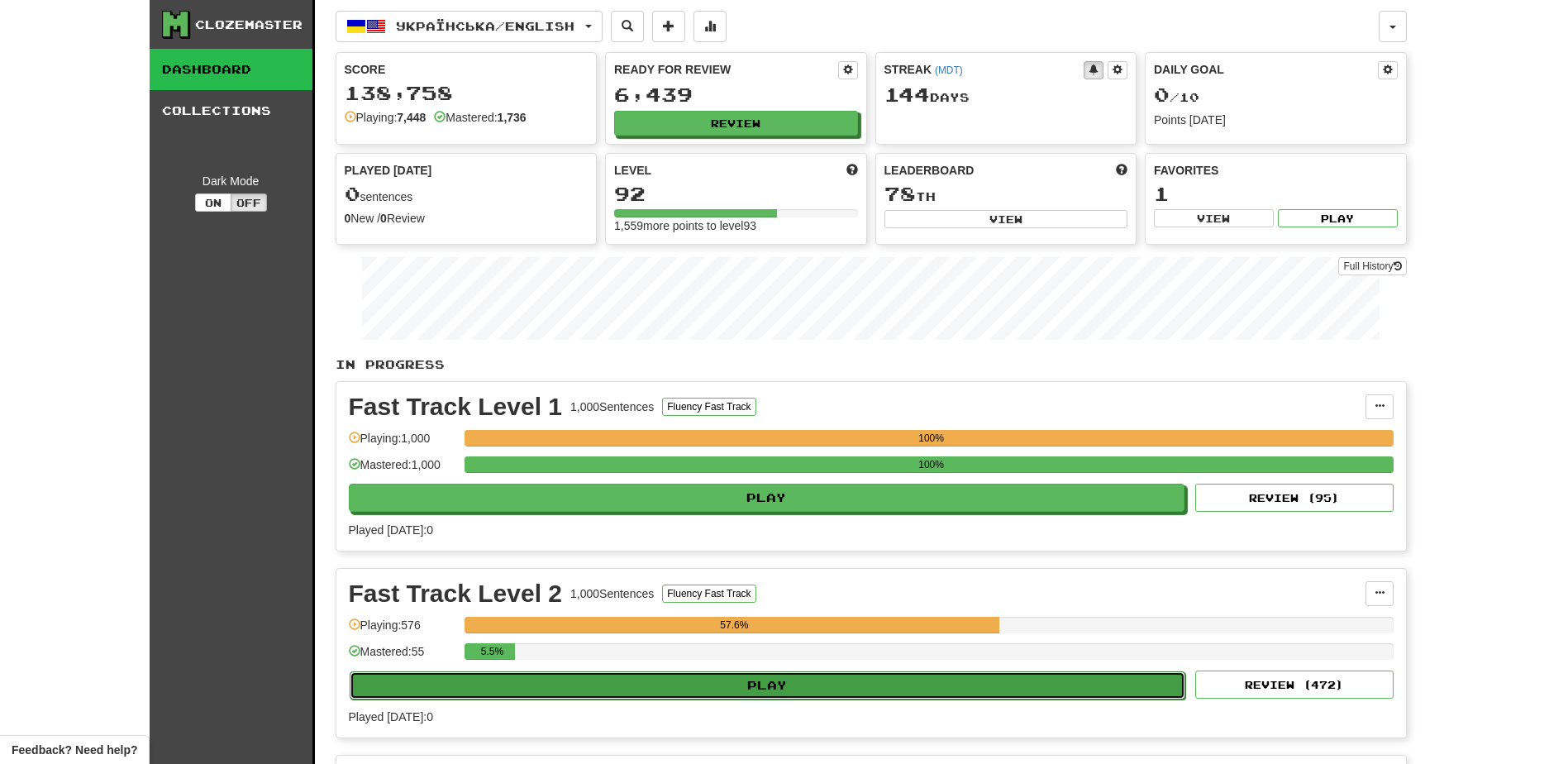
click at [657, 684] on button "Play" at bounding box center [768, 685] width 837 height 28
select select "**"
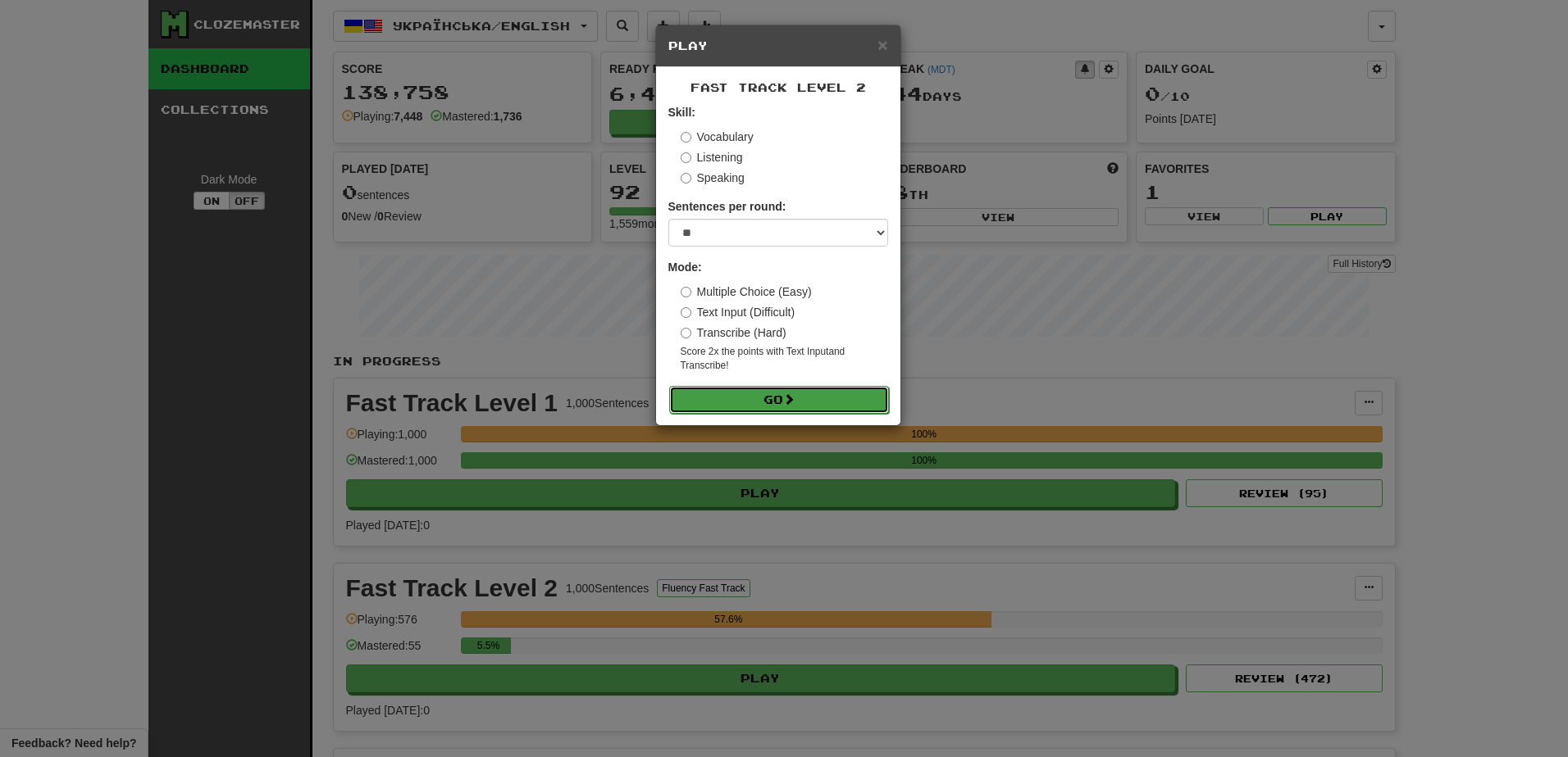
click at [757, 390] on button "Go" at bounding box center [779, 399] width 220 height 28
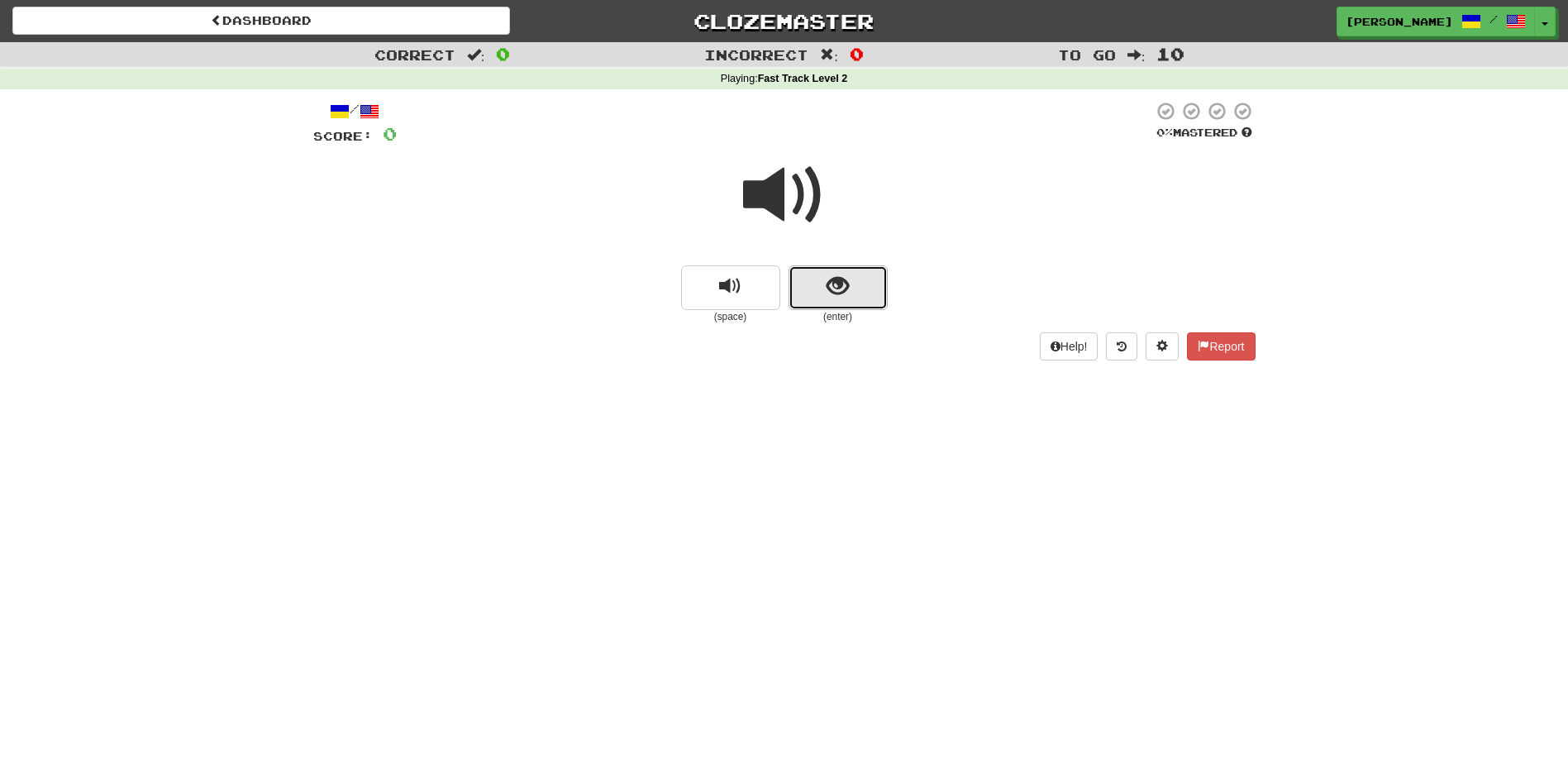
click at [810, 299] on button "show sentence" at bounding box center [838, 287] width 99 height 45
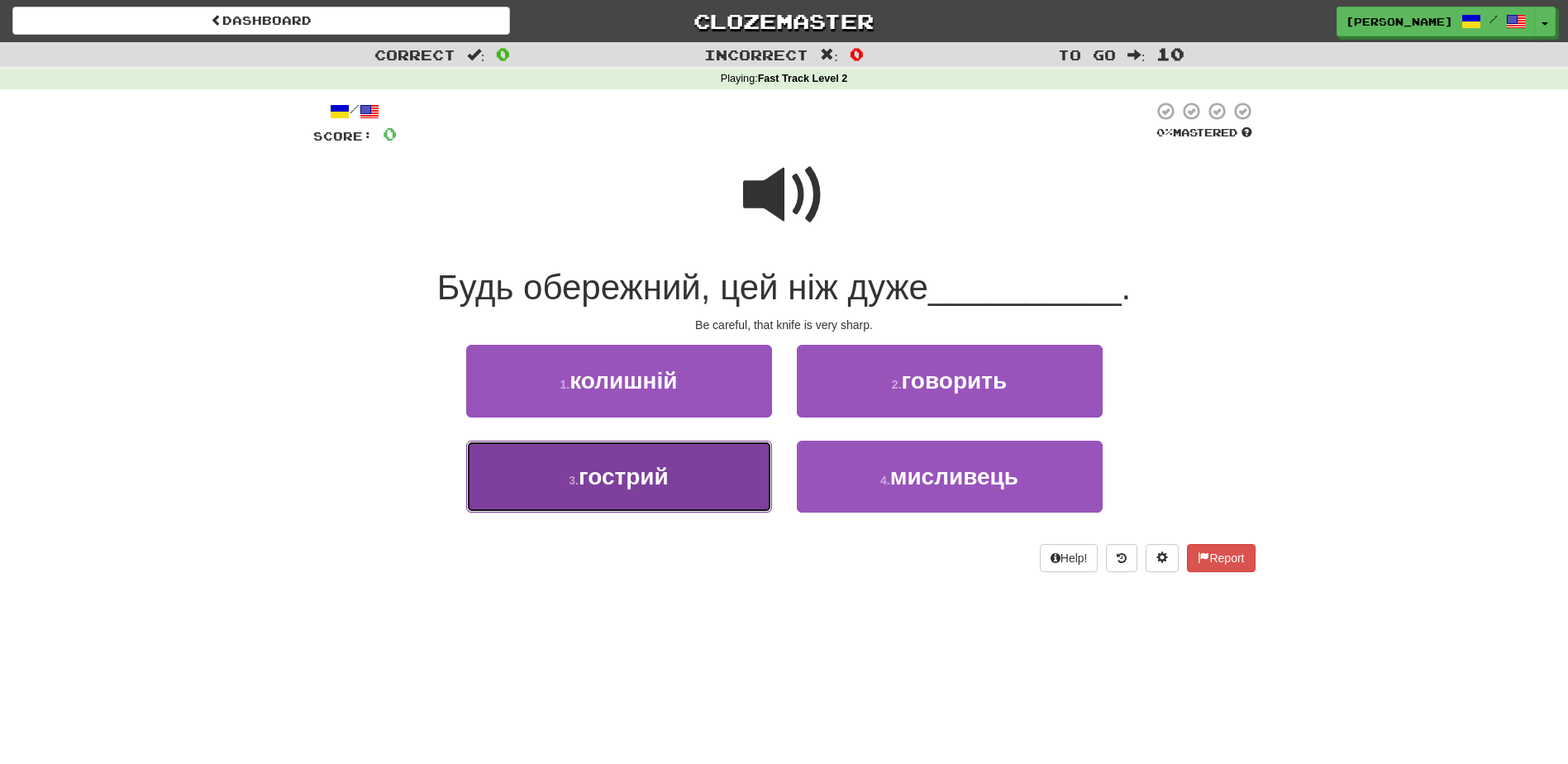
click at [697, 474] on button "3 . гострий" at bounding box center [619, 477] width 306 height 72
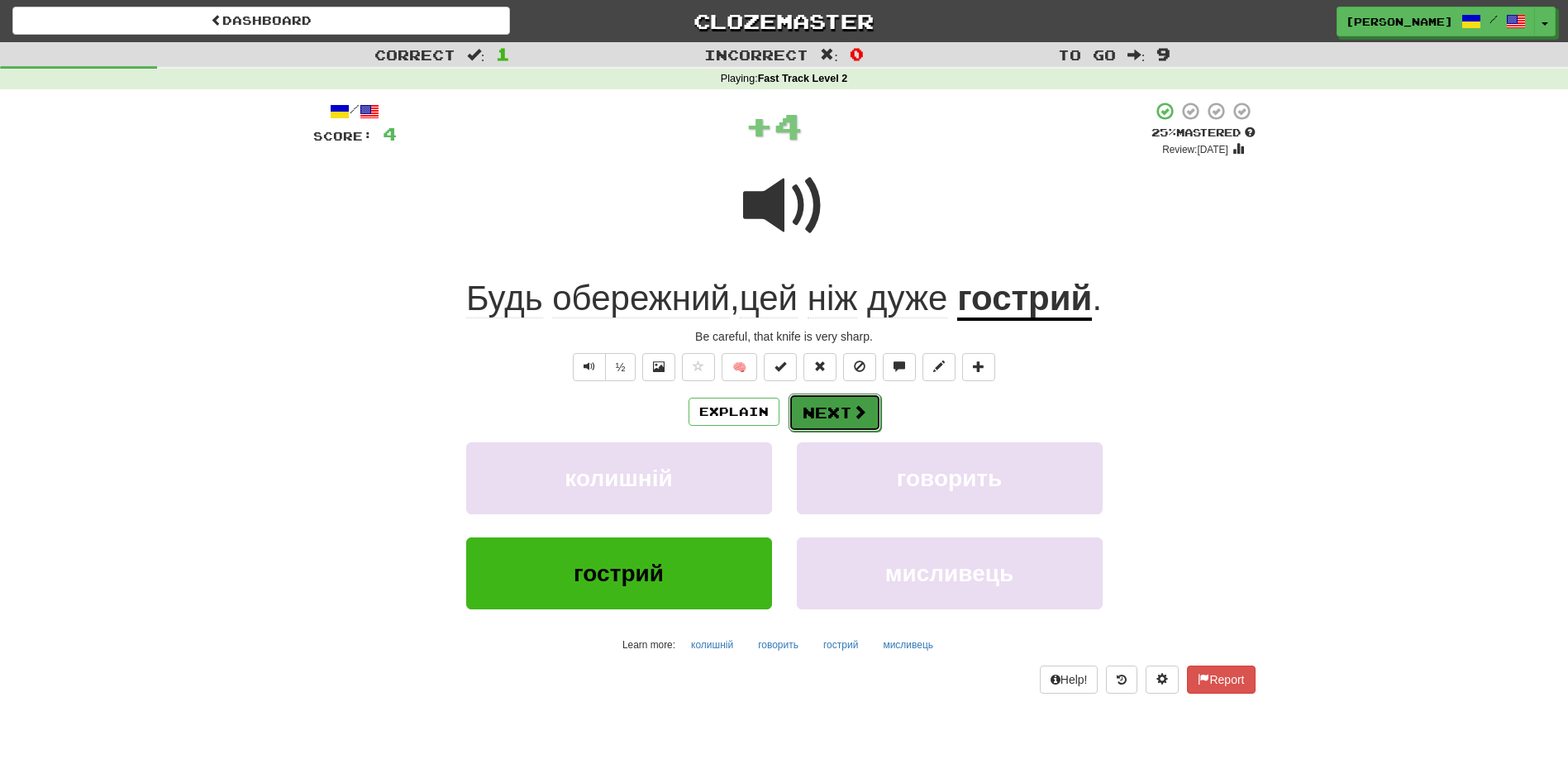
click at [840, 402] on button "Next" at bounding box center [834, 412] width 93 height 38
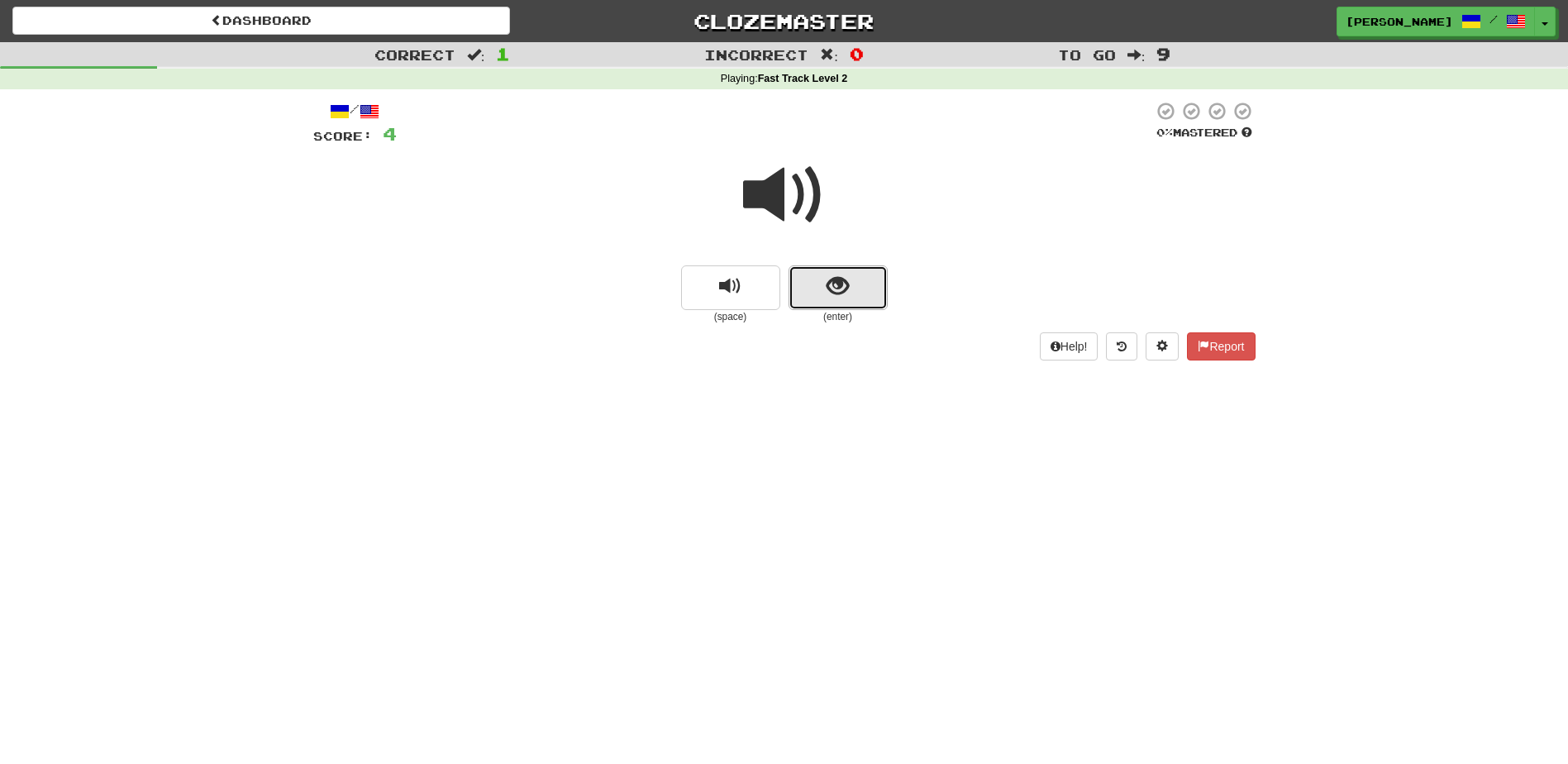
click at [826, 294] on span "show sentence" at bounding box center [838, 286] width 22 height 22
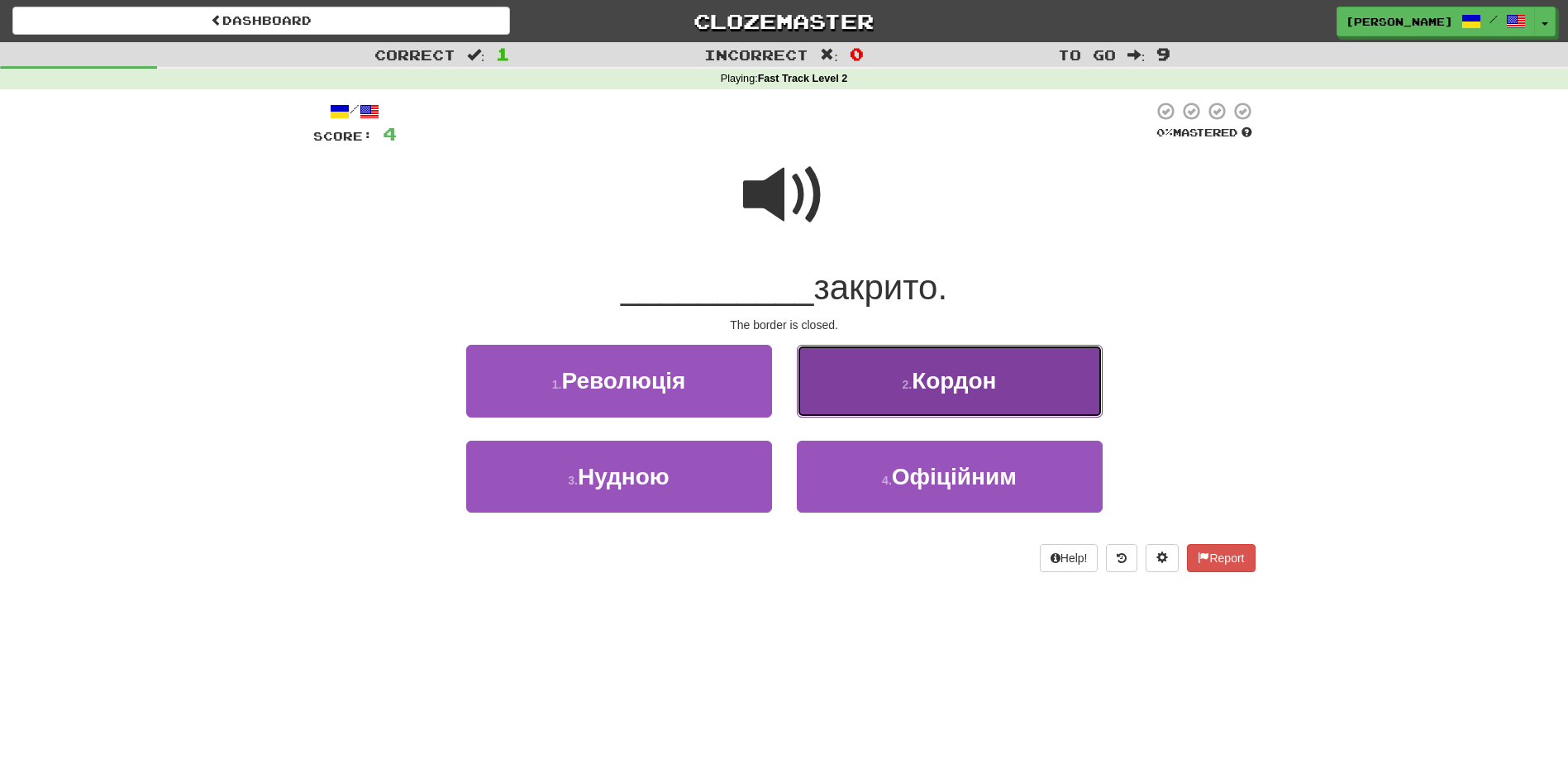
click at [834, 392] on button "2 . [GEOGRAPHIC_DATA]" at bounding box center [950, 381] width 306 height 72
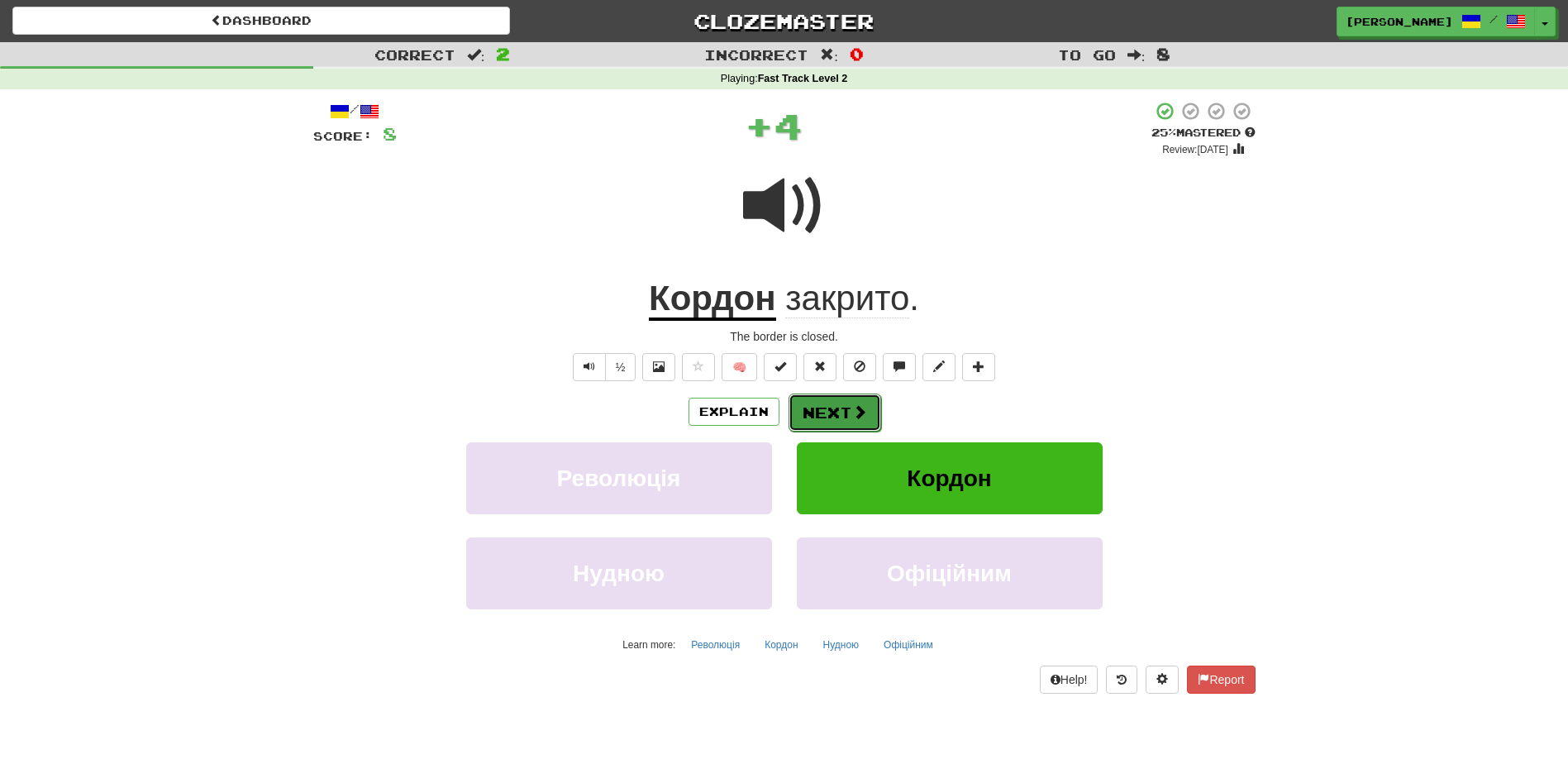
click at [818, 405] on button "Next" at bounding box center [834, 412] width 93 height 38
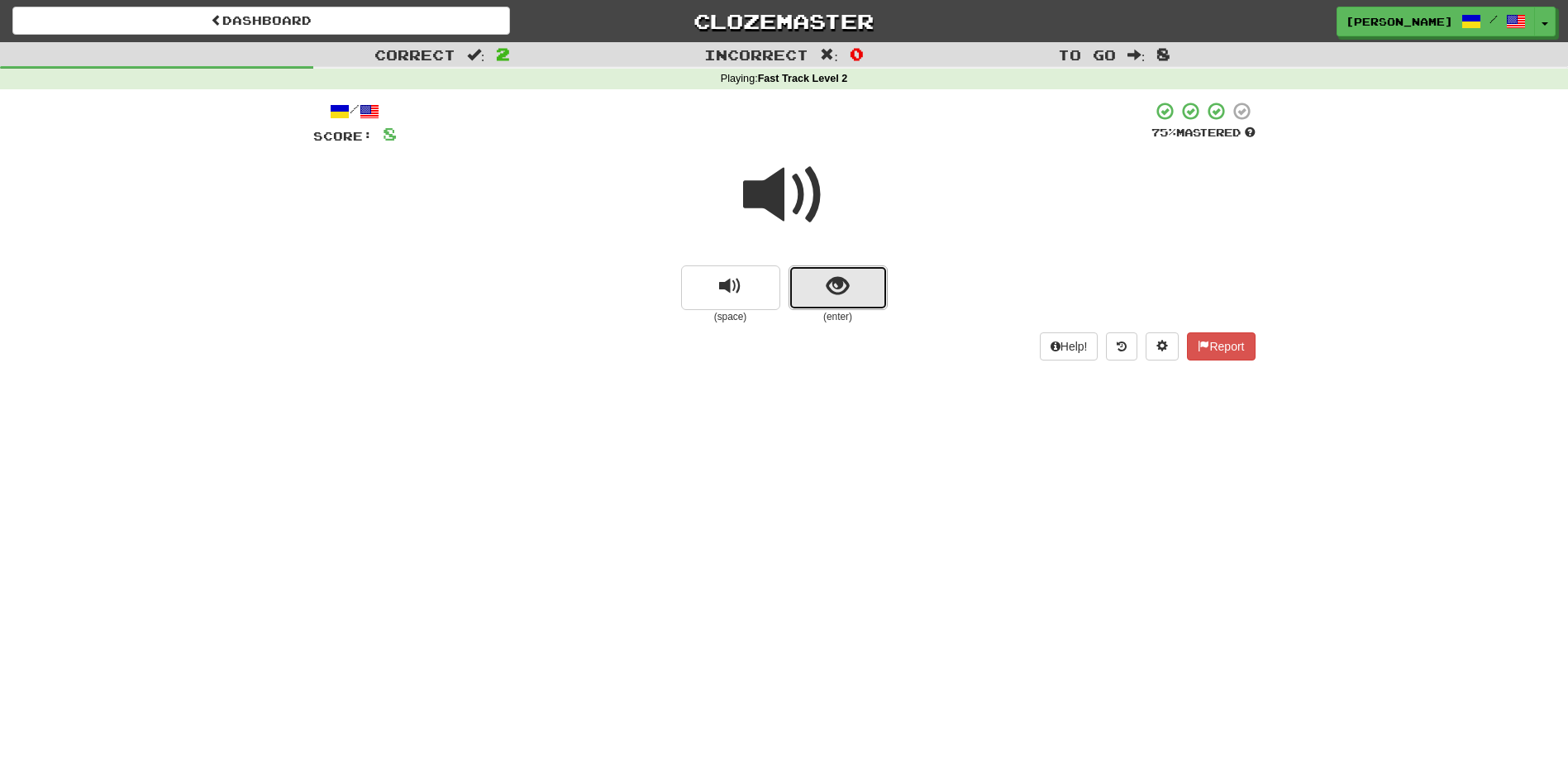
click at [823, 303] on button "show sentence" at bounding box center [838, 287] width 99 height 45
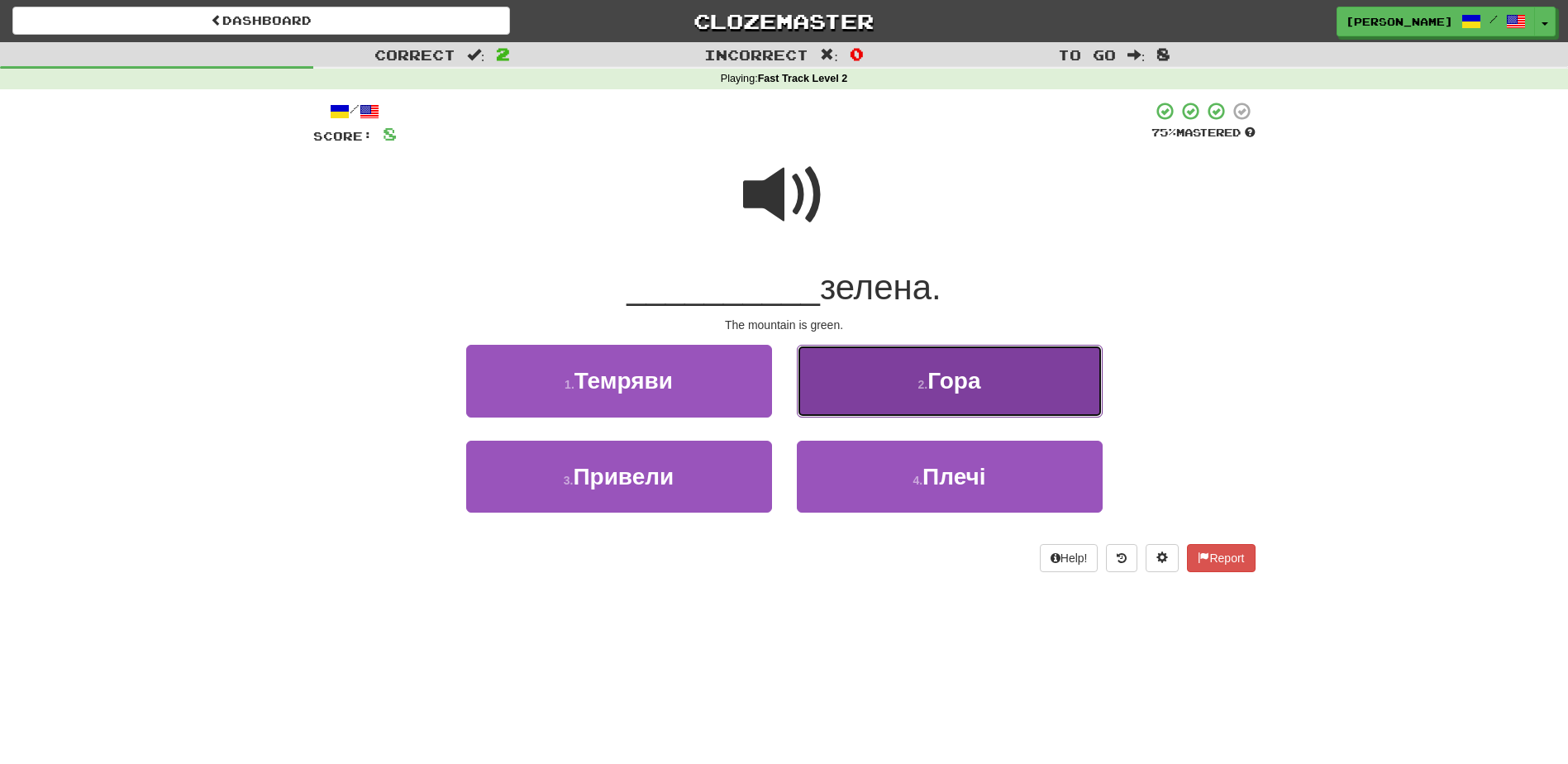
click at [820, 405] on button "2 . Гора" at bounding box center [950, 381] width 306 height 72
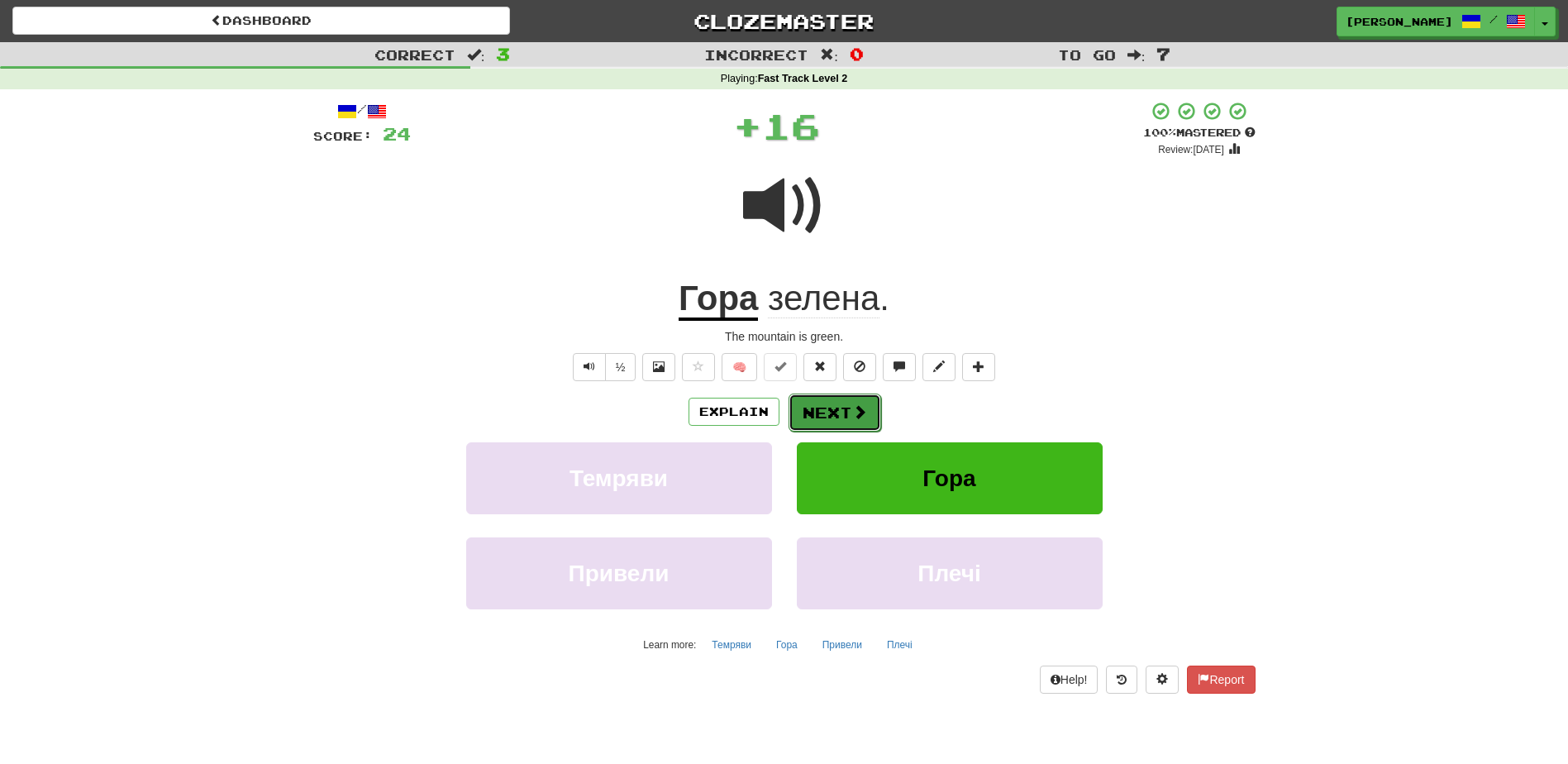
click at [811, 410] on button "Next" at bounding box center [834, 412] width 93 height 38
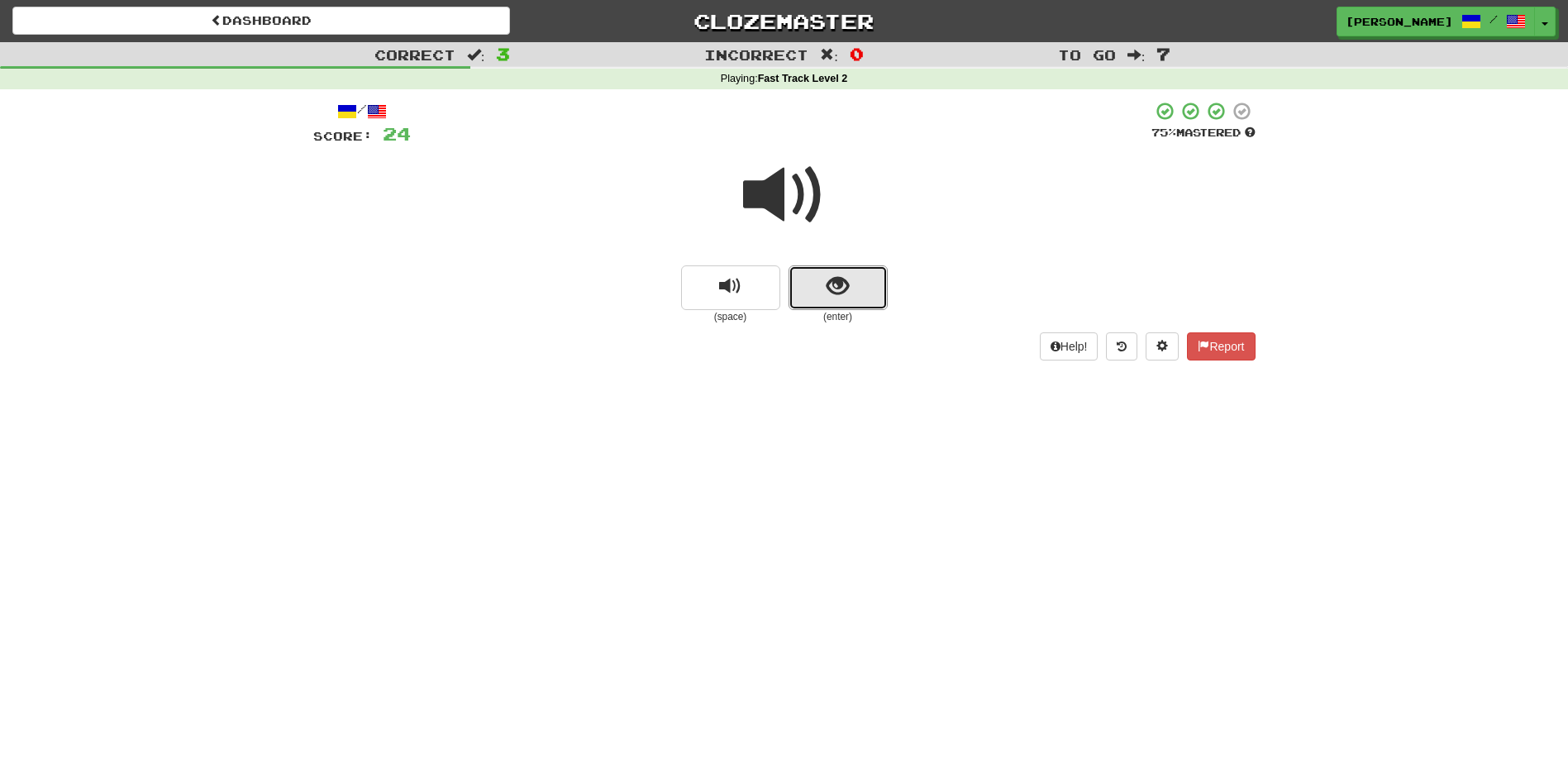
click at [825, 292] on button "show sentence" at bounding box center [838, 287] width 99 height 45
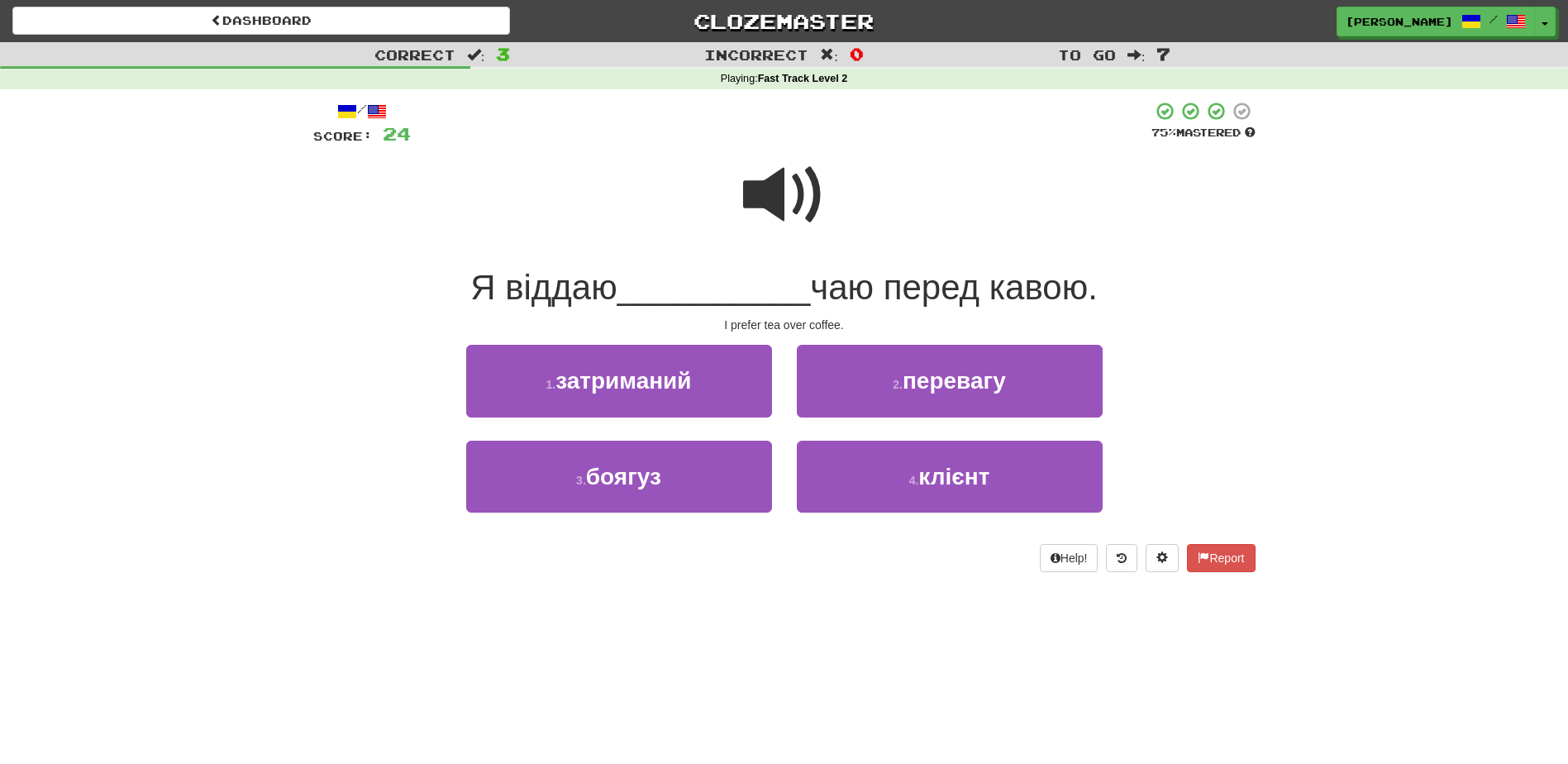
click at [770, 206] on span at bounding box center [784, 195] width 82 height 82
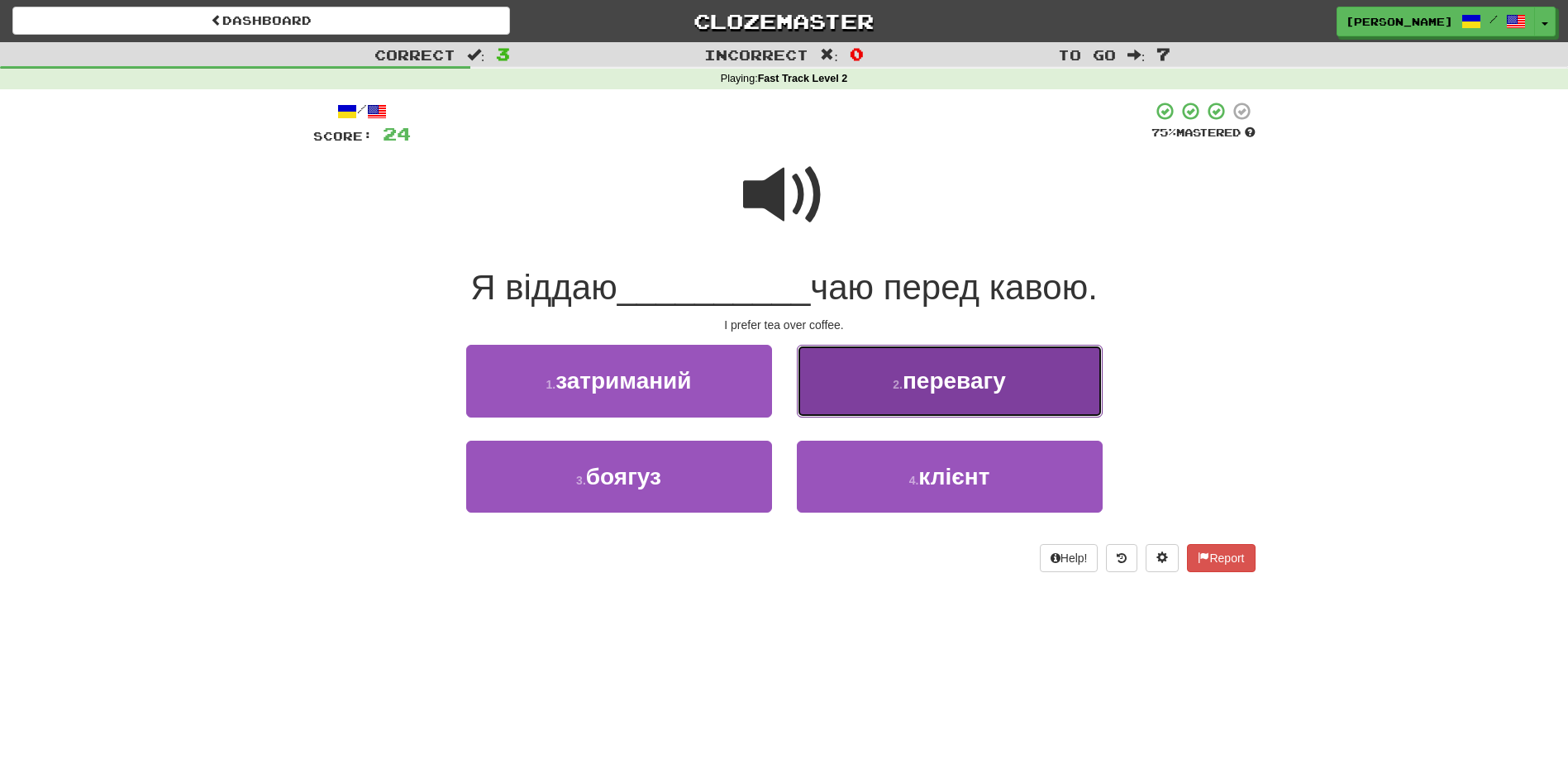
click at [839, 399] on button "2 . перевагу" at bounding box center [950, 381] width 306 height 72
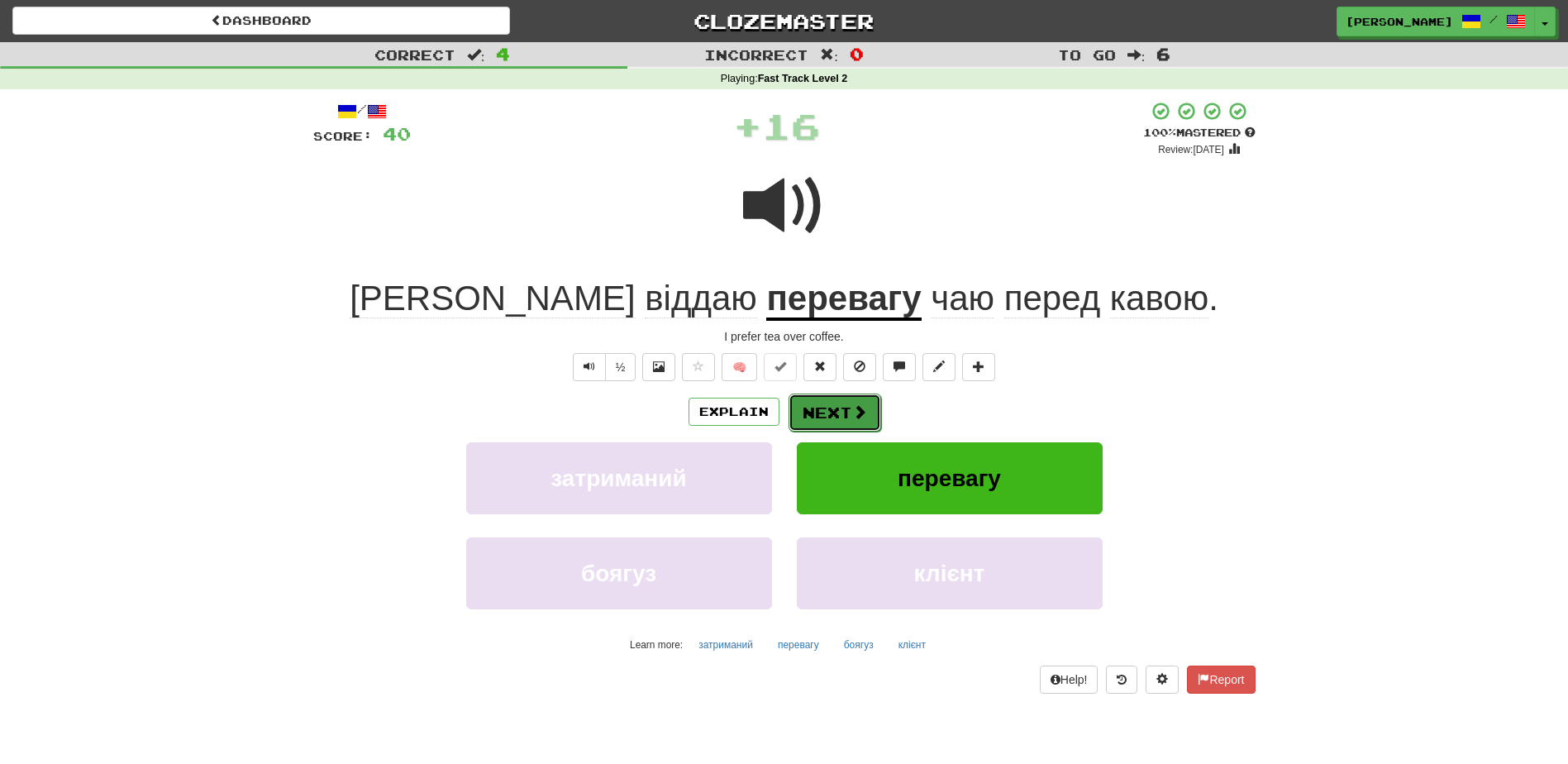
click at [824, 408] on button "Next" at bounding box center [834, 412] width 93 height 38
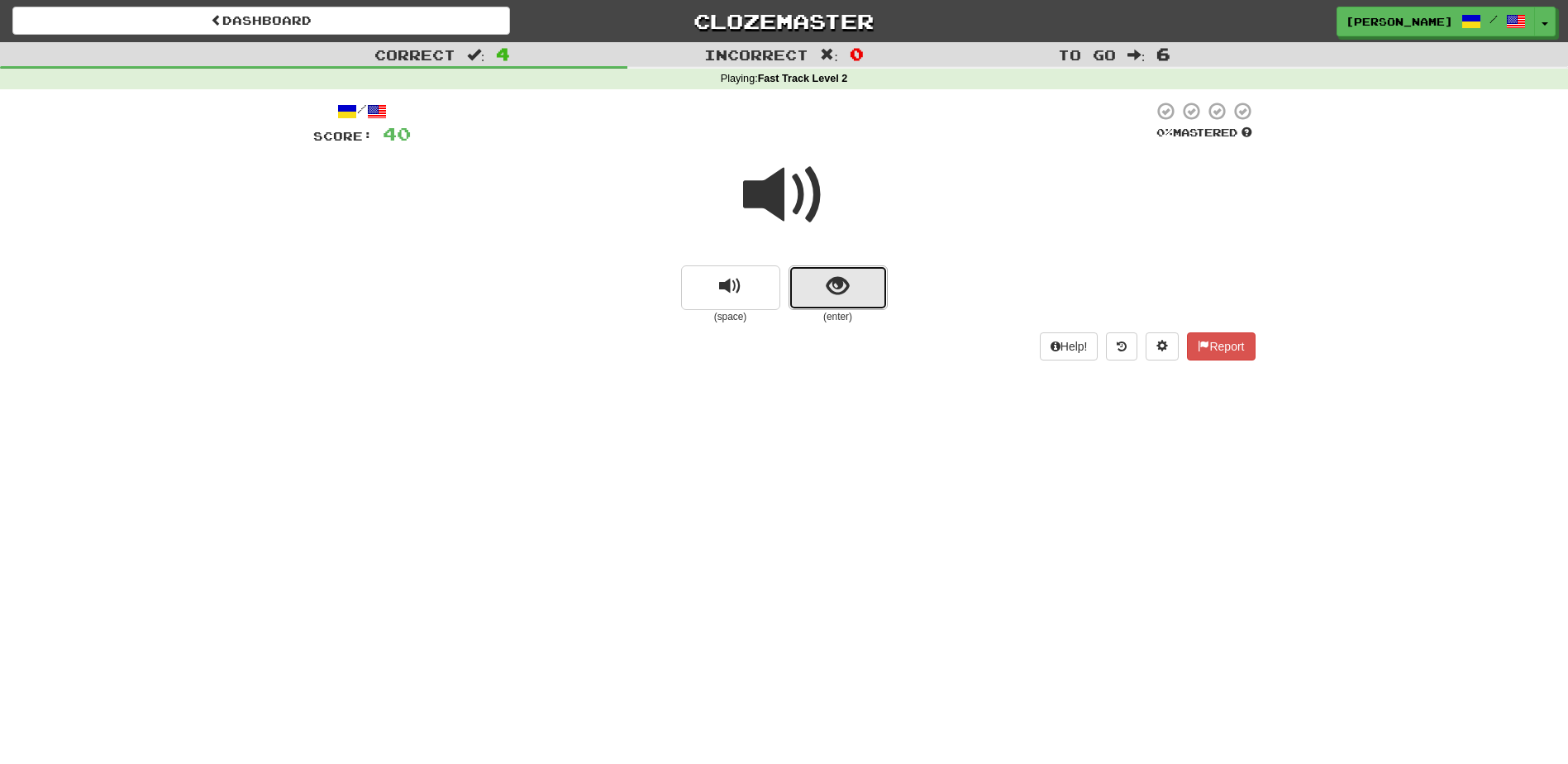
click at [832, 285] on span "show sentence" at bounding box center [838, 286] width 22 height 22
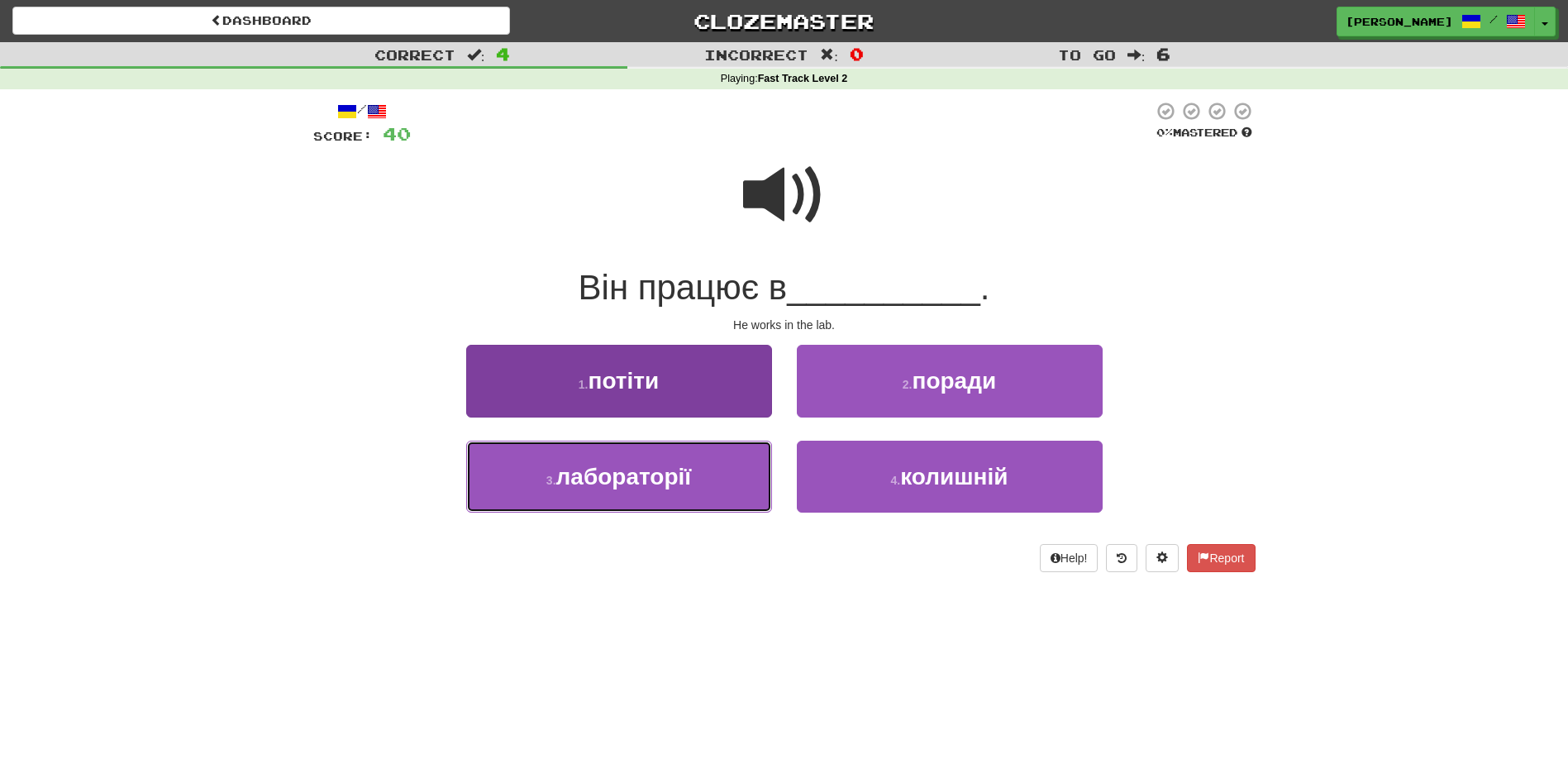
drag, startPoint x: 721, startPoint y: 482, endPoint x: 725, endPoint y: 472, distance: 10.8
click at [723, 478] on button "3 . лабораторії" at bounding box center [619, 477] width 306 height 72
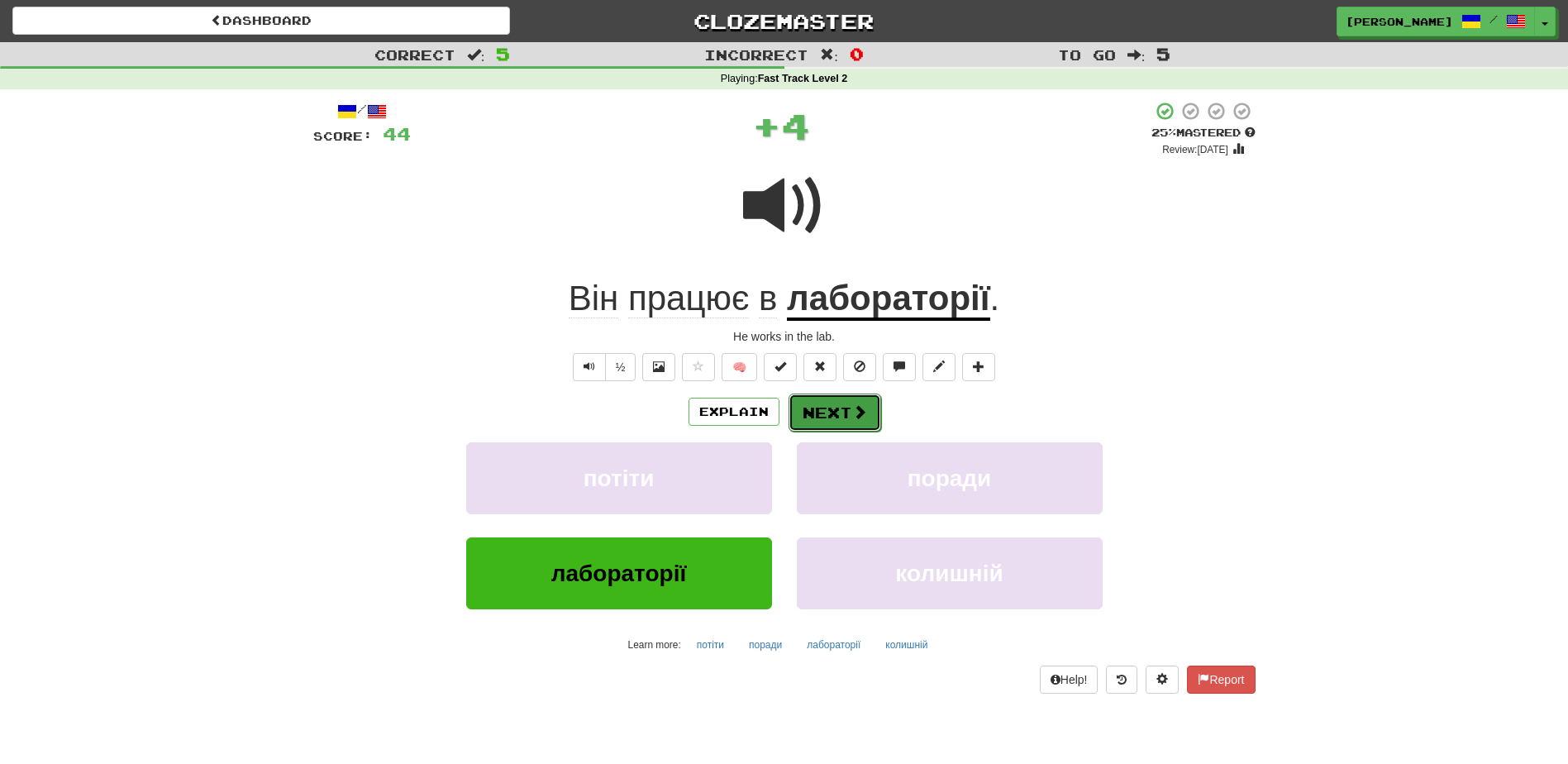
click at [815, 416] on button "Next" at bounding box center [834, 412] width 93 height 38
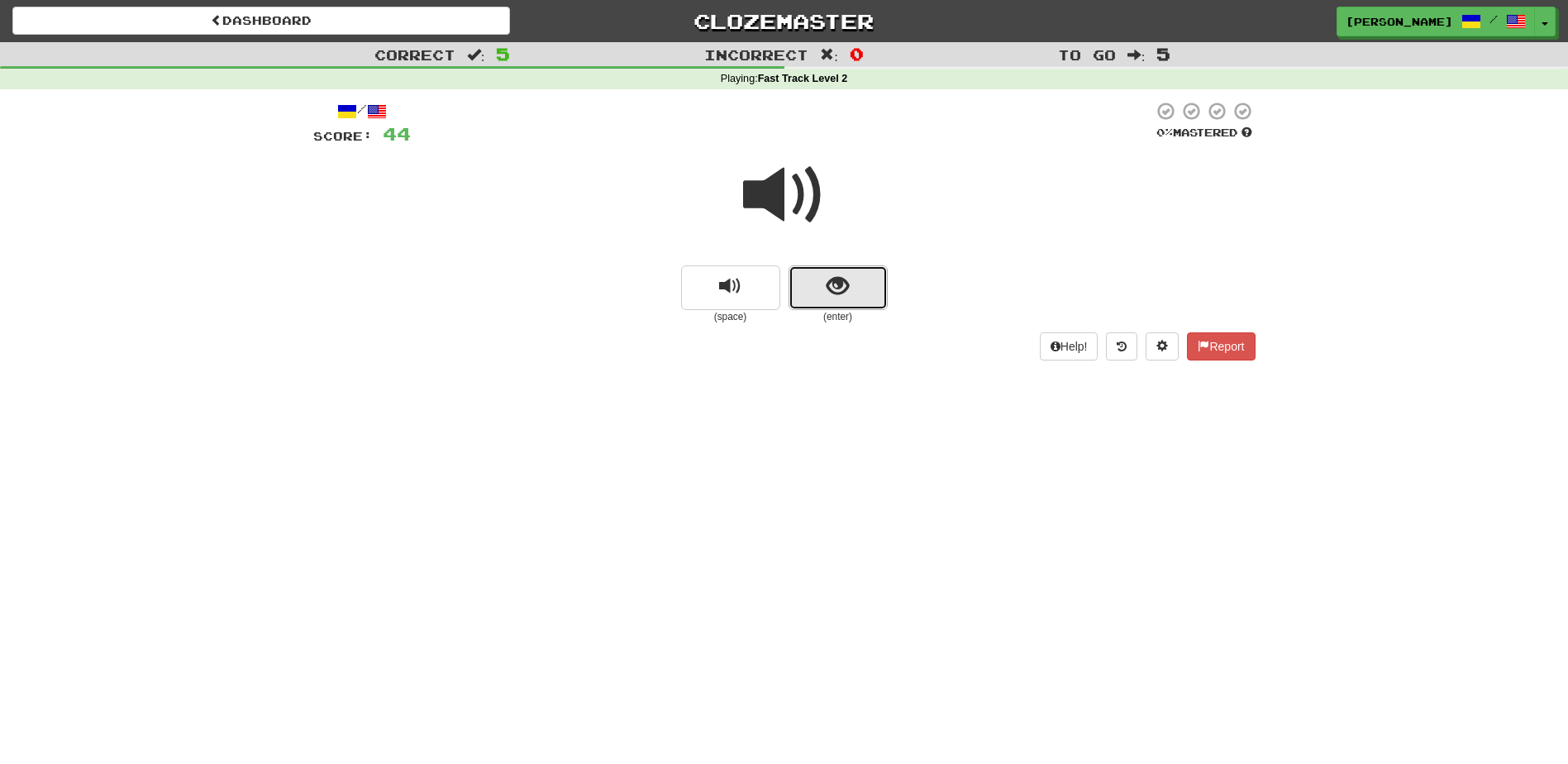
click at [830, 291] on span "show sentence" at bounding box center [838, 286] width 22 height 22
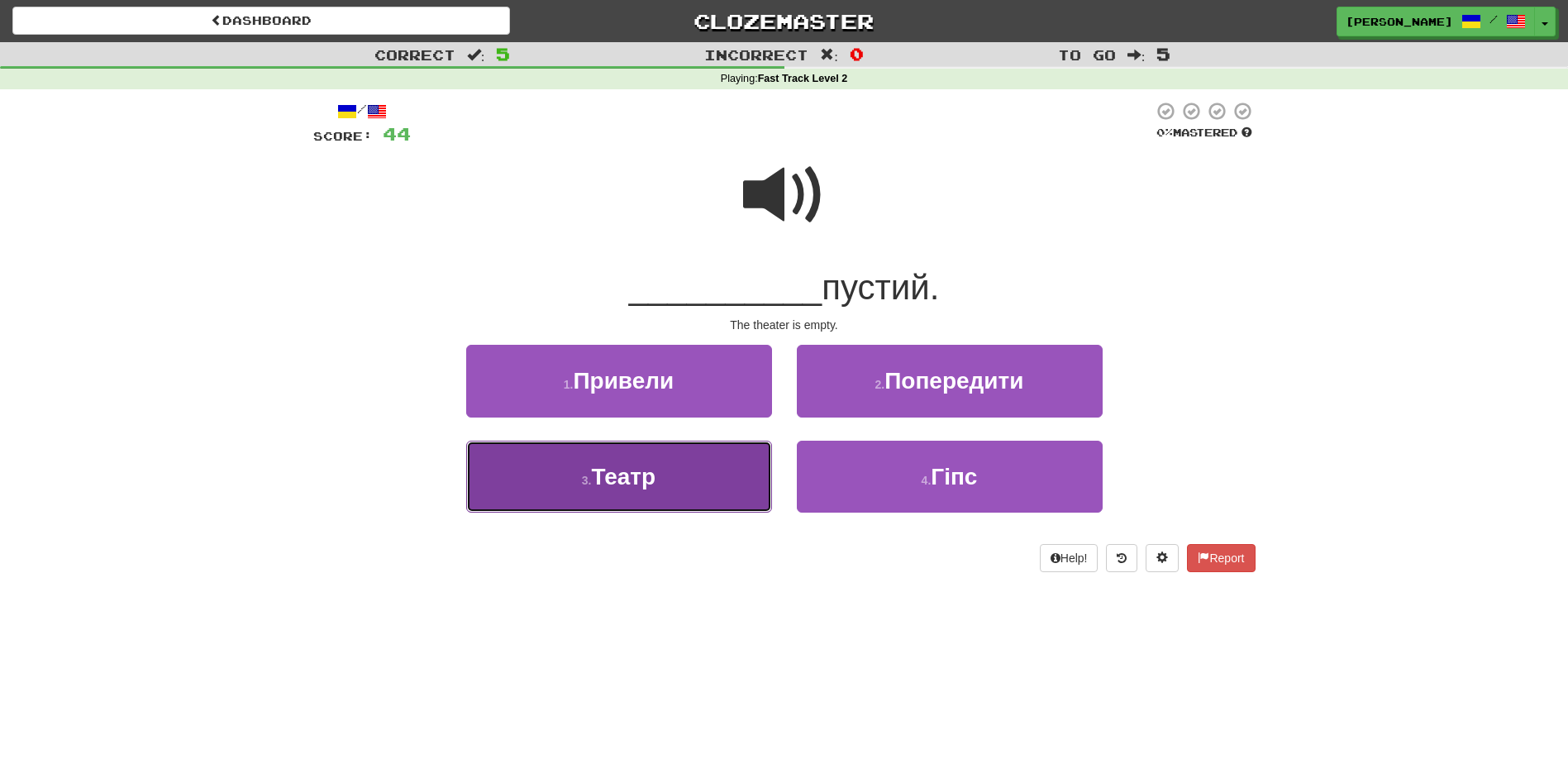
click at [708, 473] on button "3 . Театр" at bounding box center [619, 477] width 306 height 72
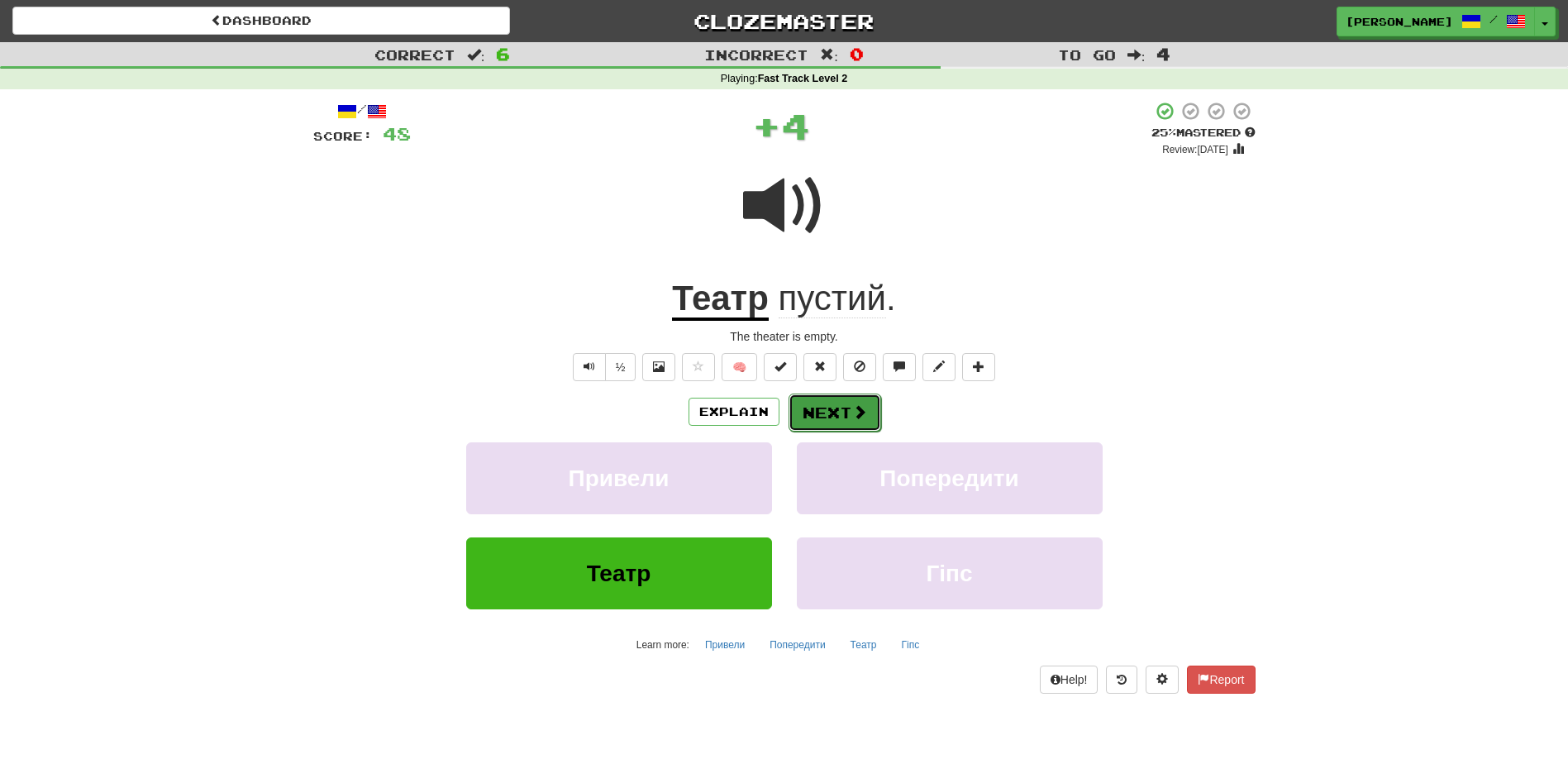
click at [829, 409] on button "Next" at bounding box center [834, 412] width 93 height 38
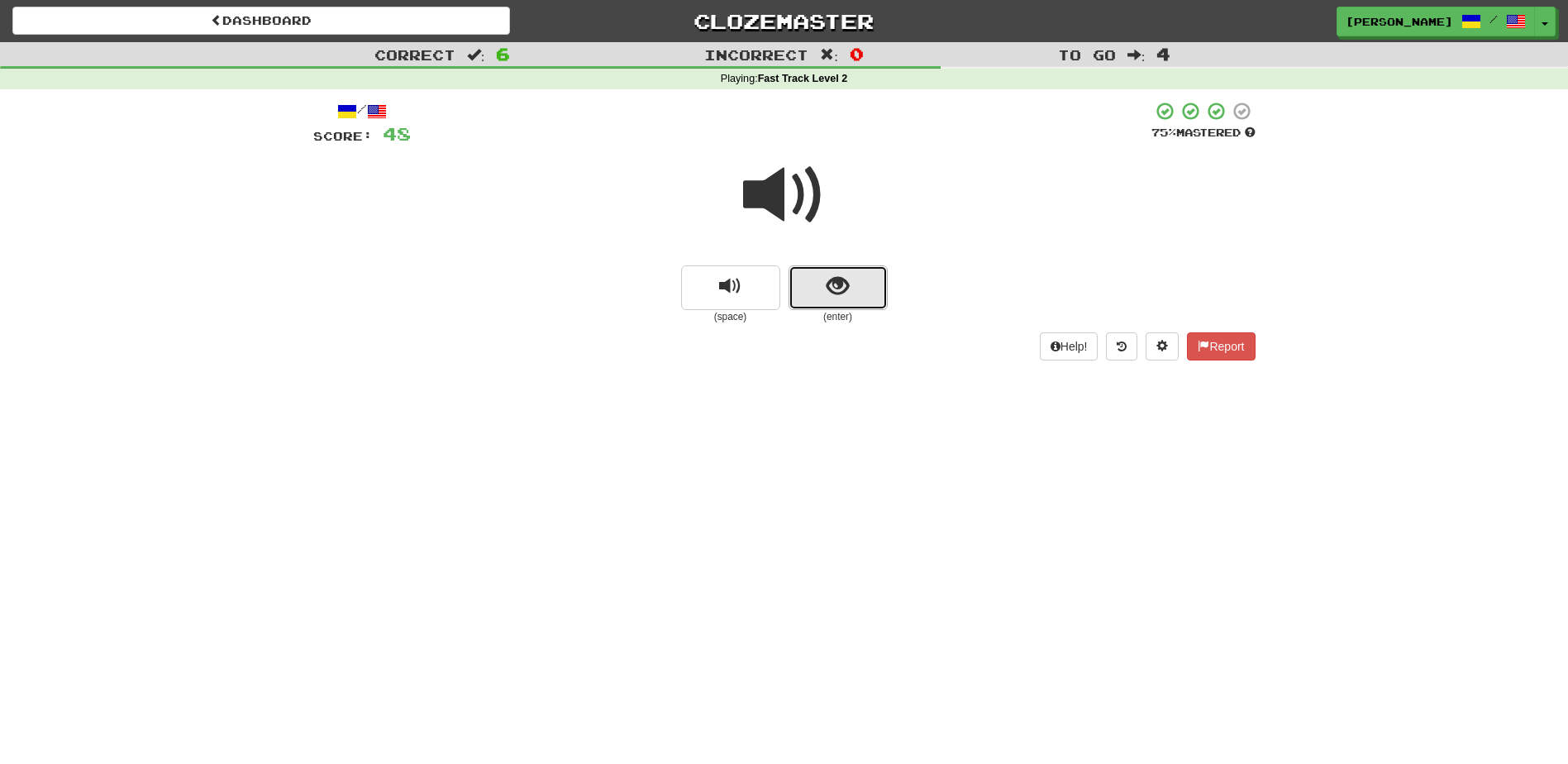
click at [795, 296] on button "show sentence" at bounding box center [838, 287] width 99 height 45
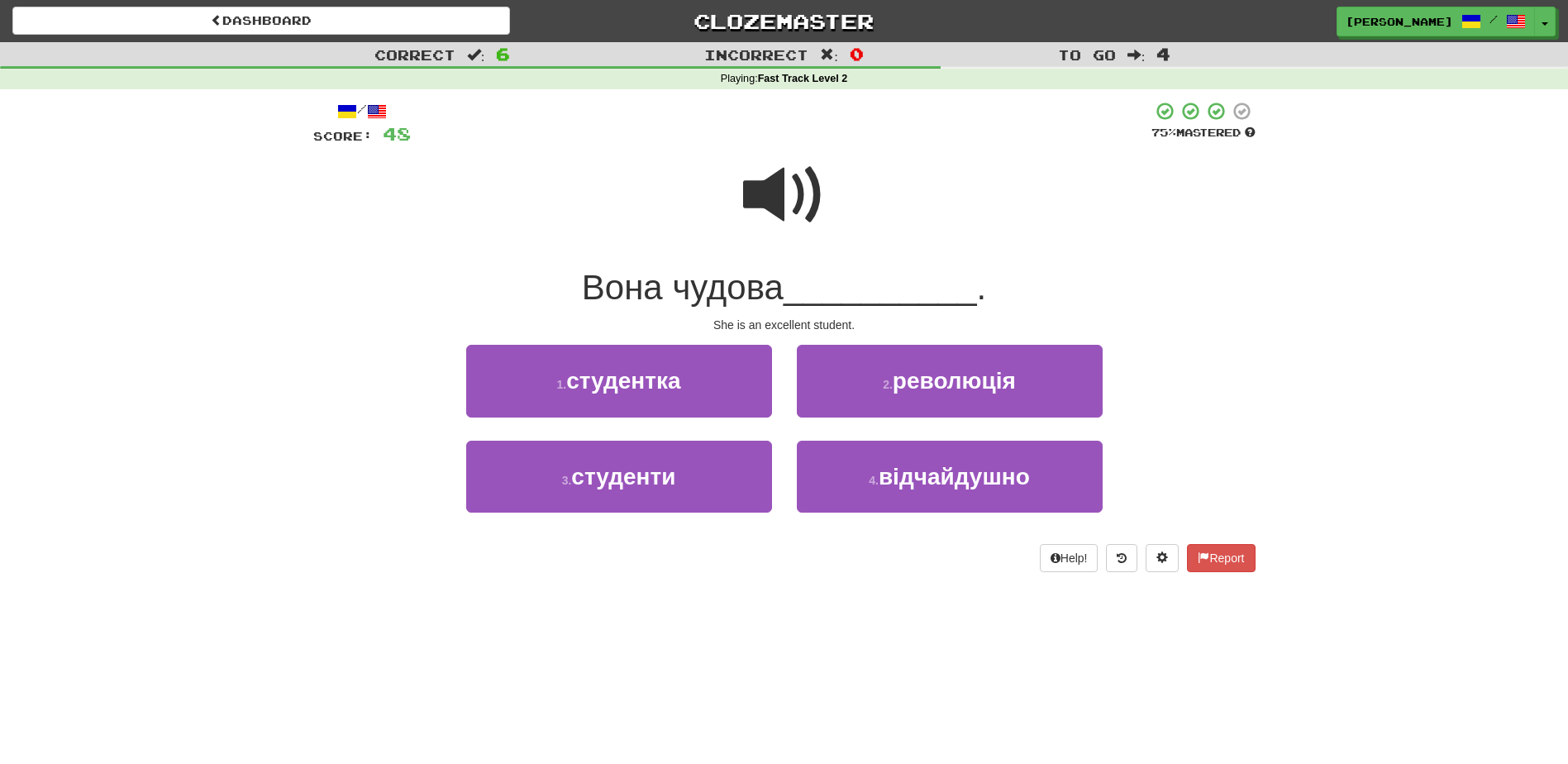
click at [769, 199] on span at bounding box center [784, 195] width 82 height 82
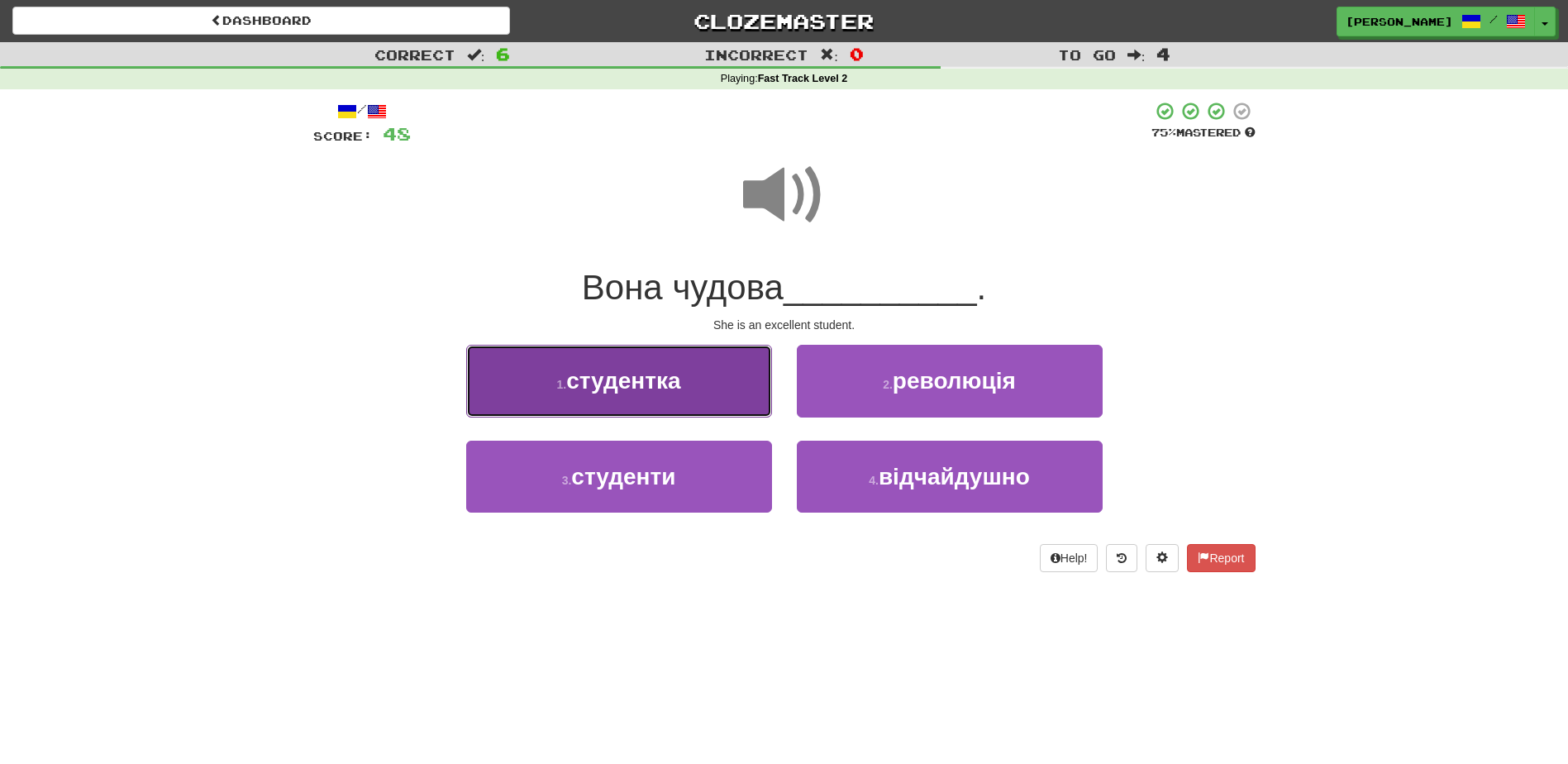
click at [728, 396] on button "1 . студентка" at bounding box center [619, 381] width 306 height 72
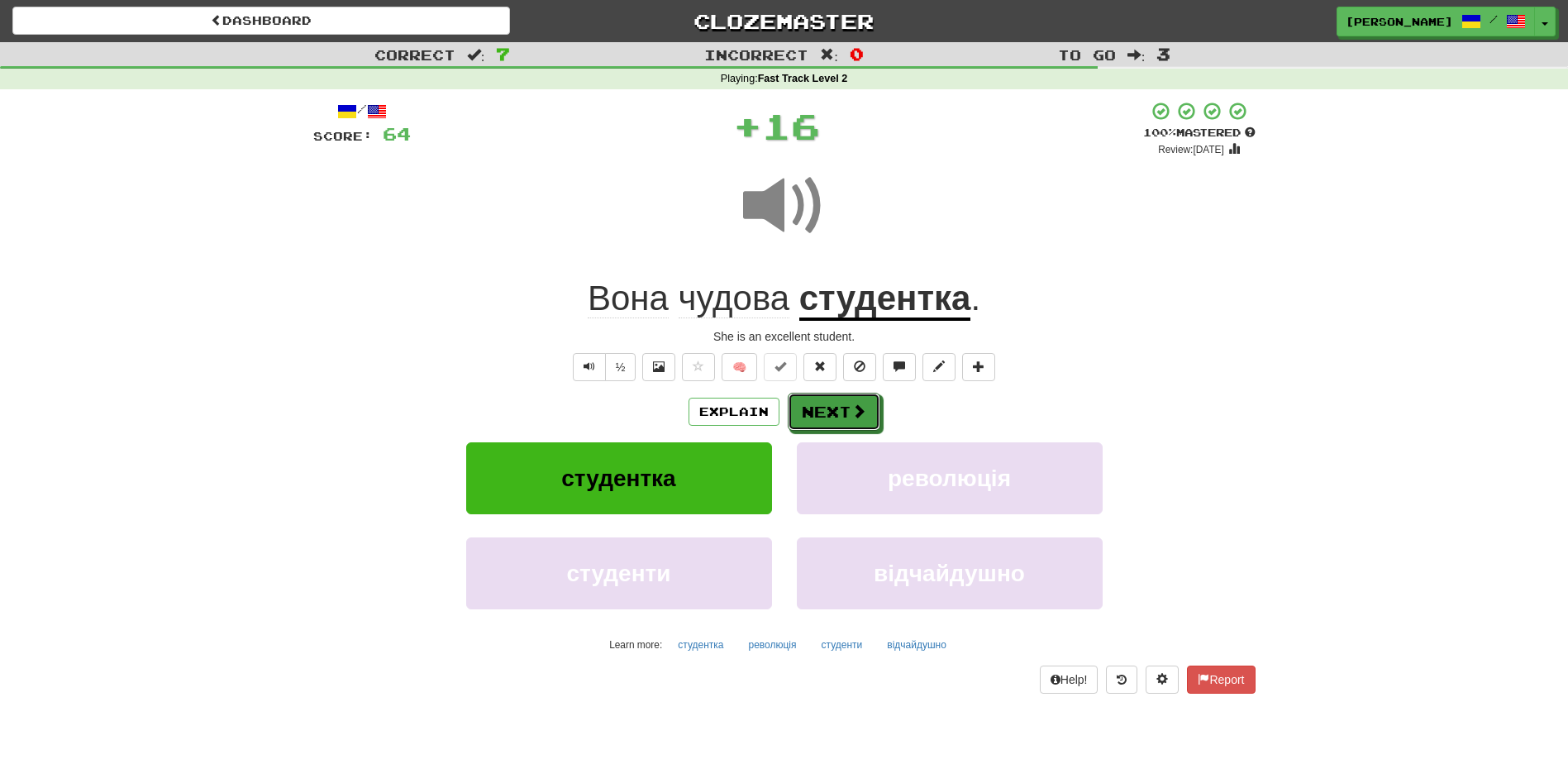
click at [814, 412] on button "Next" at bounding box center [833, 411] width 93 height 38
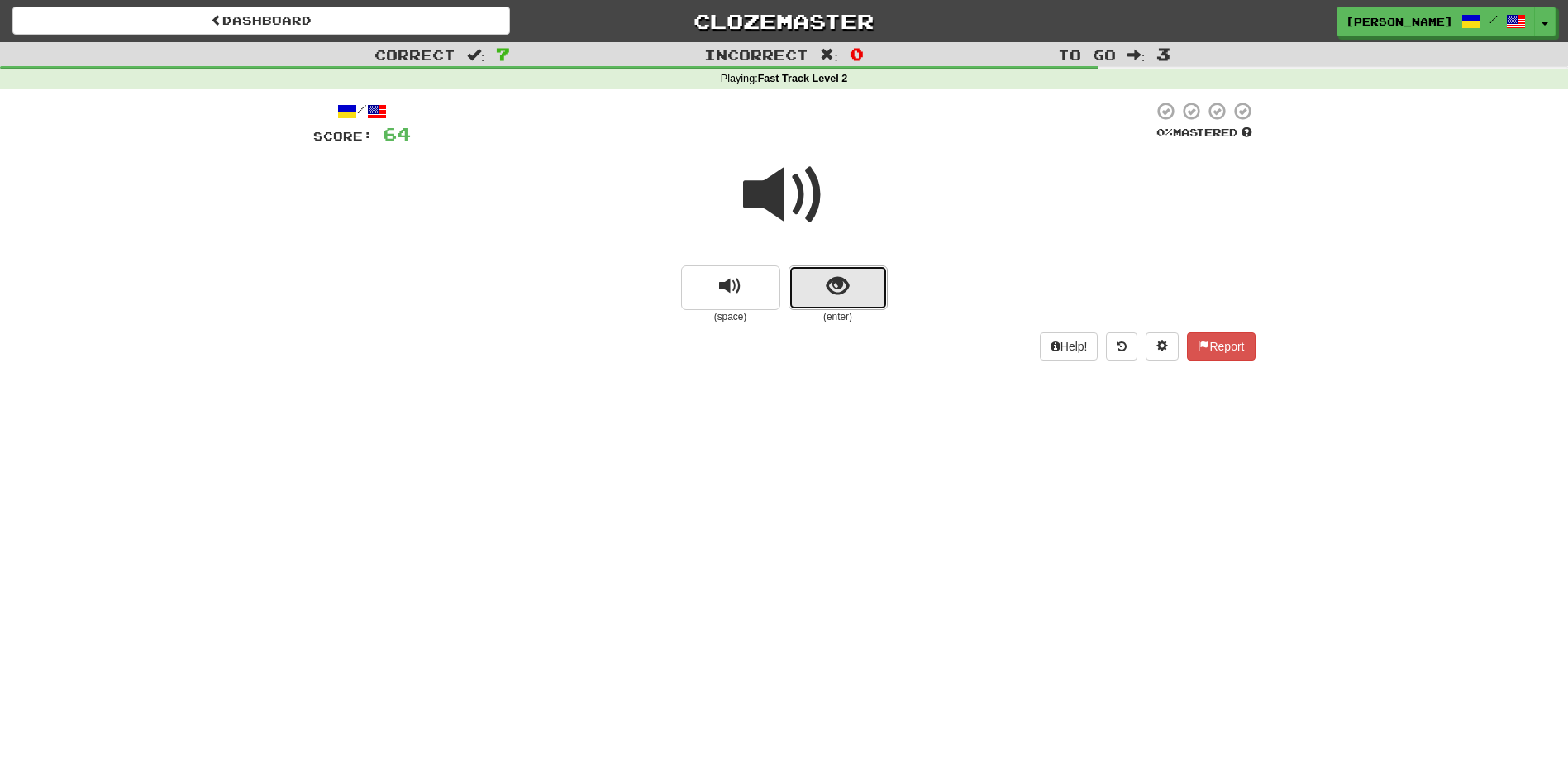
click at [819, 293] on button "show sentence" at bounding box center [838, 287] width 99 height 45
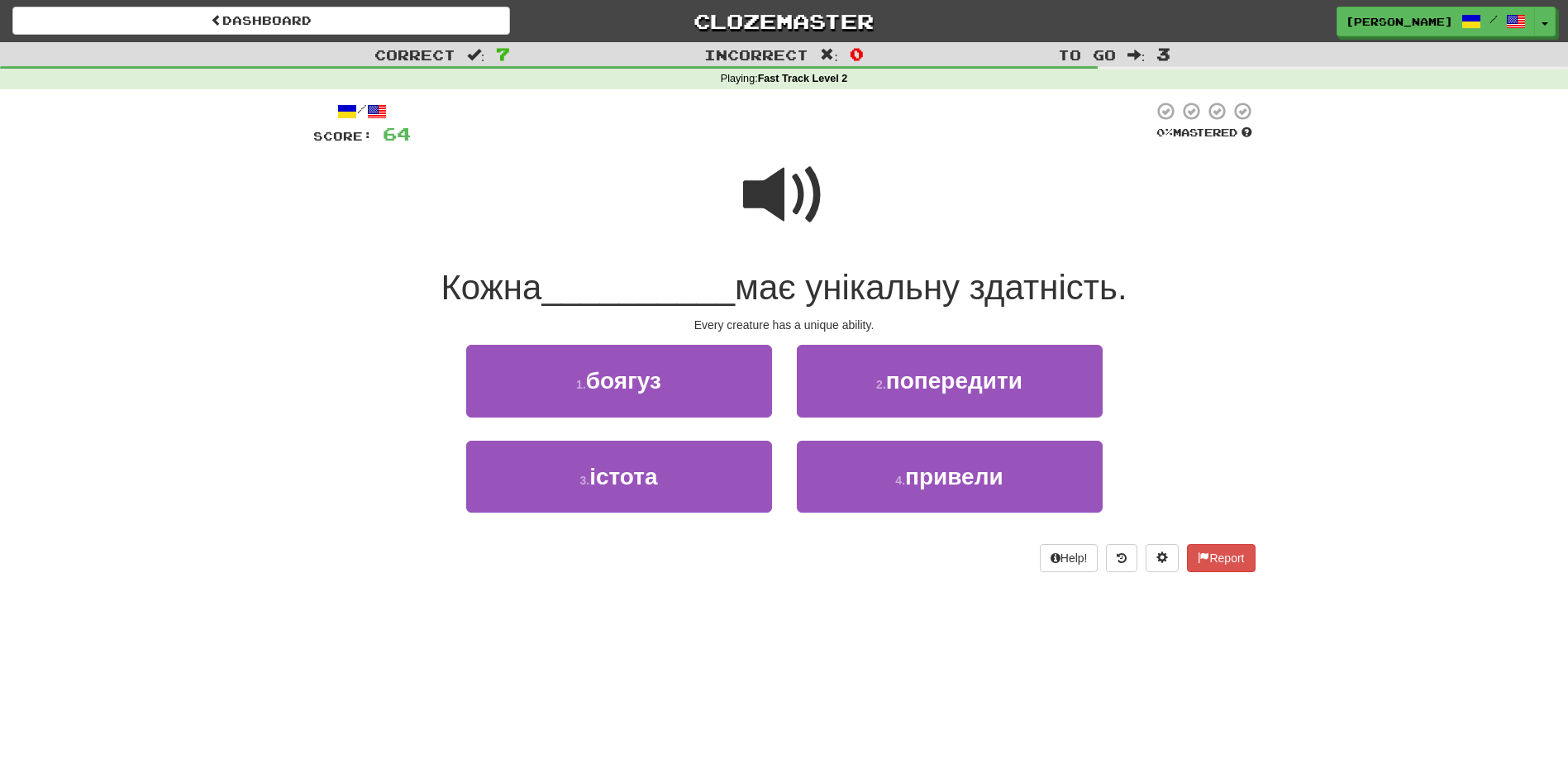
click at [774, 201] on span at bounding box center [784, 195] width 82 height 82
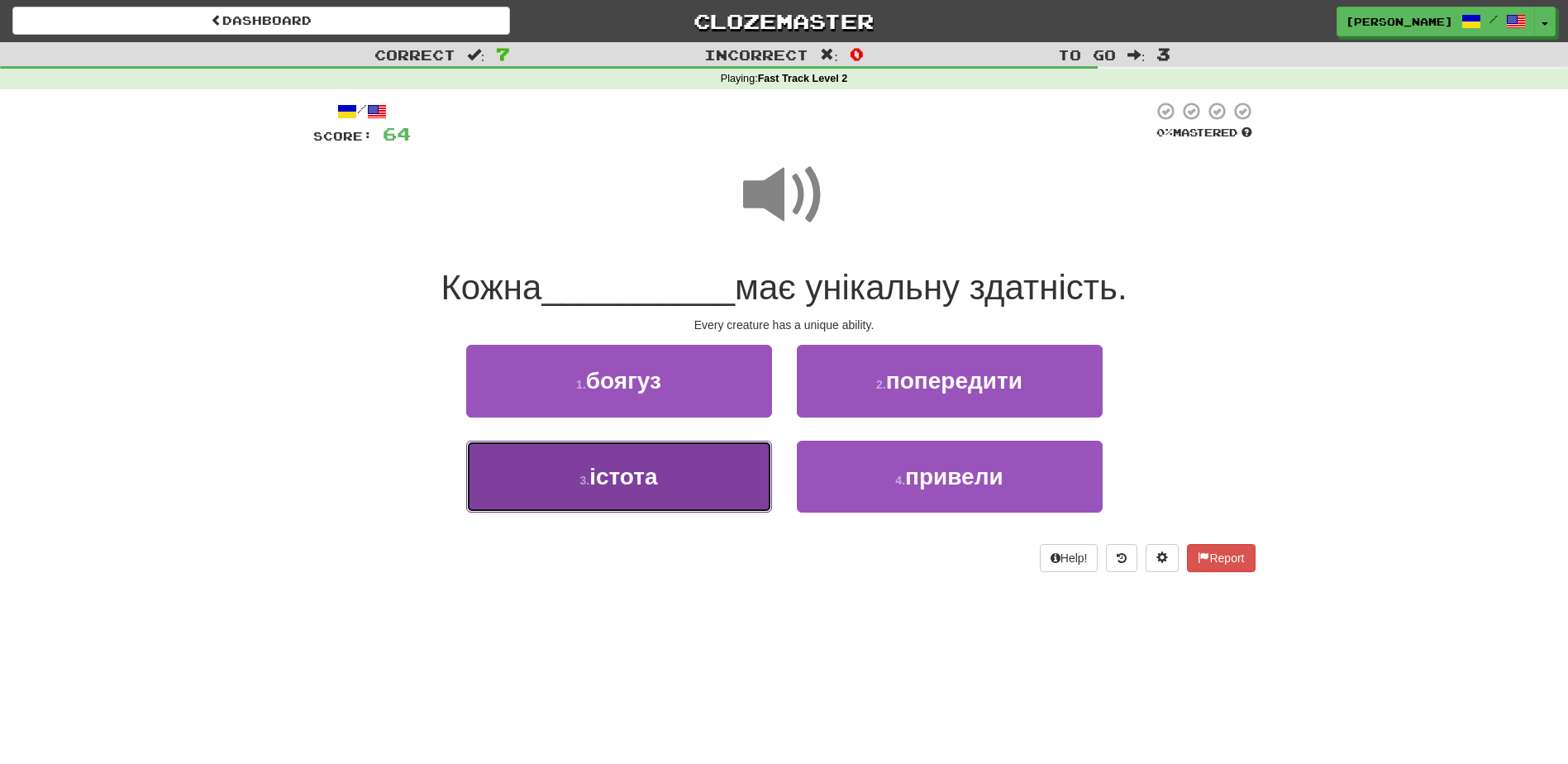
click at [703, 478] on button "3 . істота" at bounding box center [619, 477] width 306 height 72
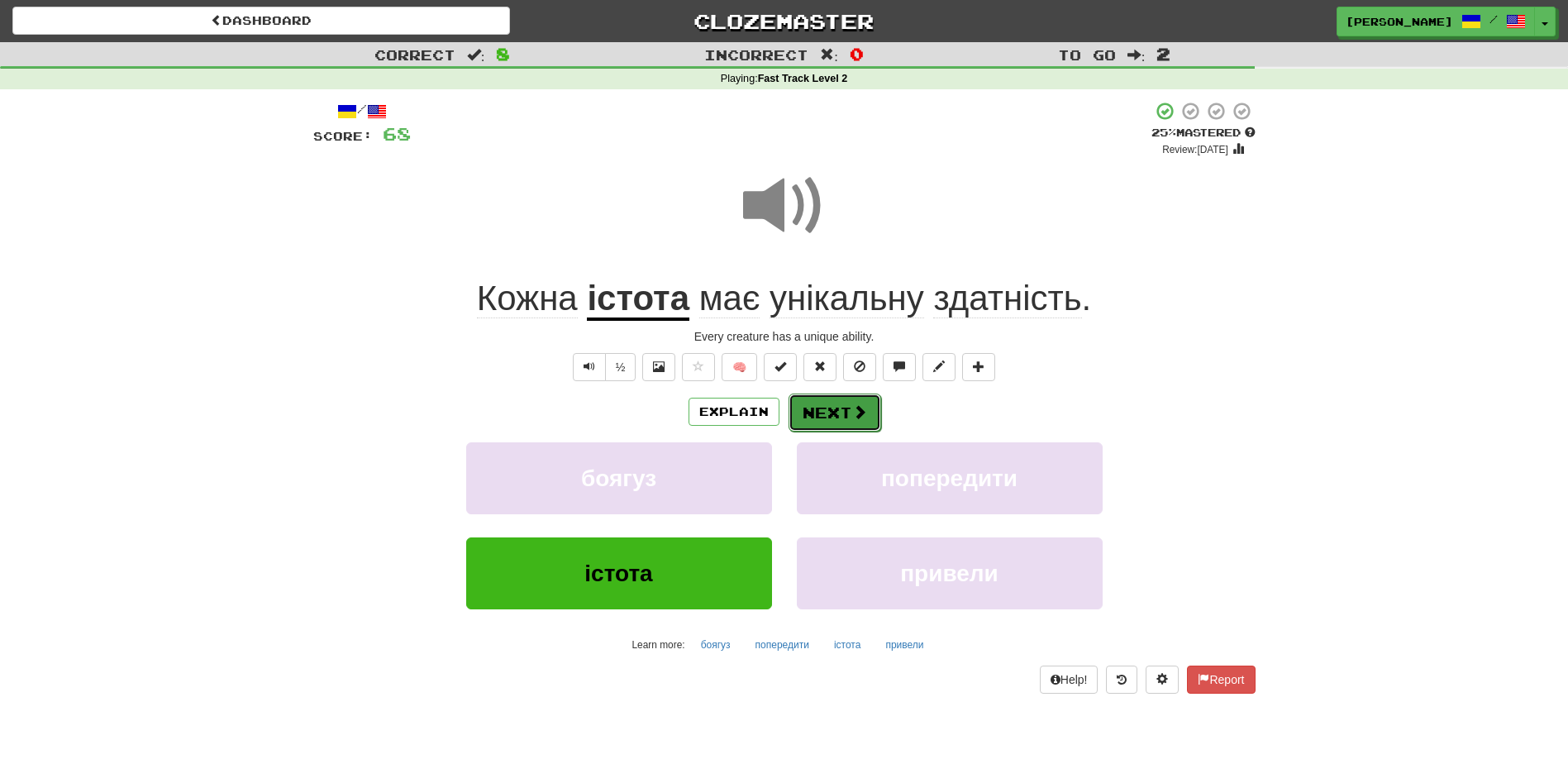
click at [815, 408] on button "Next" at bounding box center [834, 412] width 93 height 38
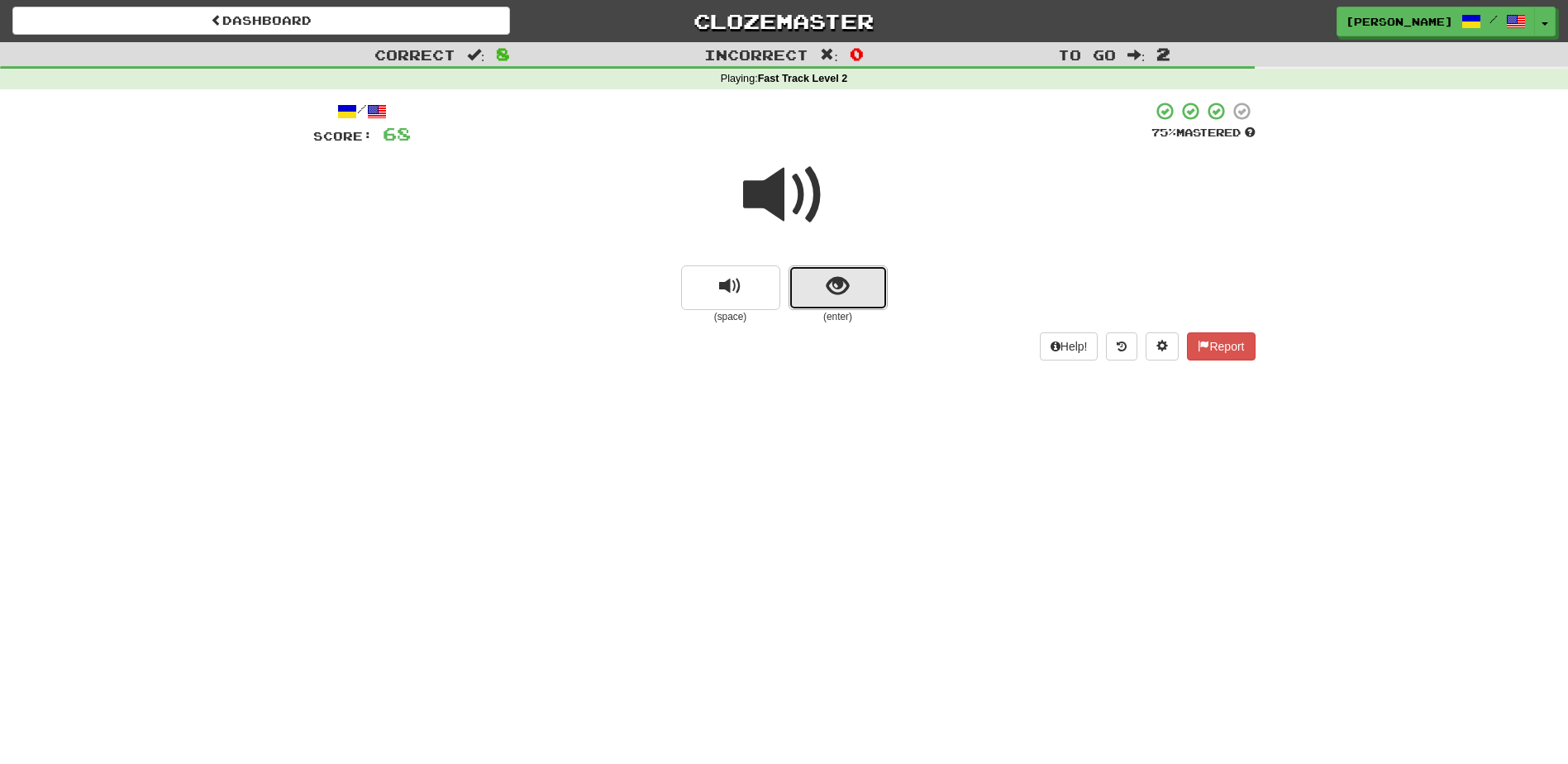
click at [816, 298] on button "show sentence" at bounding box center [838, 287] width 99 height 45
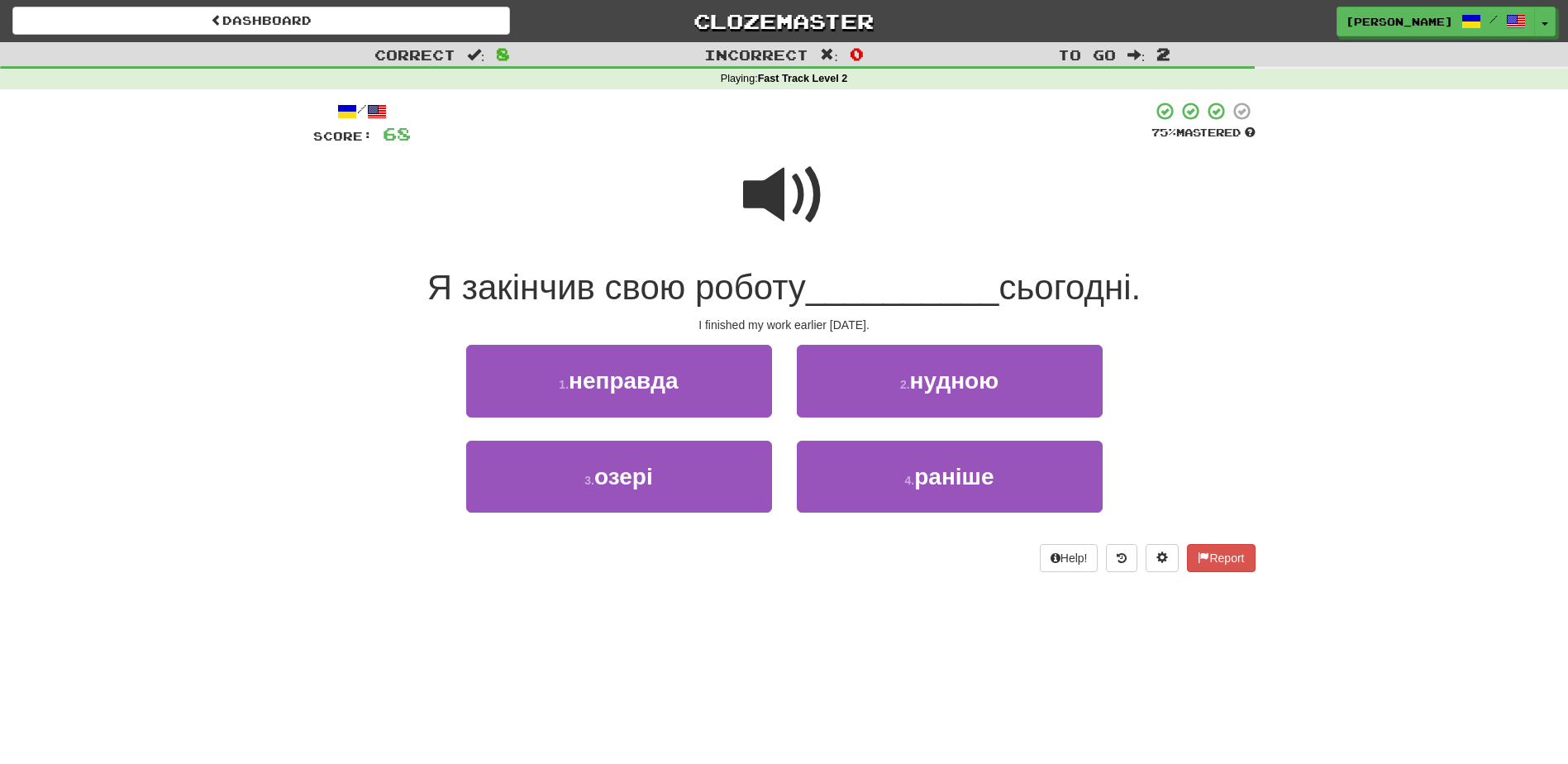
click at [765, 208] on span at bounding box center [784, 195] width 82 height 82
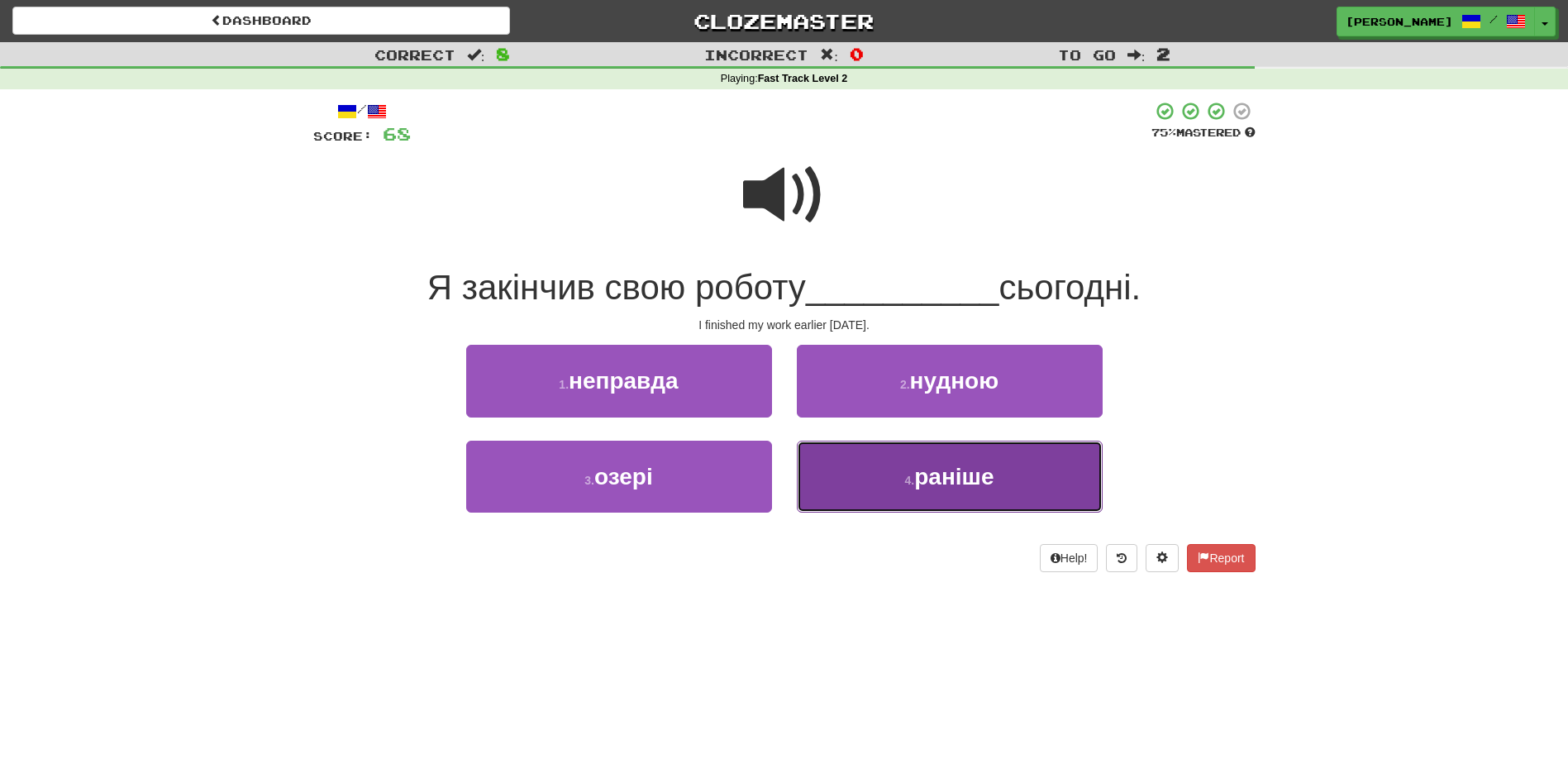
click at [897, 504] on button "4 . раніше" at bounding box center [950, 477] width 306 height 72
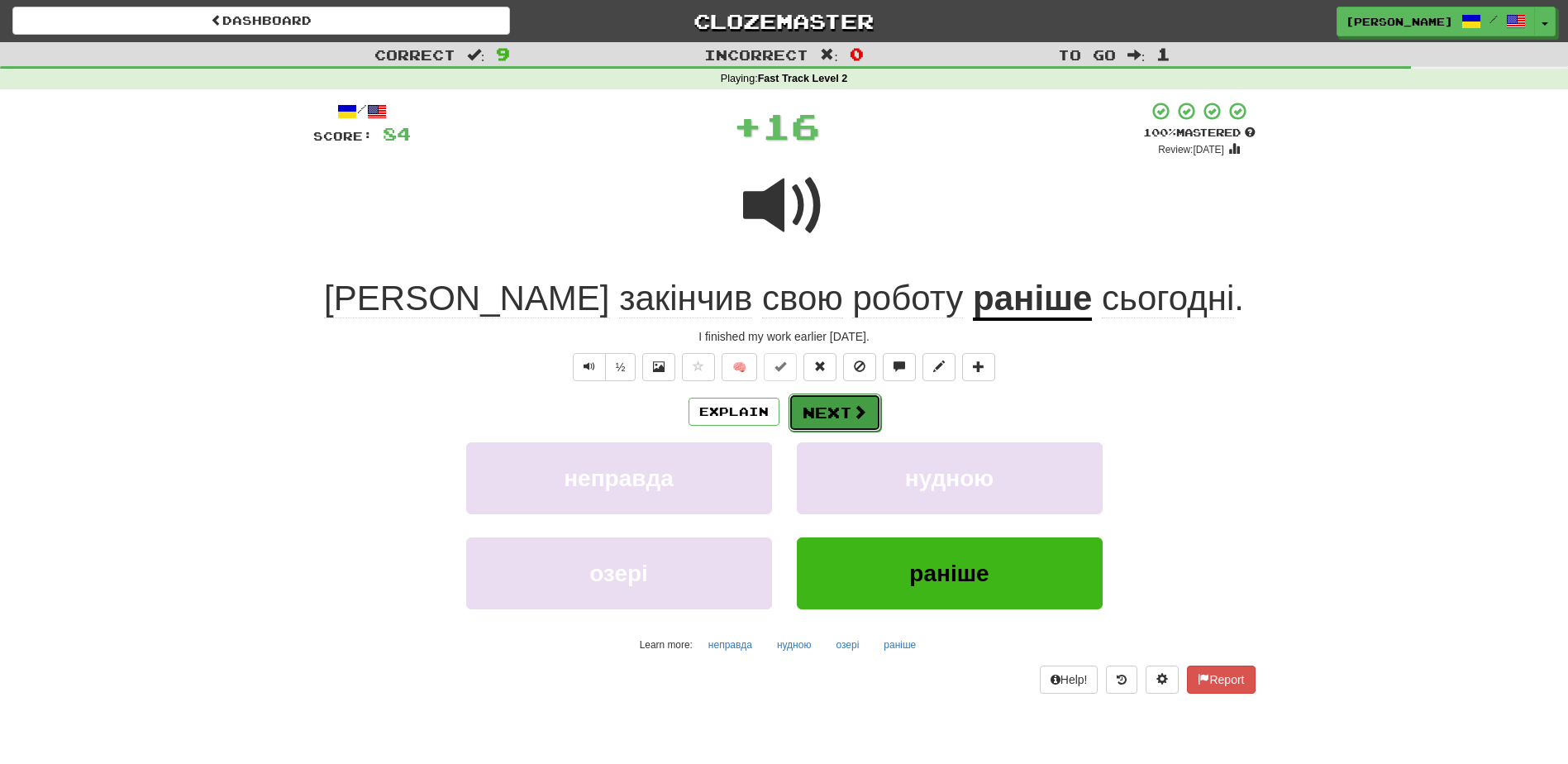
click at [849, 407] on button "Next" at bounding box center [834, 412] width 93 height 38
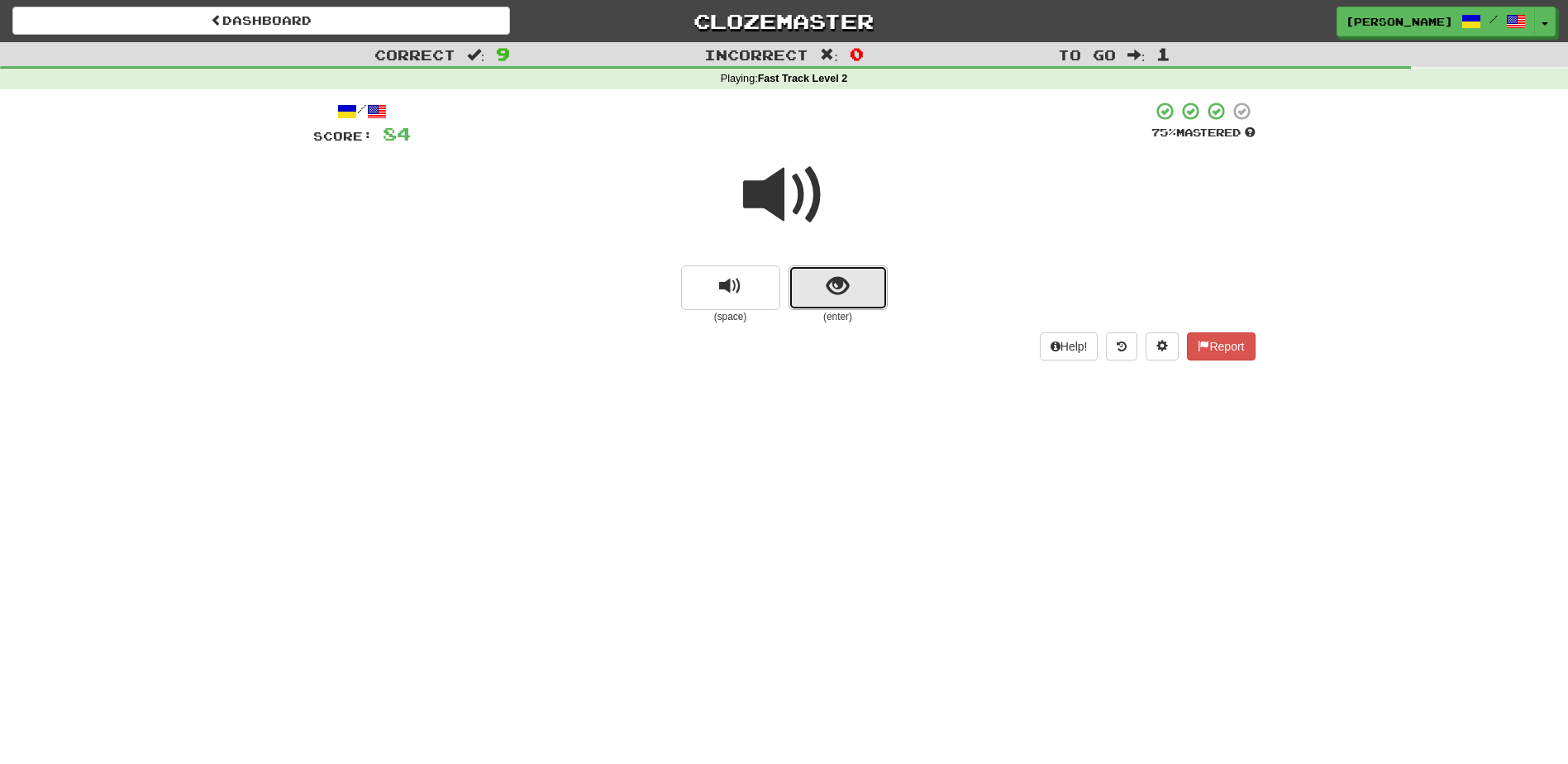
click at [811, 295] on button "show sentence" at bounding box center [838, 287] width 99 height 45
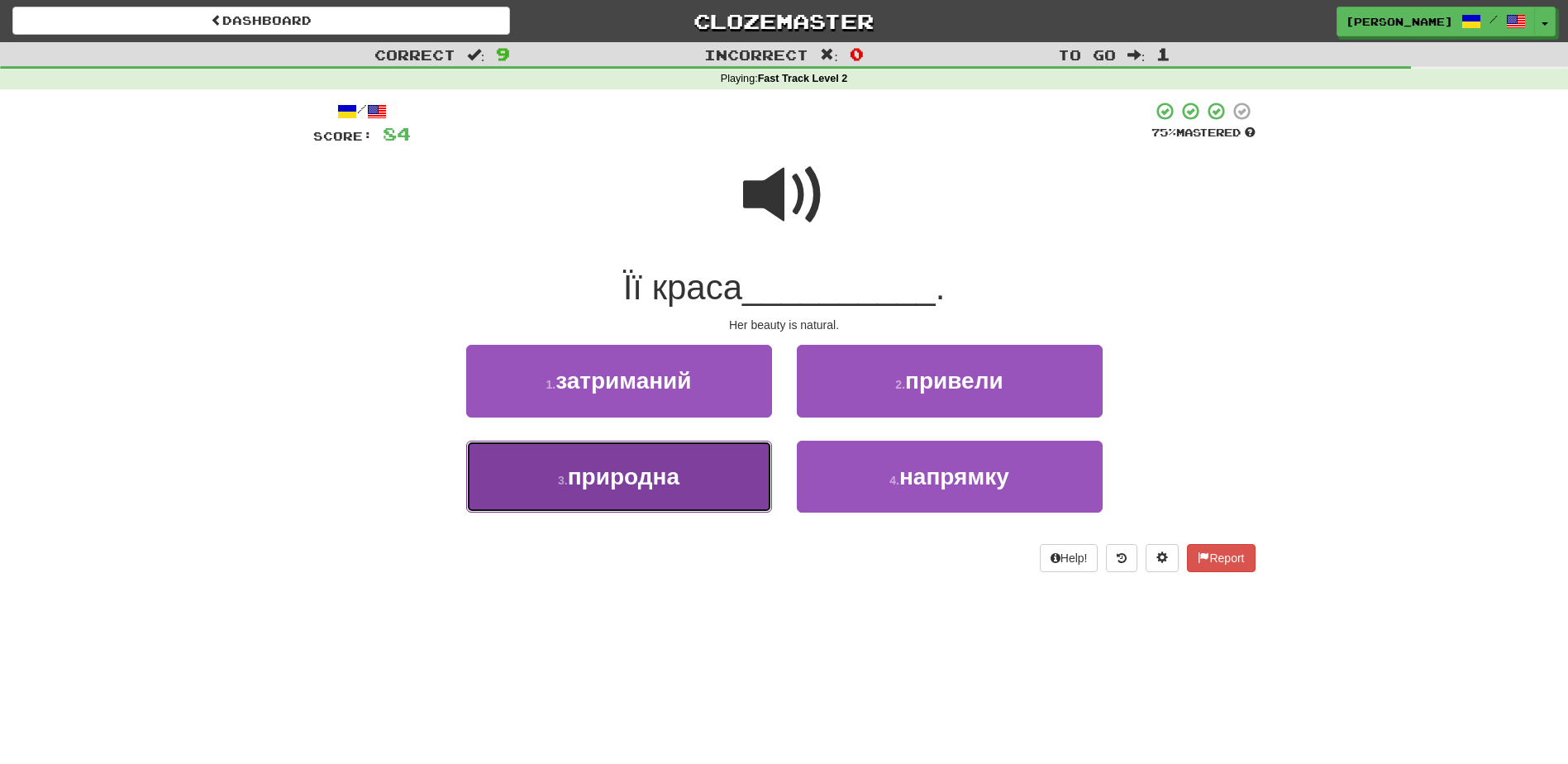
click at [745, 469] on button "3 . природна" at bounding box center [619, 477] width 306 height 72
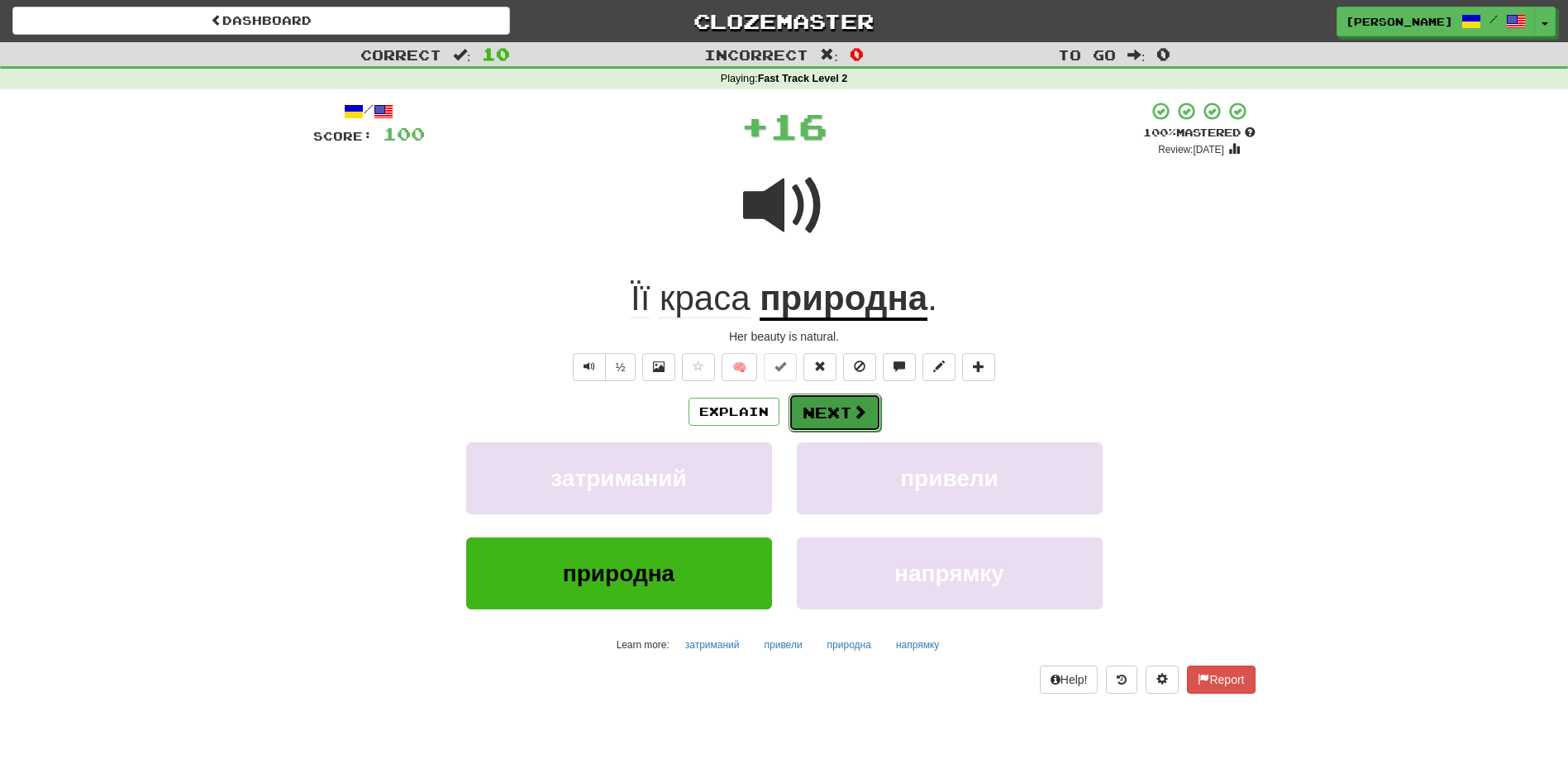
click at [820, 399] on button "Next" at bounding box center [834, 412] width 93 height 38
